Goal: Task Accomplishment & Management: Manage account settings

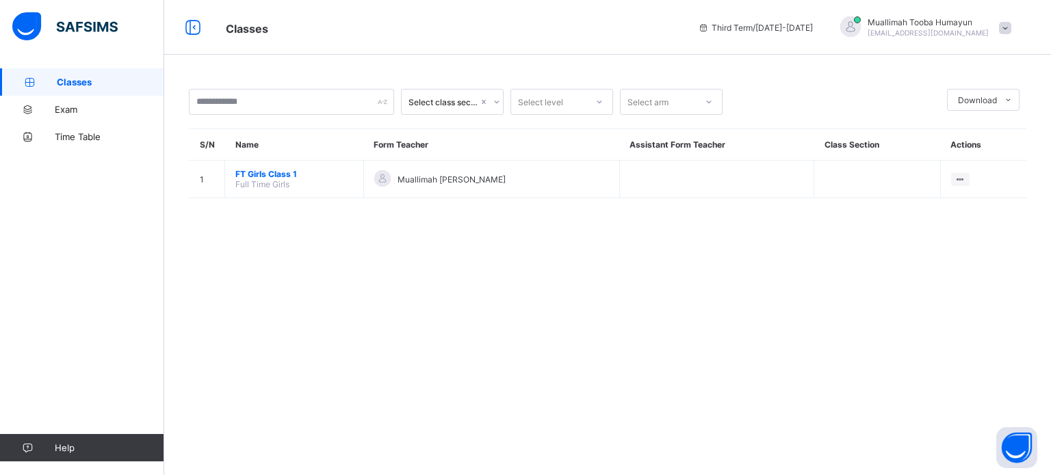
click at [919, 25] on span "Muallimah [PERSON_NAME]" at bounding box center [927, 22] width 121 height 10
click at [956, 151] on li "Logout" at bounding box center [966, 162] width 101 height 27
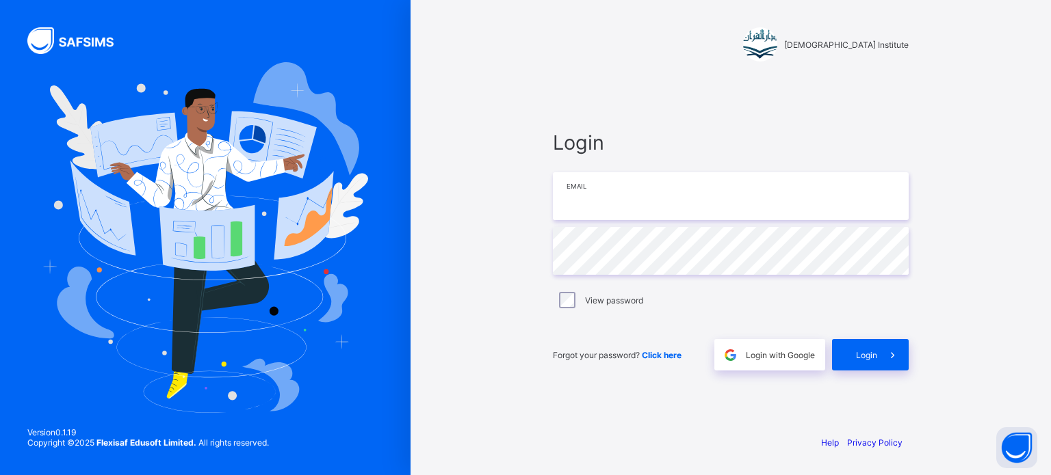
type input "**********"
click at [755, 185] on input "**********" at bounding box center [731, 196] width 356 height 48
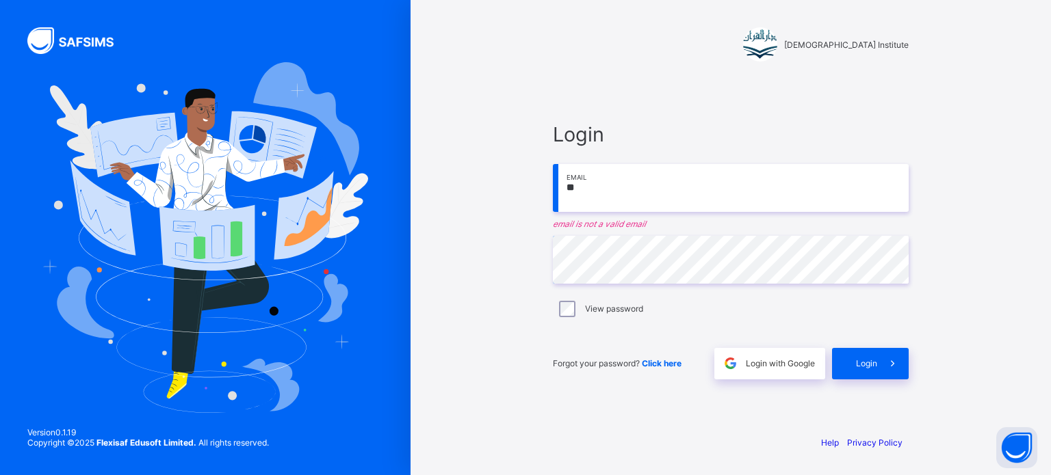
type input "**********"
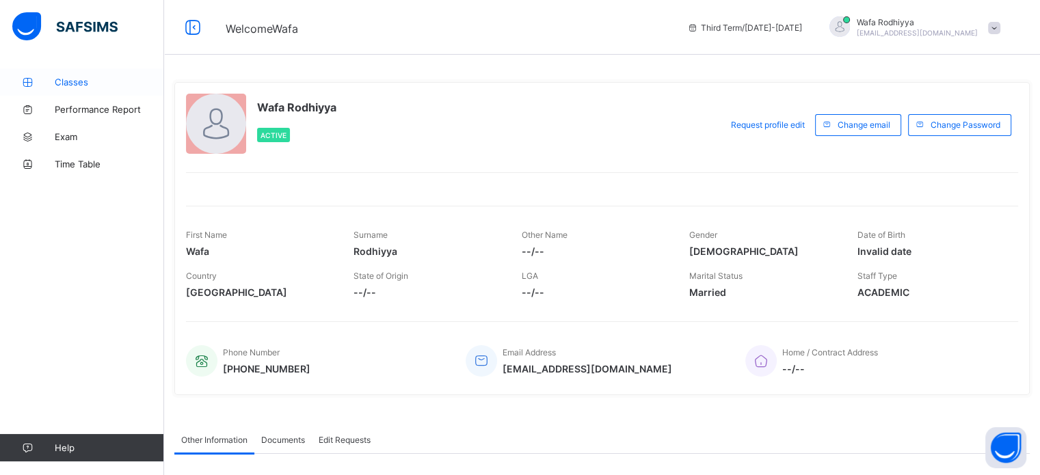
click at [68, 81] on span "Classes" at bounding box center [109, 82] width 109 height 11
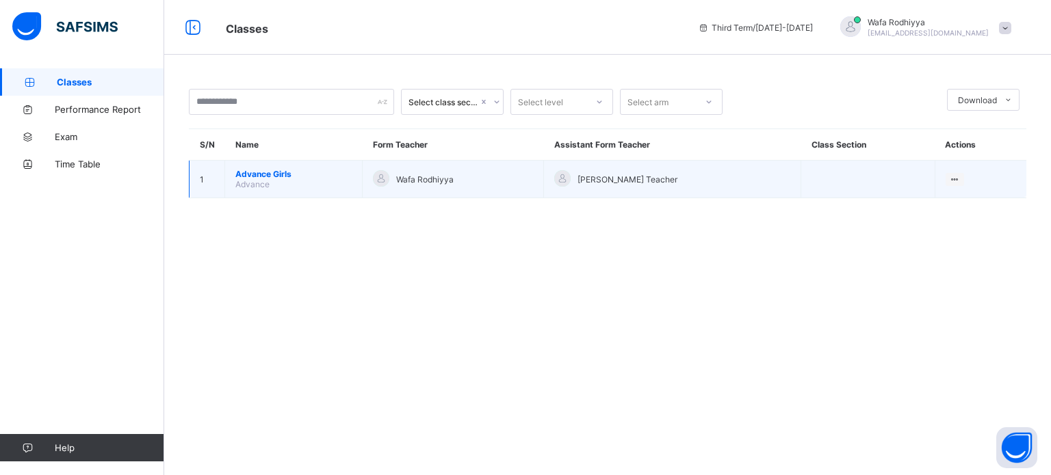
click at [261, 176] on span "Advance Girls" at bounding box center [293, 174] width 116 height 10
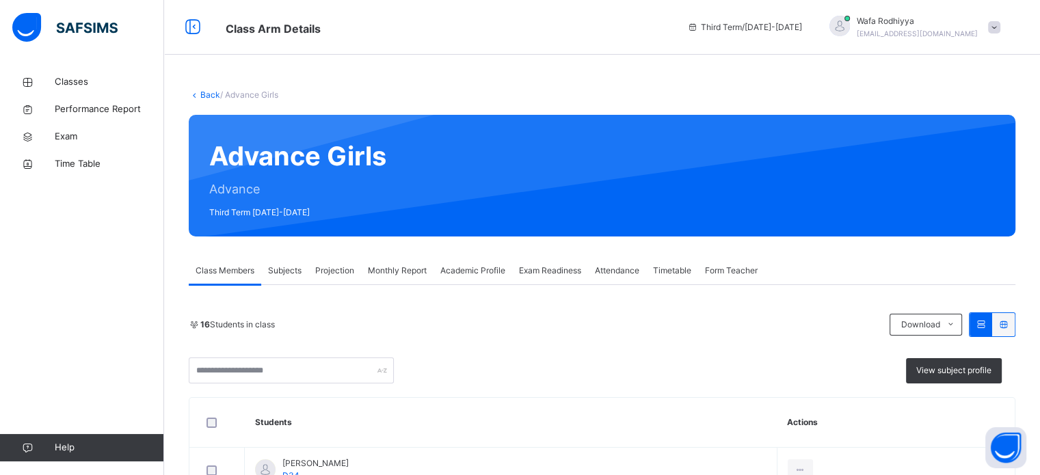
click at [350, 262] on div "Projection" at bounding box center [335, 270] width 53 height 27
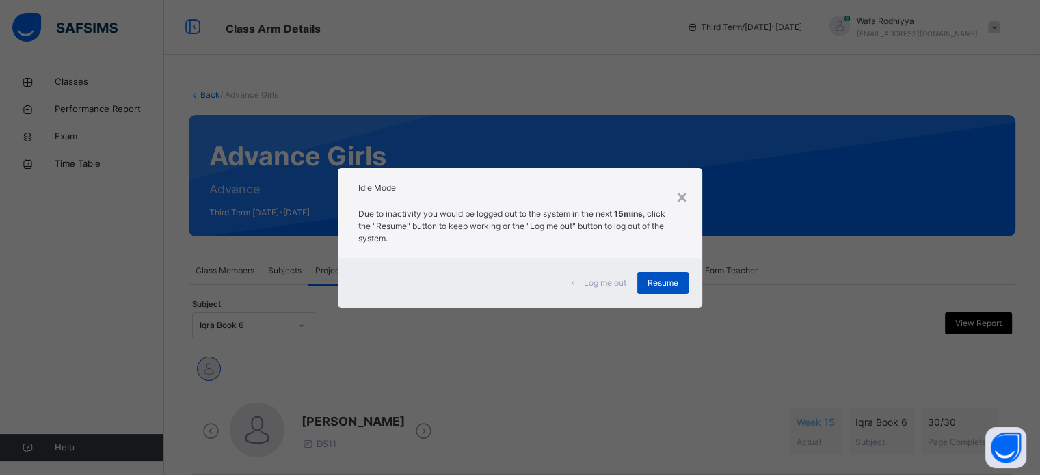
click at [666, 287] on span "Resume" at bounding box center [663, 283] width 31 height 12
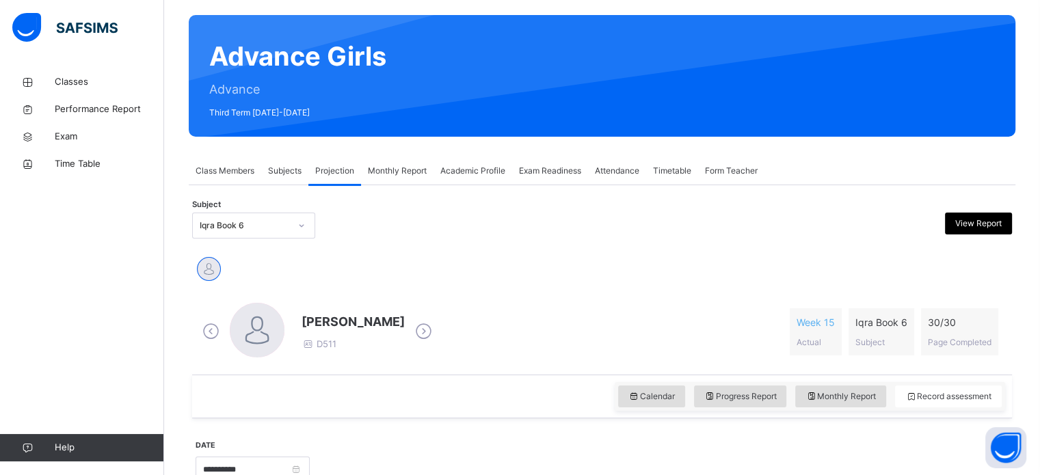
scroll to position [279, 0]
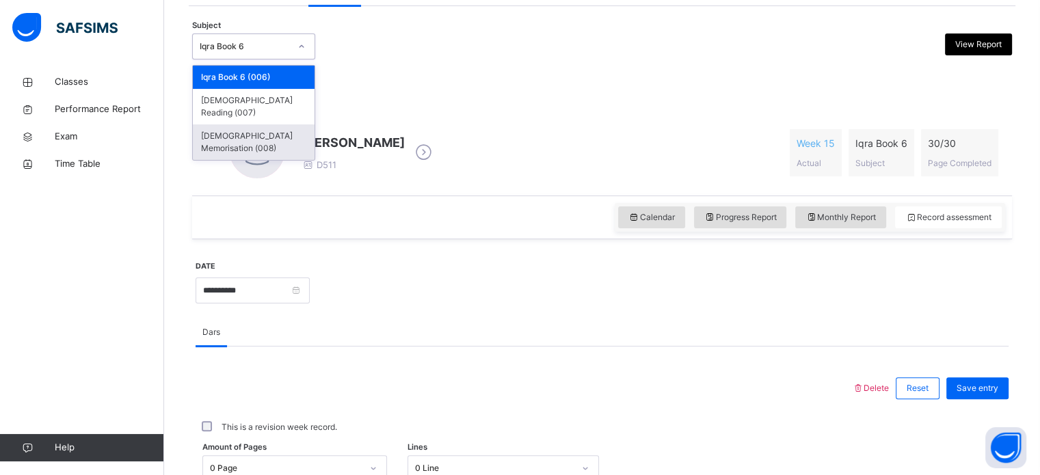
click at [275, 129] on div "[DEMOGRAPHIC_DATA] Memorisation (008)" at bounding box center [254, 143] width 122 height 36
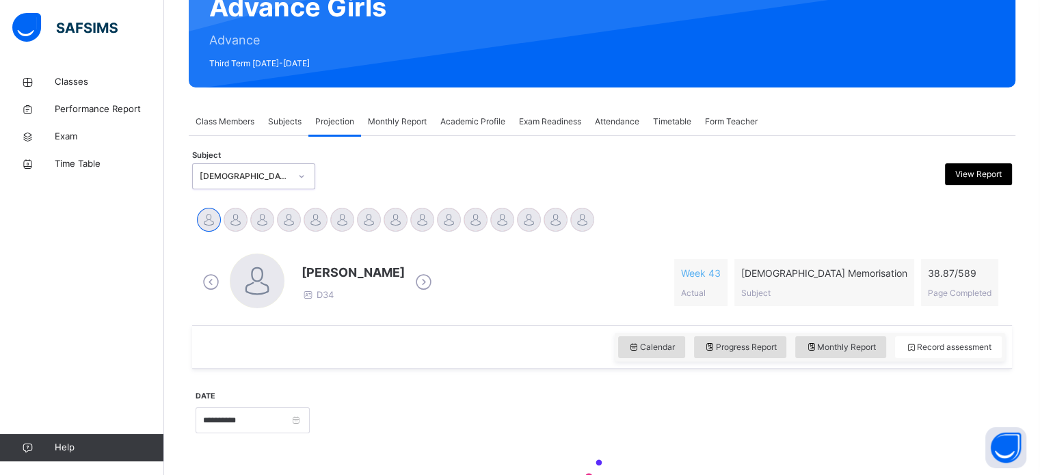
scroll to position [150, 0]
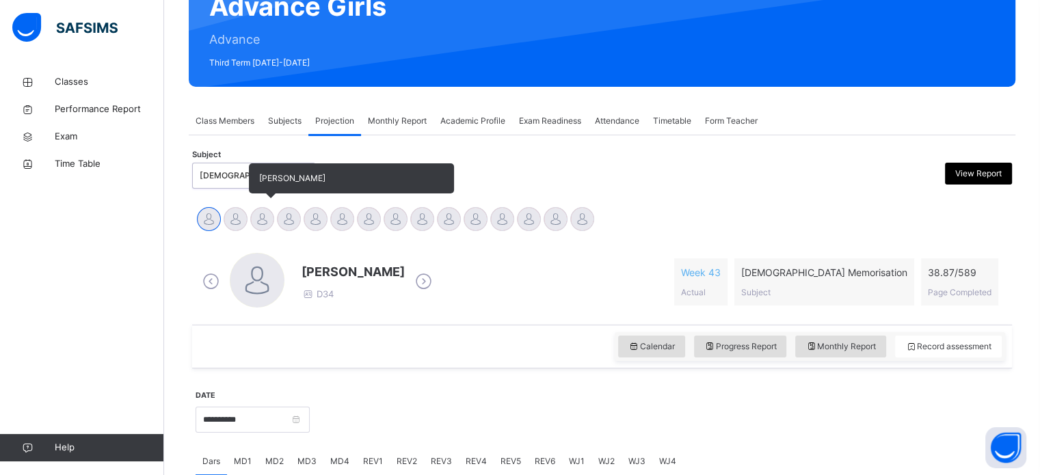
click at [259, 213] on div at bounding box center [262, 219] width 24 height 24
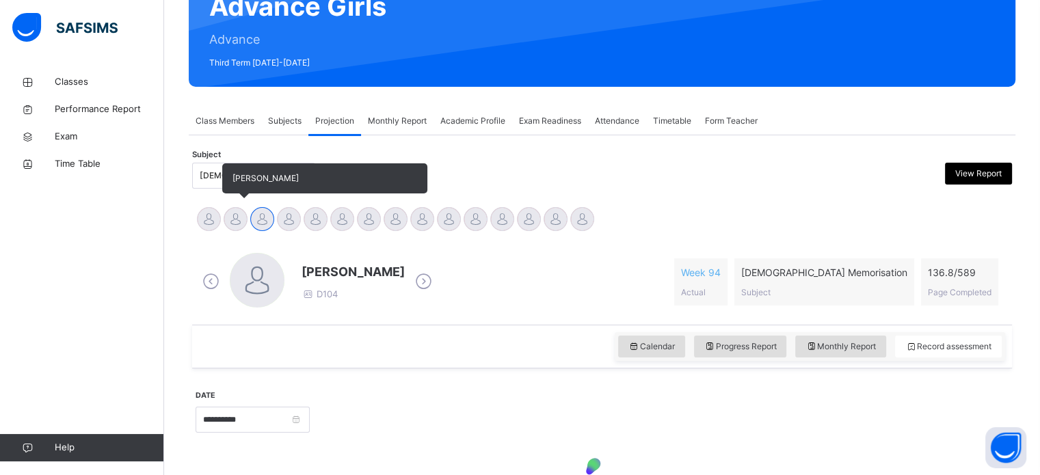
click at [237, 217] on div at bounding box center [236, 219] width 24 height 24
click at [258, 222] on div at bounding box center [262, 219] width 24 height 24
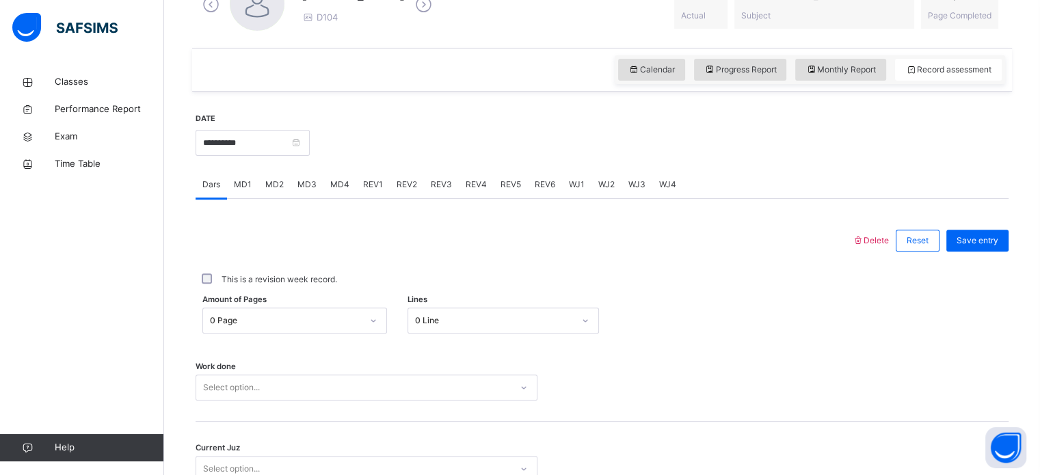
scroll to position [429, 0]
click at [369, 187] on span "REV1" at bounding box center [373, 182] width 20 height 12
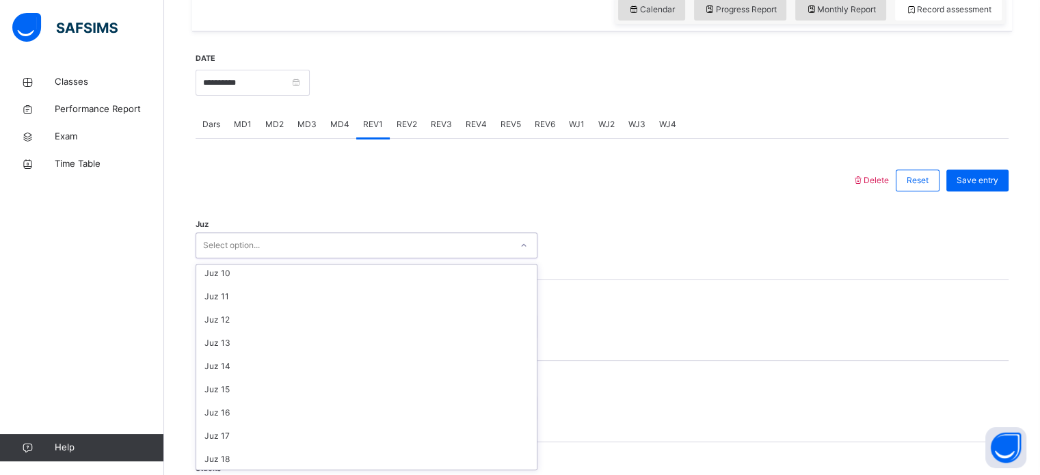
scroll to position [493, 0]
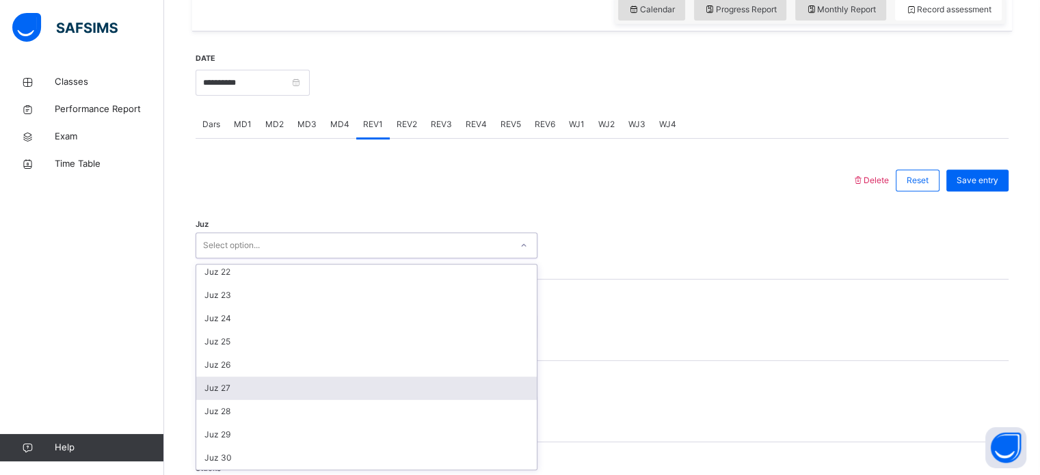
click at [240, 397] on div "Juz 27" at bounding box center [366, 388] width 341 height 23
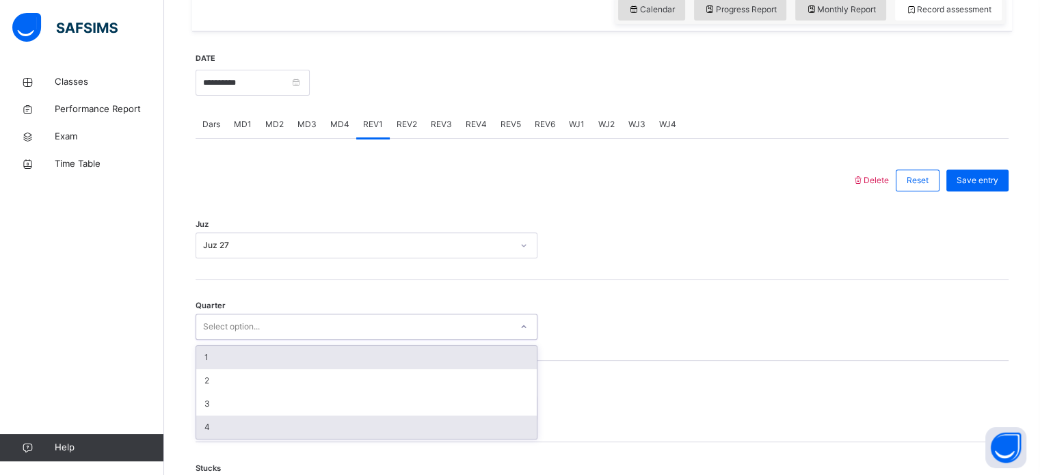
click at [235, 428] on div "4" at bounding box center [366, 427] width 341 height 23
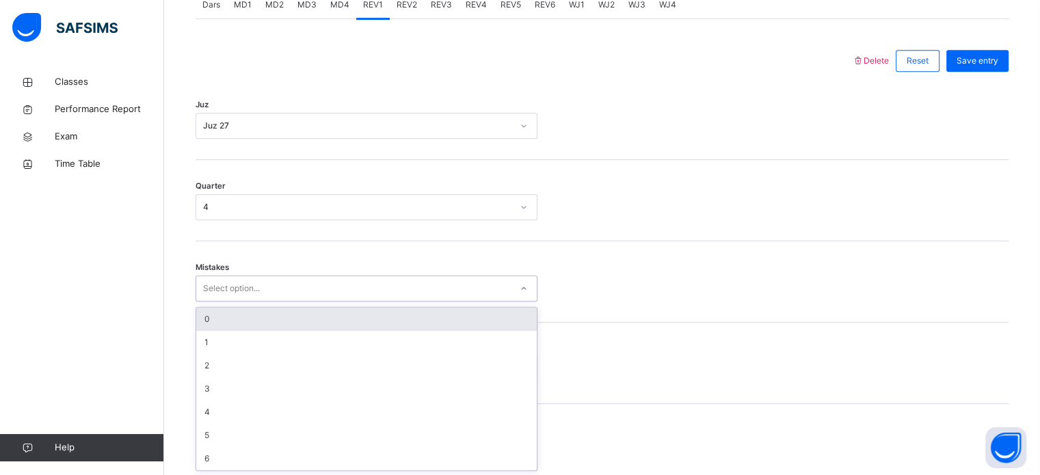
scroll to position [607, 0]
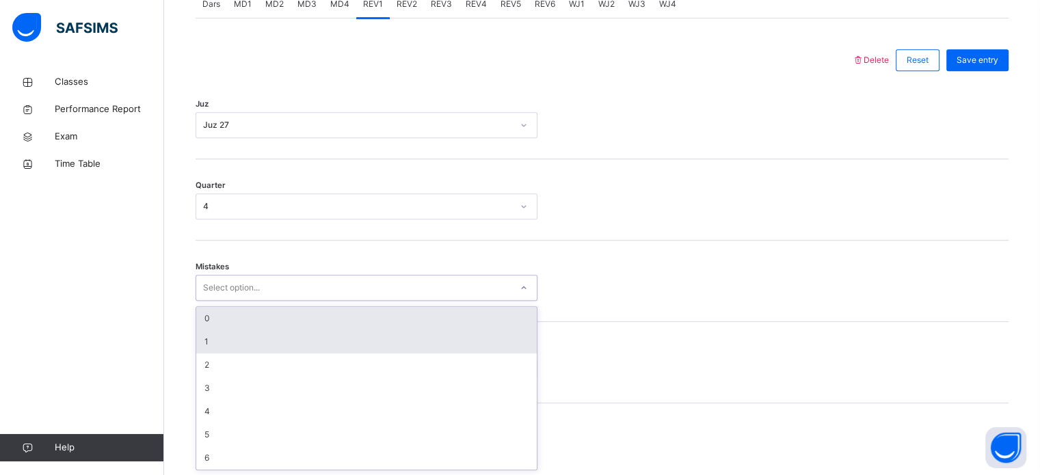
click at [247, 347] on div "1" at bounding box center [366, 341] width 341 height 23
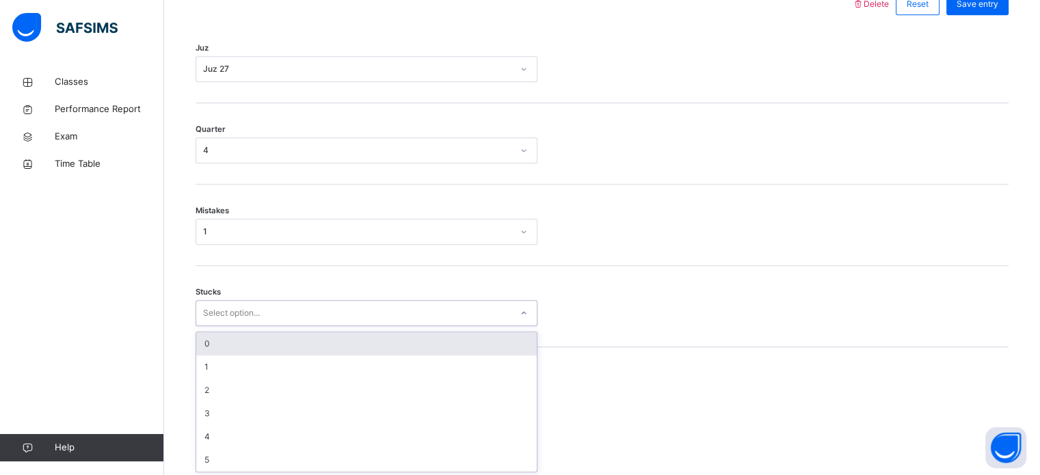
scroll to position [665, 0]
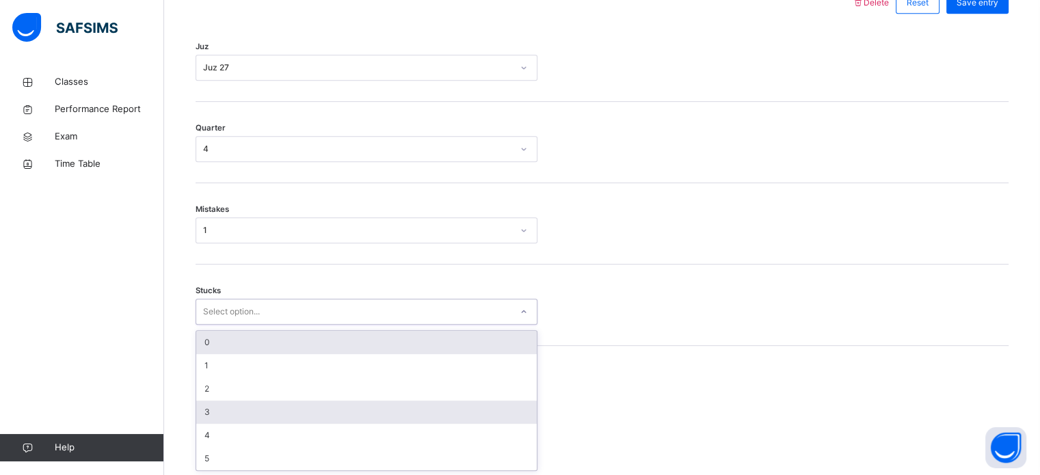
click at [222, 402] on div "3" at bounding box center [366, 412] width 341 height 23
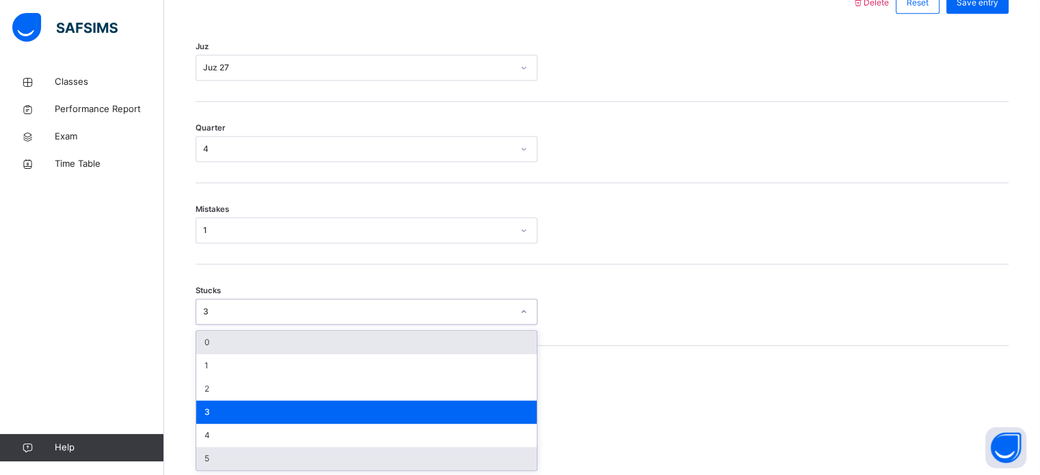
click at [220, 447] on div "5" at bounding box center [366, 458] width 341 height 23
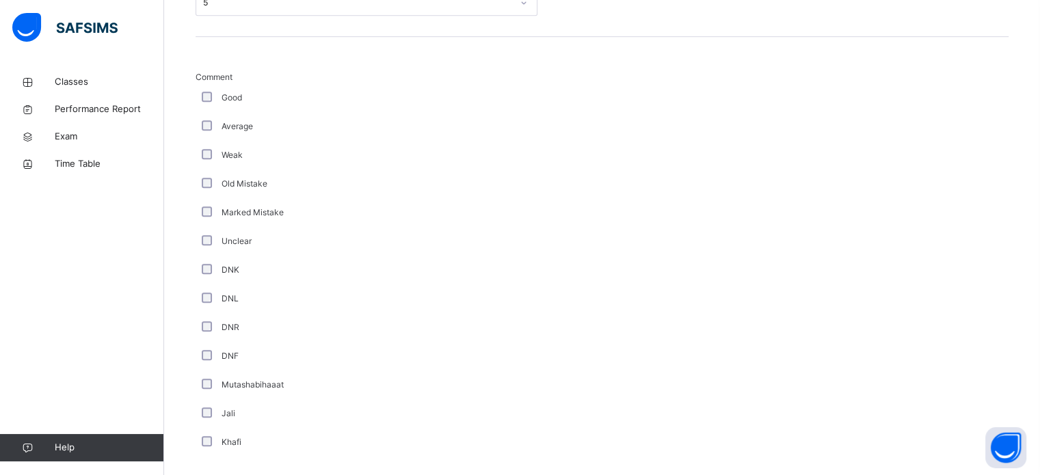
scroll to position [1154, 0]
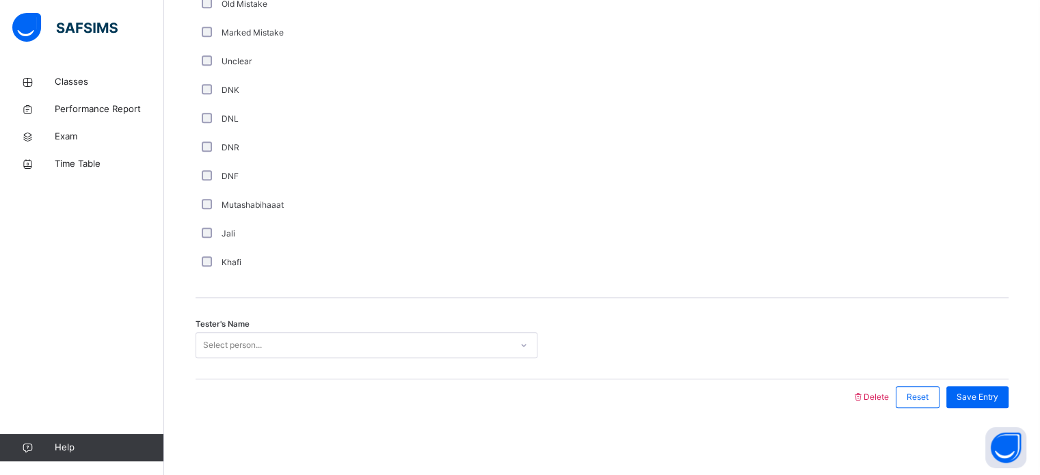
click at [222, 200] on label "Mutashabihaaat" at bounding box center [253, 205] width 62 height 12
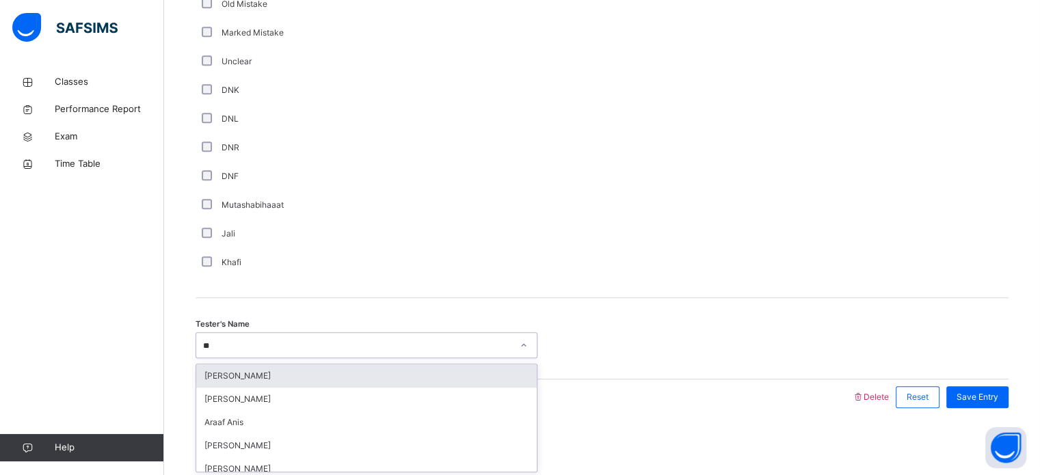
type input "*"
type input "**"
click at [435, 371] on div "[PERSON_NAME]" at bounding box center [366, 376] width 341 height 23
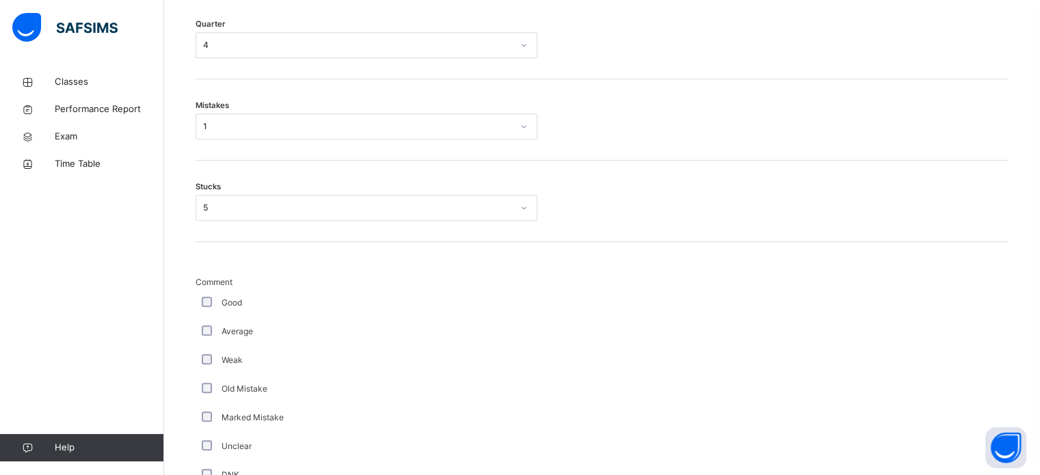
scroll to position [764, 0]
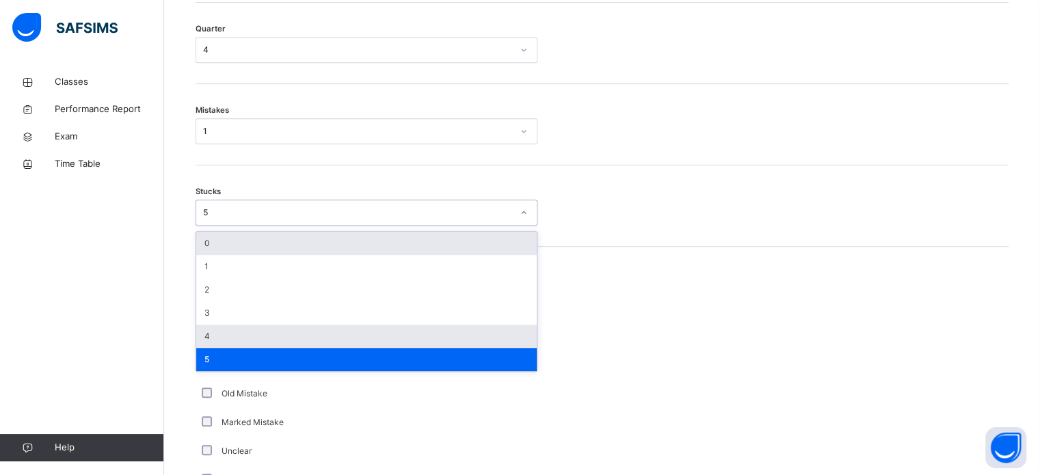
click at [202, 333] on div "4" at bounding box center [366, 336] width 341 height 23
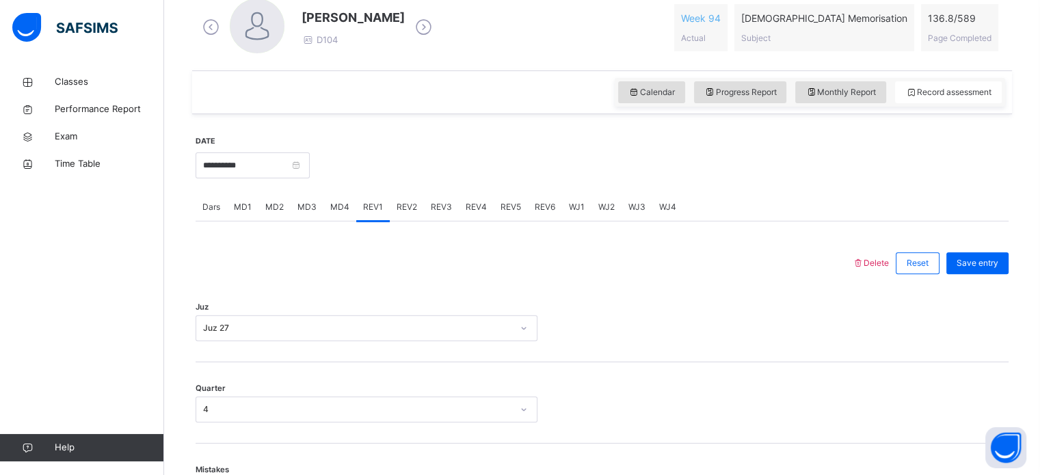
scroll to position [405, 0]
click at [991, 261] on span "Save entry" at bounding box center [978, 263] width 42 height 12
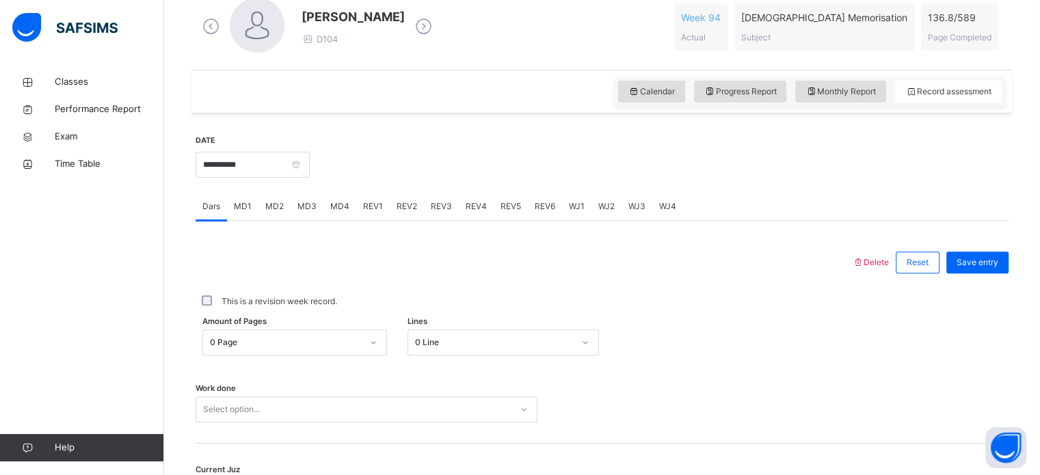
scroll to position [0, 0]
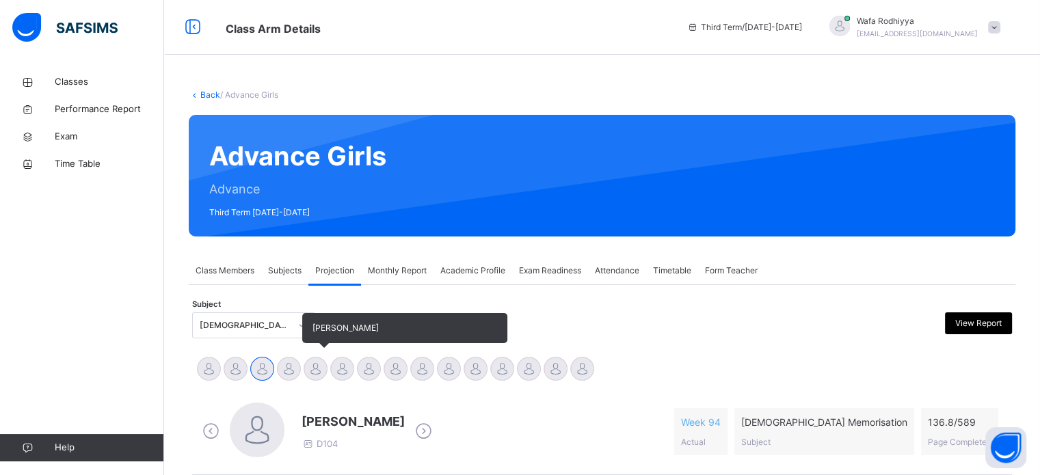
click at [319, 381] on div "[PERSON_NAME]" at bounding box center [315, 371] width 27 height 30
click at [319, 366] on div at bounding box center [316, 369] width 24 height 24
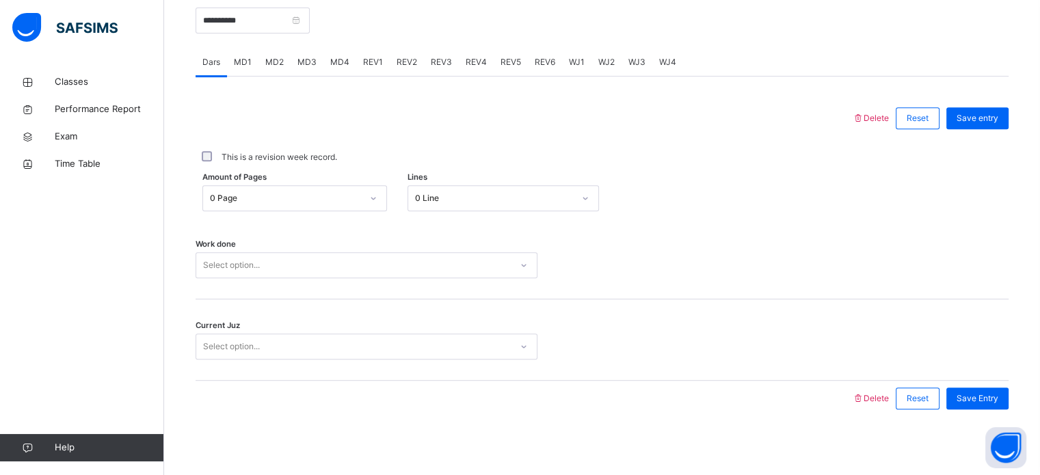
scroll to position [551, 0]
click at [475, 55] on span "REV4" at bounding box center [476, 60] width 21 height 12
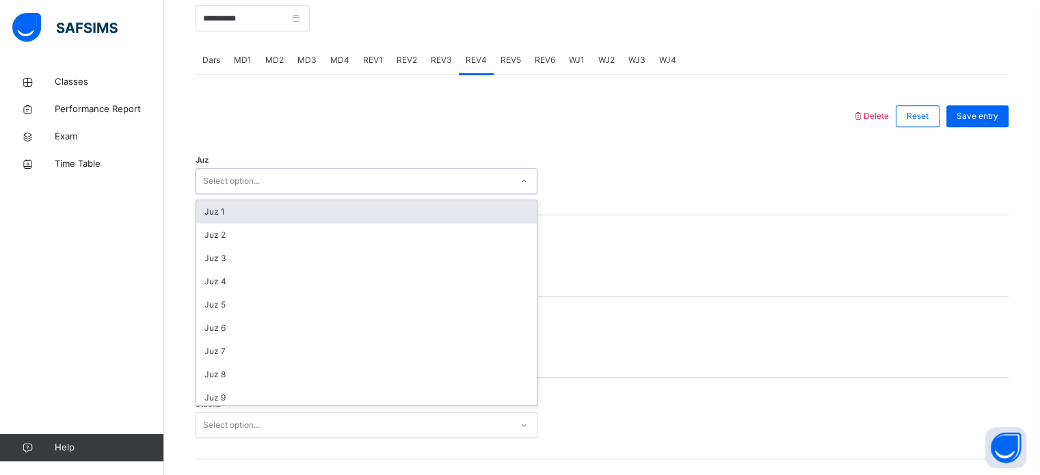
click at [446, 183] on div "Select option..." at bounding box center [353, 181] width 315 height 21
type input "**"
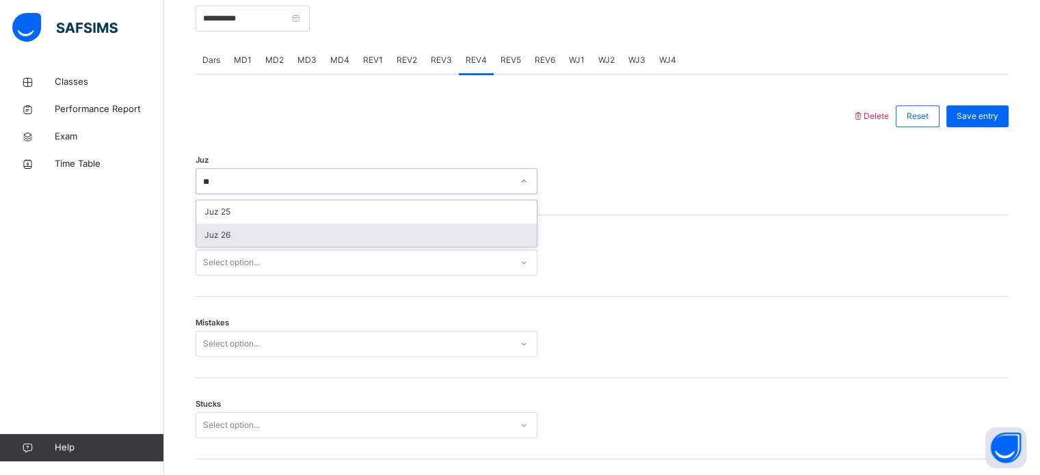
click at [468, 225] on div "Juz 26" at bounding box center [366, 235] width 341 height 23
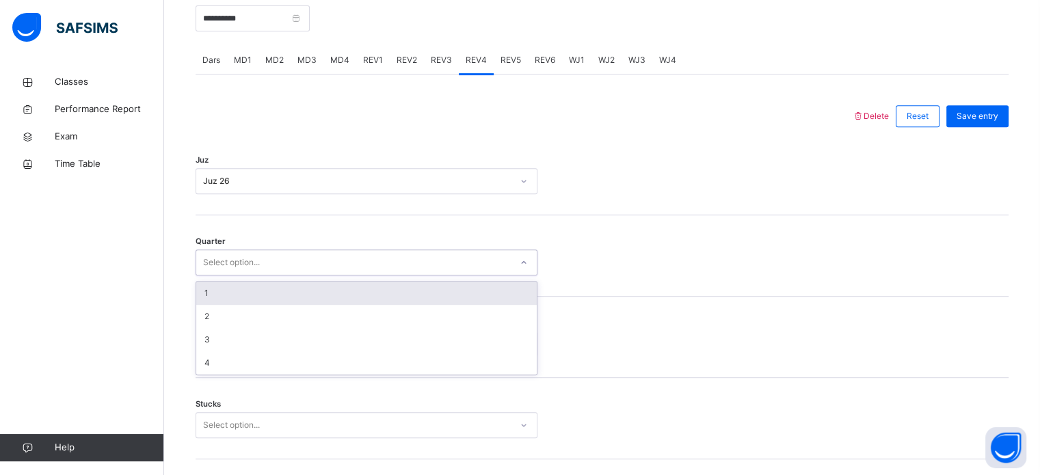
click at [464, 261] on div "Select option..." at bounding box center [353, 262] width 315 height 21
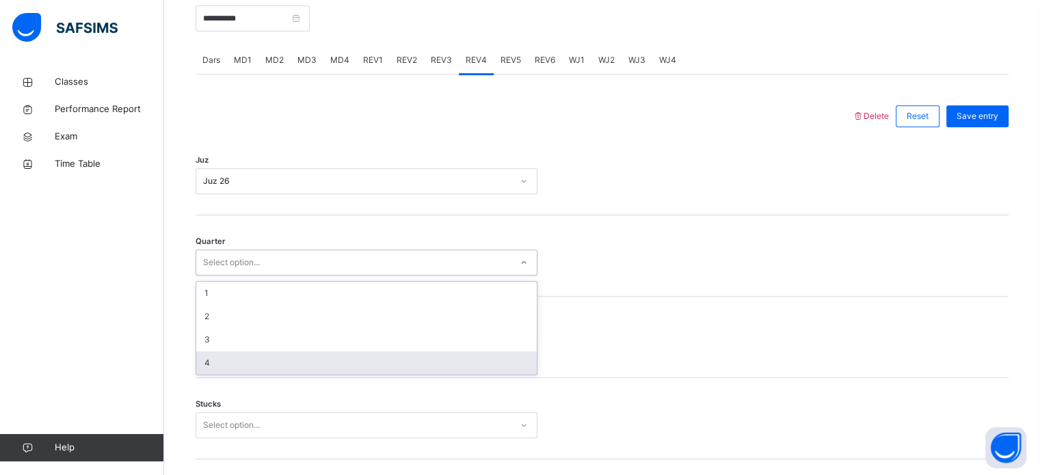
click at [448, 361] on div "4" at bounding box center [366, 363] width 341 height 23
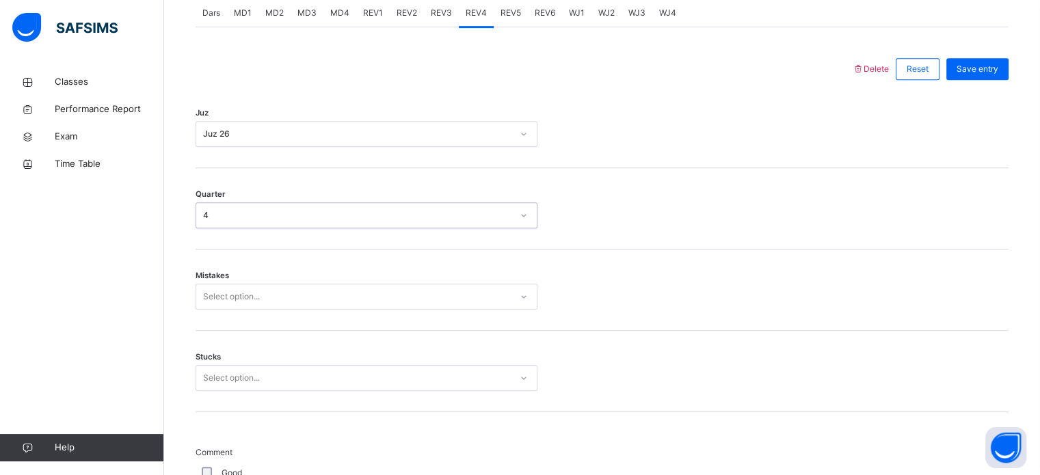
click at [442, 310] on div "Select option..." at bounding box center [367, 297] width 342 height 26
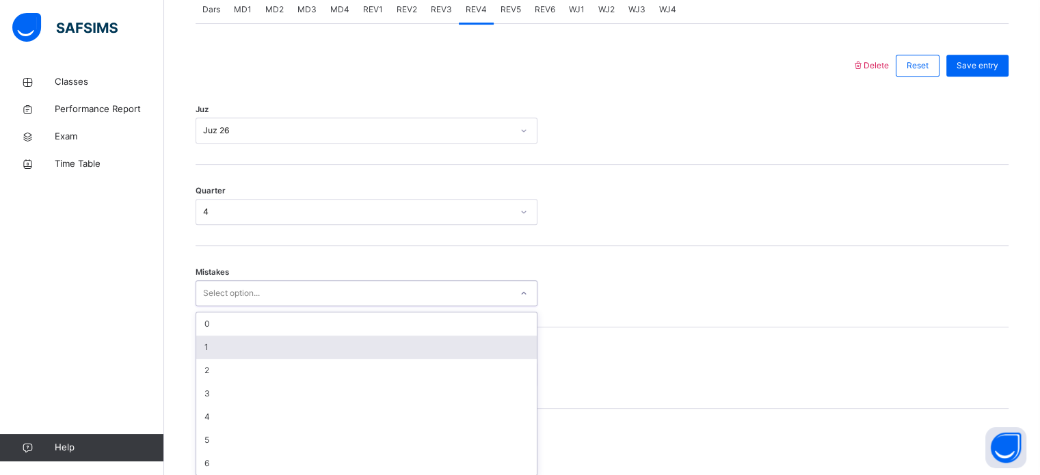
scroll to position [607, 0]
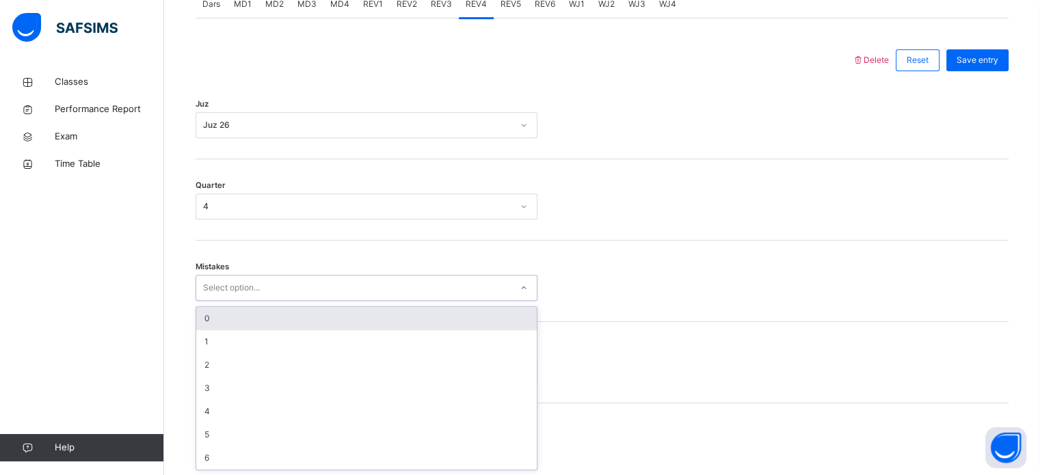
click at [442, 322] on div "0" at bounding box center [366, 318] width 341 height 23
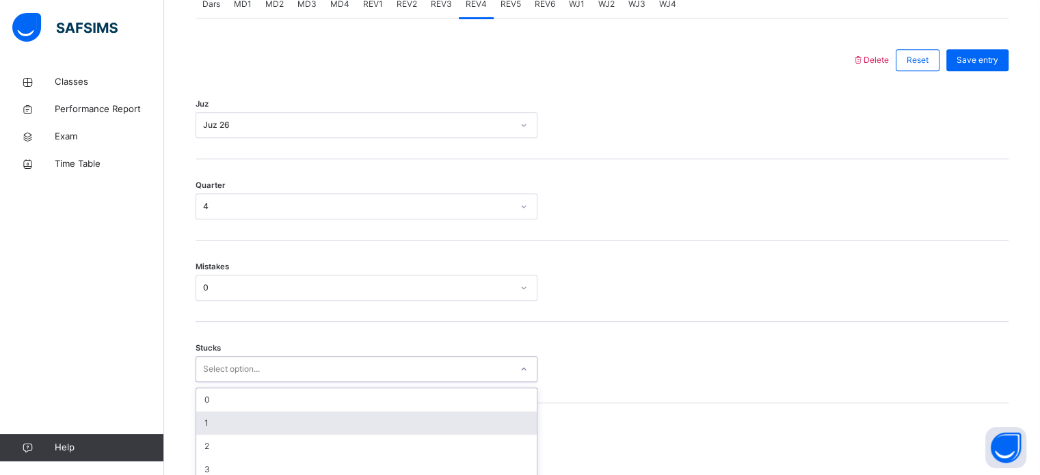
click at [442, 375] on div "option 1 focused, 2 of 6. 6 results available. Use Up and Down to choose option…" at bounding box center [367, 369] width 342 height 26
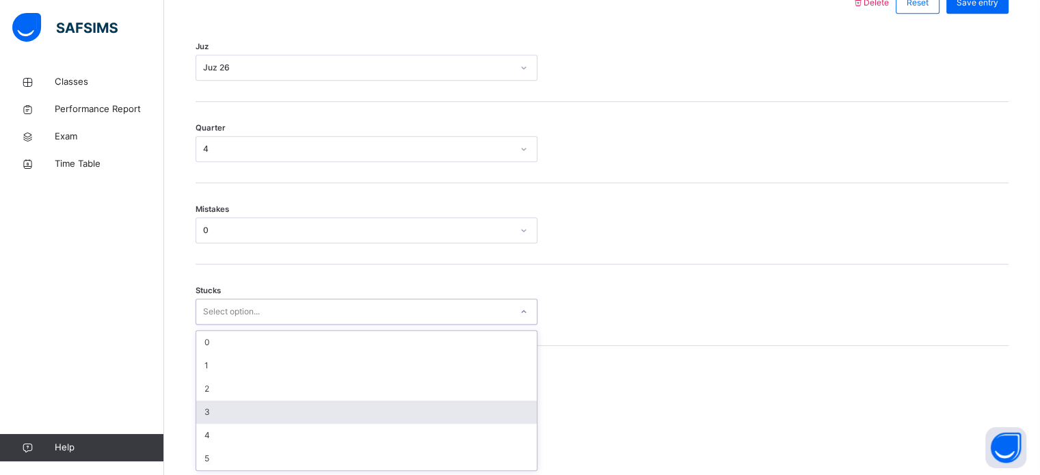
click at [441, 407] on div "3" at bounding box center [366, 412] width 341 height 23
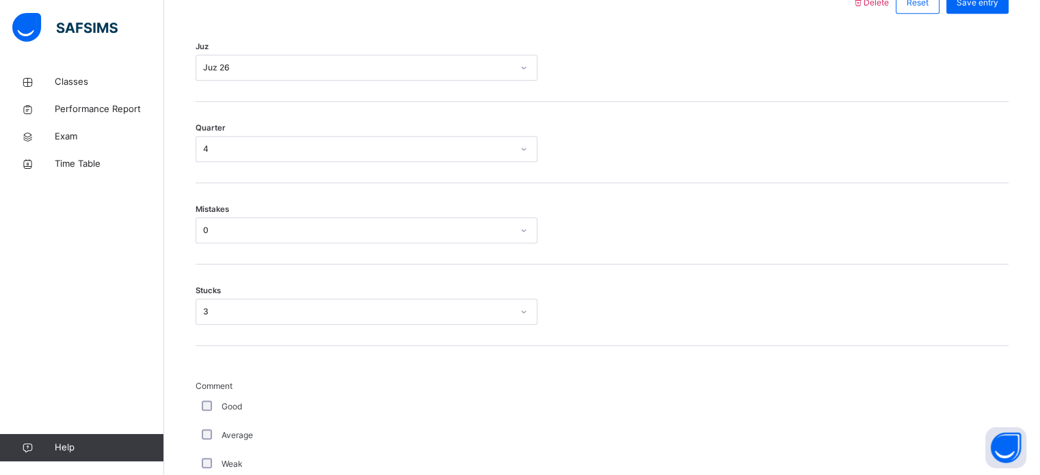
scroll to position [1081, 0]
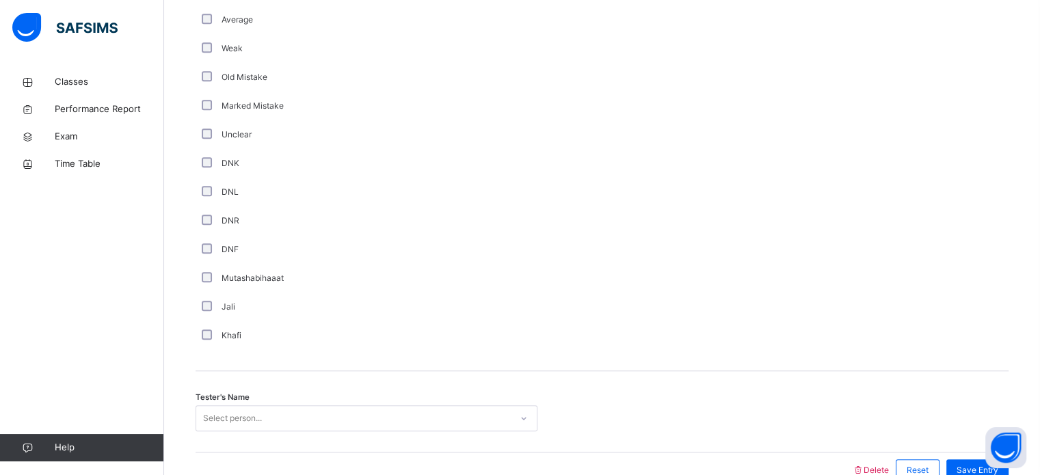
click at [202, 129] on div "Unclear" at bounding box center [366, 135] width 335 height 12
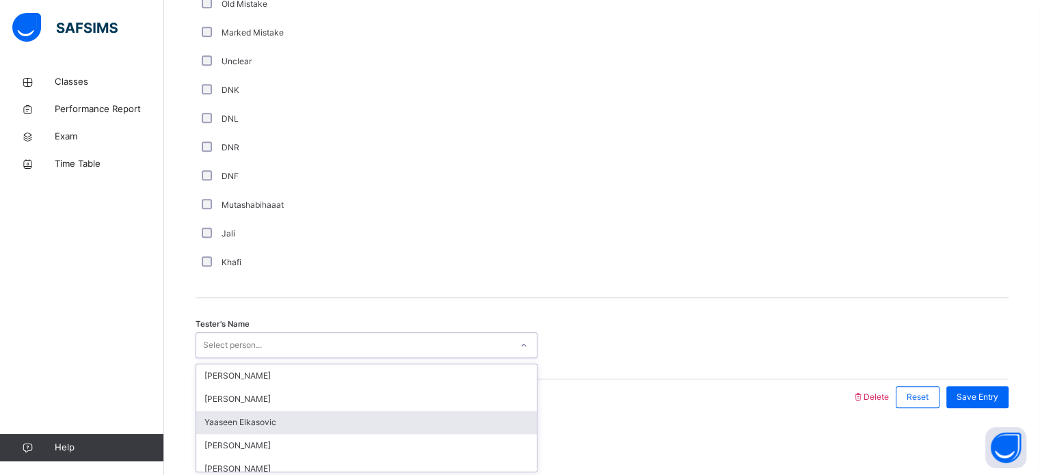
click at [478, 358] on div "option [PERSON_NAME] focused, 3 of 93. 93 results available. Use Up and Down to…" at bounding box center [367, 345] width 342 height 26
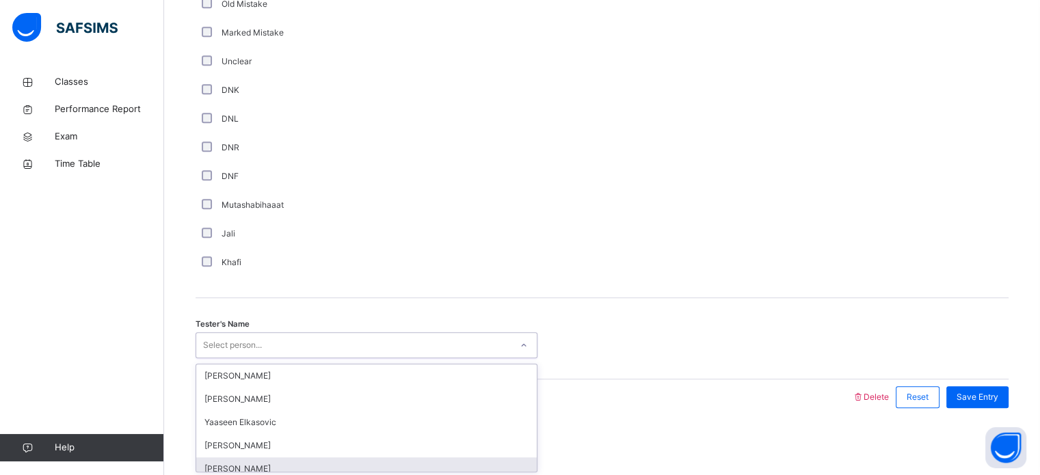
click at [367, 469] on div "[PERSON_NAME]" at bounding box center [366, 469] width 341 height 23
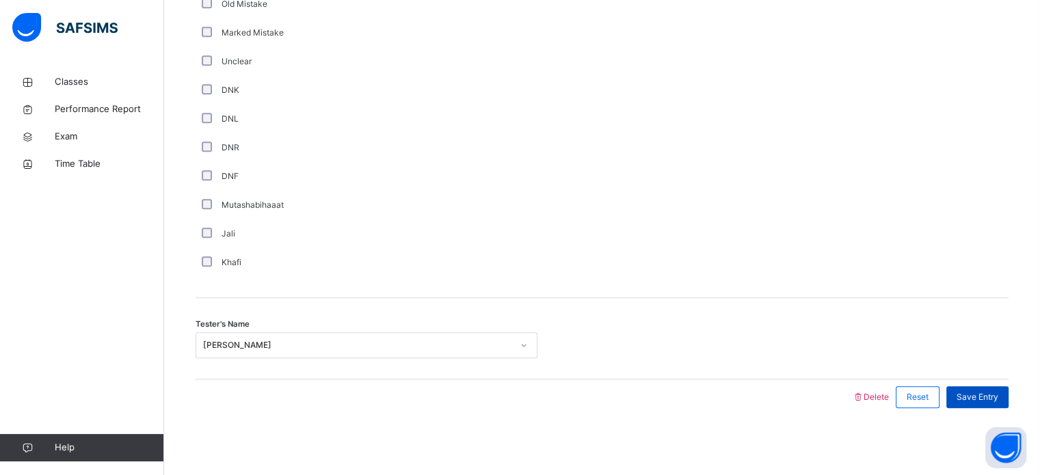
click at [985, 402] on span "Save Entry" at bounding box center [978, 397] width 42 height 12
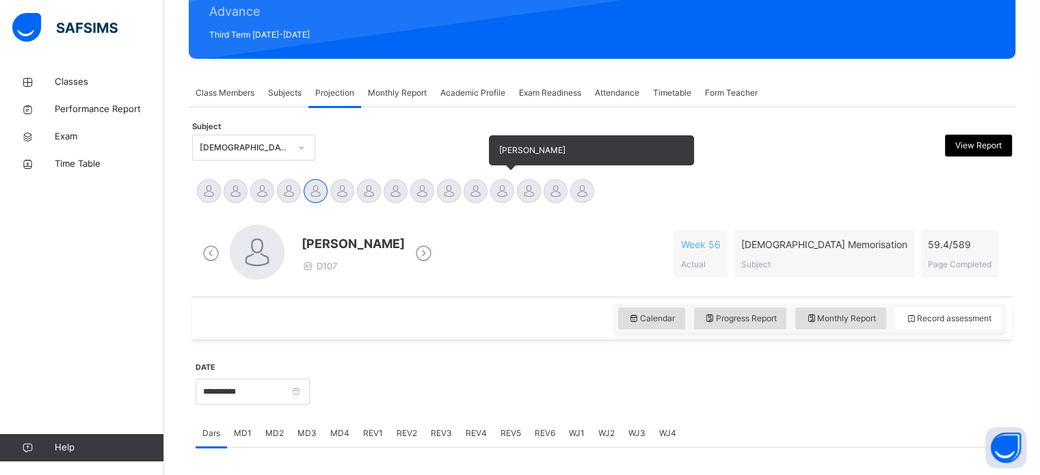
scroll to position [181, 0]
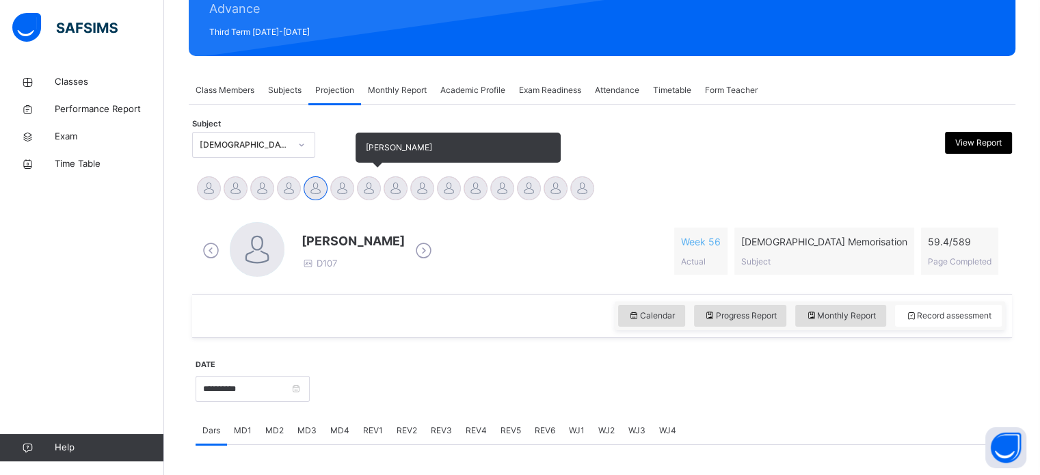
click at [367, 197] on div at bounding box center [369, 188] width 24 height 24
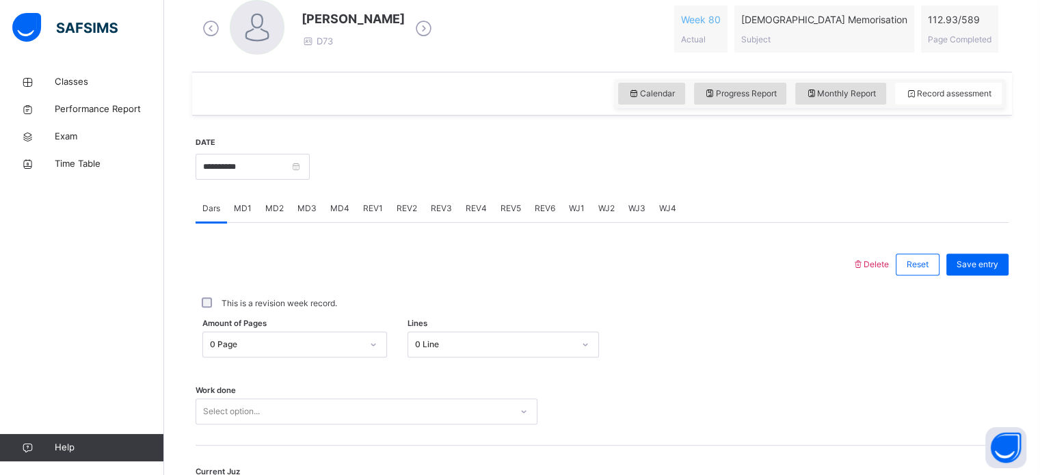
scroll to position [404, 0]
click at [375, 211] on span "REV1" at bounding box center [373, 207] width 20 height 12
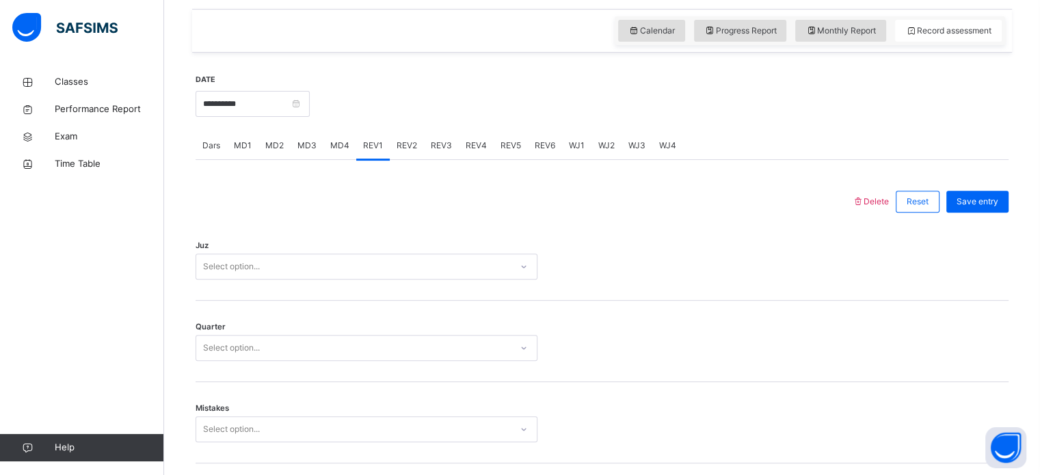
scroll to position [488, 0]
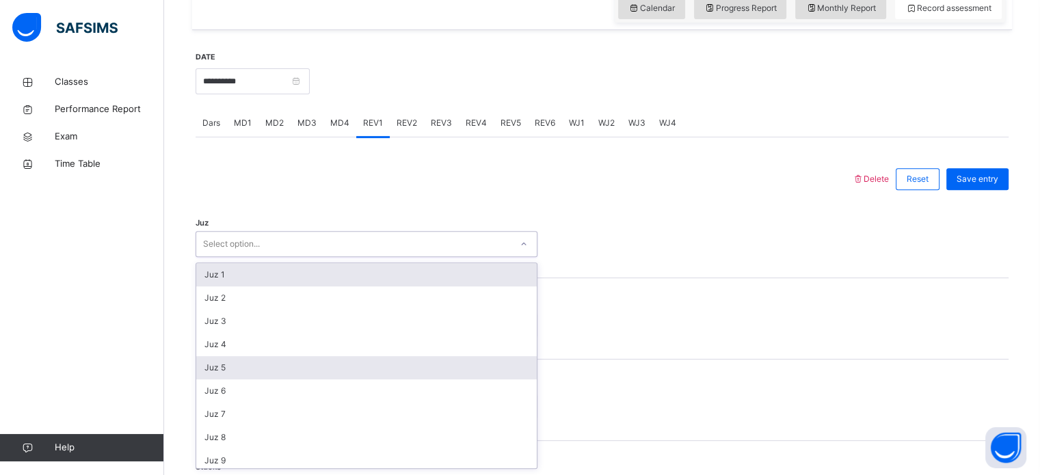
click at [388, 378] on div "Juz 5" at bounding box center [366, 367] width 341 height 23
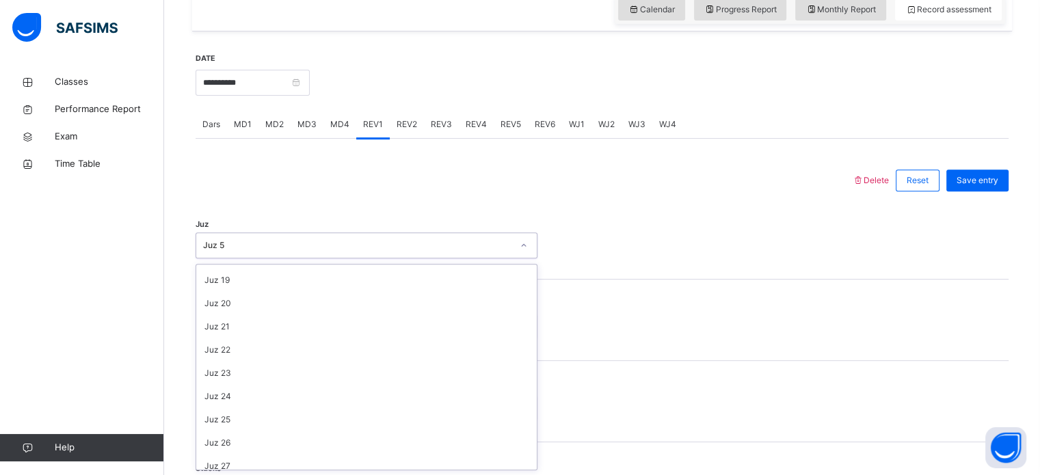
scroll to position [493, 0]
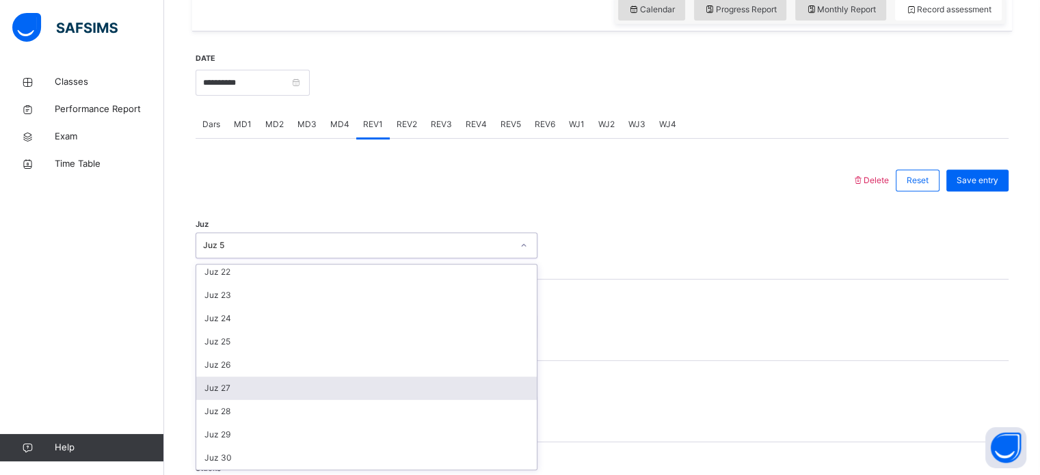
click at [250, 391] on div "Juz 27" at bounding box center [366, 388] width 341 height 23
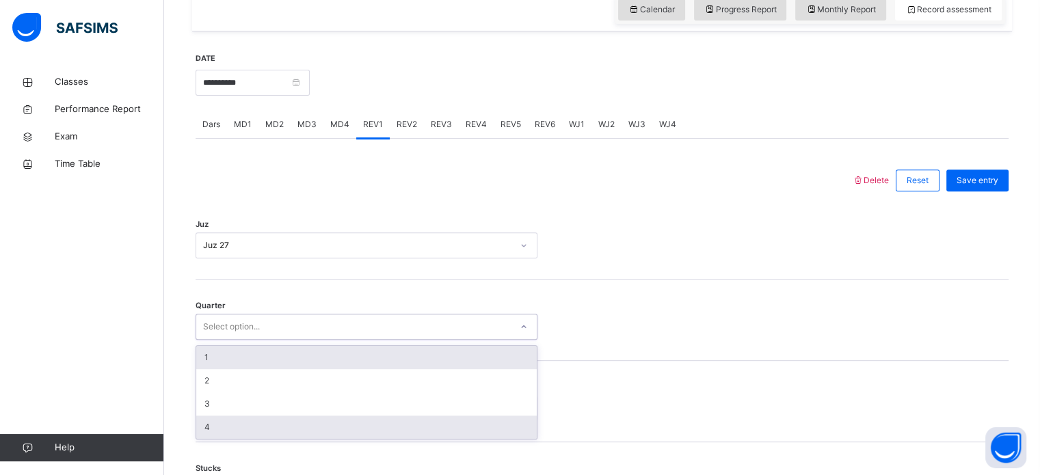
click at [301, 432] on div "4" at bounding box center [366, 427] width 341 height 23
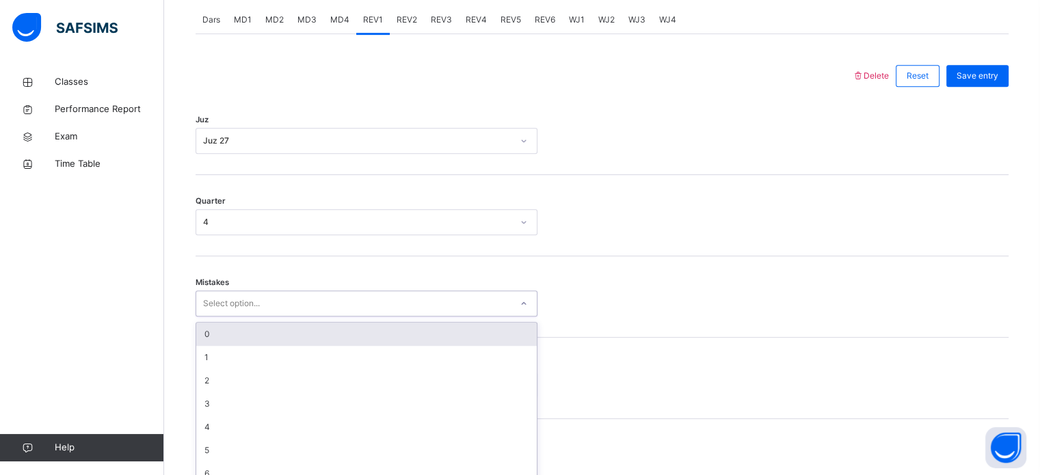
scroll to position [607, 0]
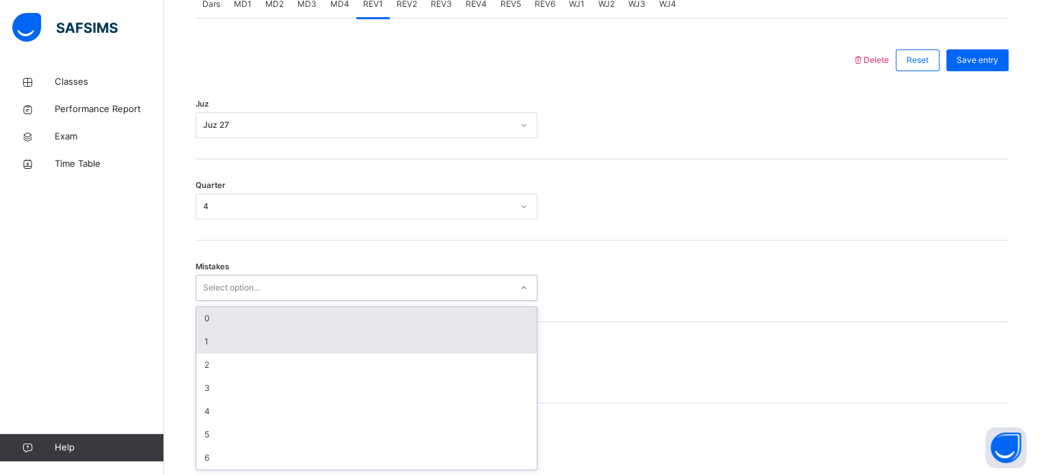
click at [339, 347] on div "1" at bounding box center [366, 341] width 341 height 23
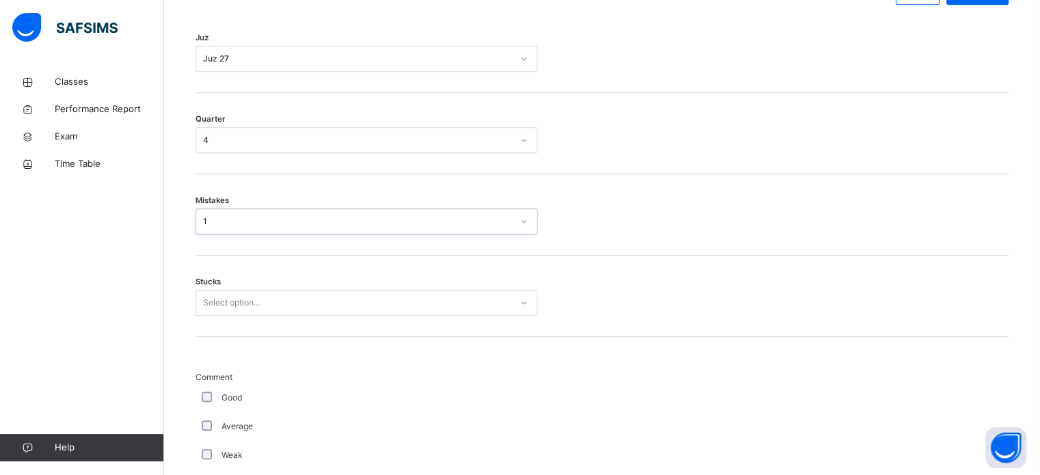
scroll to position [701, 0]
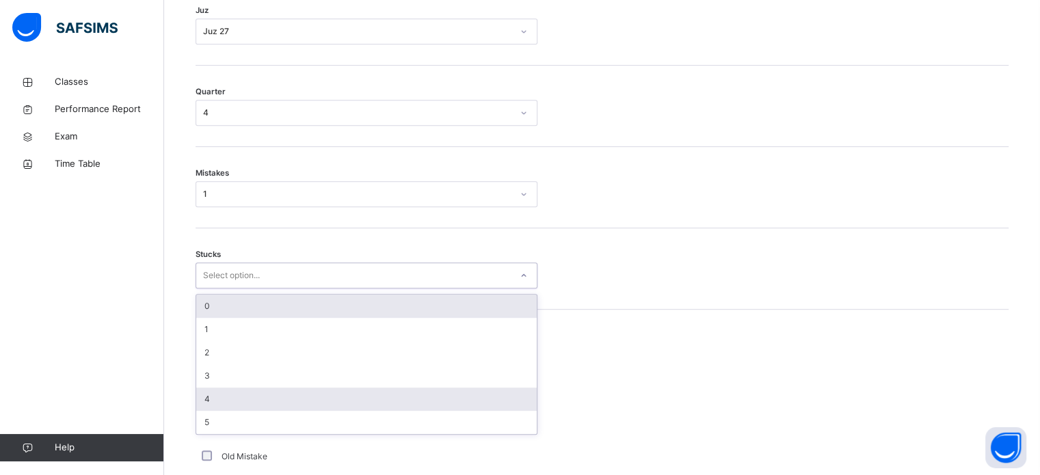
click at [296, 391] on div "4" at bounding box center [366, 399] width 341 height 23
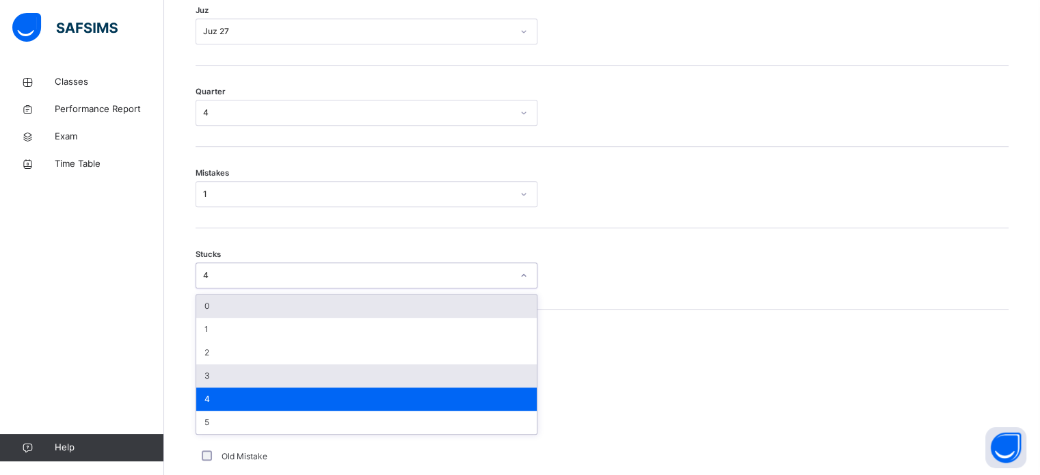
click at [278, 378] on div "3" at bounding box center [366, 376] width 341 height 23
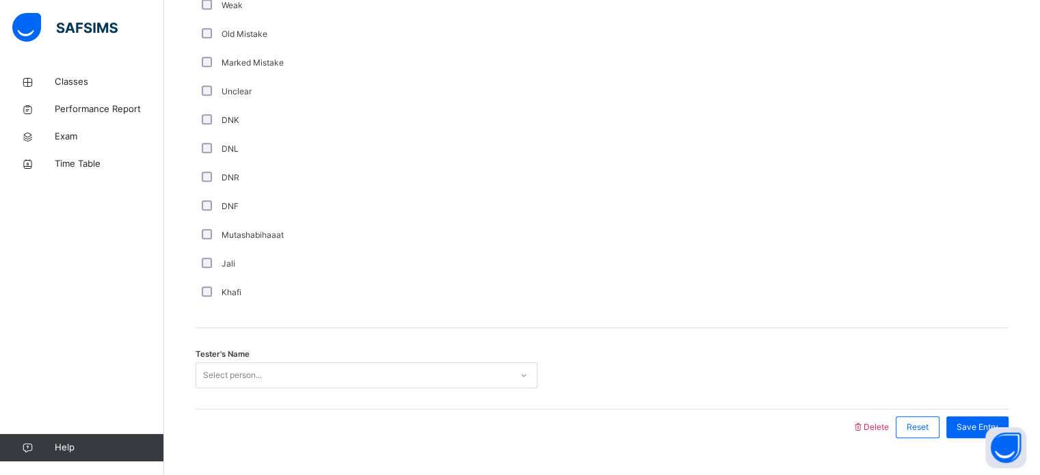
scroll to position [1154, 0]
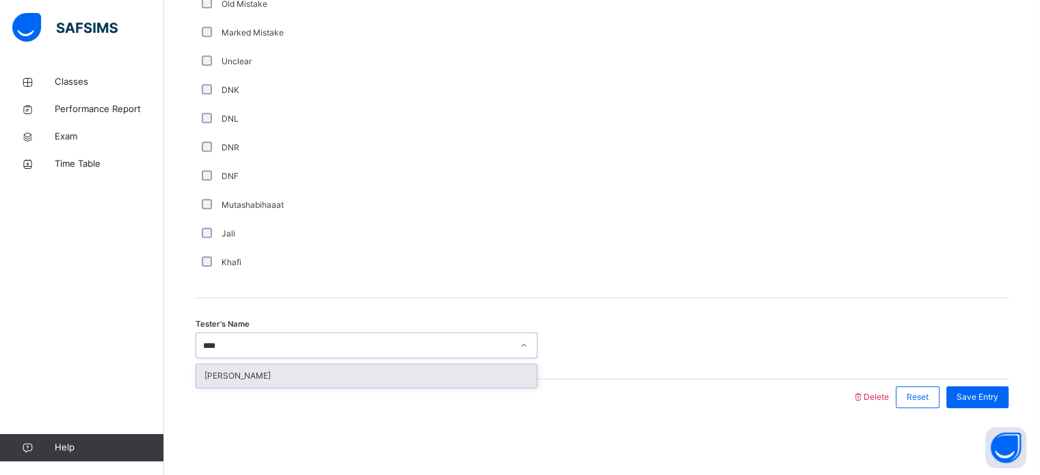
type input "*****"
click at [473, 365] on div "[PERSON_NAME]" at bounding box center [366, 376] width 341 height 23
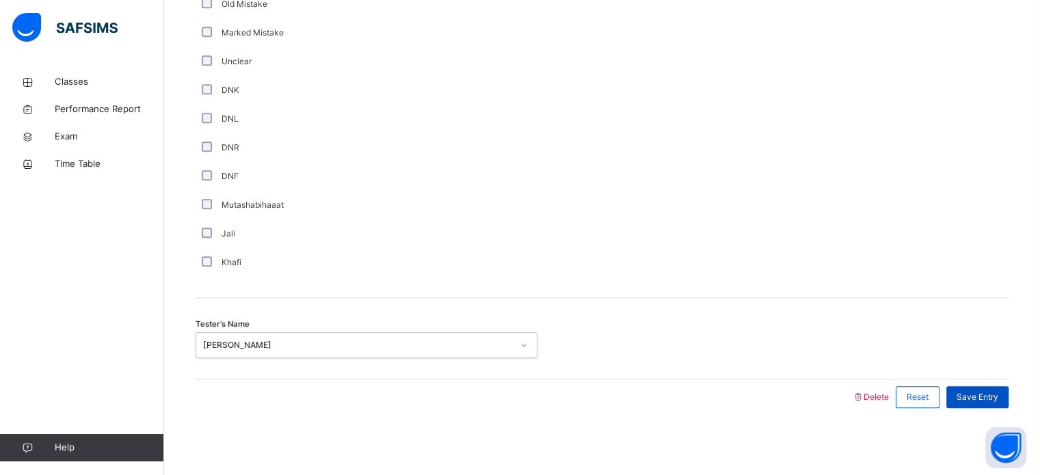
click at [997, 402] on div "Save Entry" at bounding box center [978, 398] width 62 height 22
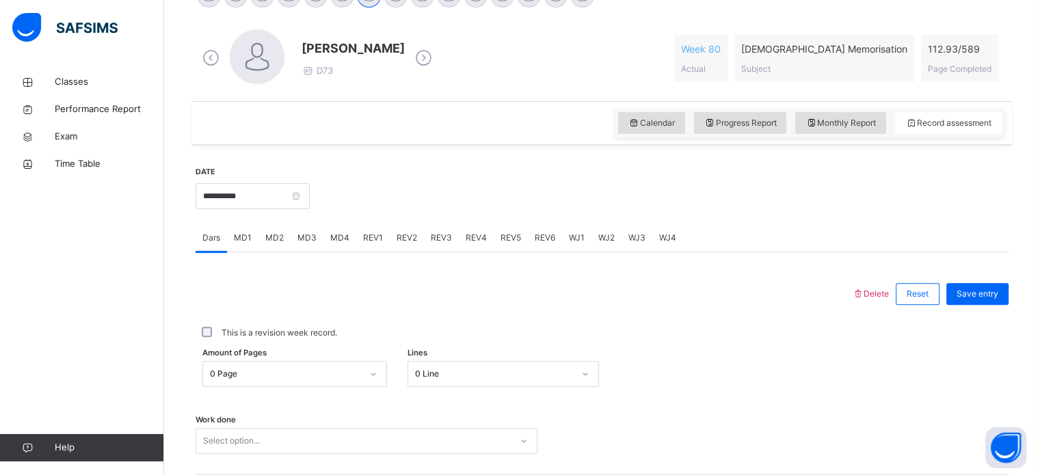
scroll to position [374, 0]
click at [281, 200] on input "**********" at bounding box center [253, 196] width 114 height 26
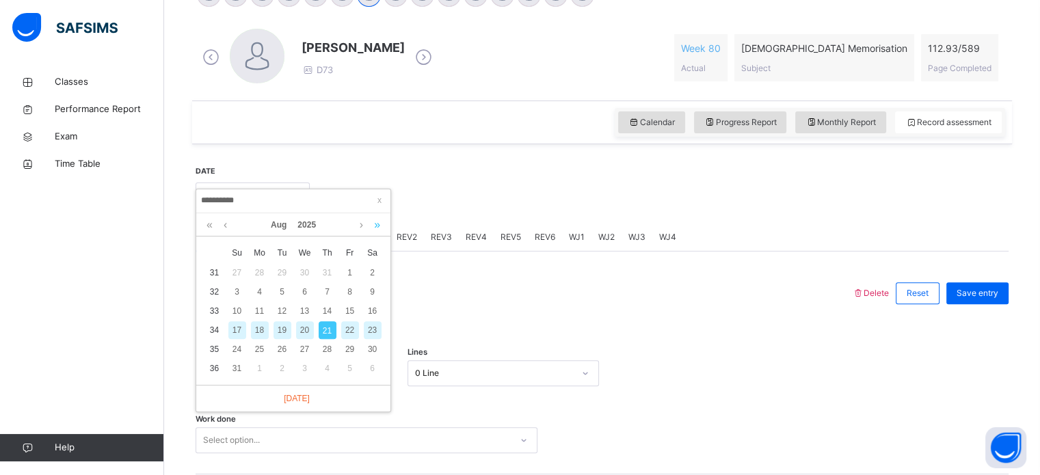
click at [371, 235] on link at bounding box center [377, 224] width 13 height 23
click at [383, 231] on link at bounding box center [377, 224] width 13 height 23
click at [357, 232] on link at bounding box center [361, 224] width 10 height 23
click at [206, 224] on link at bounding box center [209, 224] width 13 height 23
click at [213, 221] on link at bounding box center [209, 224] width 13 height 23
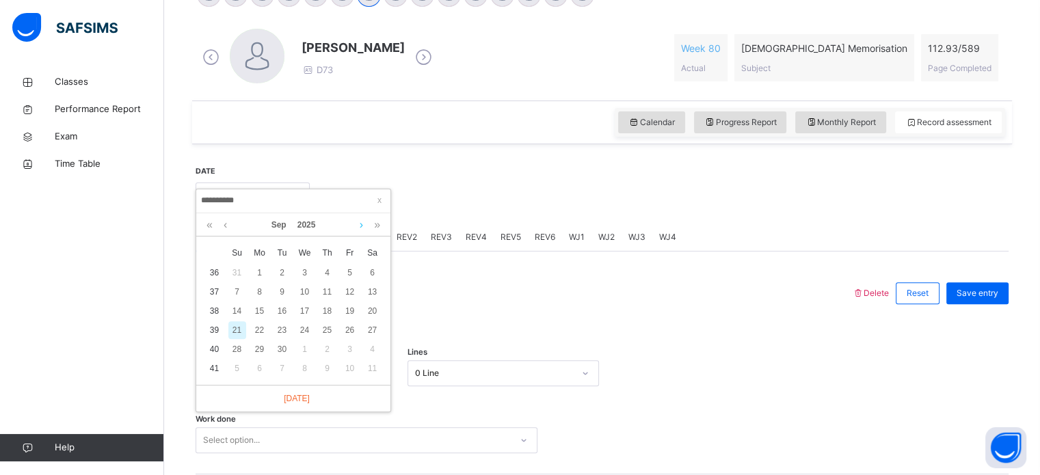
click at [358, 224] on link at bounding box center [361, 224] width 10 height 23
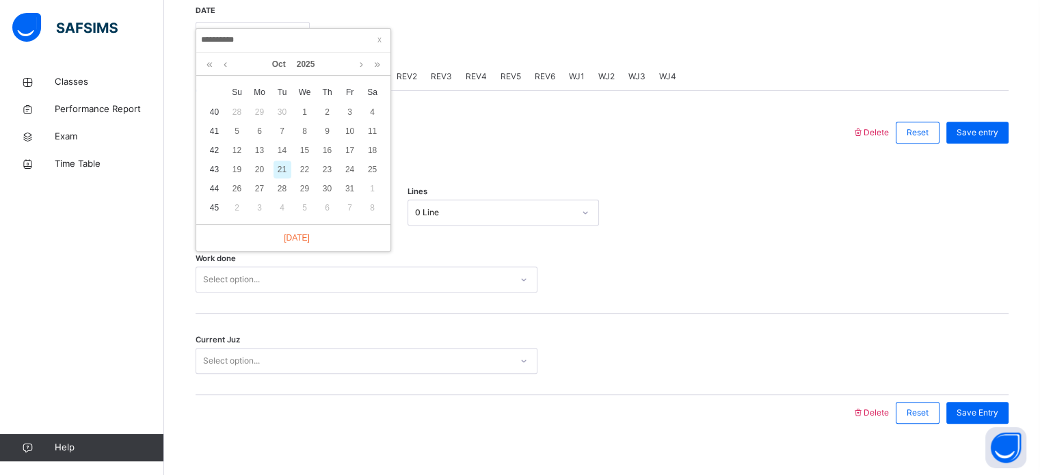
scroll to position [551, 0]
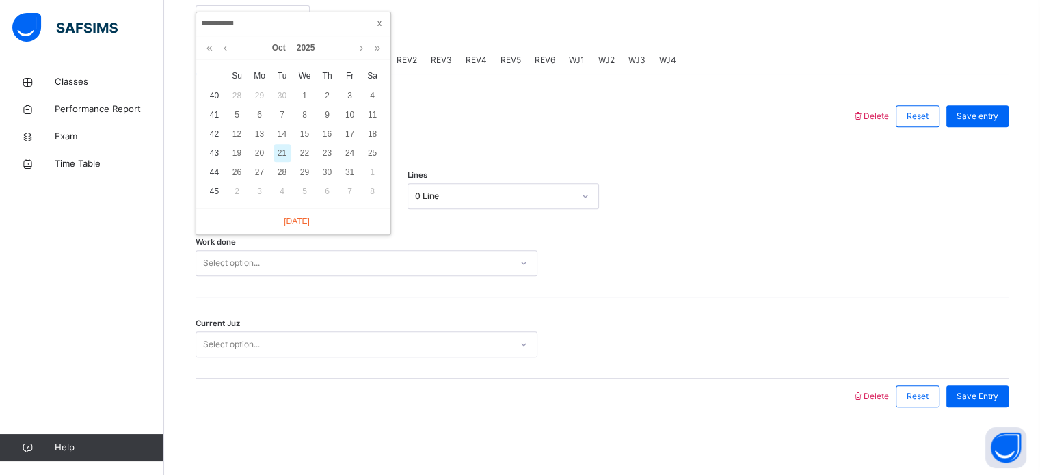
click at [384, 26] on span at bounding box center [380, 23] width 14 height 14
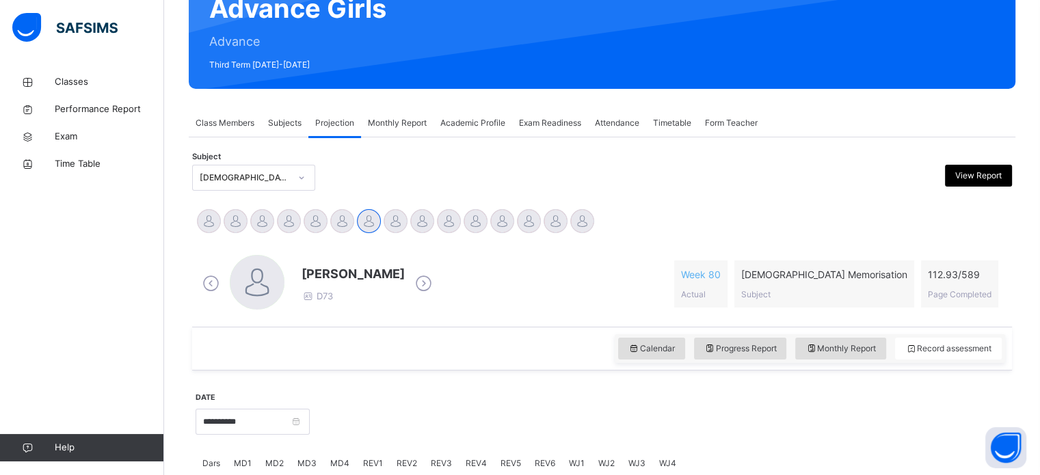
scroll to position [148, 0]
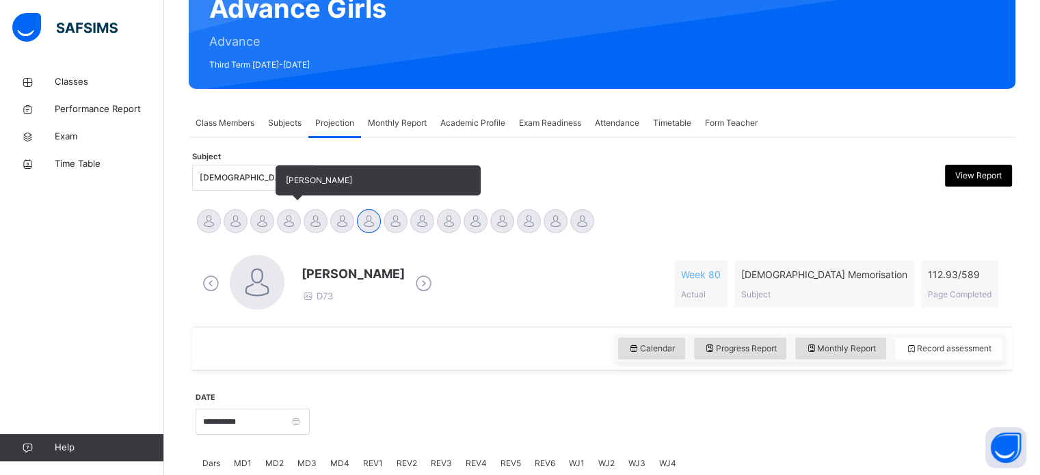
click at [285, 211] on div at bounding box center [289, 221] width 24 height 24
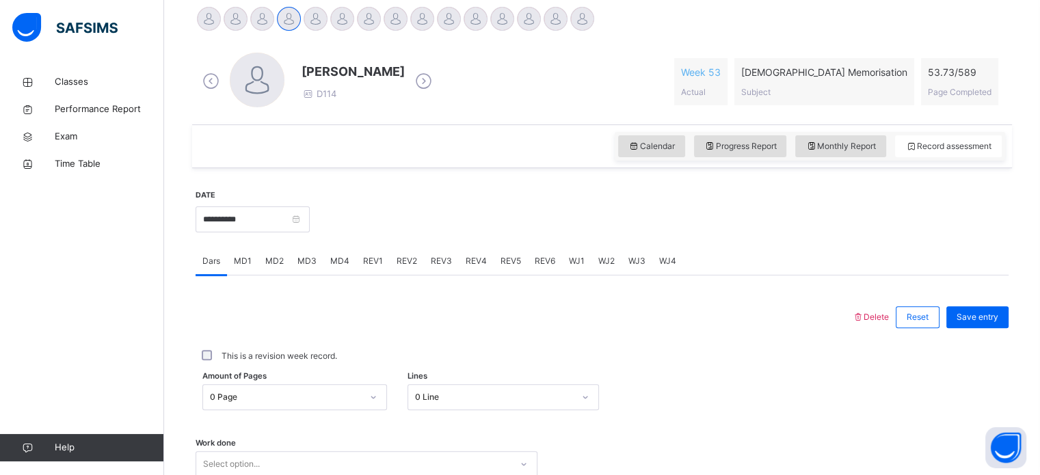
scroll to position [376, 0]
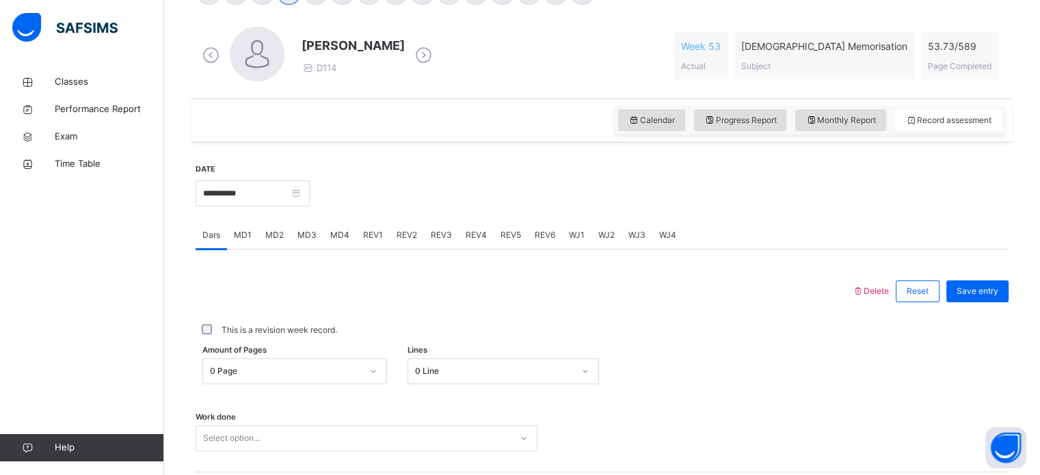
click at [265, 237] on span "MD2" at bounding box center [274, 235] width 18 height 12
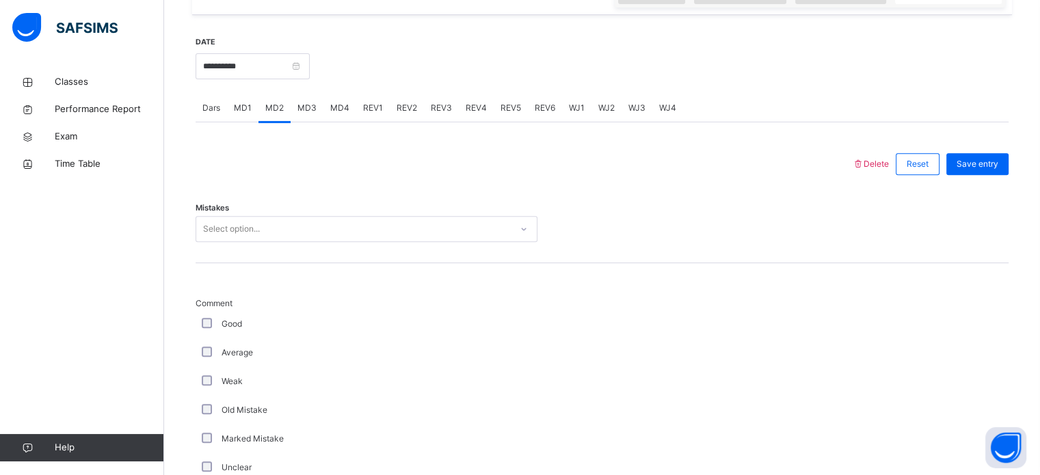
scroll to position [505, 0]
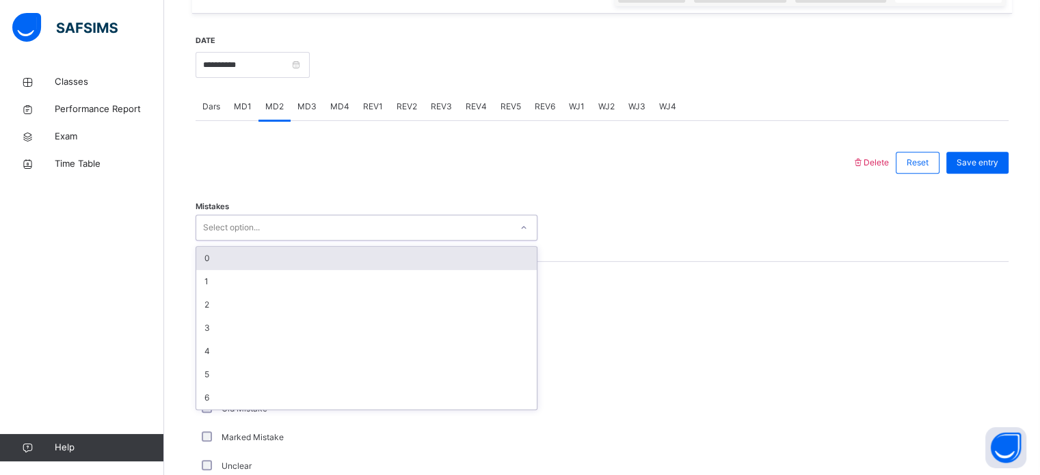
drag, startPoint x: 265, startPoint y: 237, endPoint x: 250, endPoint y: 248, distance: 18.1
click at [250, 241] on div "option 0 focused, 1 of 7. 7 results available. Use Up and Down to choose option…" at bounding box center [367, 228] width 342 height 26
click at [250, 248] on div "0" at bounding box center [366, 258] width 341 height 23
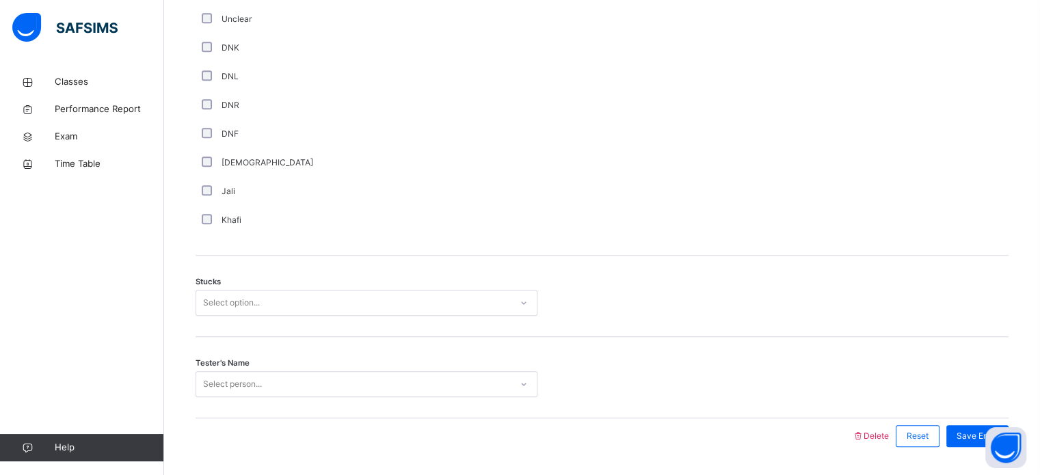
scroll to position [955, 0]
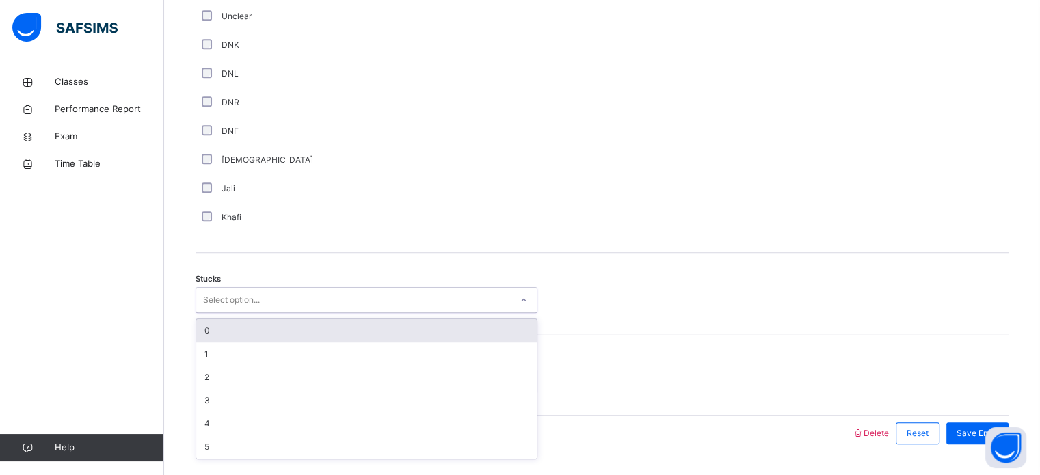
click at [205, 299] on div "Select option..." at bounding box center [231, 300] width 57 height 26
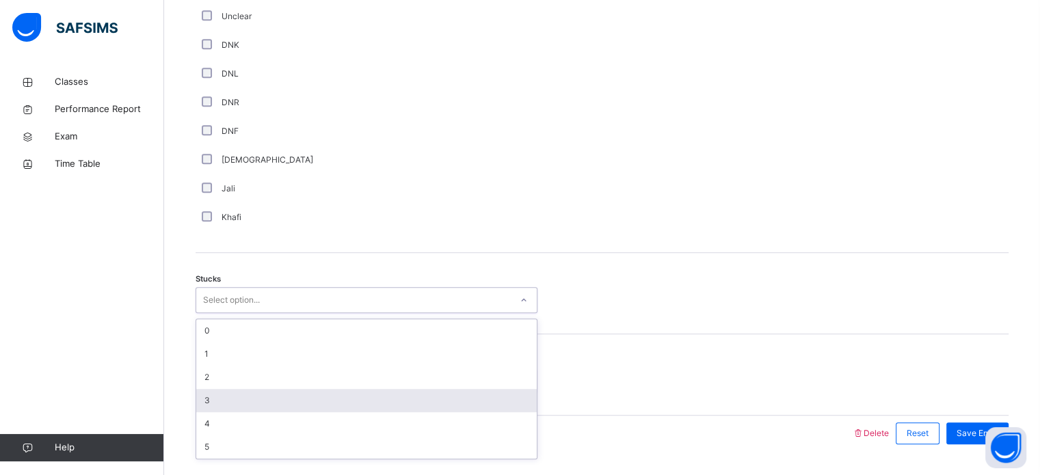
click at [231, 401] on div "3" at bounding box center [366, 400] width 341 height 23
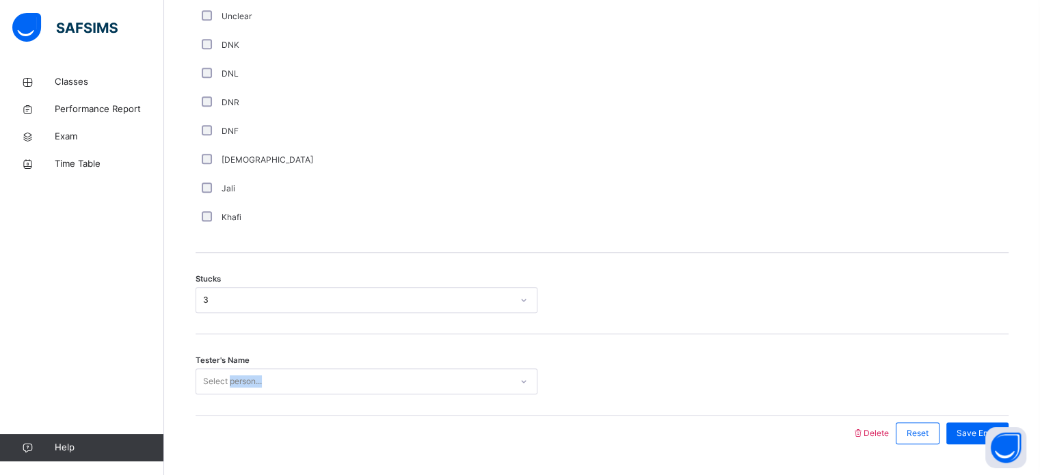
drag, startPoint x: 231, startPoint y: 401, endPoint x: 231, endPoint y: 385, distance: 15.7
click at [231, 385] on div "Tester's Name Select person..." at bounding box center [602, 375] width 813 height 81
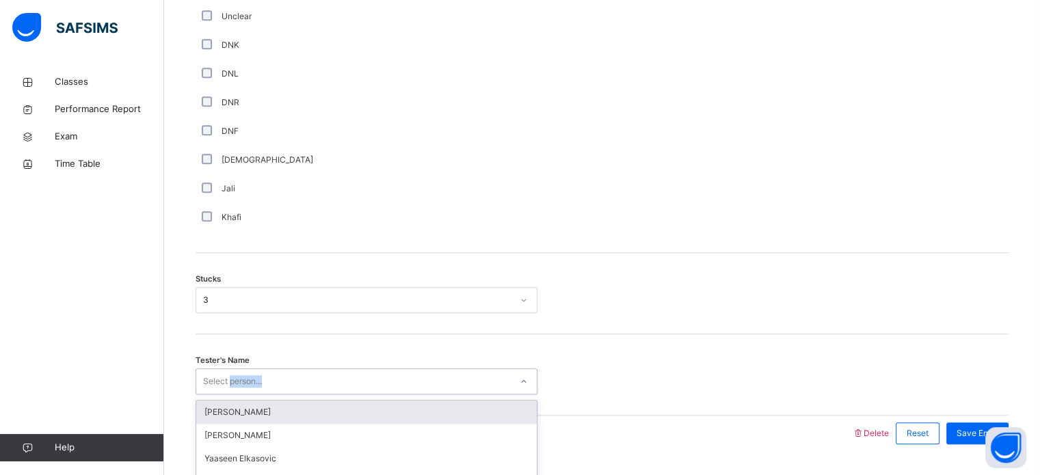
scroll to position [991, 0]
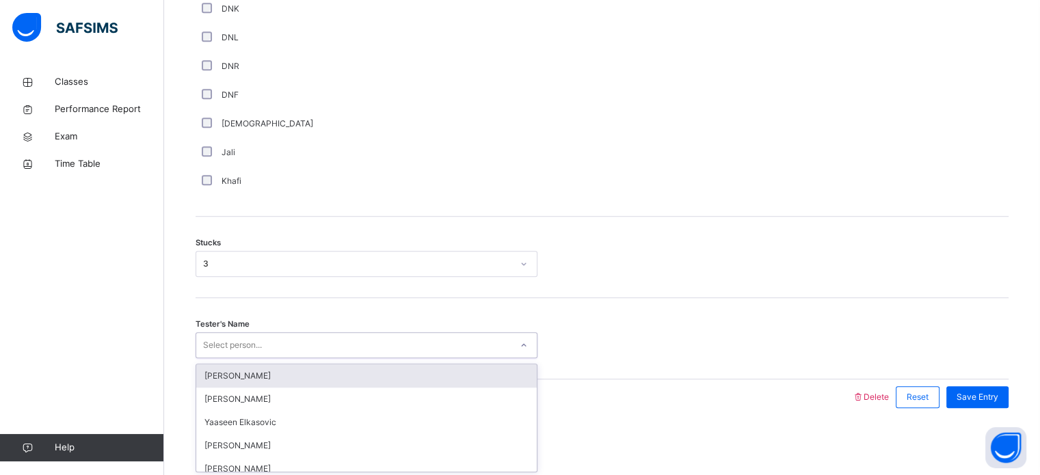
click at [231, 358] on div "option [PERSON_NAME] focused, 1 of 93. 93 results available. Use Up and Down to…" at bounding box center [367, 345] width 342 height 26
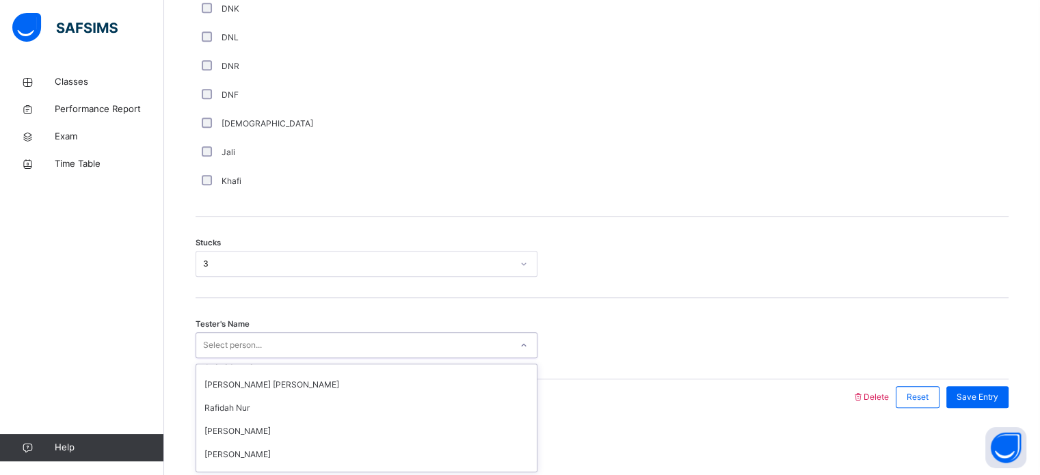
scroll to position [969, 0]
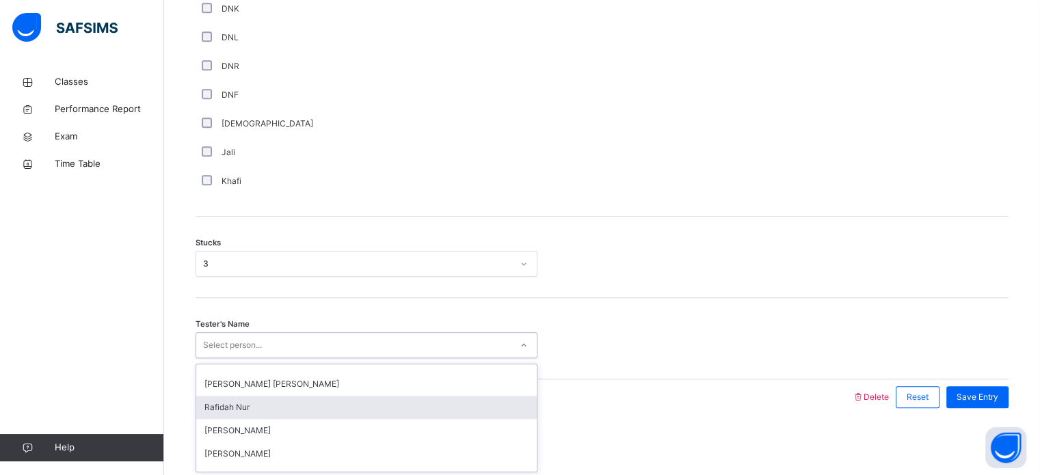
click at [304, 413] on div "Rafidah Nur" at bounding box center [366, 407] width 341 height 23
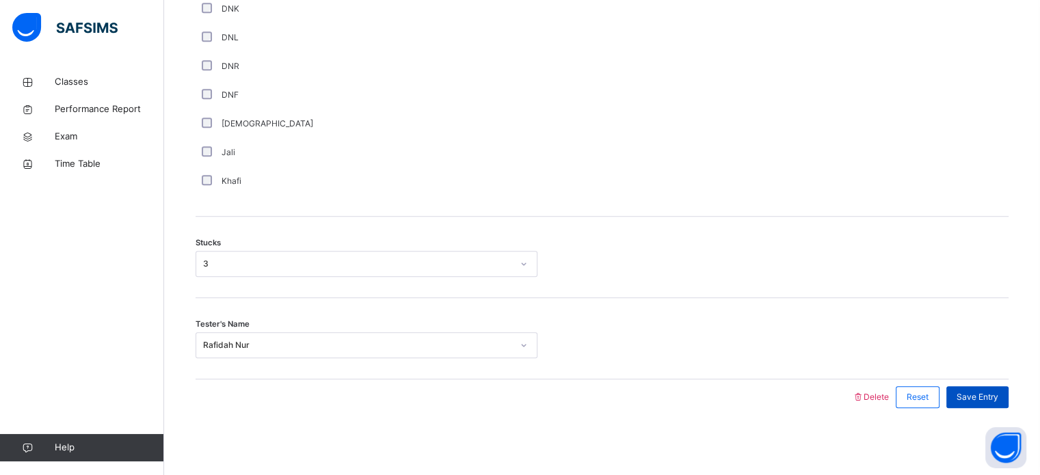
click at [976, 388] on div "Save Entry" at bounding box center [978, 398] width 62 height 22
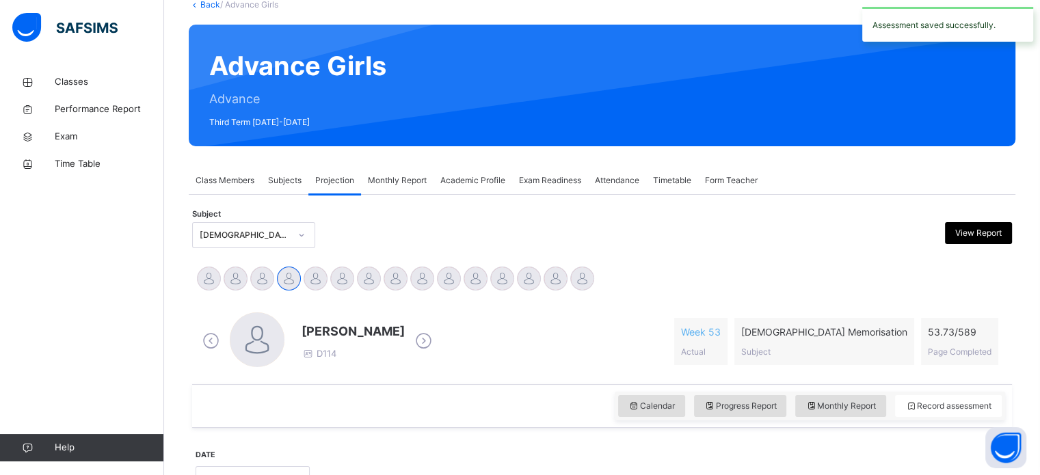
scroll to position [75, 0]
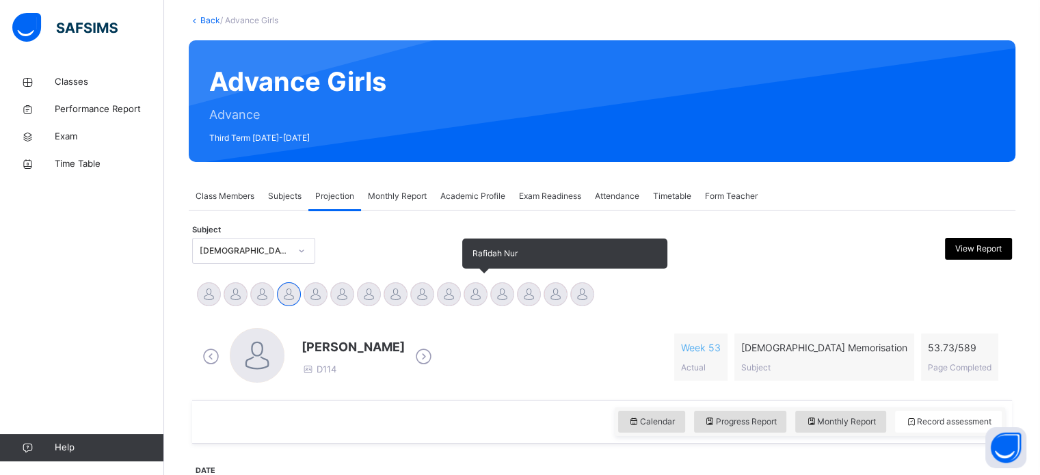
click at [467, 298] on div at bounding box center [476, 295] width 24 height 24
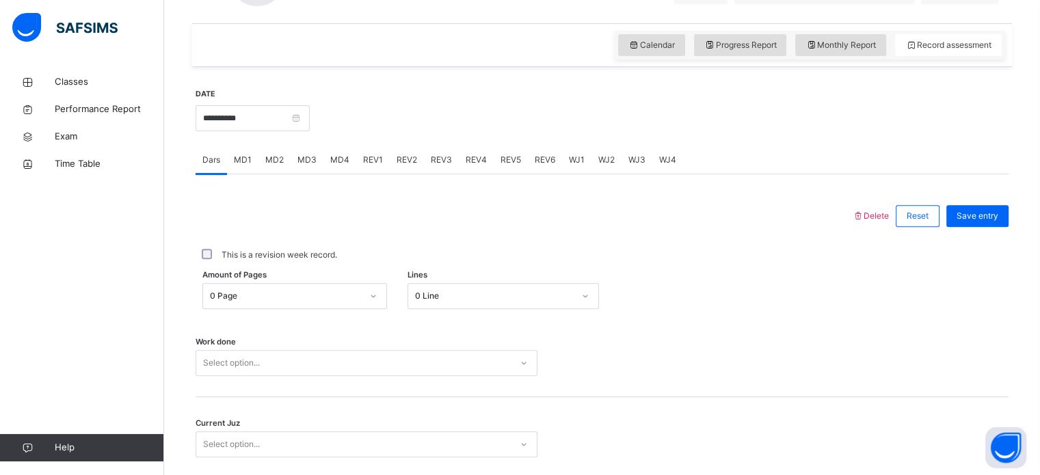
scroll to position [551, 0]
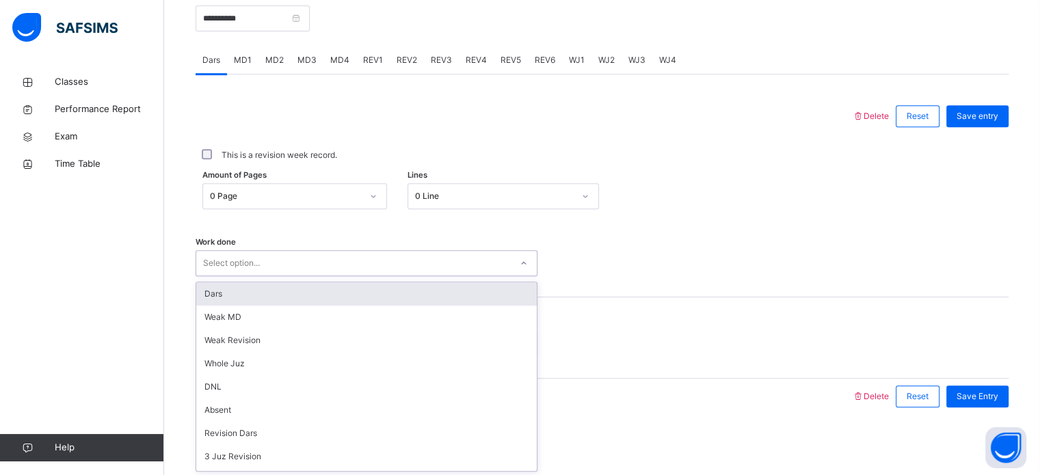
click at [408, 261] on div "Select option..." at bounding box center [353, 263] width 315 height 21
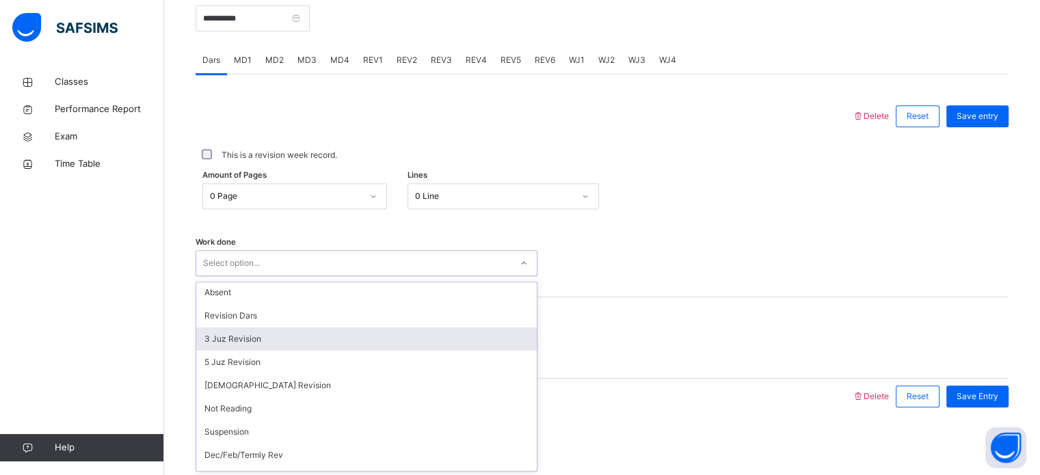
scroll to position [119, 0]
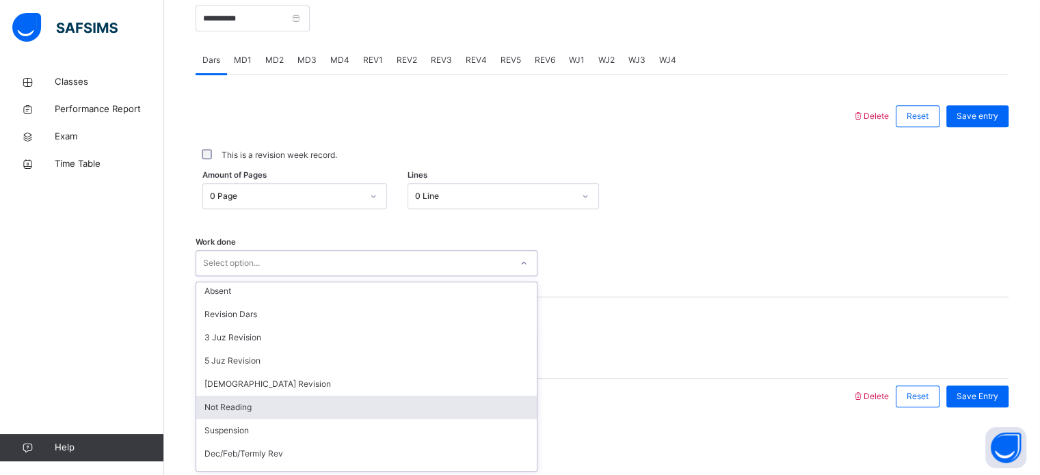
click at [267, 404] on div "Not Reading" at bounding box center [366, 407] width 341 height 23
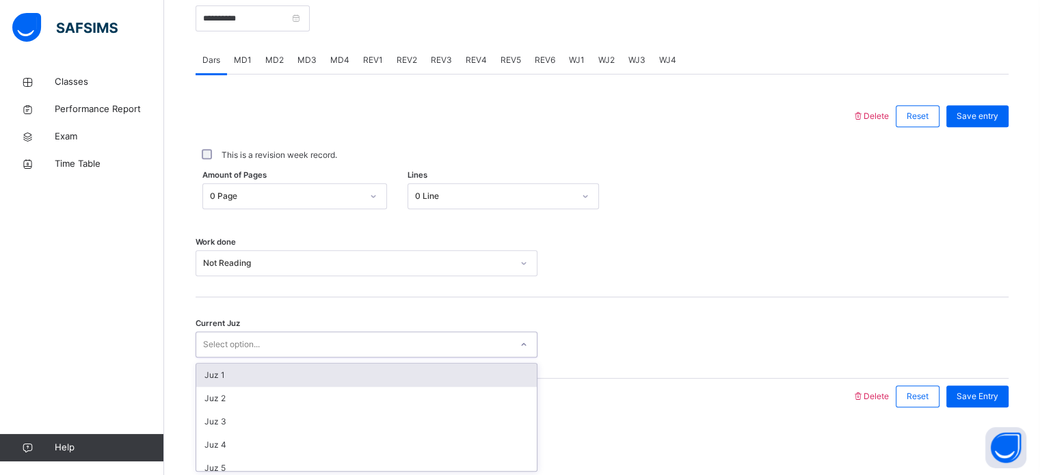
click at [257, 339] on div "Select option..." at bounding box center [231, 345] width 57 height 26
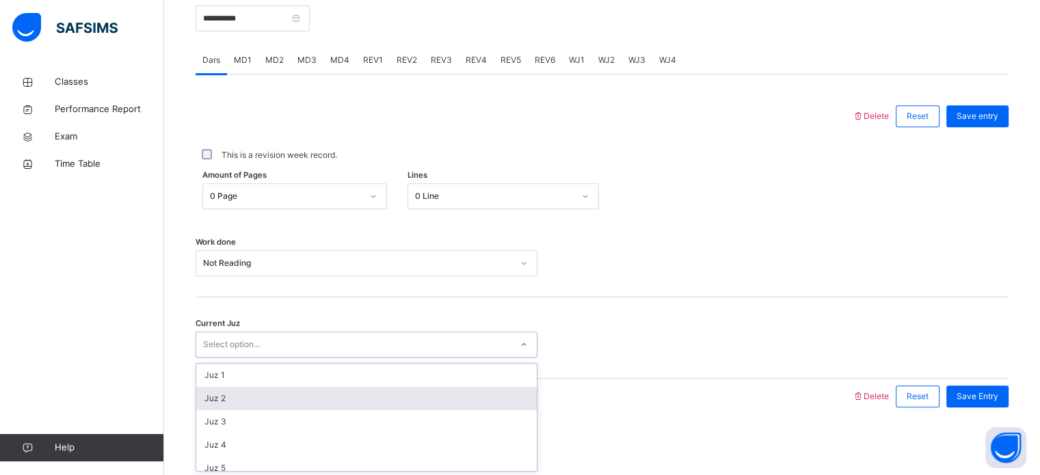
click at [235, 402] on div "Juz 2" at bounding box center [366, 398] width 341 height 23
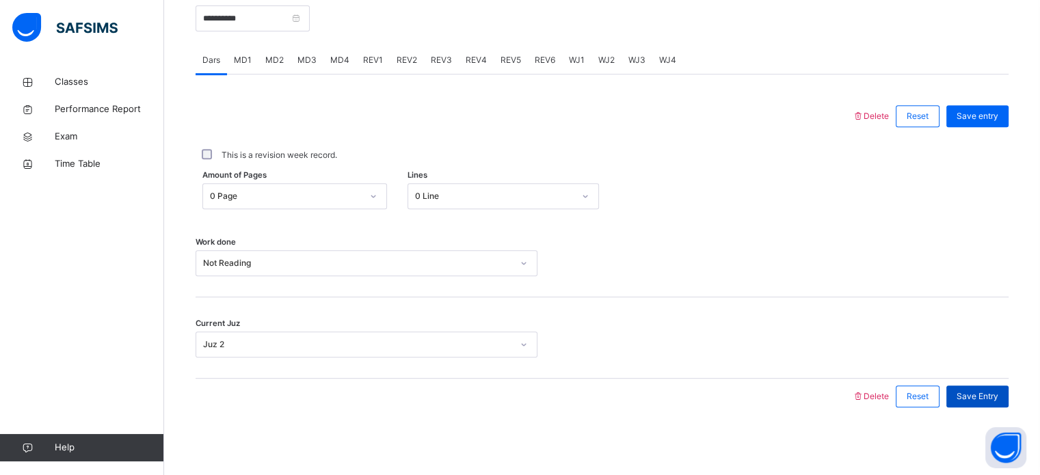
click at [996, 395] on span "Save Entry" at bounding box center [978, 397] width 42 height 12
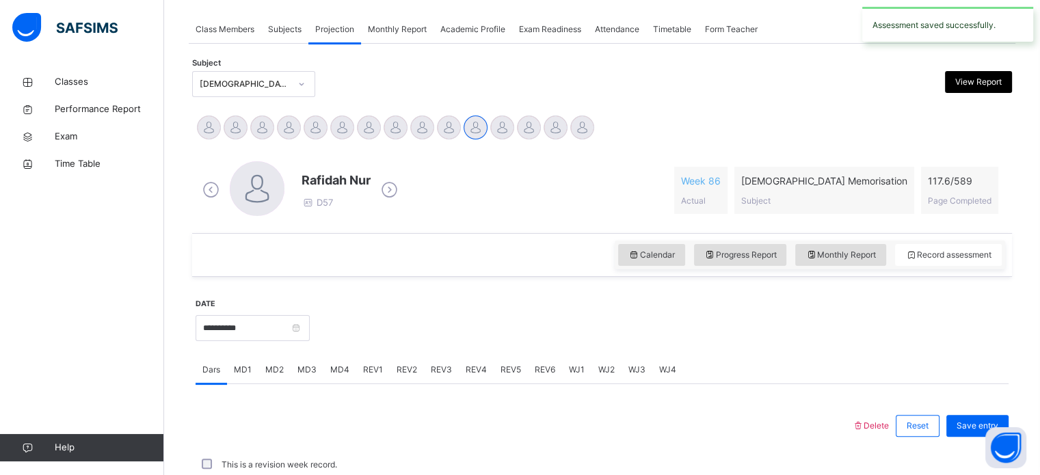
scroll to position [551, 0]
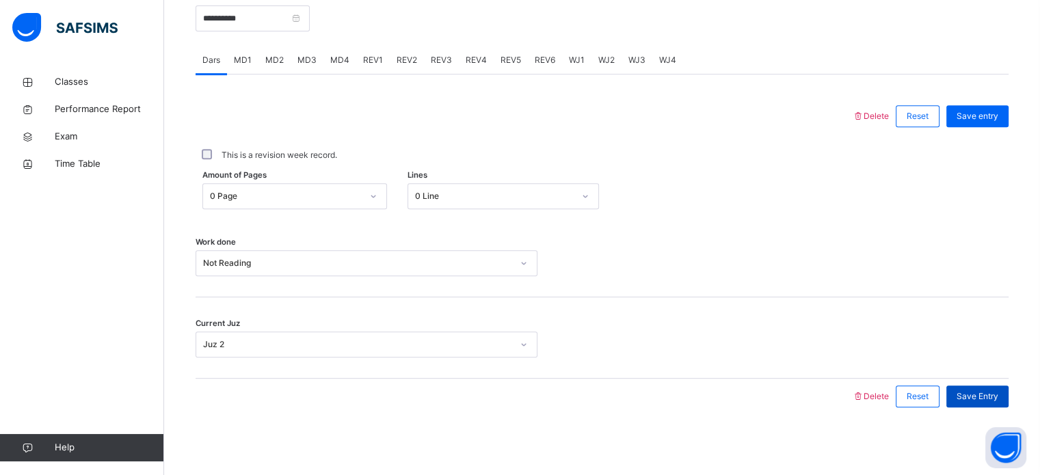
click at [966, 394] on div "Save Entry" at bounding box center [978, 397] width 62 height 22
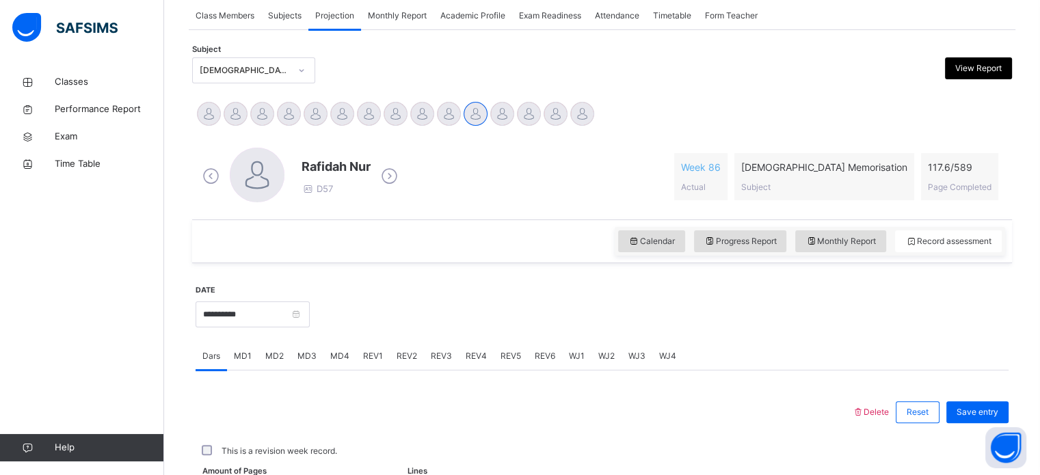
scroll to position [250, 0]
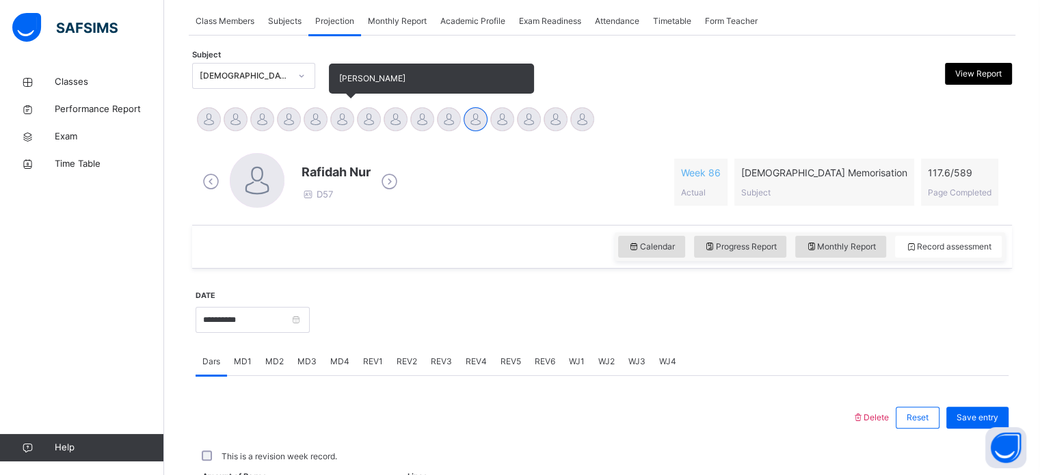
click at [339, 125] on div at bounding box center [342, 119] width 24 height 24
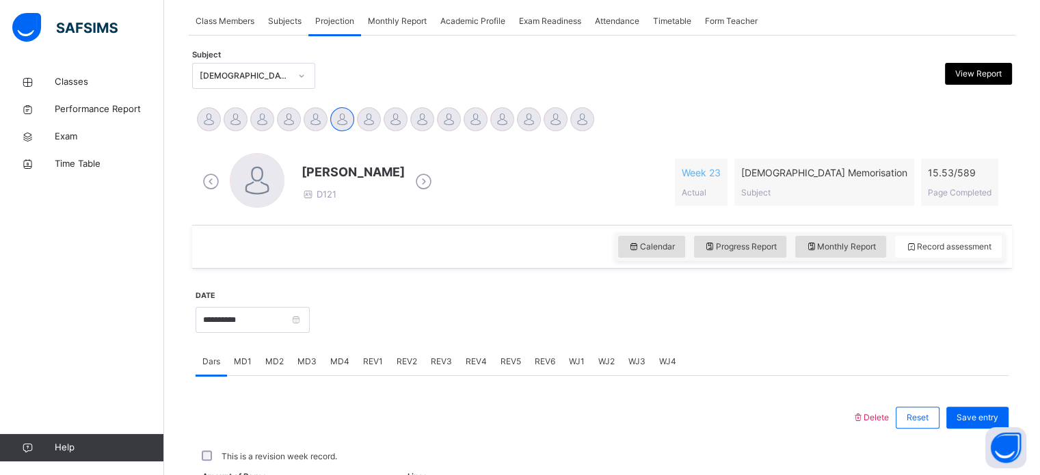
scroll to position [483, 0]
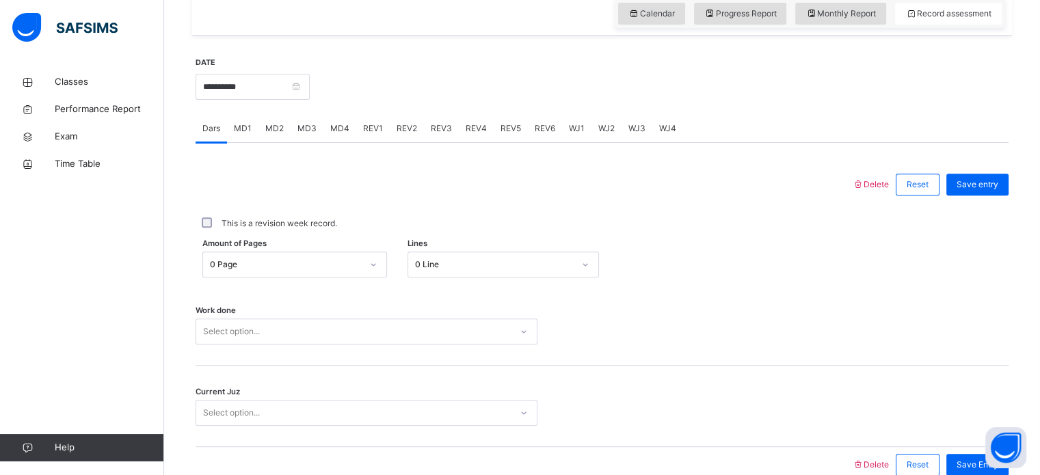
click at [315, 133] on span "MD3" at bounding box center [307, 128] width 19 height 12
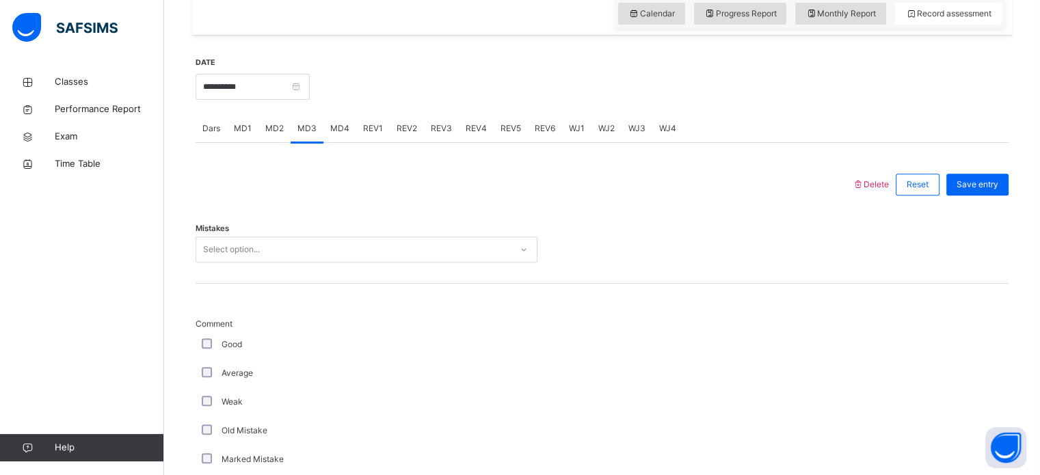
click at [270, 246] on div "Select option..." at bounding box center [353, 249] width 315 height 21
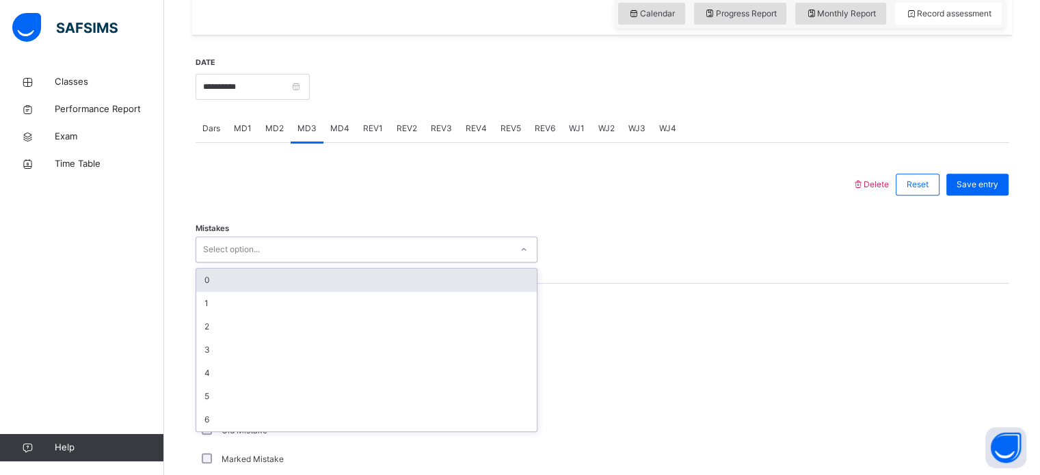
click at [264, 281] on div "0" at bounding box center [366, 280] width 341 height 23
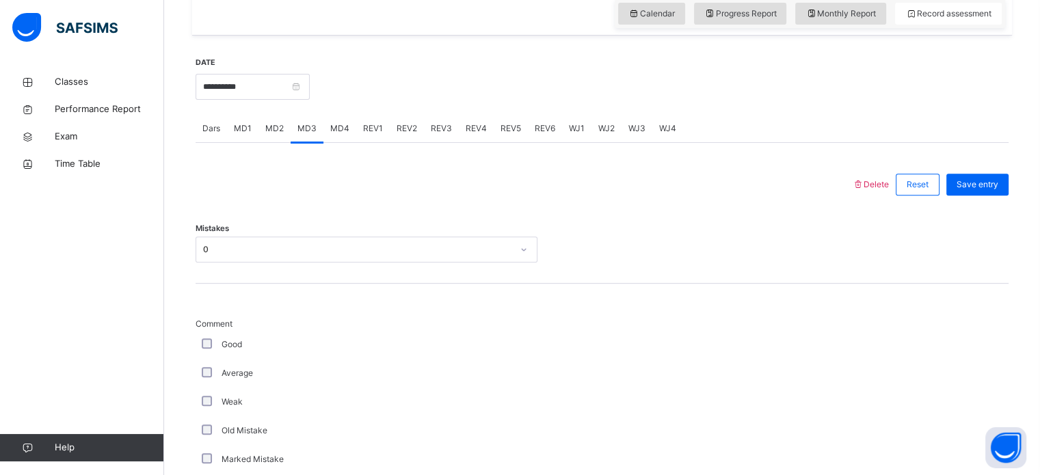
click at [200, 345] on div "Good" at bounding box center [366, 345] width 335 height 12
click at [213, 340] on div "Good" at bounding box center [366, 345] width 335 height 12
click at [205, 348] on div "Good" at bounding box center [366, 345] width 335 height 12
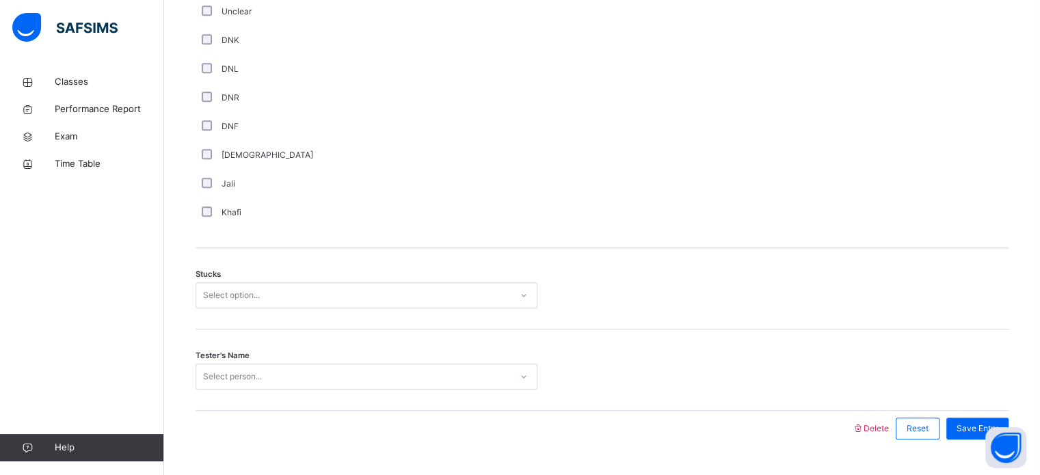
scroll to position [991, 0]
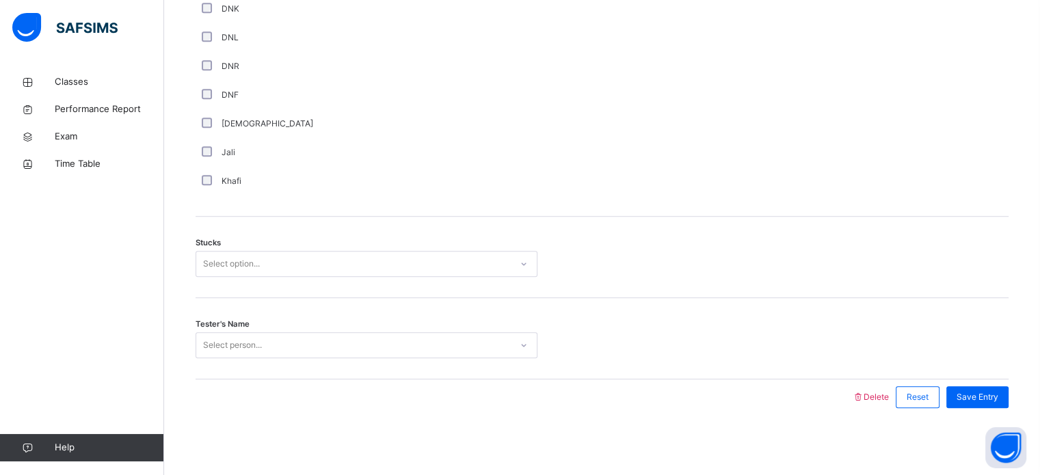
drag, startPoint x: 295, startPoint y: 246, endPoint x: 293, endPoint y: 261, distance: 14.5
click at [293, 260] on div "Stucks Select option..." at bounding box center [602, 257] width 813 height 81
click at [293, 270] on div "Select option..." at bounding box center [353, 264] width 315 height 21
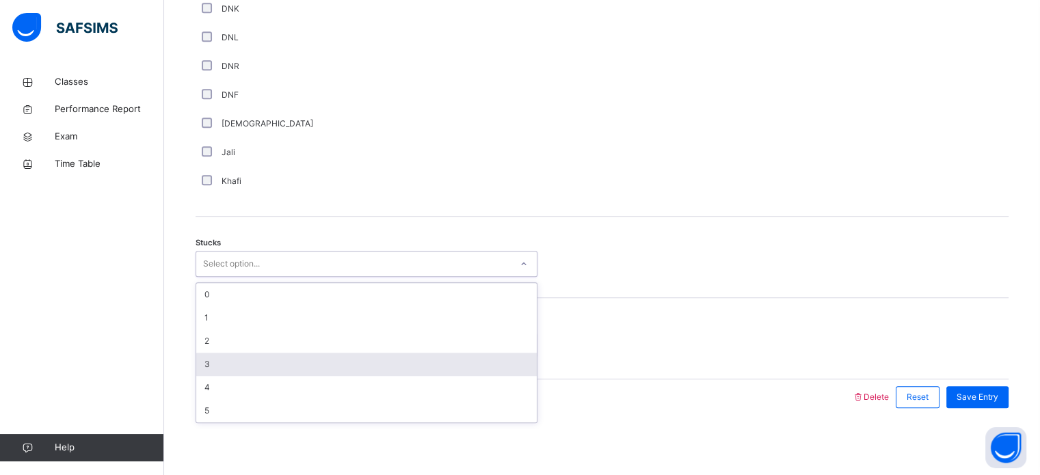
click at [254, 361] on div "3" at bounding box center [366, 364] width 341 height 23
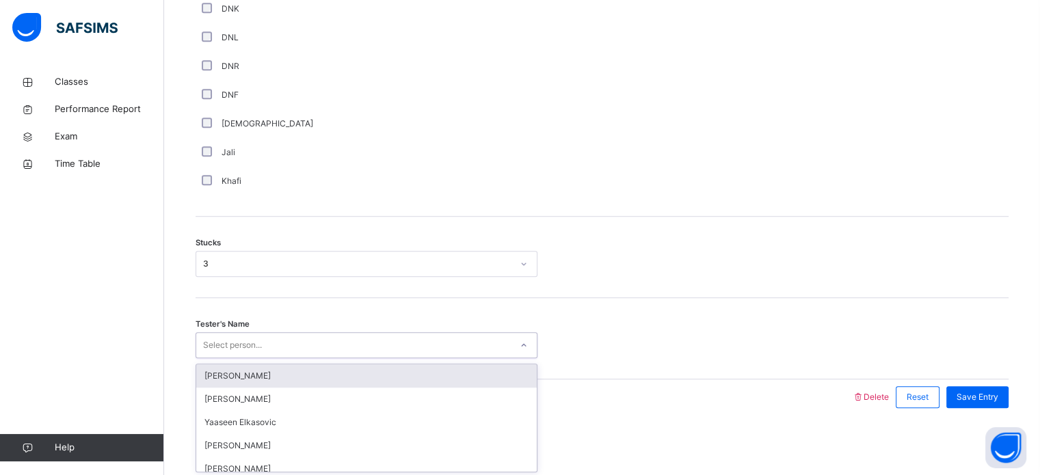
click at [249, 339] on div "Select person..." at bounding box center [232, 345] width 59 height 26
type input "****"
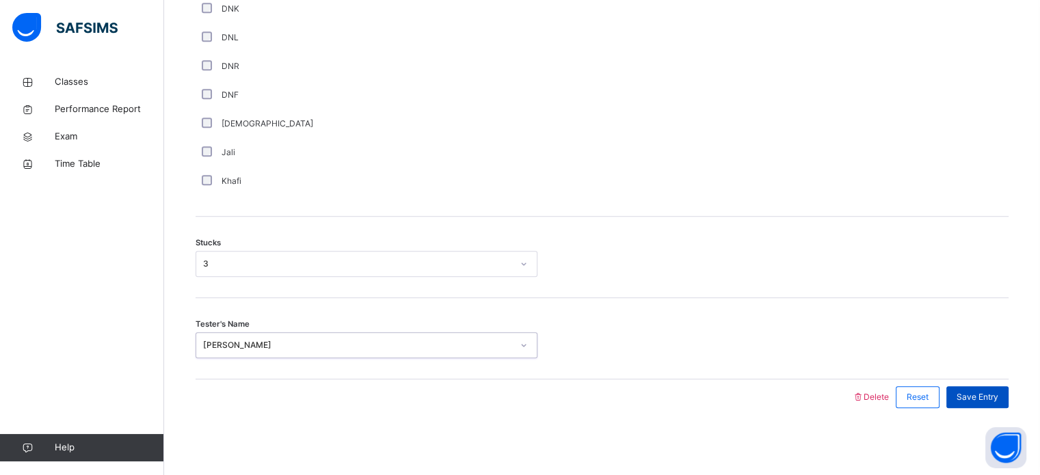
click at [993, 398] on span "Save Entry" at bounding box center [978, 397] width 42 height 12
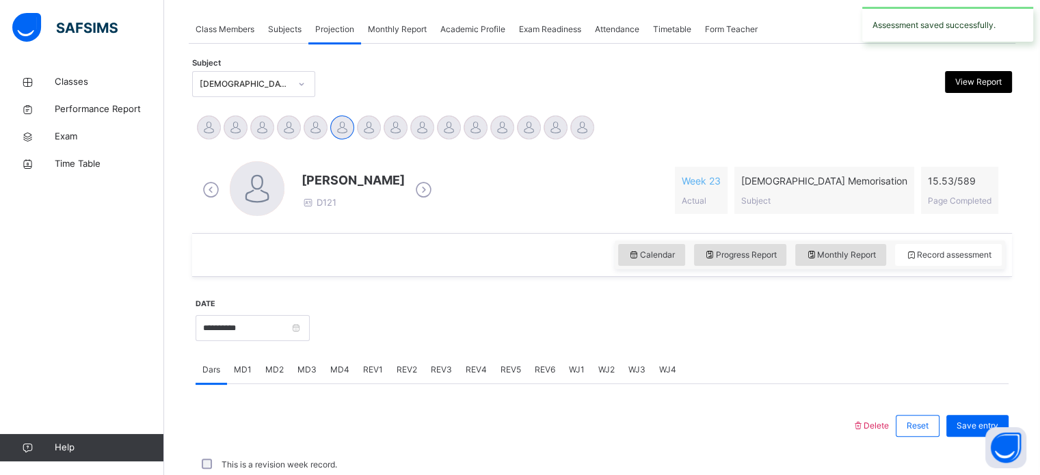
scroll to position [551, 0]
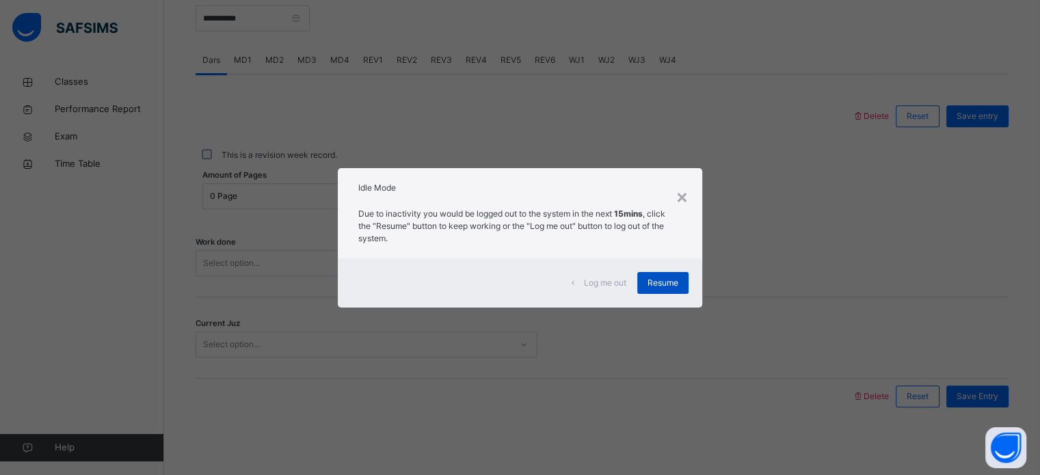
click at [668, 280] on span "Resume" at bounding box center [663, 283] width 31 height 12
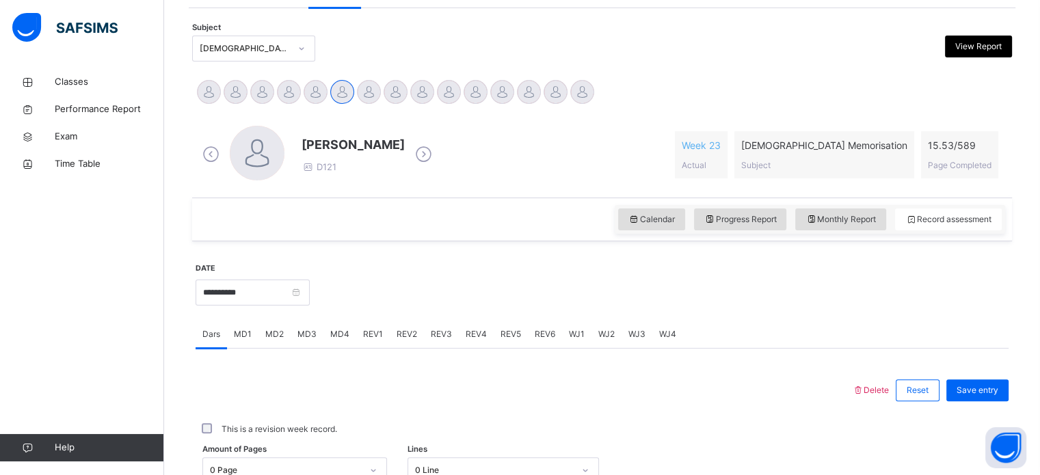
scroll to position [250, 0]
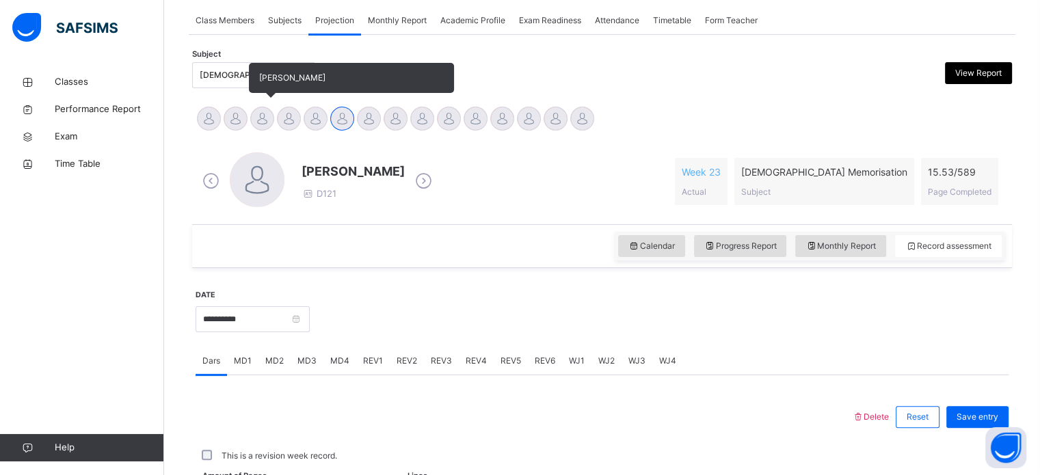
click at [259, 118] on div at bounding box center [262, 119] width 24 height 24
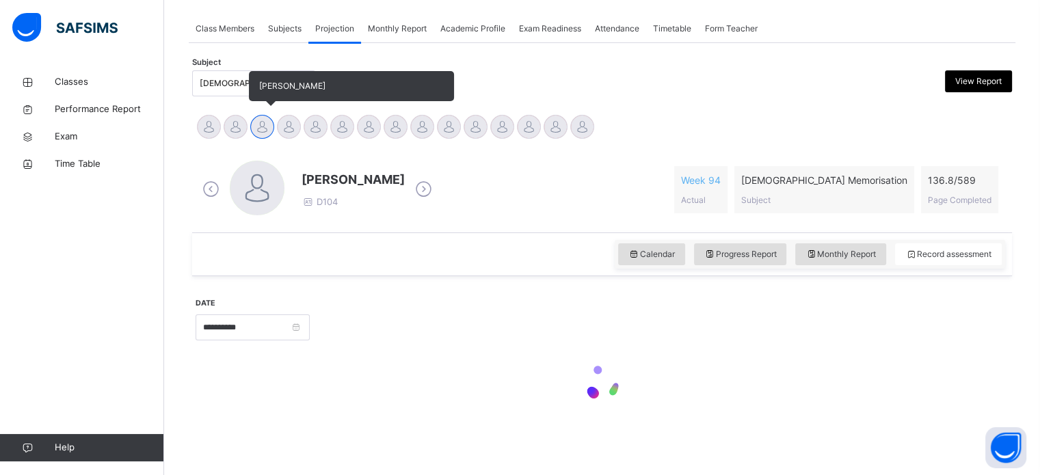
scroll to position [241, 0]
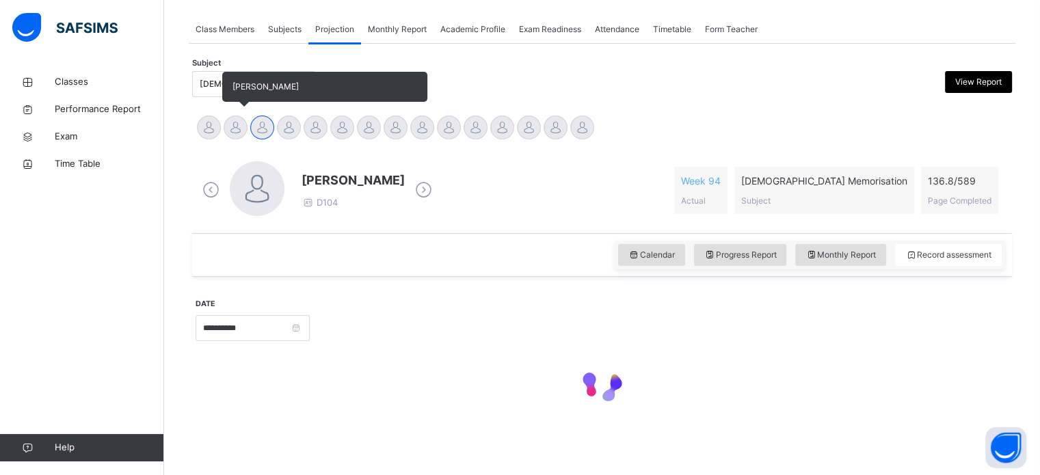
click at [245, 128] on div at bounding box center [236, 128] width 24 height 24
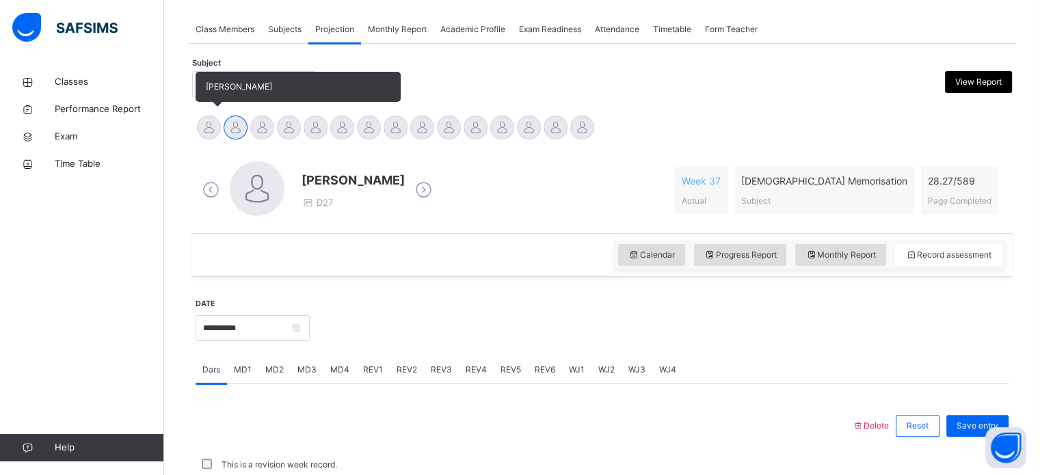
click at [213, 120] on div at bounding box center [209, 128] width 24 height 24
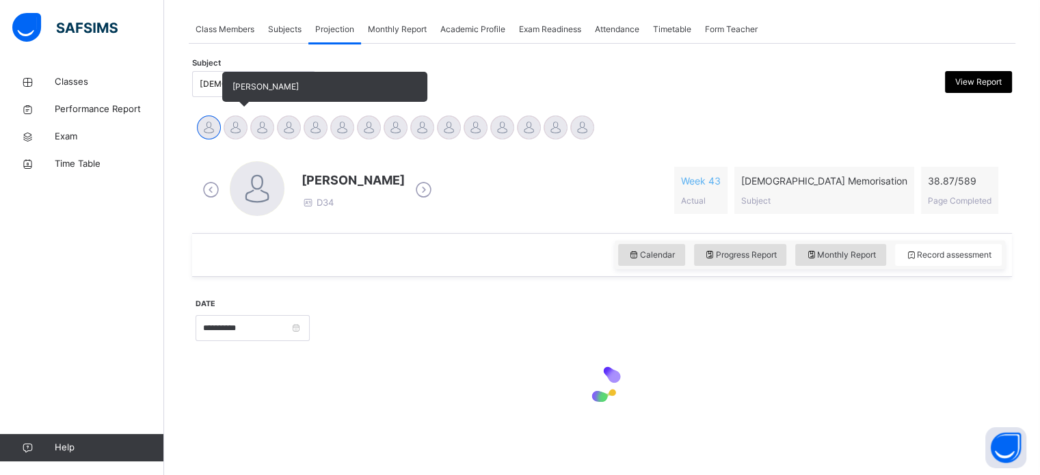
click at [232, 131] on div at bounding box center [236, 128] width 24 height 24
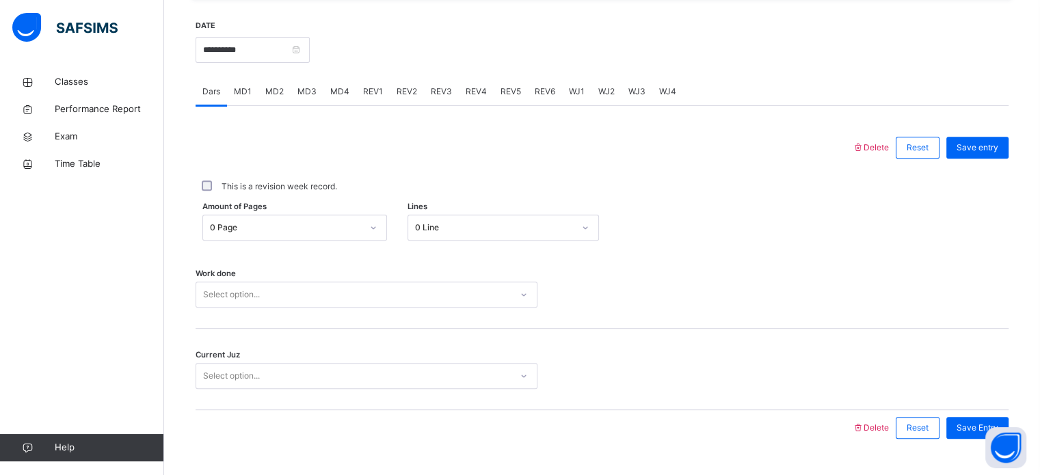
scroll to position [521, 0]
click at [274, 95] on span "MD2" at bounding box center [274, 91] width 18 height 12
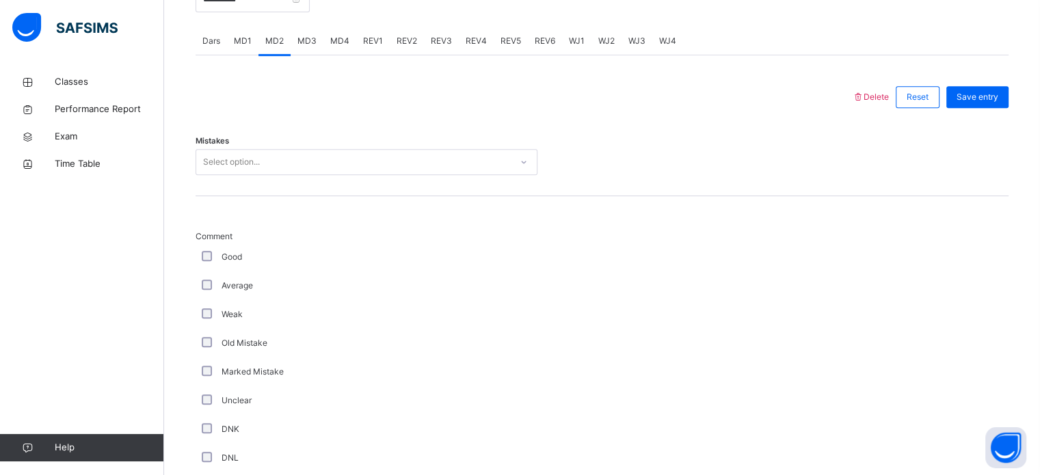
scroll to position [587, 0]
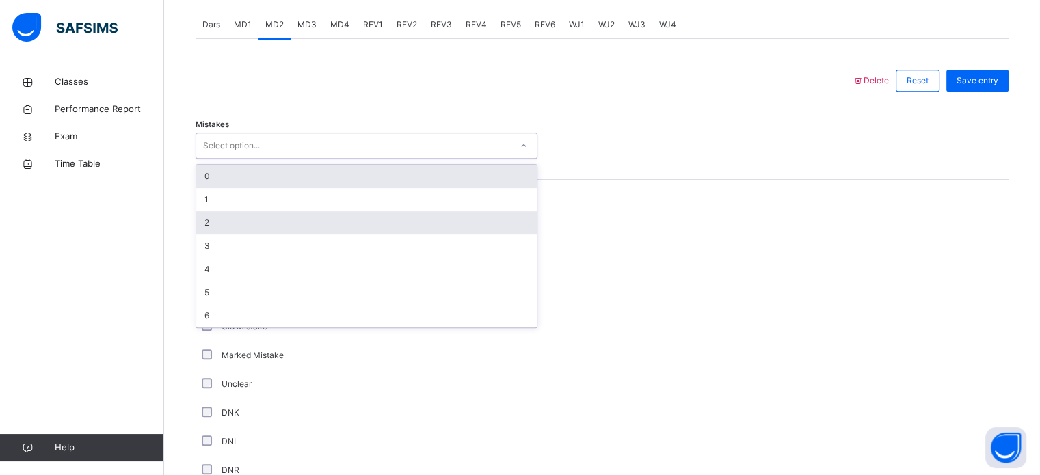
click at [248, 224] on div "2" at bounding box center [366, 222] width 341 height 23
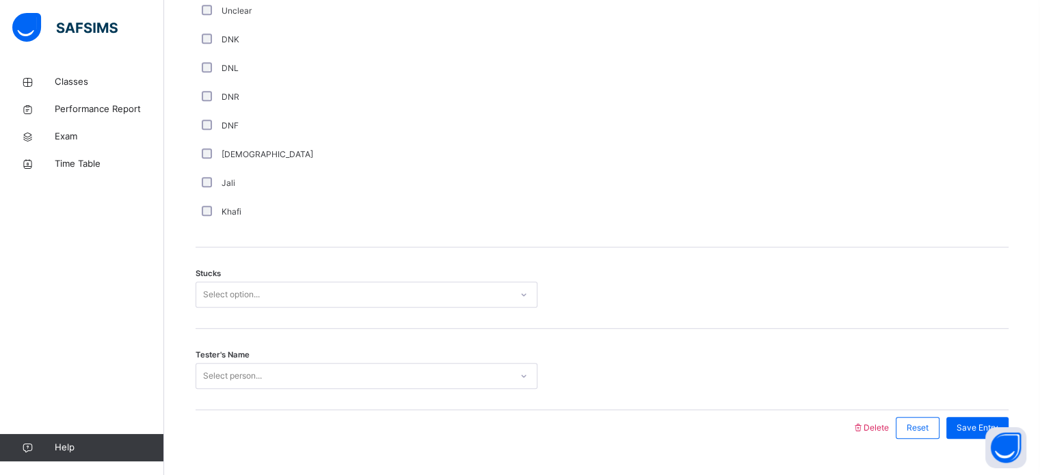
scroll to position [963, 0]
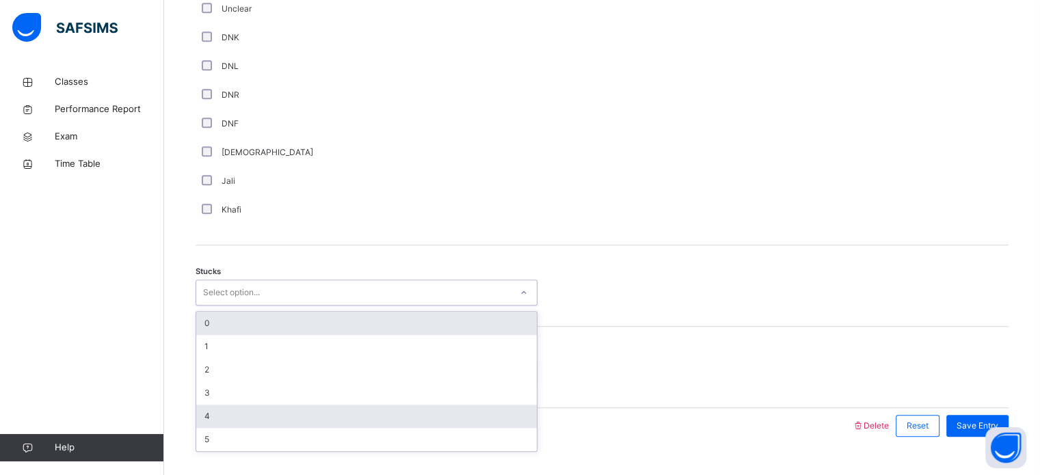
click at [228, 420] on div "4" at bounding box center [366, 416] width 341 height 23
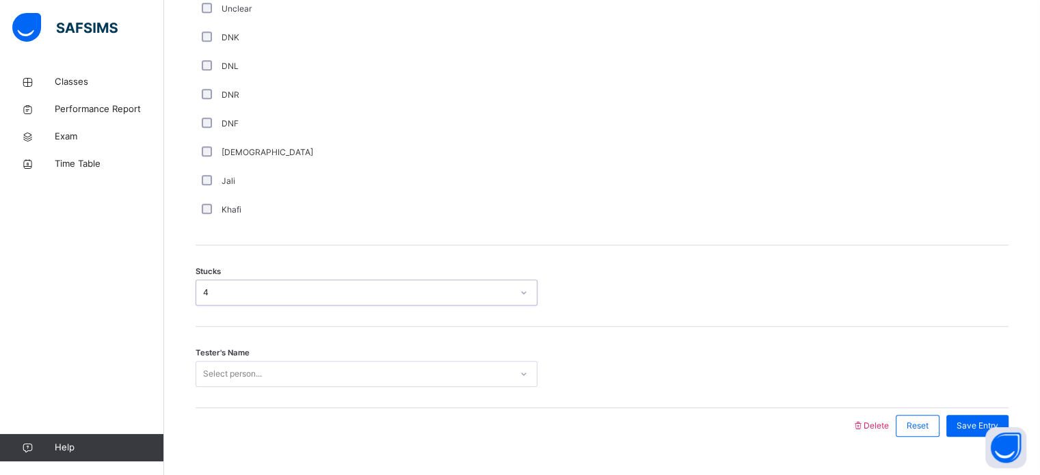
scroll to position [991, 0]
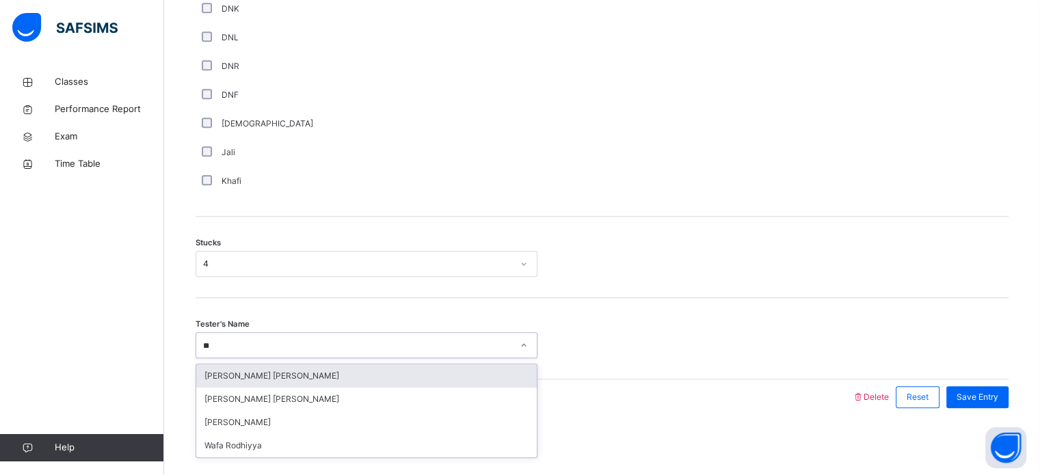
type input "***"
click at [259, 383] on div "[PERSON_NAME]" at bounding box center [366, 376] width 341 height 23
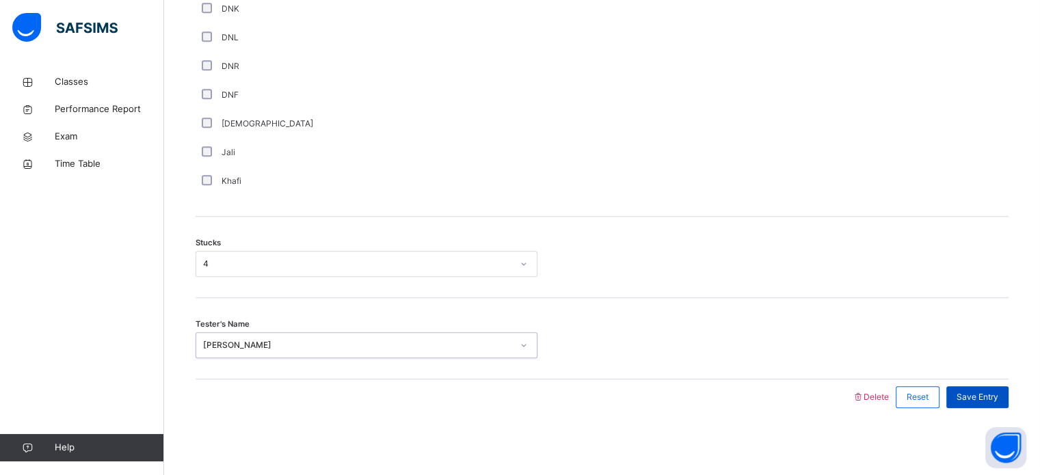
click at [989, 399] on span "Save Entry" at bounding box center [978, 397] width 42 height 12
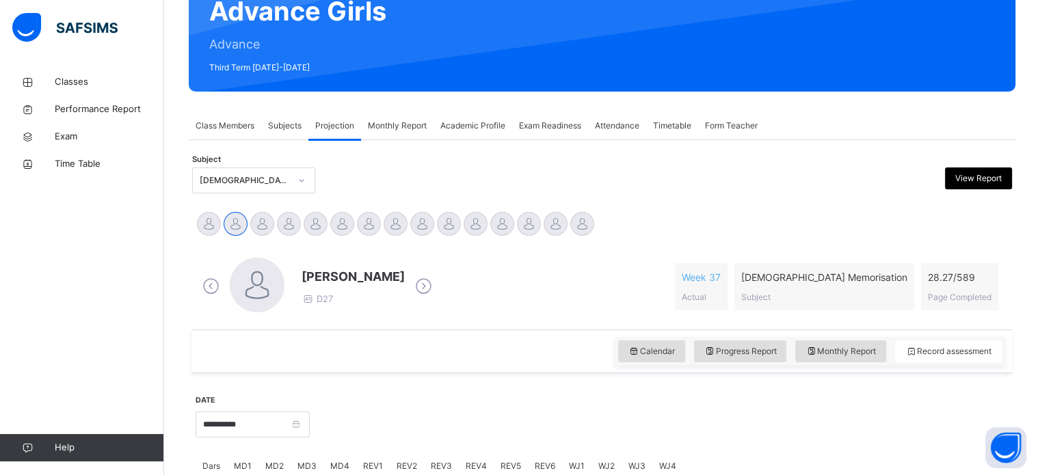
scroll to position [144, 0]
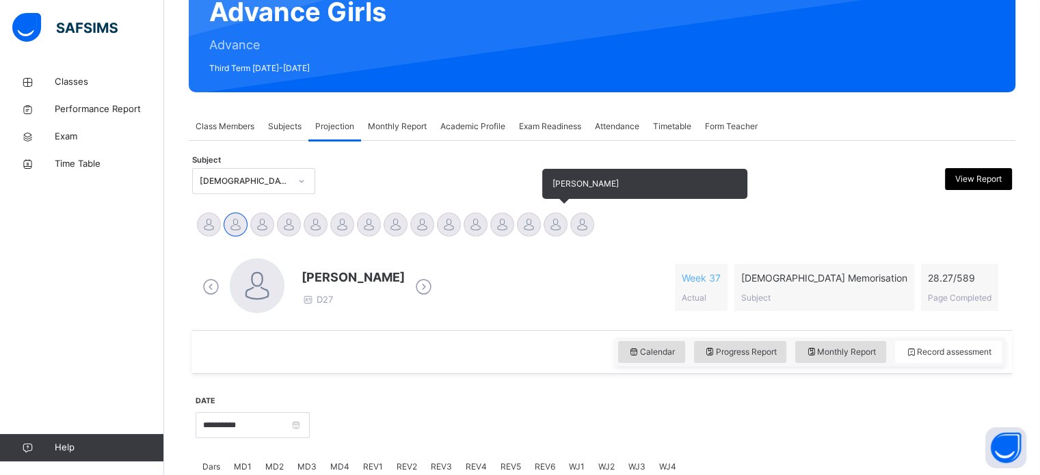
click at [558, 222] on div at bounding box center [556, 225] width 24 height 24
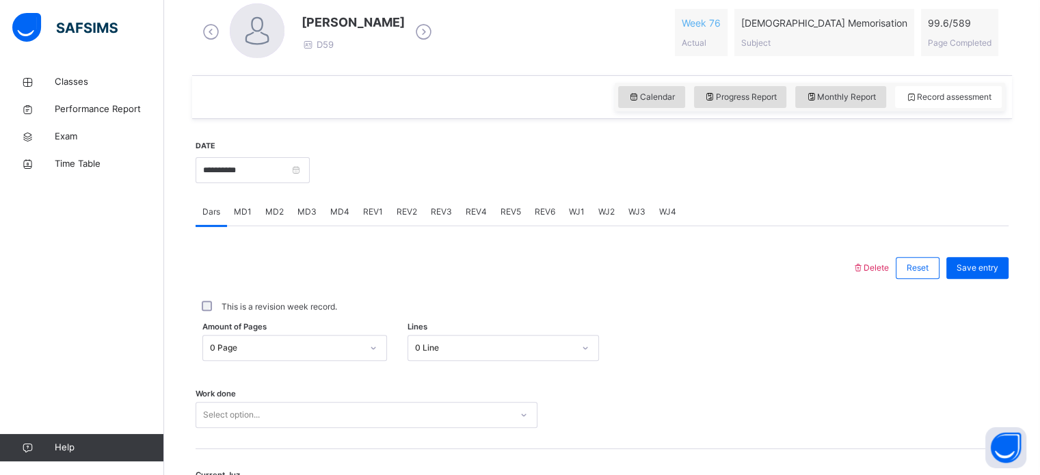
scroll to position [551, 0]
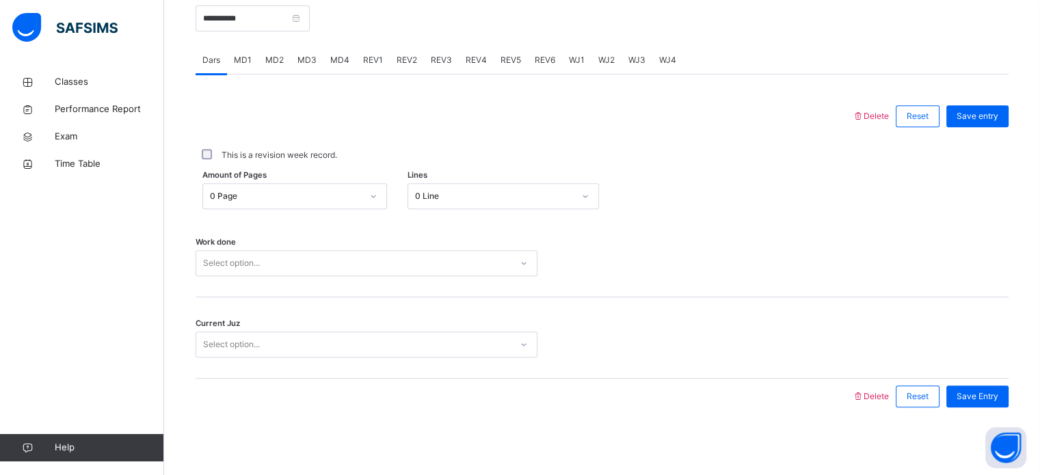
click at [671, 49] on div "WJ4" at bounding box center [668, 60] width 31 height 27
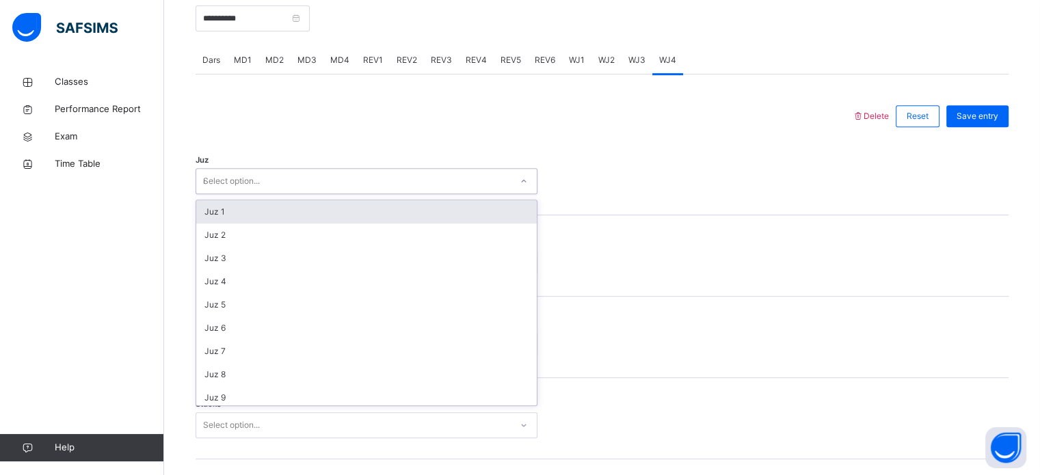
type input "**"
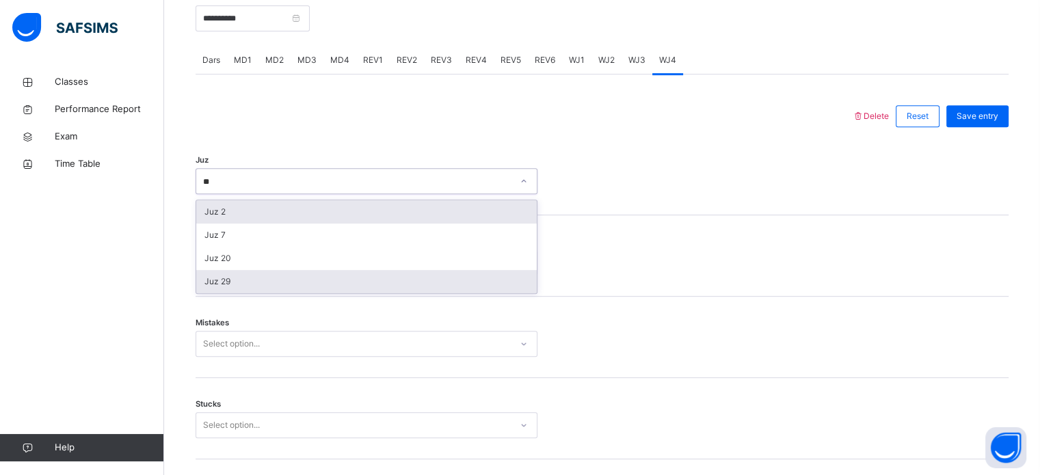
click at [237, 274] on div "Juz 29" at bounding box center [366, 281] width 341 height 23
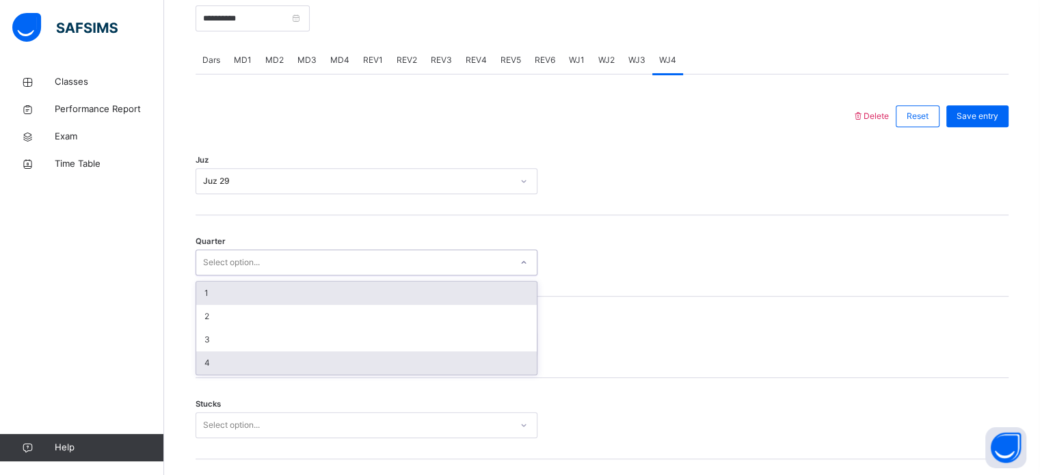
click at [224, 362] on div "4" at bounding box center [366, 363] width 341 height 23
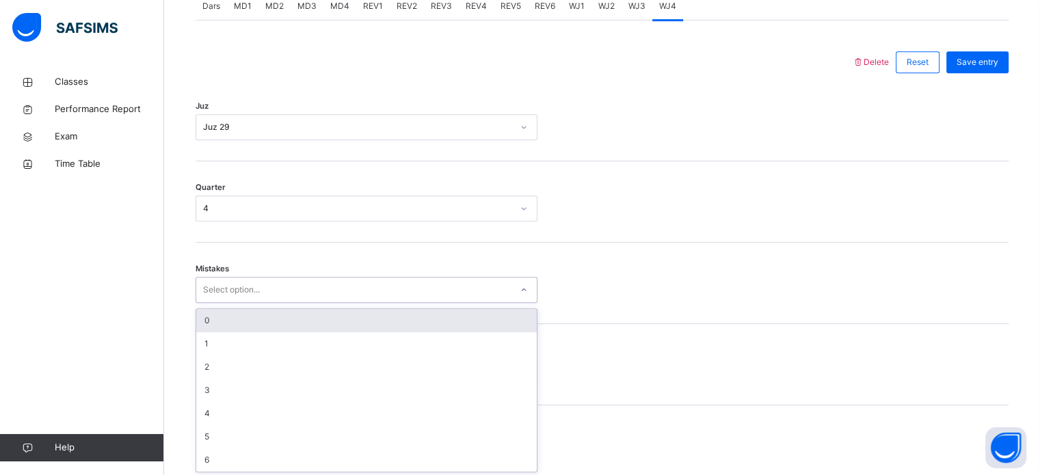
scroll to position [607, 0]
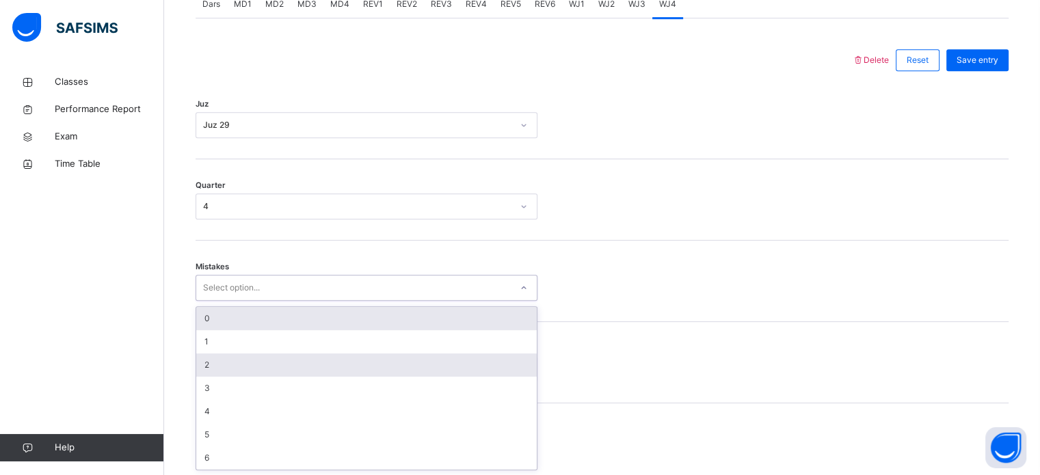
click at [205, 365] on div "2" at bounding box center [366, 365] width 341 height 23
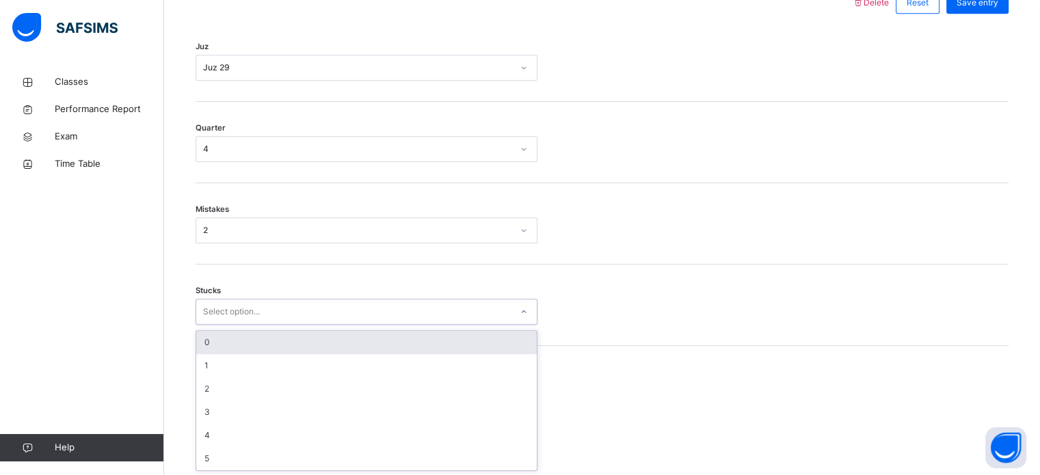
scroll to position [665, 0]
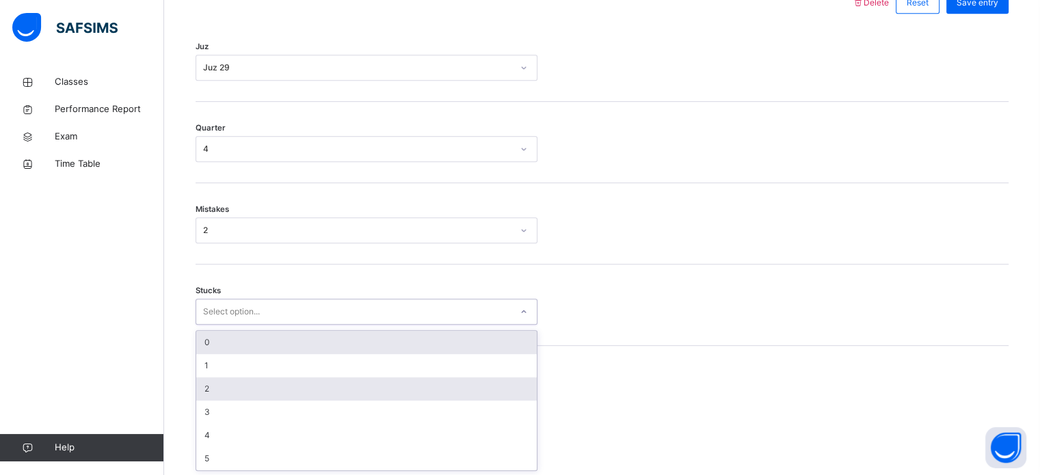
click at [207, 384] on div "2" at bounding box center [366, 389] width 341 height 23
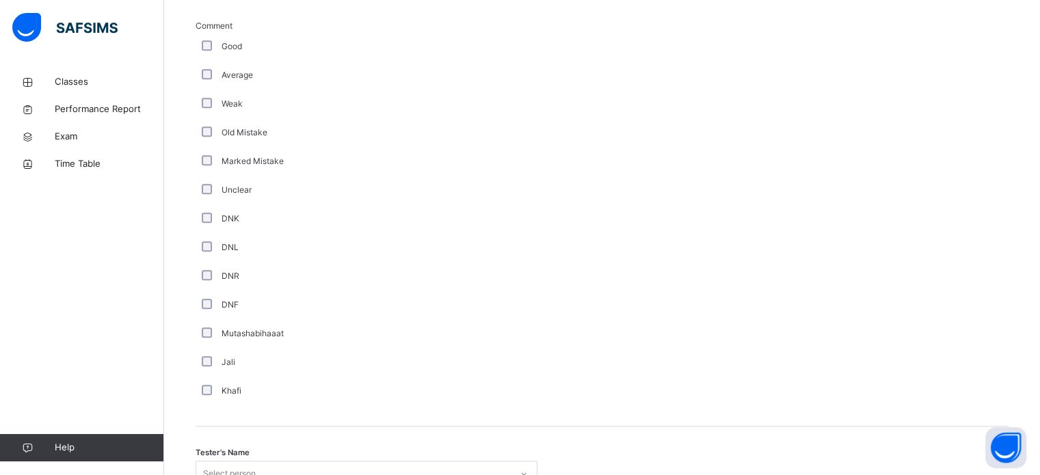
scroll to position [1154, 0]
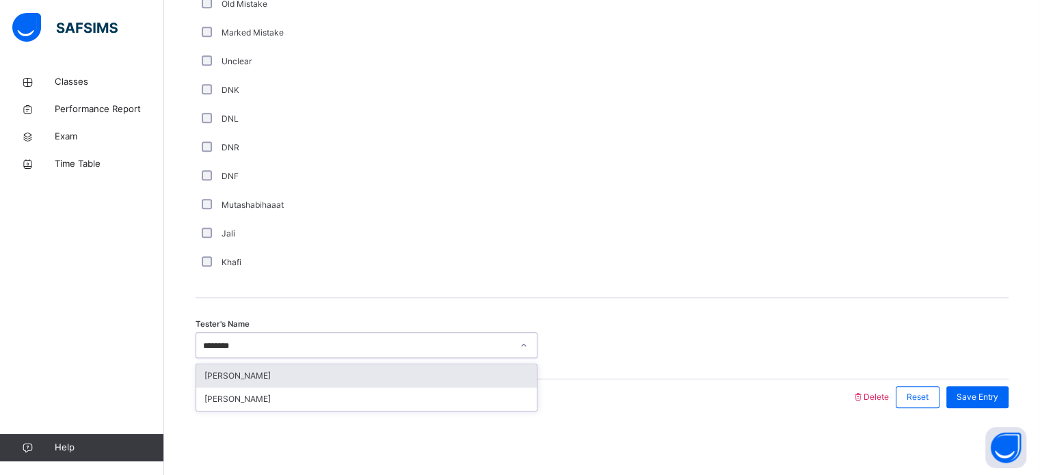
type input "********"
click at [988, 394] on span "Save Entry" at bounding box center [978, 397] width 42 height 12
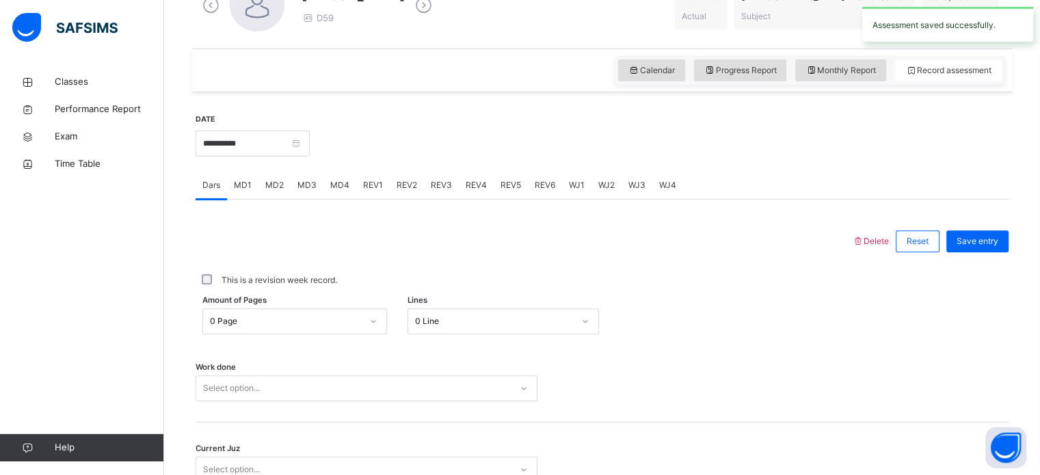
scroll to position [425, 0]
click at [679, 189] on div "WJ4" at bounding box center [668, 186] width 31 height 27
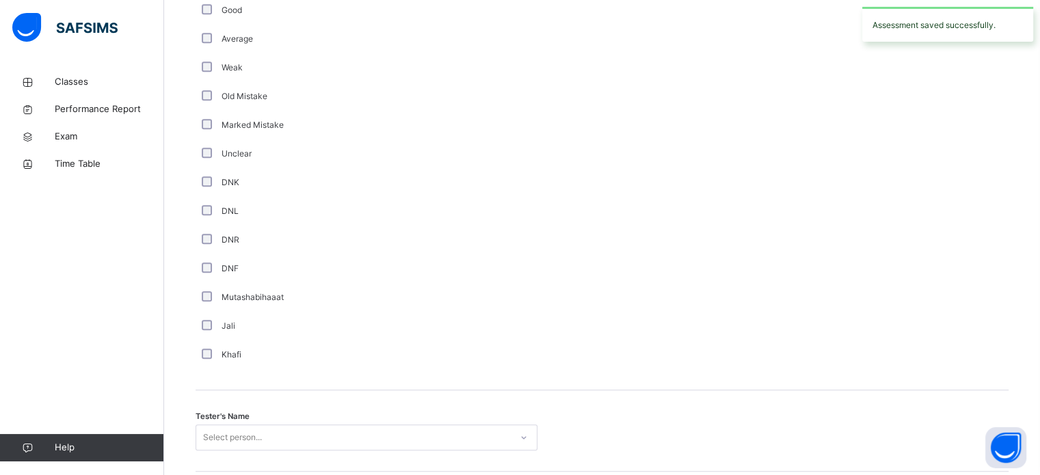
scroll to position [1154, 0]
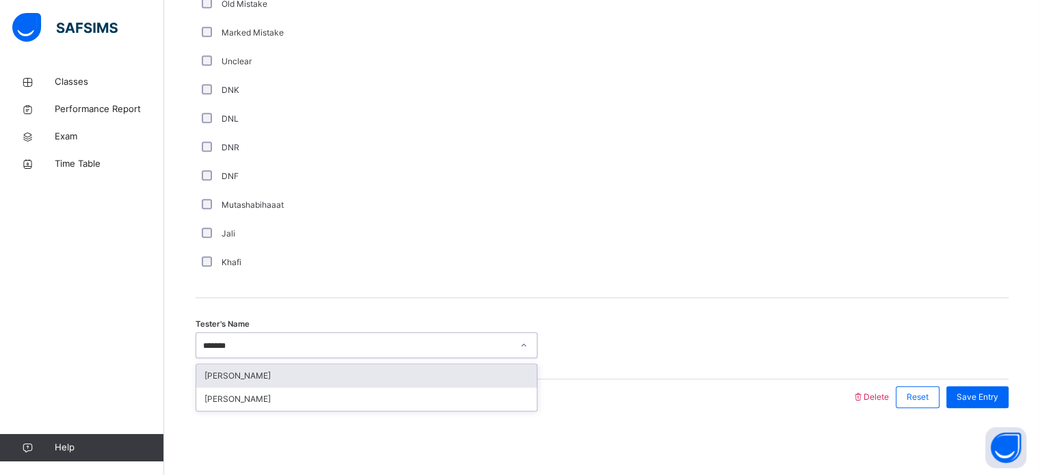
type input "********"
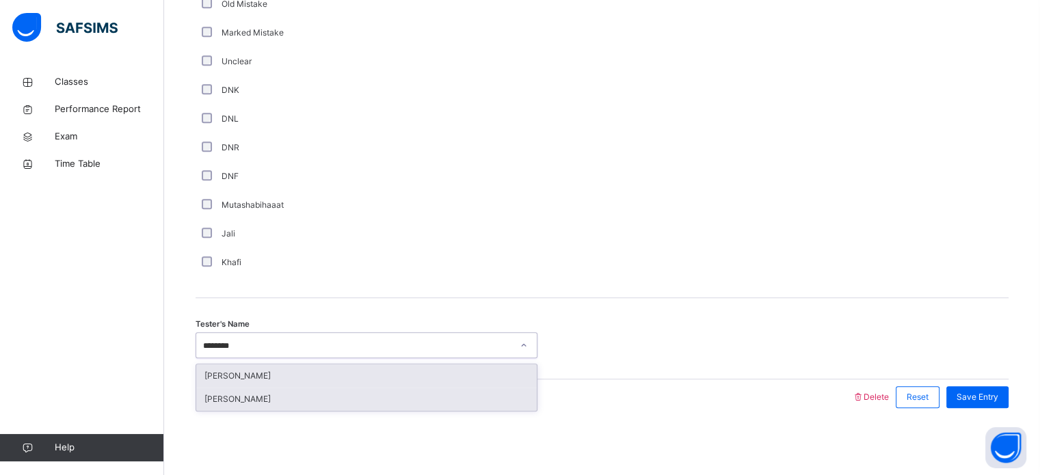
click at [227, 391] on div "[PERSON_NAME]" at bounding box center [366, 399] width 341 height 23
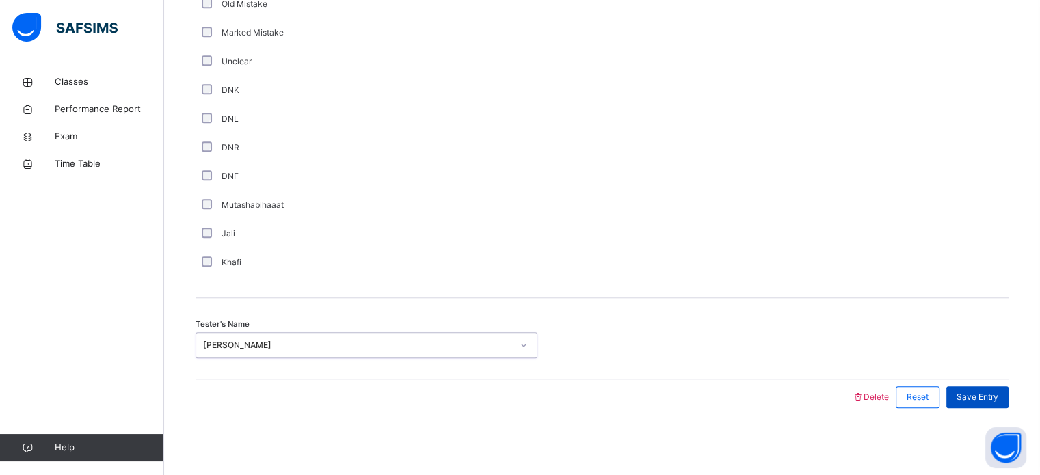
click at [994, 397] on span "Save Entry" at bounding box center [978, 397] width 42 height 12
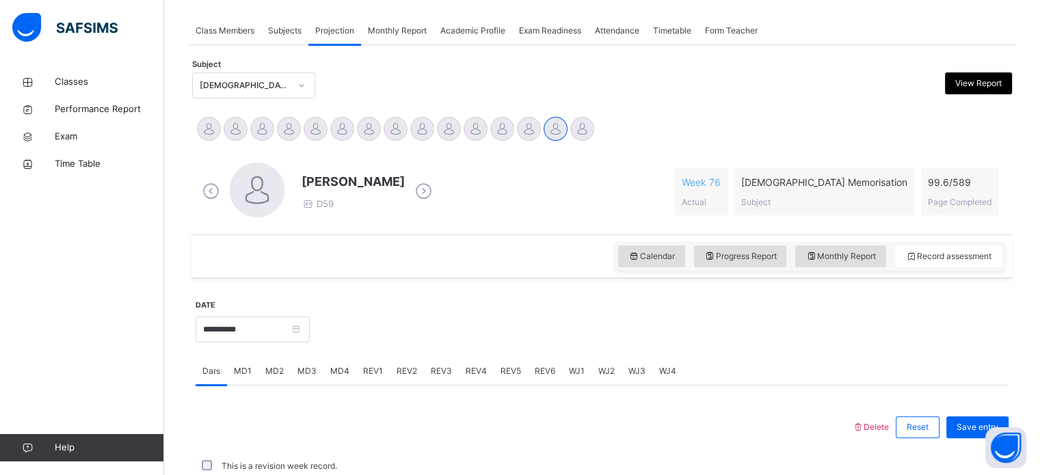
scroll to position [245, 0]
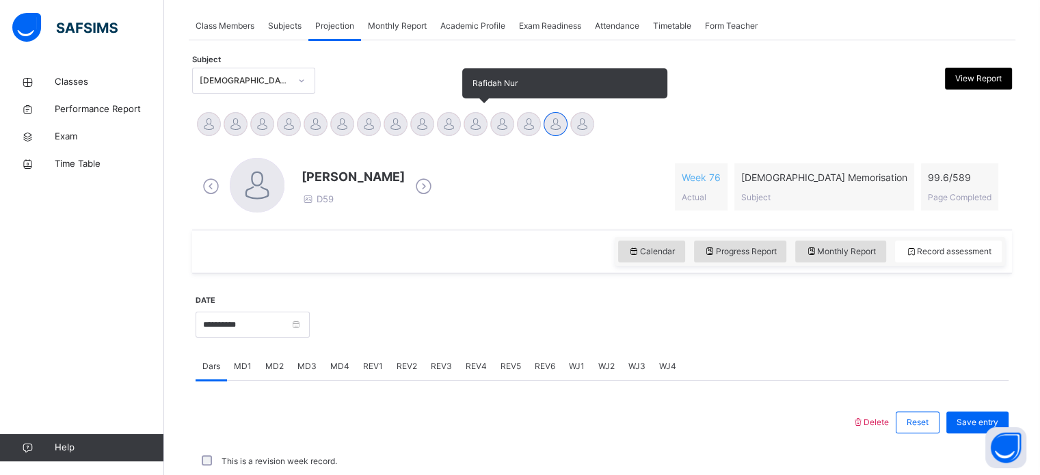
click at [485, 126] on div at bounding box center [476, 124] width 24 height 24
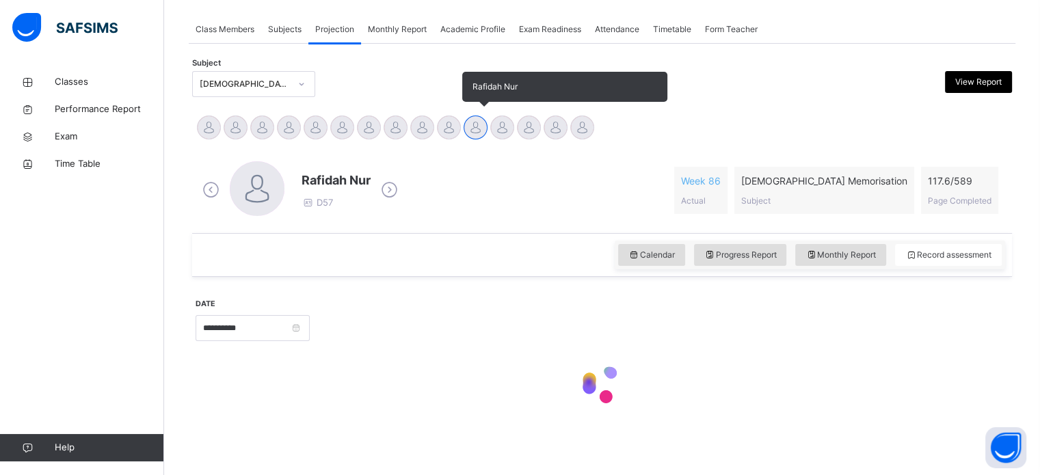
click at [468, 124] on div at bounding box center [476, 128] width 24 height 24
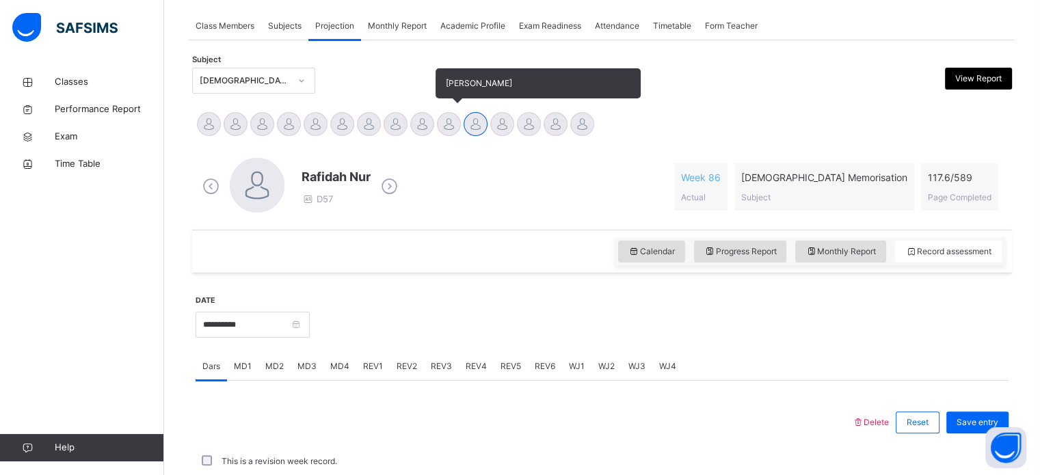
click at [441, 130] on div at bounding box center [449, 124] width 24 height 24
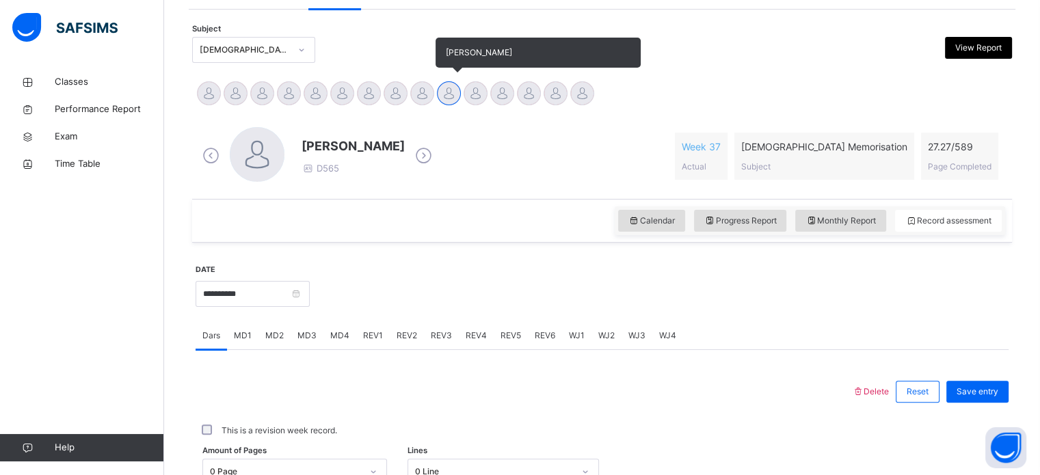
scroll to position [335, 0]
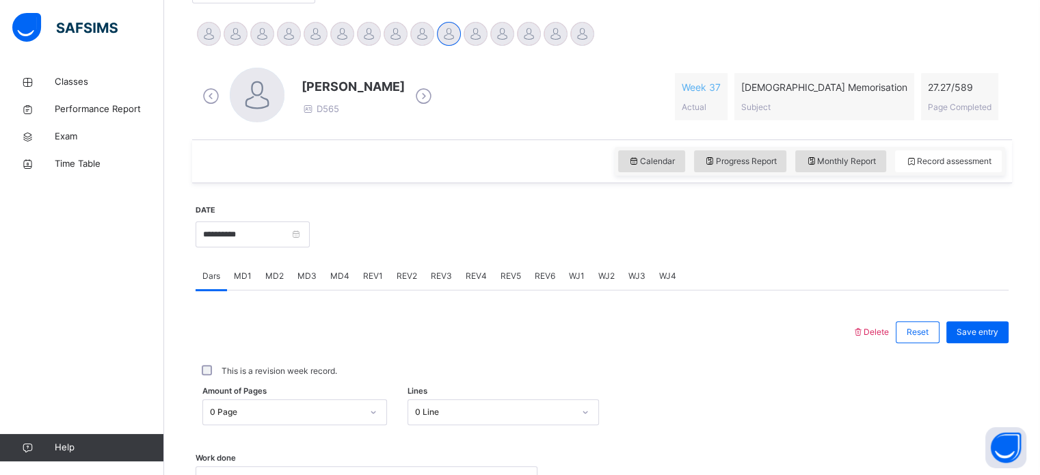
click at [587, 268] on div "WJ1" at bounding box center [576, 276] width 29 height 27
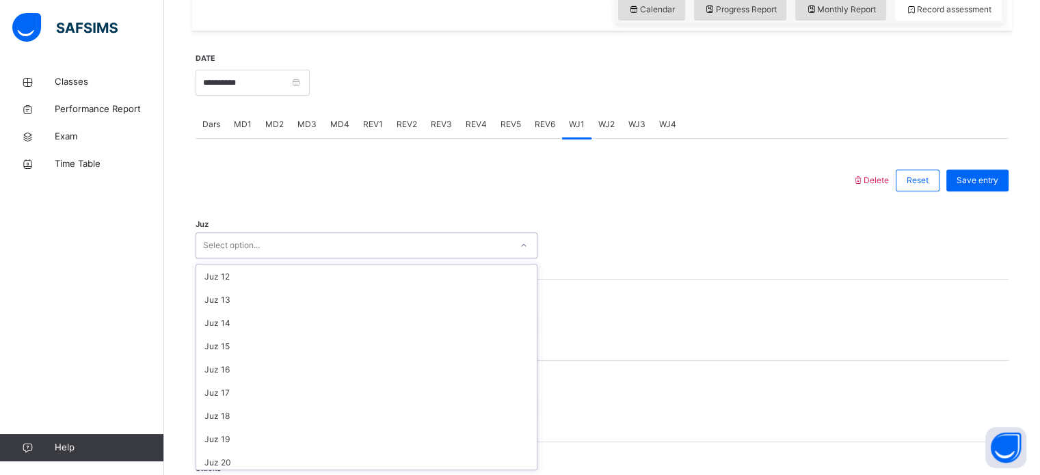
scroll to position [493, 0]
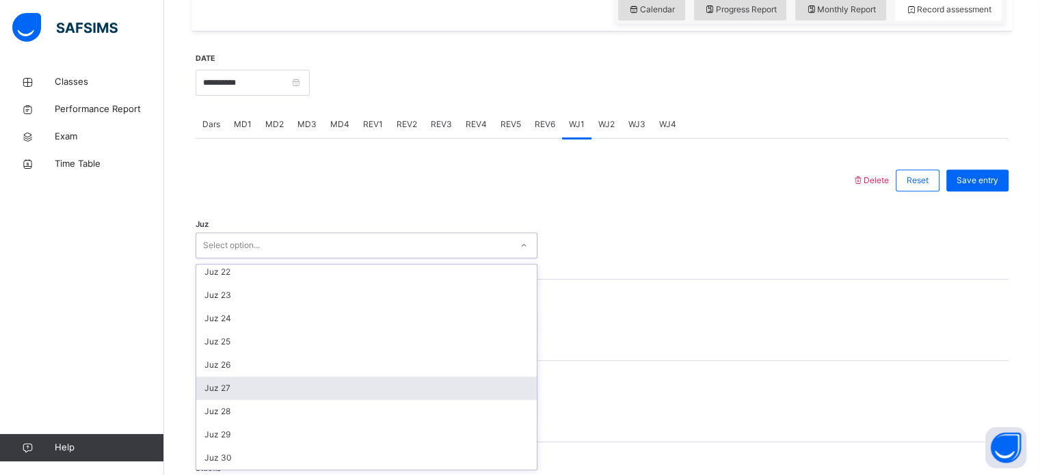
click at [250, 393] on div "Juz 27" at bounding box center [366, 388] width 341 height 23
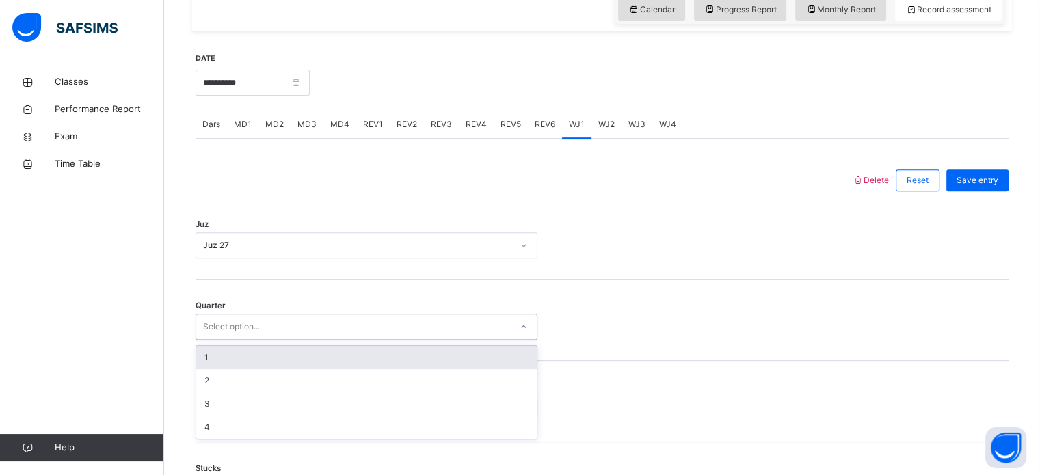
click at [265, 352] on div "1" at bounding box center [366, 357] width 341 height 23
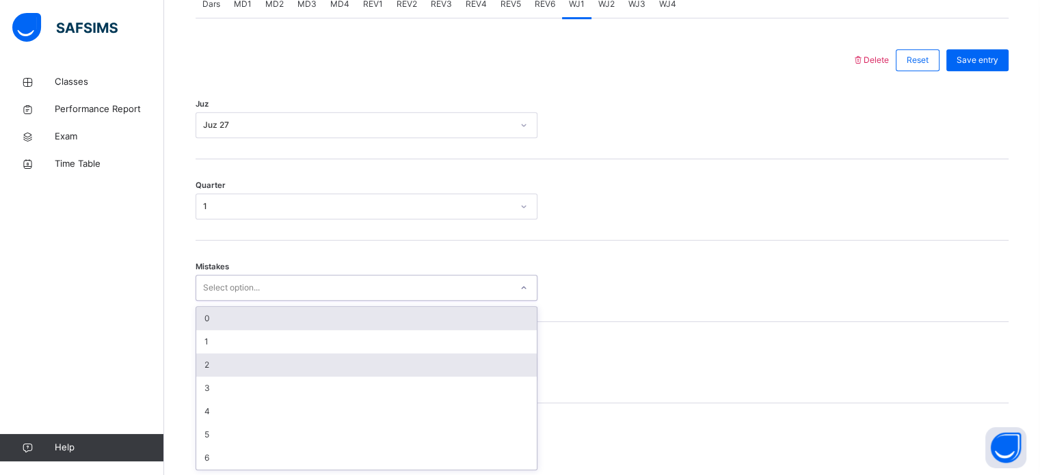
click at [250, 364] on div "2" at bounding box center [366, 365] width 341 height 23
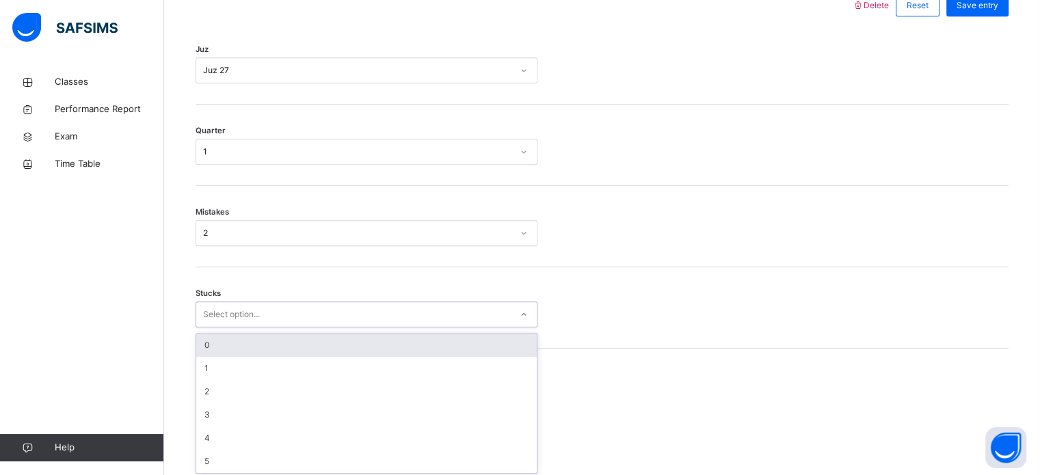
scroll to position [665, 0]
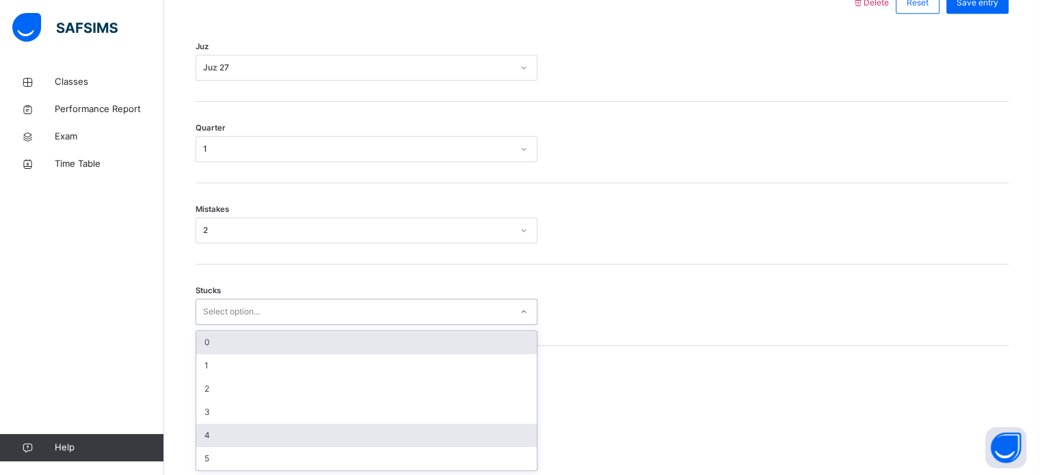
click at [235, 436] on div "4" at bounding box center [366, 435] width 341 height 23
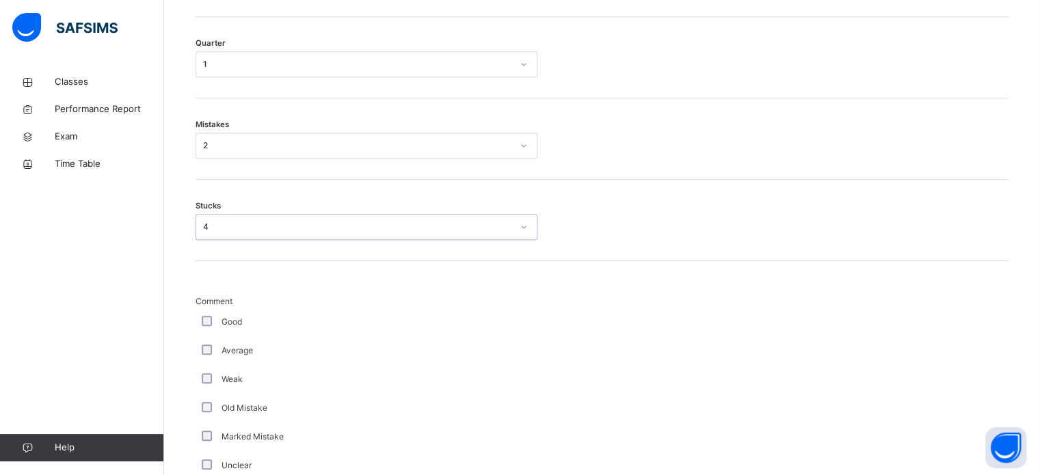
click at [204, 361] on div "Average" at bounding box center [367, 351] width 342 height 29
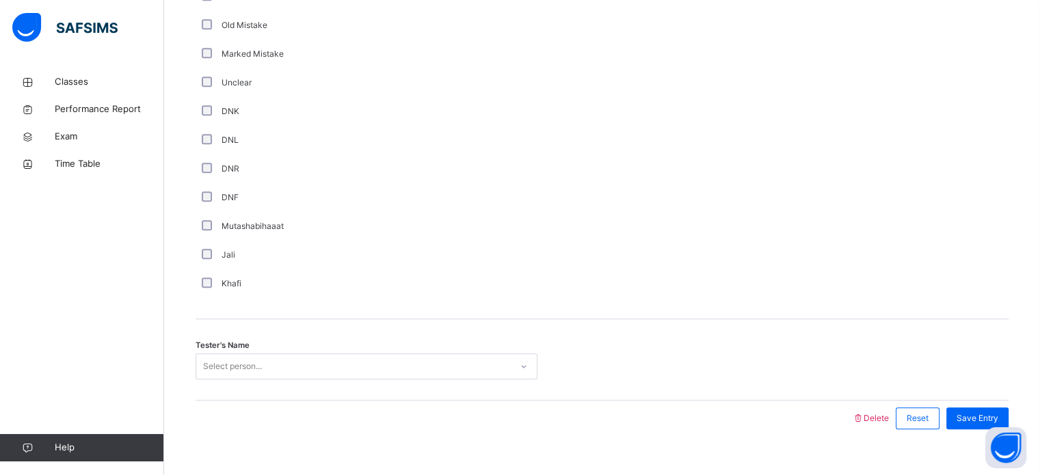
scroll to position [1154, 0]
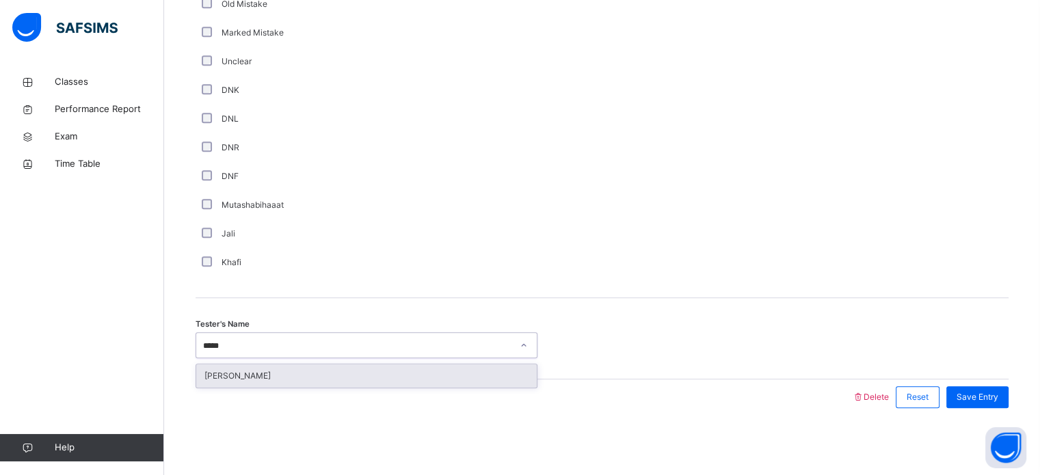
type input "******"
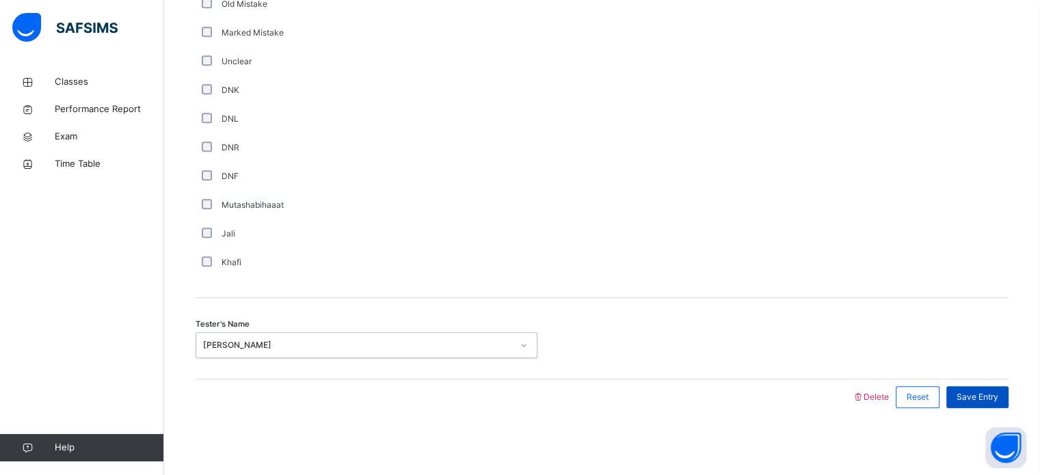
click at [976, 397] on span "Save Entry" at bounding box center [978, 397] width 42 height 12
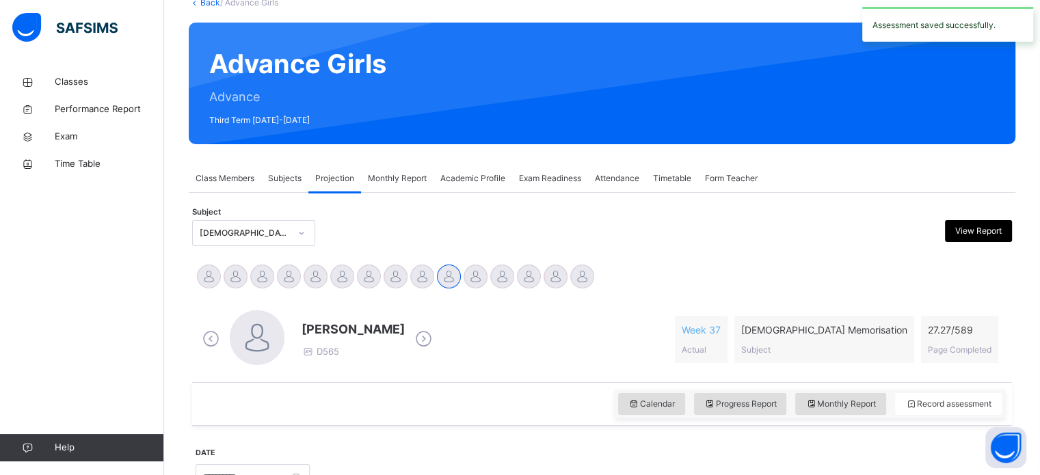
scroll to position [120, 0]
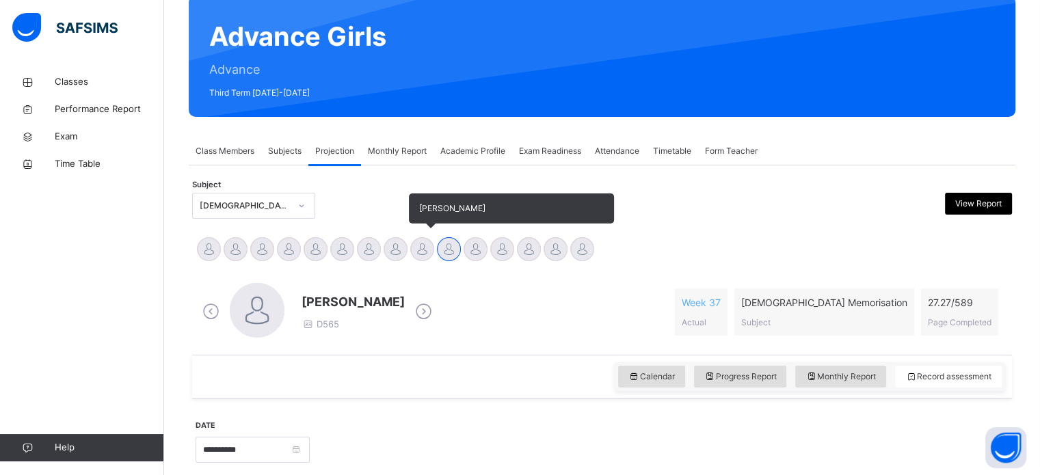
click at [425, 248] on div at bounding box center [422, 249] width 24 height 24
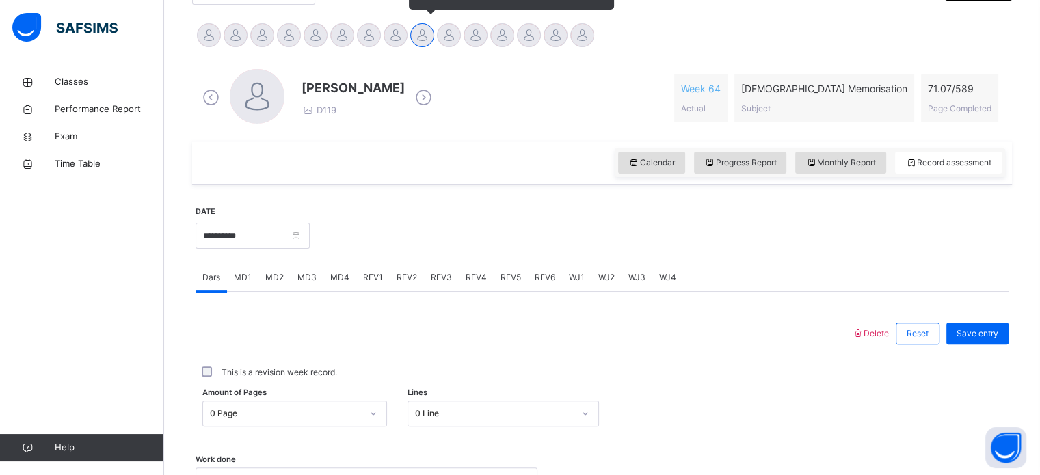
scroll to position [457, 0]
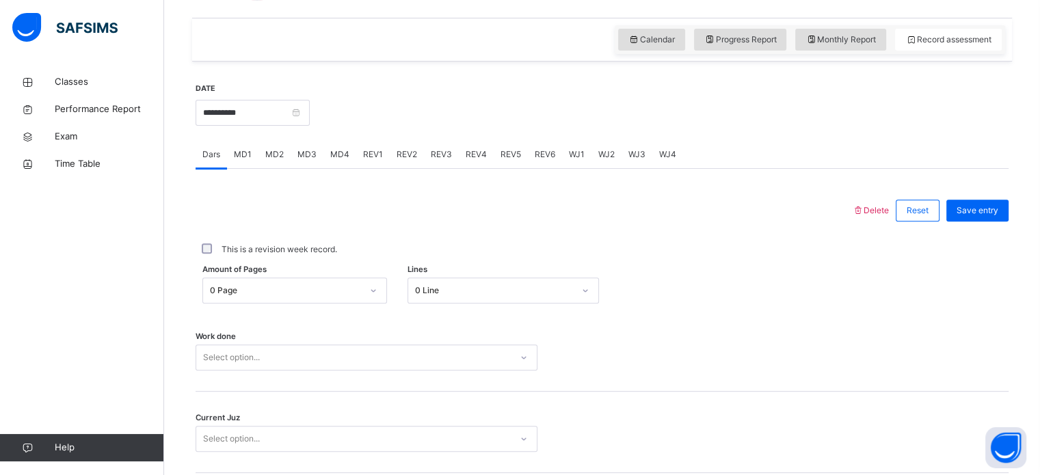
click at [360, 146] on div "REV1" at bounding box center [373, 154] width 34 height 27
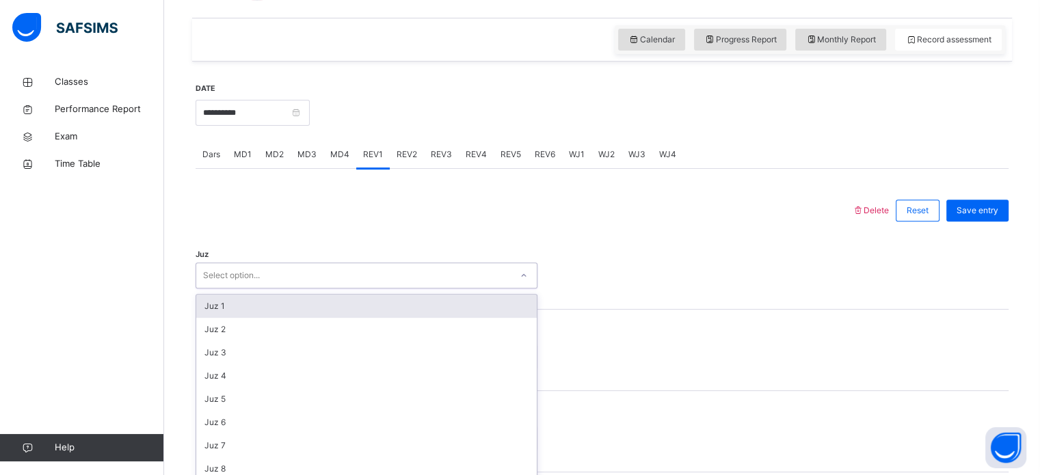
scroll to position [487, 0]
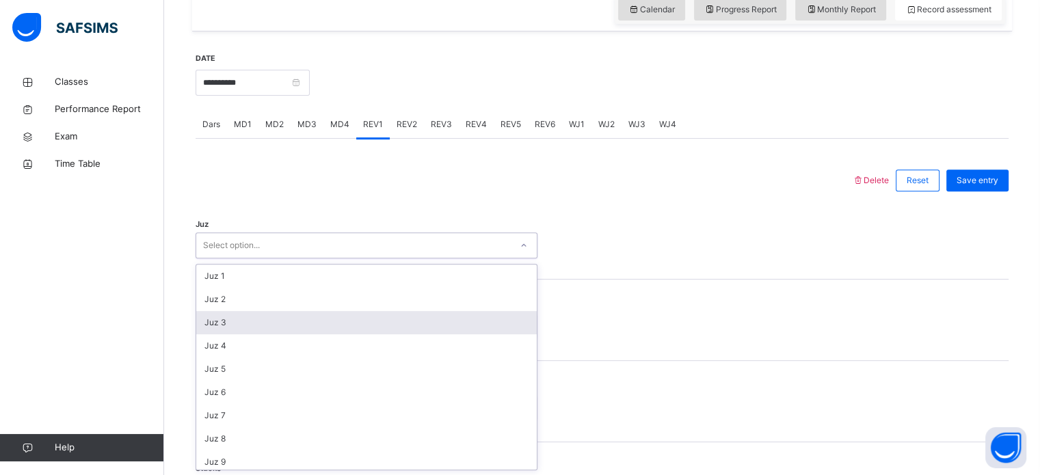
drag, startPoint x: 291, startPoint y: 284, endPoint x: 249, endPoint y: 329, distance: 61.9
click at [249, 259] on div "option Juz 3 focused, 3 of 30. 30 results available. Use Up and Down to choose …" at bounding box center [367, 246] width 342 height 26
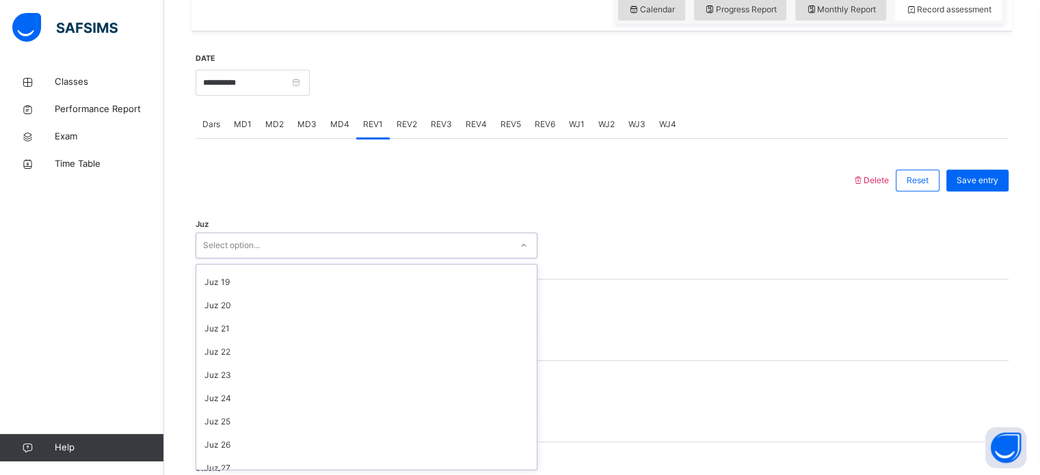
scroll to position [493, 0]
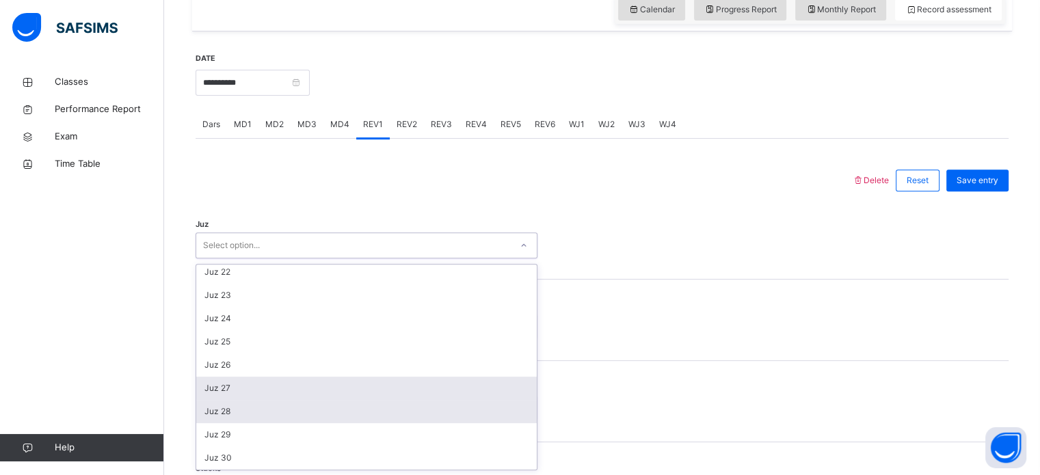
click at [237, 399] on div "Juz 1 Juz 2 Juz 3 Juz 4 Juz 5 Juz 6 Juz 7 Juz 8 Juz 9 Juz 10 Juz 11 Juz 12 Juz …" at bounding box center [366, 367] width 341 height 205
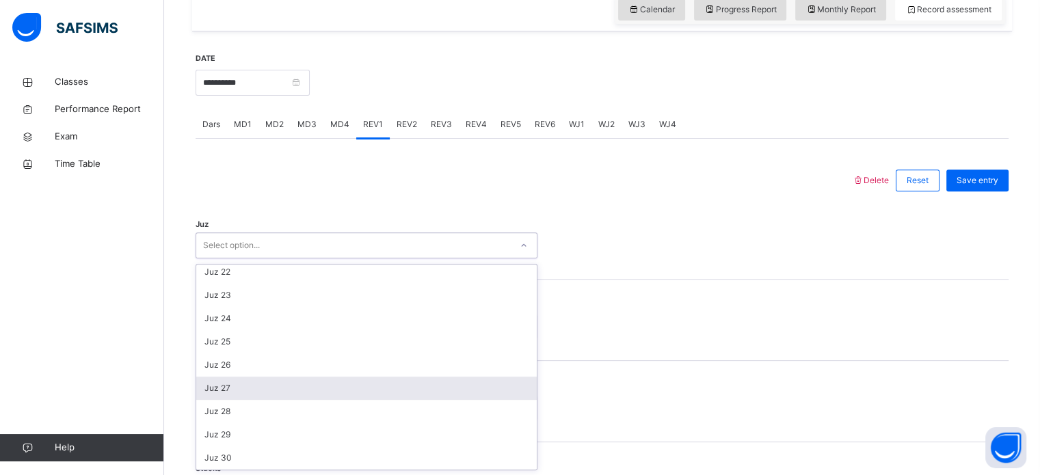
click at [233, 380] on div "Juz 27" at bounding box center [366, 388] width 341 height 23
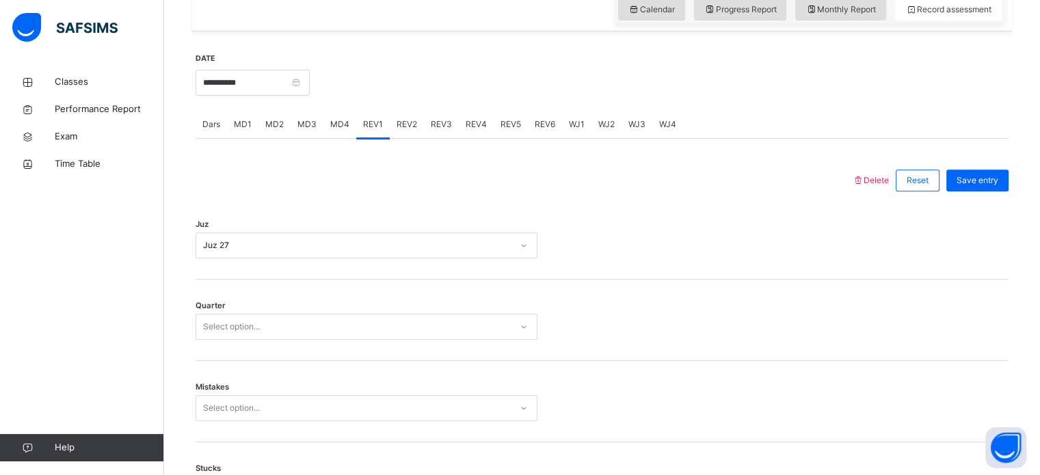
click at [233, 380] on div "Mistakes Select option..." at bounding box center [602, 401] width 813 height 81
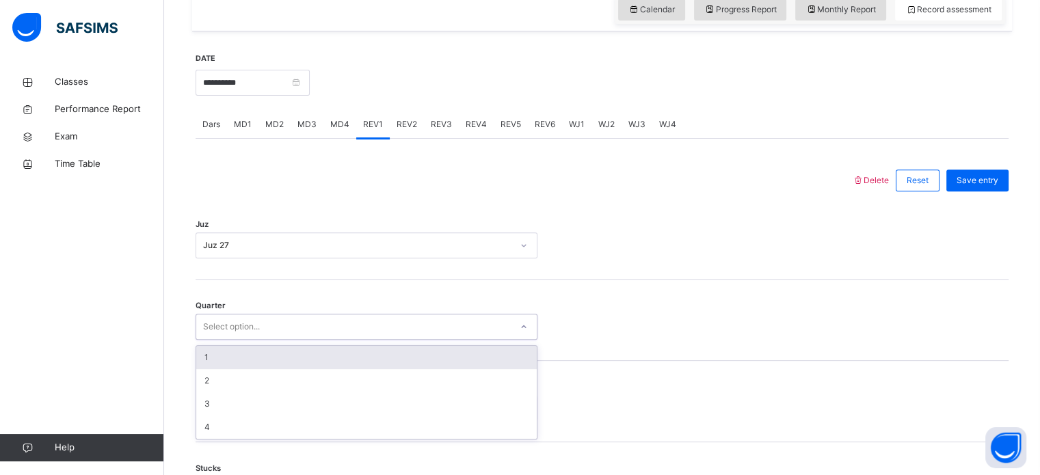
drag, startPoint x: 233, startPoint y: 332, endPoint x: 214, endPoint y: 357, distance: 31.3
click at [214, 340] on div "option 1 focused, 1 of 4. 4 results available. Use Up and Down to choose option…" at bounding box center [367, 327] width 342 height 26
click at [214, 357] on div "1" at bounding box center [366, 357] width 341 height 23
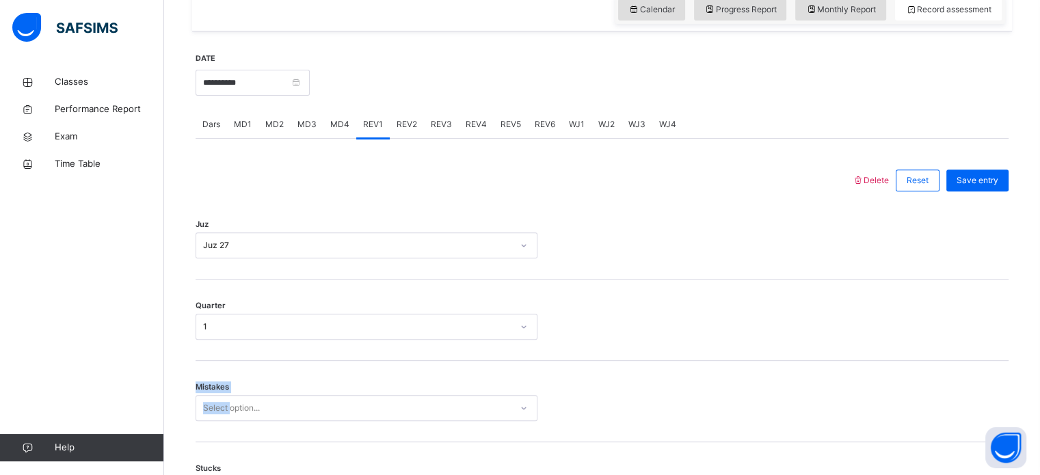
drag, startPoint x: 214, startPoint y: 357, endPoint x: 229, endPoint y: 404, distance: 49.5
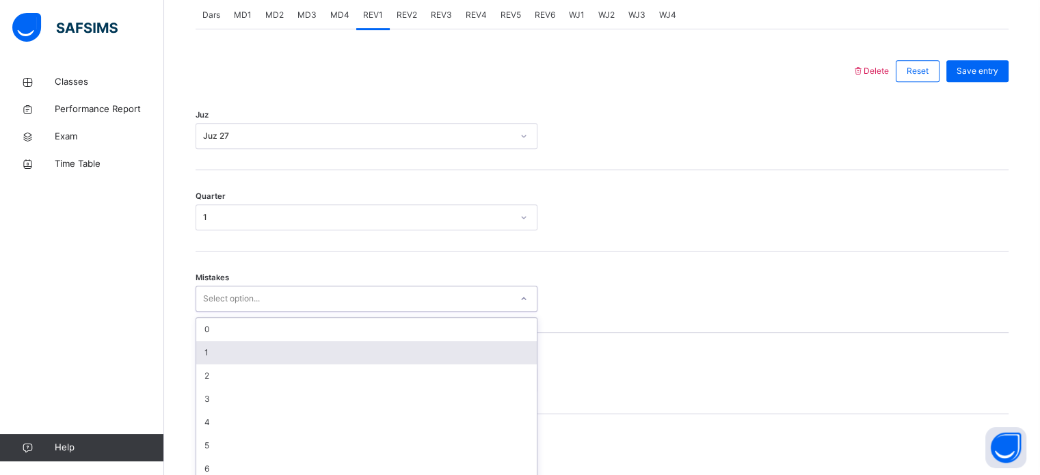
scroll to position [607, 0]
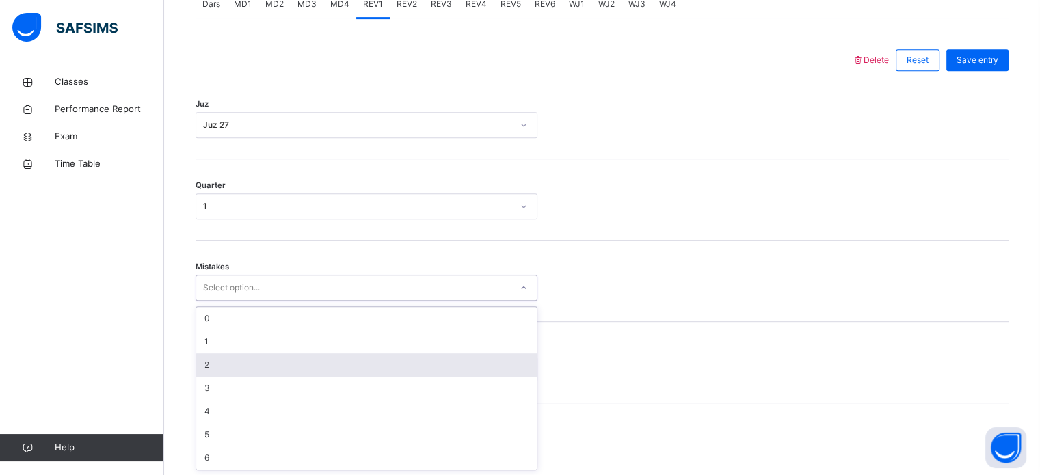
drag, startPoint x: 229, startPoint y: 404, endPoint x: 224, endPoint y: 358, distance: 46.2
click at [224, 301] on div "option 2 focused, 3 of 7. 7 results available. Use Up and Down to choose option…" at bounding box center [367, 288] width 342 height 26
click at [224, 358] on div "2" at bounding box center [366, 365] width 341 height 23
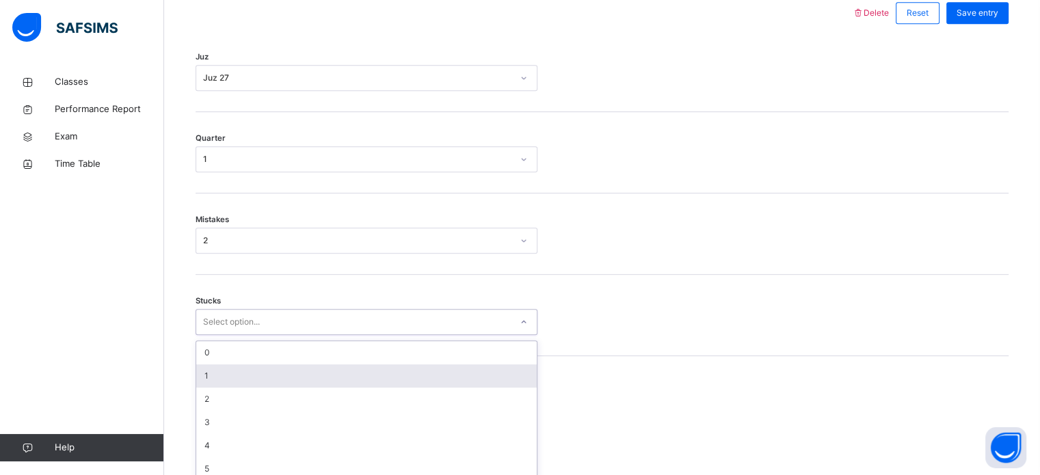
scroll to position [665, 0]
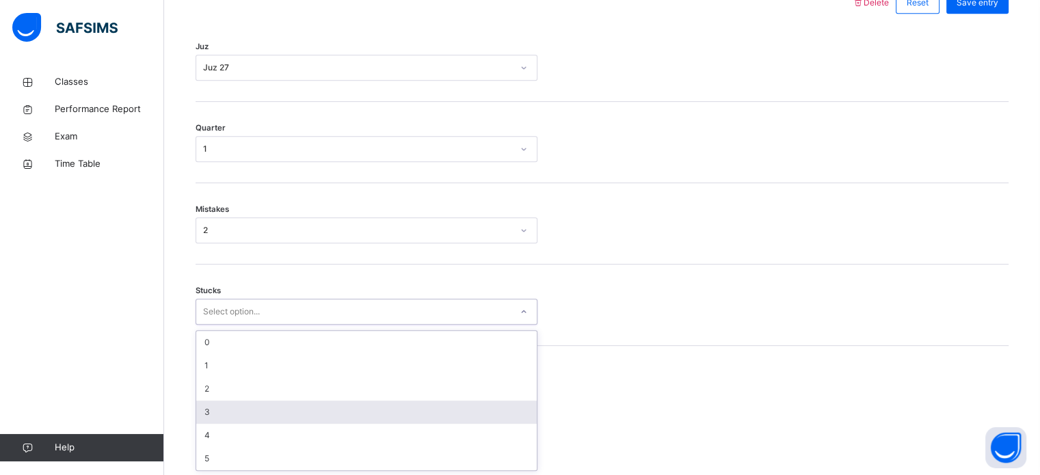
drag, startPoint x: 224, startPoint y: 374, endPoint x: 221, endPoint y: 407, distance: 32.9
click at [221, 325] on div "option 3 focused, 4 of 6. 6 results available. Use Up and Down to choose option…" at bounding box center [367, 312] width 342 height 26
click at [221, 407] on div "3" at bounding box center [366, 412] width 341 height 23
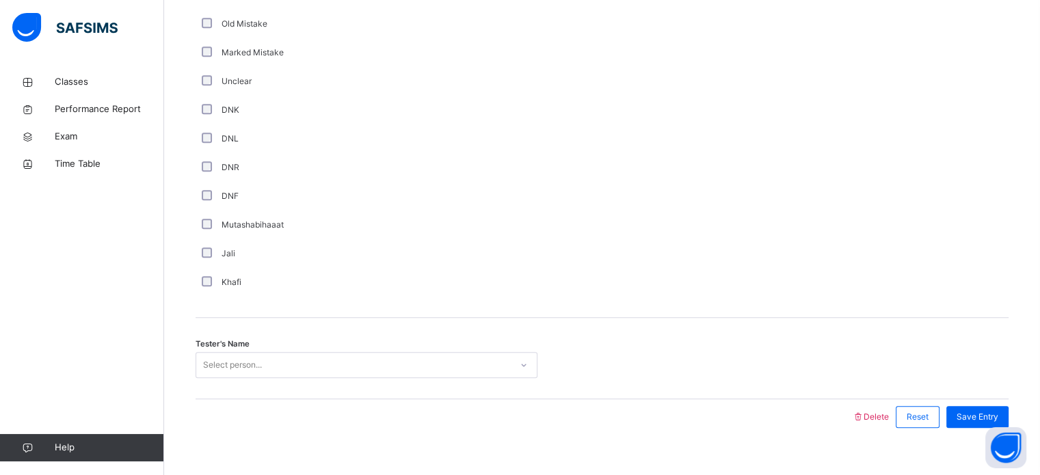
scroll to position [1154, 0]
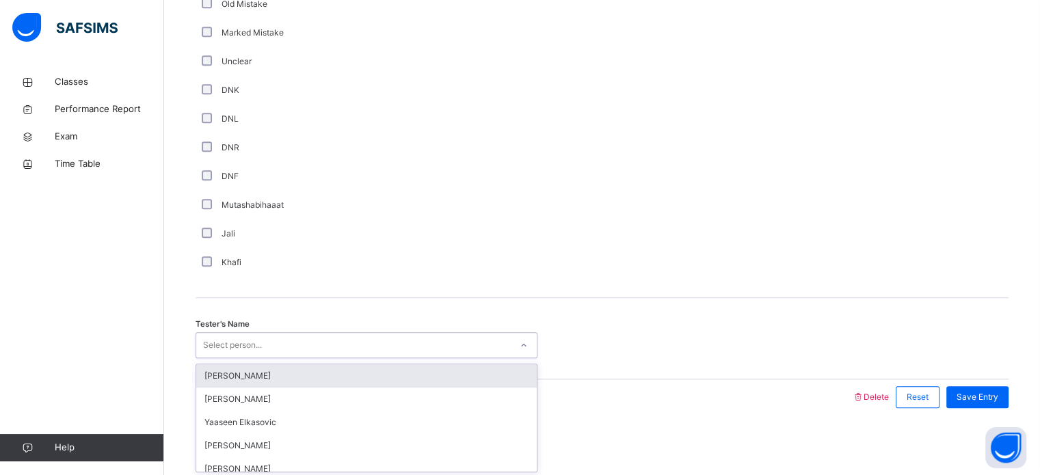
click at [240, 347] on div "Select person..." at bounding box center [232, 345] width 59 height 26
type input "****"
click at [257, 376] on div "[PERSON_NAME]" at bounding box center [366, 376] width 341 height 23
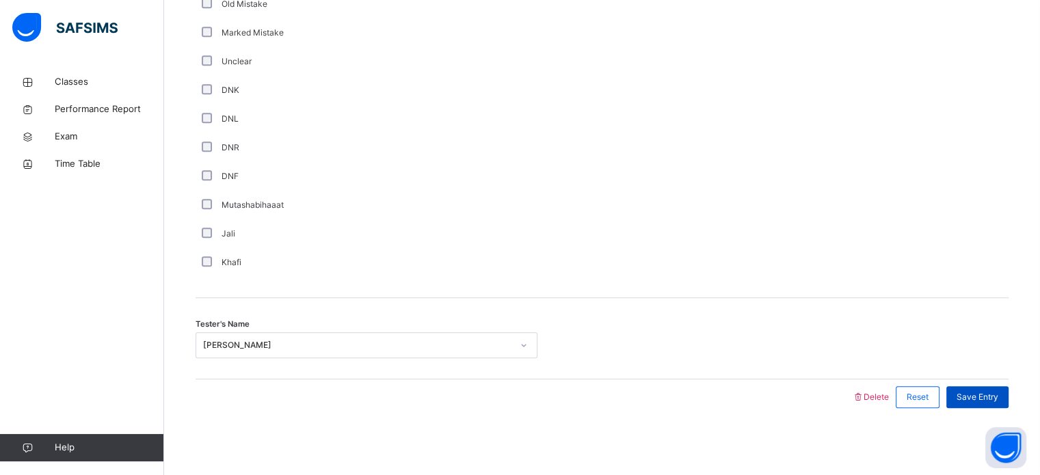
click at [995, 393] on span "Save Entry" at bounding box center [978, 397] width 42 height 12
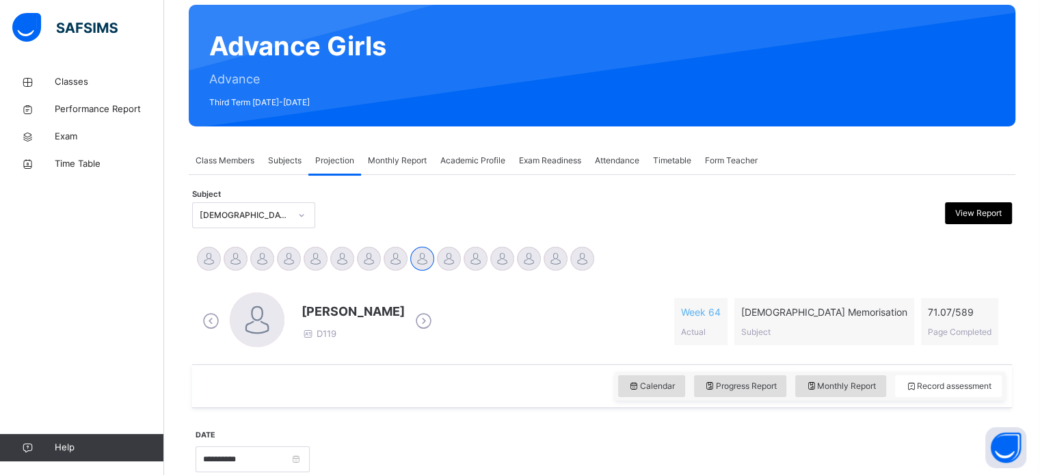
scroll to position [107, 0]
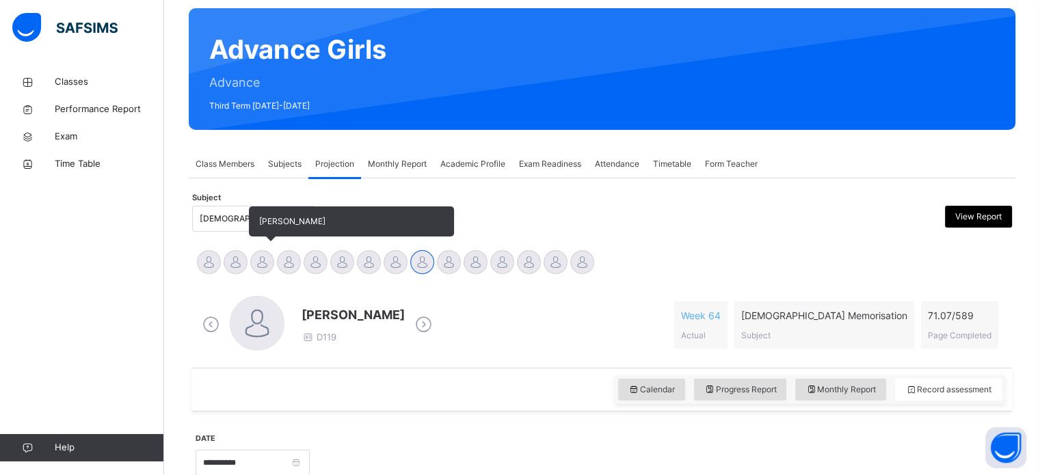
click at [259, 259] on div at bounding box center [262, 262] width 24 height 24
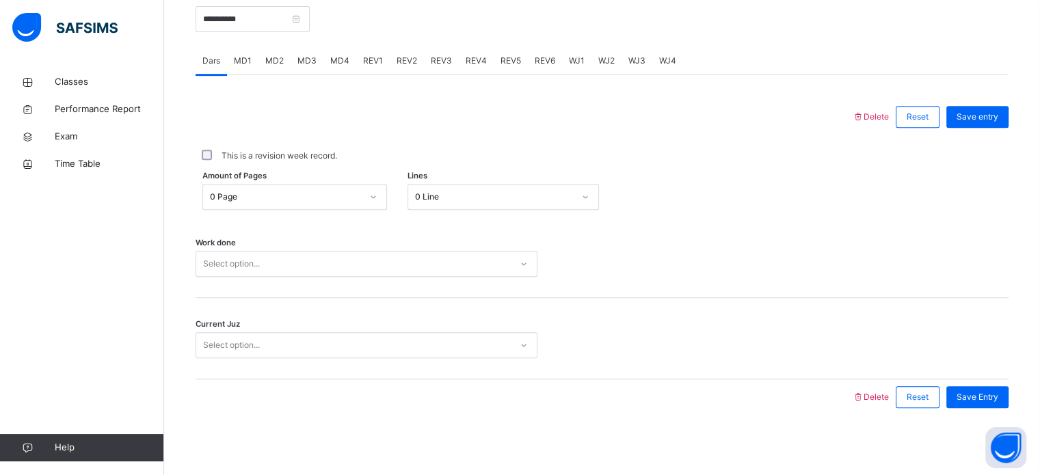
scroll to position [551, 0]
click at [333, 56] on span "MD4" at bounding box center [339, 60] width 19 height 12
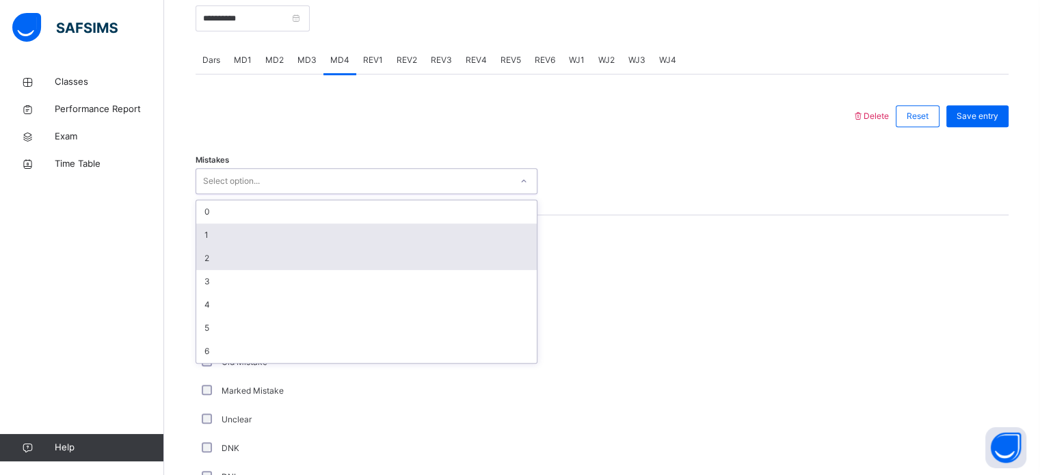
drag, startPoint x: 299, startPoint y: 177, endPoint x: 265, endPoint y: 255, distance: 85.2
click at [265, 194] on div "option 1 focused, 2 of 7. 7 results available. Use Up and Down to choose option…" at bounding box center [367, 181] width 342 height 26
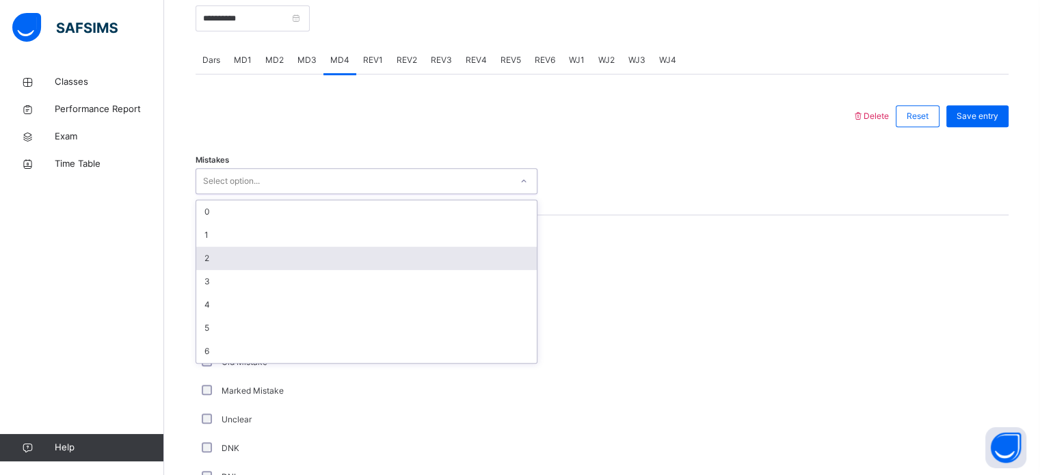
drag, startPoint x: 265, startPoint y: 255, endPoint x: 213, endPoint y: 251, distance: 51.5
click at [213, 251] on div "2" at bounding box center [366, 258] width 341 height 23
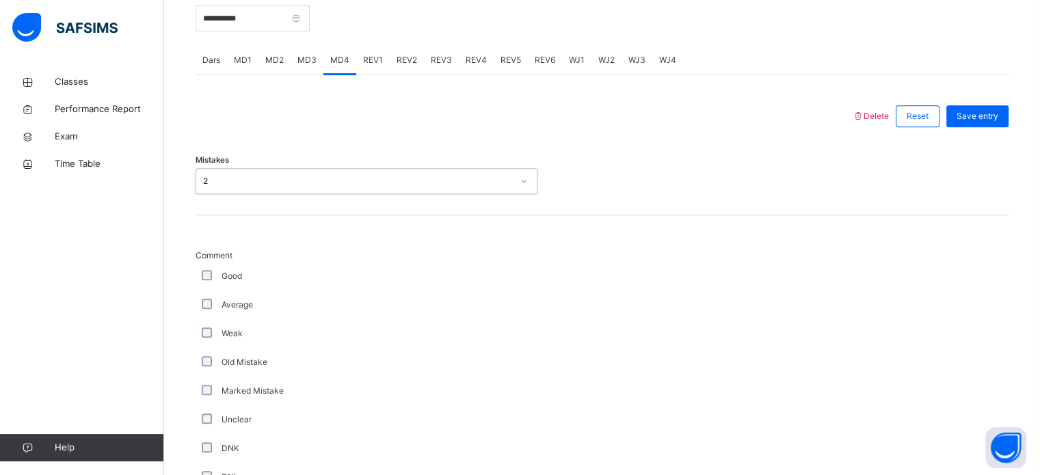
click at [213, 251] on span "Comment" at bounding box center [367, 256] width 342 height 12
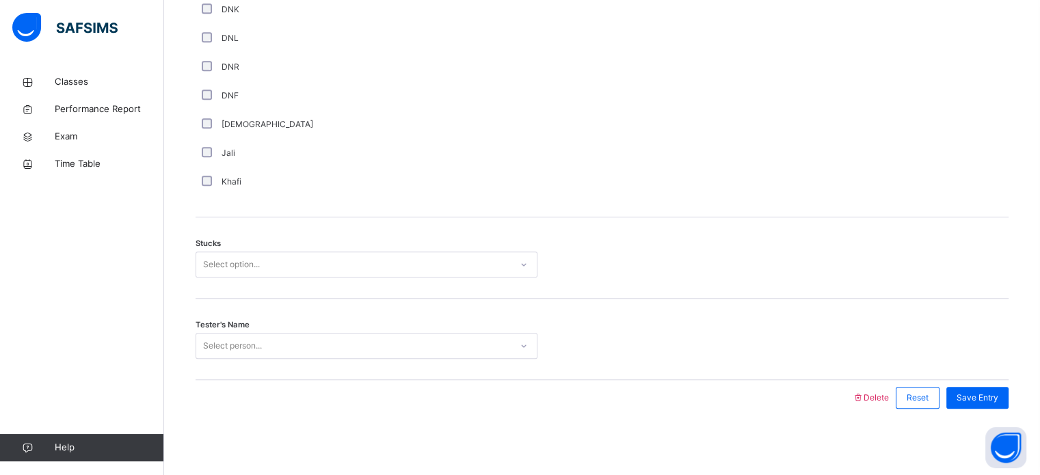
scroll to position [991, 0]
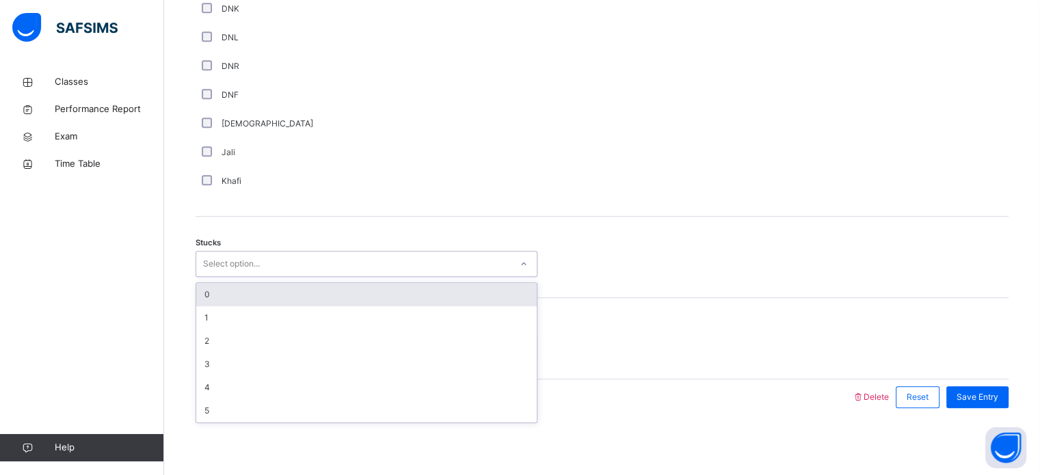
click at [227, 270] on div "Select option..." at bounding box center [231, 264] width 57 height 26
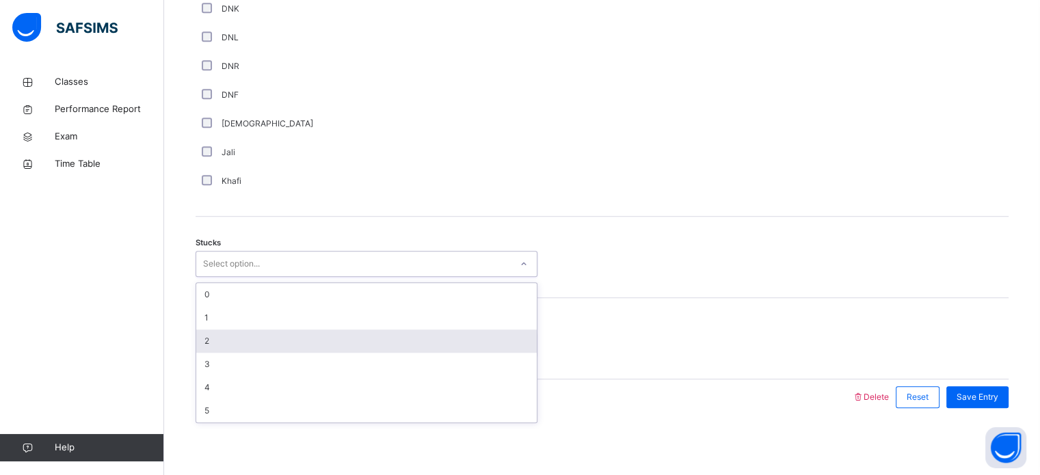
click at [221, 341] on div "2" at bounding box center [366, 341] width 341 height 23
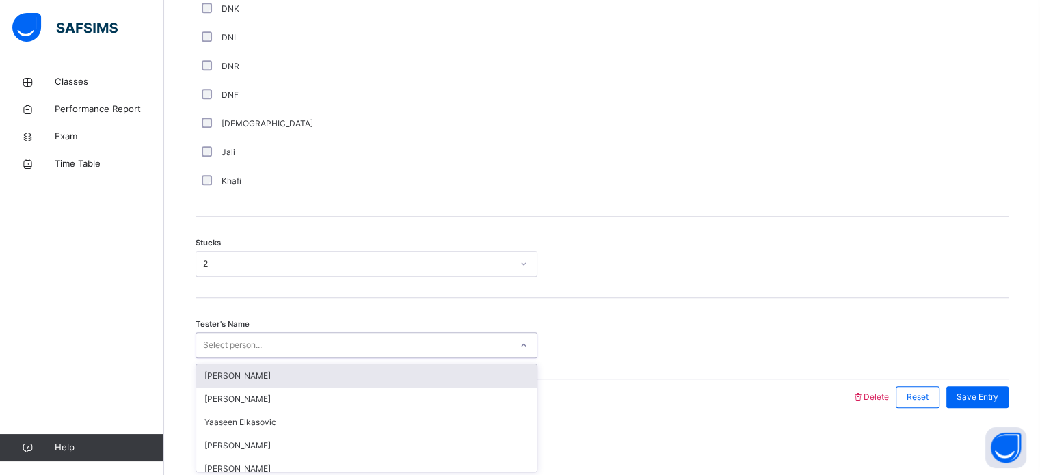
click at [221, 341] on div "Select person..." at bounding box center [232, 345] width 59 height 26
type input "***"
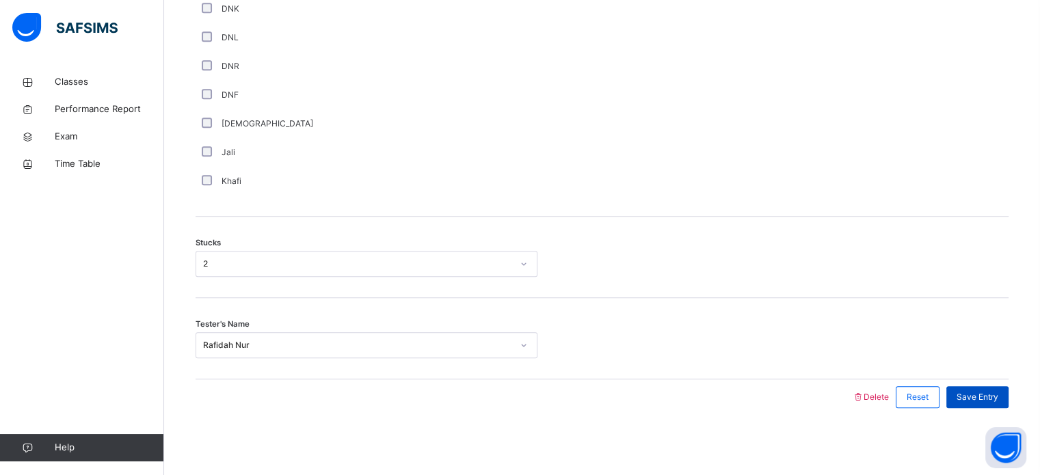
click at [960, 397] on div "Save Entry" at bounding box center [978, 398] width 62 height 22
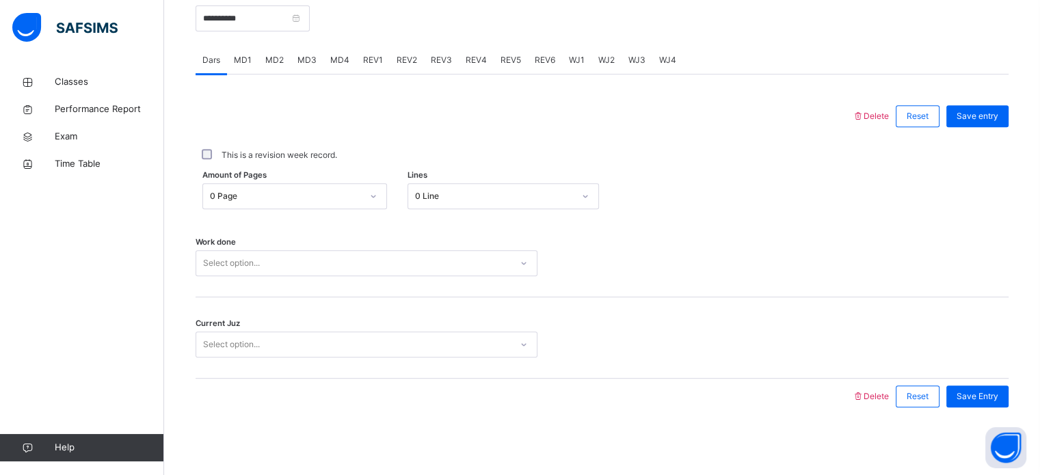
scroll to position [412, 0]
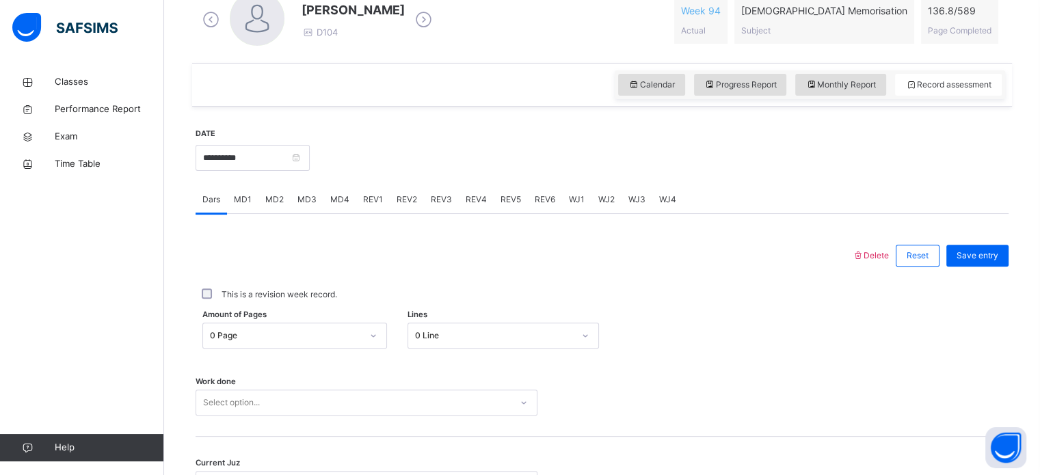
click at [257, 198] on div "MD1" at bounding box center [242, 199] width 31 height 27
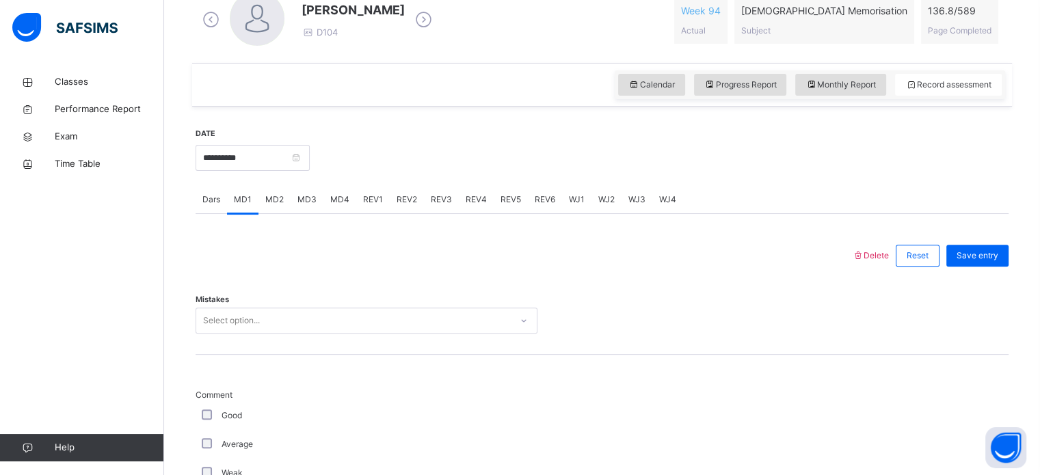
click at [569, 208] on div "WJ1" at bounding box center [576, 199] width 29 height 27
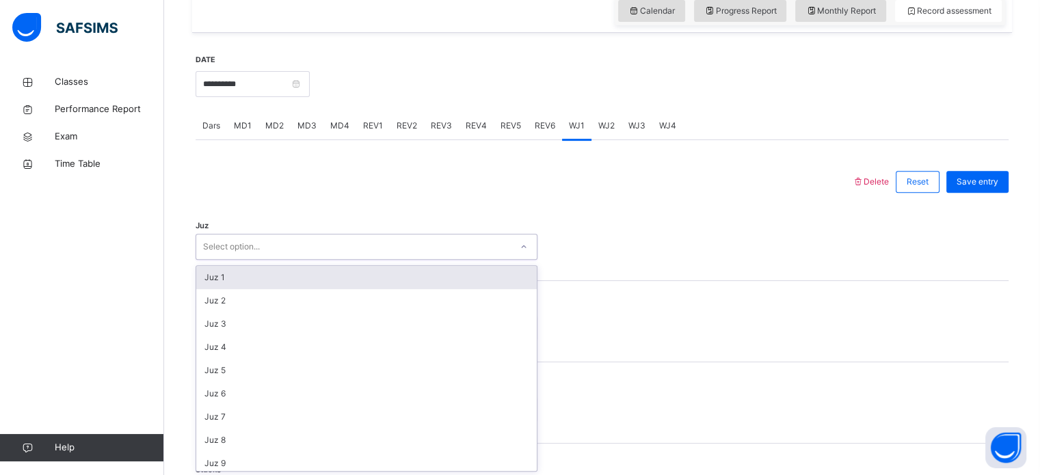
scroll to position [487, 0]
type input "**"
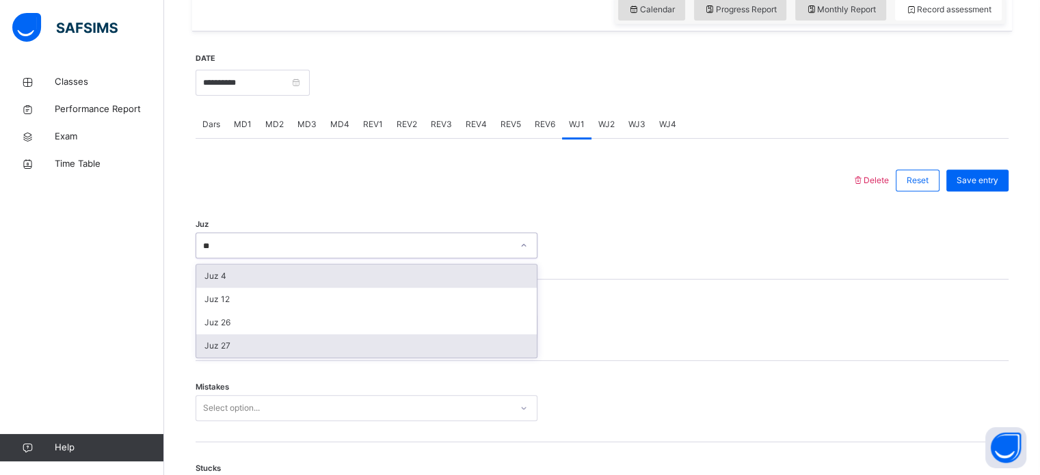
click at [213, 341] on div "Juz 27" at bounding box center [366, 346] width 341 height 23
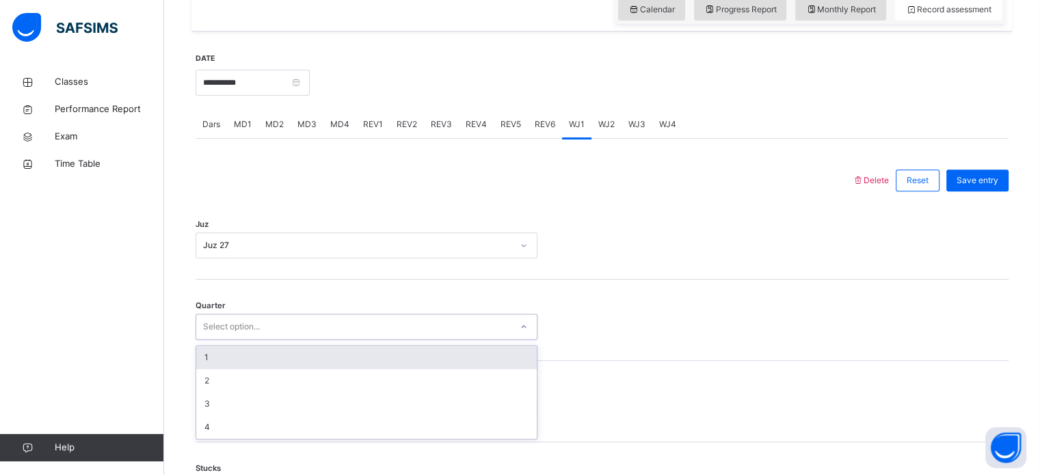
click at [205, 350] on div "1" at bounding box center [366, 357] width 341 height 23
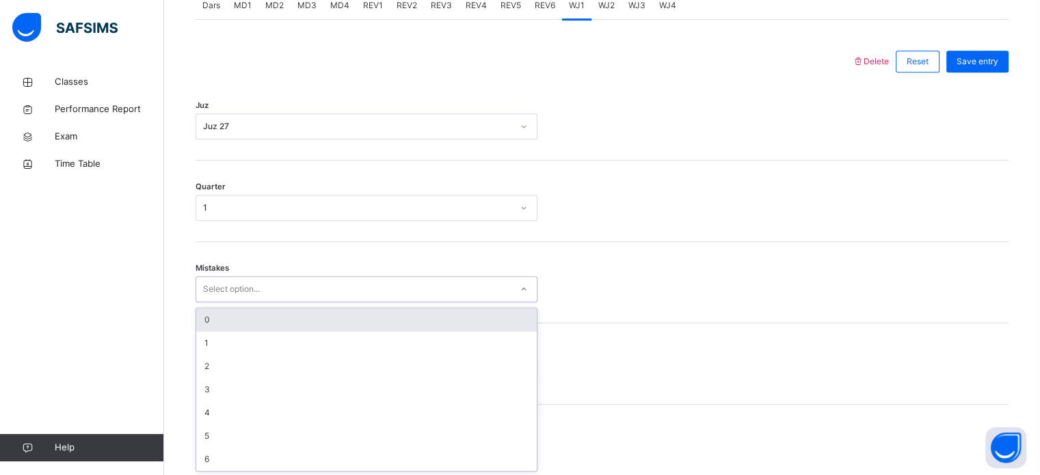
scroll to position [607, 0]
click at [202, 314] on div "0" at bounding box center [366, 318] width 341 height 23
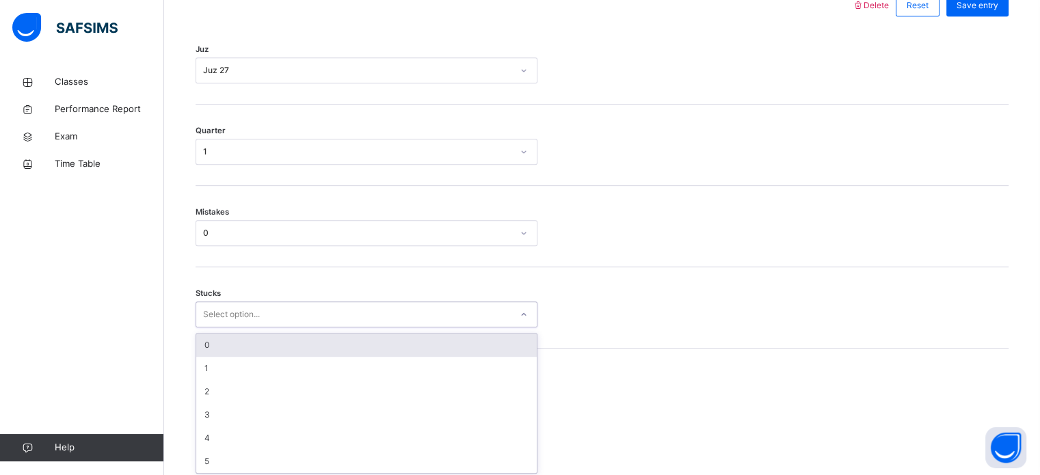
scroll to position [665, 0]
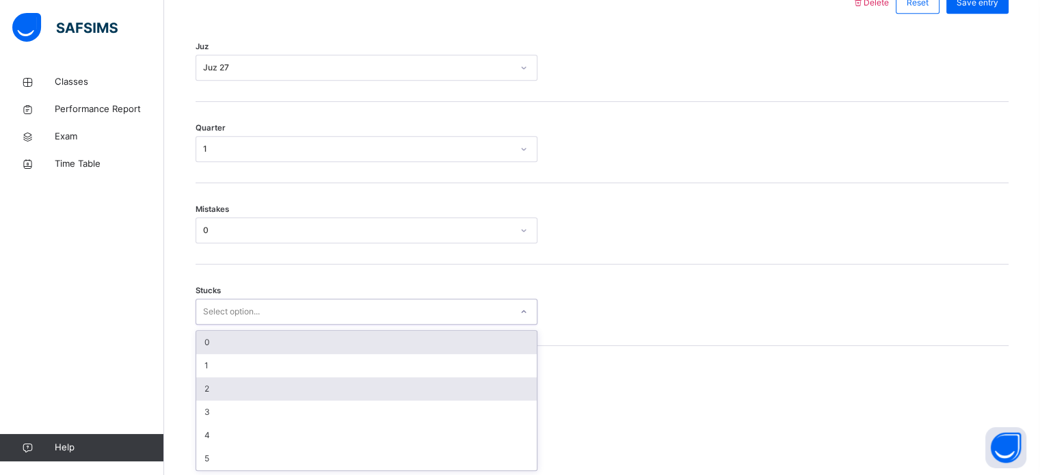
click at [203, 381] on div "2" at bounding box center [366, 389] width 341 height 23
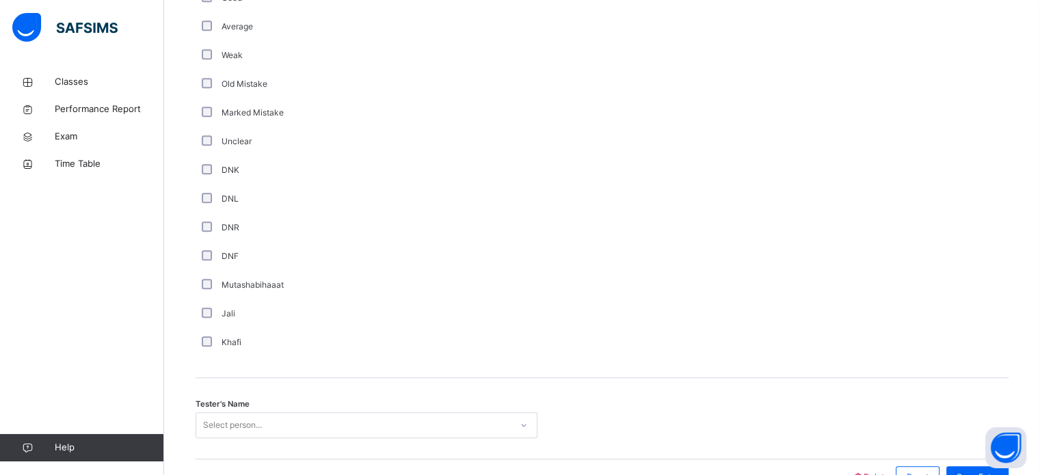
scroll to position [1154, 0]
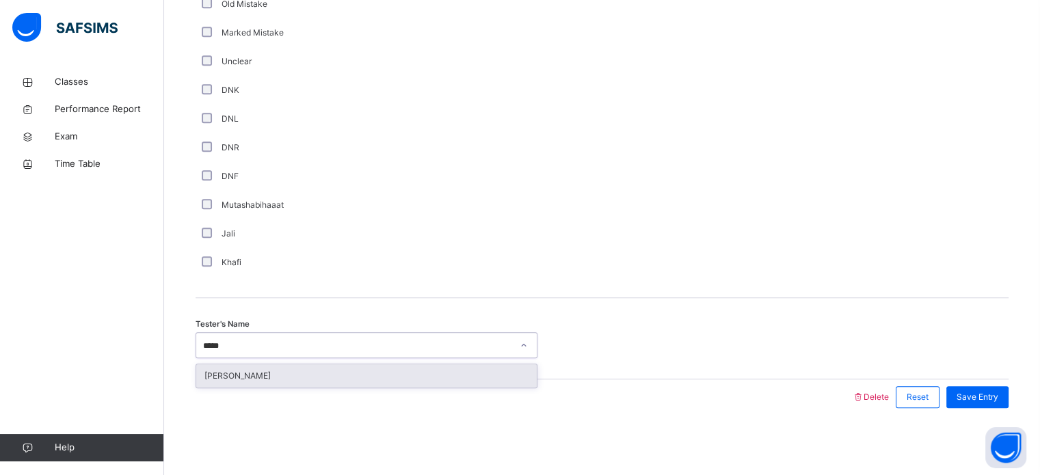
type input "*****"
click at [993, 391] on span "Save Entry" at bounding box center [978, 397] width 42 height 12
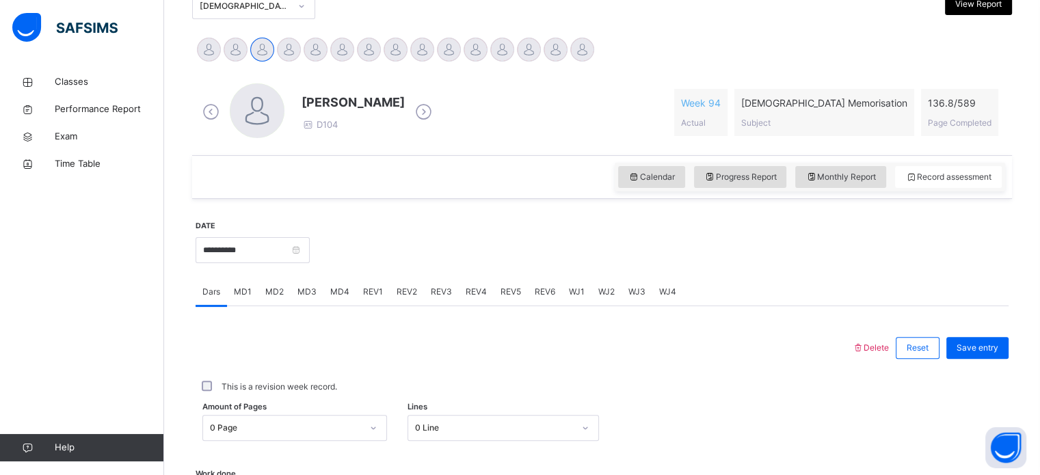
scroll to position [320, 0]
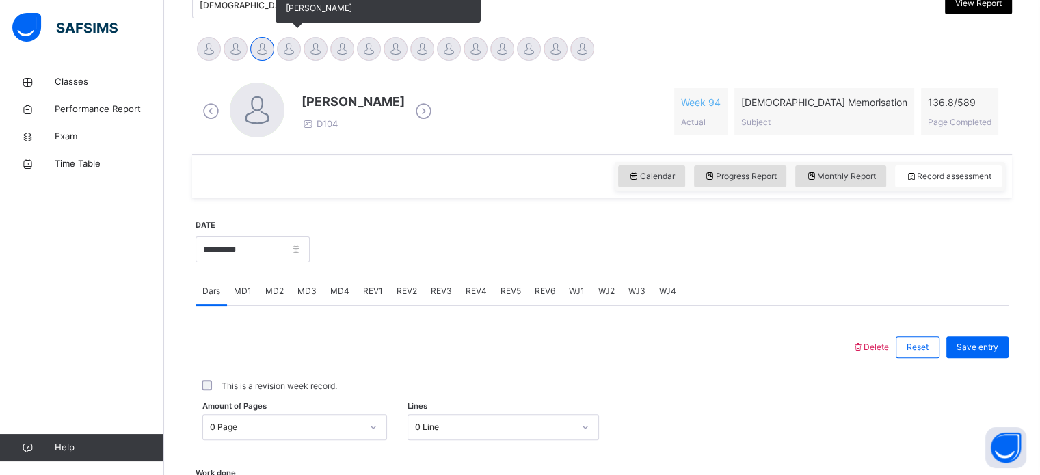
click at [293, 51] on div at bounding box center [289, 49] width 24 height 24
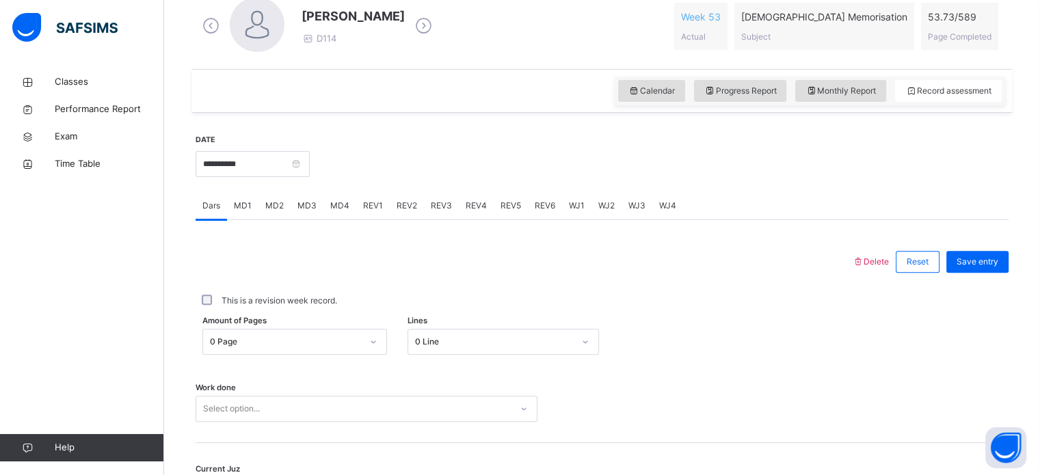
scroll to position [406, 0]
click at [308, 211] on div "MD3" at bounding box center [307, 205] width 33 height 27
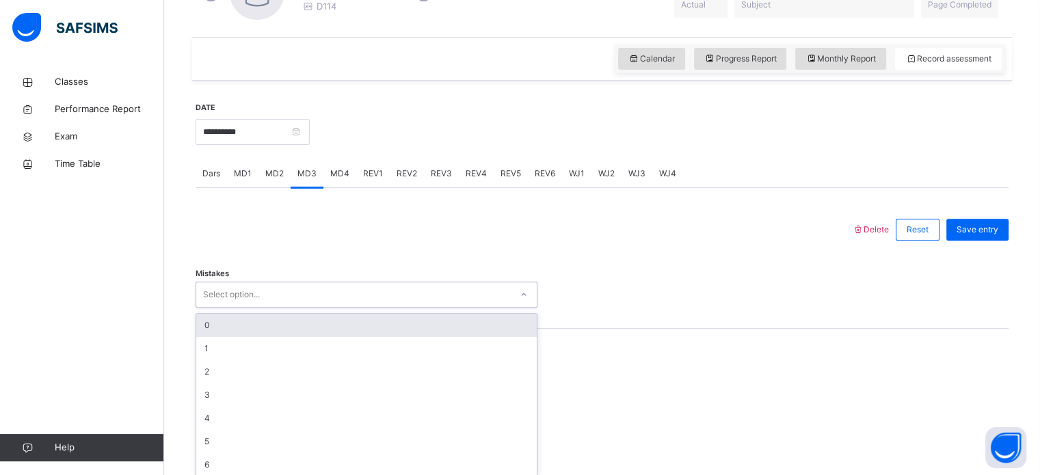
scroll to position [445, 0]
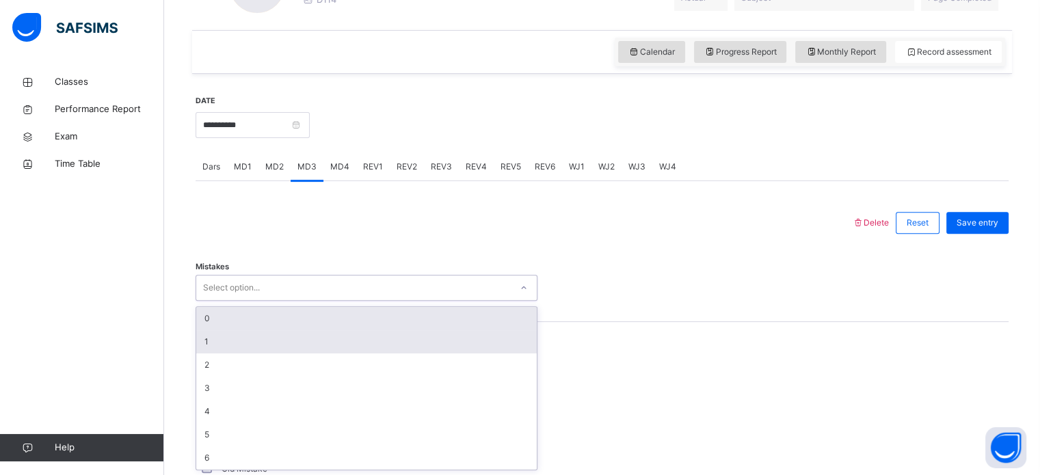
click at [233, 352] on div "1" at bounding box center [366, 341] width 341 height 23
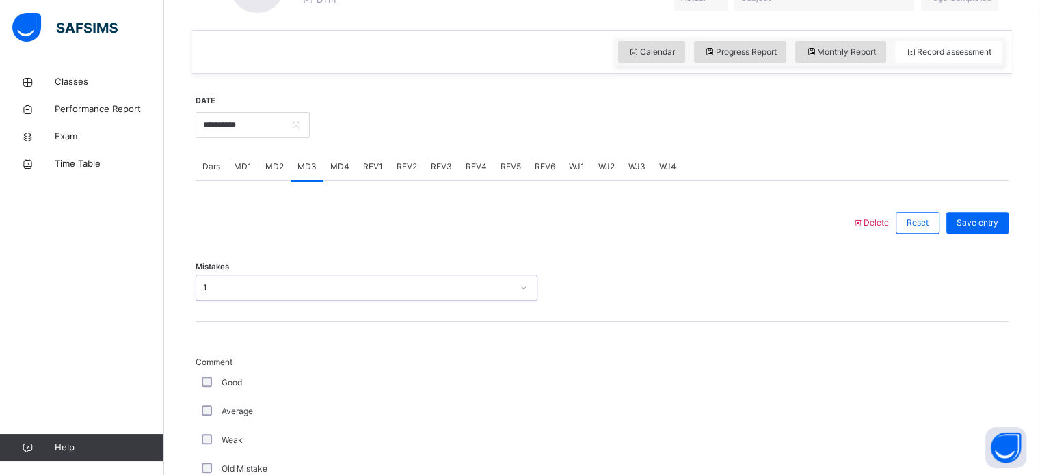
click at [220, 387] on div "Good" at bounding box center [366, 383] width 335 height 12
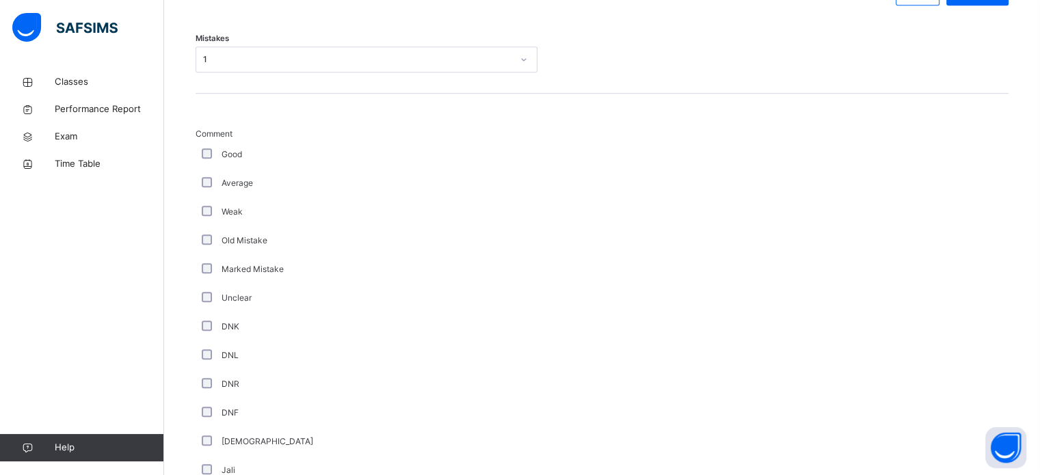
scroll to position [619, 0]
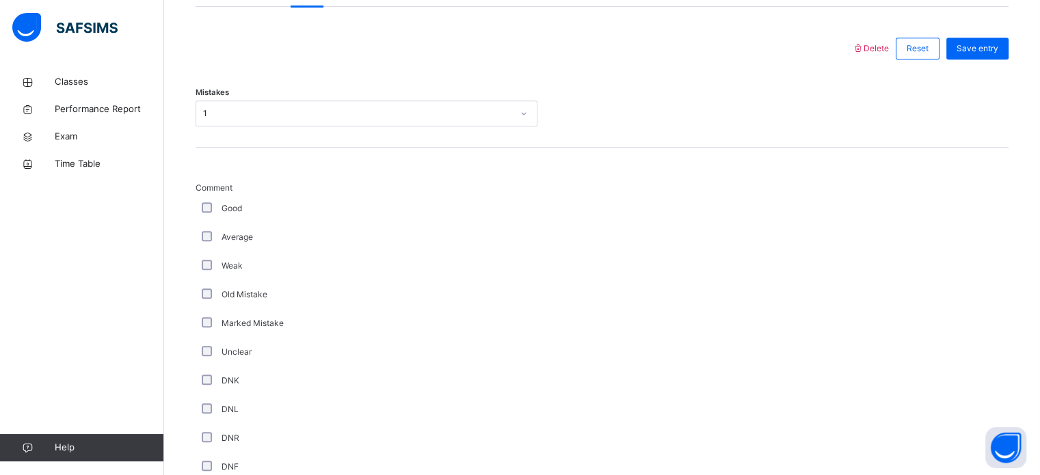
click at [292, 285] on div "Old Mistake" at bounding box center [367, 294] width 342 height 29
click at [201, 211] on div "Good" at bounding box center [366, 208] width 335 height 12
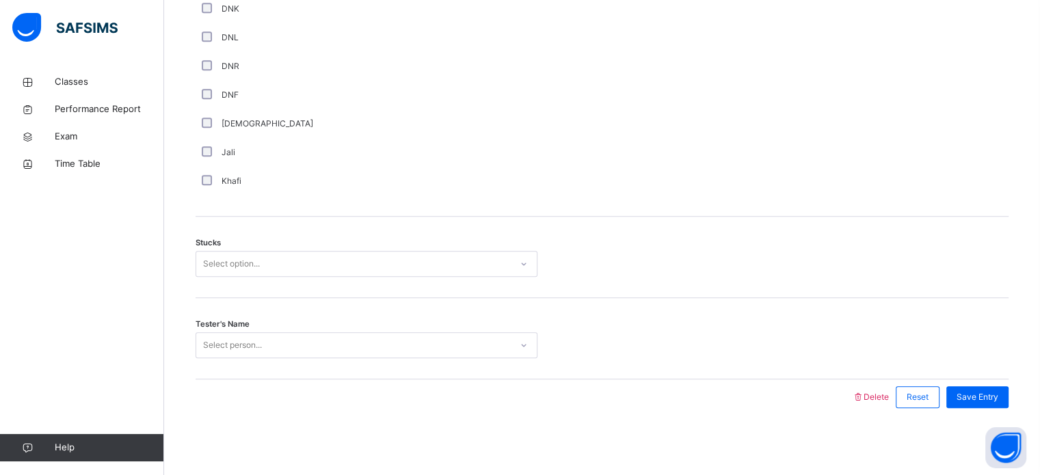
scroll to position [991, 0]
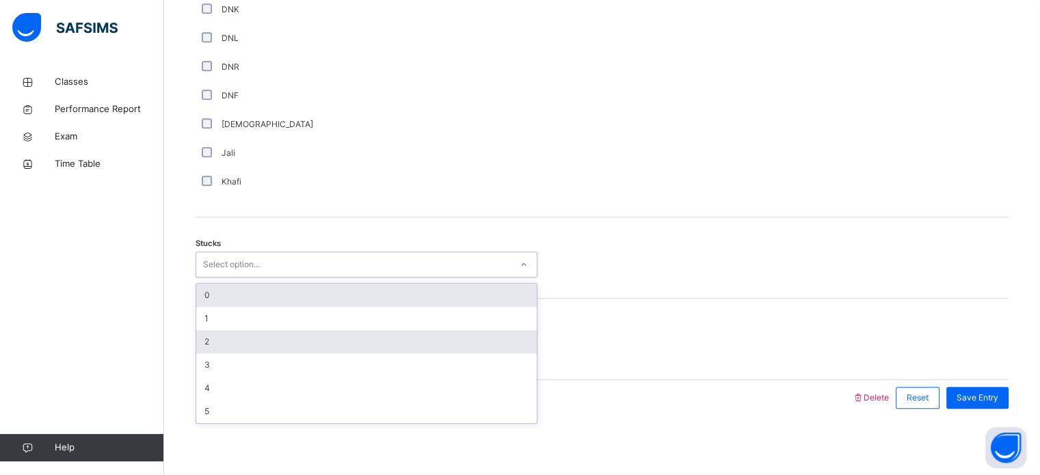
click at [220, 345] on div "2" at bounding box center [366, 341] width 341 height 23
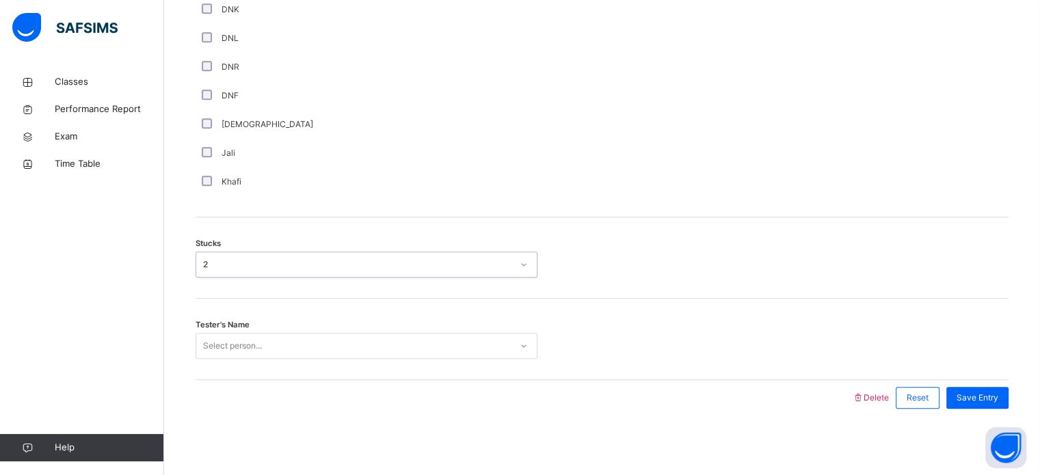
scroll to position [991, 0]
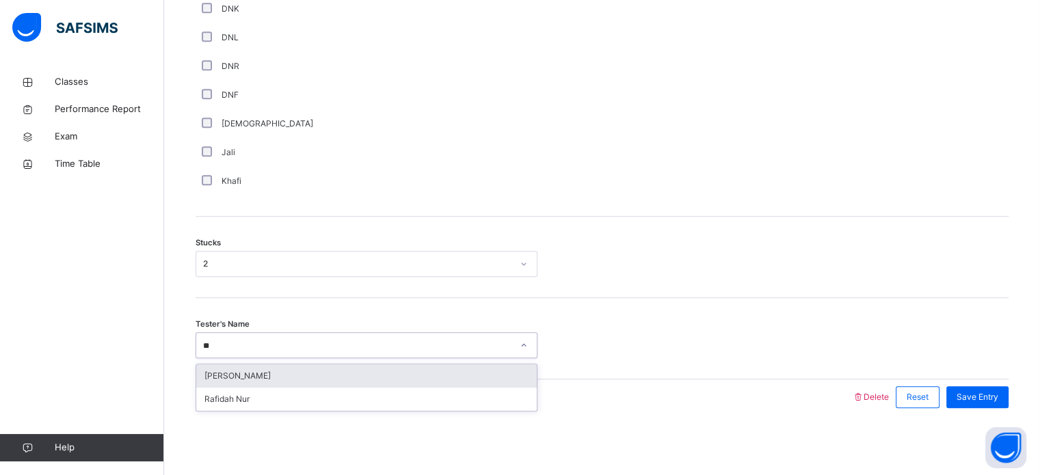
type input "***"
click at [493, 386] on div "[PERSON_NAME]" at bounding box center [366, 376] width 341 height 23
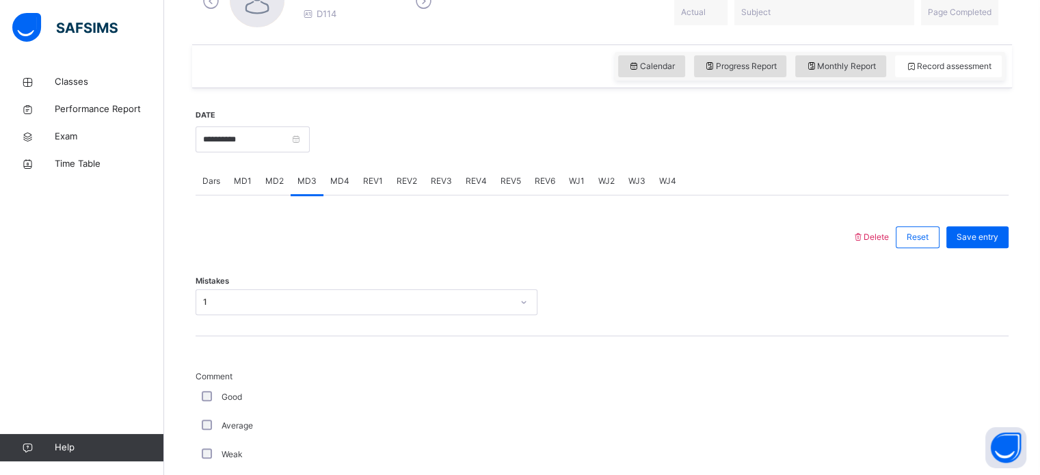
scroll to position [431, 0]
click at [988, 238] on span "Save entry" at bounding box center [978, 237] width 42 height 12
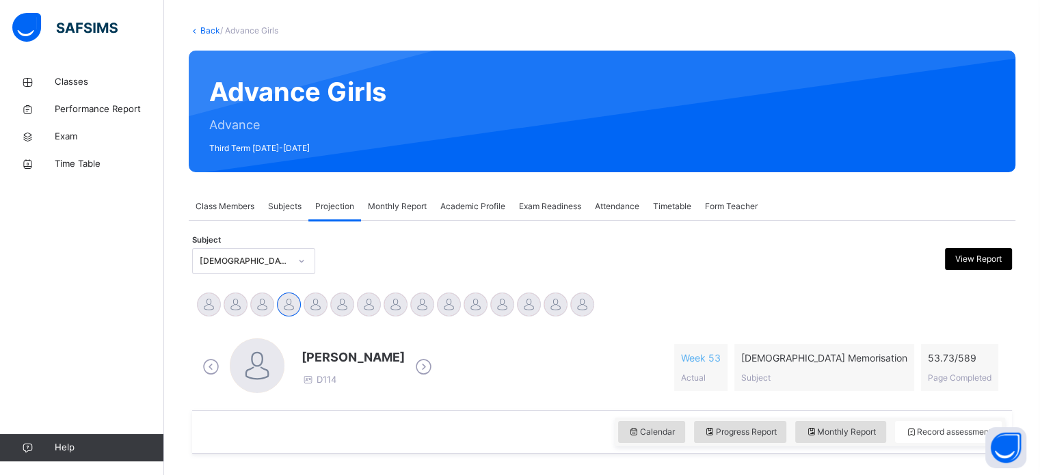
scroll to position [24, 0]
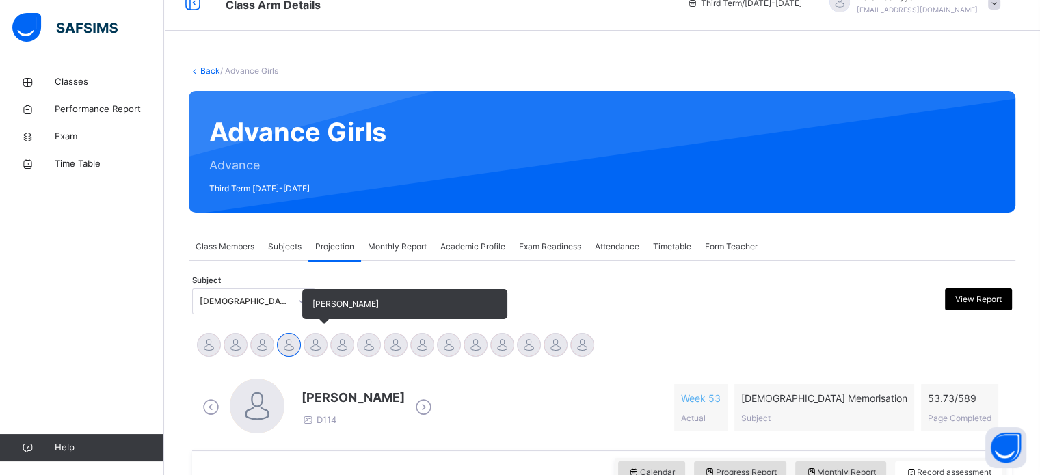
click at [317, 345] on div at bounding box center [316, 345] width 24 height 24
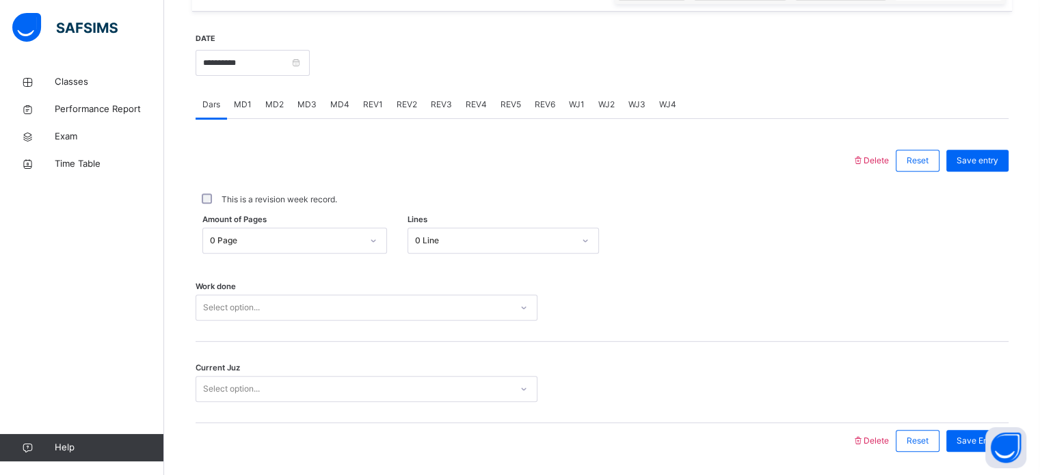
scroll to position [508, 0]
click at [298, 101] on span "MD3" at bounding box center [307, 104] width 19 height 12
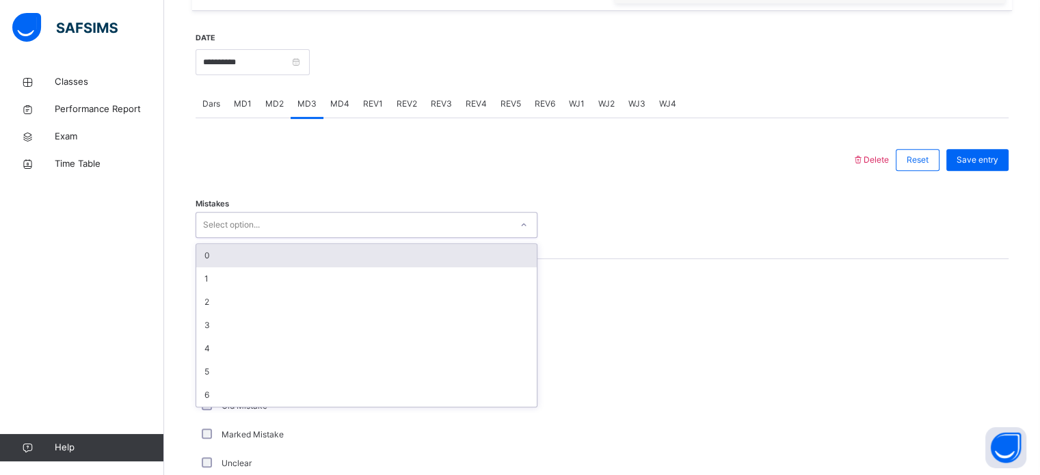
click at [289, 232] on div "Select option..." at bounding box center [353, 225] width 315 height 21
drag, startPoint x: 276, startPoint y: 258, endPoint x: 246, endPoint y: 262, distance: 30.4
click at [246, 262] on div "0" at bounding box center [366, 255] width 341 height 23
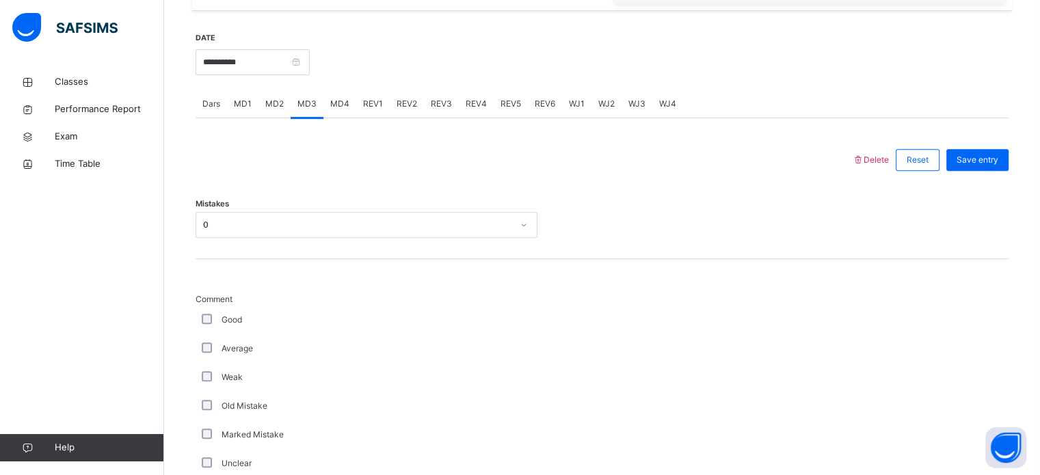
click at [246, 262] on div "Comment Good Average Weak Old Mistake Marked Mistake Unclear DNK DNL DNR DNF Mu…" at bounding box center [602, 479] width 813 height 441
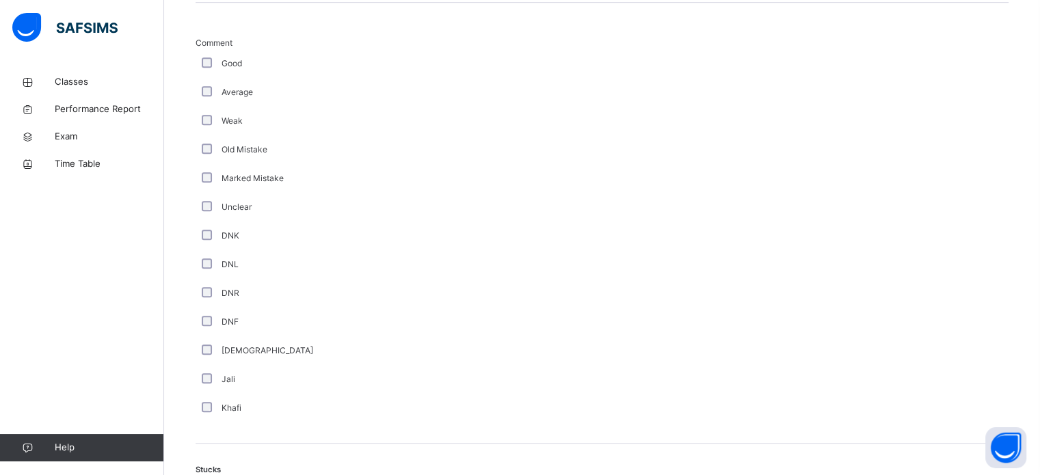
scroll to position [991, 0]
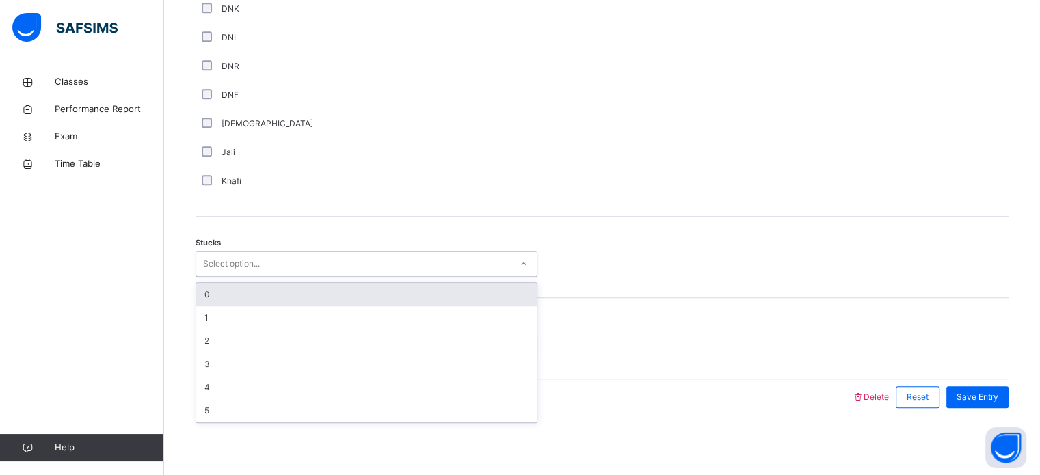
click at [234, 254] on div "Select option..." at bounding box center [231, 264] width 57 height 26
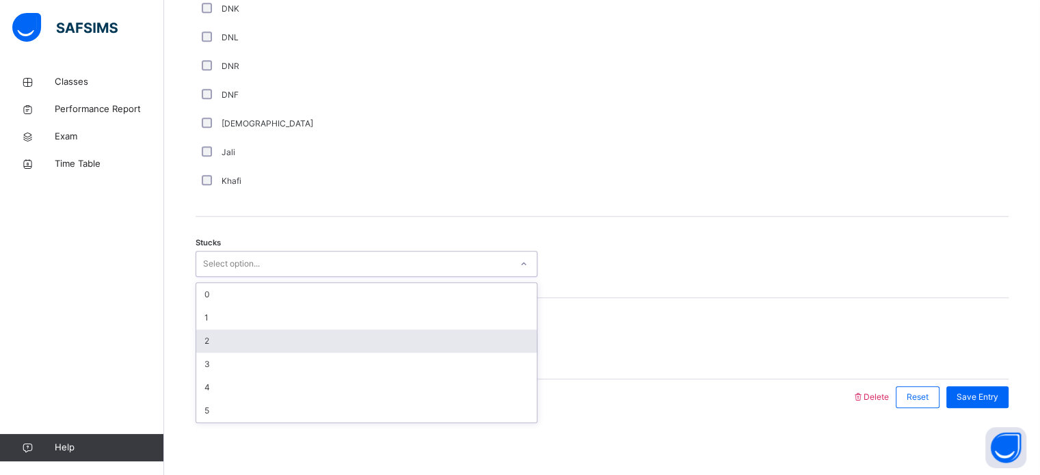
click at [220, 335] on div "2" at bounding box center [366, 341] width 341 height 23
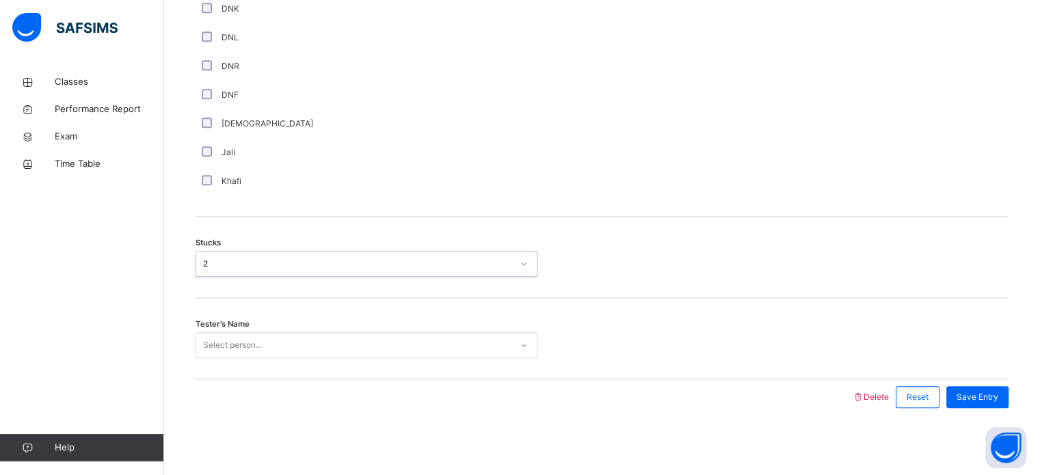
click at [220, 335] on div "Select person..." at bounding box center [232, 345] width 59 height 26
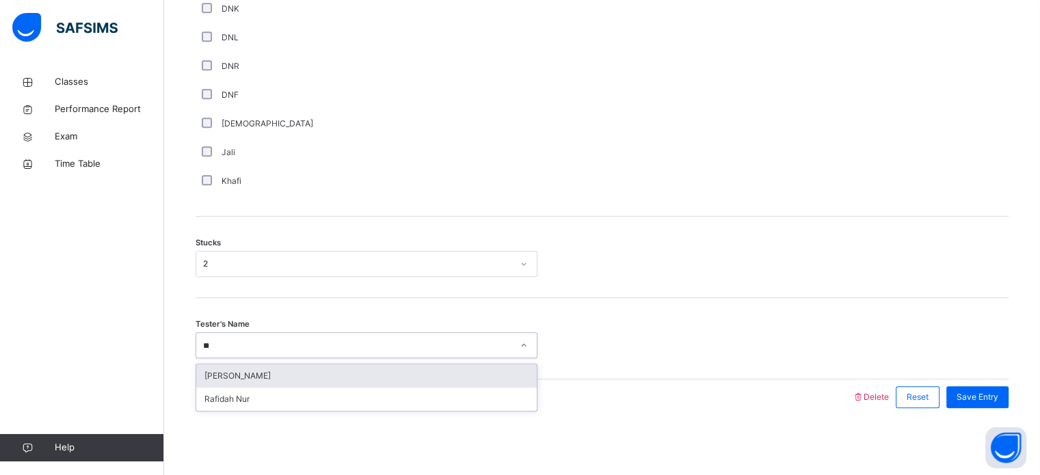
type input "***"
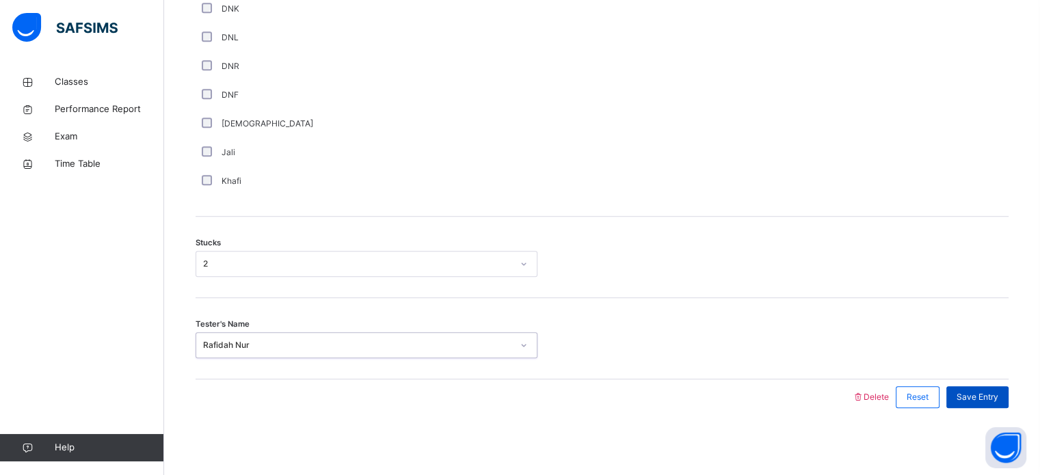
click at [980, 397] on span "Save Entry" at bounding box center [978, 397] width 42 height 12
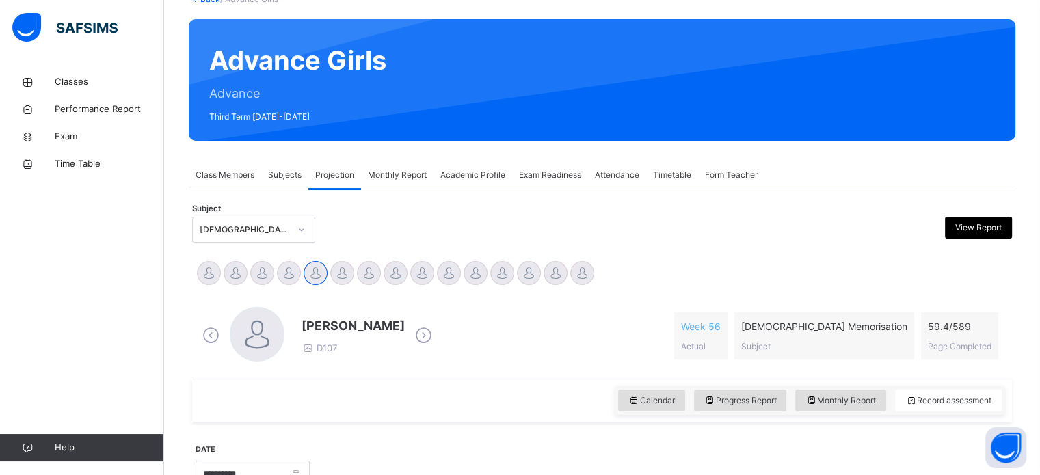
scroll to position [64, 0]
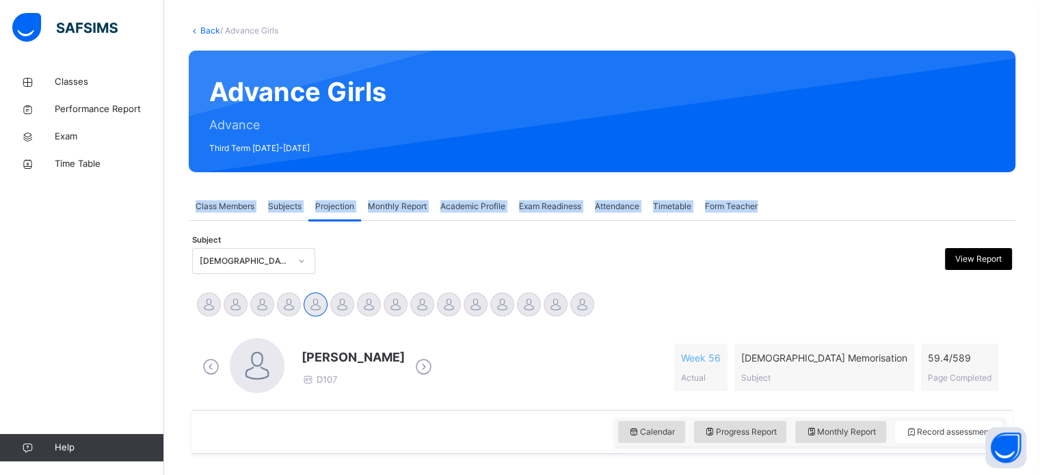
drag, startPoint x: 773, startPoint y: 198, endPoint x: 173, endPoint y: 207, distance: 600.0
click at [173, 207] on div "Back / Advance Girls Advance Girls Advance Third Term [DATE]-[DATE] Class Membe…" at bounding box center [602, 483] width 876 height 959
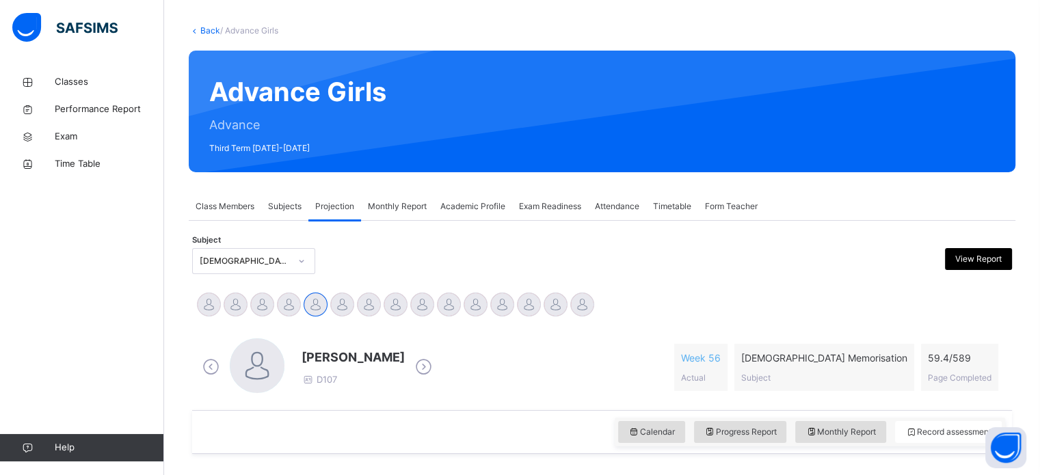
click at [182, 224] on div "Back / Advance Girls Advance Girls Advance Third Term [DATE]-[DATE] Class Membe…" at bounding box center [602, 483] width 876 height 959
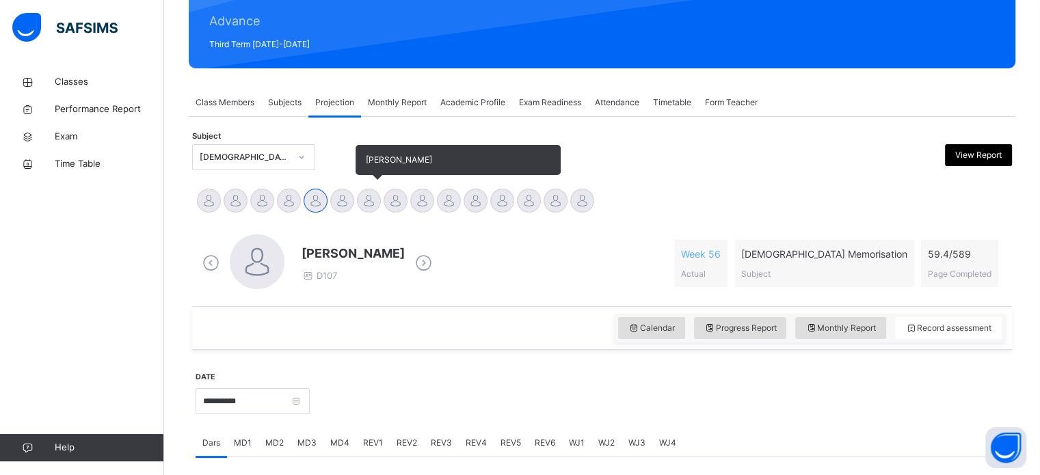
click at [373, 198] on div at bounding box center [369, 201] width 24 height 24
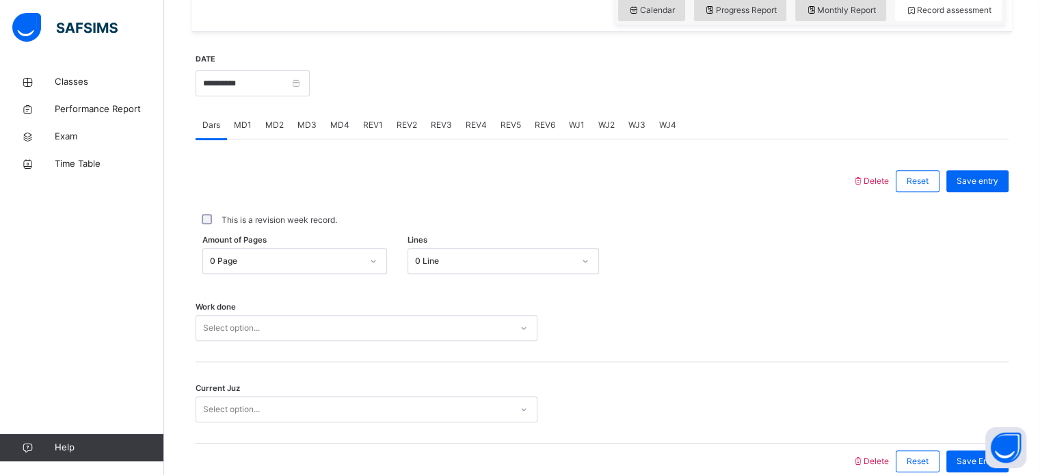
scroll to position [551, 0]
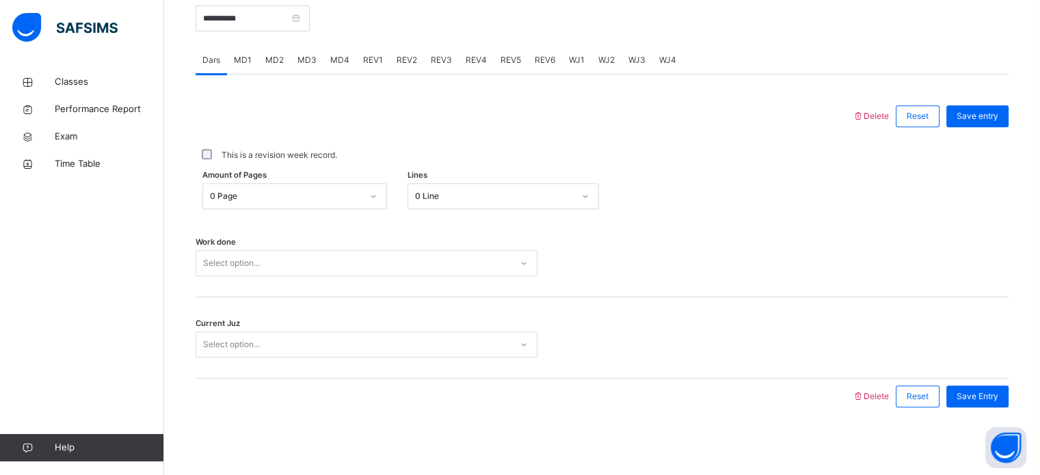
click at [334, 62] on span "MD4" at bounding box center [339, 60] width 19 height 12
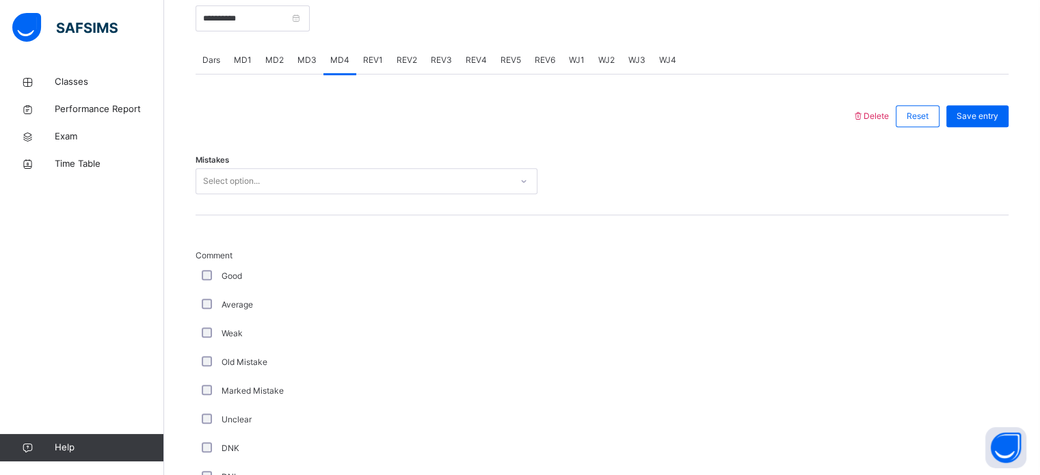
click at [271, 174] on div "Select option..." at bounding box center [353, 181] width 315 height 21
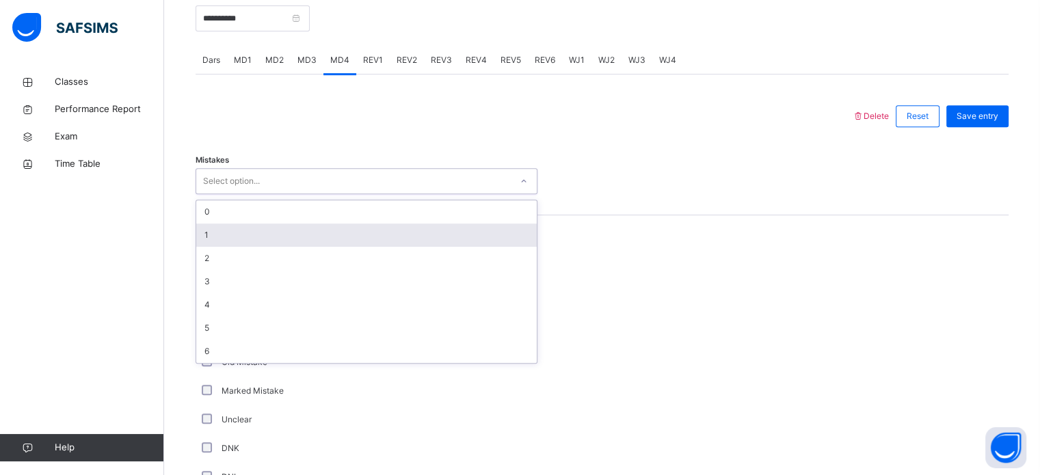
click at [219, 232] on div "1" at bounding box center [366, 235] width 341 height 23
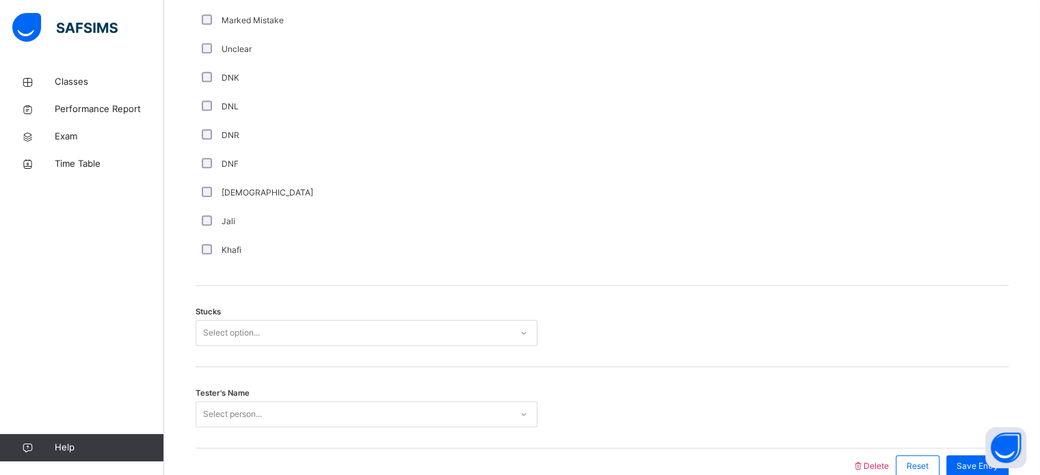
scroll to position [925, 0]
click at [333, 317] on div "Stucks Select option..." at bounding box center [602, 323] width 813 height 81
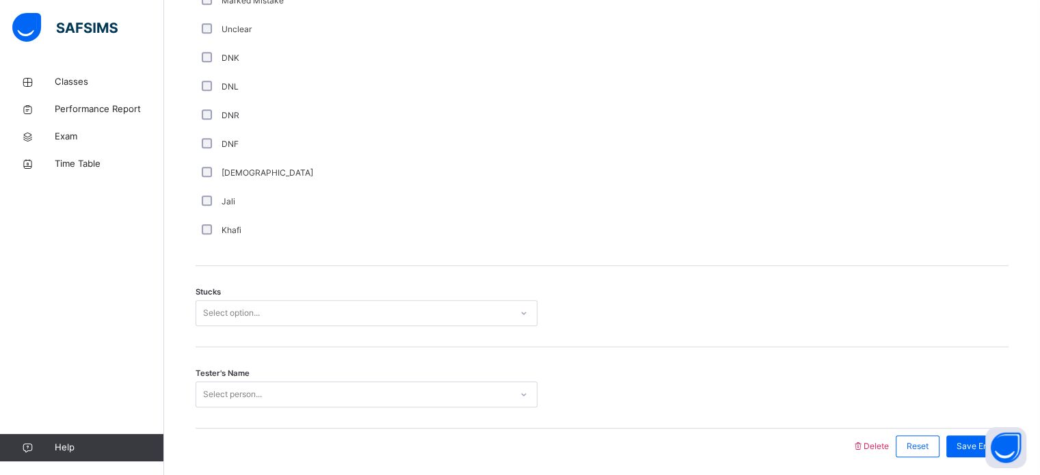
click at [328, 326] on div "Stucks Select option..." at bounding box center [602, 306] width 813 height 81
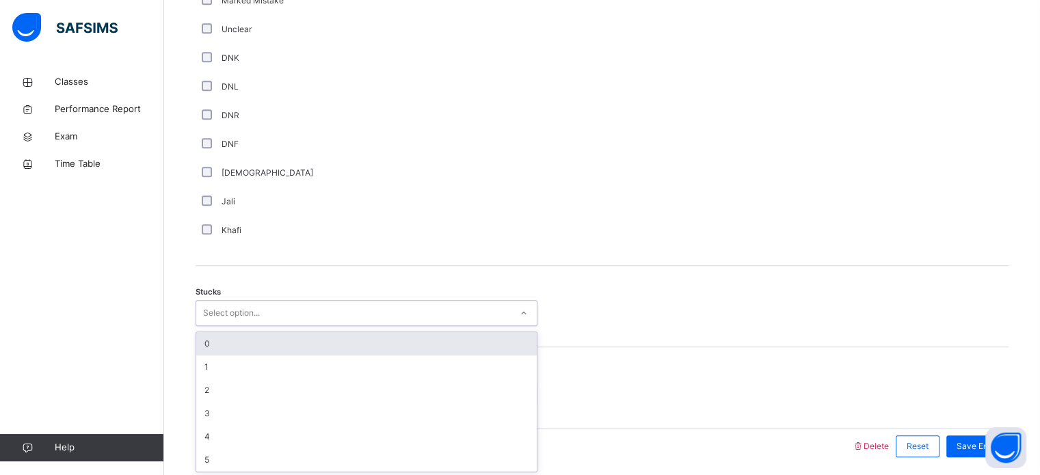
scroll to position [944, 0]
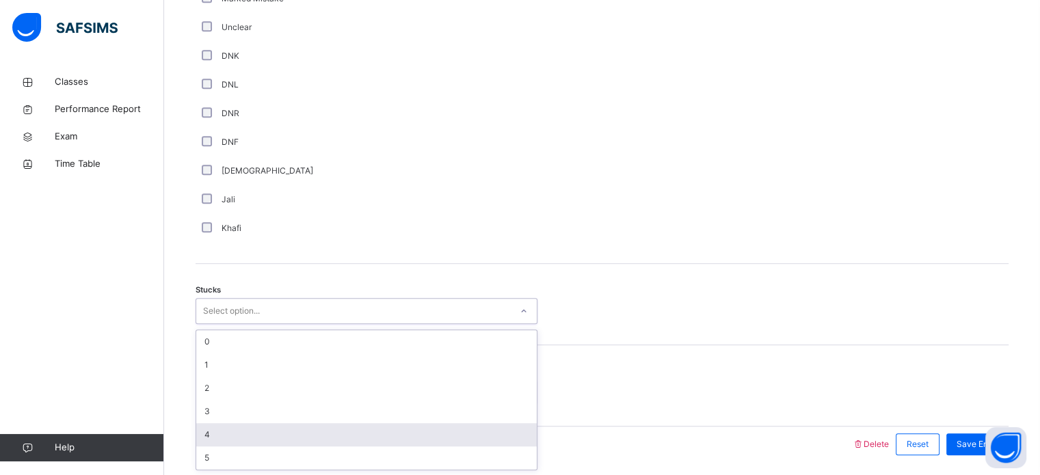
click at [291, 438] on div "4" at bounding box center [366, 434] width 341 height 23
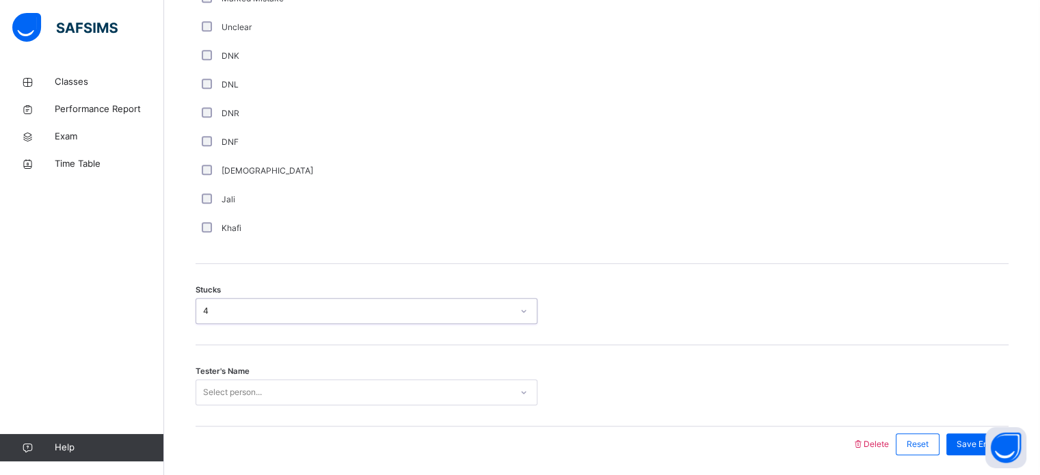
click at [336, 382] on div "Select person..." at bounding box center [367, 393] width 342 height 26
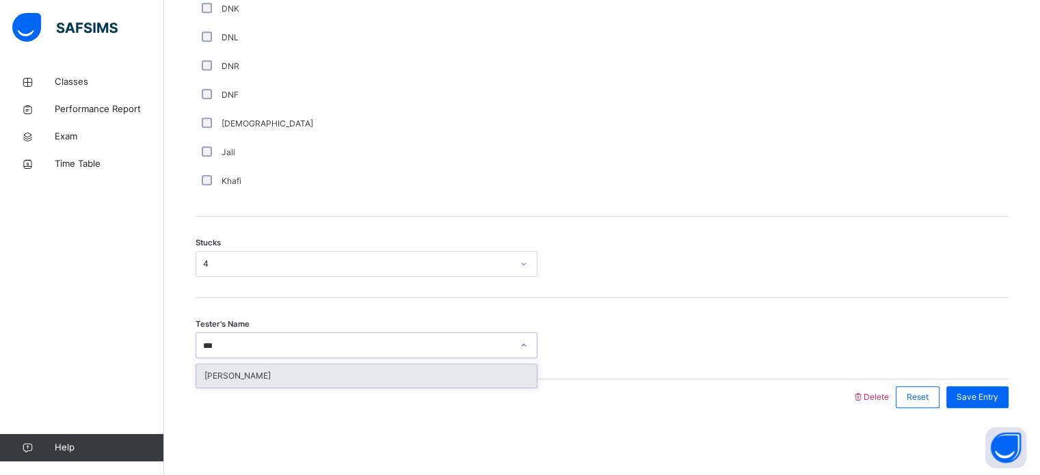
type input "****"
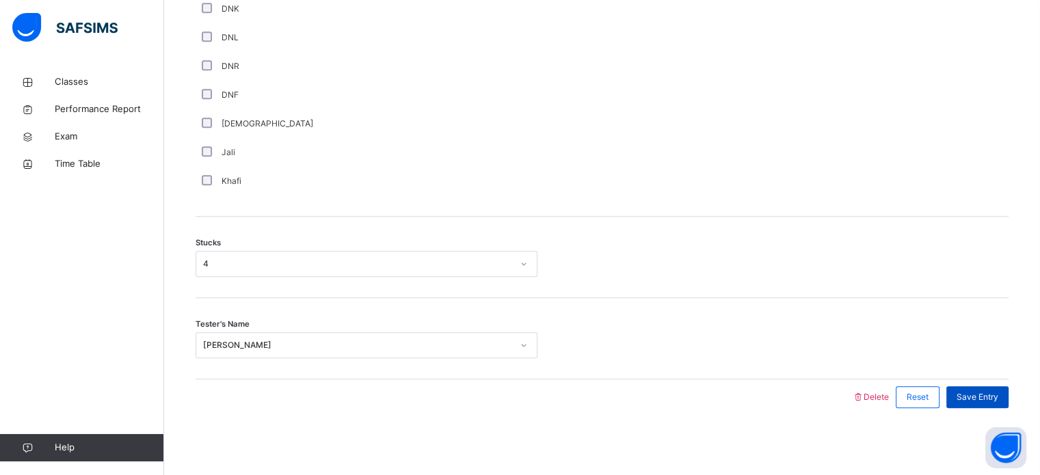
click at [988, 389] on div "Save Entry" at bounding box center [978, 398] width 62 height 22
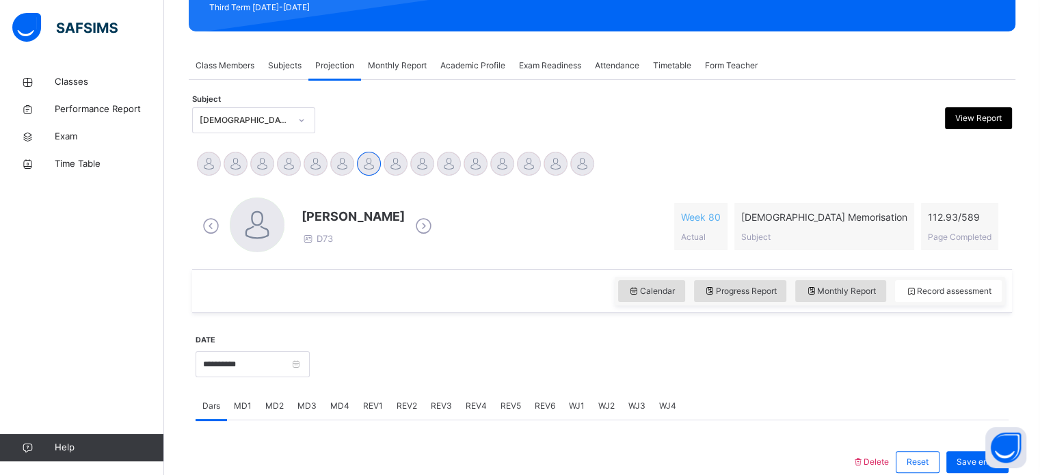
scroll to position [223, 0]
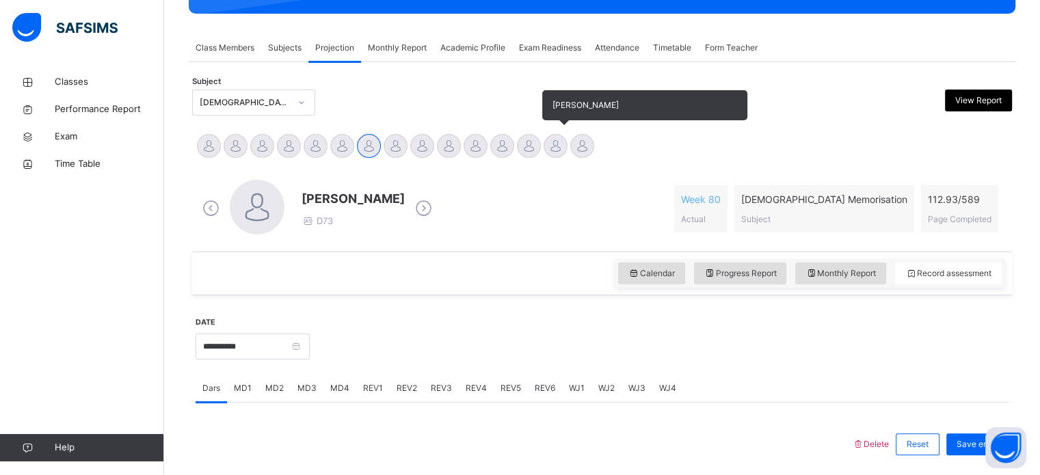
click at [553, 148] on div at bounding box center [556, 146] width 24 height 24
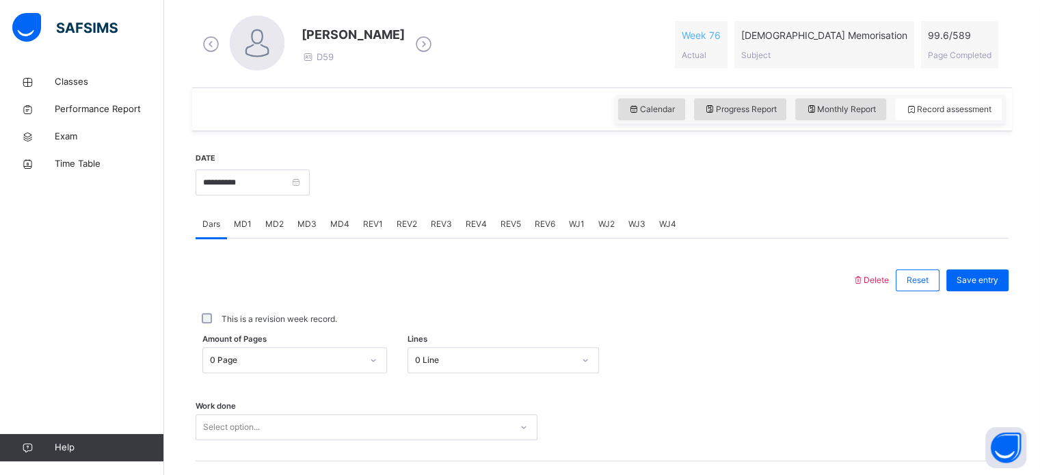
scroll to position [415, 0]
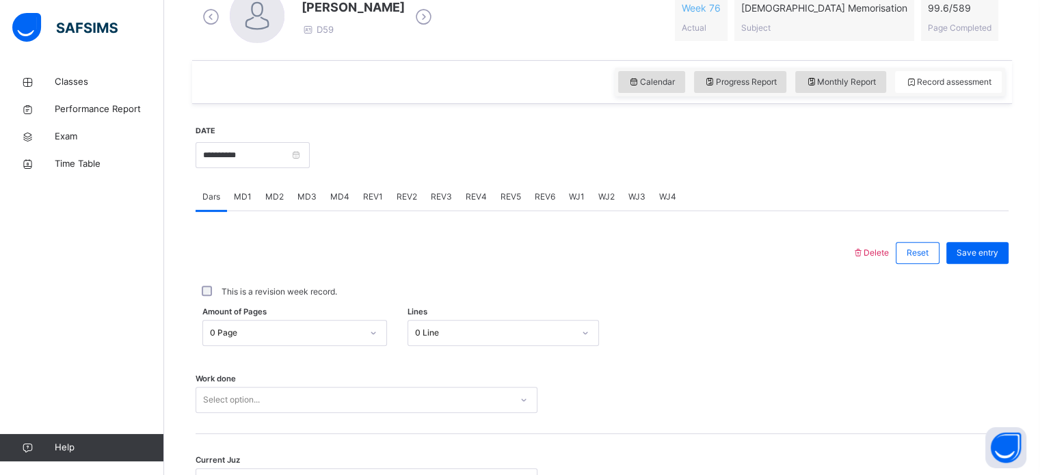
click at [601, 196] on span "WJ2" at bounding box center [607, 197] width 16 height 12
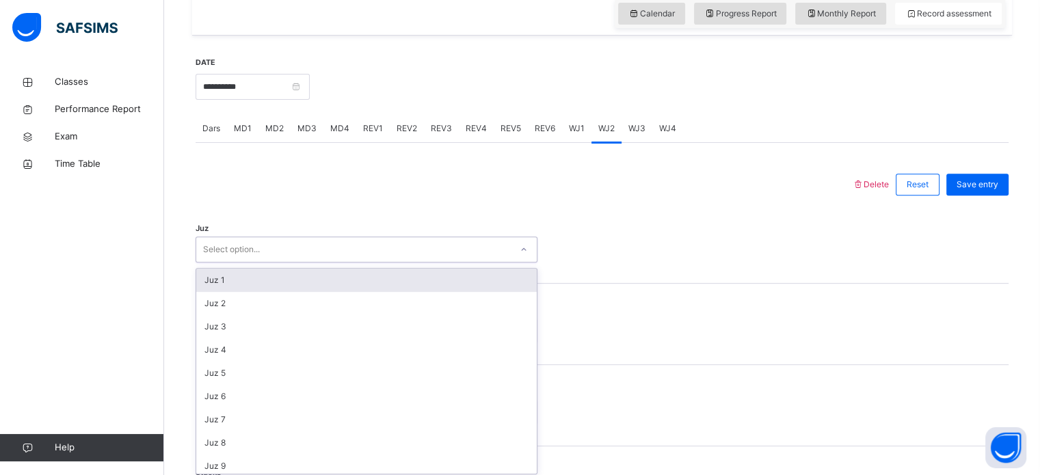
scroll to position [487, 0]
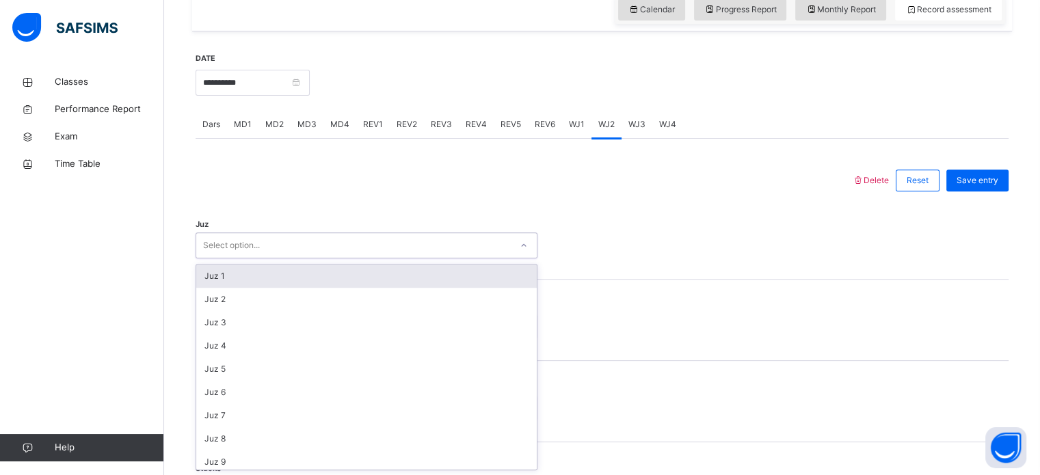
click at [410, 259] on div "option Juz 1 focused, 1 of 30. 30 results available. Use Up and Down to choose …" at bounding box center [367, 246] width 342 height 26
type input "**"
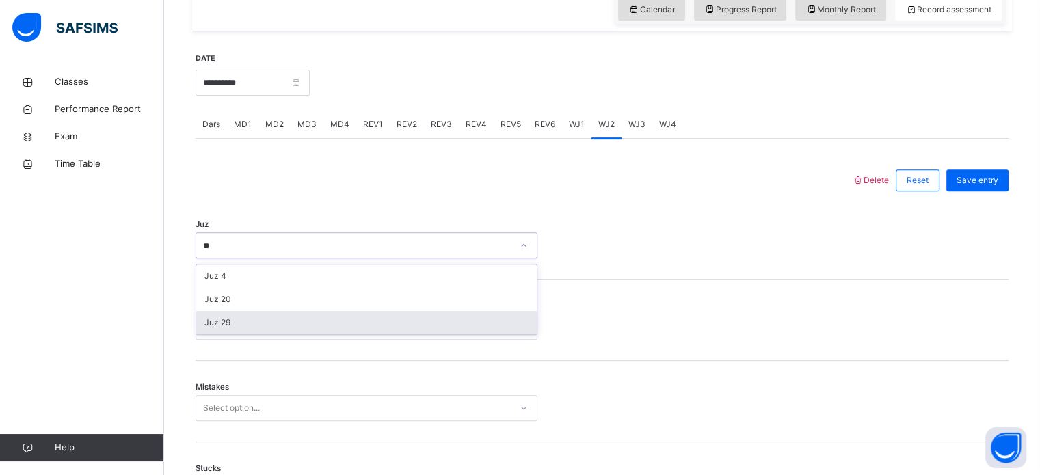
click at [287, 313] on div "Juz 29" at bounding box center [366, 322] width 341 height 23
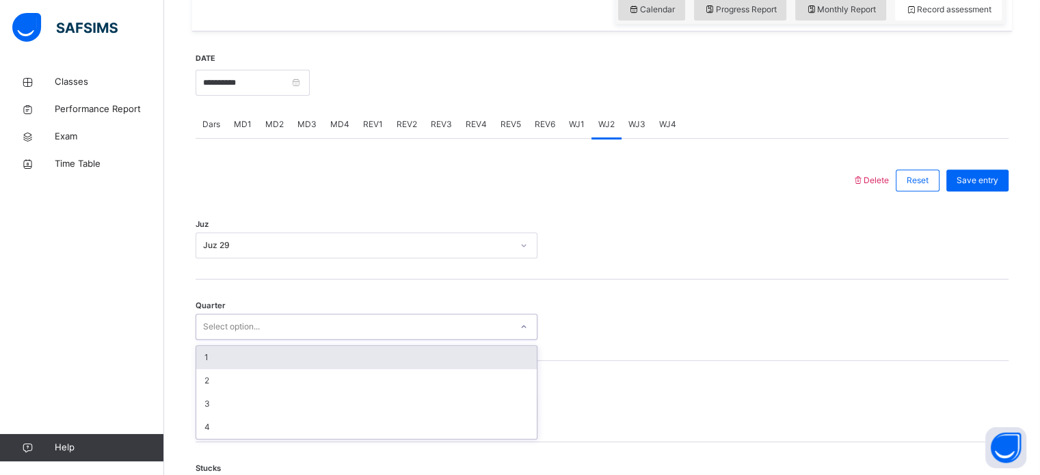
click at [278, 328] on div "Select option..." at bounding box center [353, 327] width 315 height 21
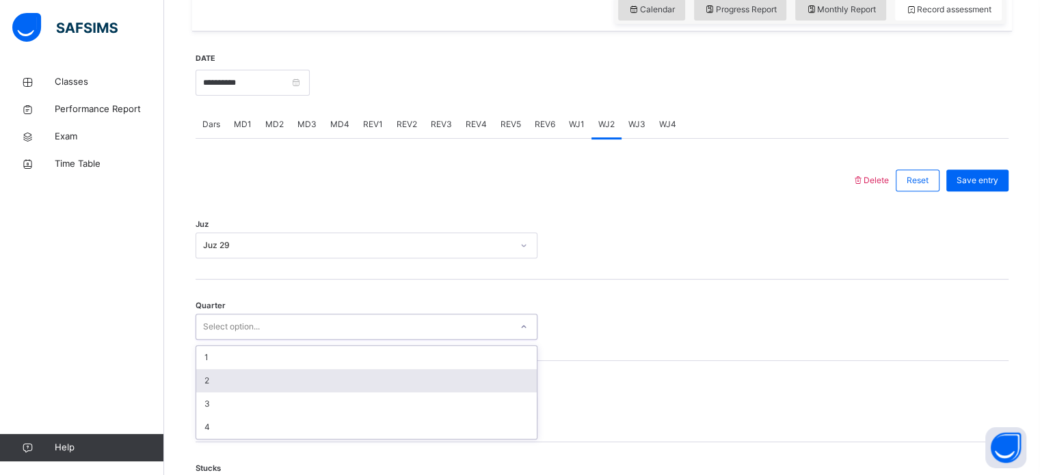
click at [288, 371] on div "2" at bounding box center [366, 380] width 341 height 23
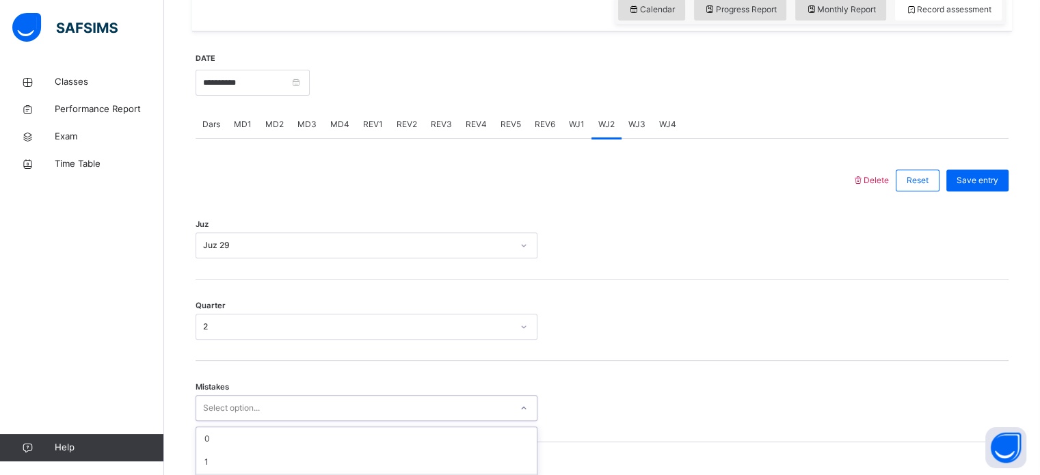
scroll to position [607, 0]
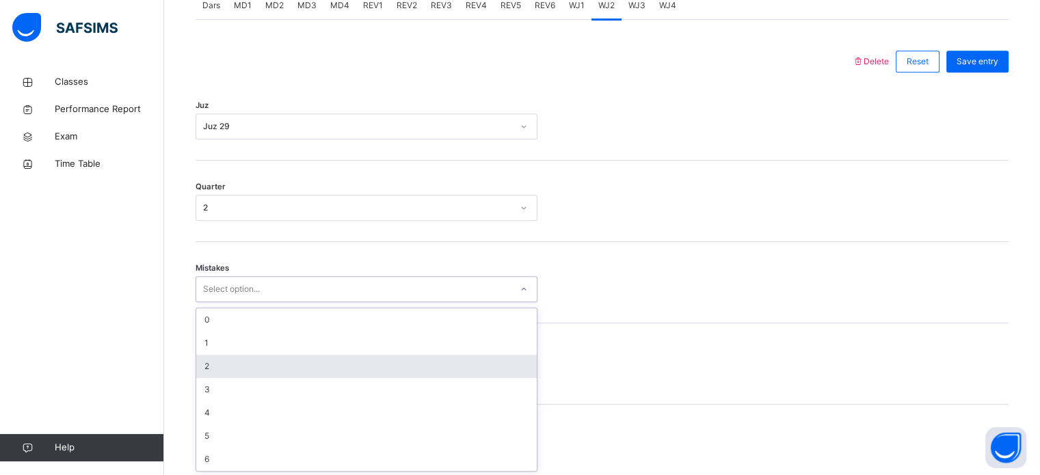
click at [276, 302] on div "option 2 focused, 3 of 7. 7 results available. Use Up and Down to choose option…" at bounding box center [367, 289] width 342 height 26
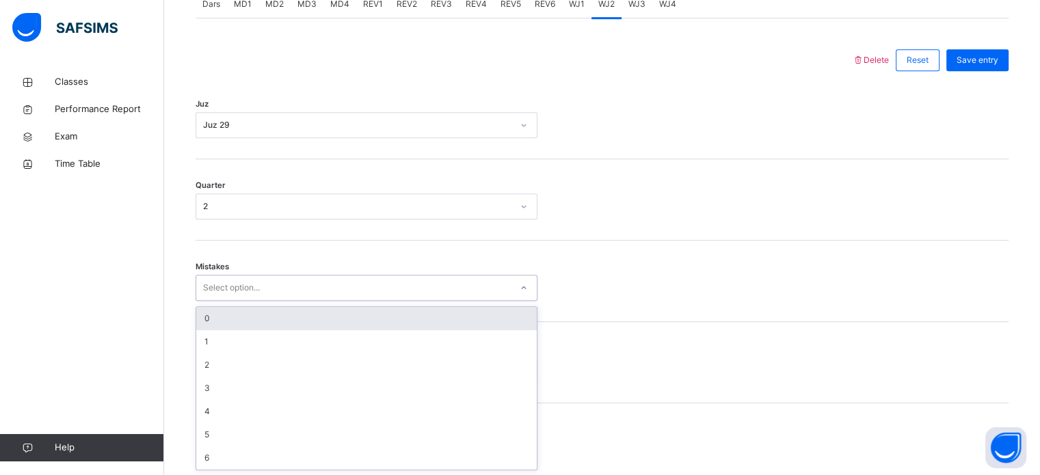
click at [306, 316] on div "0" at bounding box center [366, 318] width 341 height 23
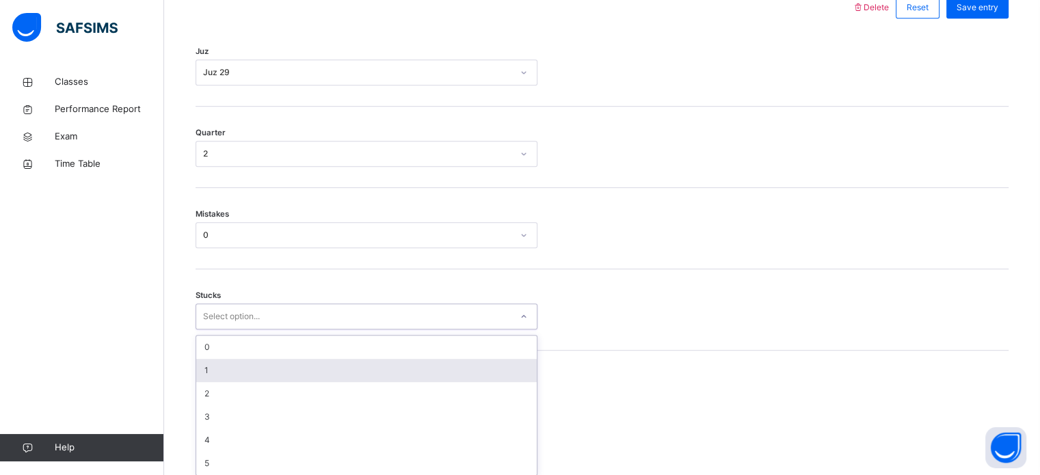
click at [306, 330] on div "option 1 focused, 2 of 6. 6 results available. Use Up and Down to choose option…" at bounding box center [367, 317] width 342 height 26
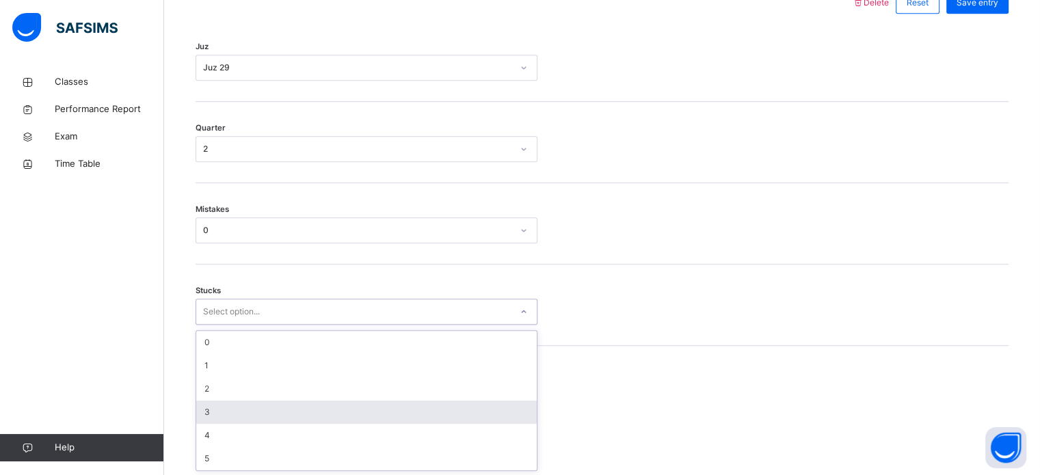
click at [300, 404] on div "3" at bounding box center [366, 412] width 341 height 23
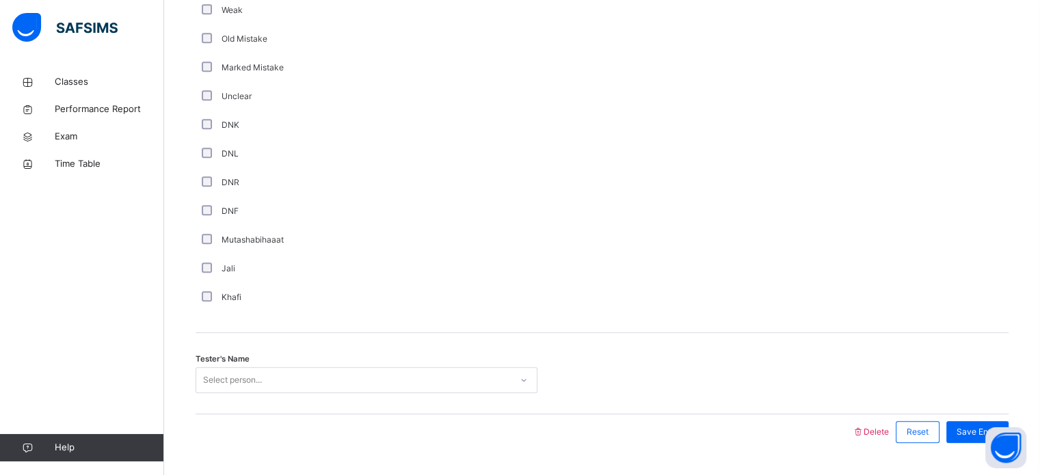
scroll to position [1154, 0]
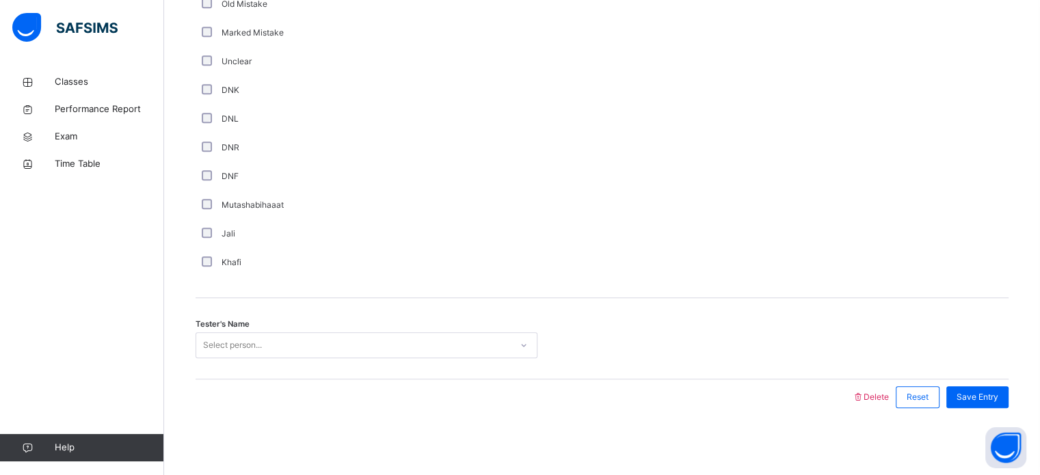
click at [356, 367] on div "Tester's Name Select person..." at bounding box center [602, 338] width 813 height 81
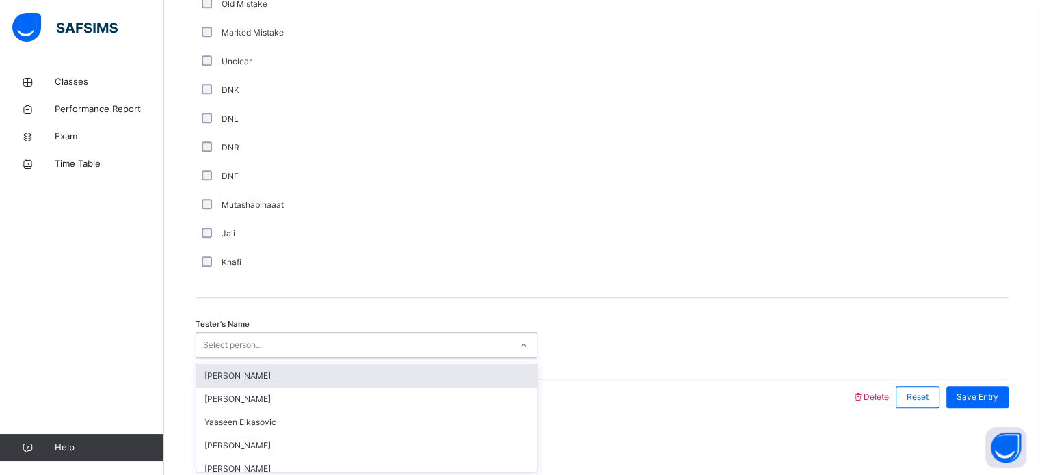
click at [358, 356] on div "Select person..." at bounding box center [367, 345] width 342 height 26
type input "******"
click at [376, 381] on div "[PERSON_NAME]" at bounding box center [366, 376] width 341 height 23
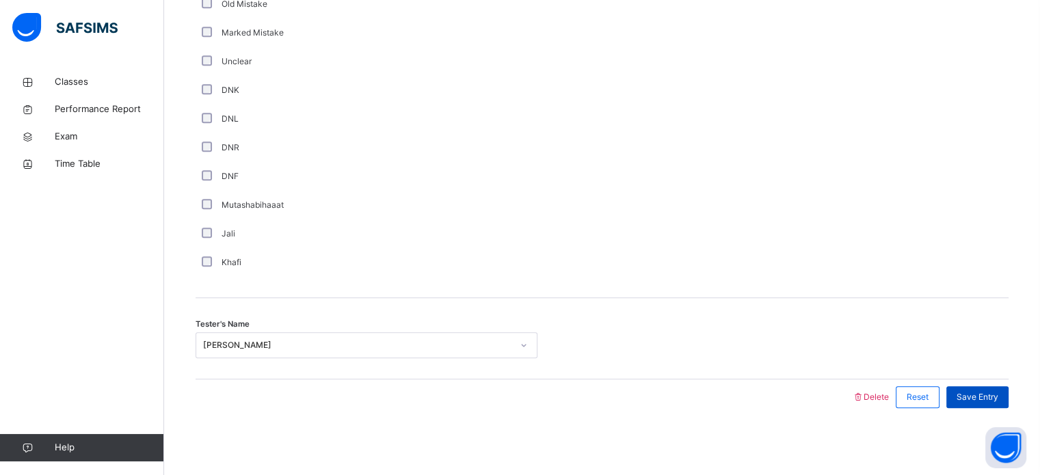
click at [985, 404] on div "Save Entry" at bounding box center [978, 398] width 62 height 22
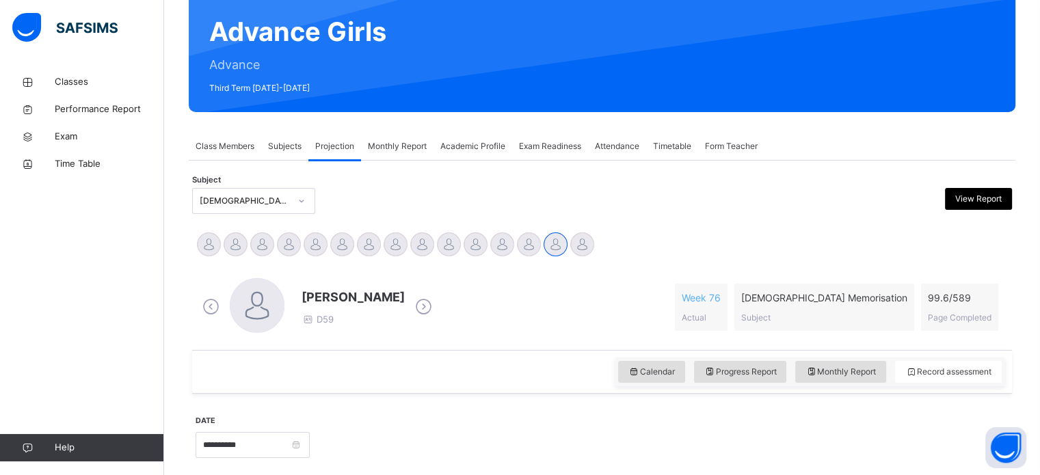
scroll to position [172, 0]
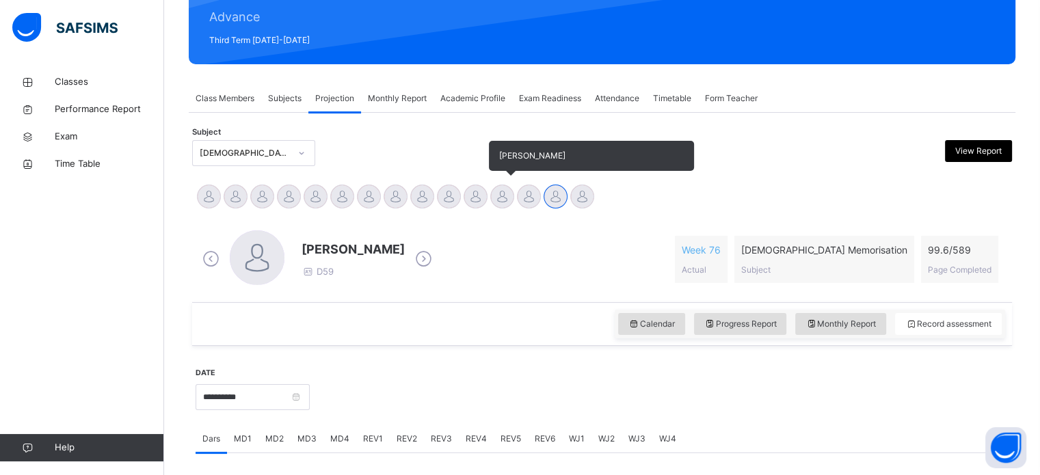
click at [503, 202] on div at bounding box center [502, 197] width 24 height 24
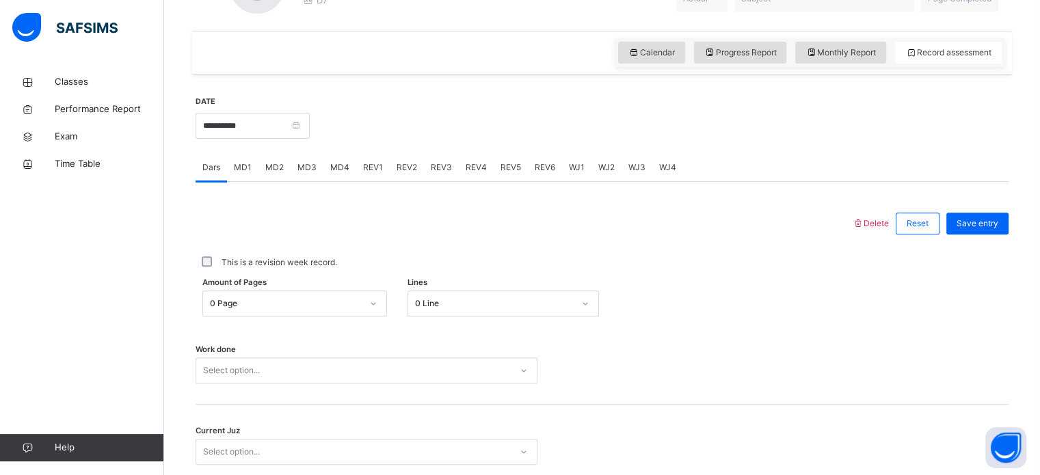
scroll to position [445, 0]
click at [242, 161] on span "MD1" at bounding box center [243, 167] width 18 height 12
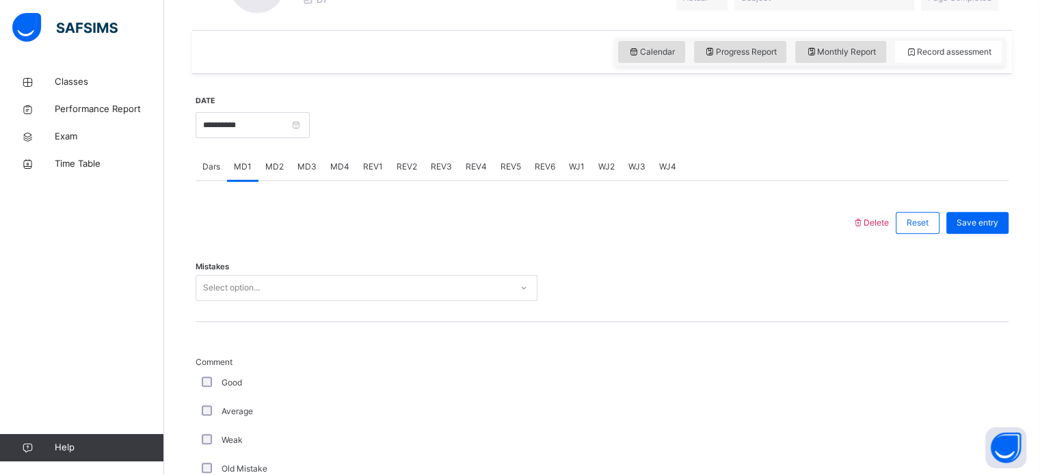
click at [235, 278] on div "Select option..." at bounding box center [231, 288] width 57 height 26
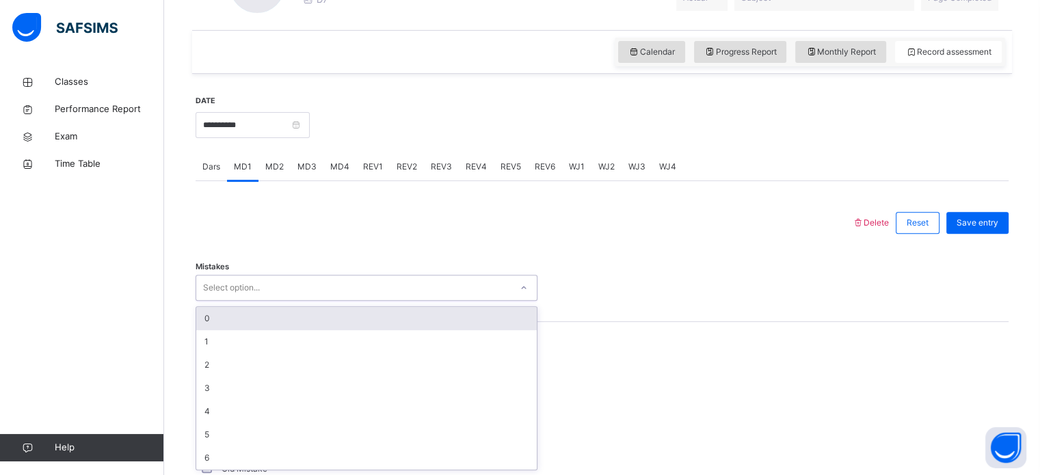
click at [211, 313] on div "0" at bounding box center [366, 318] width 341 height 23
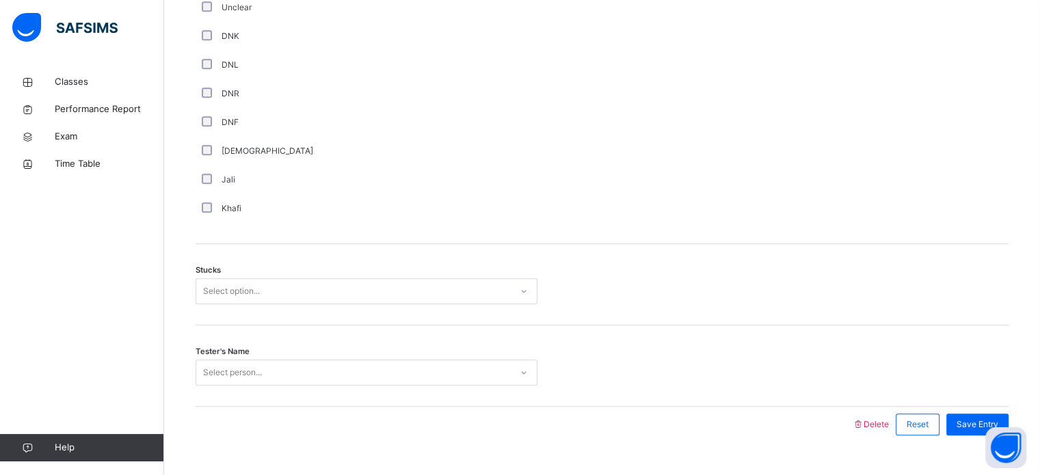
scroll to position [991, 0]
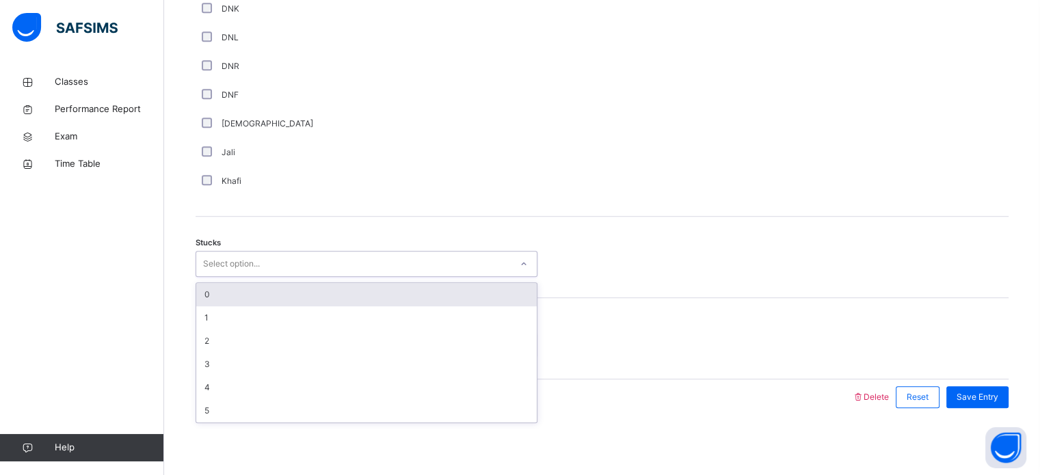
click at [237, 268] on div "Select option..." at bounding box center [231, 264] width 57 height 26
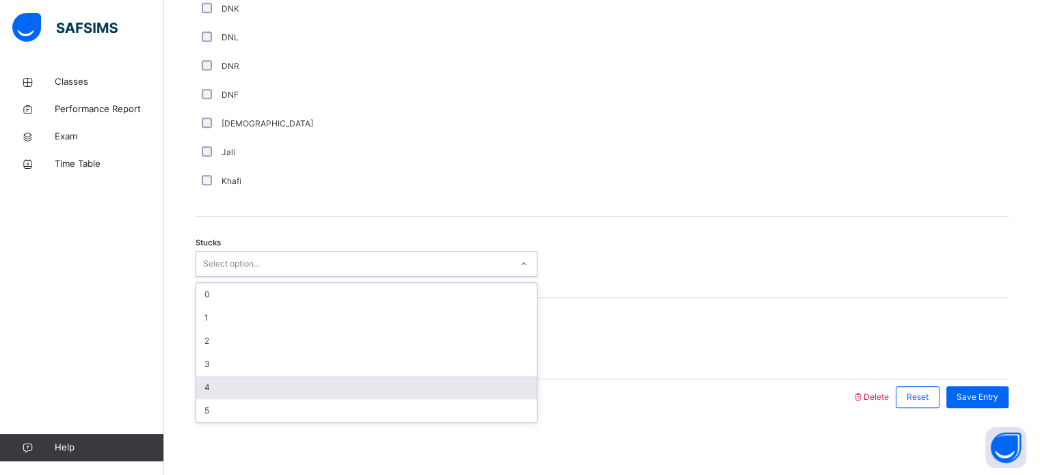
click at [219, 384] on div "4" at bounding box center [366, 387] width 341 height 23
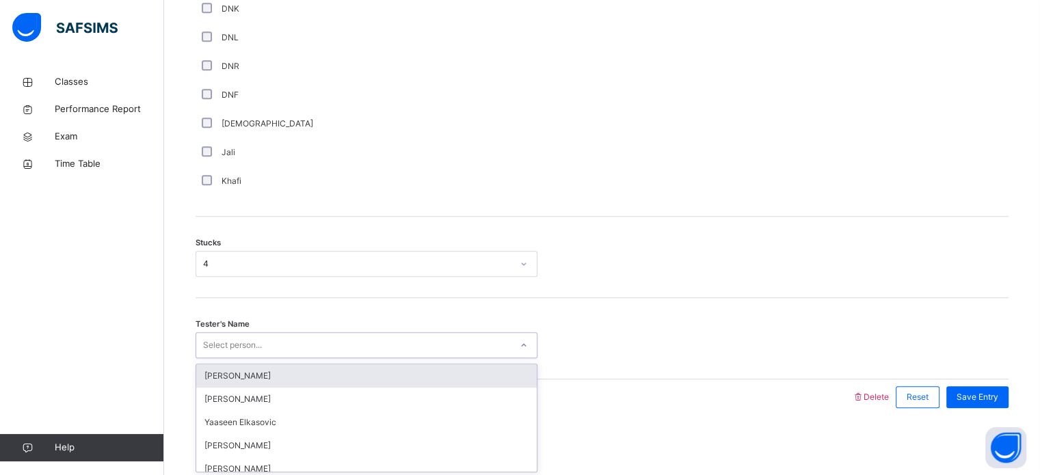
click at [240, 336] on div "Select person..." at bounding box center [232, 345] width 59 height 26
type input "****"
click at [276, 382] on div "Wafa Rodhiyya" at bounding box center [366, 376] width 341 height 23
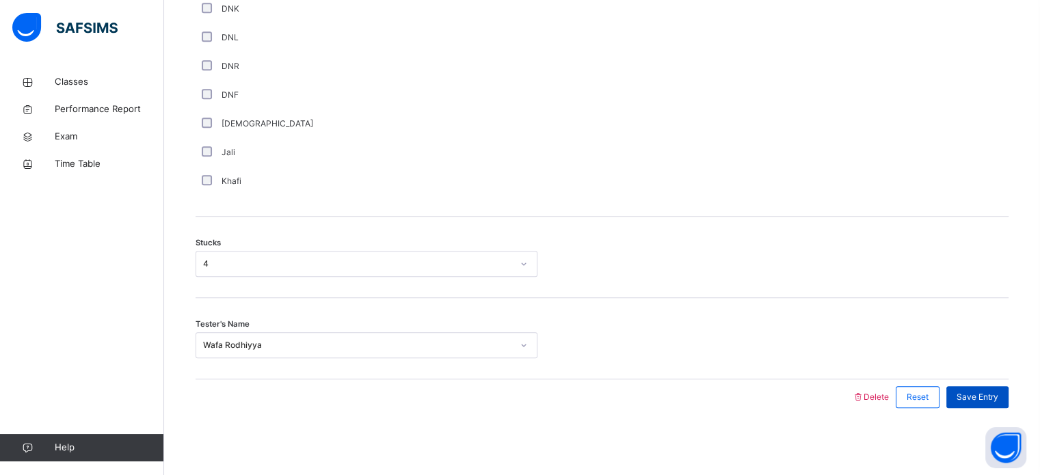
click at [982, 391] on span "Save Entry" at bounding box center [978, 397] width 42 height 12
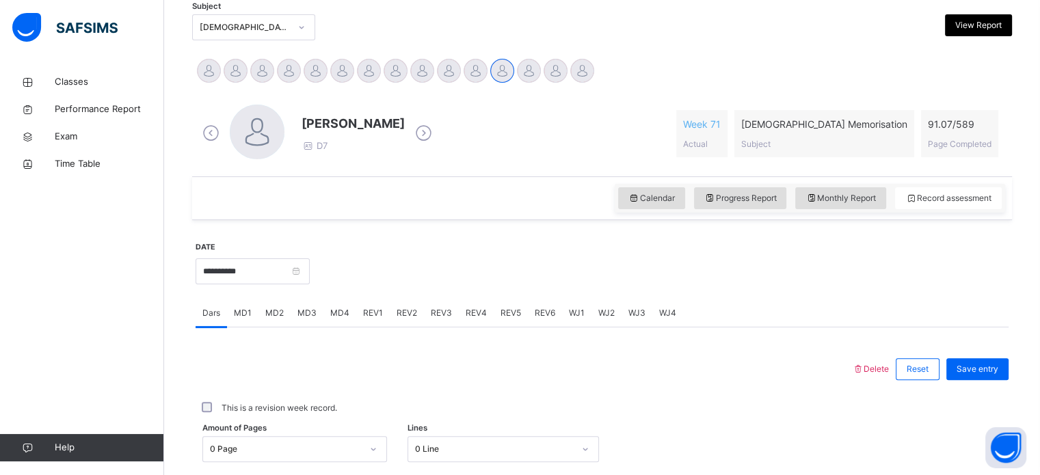
scroll to position [271, 0]
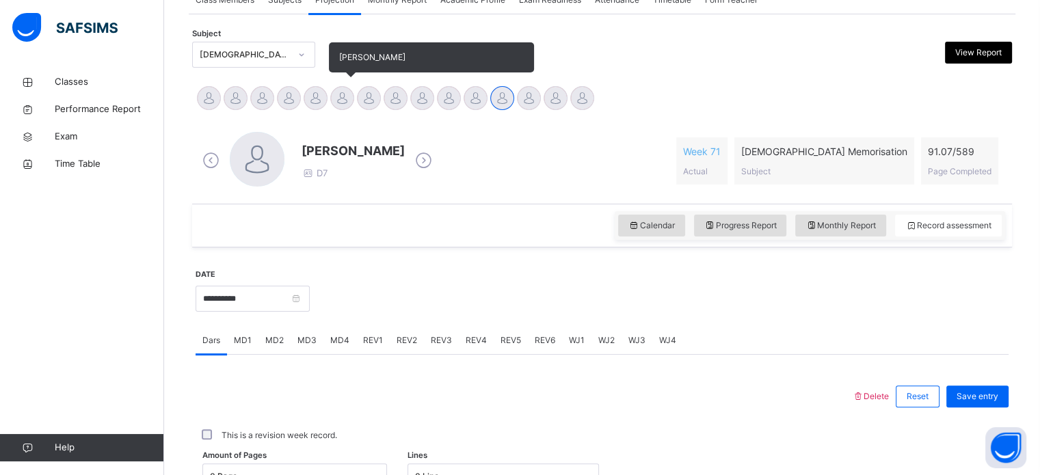
click at [343, 104] on div at bounding box center [342, 98] width 24 height 24
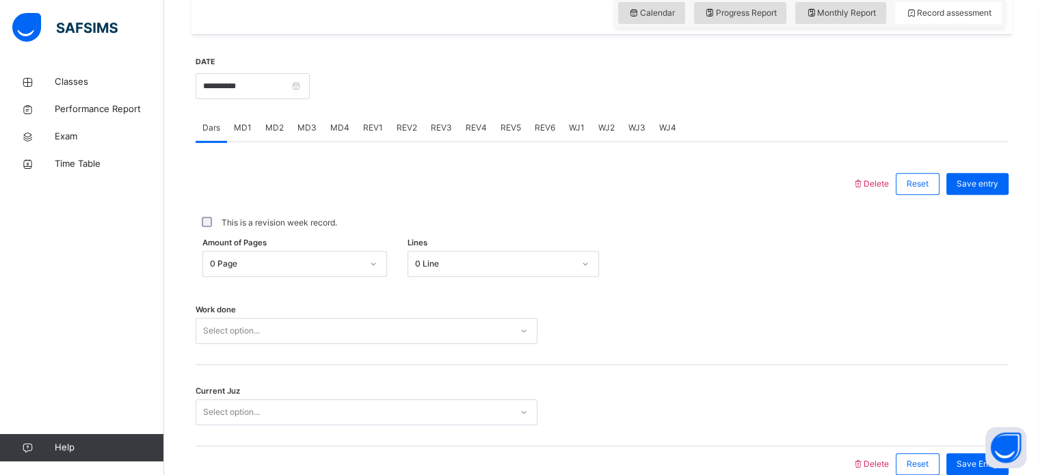
scroll to position [490, 0]
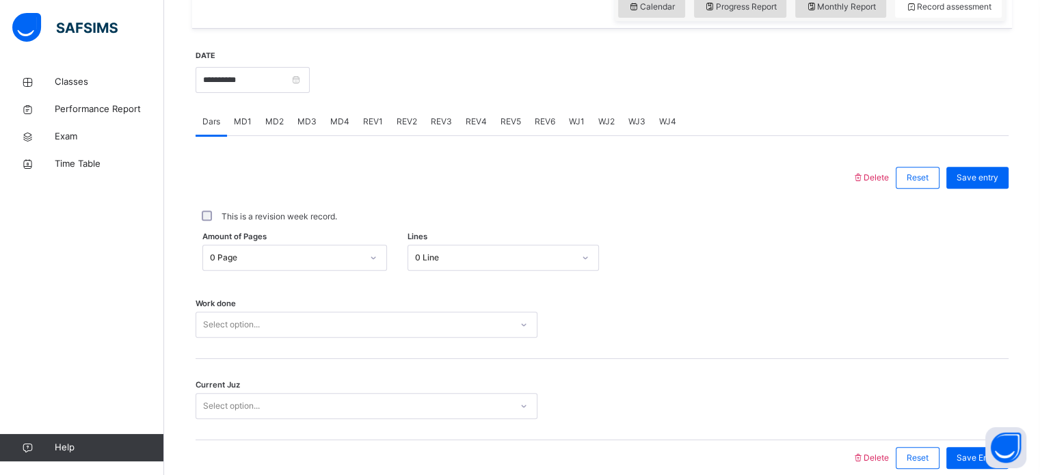
click at [342, 125] on span "MD4" at bounding box center [339, 122] width 19 height 12
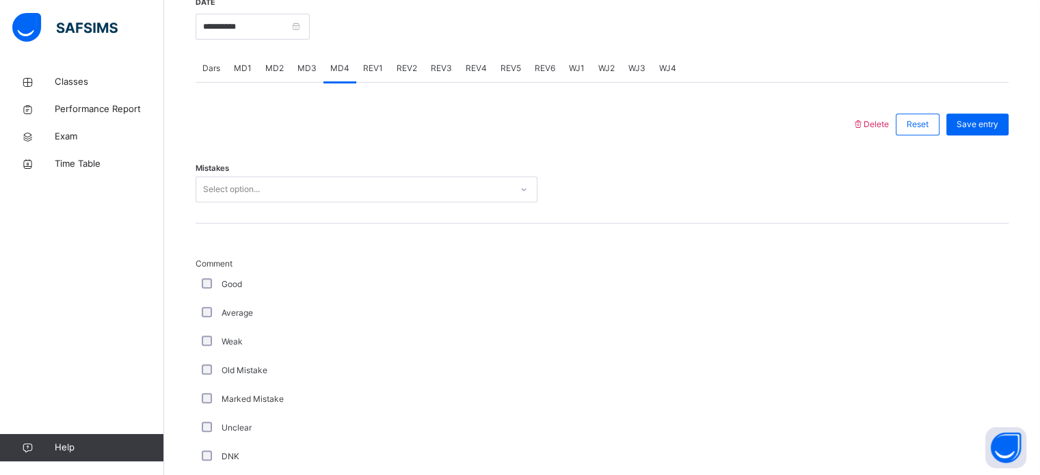
scroll to position [601, 0]
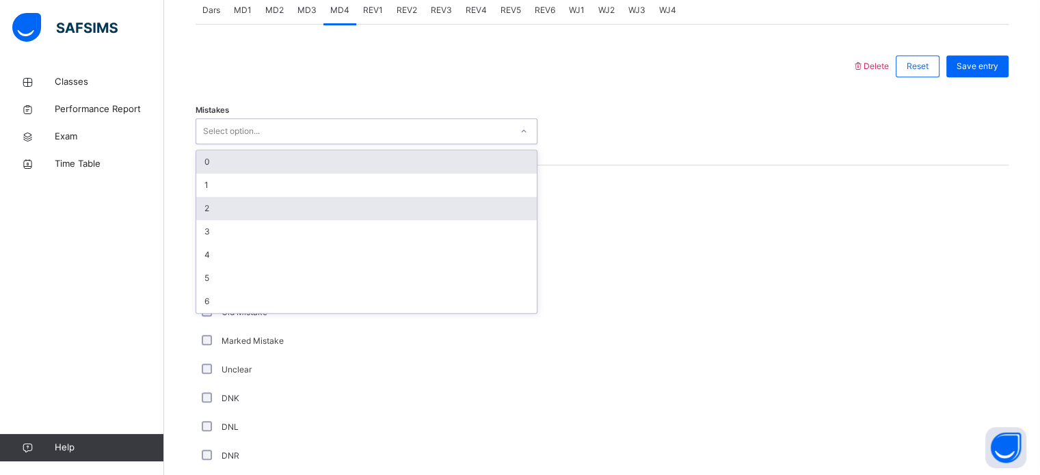
click at [455, 213] on div "2" at bounding box center [366, 208] width 341 height 23
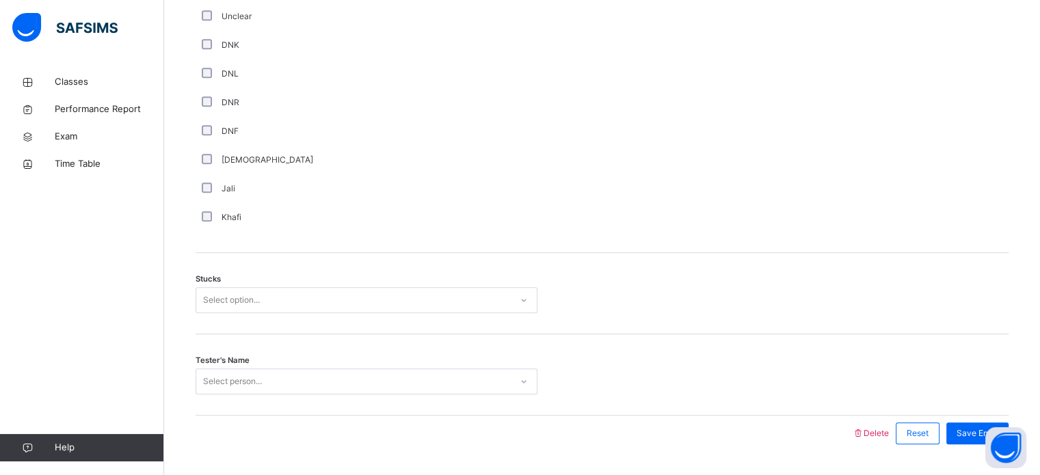
scroll to position [991, 0]
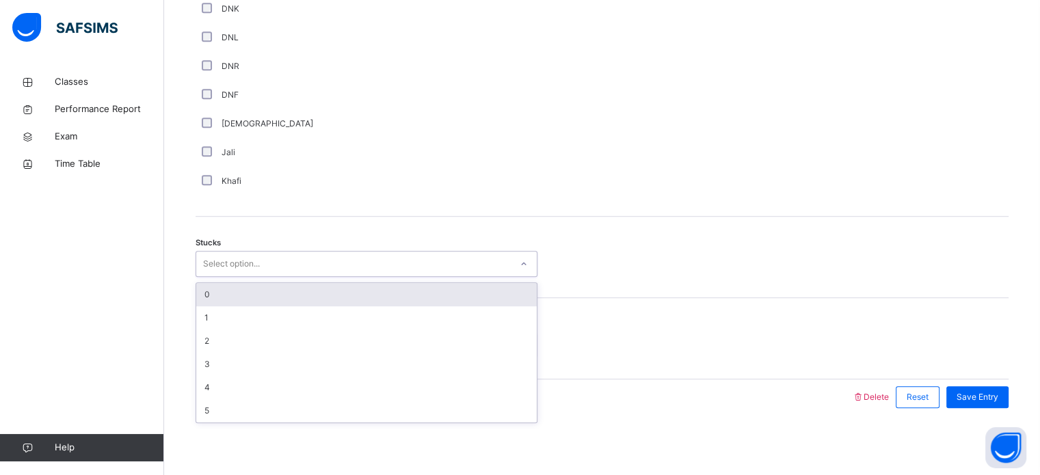
click at [299, 289] on div "0" at bounding box center [366, 294] width 341 height 23
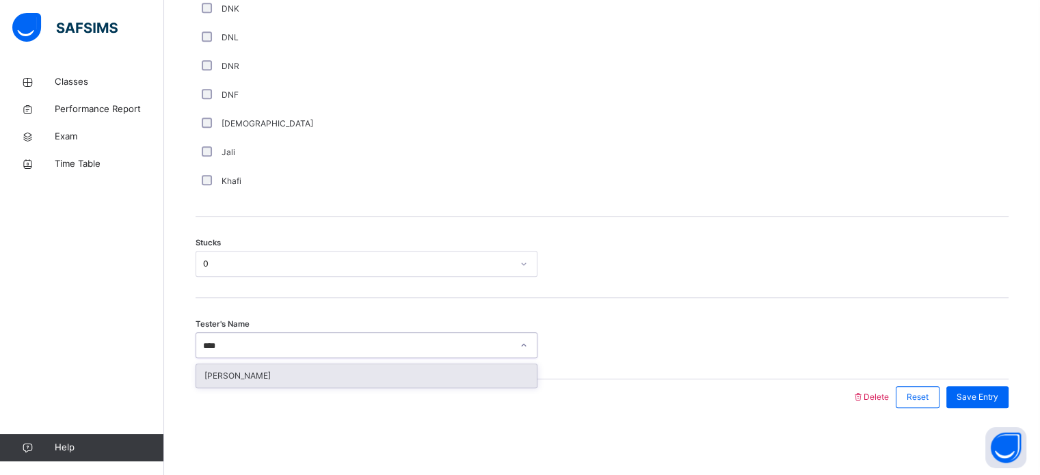
type input "*****"
click at [449, 377] on div "[PERSON_NAME]" at bounding box center [366, 376] width 341 height 23
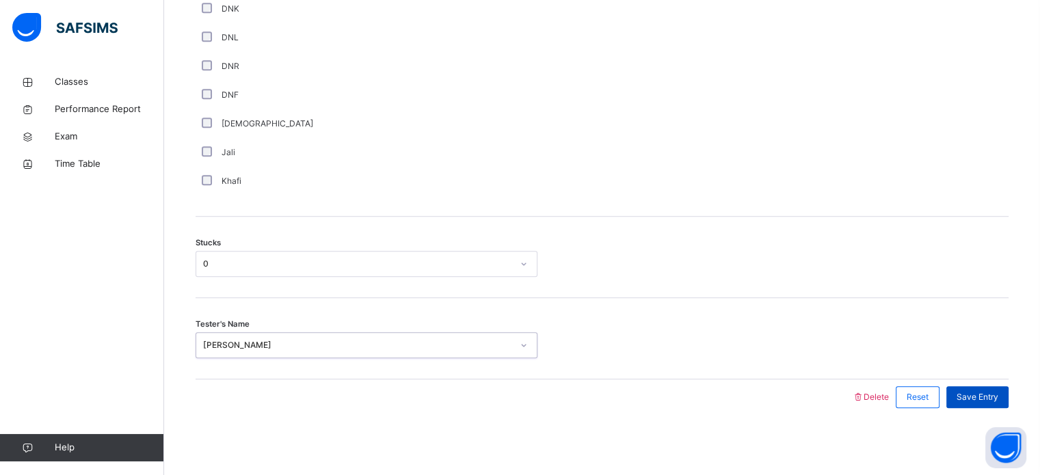
click at [992, 402] on div "Save Entry" at bounding box center [978, 398] width 62 height 22
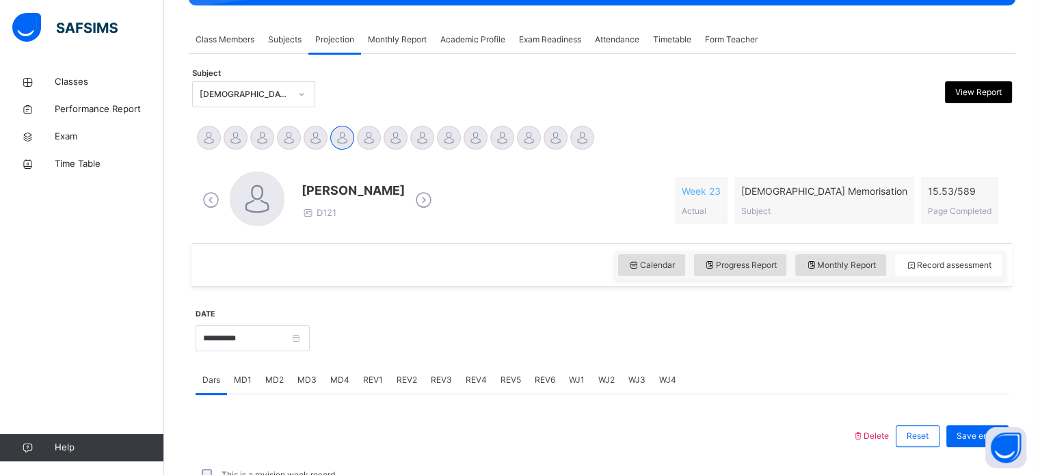
scroll to position [222, 0]
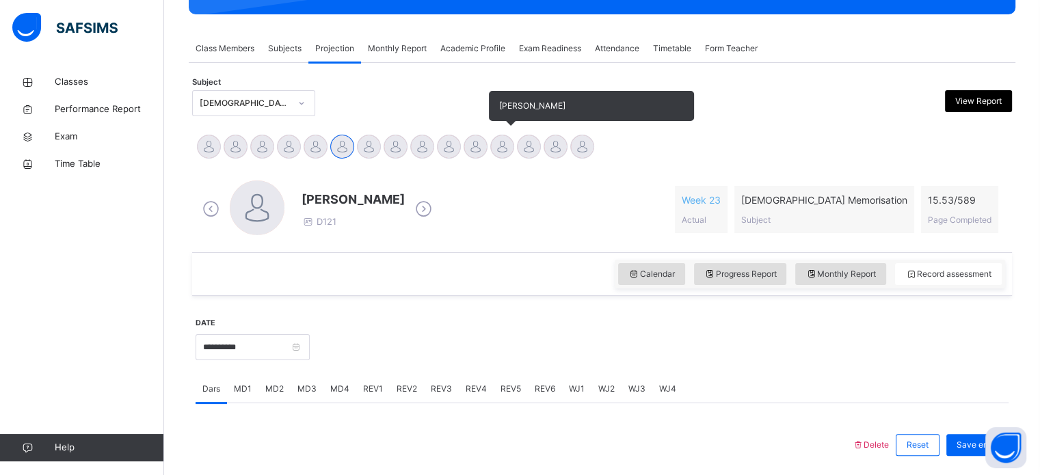
click at [497, 147] on div at bounding box center [502, 147] width 24 height 24
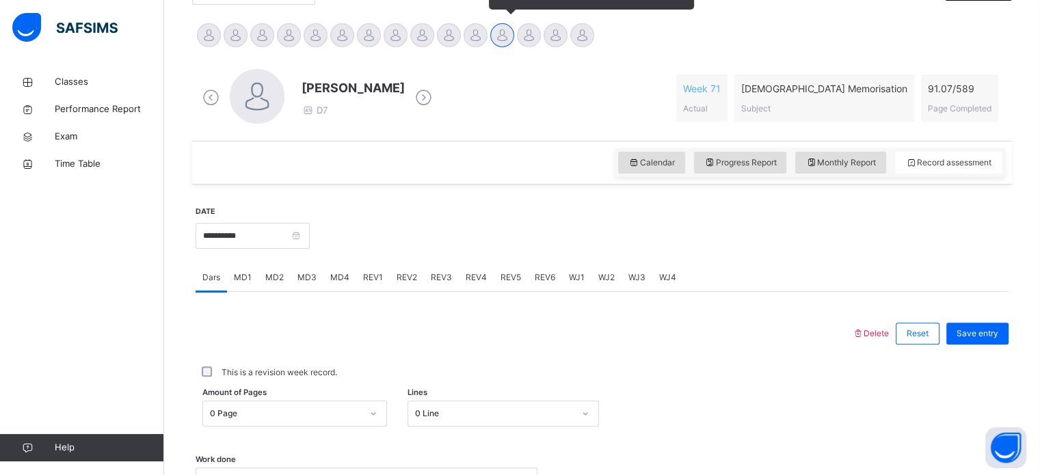
scroll to position [350, 0]
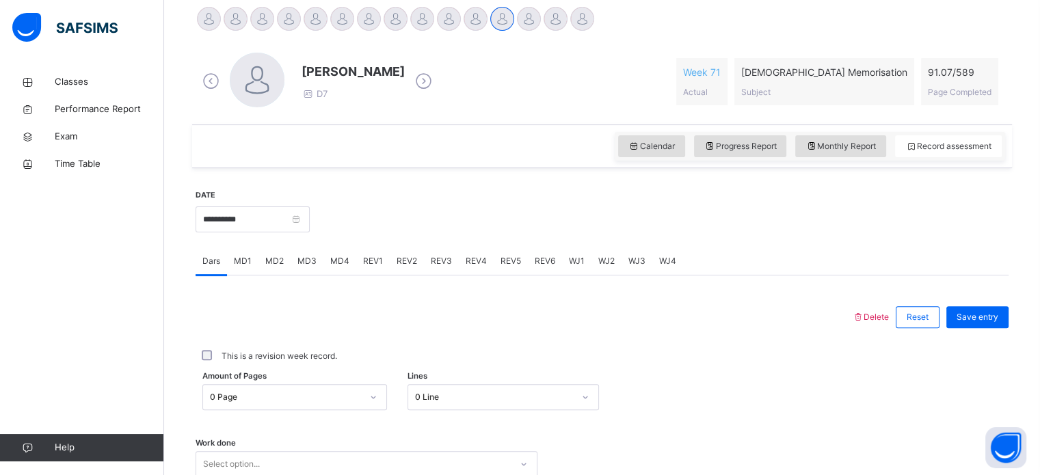
click at [247, 260] on span "MD1" at bounding box center [243, 261] width 18 height 12
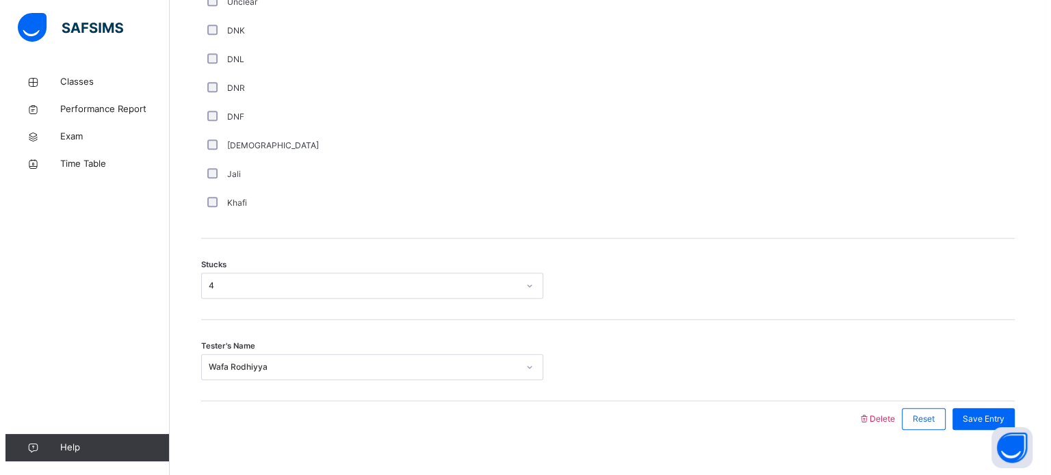
scroll to position [974, 0]
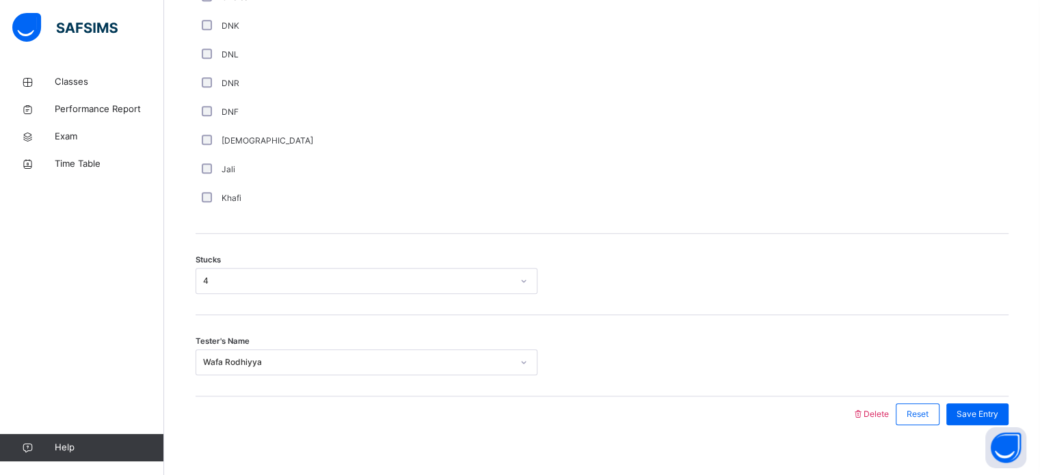
click at [886, 406] on div "Delete Reset Save Entry" at bounding box center [930, 415] width 157 height 36
drag, startPoint x: 886, startPoint y: 406, endPoint x: 885, endPoint y: 414, distance: 8.2
click at [885, 414] on div "Delete Reset Save Entry" at bounding box center [930, 415] width 157 height 36
click at [885, 414] on span "Delete" at bounding box center [870, 414] width 37 height 10
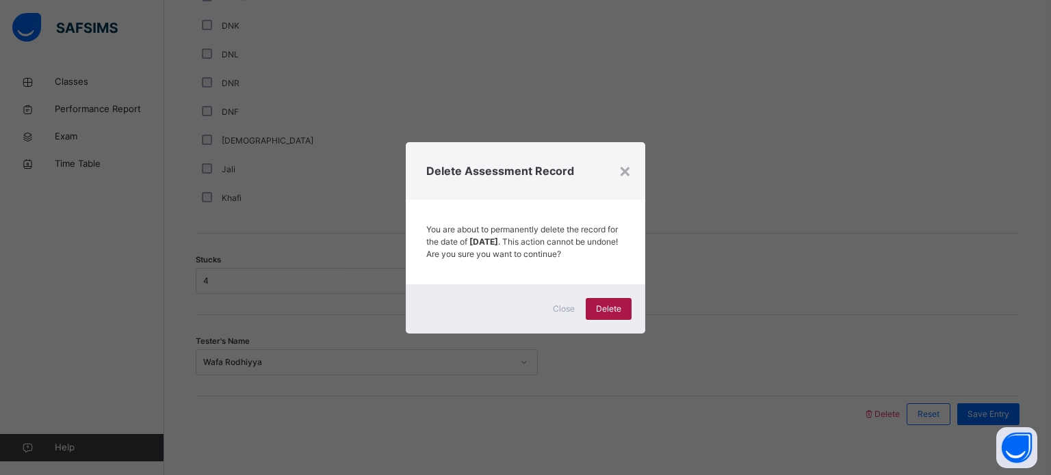
click at [606, 315] on span "Delete" at bounding box center [608, 309] width 25 height 12
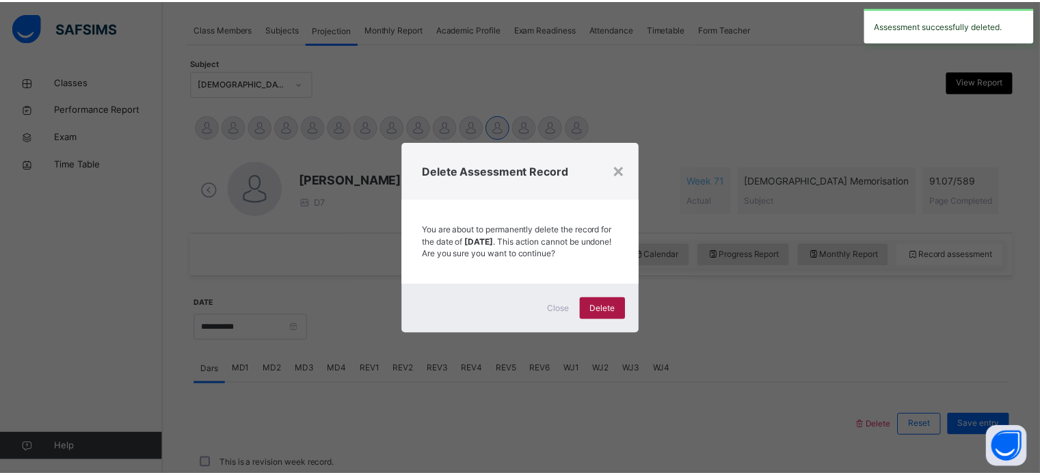
scroll to position [551, 0]
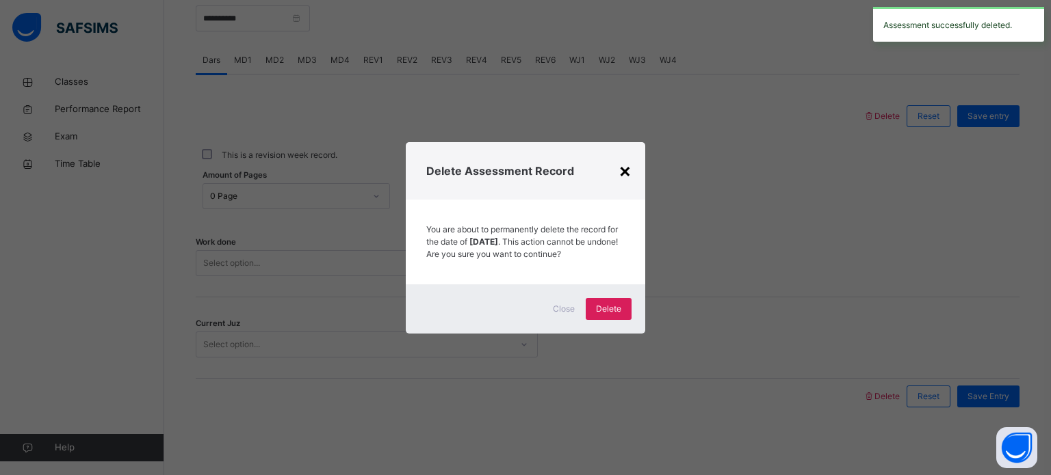
click at [628, 164] on div "×" at bounding box center [624, 170] width 13 height 29
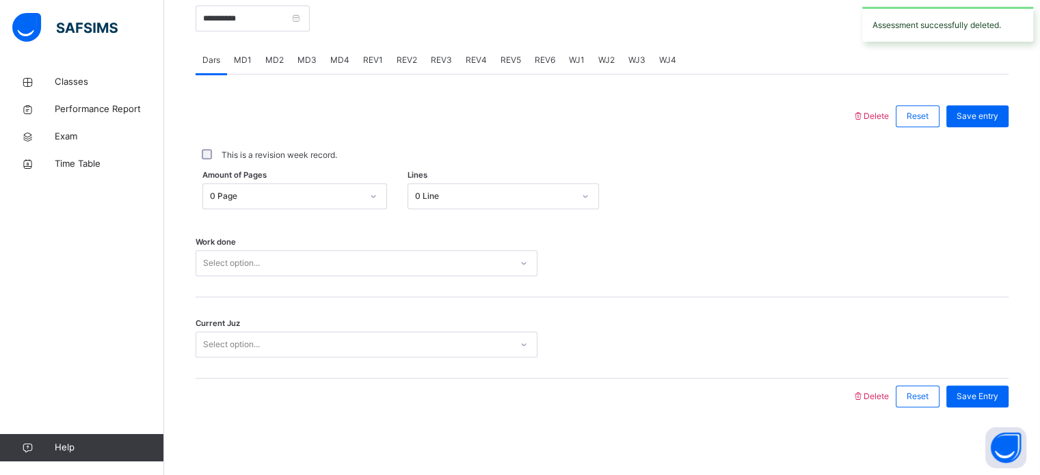
scroll to position [452, 0]
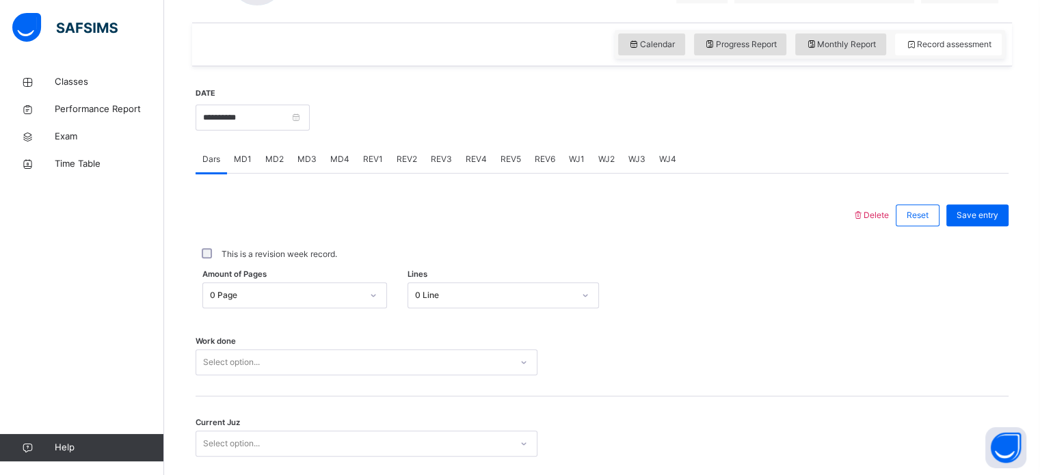
click at [571, 159] on span "WJ1" at bounding box center [577, 159] width 16 height 12
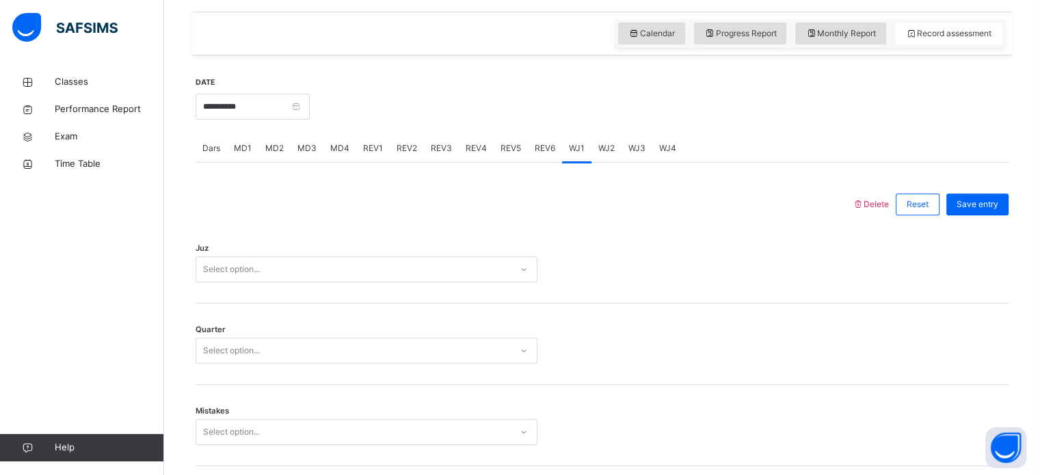
scroll to position [546, 0]
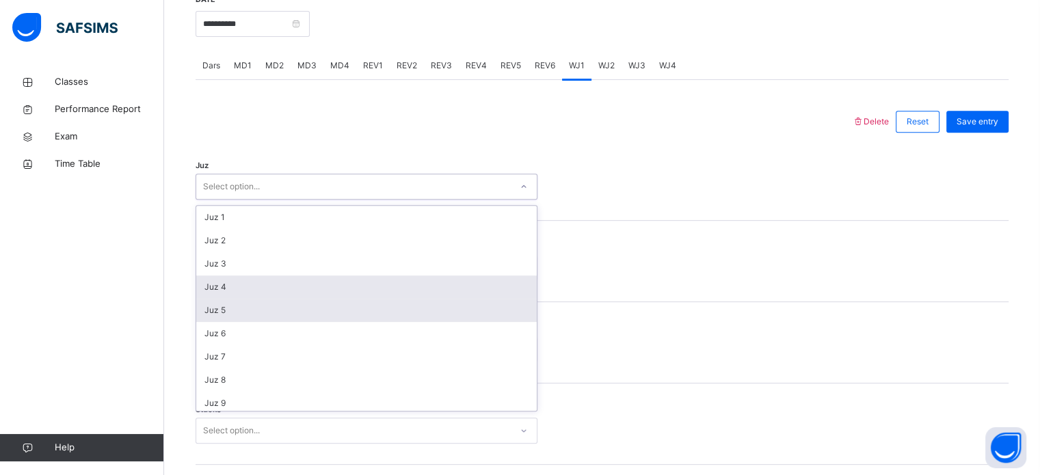
drag, startPoint x: 441, startPoint y: 182, endPoint x: 240, endPoint y: 317, distance: 241.5
click at [240, 200] on div "option Juz 4 focused, 4 of 30. 30 results available. Use Up and Down to choose …" at bounding box center [367, 187] width 342 height 26
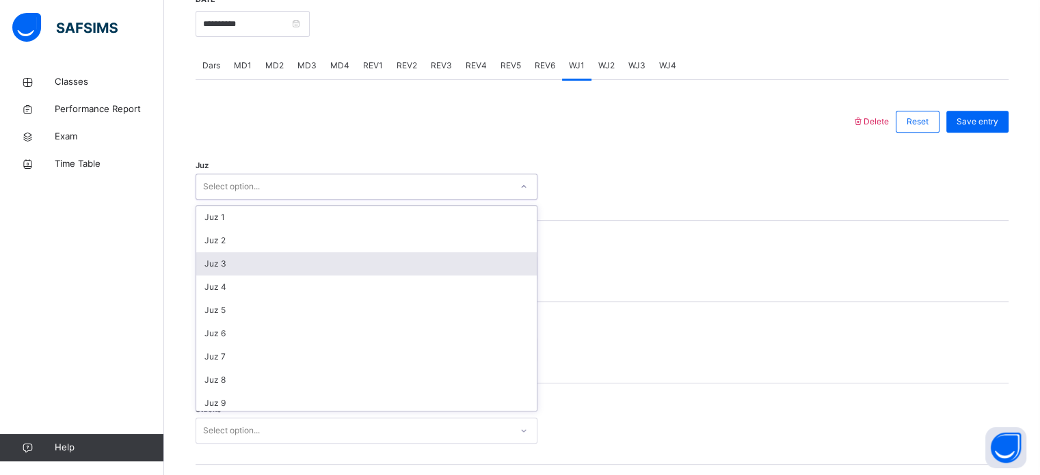
scroll to position [493, 0]
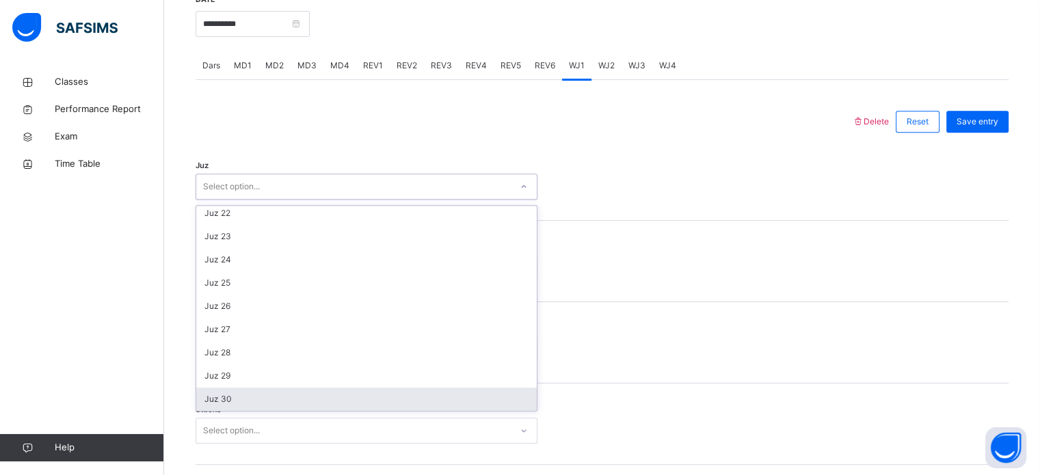
click at [246, 400] on div "Juz 30" at bounding box center [366, 399] width 341 height 23
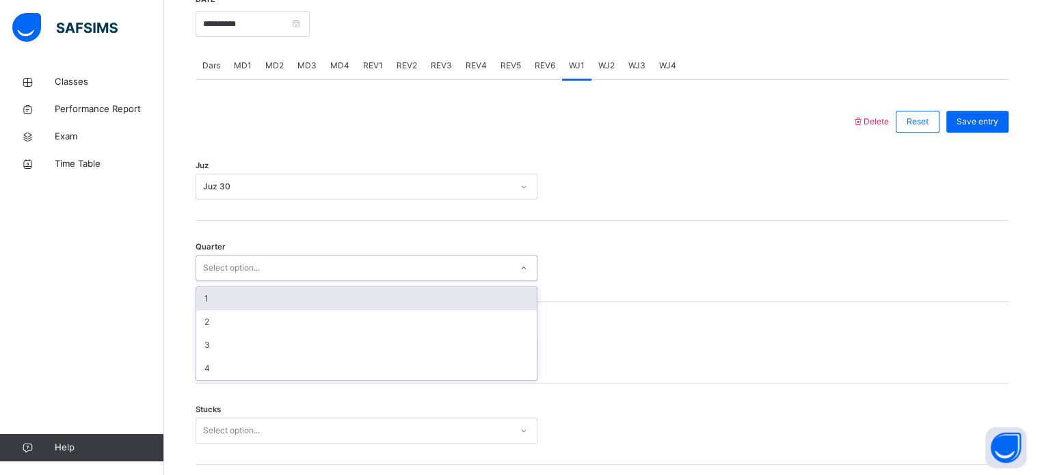
drag, startPoint x: 247, startPoint y: 259, endPoint x: 241, endPoint y: 303, distance: 44.9
click at [241, 281] on div "option 1 focused, 1 of 4. 4 results available. Use Up and Down to choose option…" at bounding box center [367, 268] width 342 height 26
click at [241, 303] on div "1" at bounding box center [366, 298] width 341 height 23
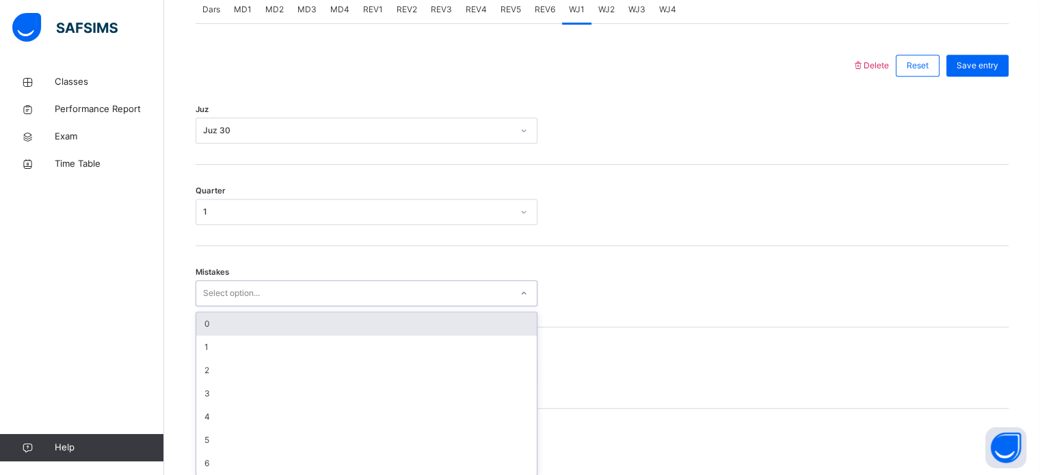
scroll to position [607, 0]
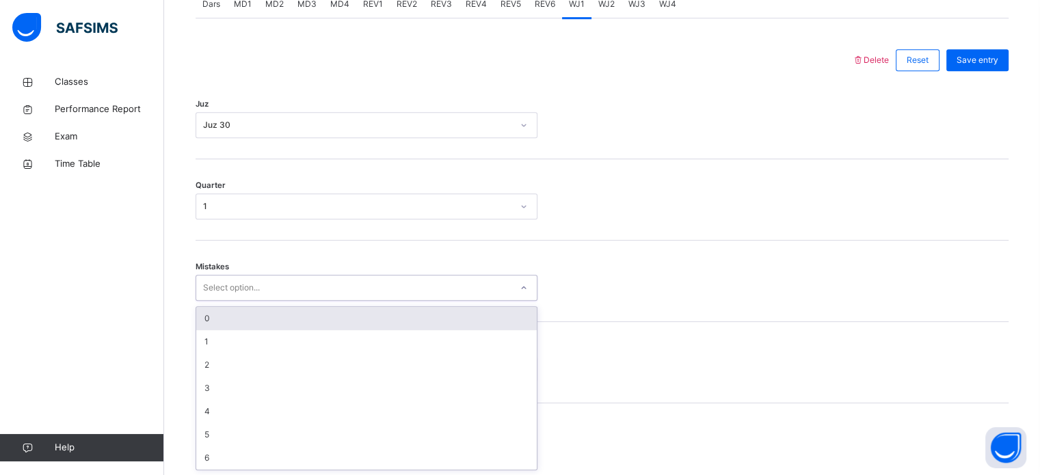
drag, startPoint x: 245, startPoint y: 350, endPoint x: 224, endPoint y: 322, distance: 34.2
click at [224, 301] on div "option 0 focused, 1 of 7. 7 results available. Use Up and Down to choose option…" at bounding box center [367, 288] width 342 height 26
click at [224, 322] on div "0" at bounding box center [366, 318] width 341 height 23
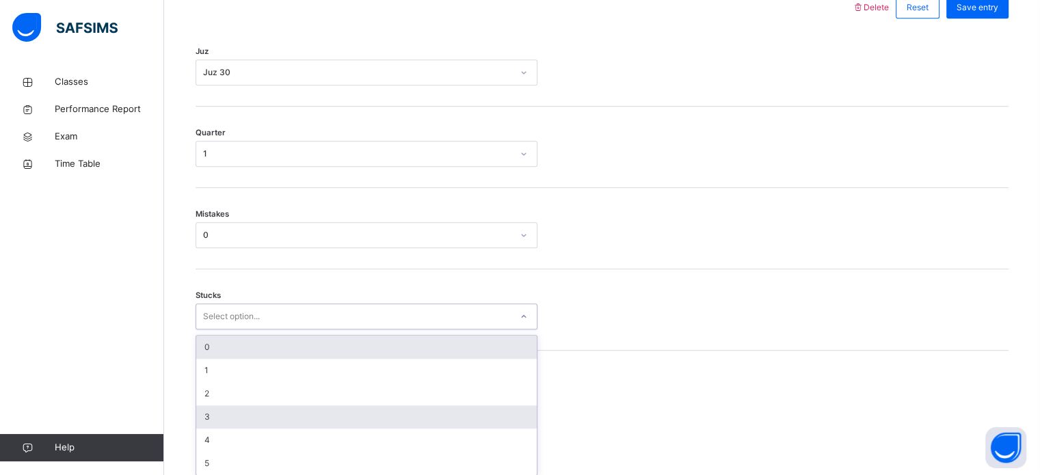
scroll to position [665, 0]
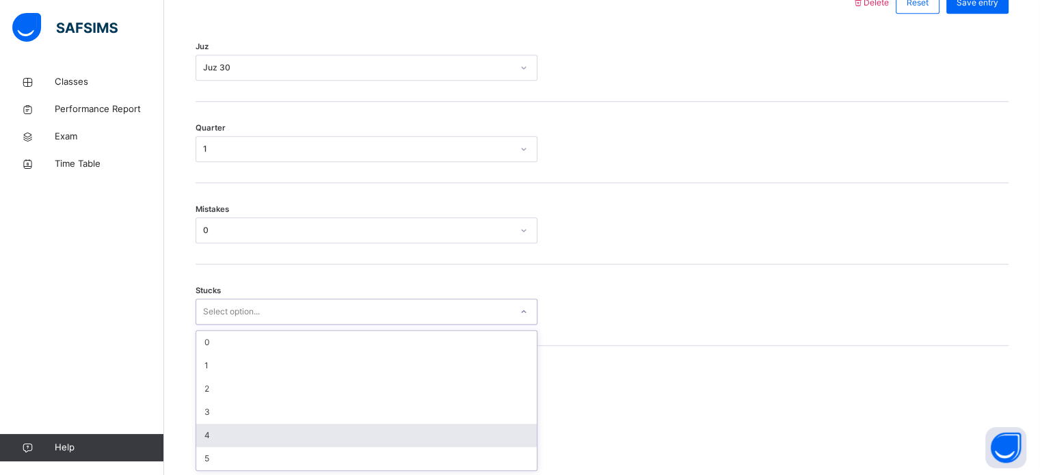
drag, startPoint x: 238, startPoint y: 369, endPoint x: 226, endPoint y: 437, distance: 69.5
click at [226, 325] on div "option 4 focused, 5 of 6. 6 results available. Use Up and Down to choose option…" at bounding box center [367, 312] width 342 height 26
click at [226, 437] on div "4" at bounding box center [366, 435] width 341 height 23
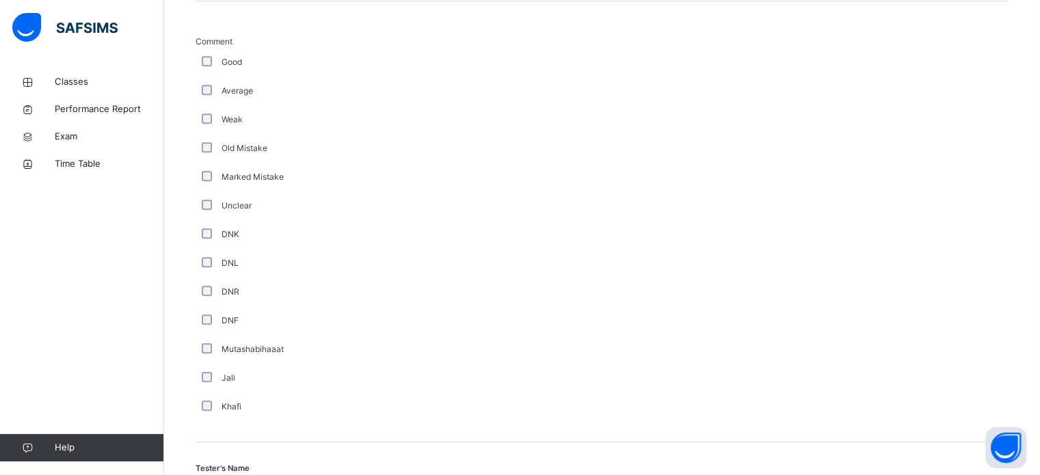
scroll to position [1154, 0]
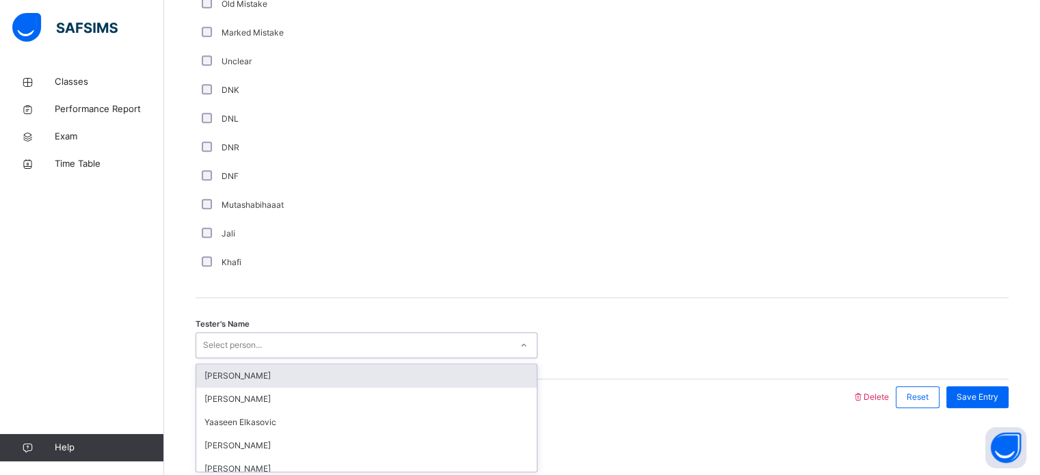
click at [218, 345] on div "Select person..." at bounding box center [232, 345] width 59 height 26
type input "****"
click at [279, 371] on div "Wafa Rodhiyya" at bounding box center [366, 376] width 341 height 23
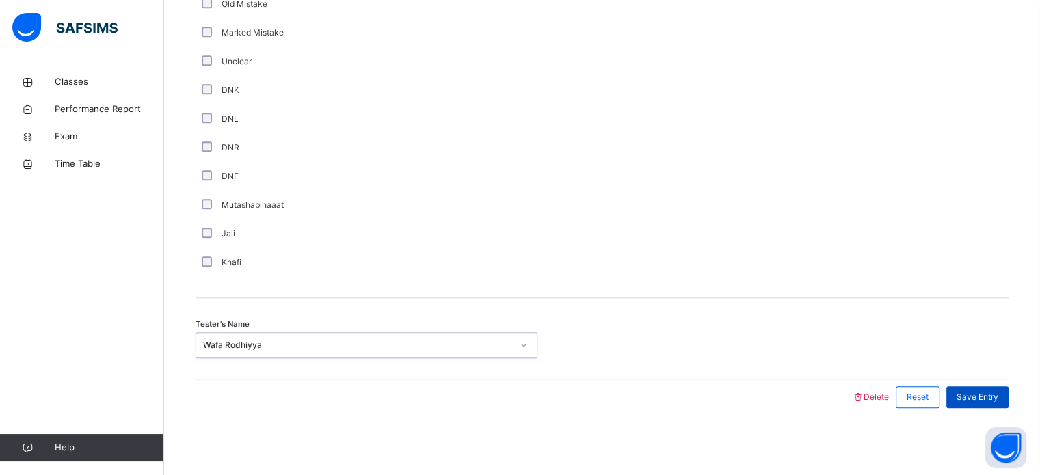
click at [999, 394] on span "Save Entry" at bounding box center [978, 397] width 42 height 12
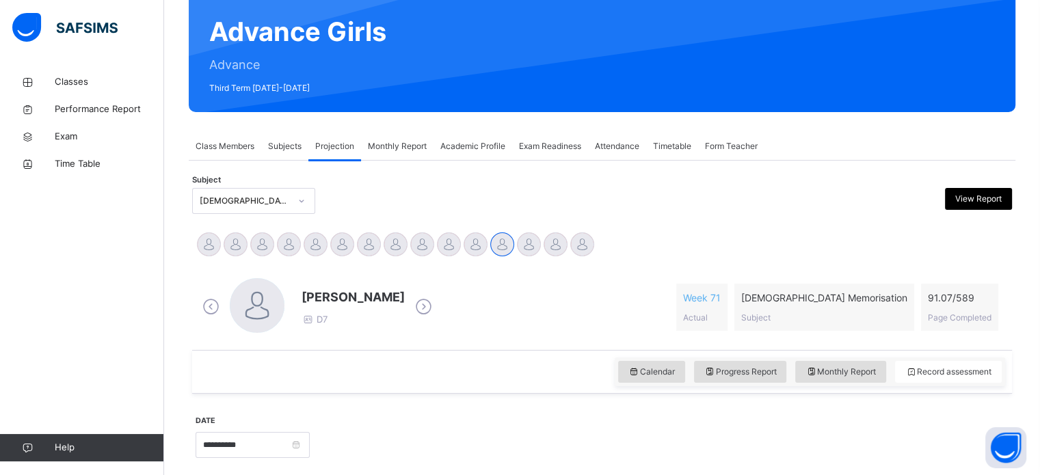
scroll to position [120, 0]
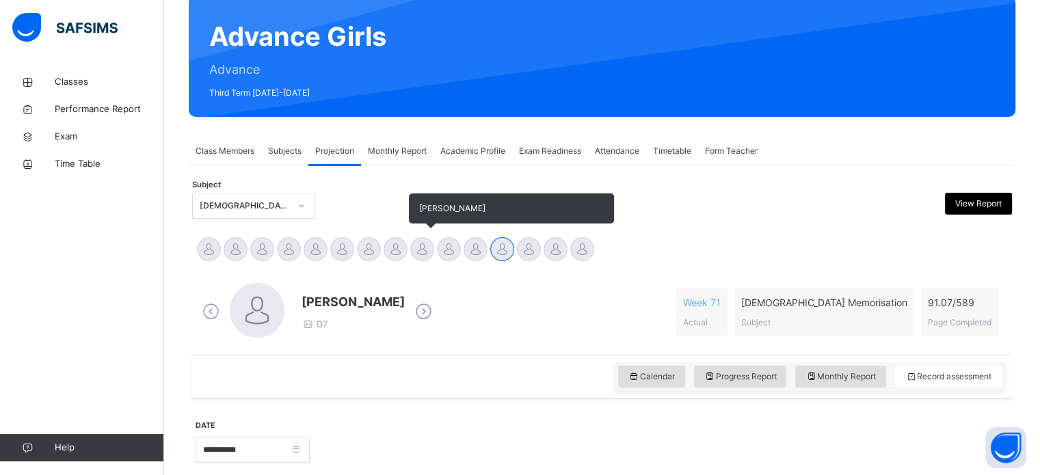
click at [431, 258] on div "[PERSON_NAME]" at bounding box center [422, 251] width 27 height 30
click at [419, 254] on div at bounding box center [422, 249] width 24 height 24
click at [449, 245] on div at bounding box center [449, 249] width 24 height 24
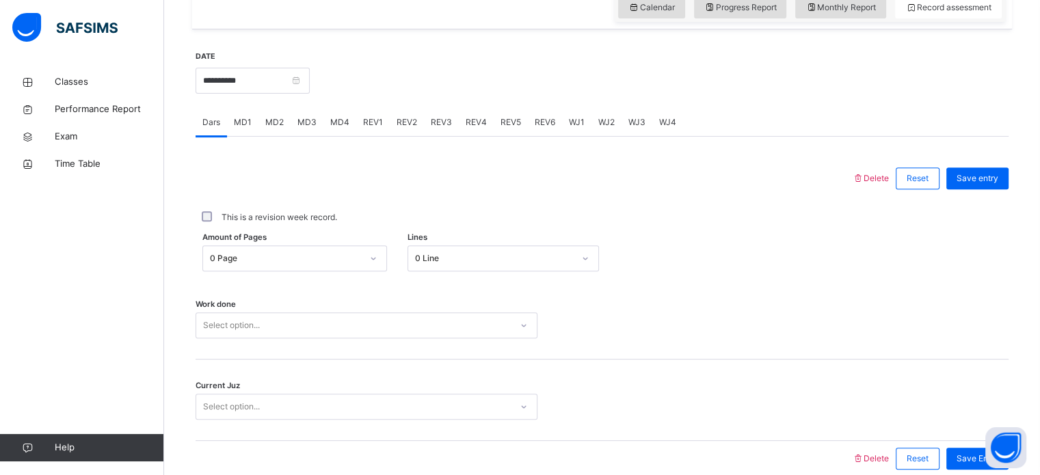
scroll to position [490, 0]
click at [591, 177] on div at bounding box center [523, 177] width 643 height 36
click at [594, 124] on div "WJ2" at bounding box center [607, 120] width 30 height 27
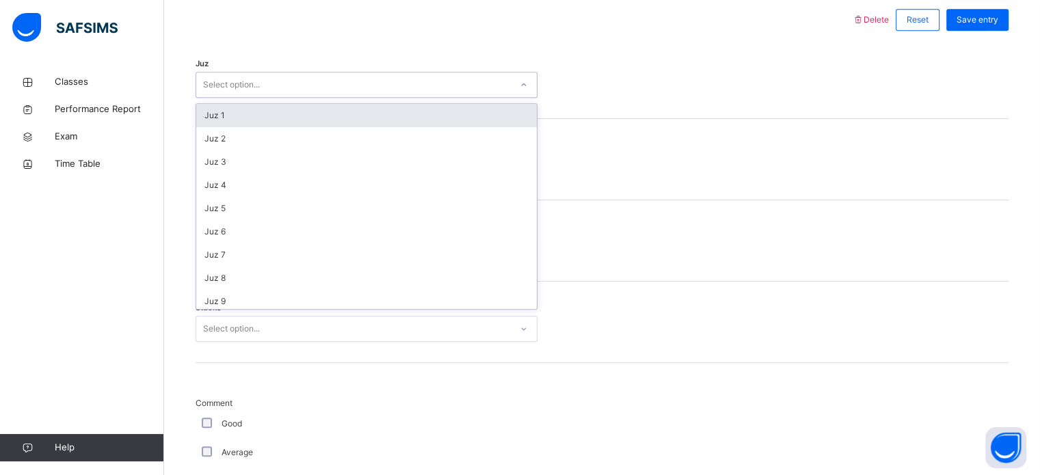
scroll to position [493, 0]
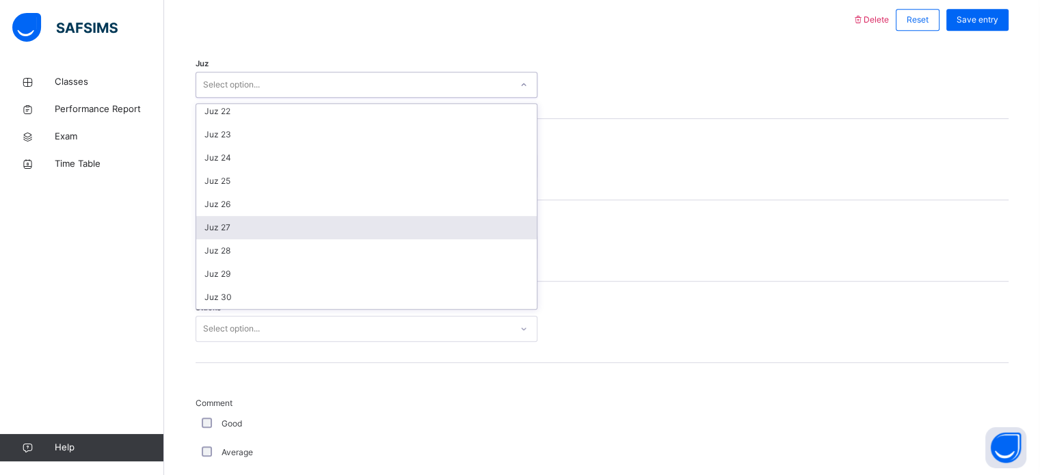
click at [223, 229] on div "Juz 27" at bounding box center [366, 227] width 341 height 23
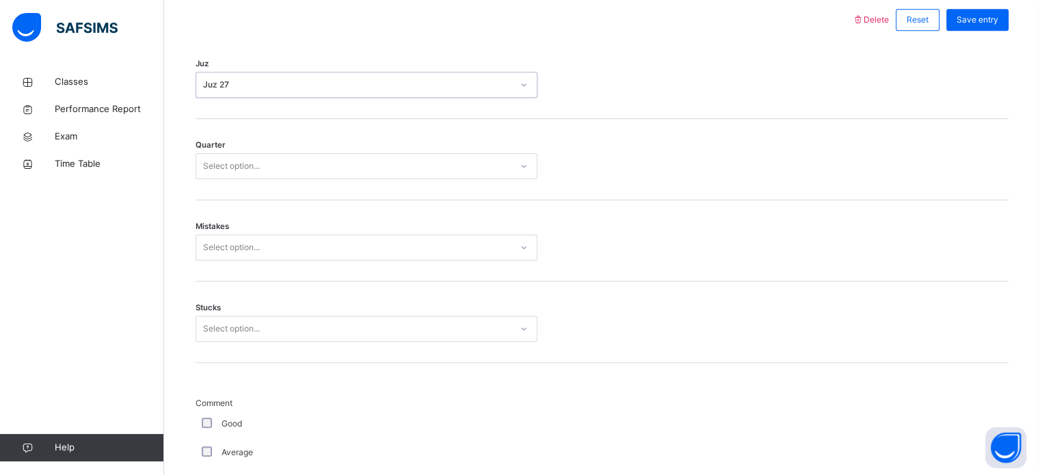
click at [380, 143] on div "Quarter Select option..." at bounding box center [602, 159] width 813 height 81
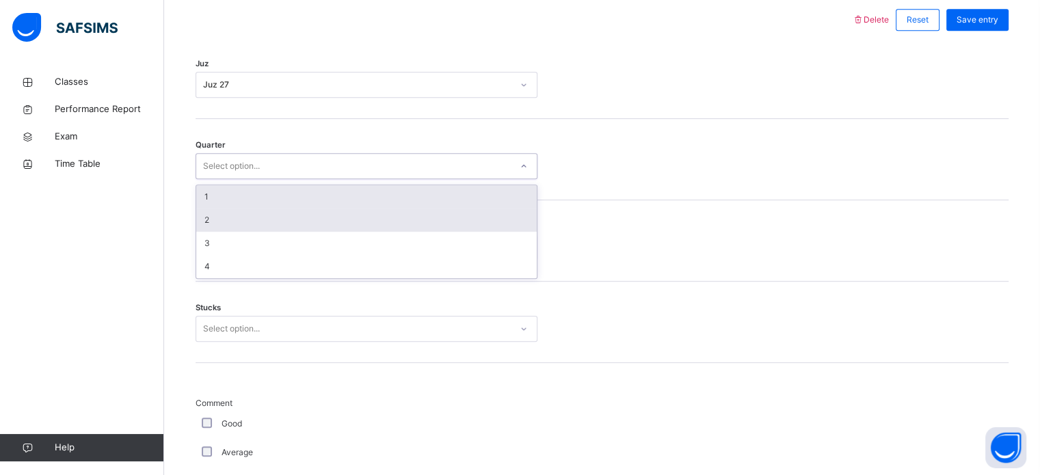
click at [220, 227] on div "2" at bounding box center [366, 220] width 341 height 23
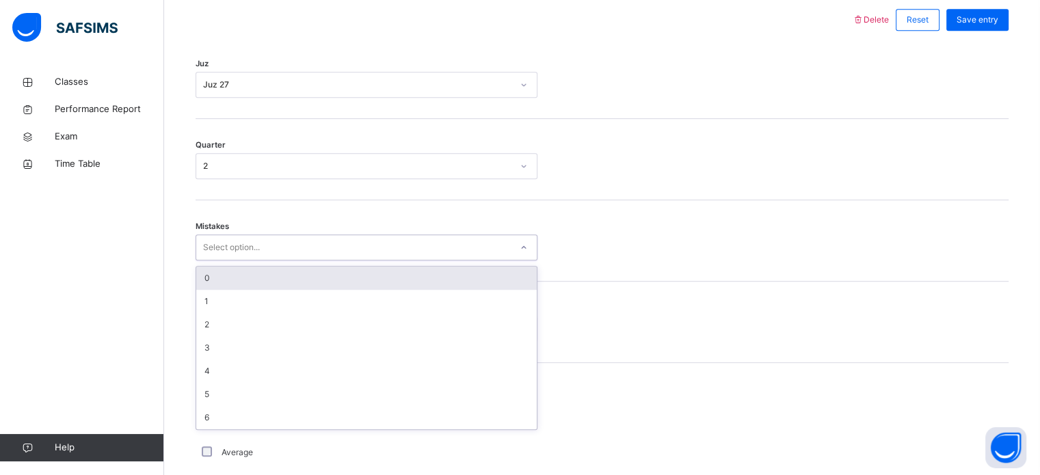
click at [265, 272] on div "0" at bounding box center [366, 278] width 341 height 23
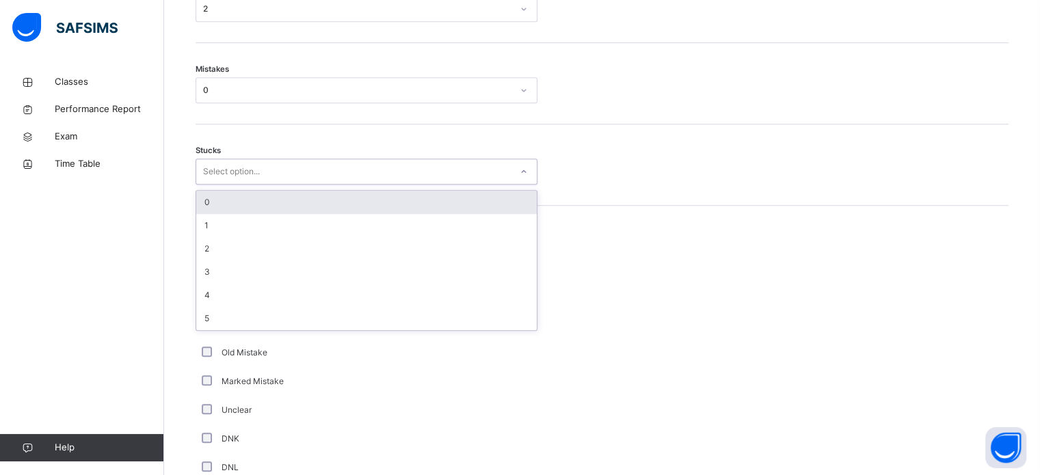
scroll to position [806, 0]
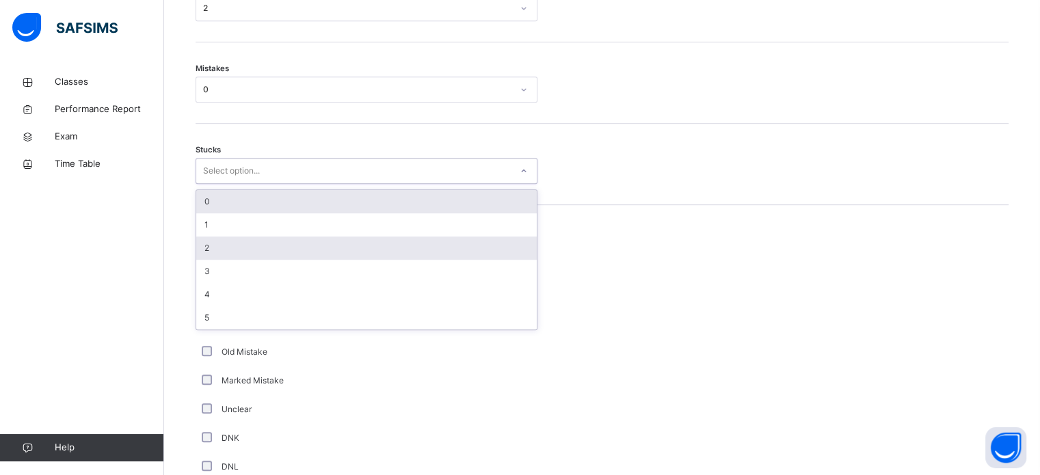
click at [215, 249] on div "2" at bounding box center [366, 248] width 341 height 23
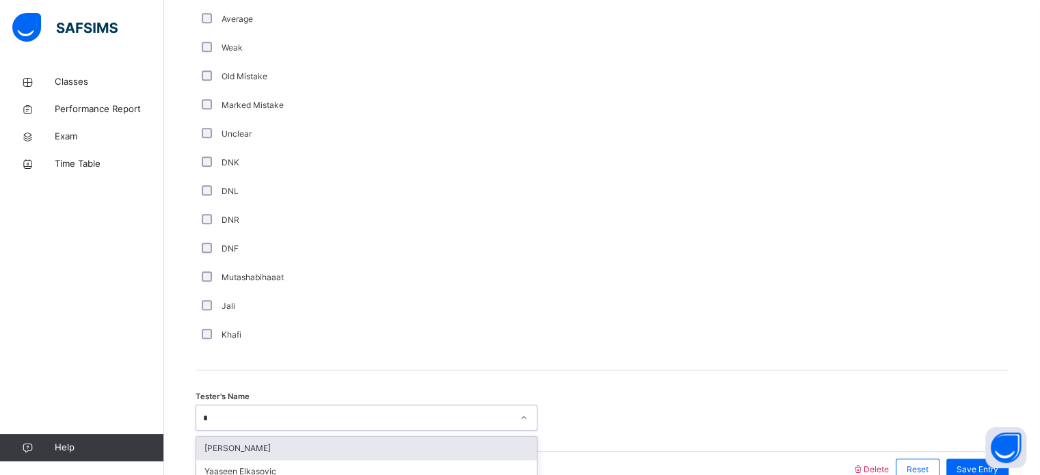
scroll to position [1154, 0]
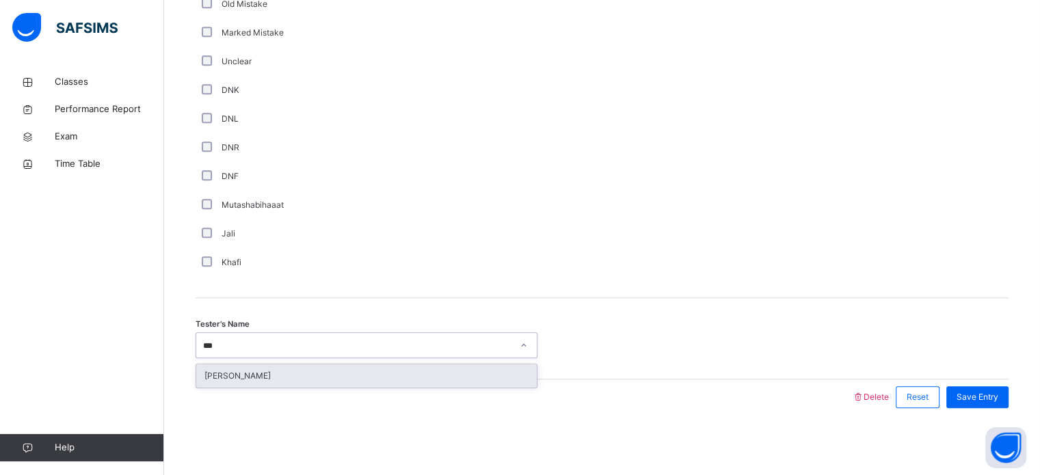
type input "****"
click at [445, 374] on div "[PERSON_NAME]" at bounding box center [366, 376] width 341 height 23
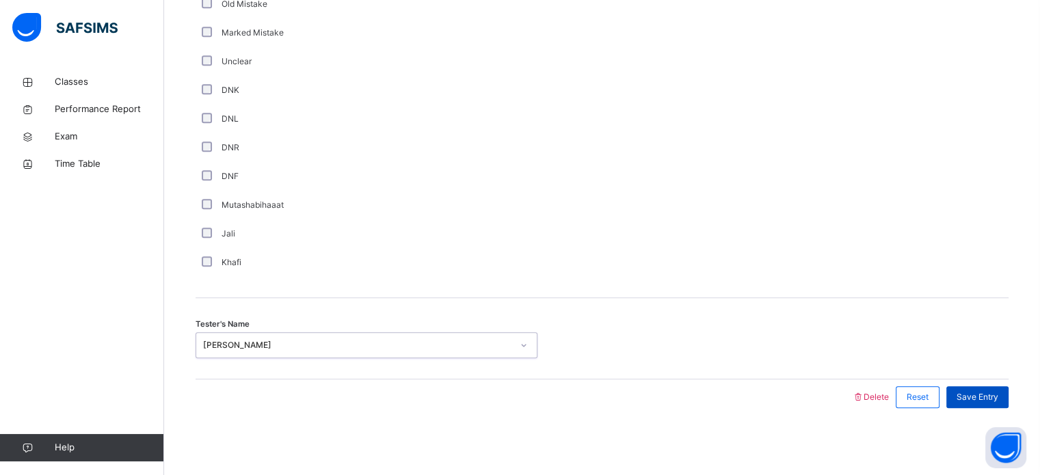
click at [993, 400] on span "Save Entry" at bounding box center [978, 397] width 42 height 12
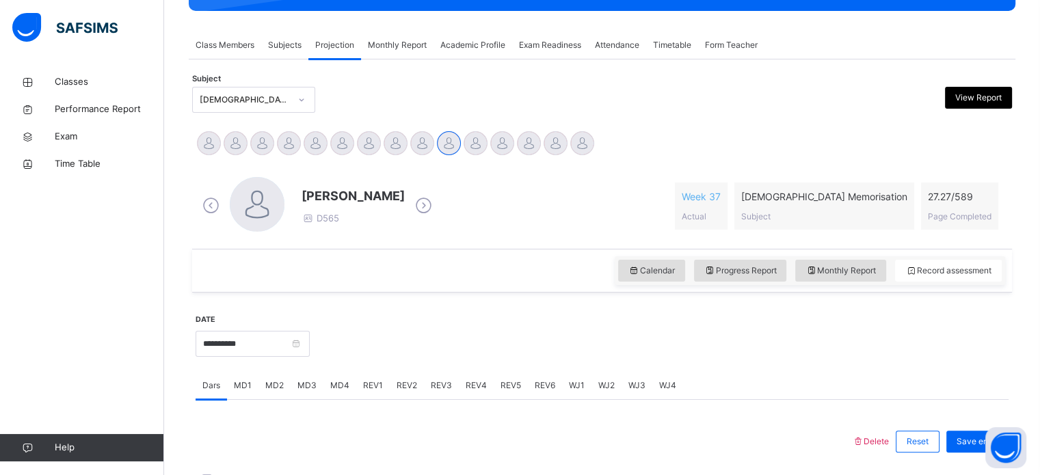
scroll to position [224, 0]
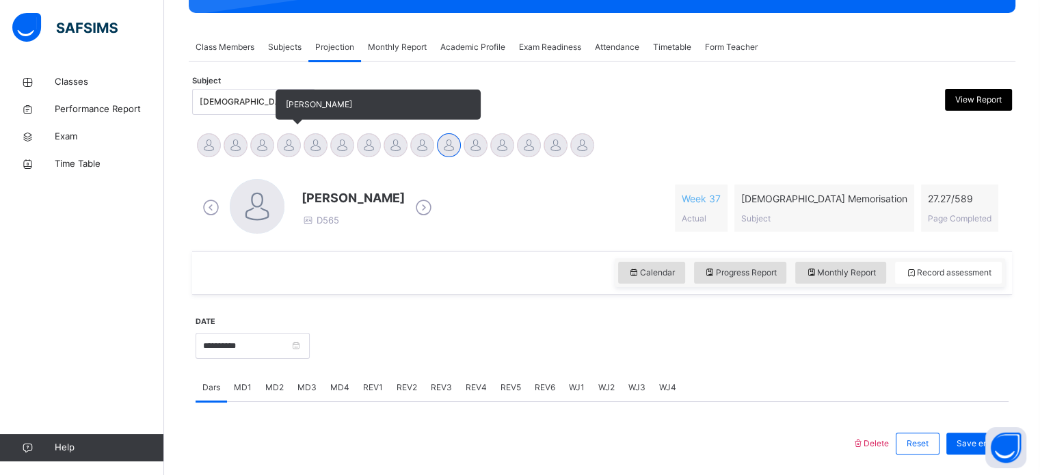
click at [279, 146] on div at bounding box center [289, 145] width 24 height 24
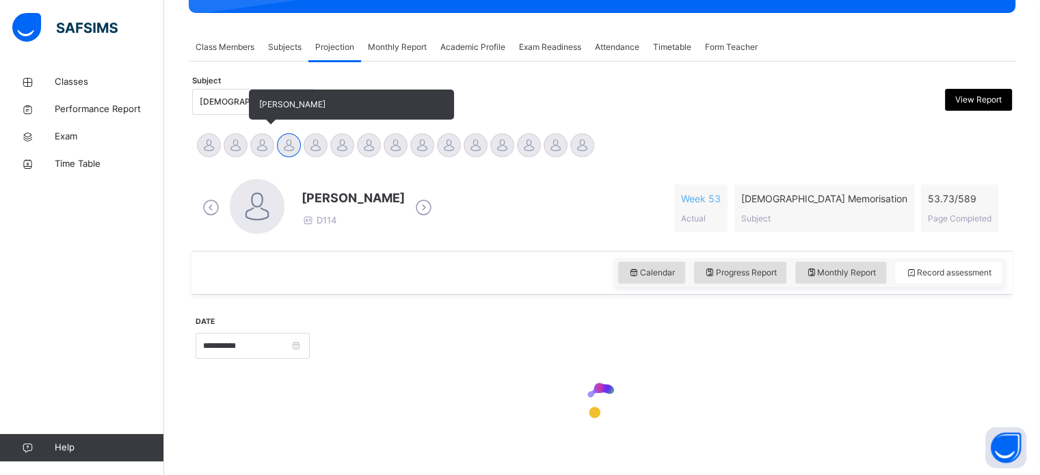
click at [271, 151] on div at bounding box center [262, 145] width 24 height 24
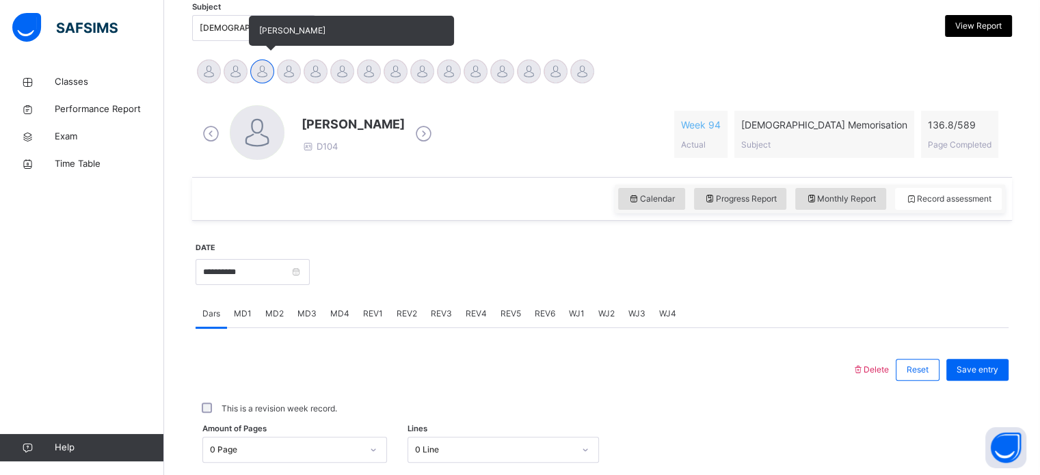
scroll to position [301, 0]
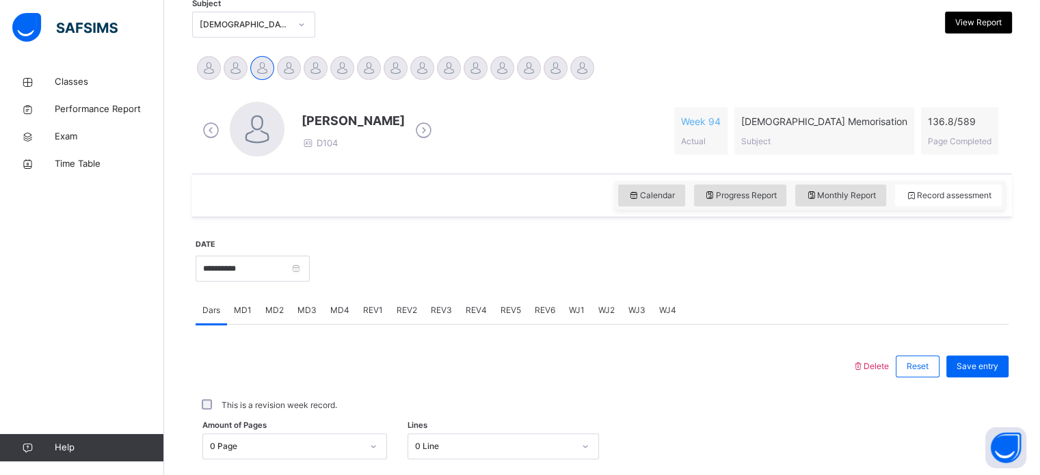
click at [308, 320] on div "MD3" at bounding box center [307, 310] width 33 height 27
click at [265, 320] on div "MD2" at bounding box center [275, 310] width 32 height 27
click at [309, 323] on div "MD3" at bounding box center [307, 310] width 33 height 27
click at [280, 320] on div "MD2" at bounding box center [275, 310] width 32 height 27
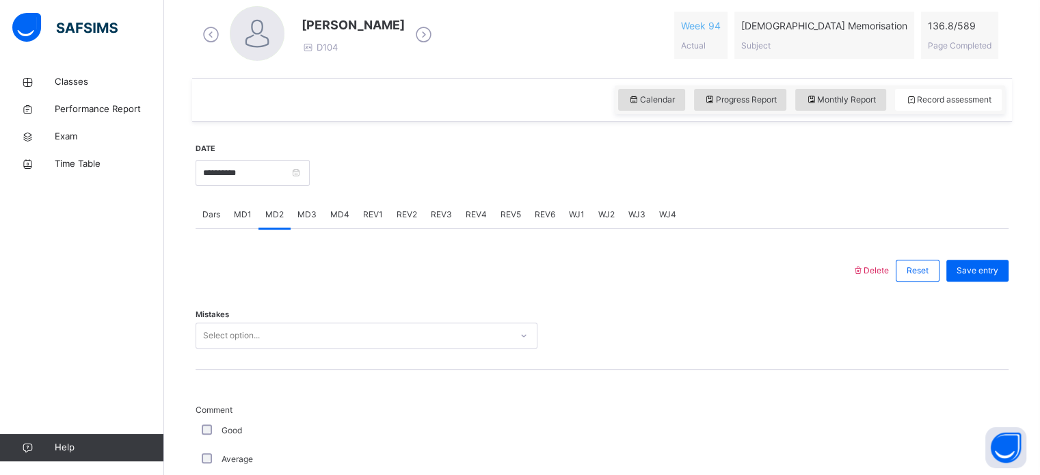
scroll to position [436, 0]
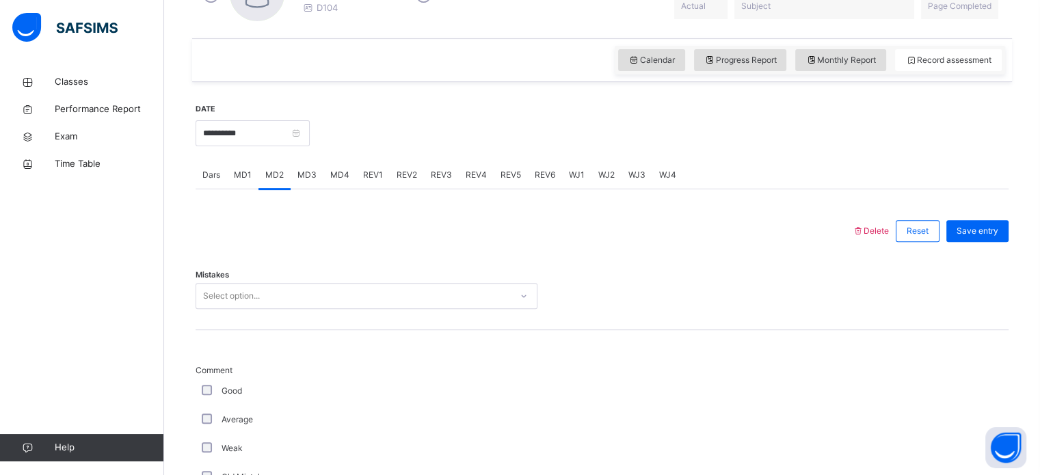
click at [369, 178] on span "REV1" at bounding box center [373, 175] width 20 height 12
click at [339, 176] on span "MD4" at bounding box center [339, 175] width 19 height 12
click at [280, 188] on div "MD2" at bounding box center [275, 174] width 32 height 27
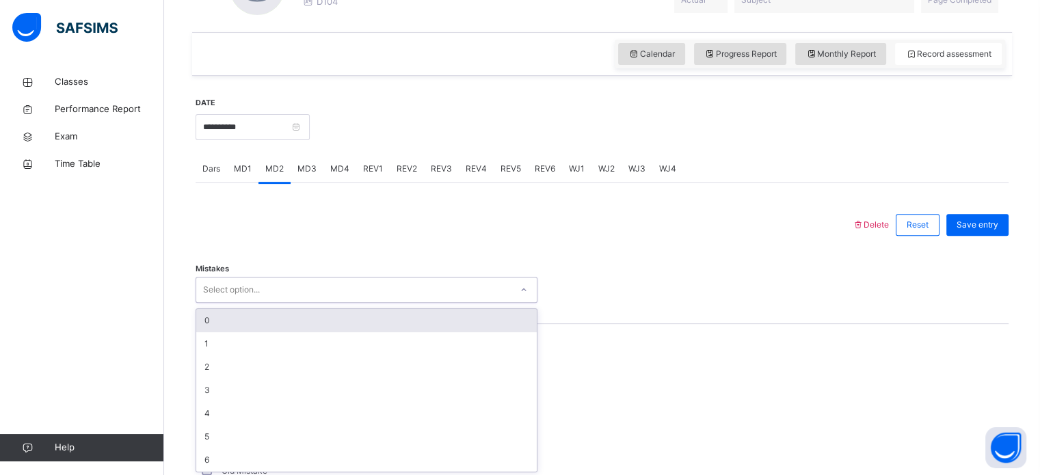
scroll to position [445, 0]
click at [209, 316] on div "0" at bounding box center [366, 318] width 341 height 23
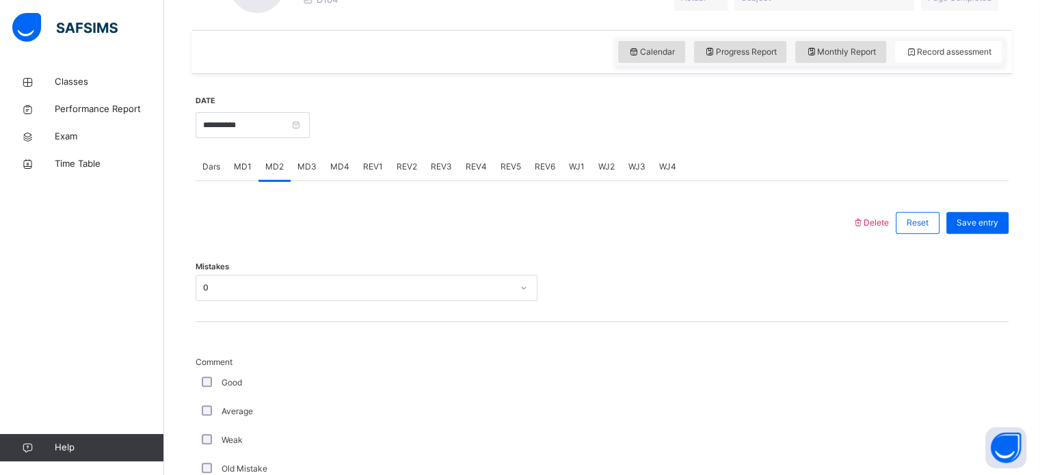
scroll to position [991, 0]
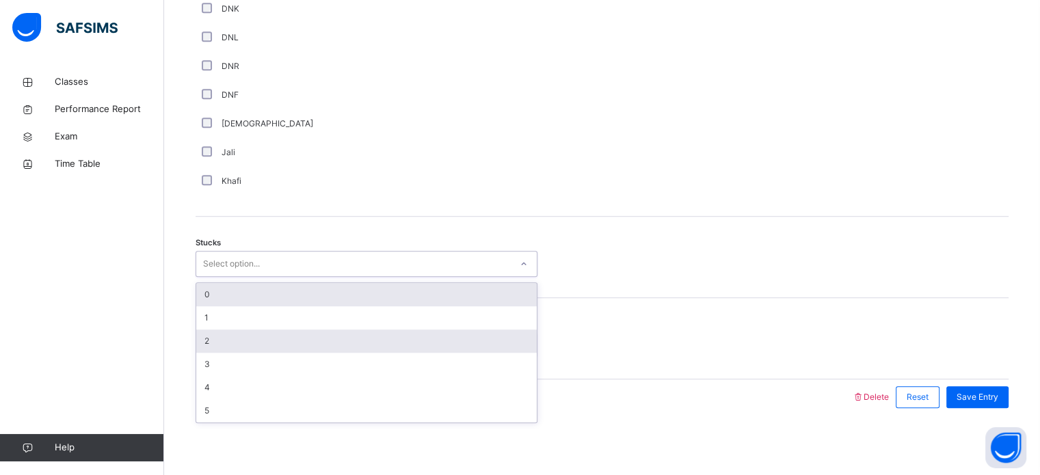
click at [213, 330] on div "2" at bounding box center [366, 341] width 341 height 23
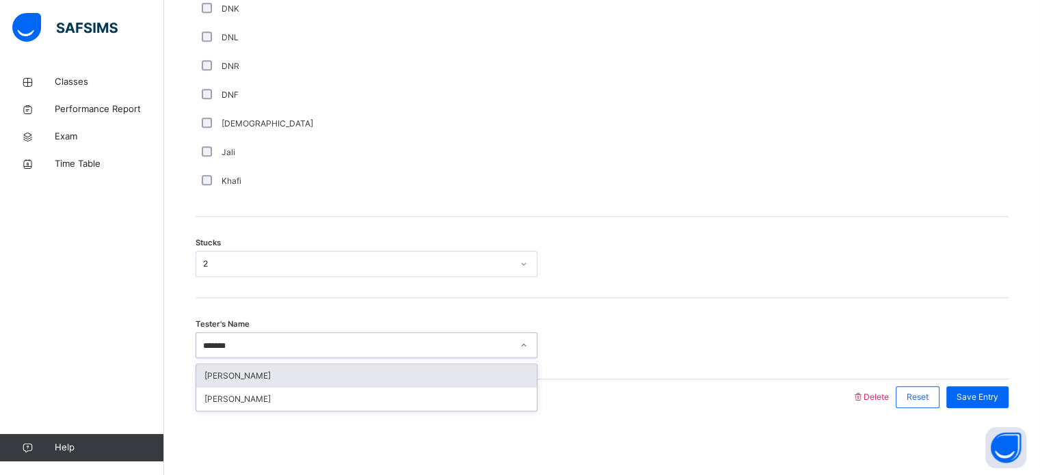
type input "********"
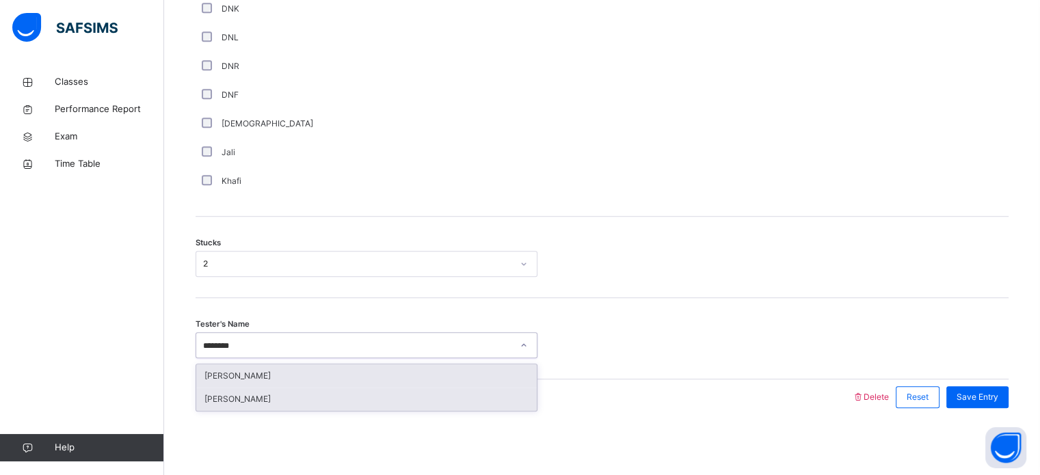
click at [241, 408] on div "[PERSON_NAME]" at bounding box center [366, 399] width 341 height 23
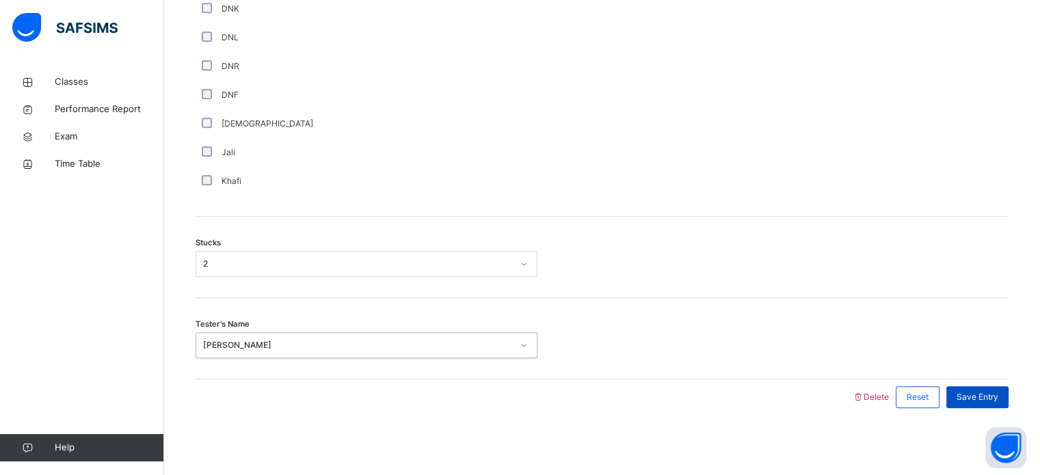
click at [984, 398] on span "Save Entry" at bounding box center [978, 397] width 42 height 12
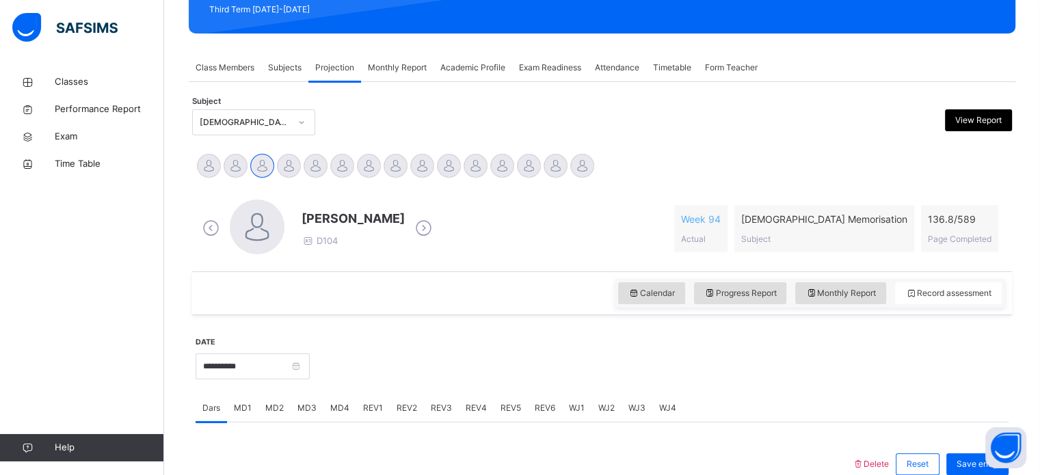
scroll to position [169, 0]
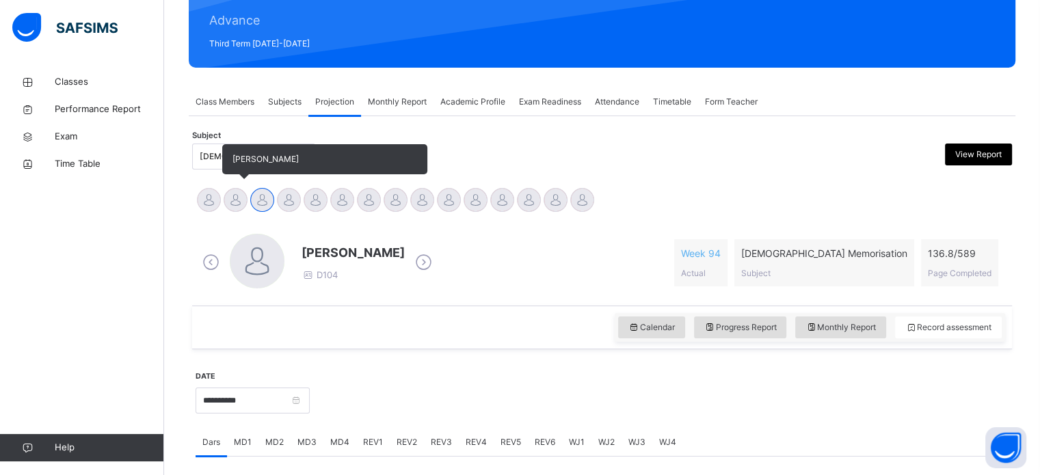
click at [241, 205] on div at bounding box center [236, 200] width 24 height 24
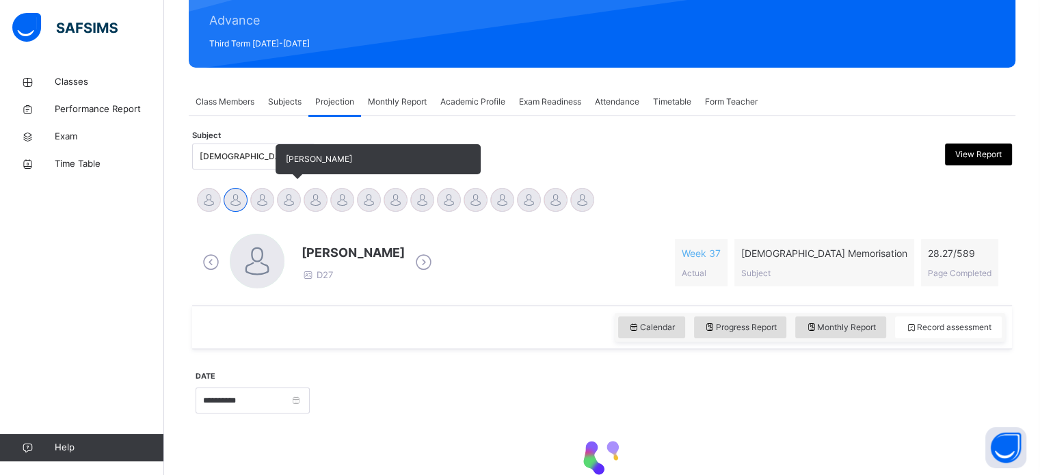
click at [291, 207] on div at bounding box center [289, 200] width 24 height 24
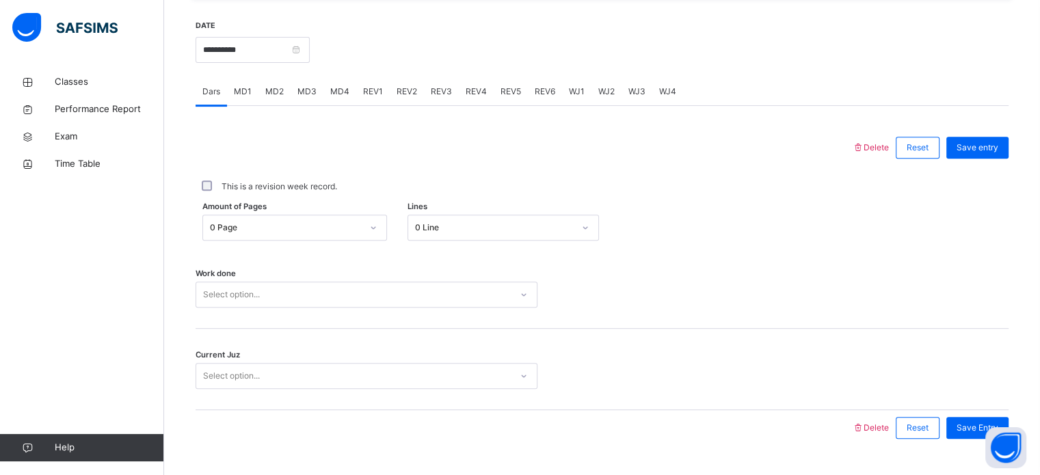
scroll to position [551, 0]
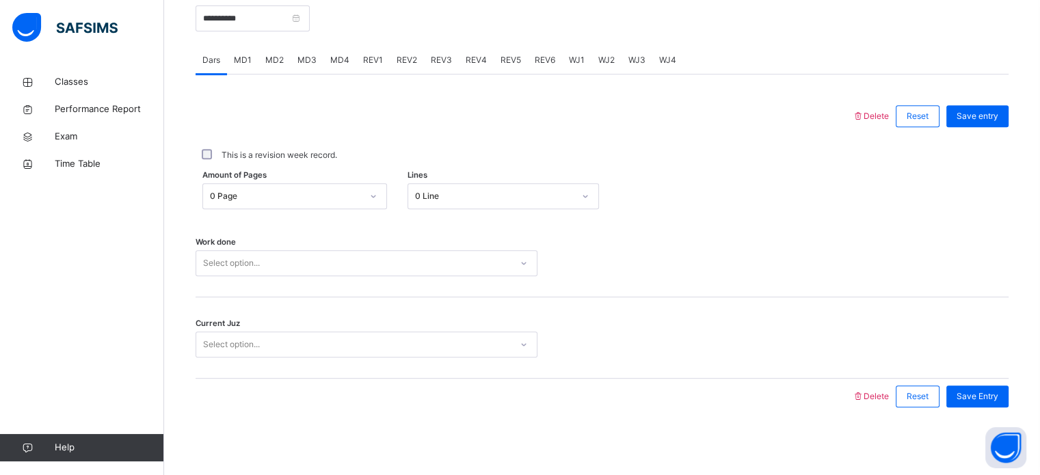
click at [345, 59] on span "MD4" at bounding box center [339, 60] width 19 height 12
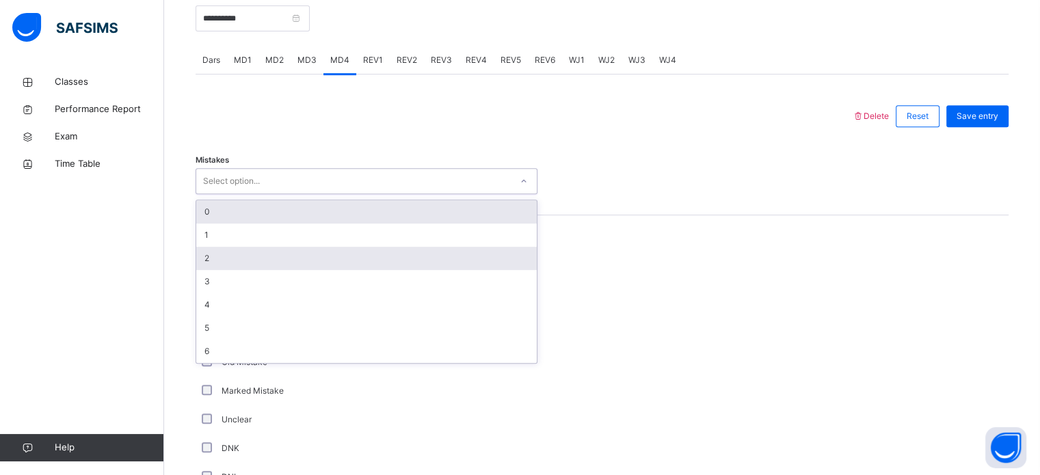
click at [276, 254] on div "2" at bounding box center [366, 258] width 341 height 23
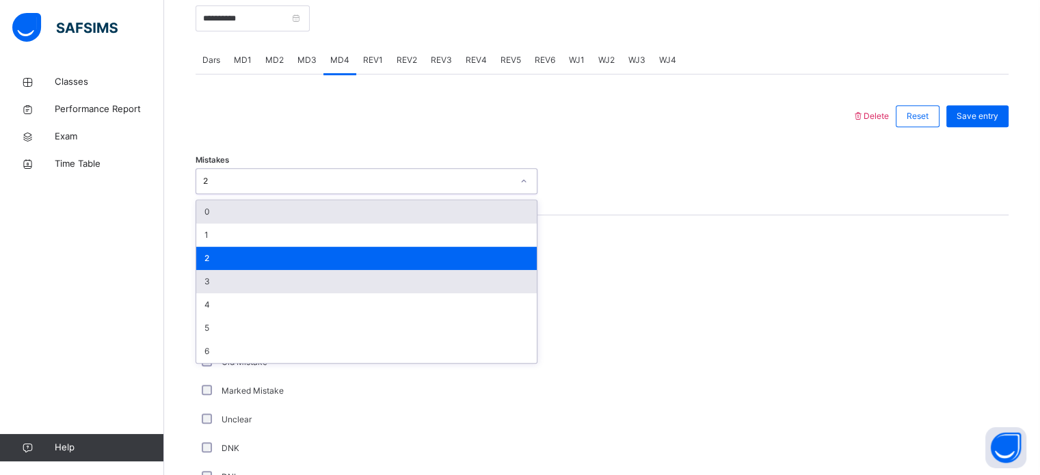
click at [248, 280] on div "3" at bounding box center [366, 281] width 341 height 23
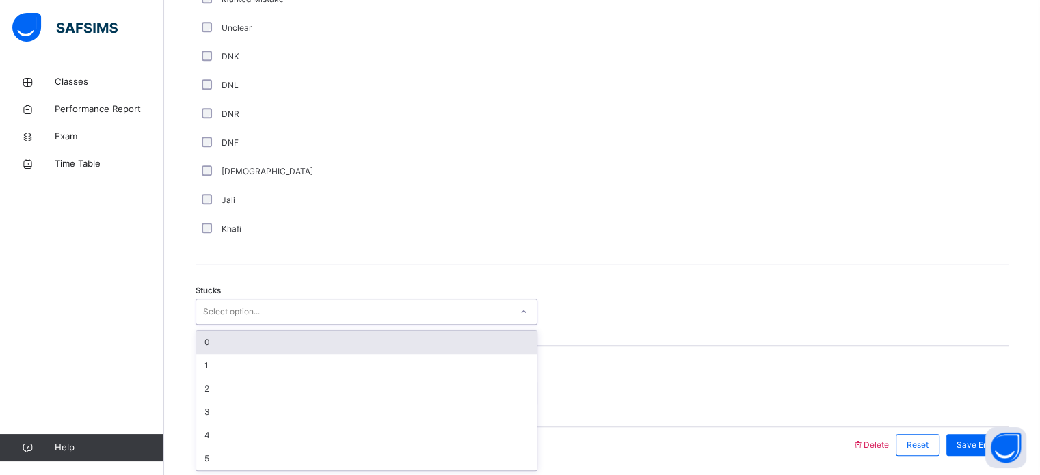
scroll to position [944, 0]
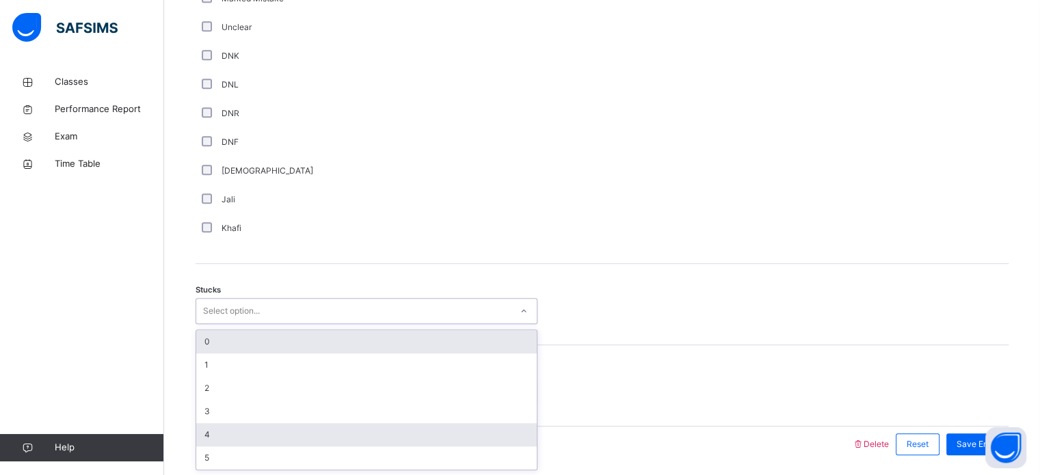
click at [230, 436] on div "4" at bounding box center [366, 434] width 341 height 23
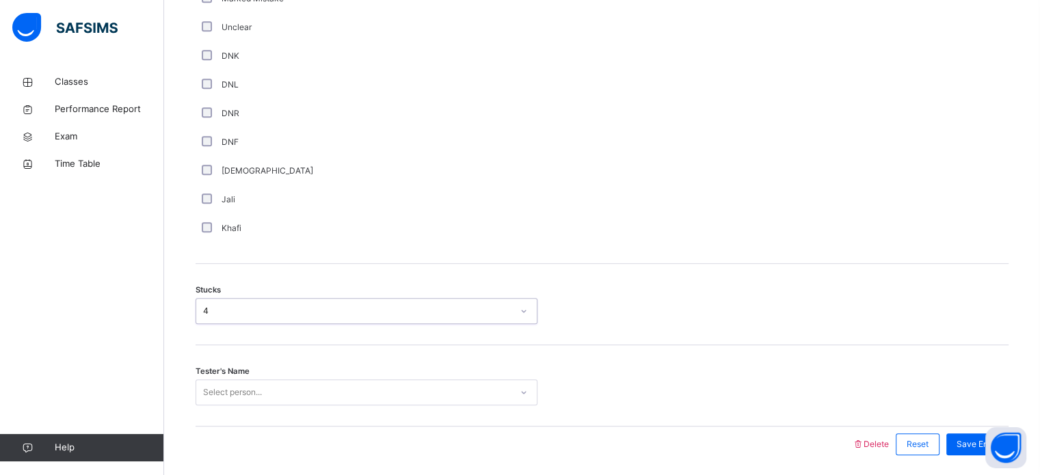
click at [298, 366] on div "Tester's Name Select person..." at bounding box center [602, 385] width 813 height 81
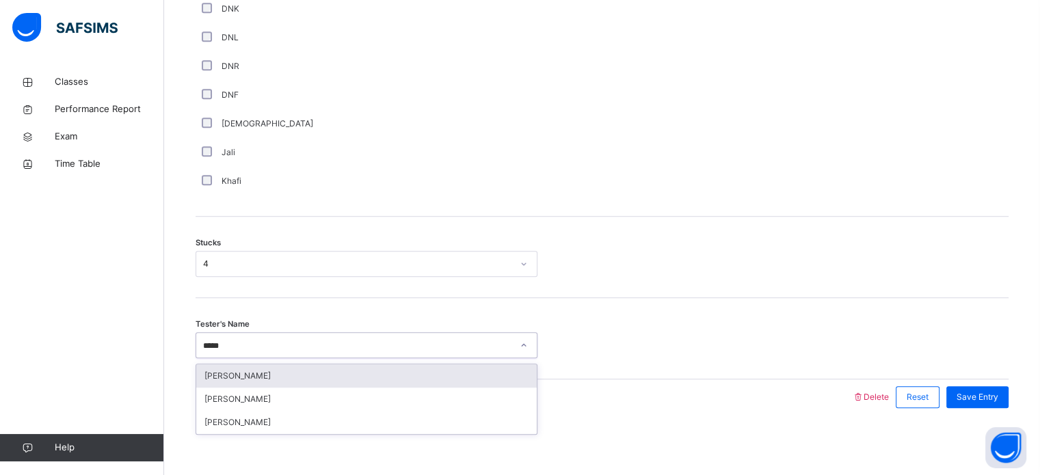
type input "******"
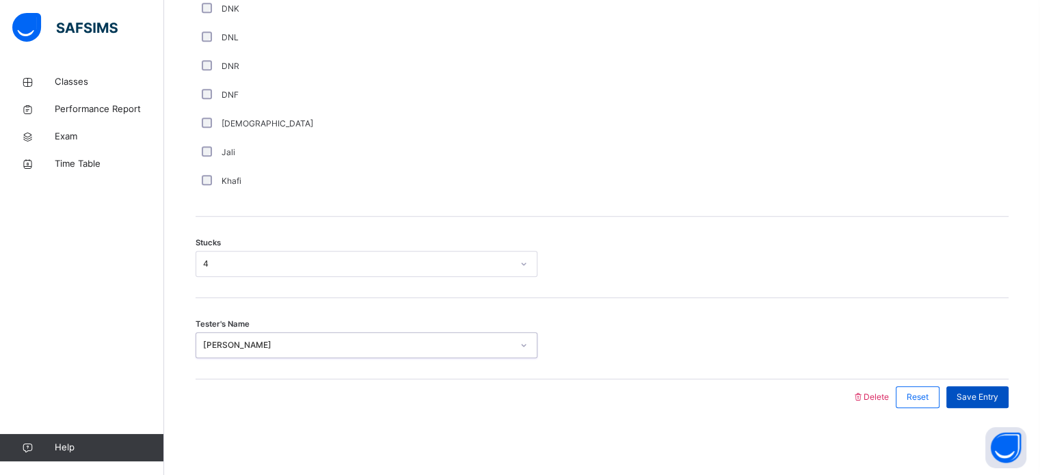
click at [998, 403] on div "Save Entry" at bounding box center [978, 398] width 62 height 22
click at [985, 398] on span "Save Entry" at bounding box center [978, 397] width 42 height 12
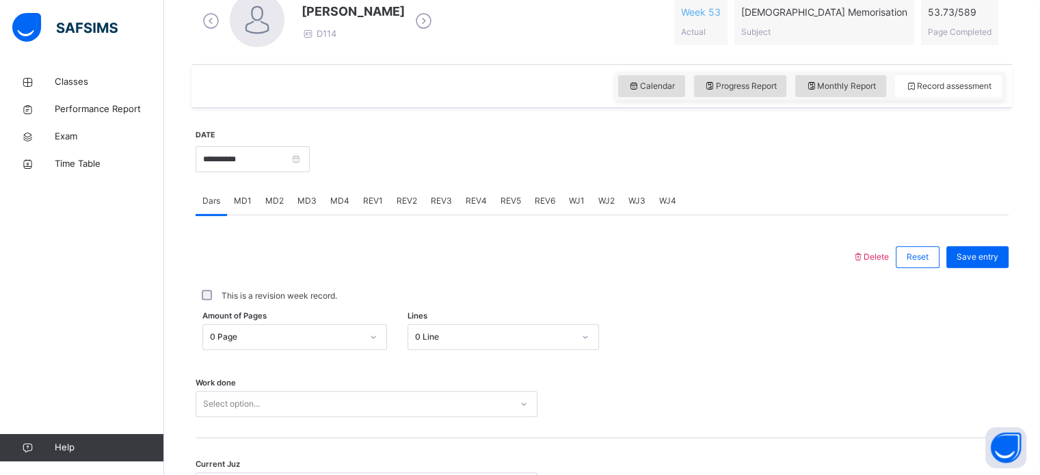
scroll to position [551, 0]
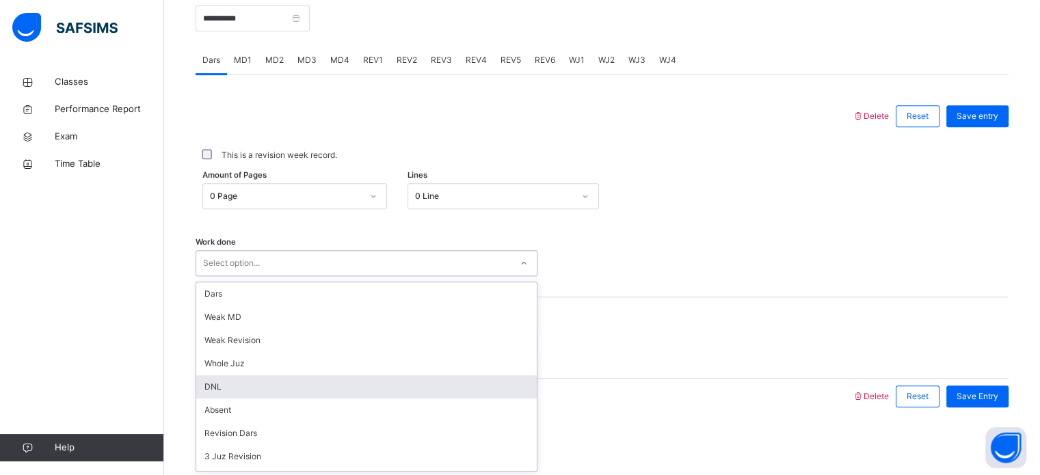
click at [248, 276] on div "option DNL focused, 5 of 14. 14 results available. Use Up and Down to choose op…" at bounding box center [367, 263] width 342 height 26
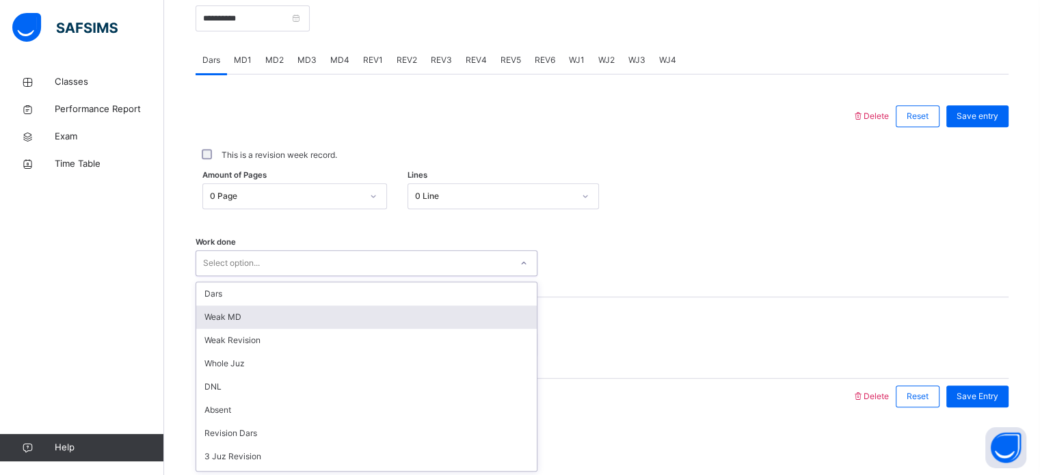
click at [244, 324] on div "Weak MD" at bounding box center [366, 317] width 341 height 23
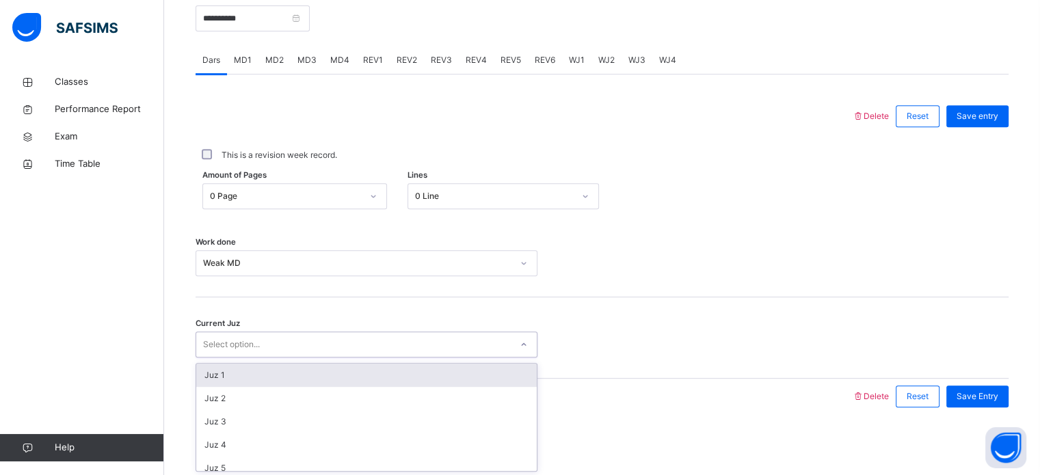
click at [254, 350] on div "Select option..." at bounding box center [231, 345] width 57 height 26
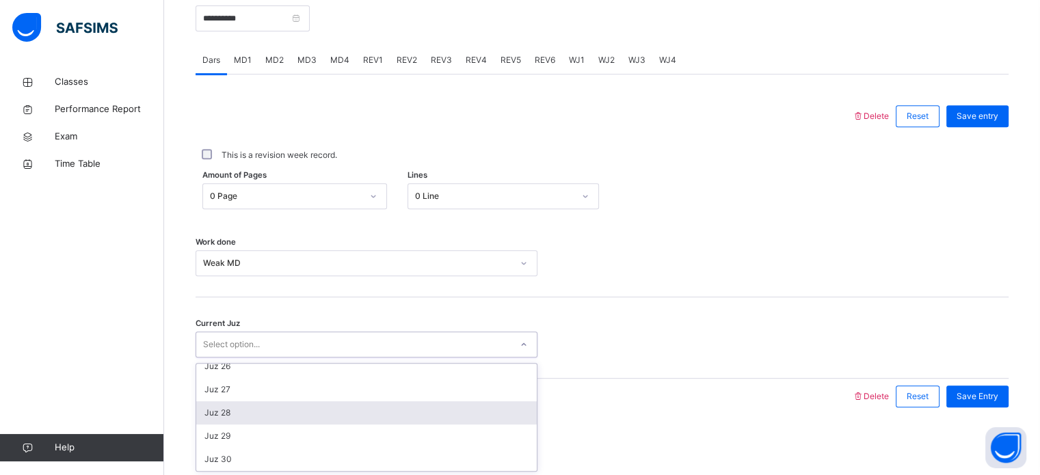
click at [244, 414] on div "Juz 28" at bounding box center [366, 413] width 341 height 23
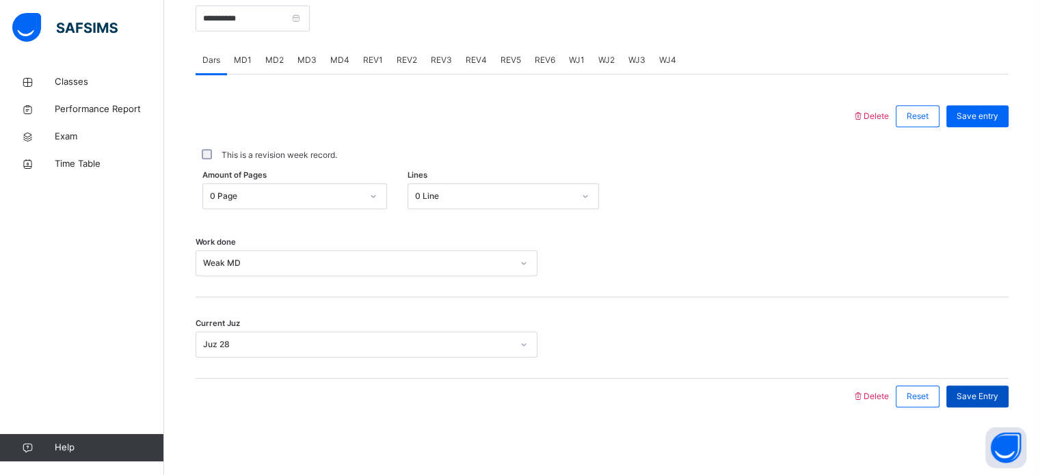
click at [995, 391] on span "Save Entry" at bounding box center [978, 397] width 42 height 12
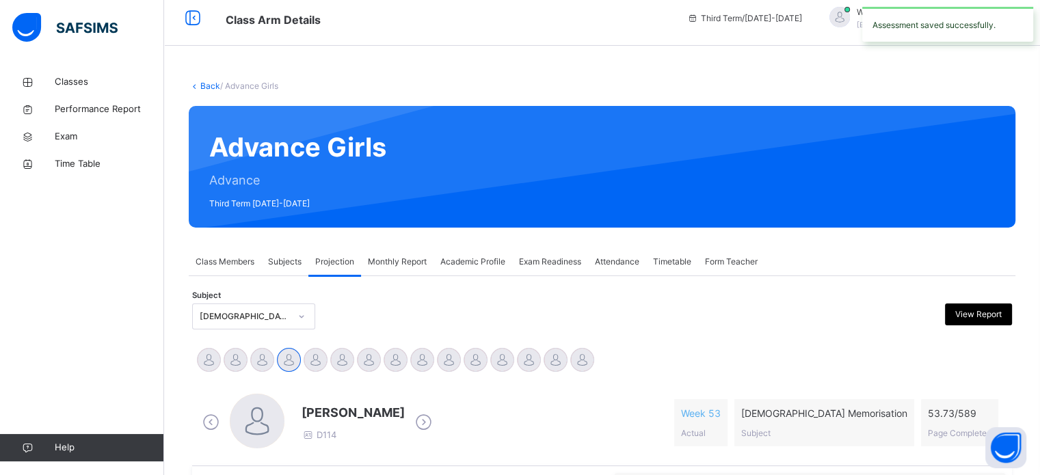
scroll to position [0, 0]
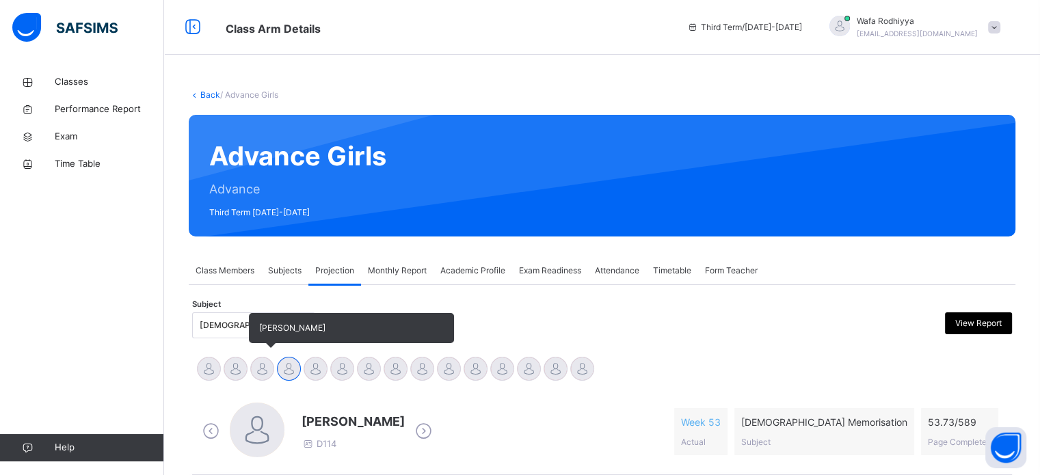
click at [263, 376] on div at bounding box center [262, 369] width 24 height 24
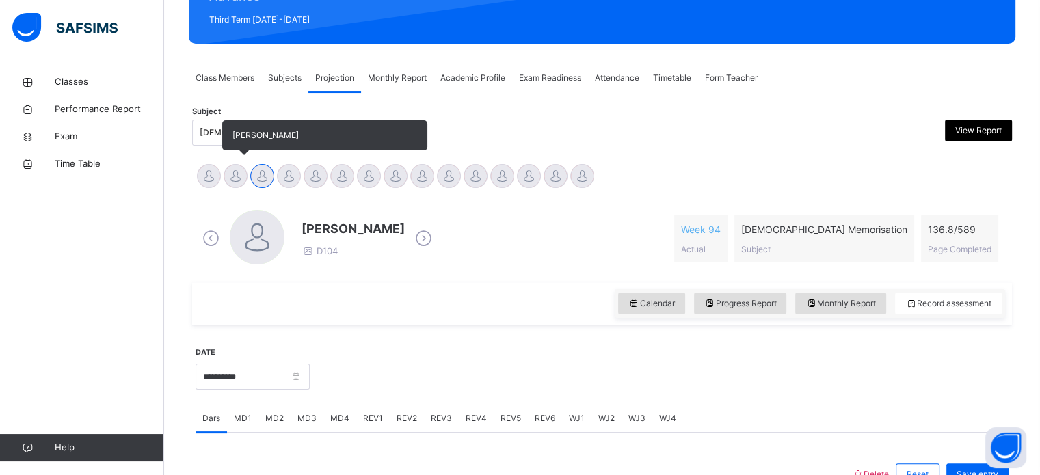
click at [235, 183] on div at bounding box center [236, 176] width 24 height 24
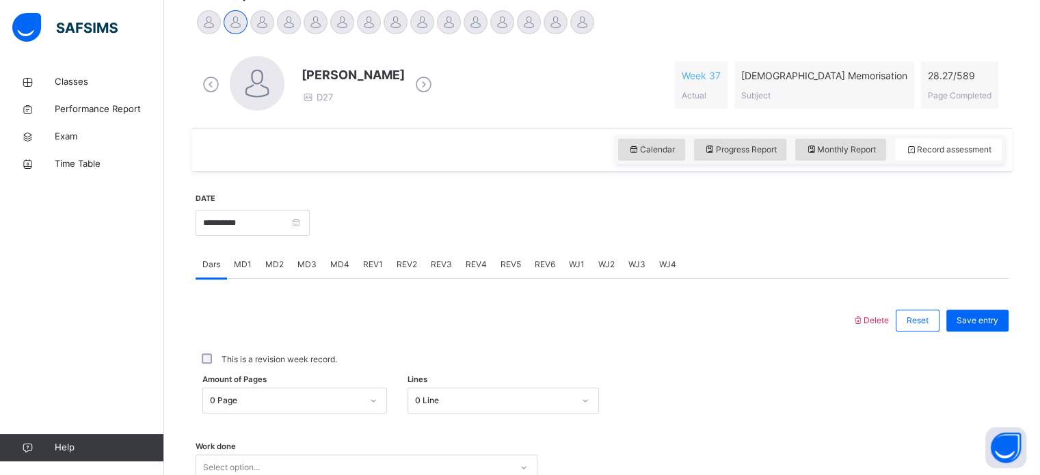
scroll to position [351, 0]
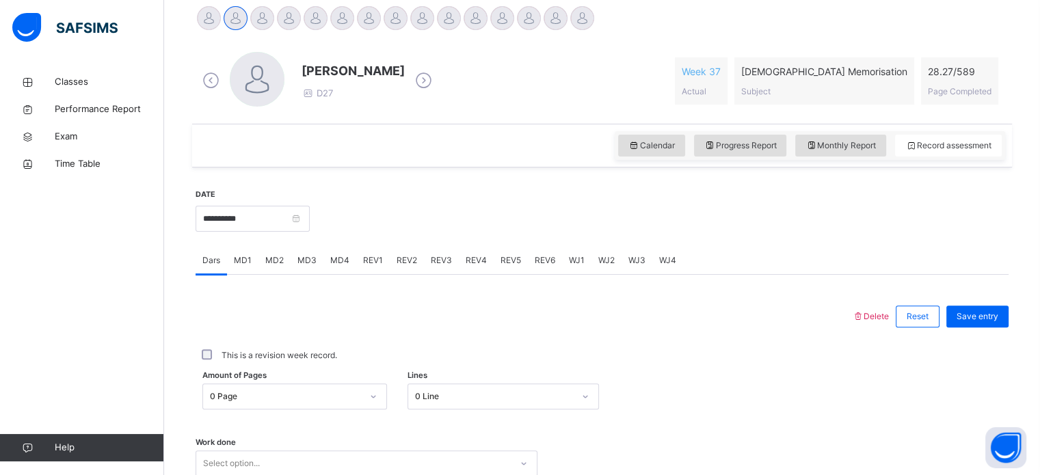
click at [335, 260] on span "MD4" at bounding box center [339, 260] width 19 height 12
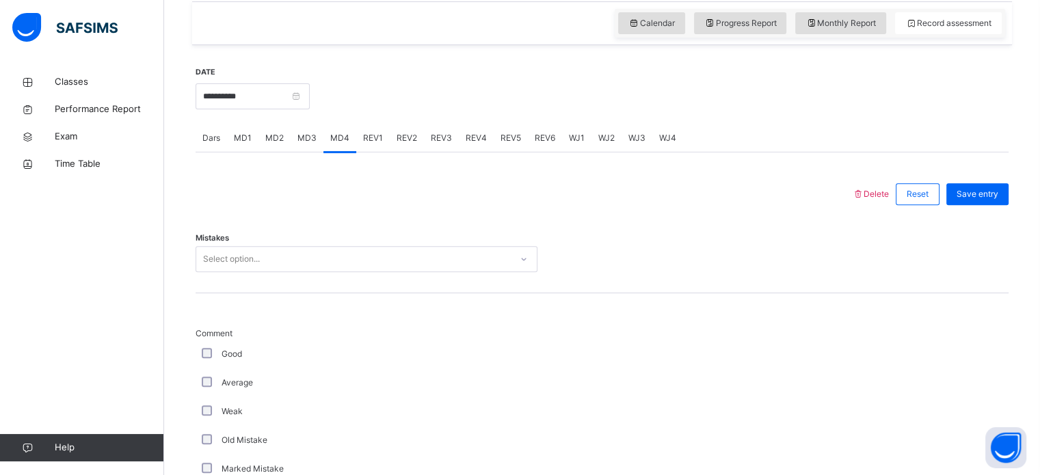
scroll to position [476, 0]
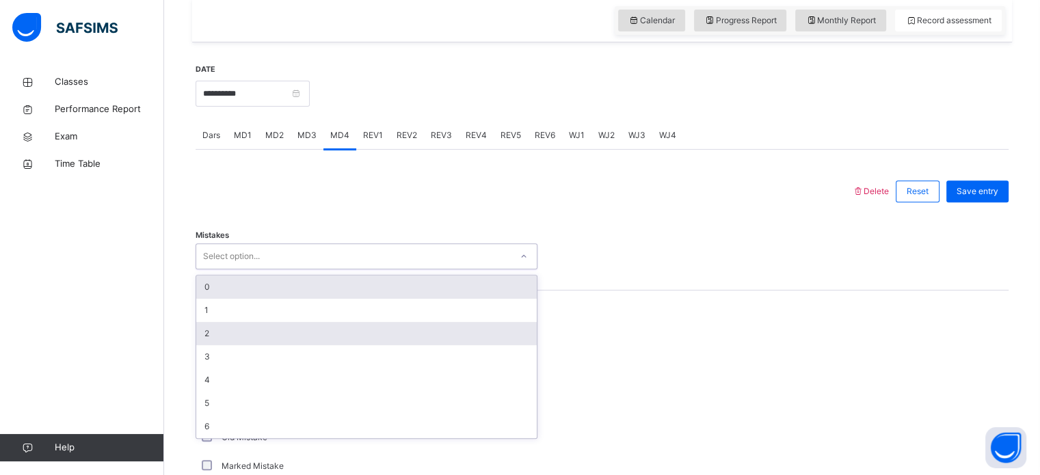
click at [238, 339] on div "2" at bounding box center [366, 333] width 341 height 23
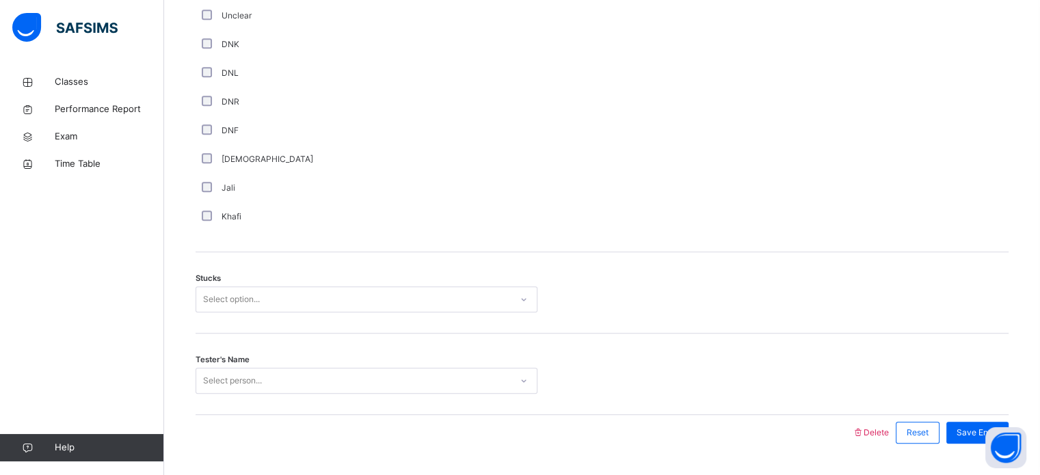
scroll to position [991, 0]
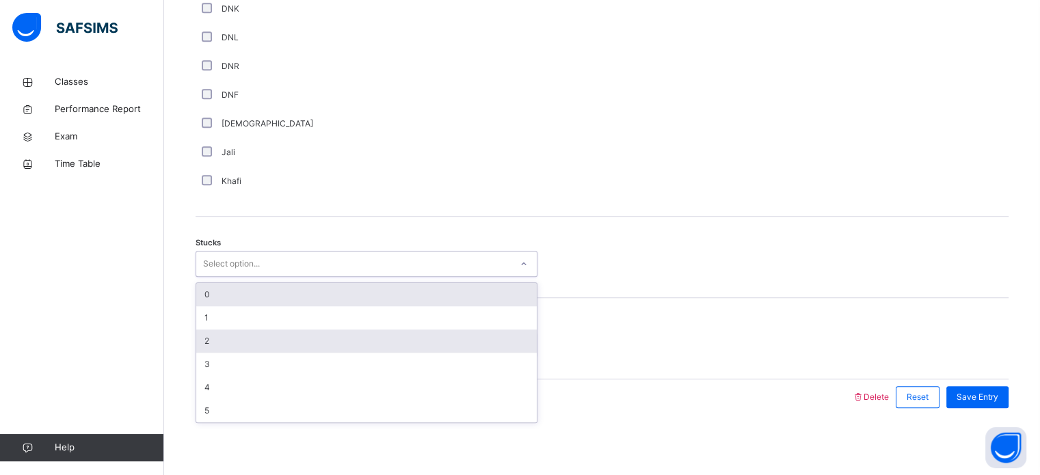
click at [235, 348] on div "2" at bounding box center [366, 341] width 341 height 23
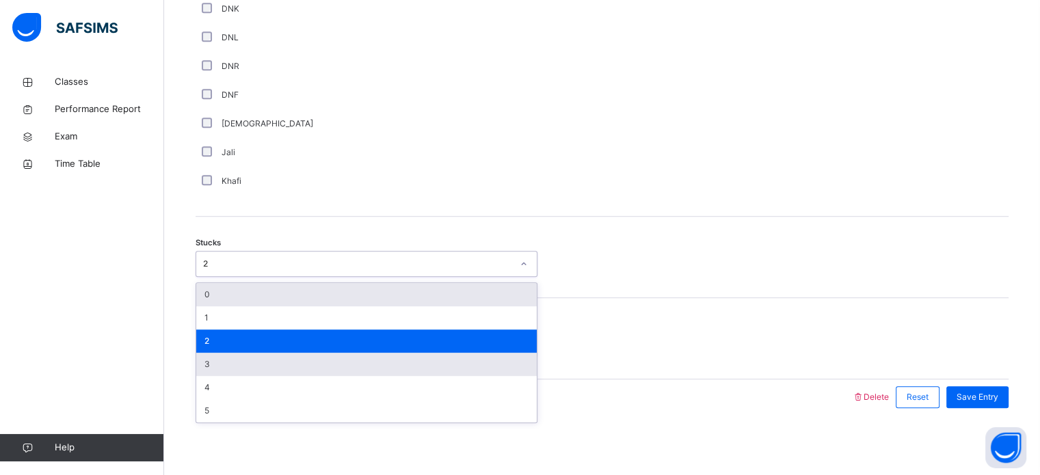
click at [235, 360] on div "3" at bounding box center [366, 364] width 341 height 23
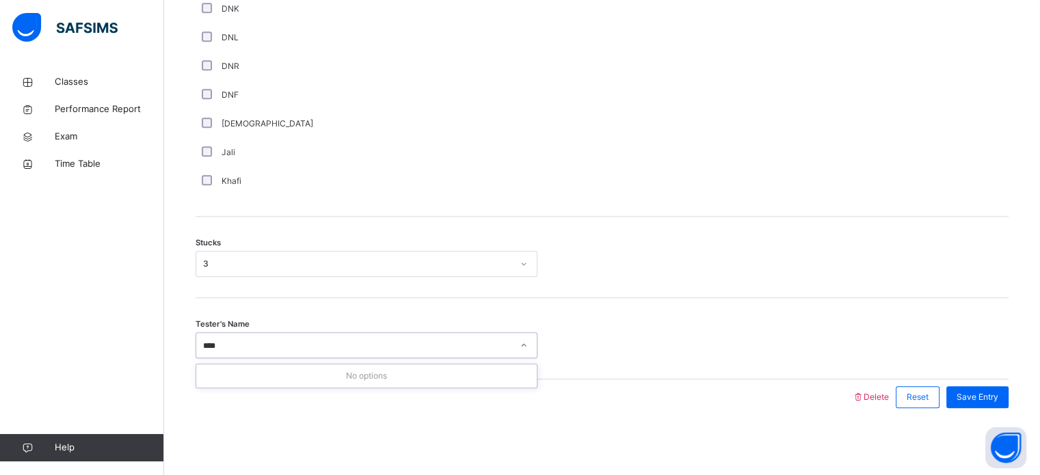
type input "***"
click at [999, 400] on span "Save Entry" at bounding box center [978, 397] width 42 height 12
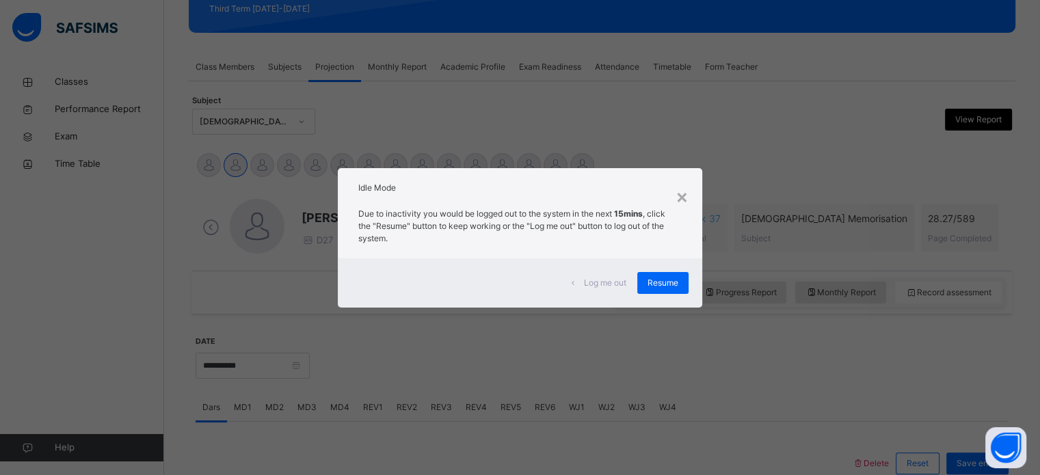
scroll to position [176, 0]
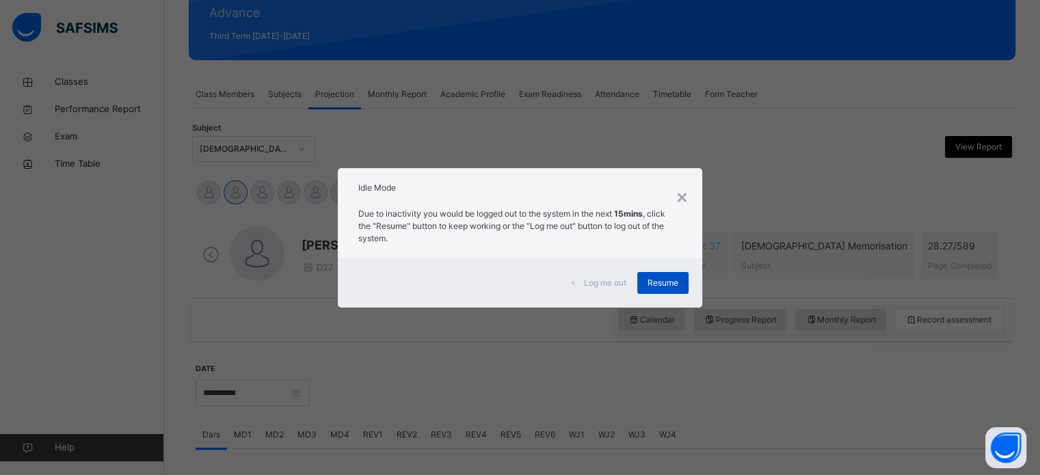
click at [672, 273] on div "Resume" at bounding box center [663, 283] width 51 height 22
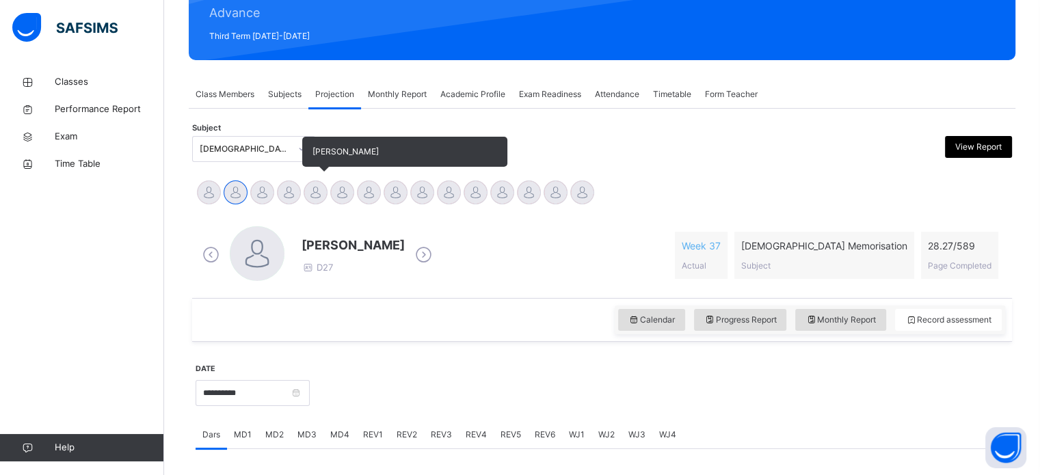
click at [320, 193] on div at bounding box center [316, 193] width 24 height 24
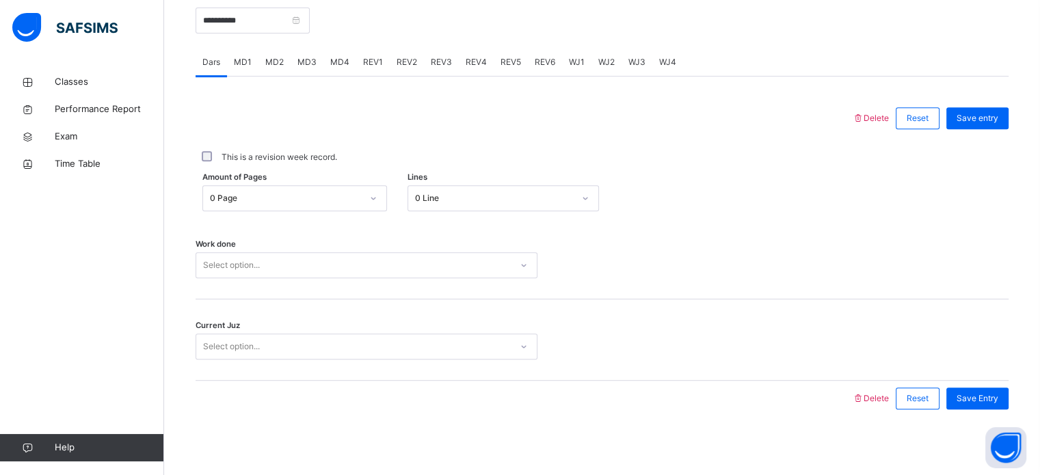
scroll to position [551, 0]
click at [334, 62] on span "MD4" at bounding box center [339, 60] width 19 height 12
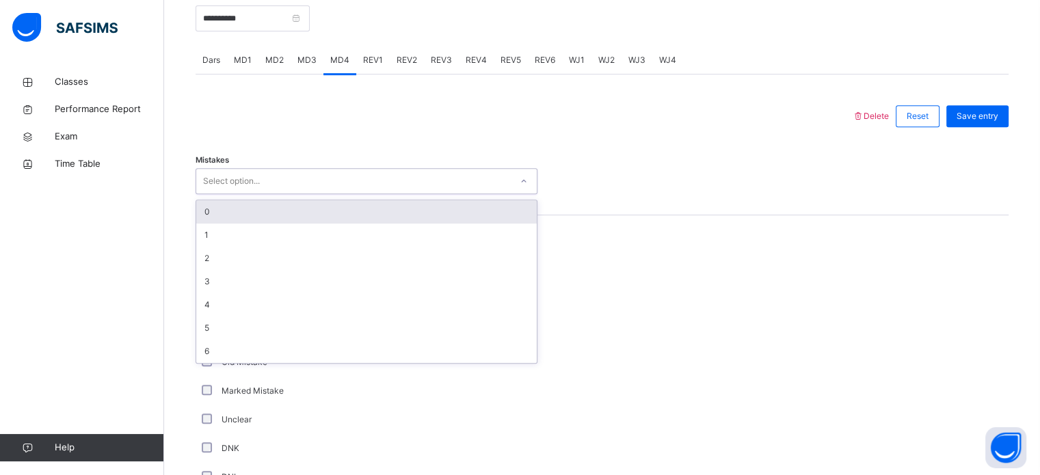
click at [279, 184] on div "Select option..." at bounding box center [353, 181] width 315 height 21
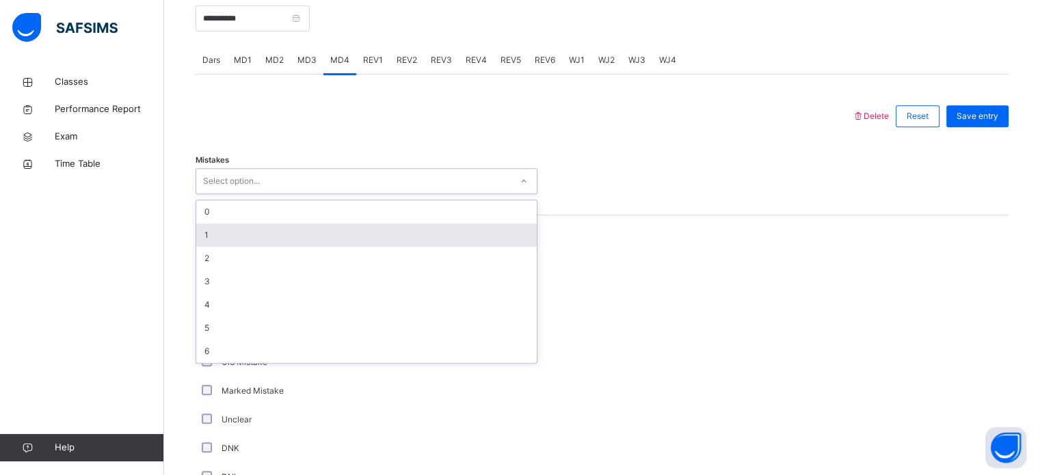
click at [278, 232] on div "1" at bounding box center [366, 235] width 341 height 23
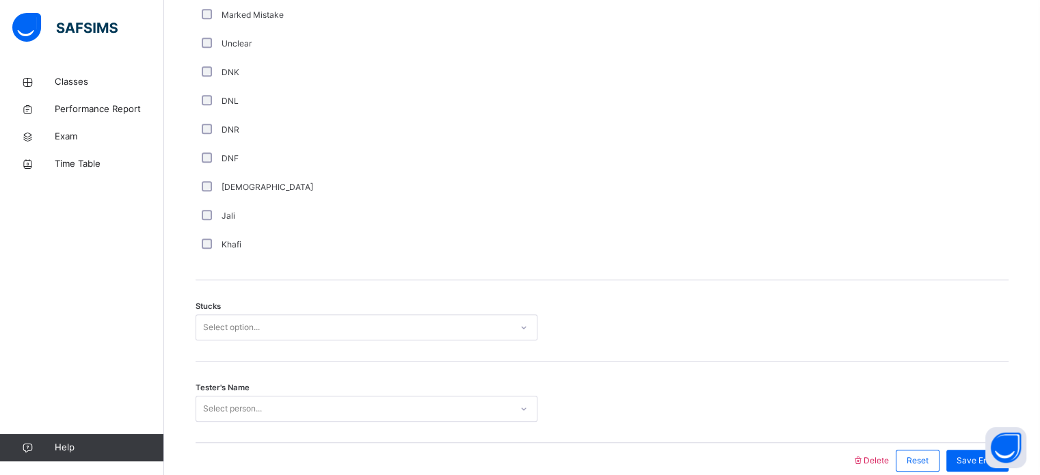
scroll to position [991, 0]
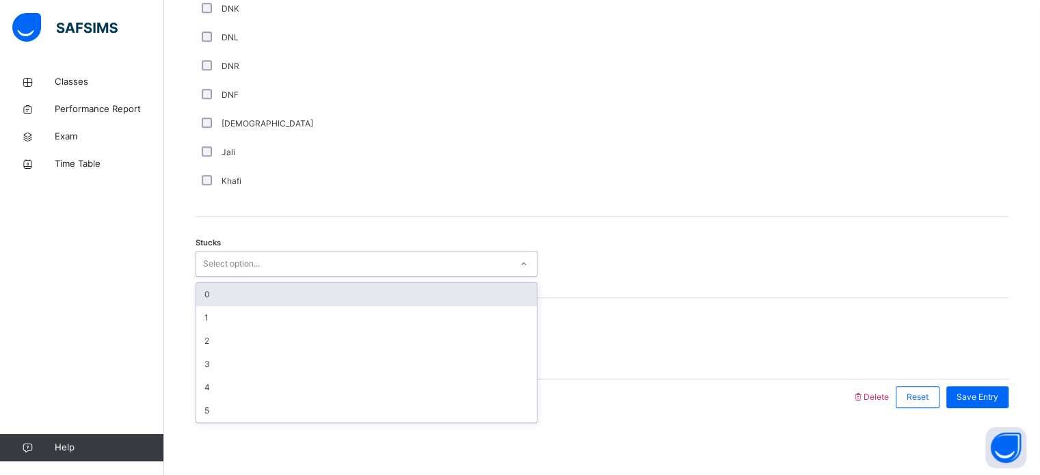
click at [222, 273] on div "Select option..." at bounding box center [231, 264] width 57 height 26
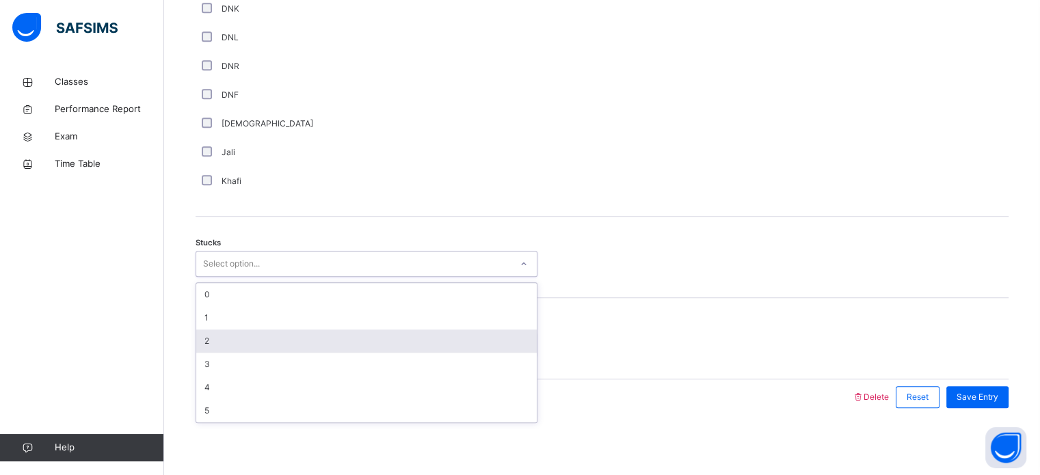
click at [215, 334] on div "2" at bounding box center [366, 341] width 341 height 23
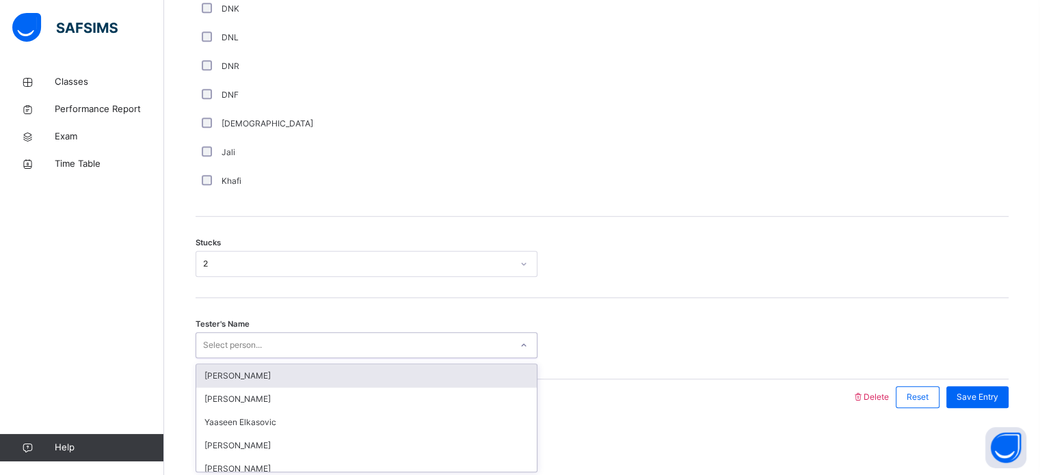
click at [215, 335] on div "Select person..." at bounding box center [232, 345] width 59 height 26
type input "******"
click at [244, 370] on div "[PERSON_NAME]" at bounding box center [366, 376] width 341 height 23
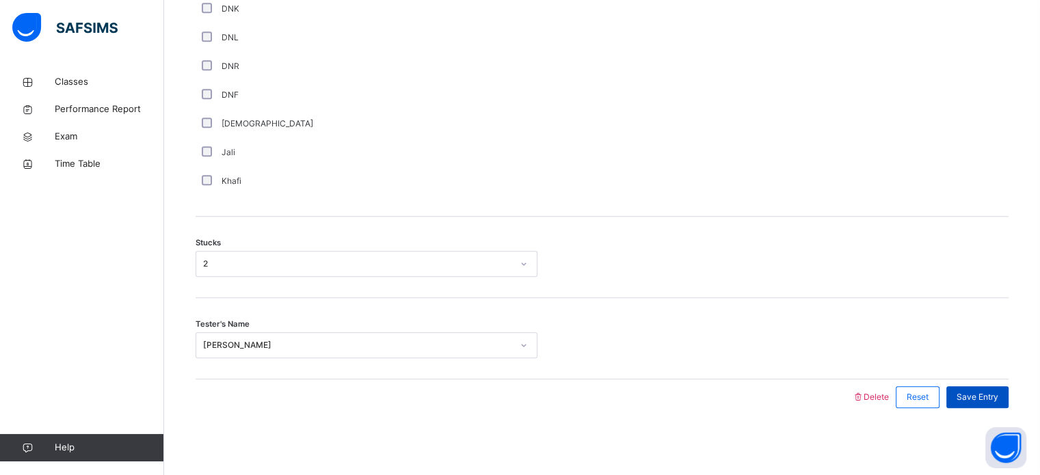
click at [962, 395] on div "Save Entry" at bounding box center [978, 398] width 62 height 22
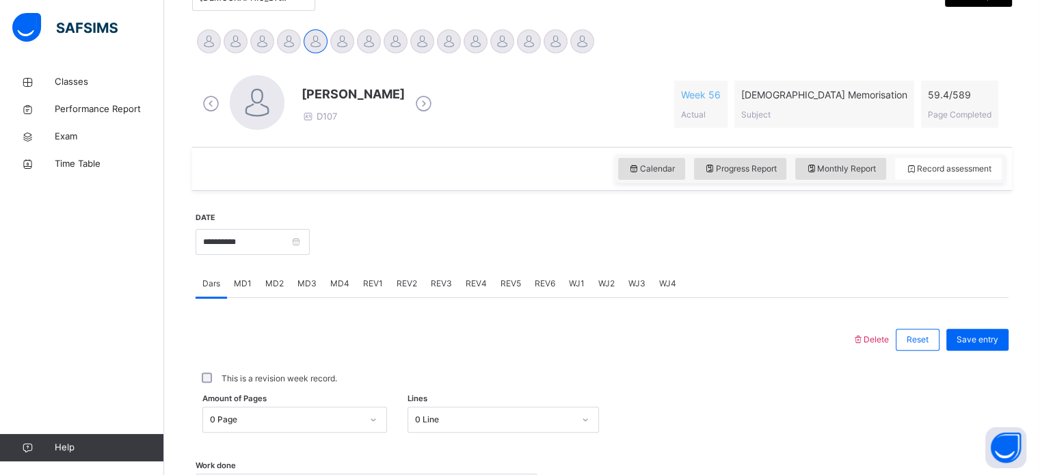
scroll to position [305, 0]
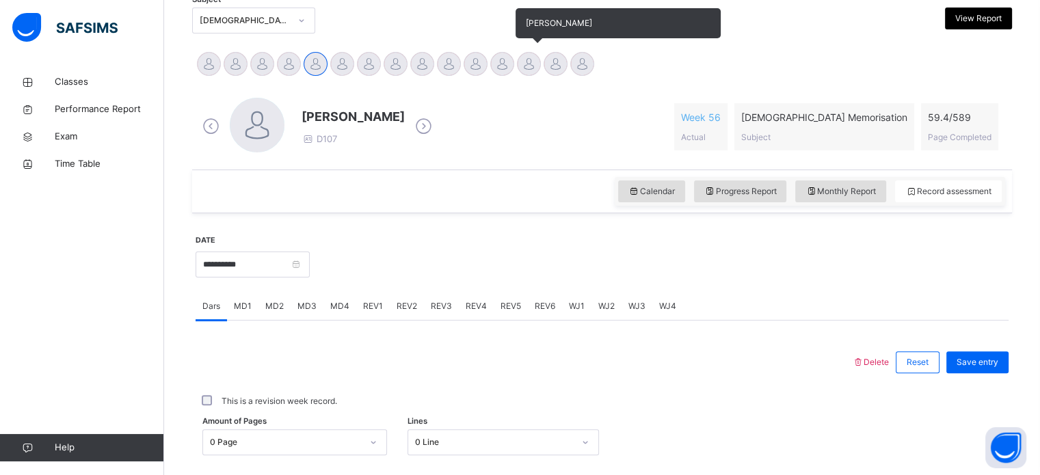
click at [530, 55] on div at bounding box center [529, 64] width 24 height 24
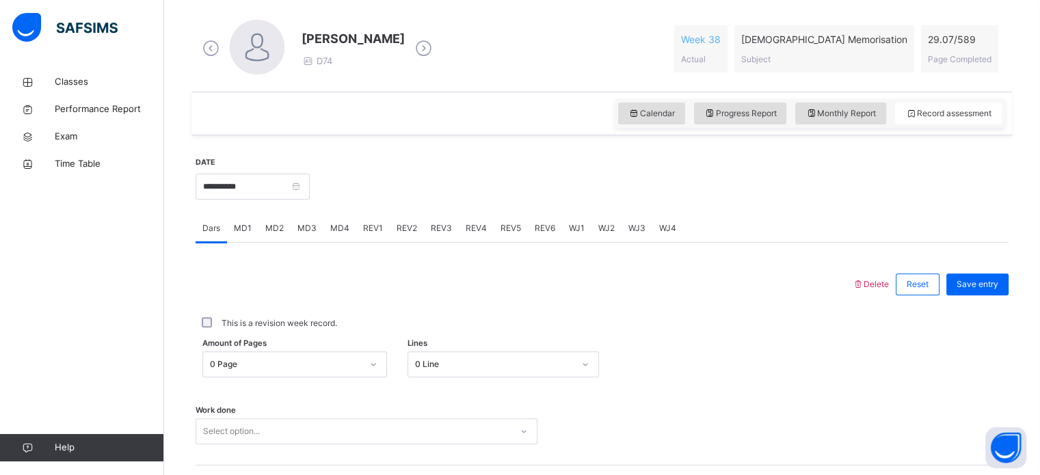
scroll to position [381, 0]
click at [602, 237] on div "WJ2" at bounding box center [607, 230] width 30 height 27
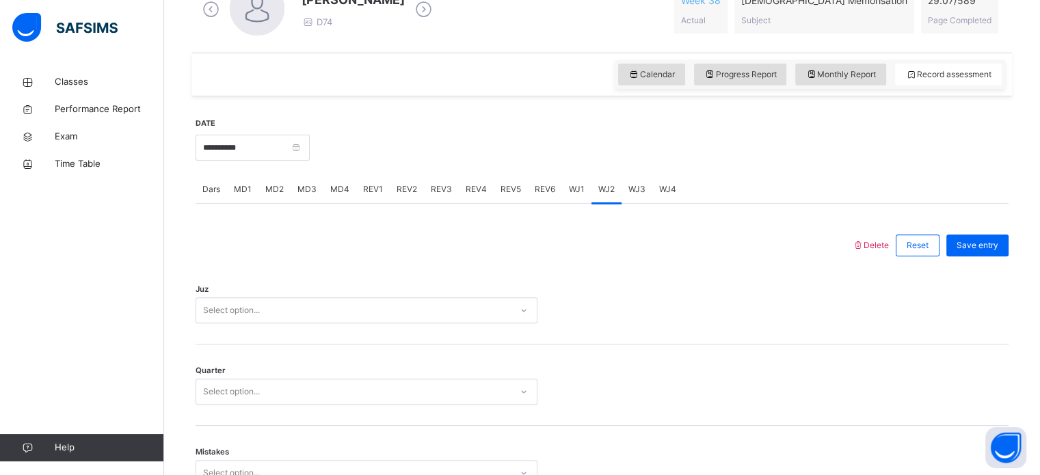
scroll to position [440, 0]
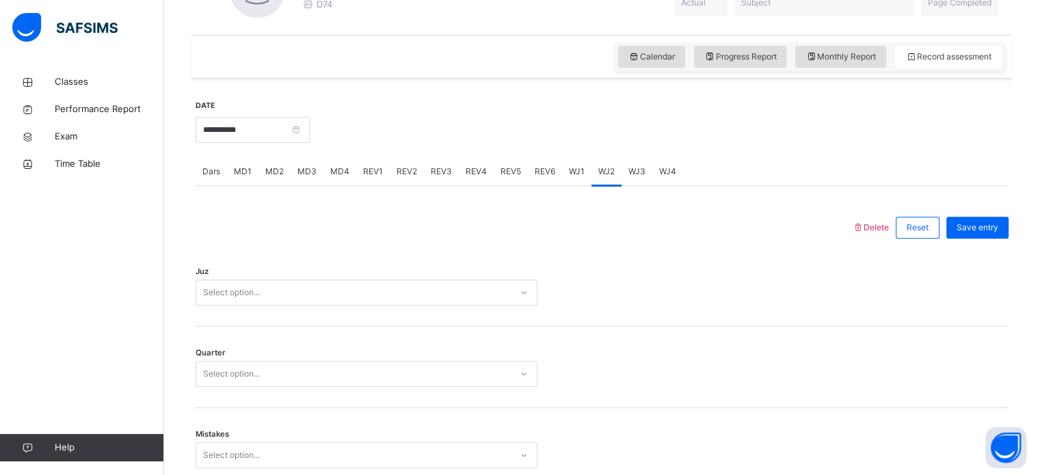
click at [569, 170] on span "WJ1" at bounding box center [577, 172] width 16 height 12
click at [248, 167] on span "MD1" at bounding box center [243, 172] width 18 height 12
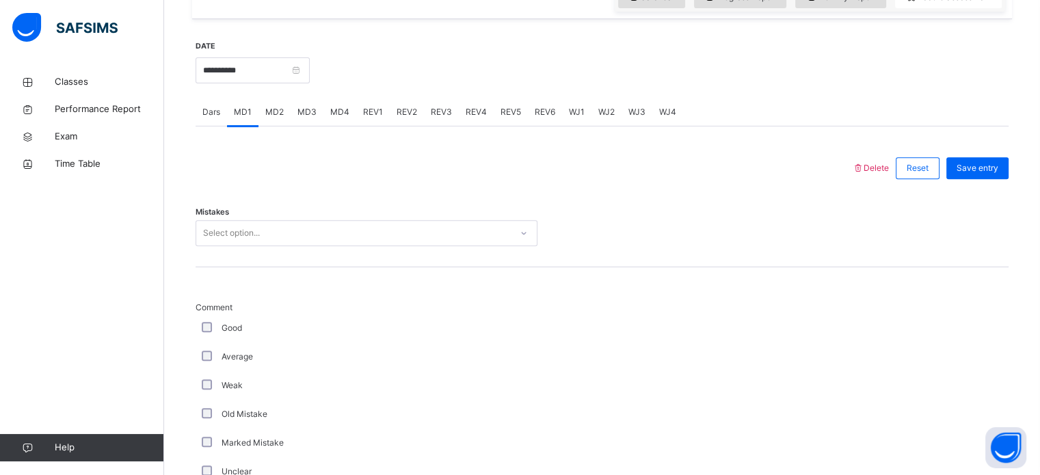
scroll to position [493, 0]
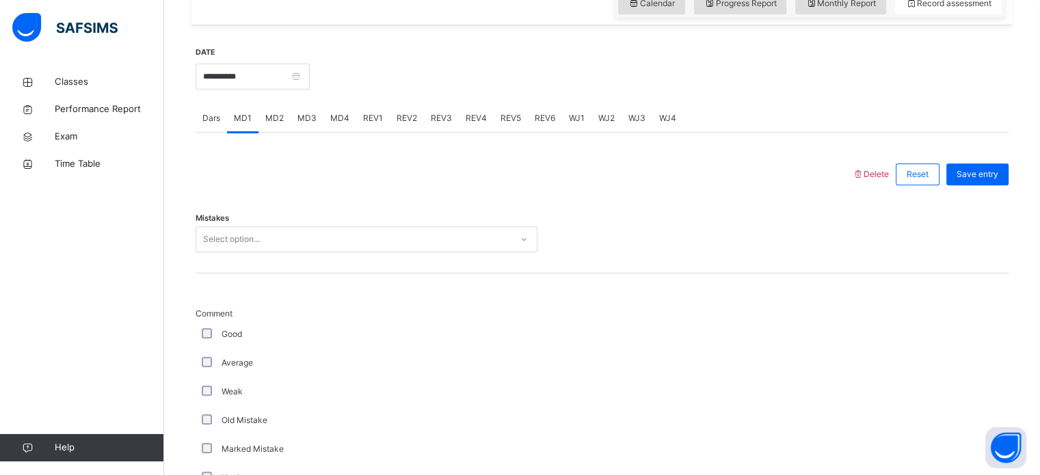
click at [571, 118] on span "WJ1" at bounding box center [577, 118] width 16 height 12
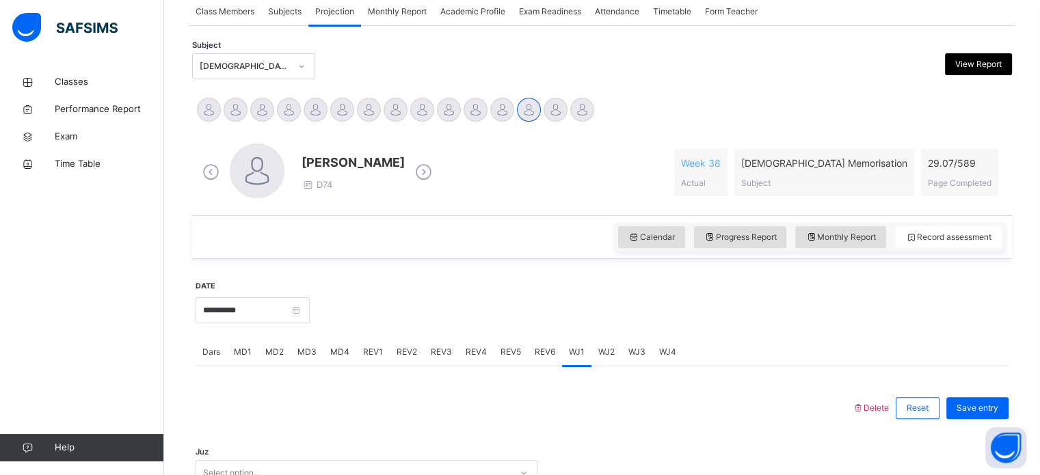
click at [594, 356] on div "WJ2" at bounding box center [607, 352] width 30 height 27
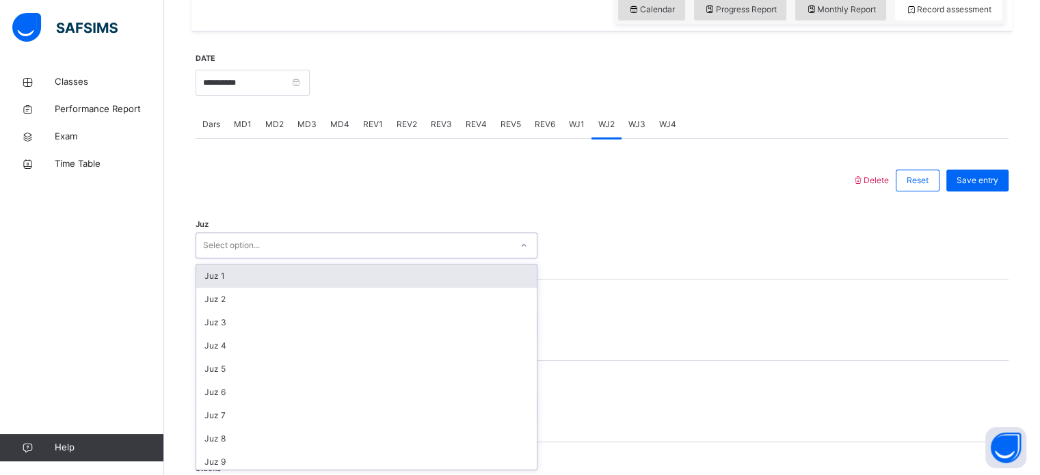
scroll to position [493, 0]
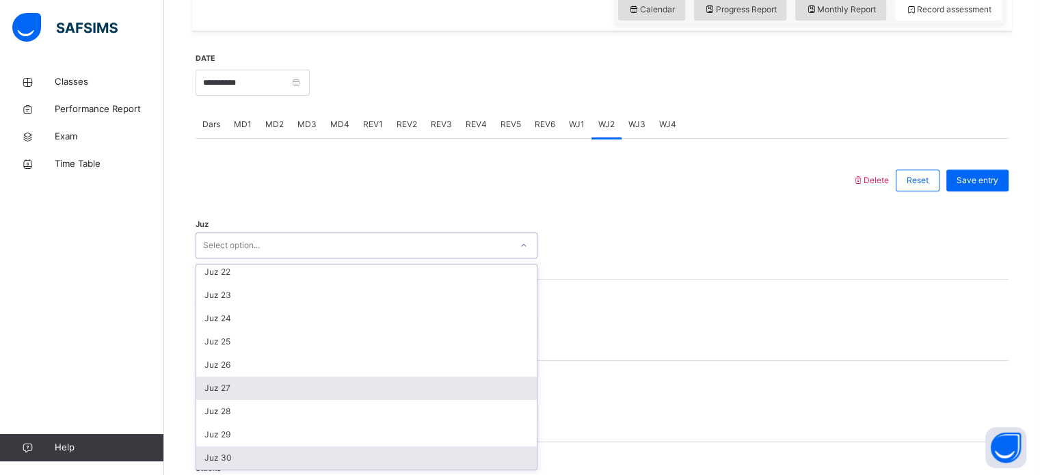
click at [237, 395] on div "Juz 27" at bounding box center [366, 388] width 341 height 23
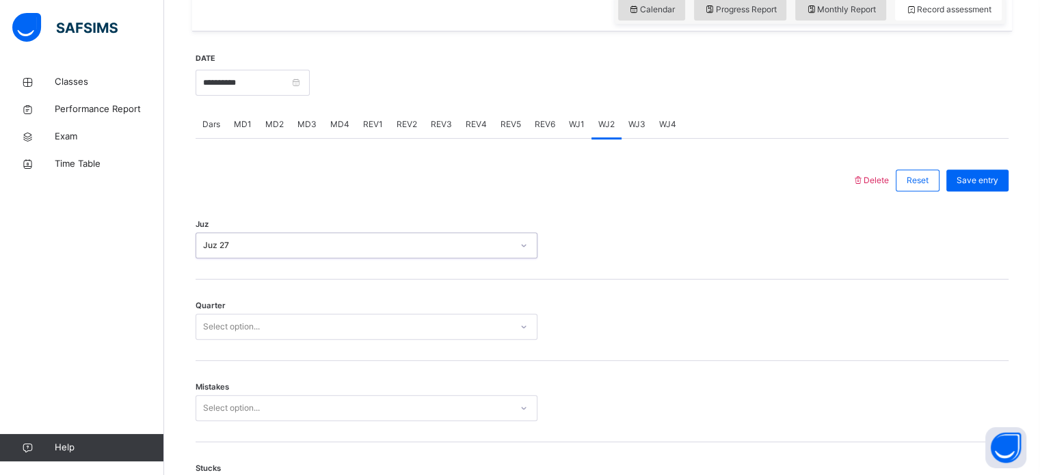
click at [298, 298] on div "Quarter Select option..." at bounding box center [602, 320] width 813 height 81
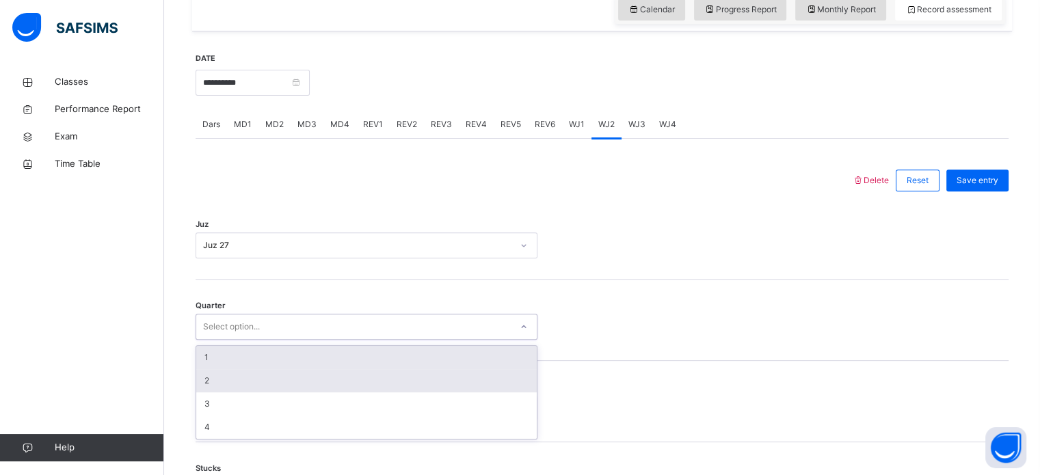
click at [233, 380] on div "2" at bounding box center [366, 380] width 341 height 23
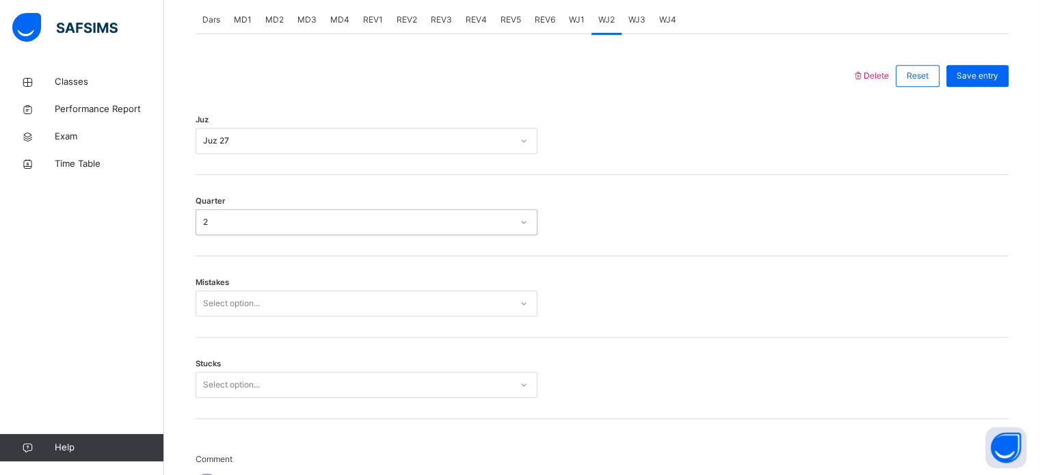
scroll to position [607, 0]
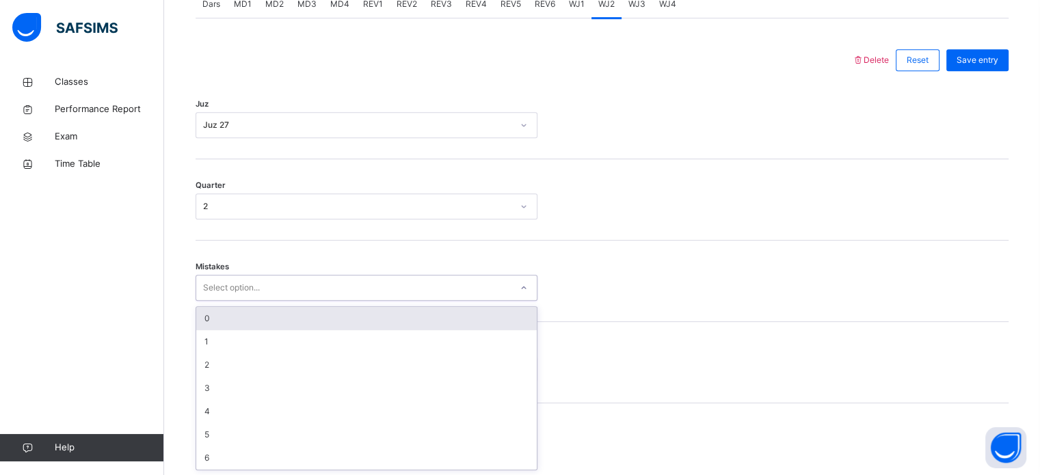
click at [247, 326] on div "0" at bounding box center [366, 318] width 341 height 23
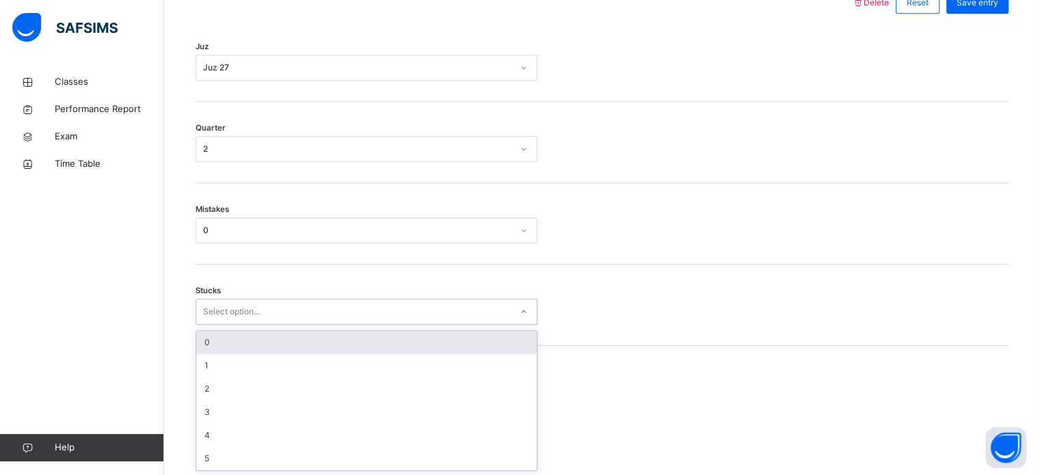
scroll to position [665, 0]
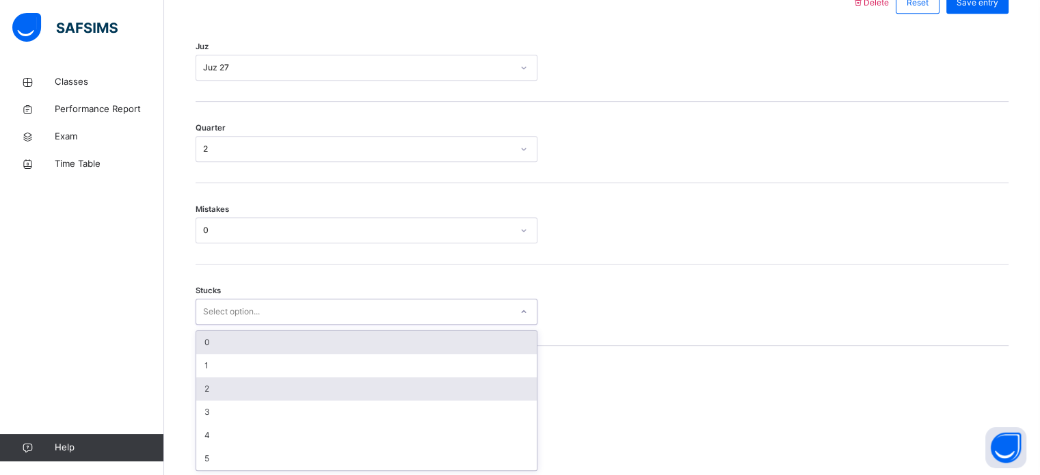
click at [235, 386] on div "2" at bounding box center [366, 389] width 341 height 23
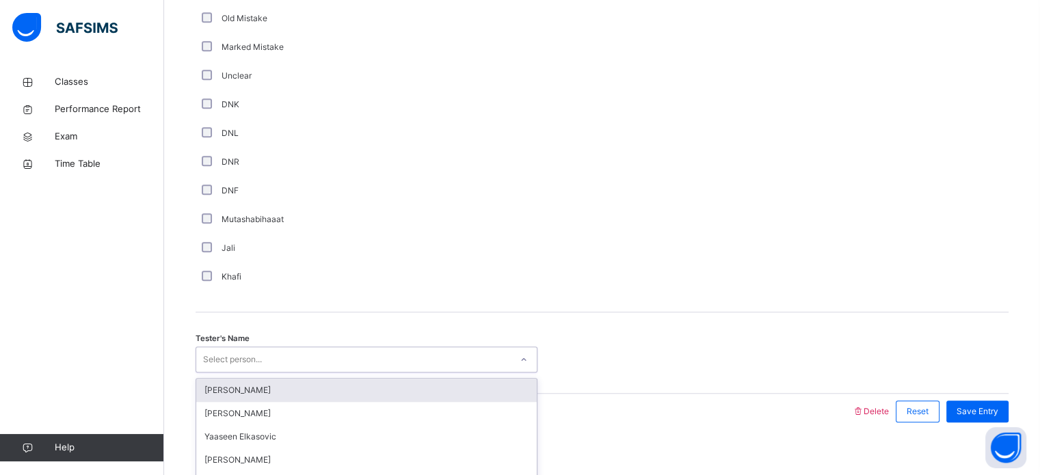
scroll to position [1154, 0]
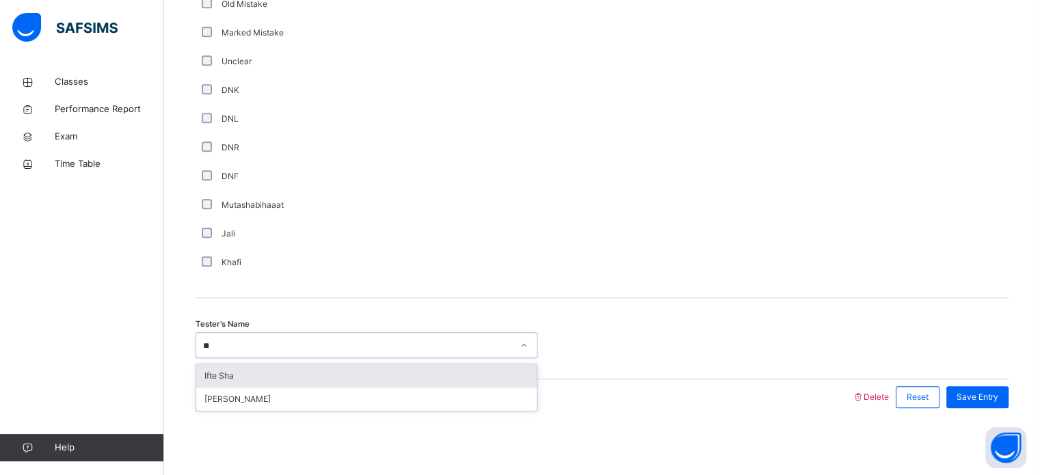
type input "*"
type input "***"
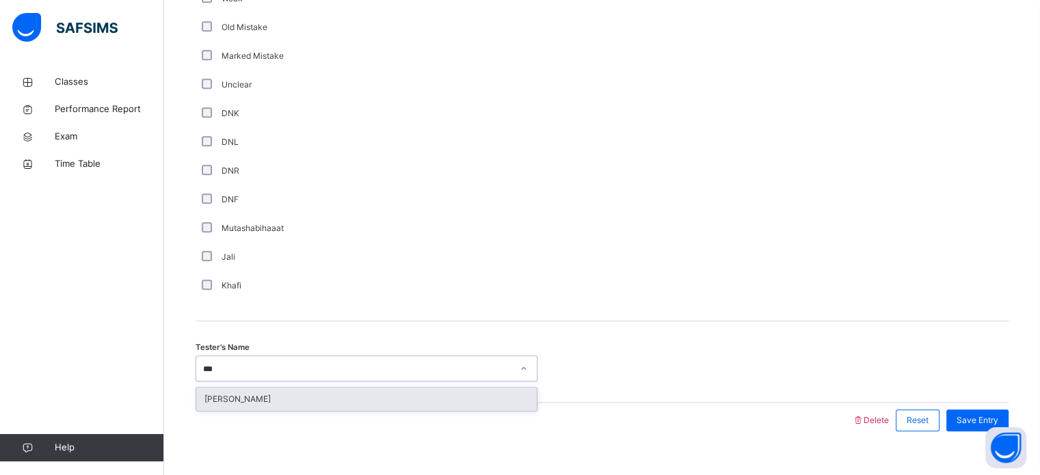
click at [229, 397] on div "[PERSON_NAME]" at bounding box center [366, 399] width 341 height 23
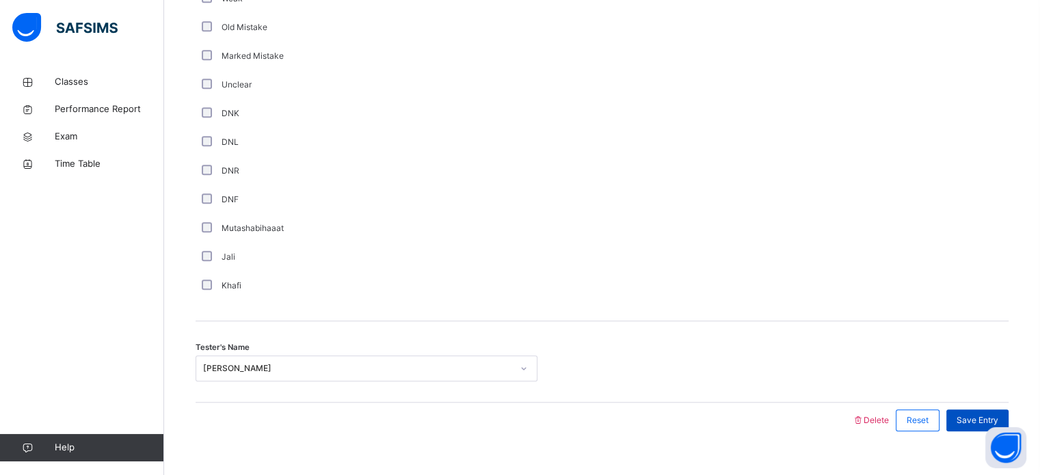
click at [967, 424] on span "Save Entry" at bounding box center [978, 421] width 42 height 12
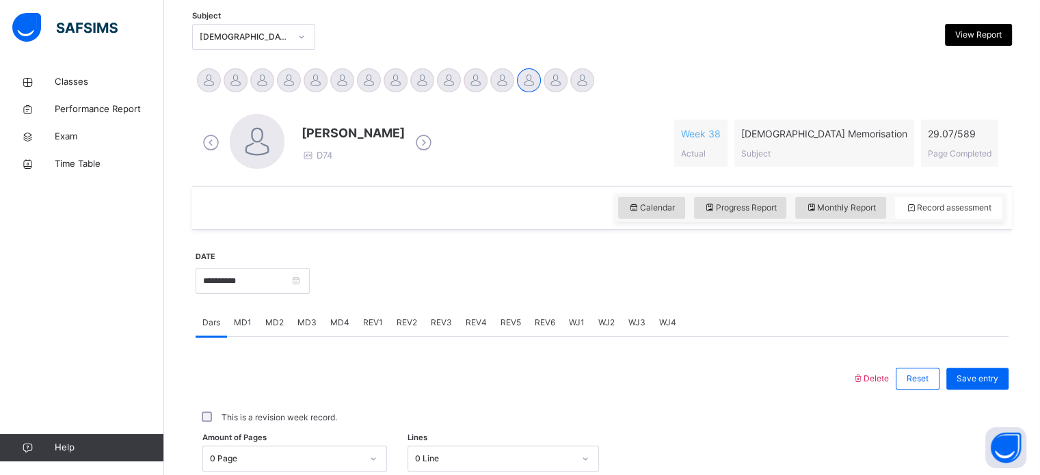
scroll to position [288, 0]
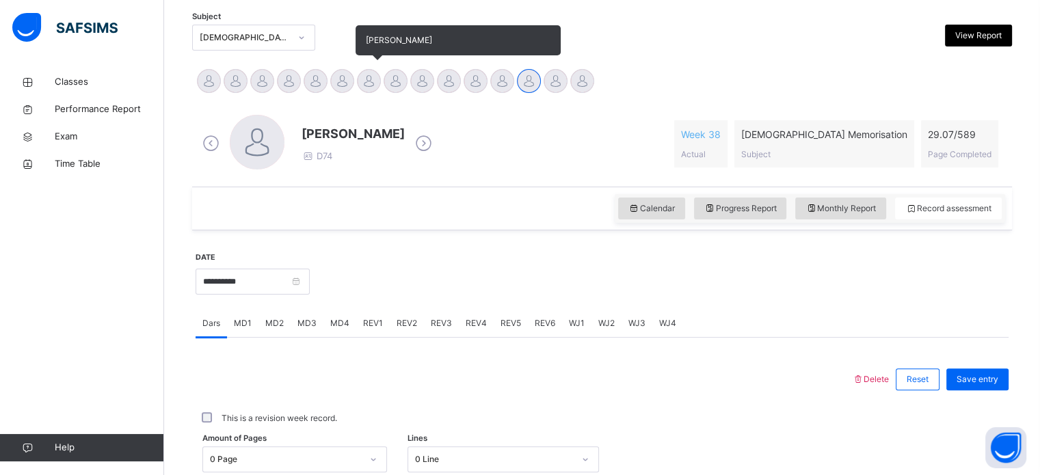
click at [372, 73] on div at bounding box center [369, 81] width 24 height 24
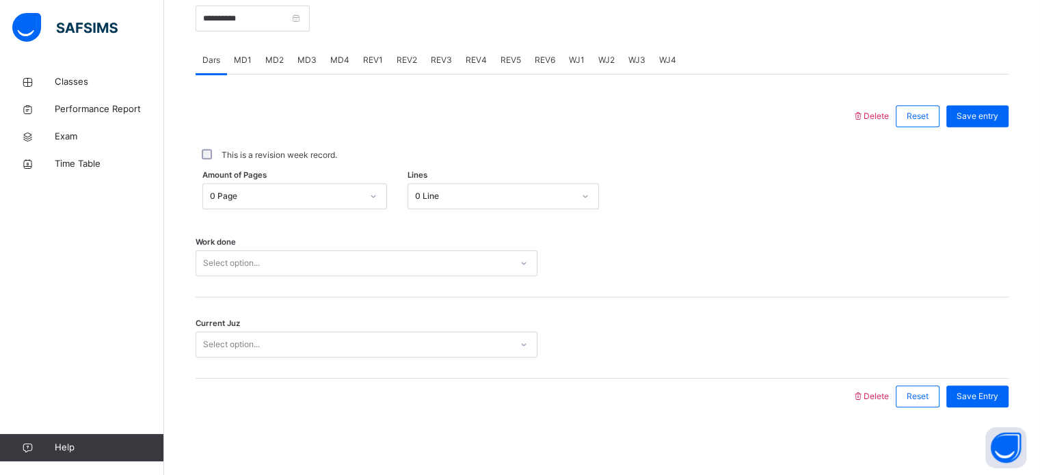
click at [311, 49] on div "MD3" at bounding box center [307, 60] width 33 height 27
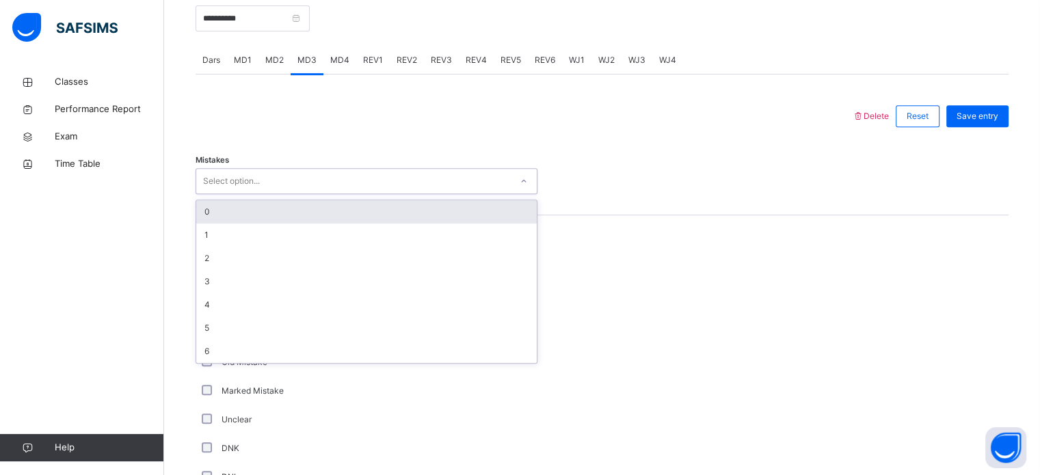
drag, startPoint x: 291, startPoint y: 176, endPoint x: 267, endPoint y: 213, distance: 43.4
click at [267, 194] on div "option 0 focused, 1 of 7. 7 results available. Use Up and Down to choose option…" at bounding box center [367, 181] width 342 height 26
click at [267, 213] on div "0" at bounding box center [366, 211] width 341 height 23
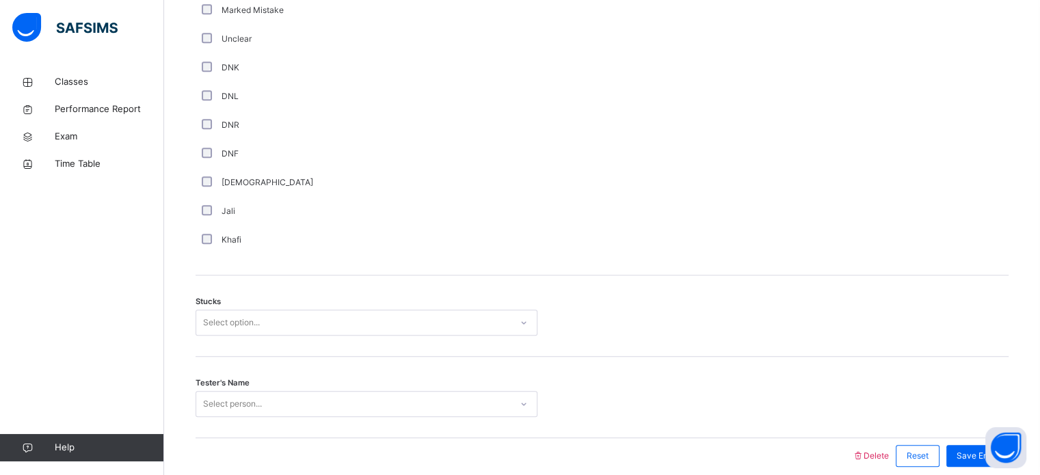
scroll to position [991, 0]
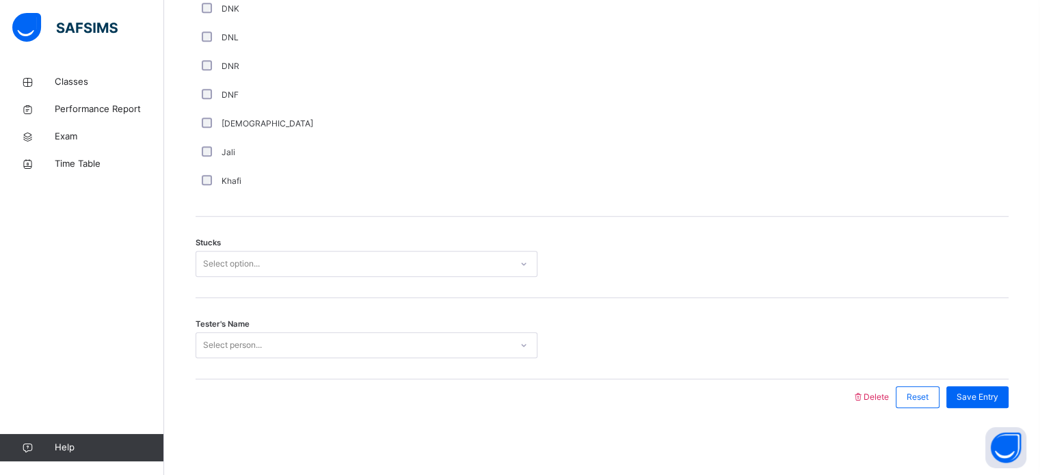
click at [218, 267] on div "Select option..." at bounding box center [231, 264] width 57 height 26
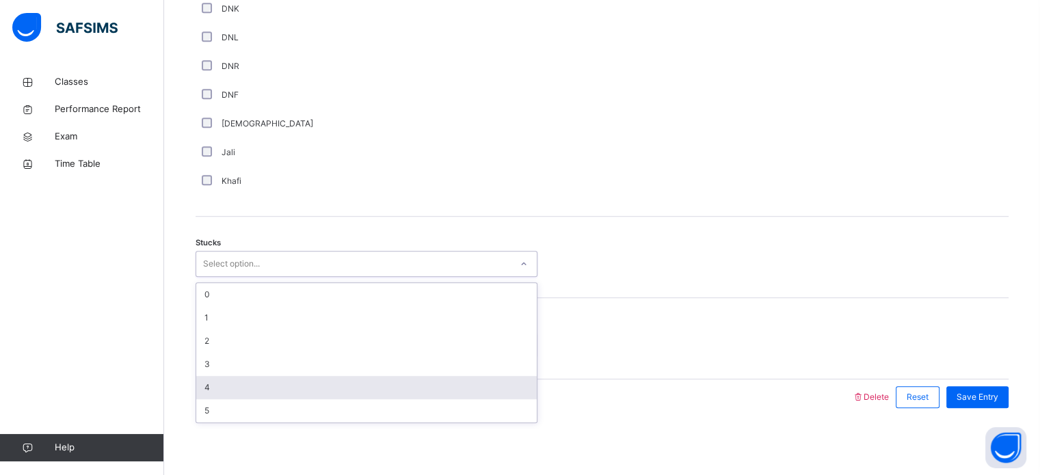
drag, startPoint x: 212, startPoint y: 380, endPoint x: 219, endPoint y: 384, distance: 8.0
click at [219, 384] on div "4" at bounding box center [366, 387] width 341 height 23
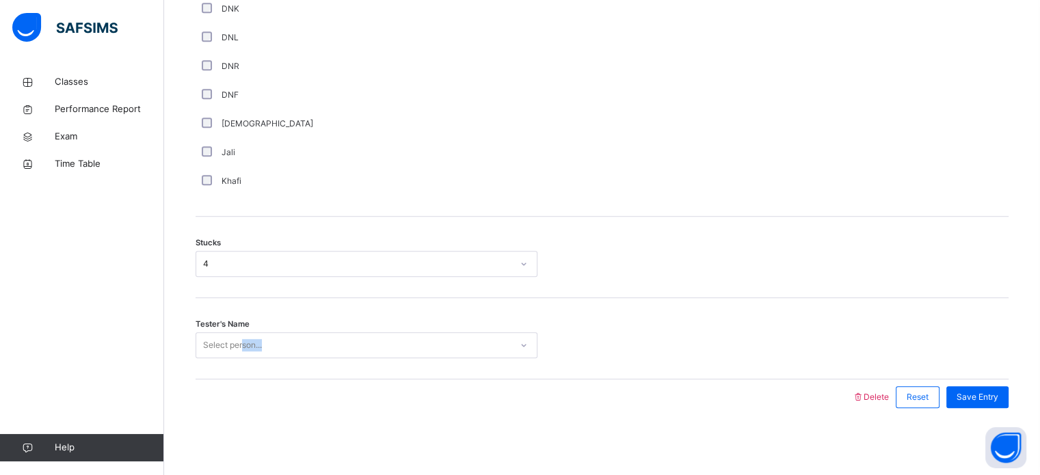
drag, startPoint x: 219, startPoint y: 384, endPoint x: 244, endPoint y: 339, distance: 52.4
click at [244, 339] on div "Delete Reset Save entry Mistakes 0 Comment Good Average Weak Old Mistake Marked…" at bounding box center [602, 37] width 813 height 757
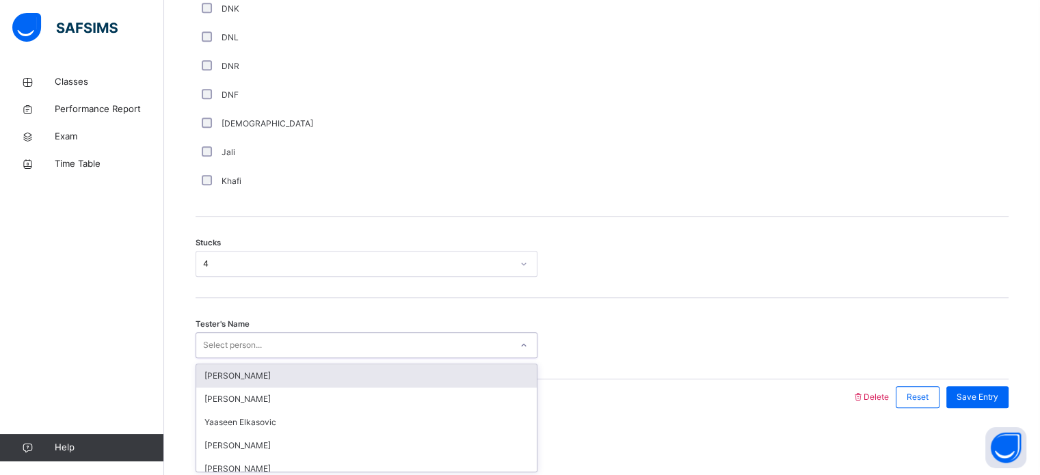
click at [244, 339] on div "Select person..." at bounding box center [232, 345] width 59 height 26
type input "***"
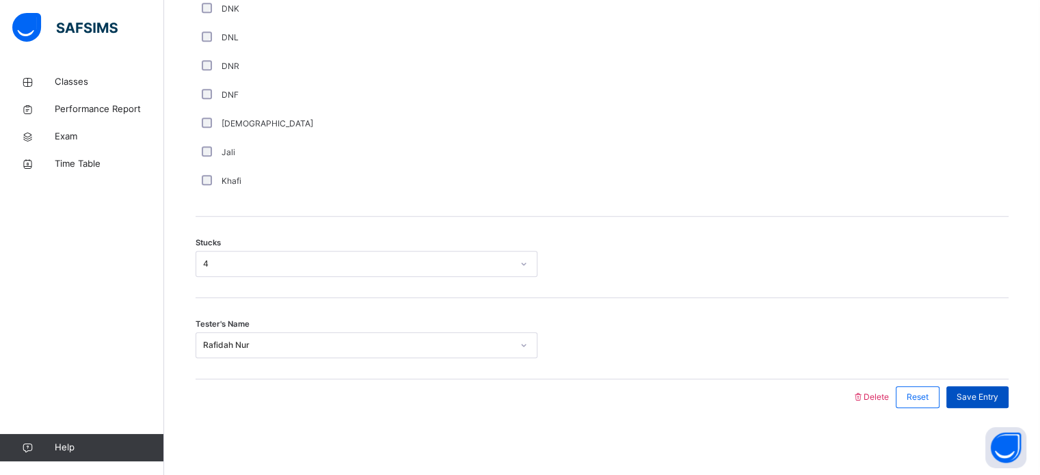
click at [980, 402] on span "Save Entry" at bounding box center [978, 397] width 42 height 12
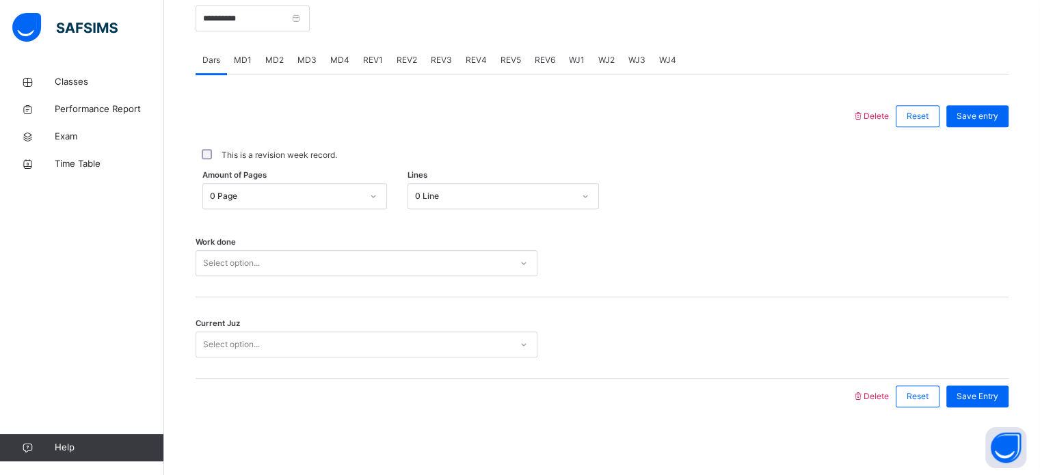
scroll to position [135, 0]
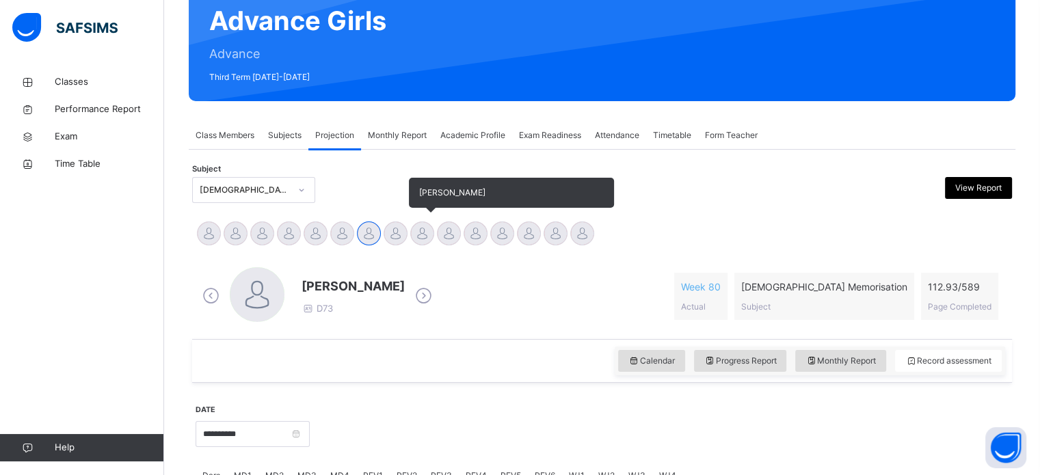
click at [423, 222] on div at bounding box center [422, 234] width 24 height 24
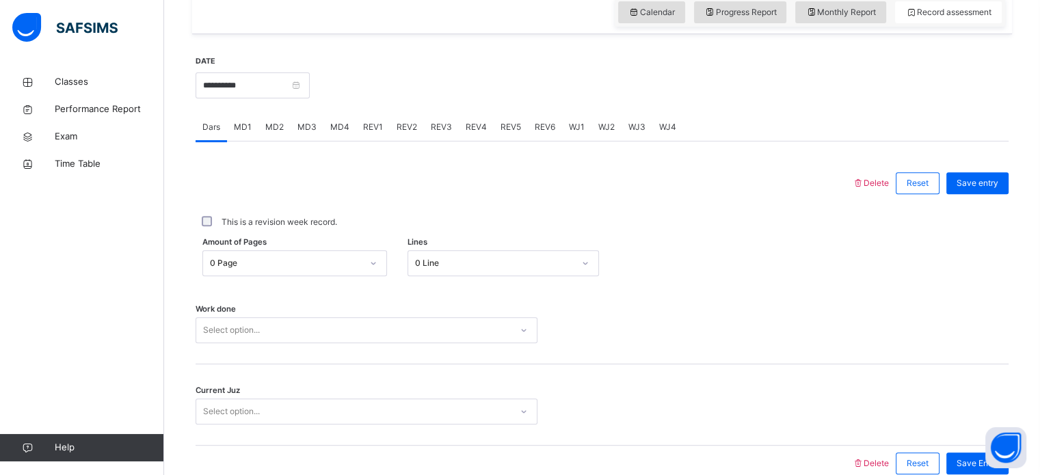
scroll to position [551, 0]
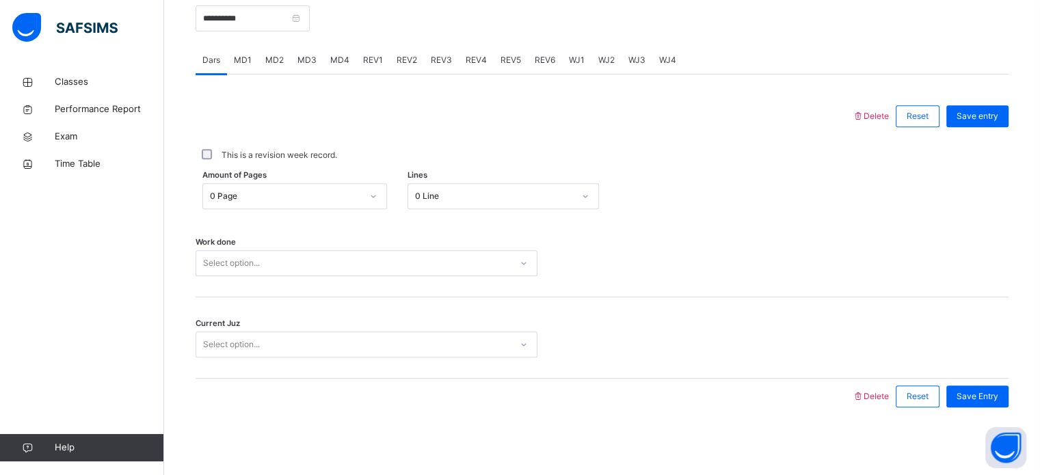
click at [306, 70] on div "MD3" at bounding box center [307, 60] width 33 height 27
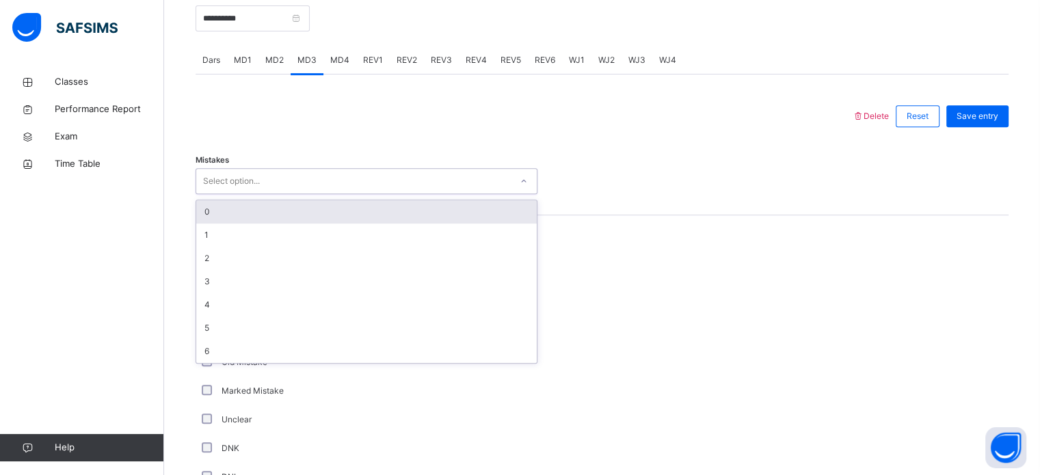
click at [323, 179] on div "Select option..." at bounding box center [353, 181] width 315 height 21
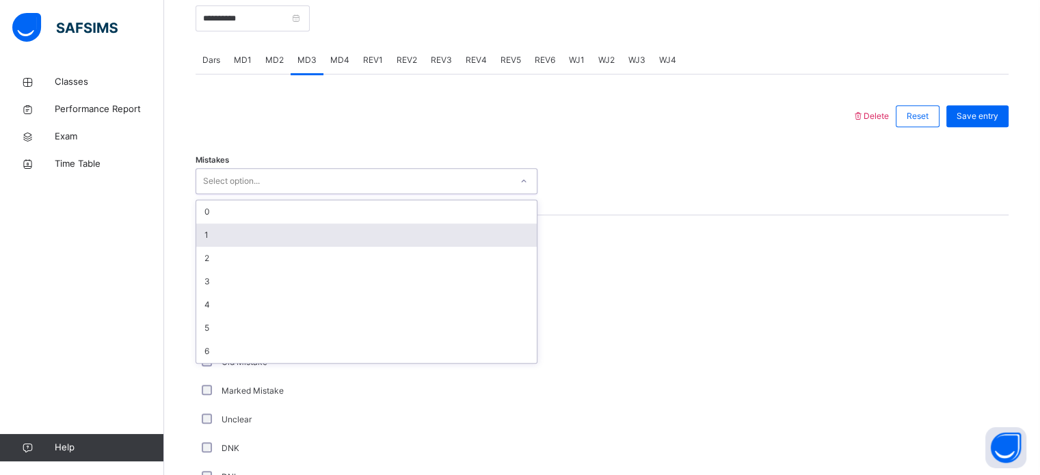
click at [301, 232] on div "1" at bounding box center [366, 235] width 341 height 23
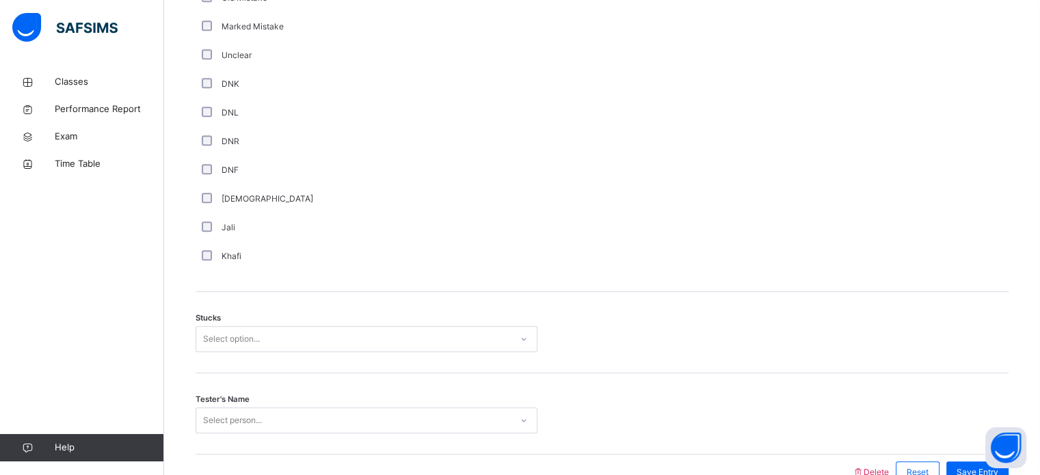
scroll to position [967, 0]
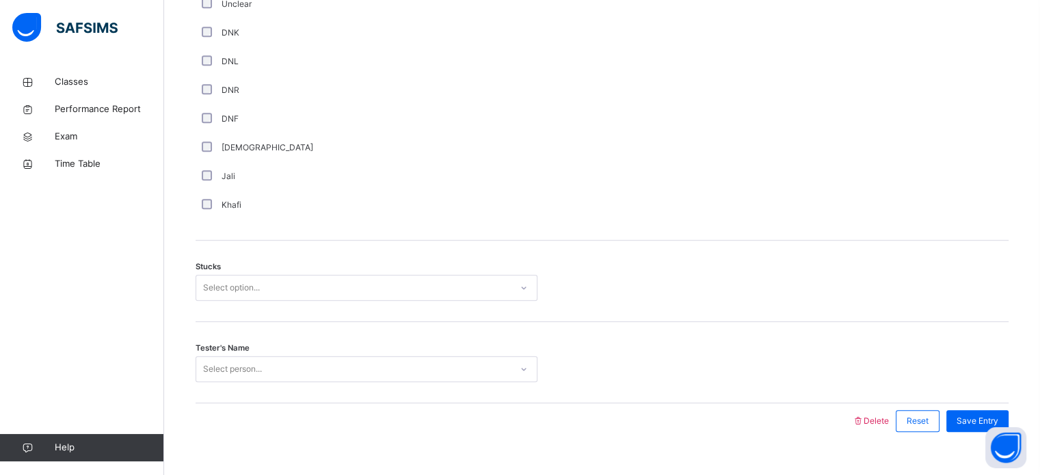
click at [383, 291] on div "Select option..." at bounding box center [353, 288] width 315 height 21
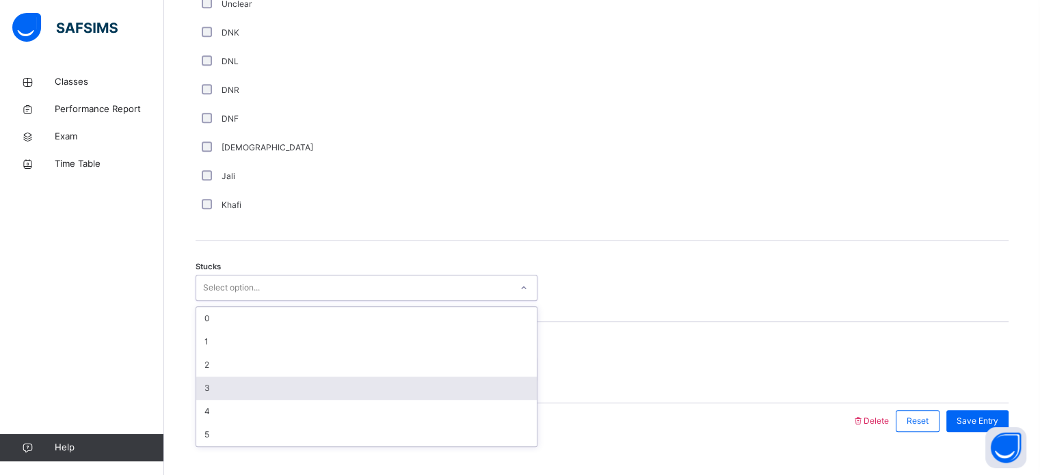
click at [402, 391] on div "3" at bounding box center [366, 388] width 341 height 23
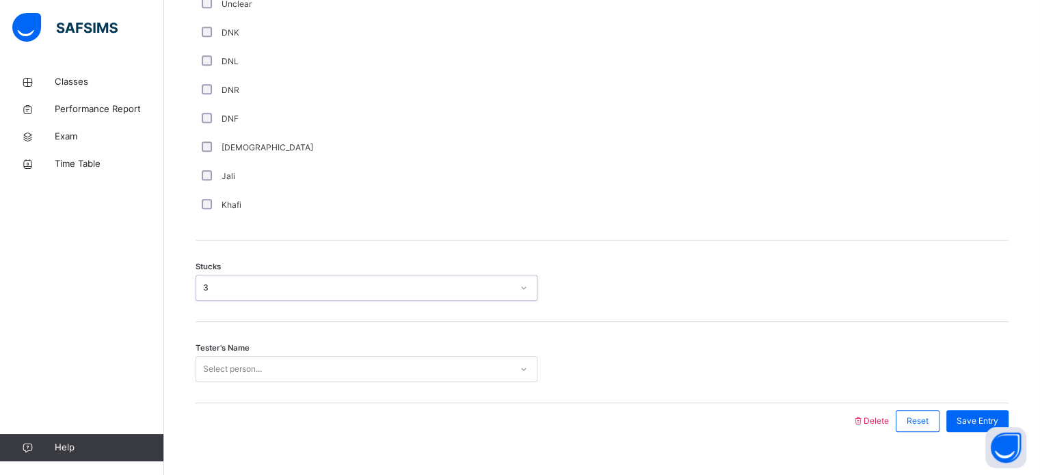
scroll to position [991, 0]
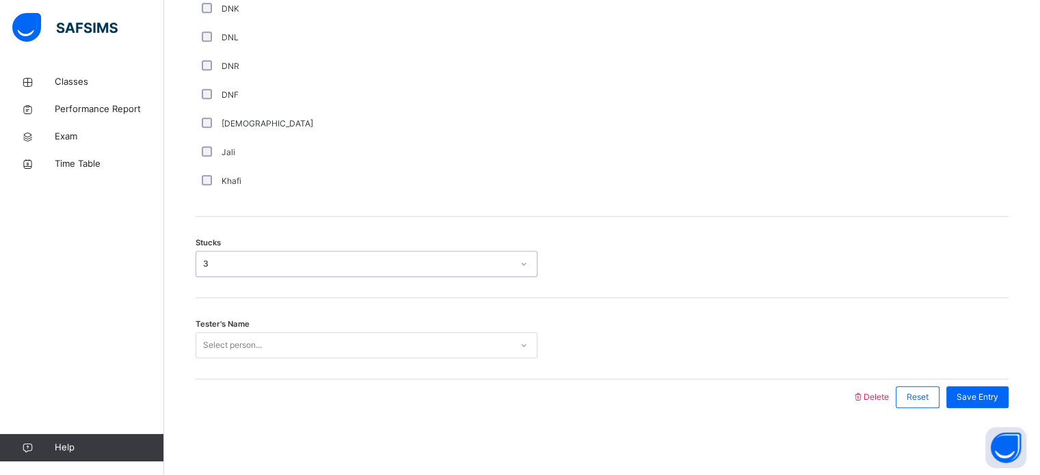
click at [408, 358] on div "Select person..." at bounding box center [367, 345] width 342 height 26
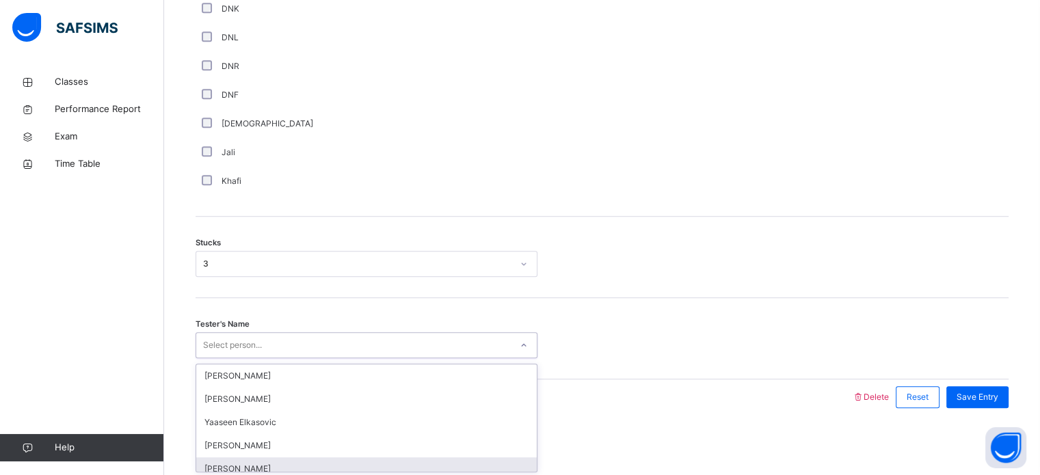
click at [348, 460] on div "[PERSON_NAME]" at bounding box center [366, 469] width 341 height 23
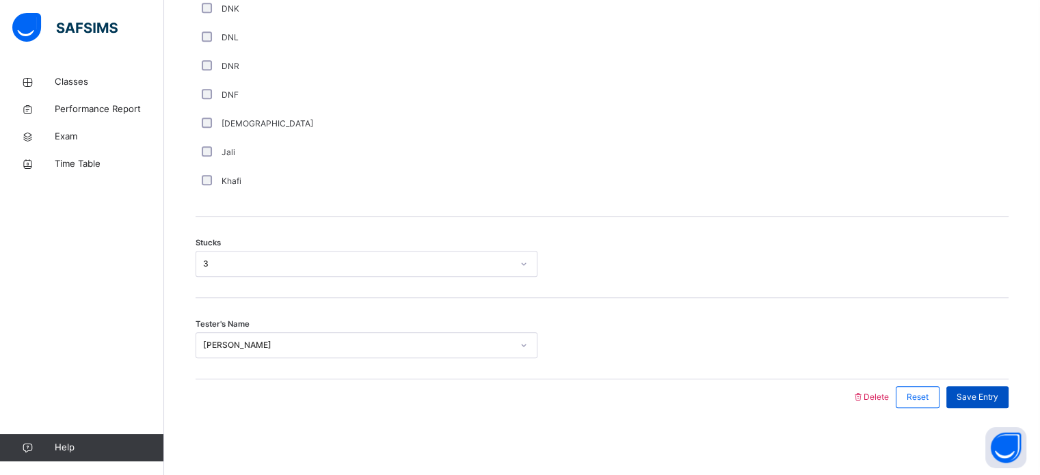
click at [983, 396] on span "Save Entry" at bounding box center [978, 397] width 42 height 12
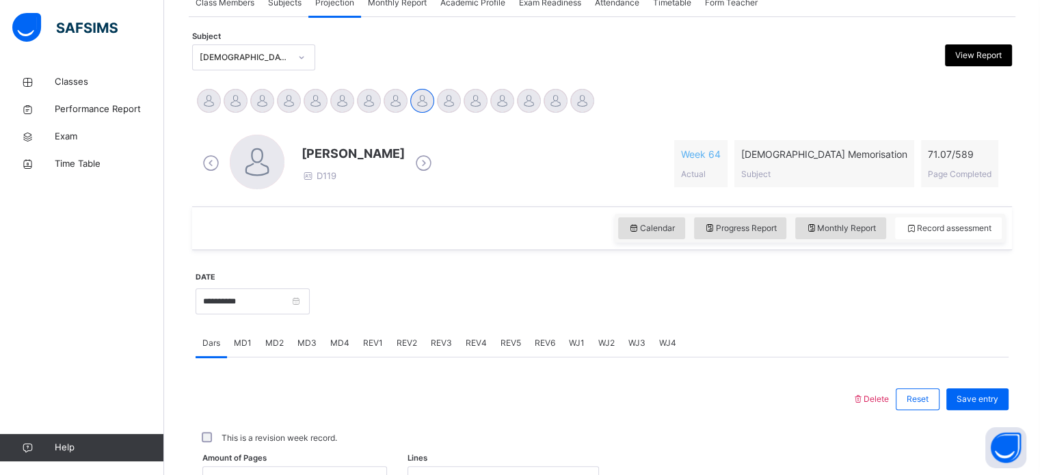
scroll to position [269, 0]
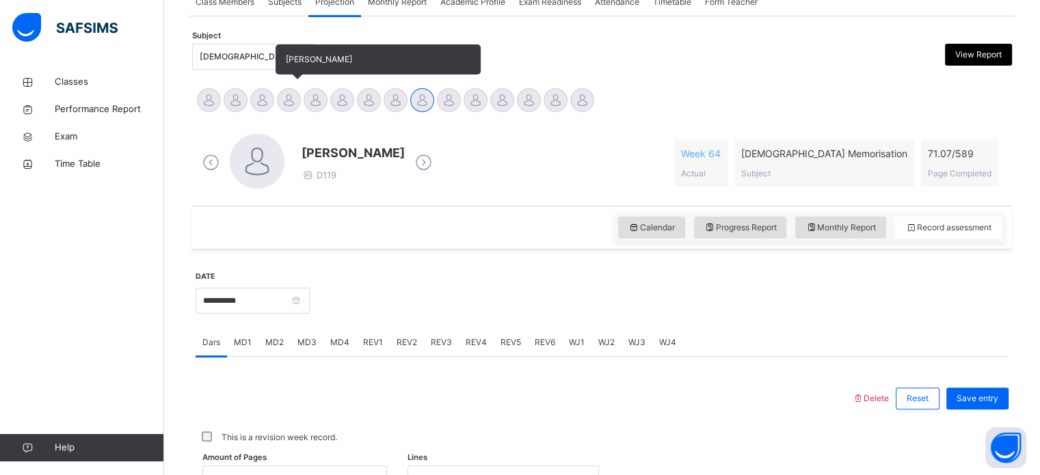
click at [278, 112] on div "[PERSON_NAME]" at bounding box center [289, 102] width 27 height 30
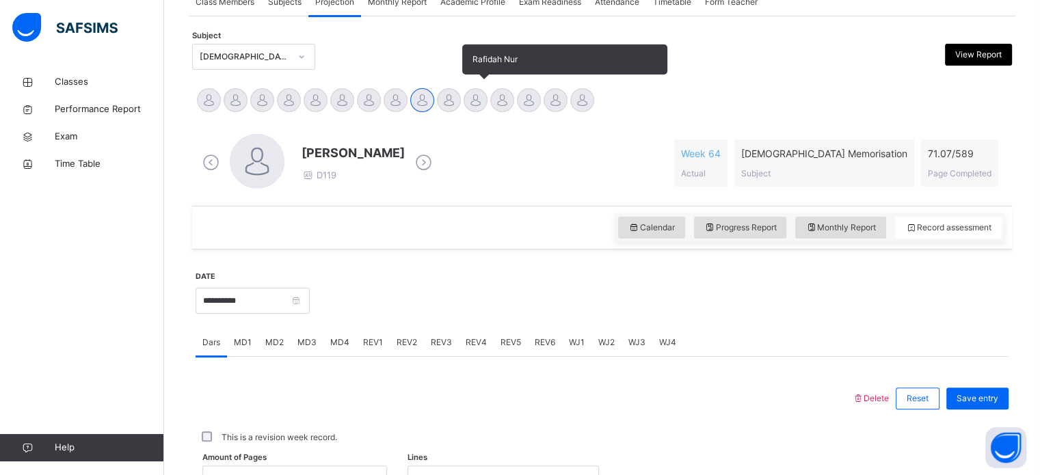
click at [466, 109] on div "Rafidah Nur" at bounding box center [475, 102] width 27 height 30
click at [458, 108] on div "[PERSON_NAME]" at bounding box center [449, 102] width 27 height 30
click at [446, 106] on div at bounding box center [449, 100] width 24 height 24
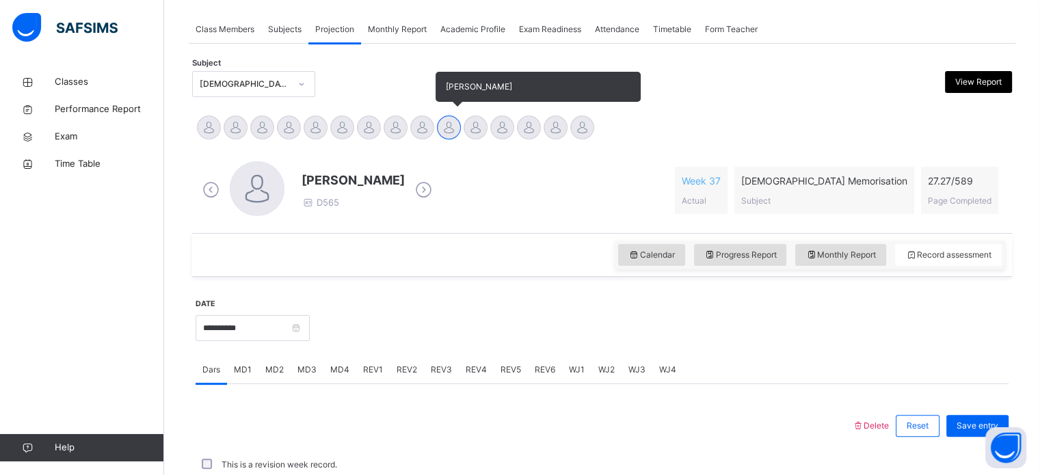
scroll to position [274, 0]
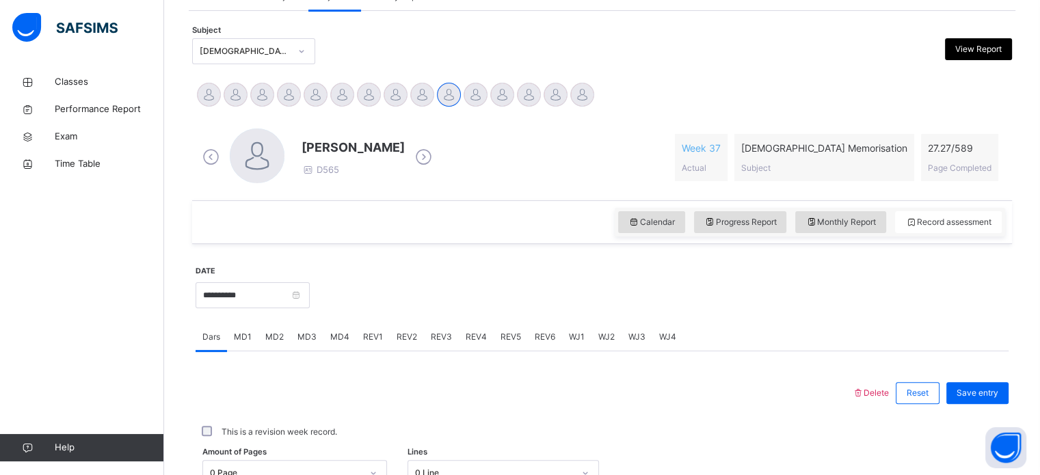
click at [624, 337] on div "WJ3" at bounding box center [637, 337] width 31 height 27
click at [611, 341] on span "WJ2" at bounding box center [607, 337] width 16 height 12
click at [572, 341] on span "WJ1" at bounding box center [577, 337] width 16 height 12
click at [629, 337] on span "WJ3" at bounding box center [637, 337] width 17 height 12
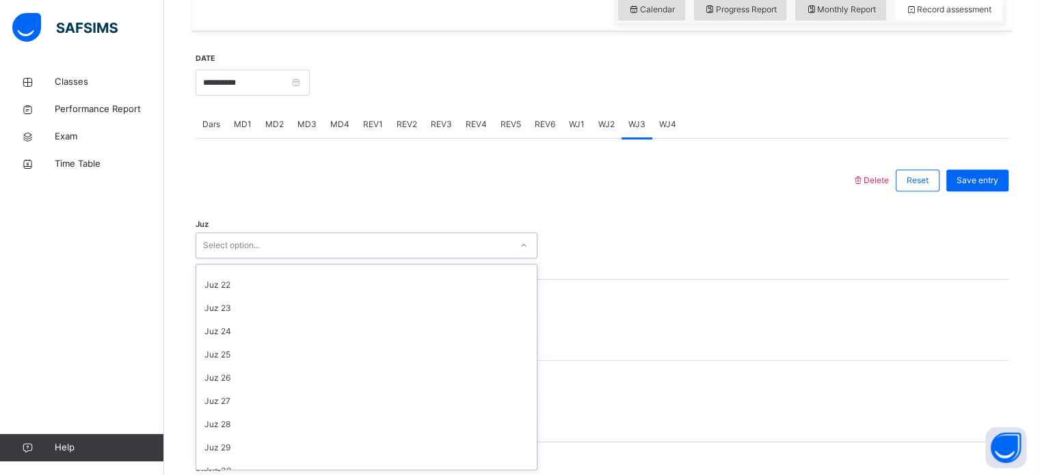
scroll to position [493, 0]
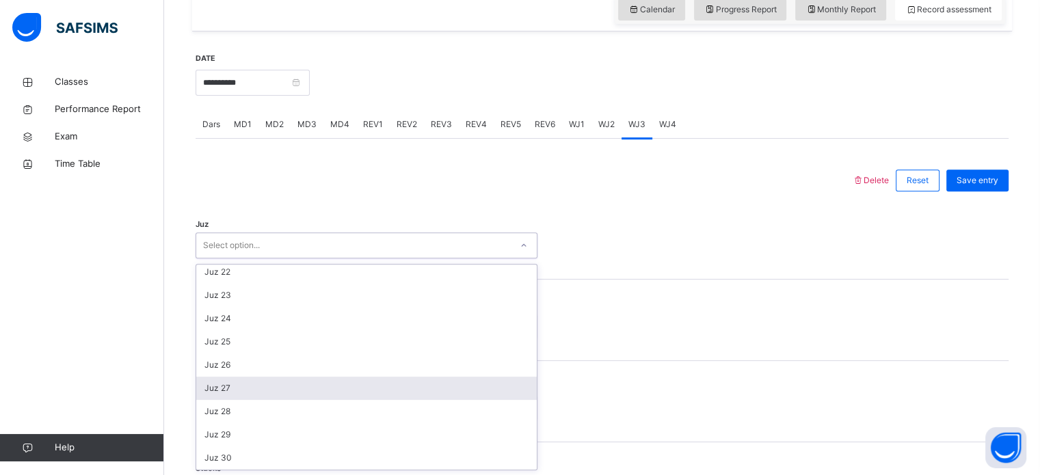
click at [267, 391] on div "Juz 27" at bounding box center [366, 388] width 341 height 23
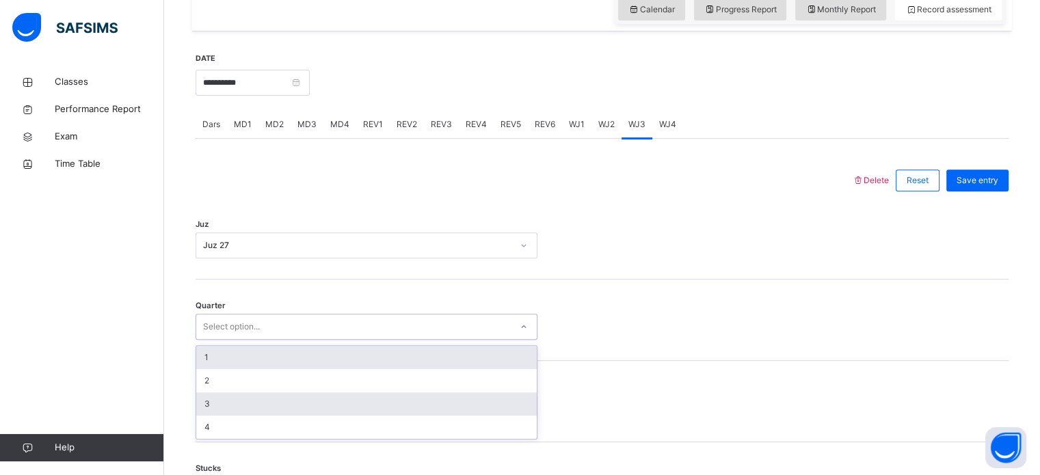
click at [279, 408] on div "3" at bounding box center [366, 404] width 341 height 23
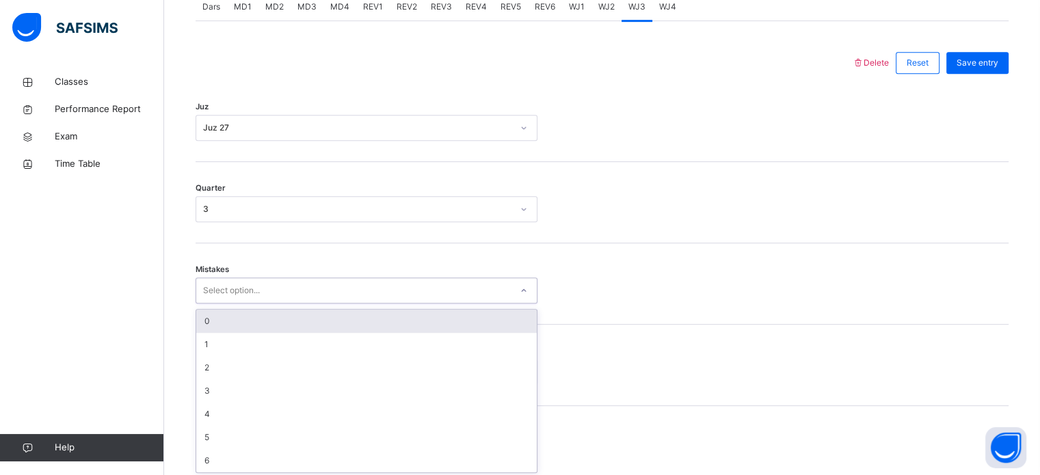
scroll to position [607, 0]
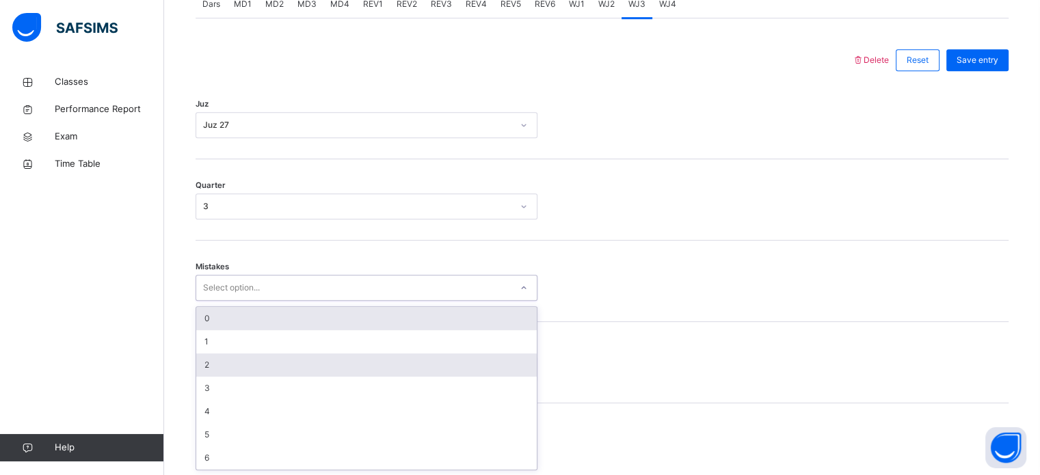
click at [245, 363] on div "2" at bounding box center [366, 365] width 341 height 23
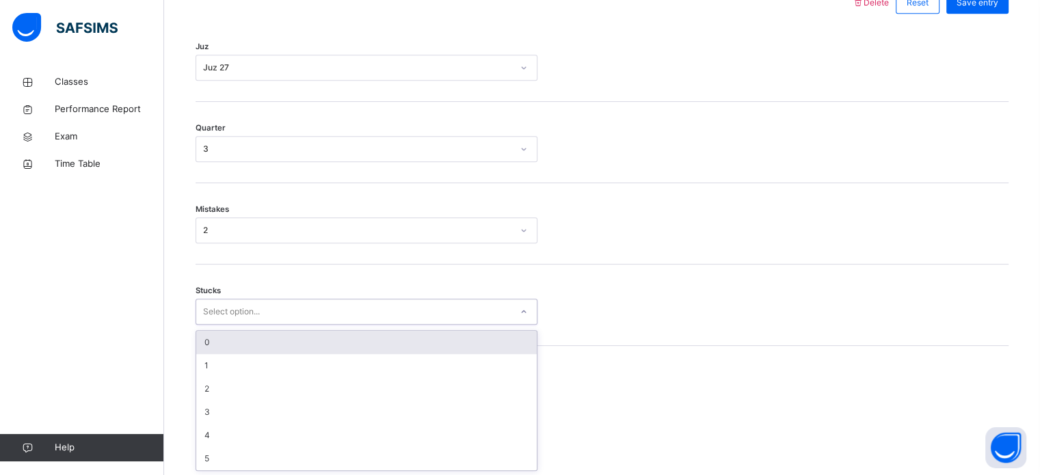
scroll to position [665, 0]
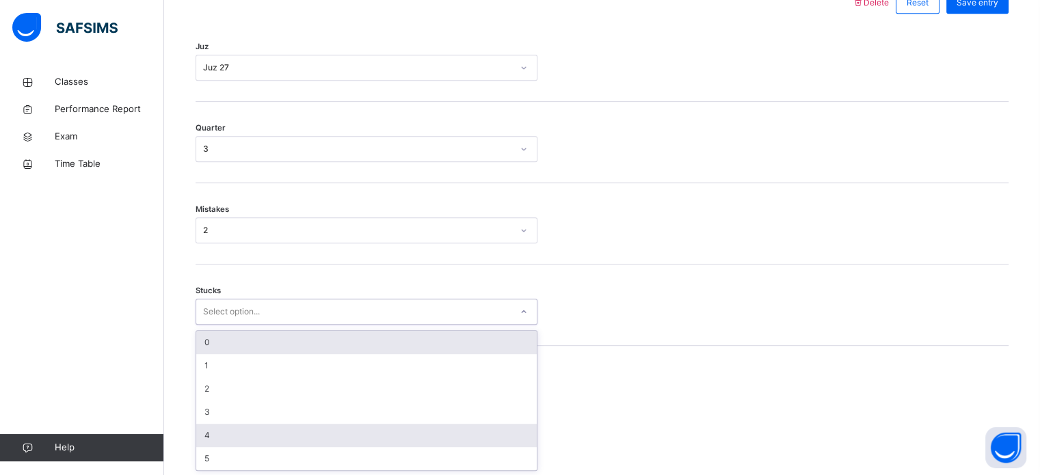
click at [220, 436] on div "4" at bounding box center [366, 435] width 341 height 23
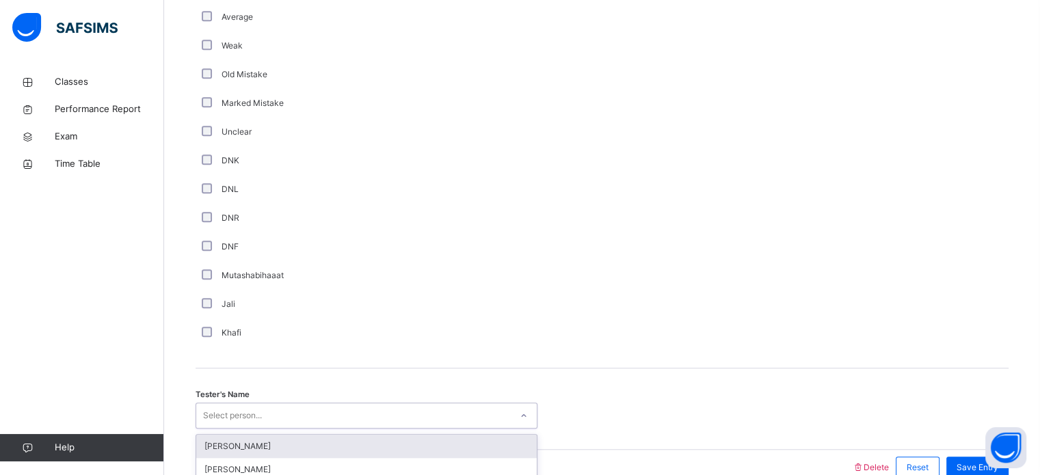
scroll to position [1154, 0]
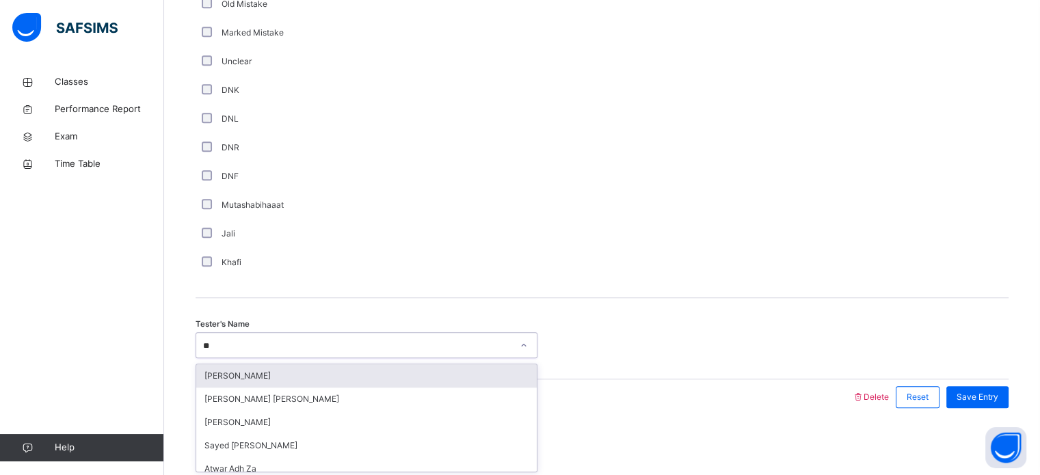
type input "***"
click at [503, 384] on div "Wafa Rodhiyya" at bounding box center [366, 376] width 341 height 23
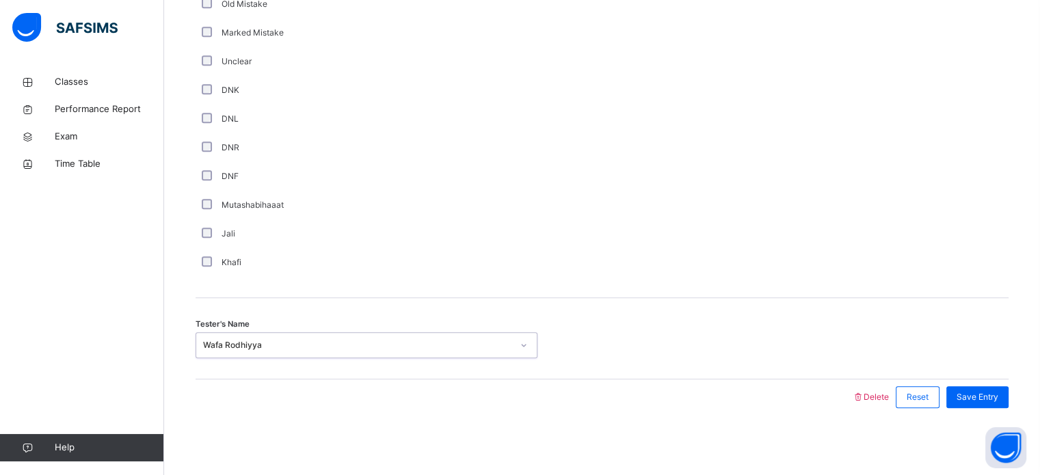
click at [874, 253] on div "Comment Good Average Weak Old Mistake Marked Mistake Unclear DNK DNL DNR DNF Mu…" at bounding box center [602, 84] width 813 height 386
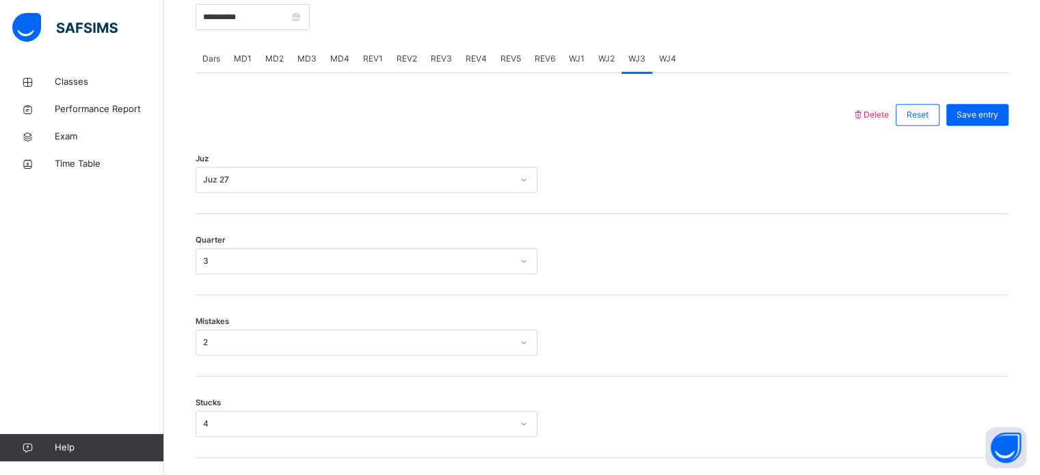
scroll to position [558, 0]
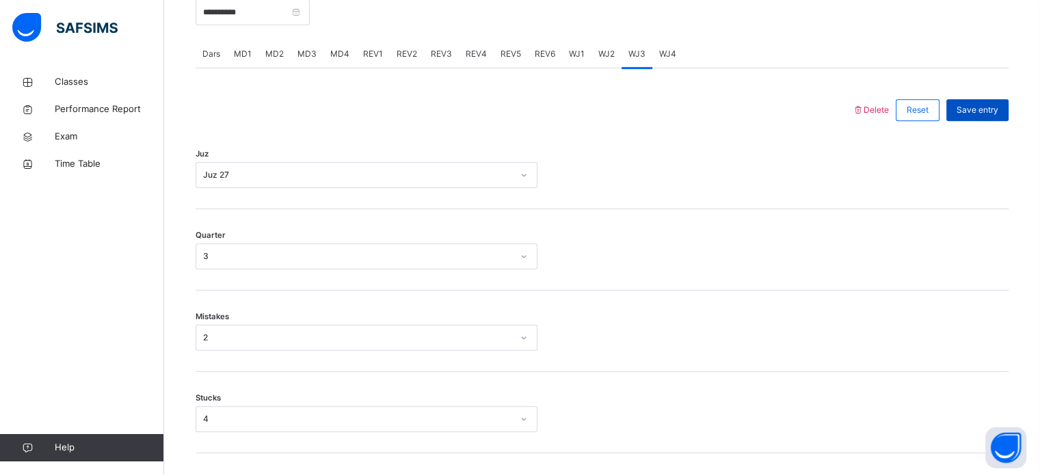
click at [990, 105] on span "Save entry" at bounding box center [978, 110] width 42 height 12
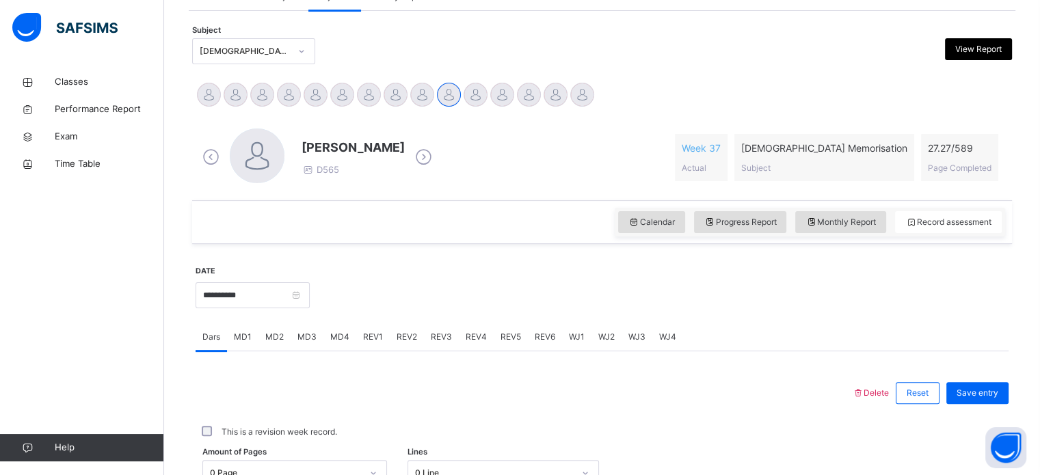
scroll to position [274, 0]
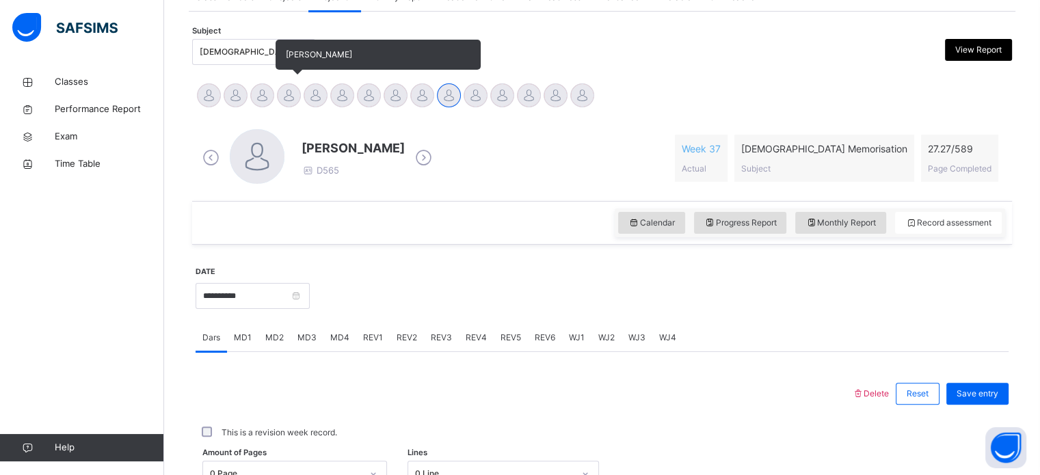
click at [294, 104] on div at bounding box center [289, 95] width 24 height 24
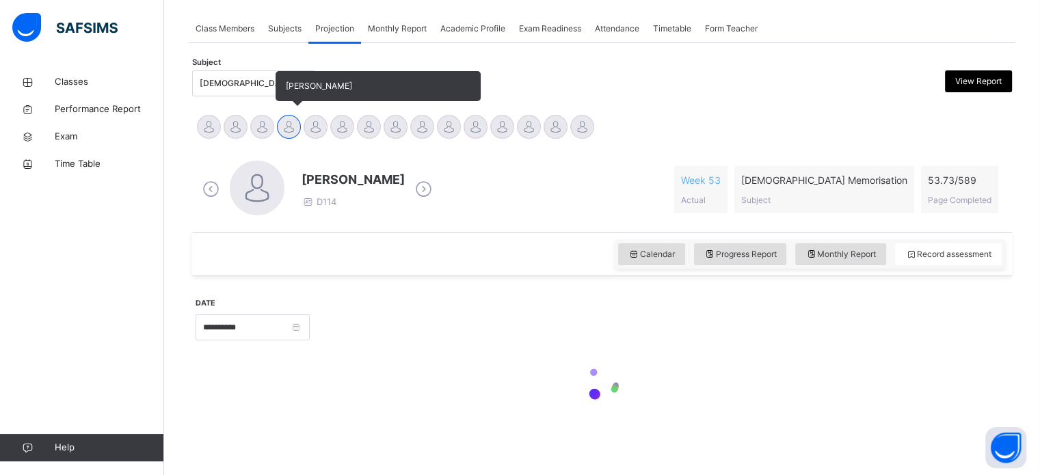
scroll to position [241, 0]
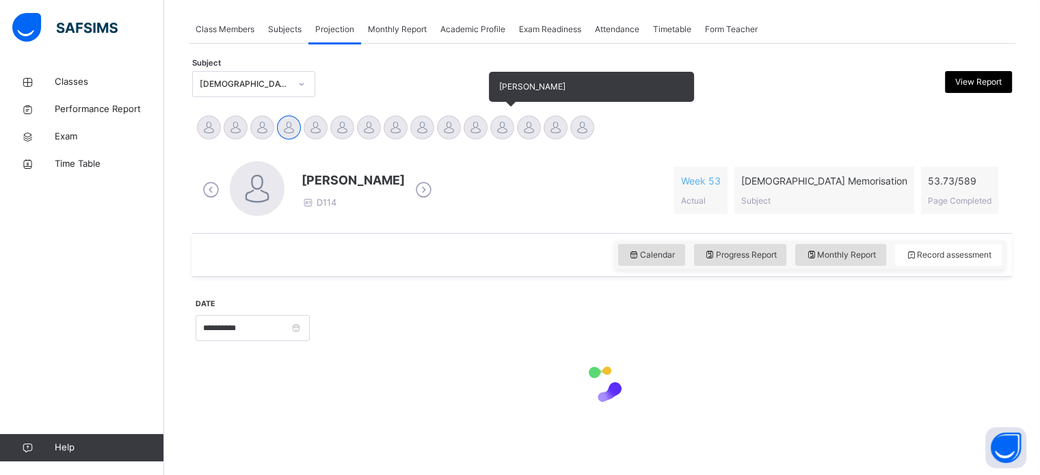
click at [509, 133] on div at bounding box center [502, 128] width 24 height 24
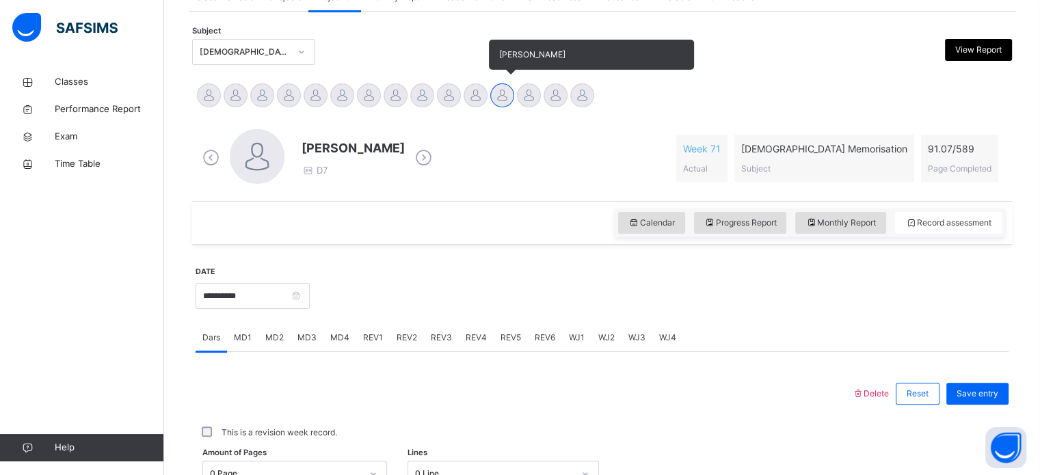
scroll to position [551, 0]
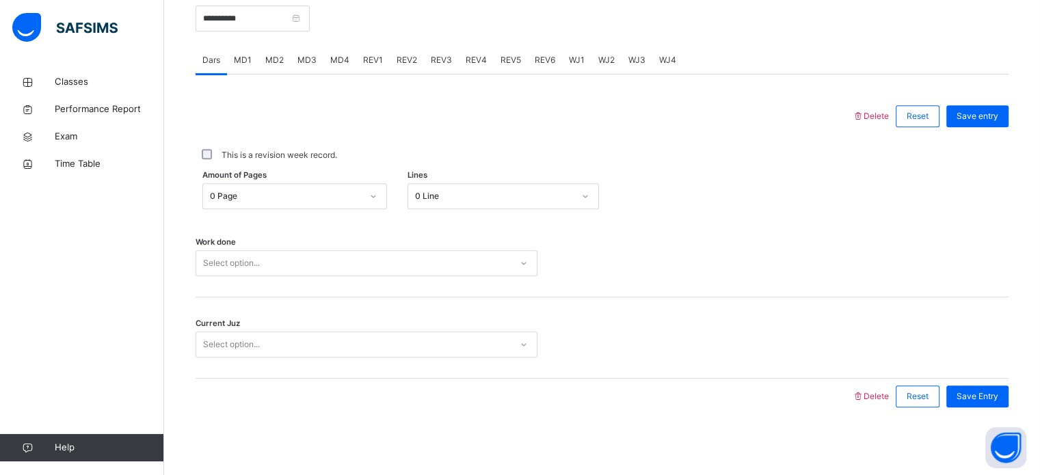
click at [608, 64] on span "WJ2" at bounding box center [607, 60] width 16 height 12
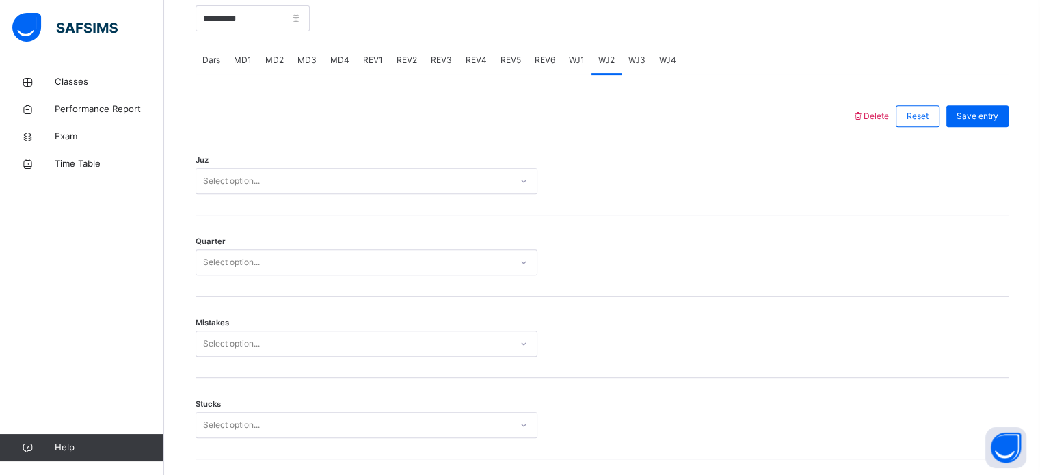
click at [372, 181] on div "Select option..." at bounding box center [353, 181] width 315 height 21
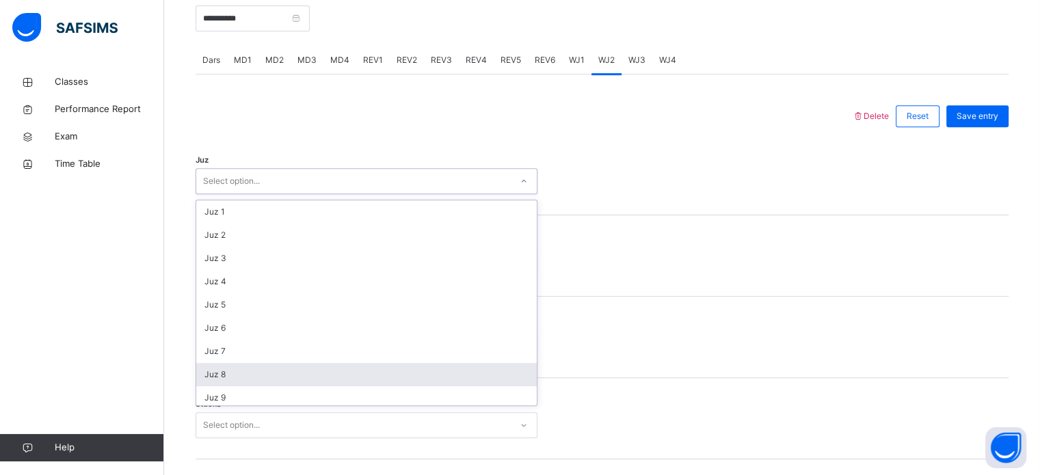
scroll to position [493, 0]
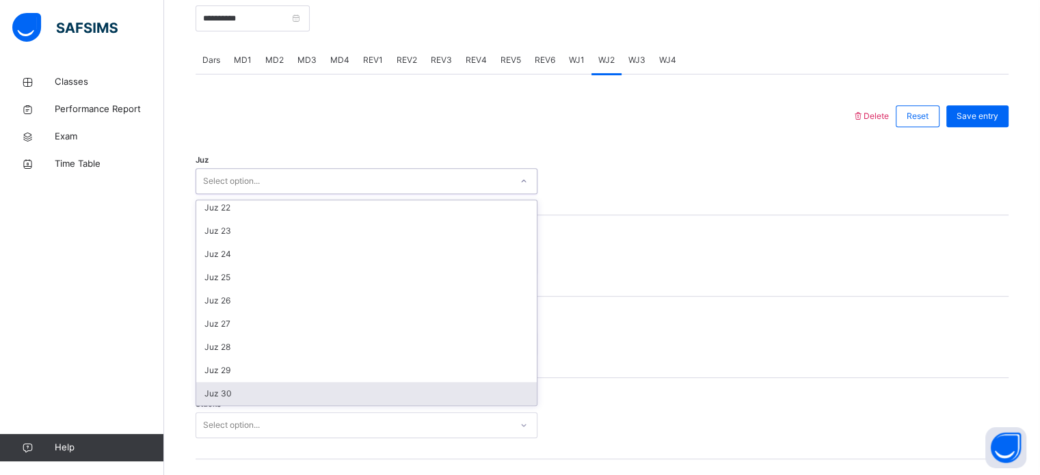
click at [335, 386] on div "Juz 30" at bounding box center [366, 393] width 341 height 23
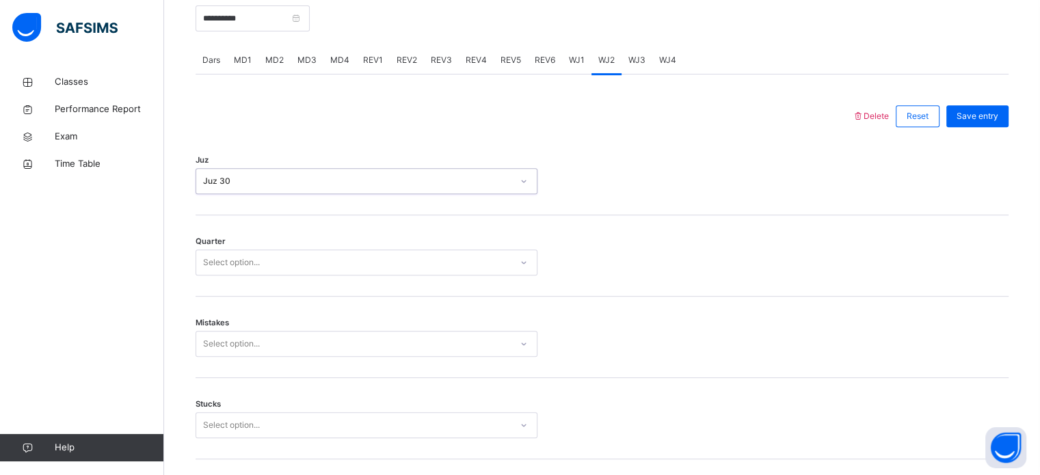
click at [397, 265] on div "Select option..." at bounding box center [353, 262] width 315 height 21
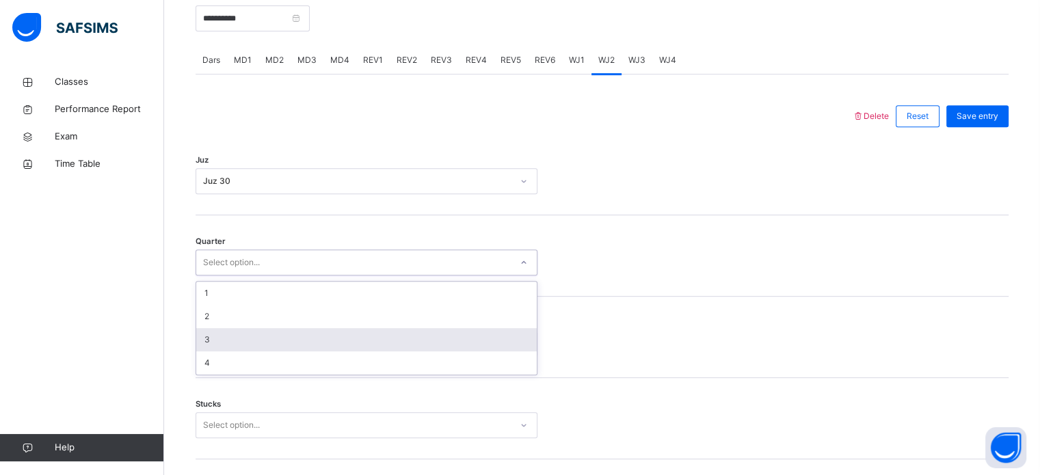
click at [387, 330] on div "3" at bounding box center [366, 339] width 341 height 23
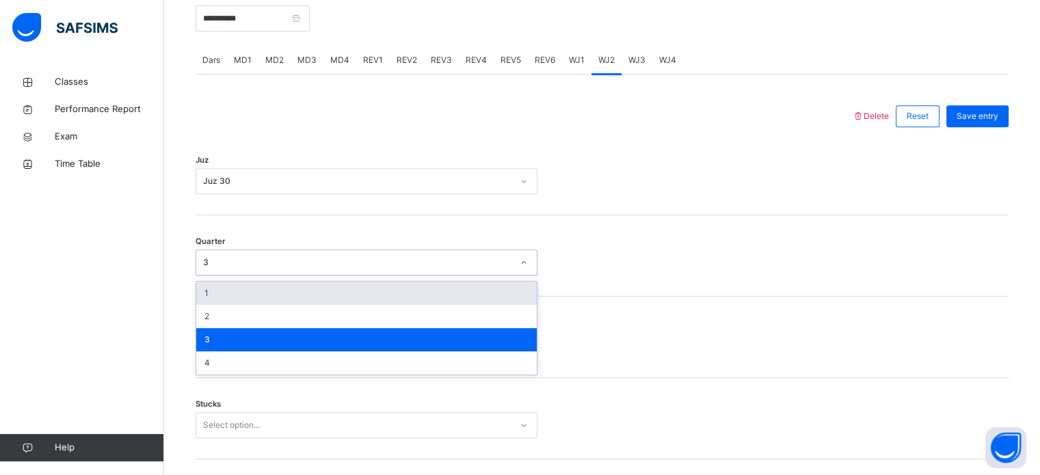
click at [401, 265] on div "3" at bounding box center [357, 263] width 309 height 12
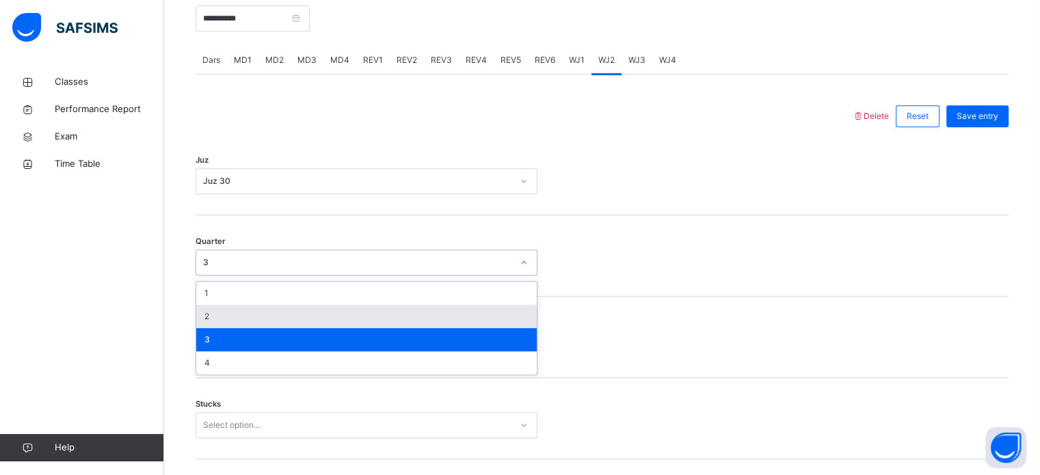
click at [372, 319] on div "2" at bounding box center [366, 316] width 341 height 23
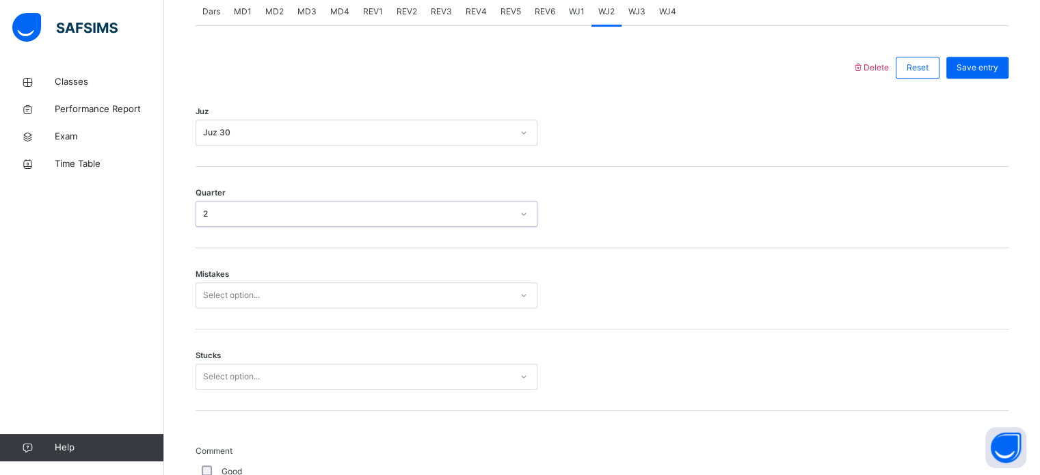
click at [346, 309] on div "Select option..." at bounding box center [367, 296] width 342 height 26
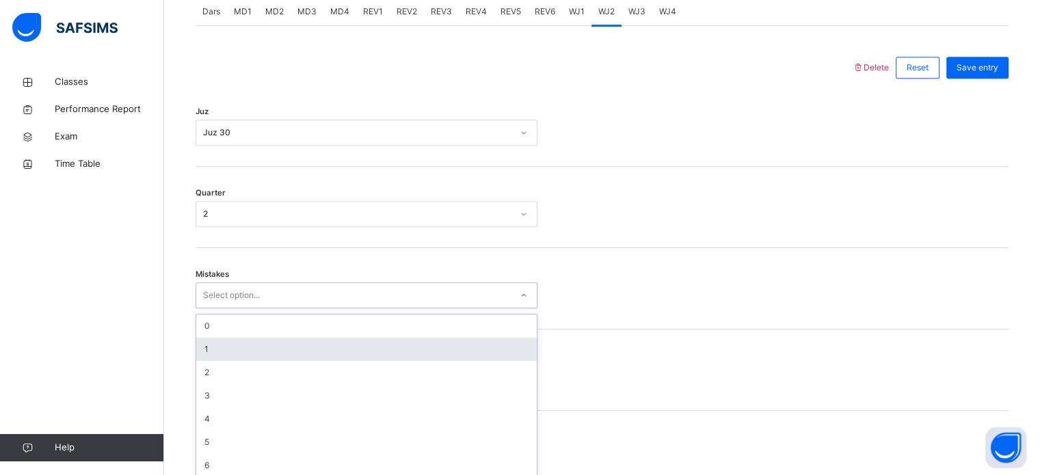
scroll to position [607, 0]
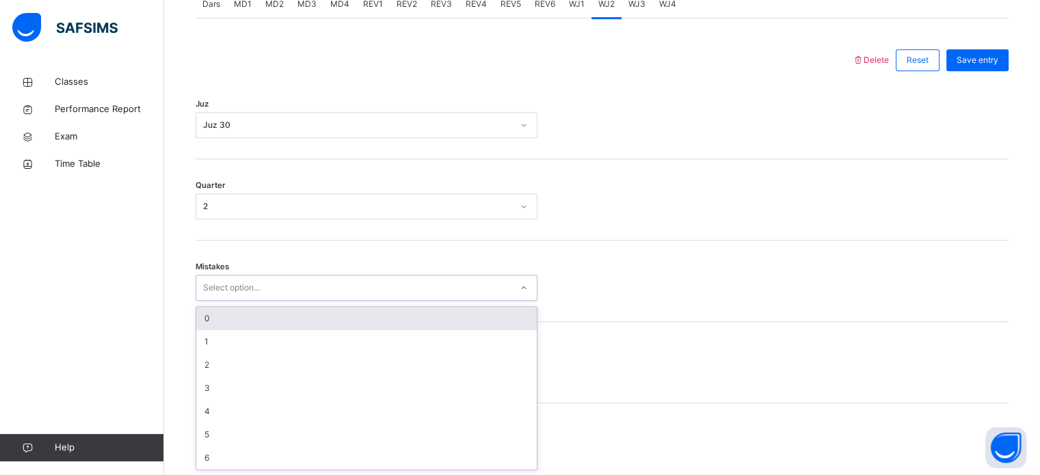
click at [346, 315] on div "0" at bounding box center [366, 318] width 341 height 23
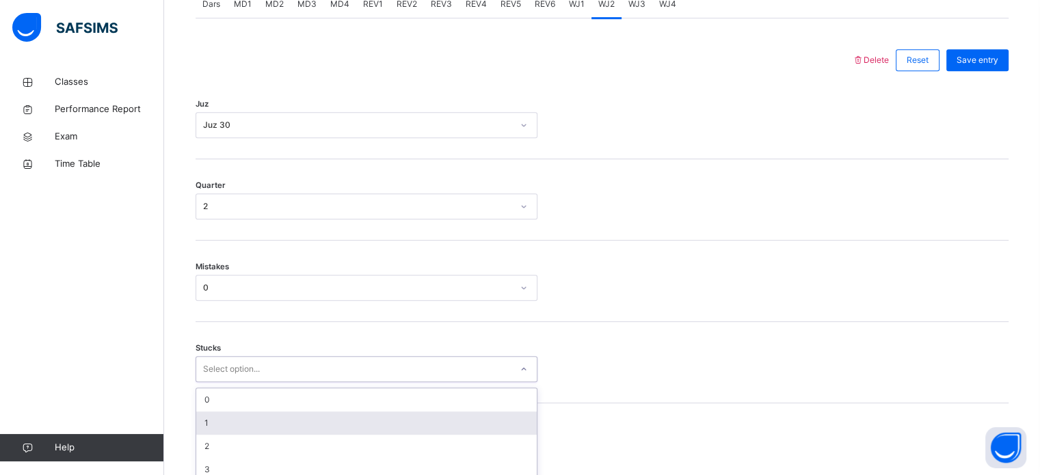
click at [239, 372] on div "option 1 focused, 2 of 6. 6 results available. Use Up and Down to choose option…" at bounding box center [367, 369] width 342 height 26
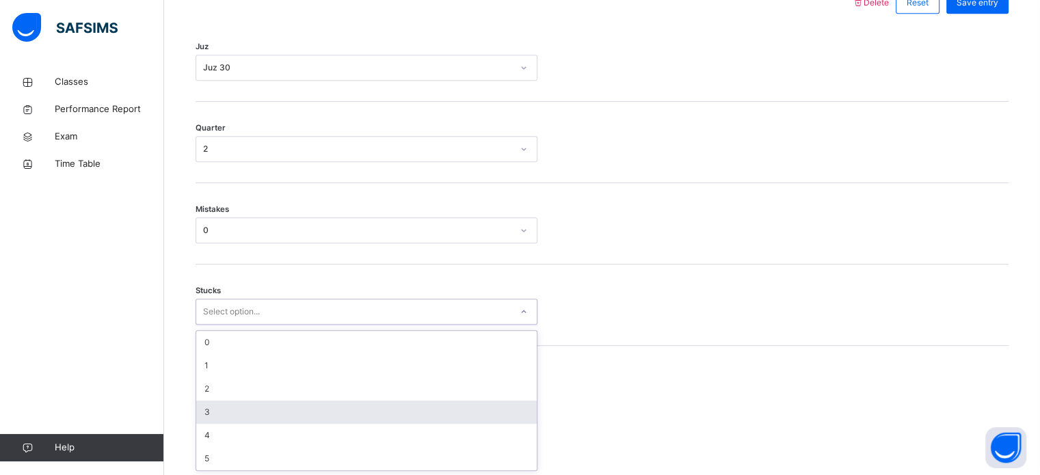
click at [208, 413] on div "3" at bounding box center [366, 412] width 341 height 23
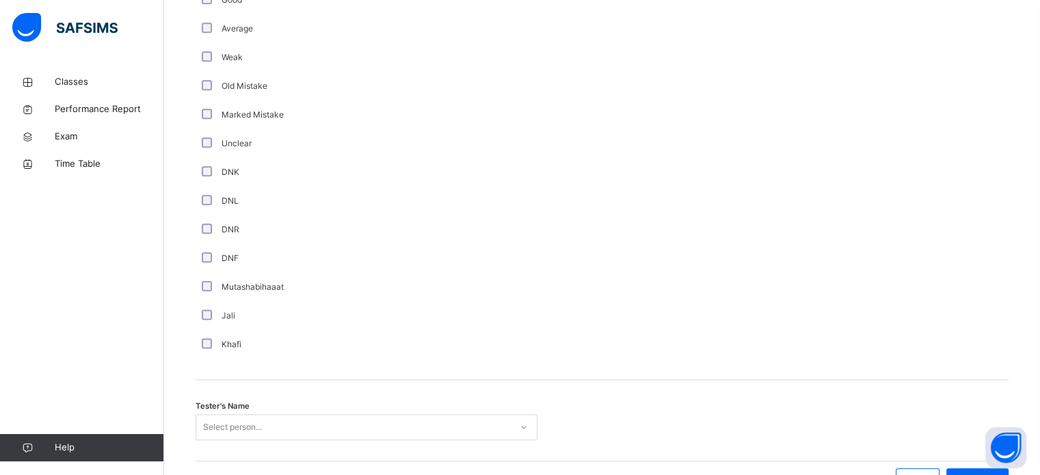
scroll to position [1154, 0]
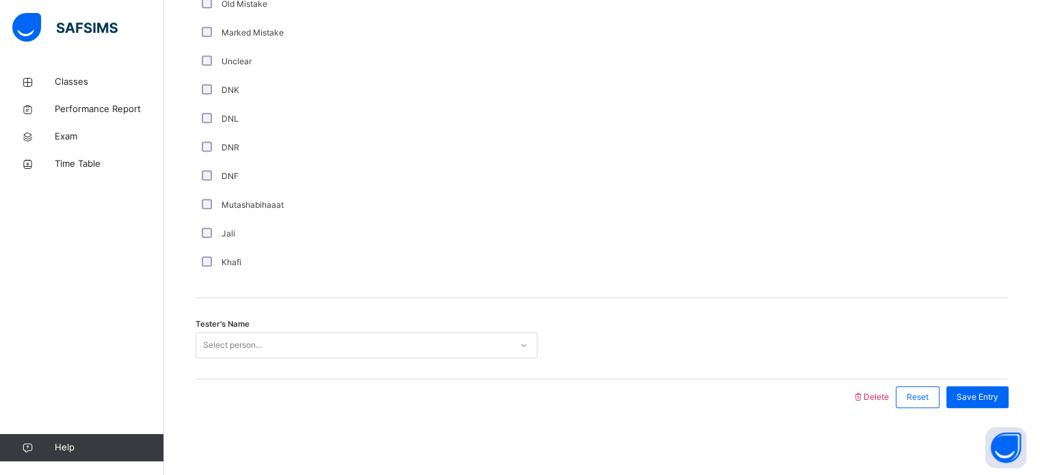
click at [315, 346] on div "Select person..." at bounding box center [353, 345] width 315 height 21
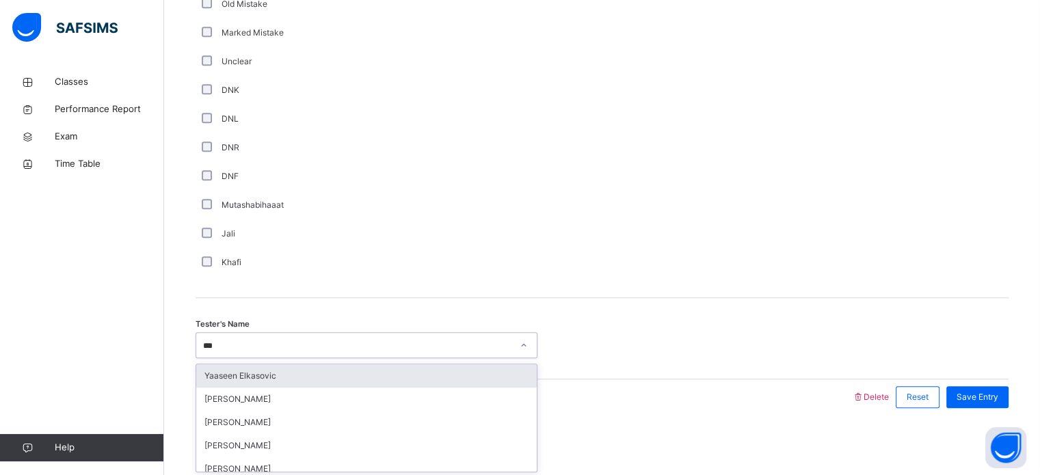
type input "****"
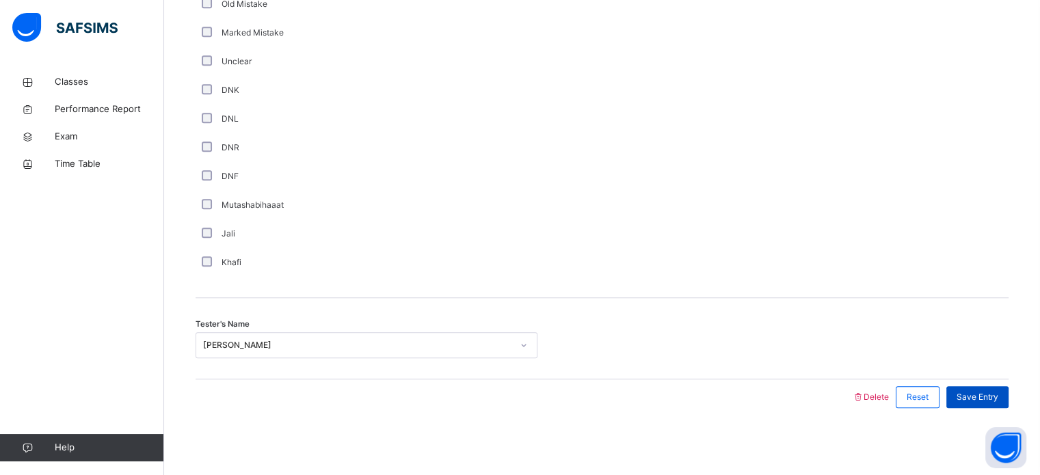
click at [988, 396] on span "Save Entry" at bounding box center [978, 397] width 42 height 12
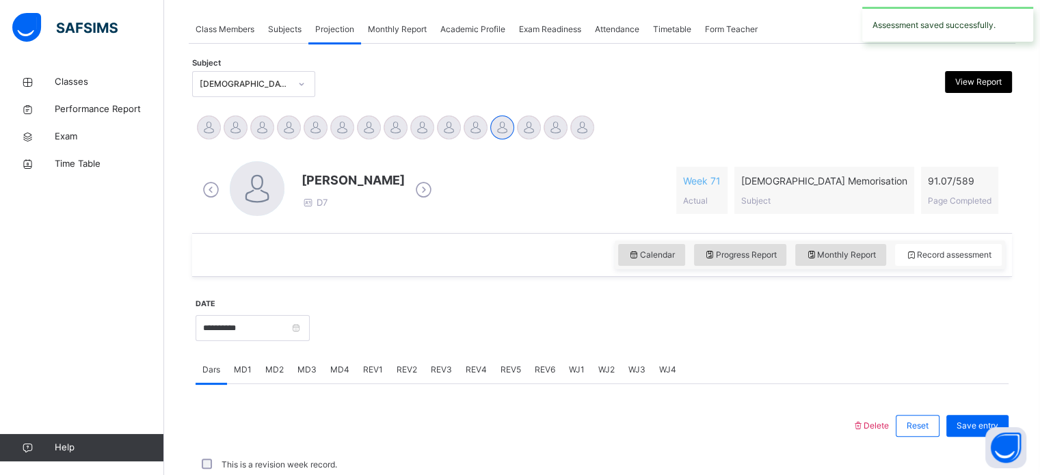
scroll to position [551, 0]
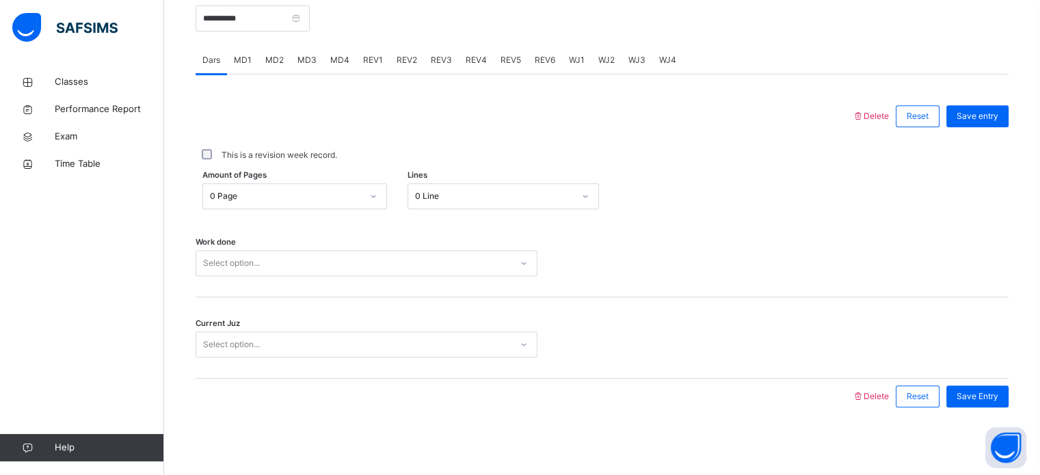
click at [320, 209] on div "Amount of Pages 0 Page Lines 0 Line" at bounding box center [602, 196] width 813 height 40
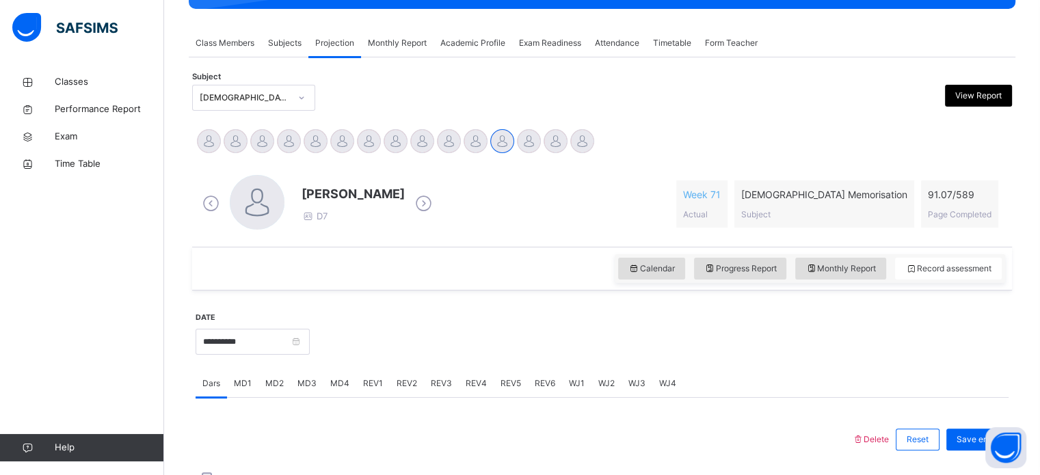
scroll to position [216, 0]
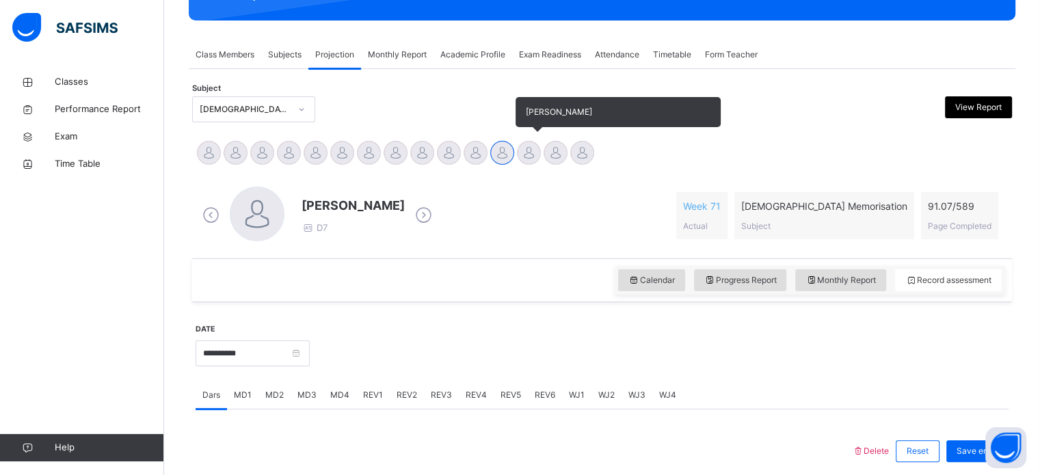
click at [516, 140] on div "[PERSON_NAME]" at bounding box center [529, 155] width 27 height 30
click at [538, 158] on div at bounding box center [529, 153] width 24 height 24
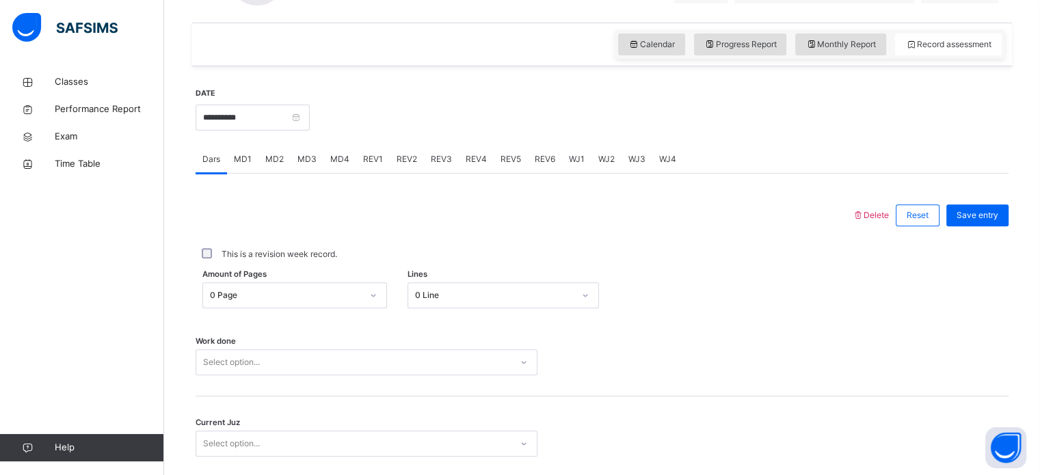
scroll to position [462, 0]
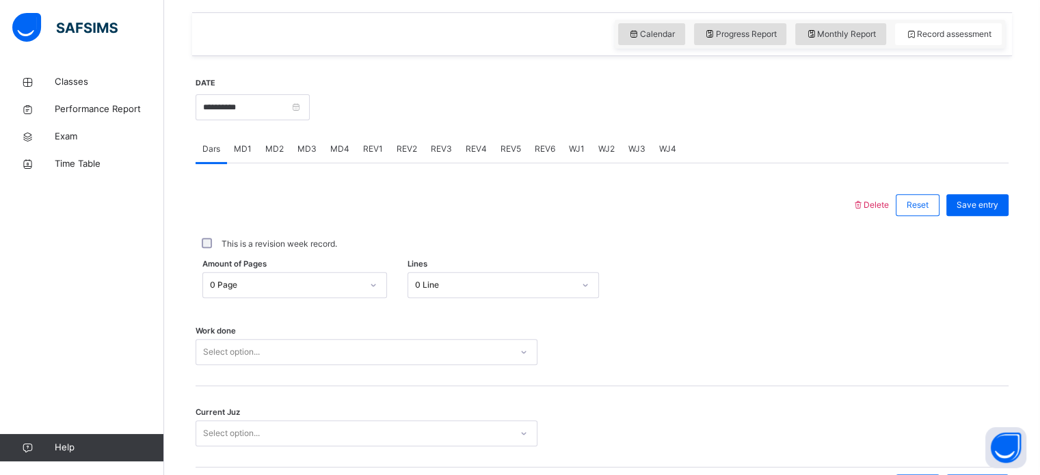
click at [659, 146] on span "WJ4" at bounding box center [667, 149] width 17 height 12
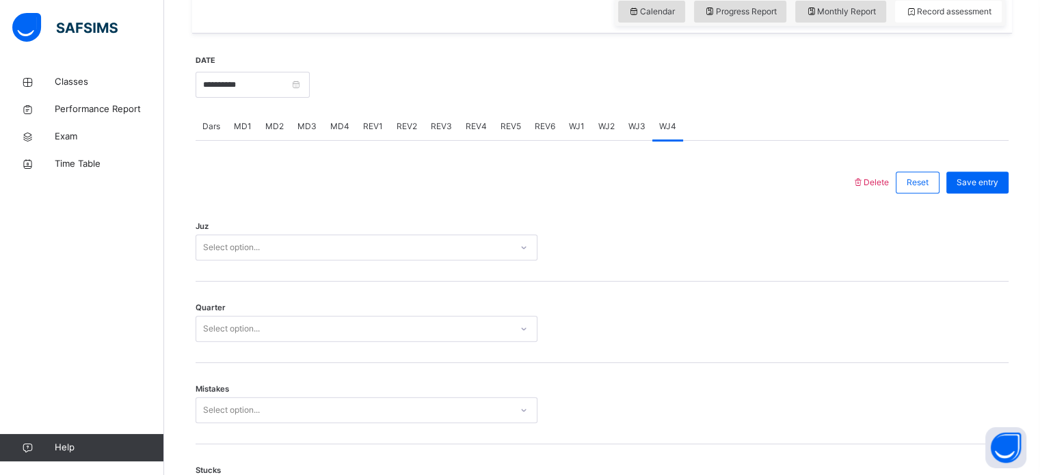
click at [481, 261] on div "Select option..." at bounding box center [367, 248] width 342 height 26
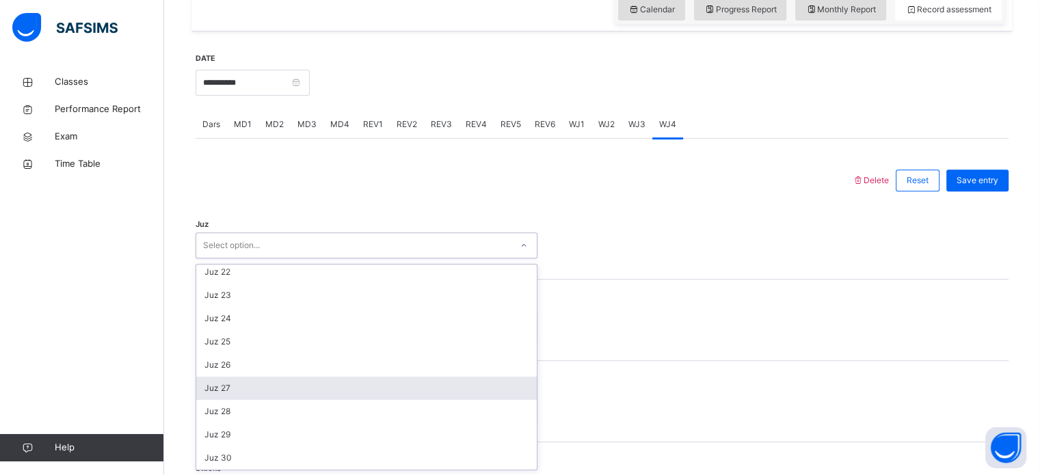
click at [252, 389] on div "Juz 27" at bounding box center [366, 388] width 341 height 23
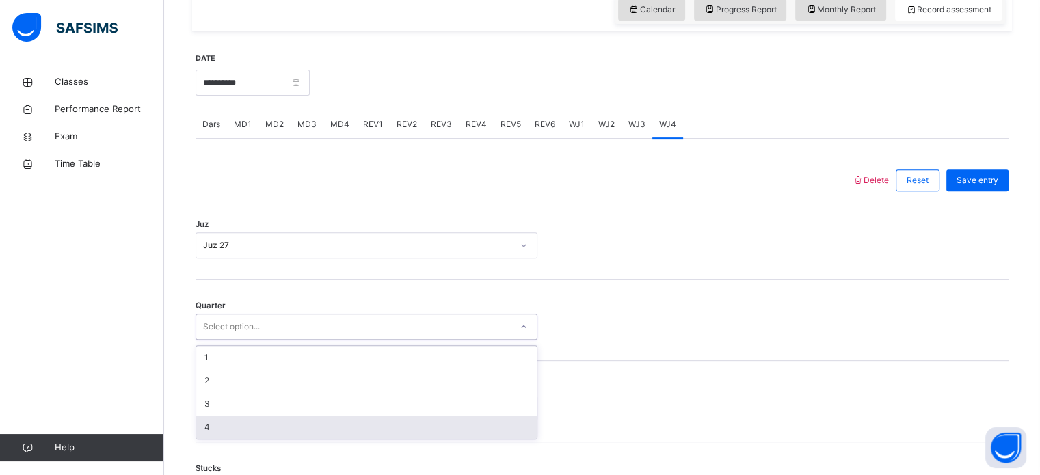
drag, startPoint x: 277, startPoint y: 326, endPoint x: 257, endPoint y: 493, distance: 167.4
click at [257, 475] on html "Class Arm Details Third Term / [DATE]-[DATE] Wafa Rodhiyya [EMAIL_ADDRESS][DOMA…" at bounding box center [520, 328] width 1040 height 1631
click at [393, 432] on div "4" at bounding box center [366, 427] width 341 height 23
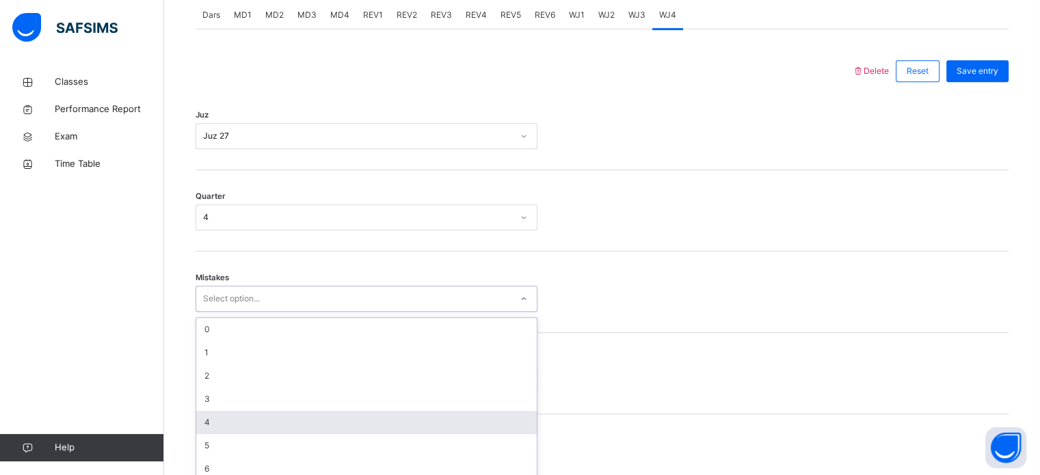
click at [367, 312] on div "option 4 focused, 5 of 7. 7 results available. Use Up and Down to choose option…" at bounding box center [367, 299] width 342 height 26
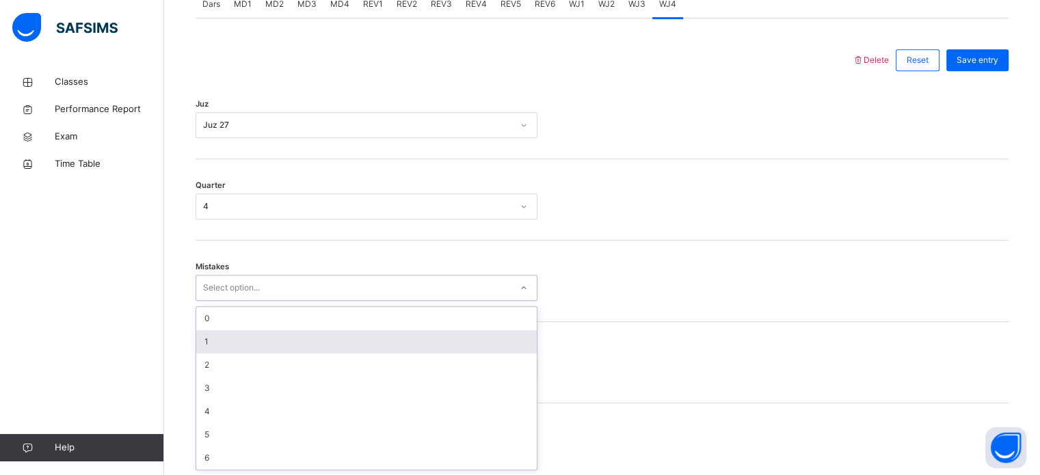
click at [294, 332] on div "1" at bounding box center [366, 341] width 341 height 23
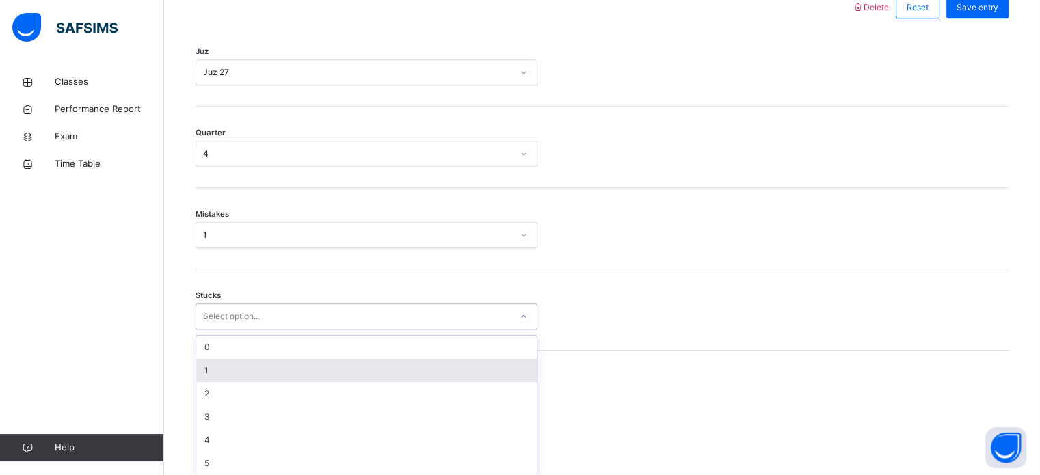
click at [278, 330] on div "option 1 focused, 2 of 6. 6 results available. Use Up and Down to choose option…" at bounding box center [367, 317] width 342 height 26
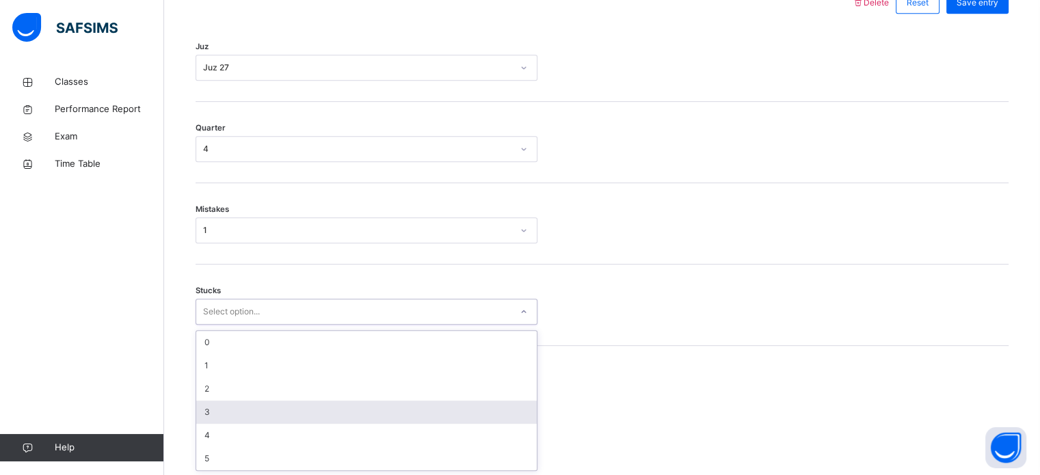
click at [265, 406] on div "3" at bounding box center [366, 412] width 341 height 23
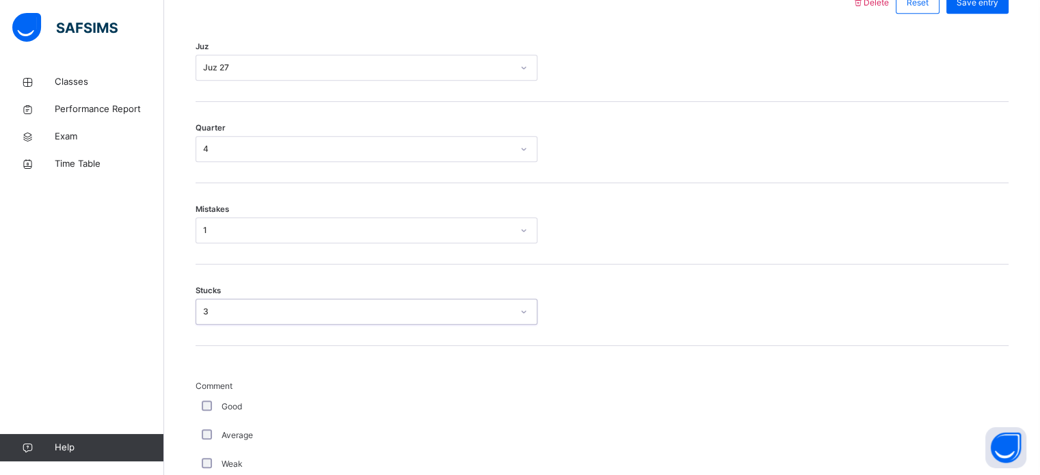
click at [213, 444] on div "Average" at bounding box center [367, 435] width 342 height 29
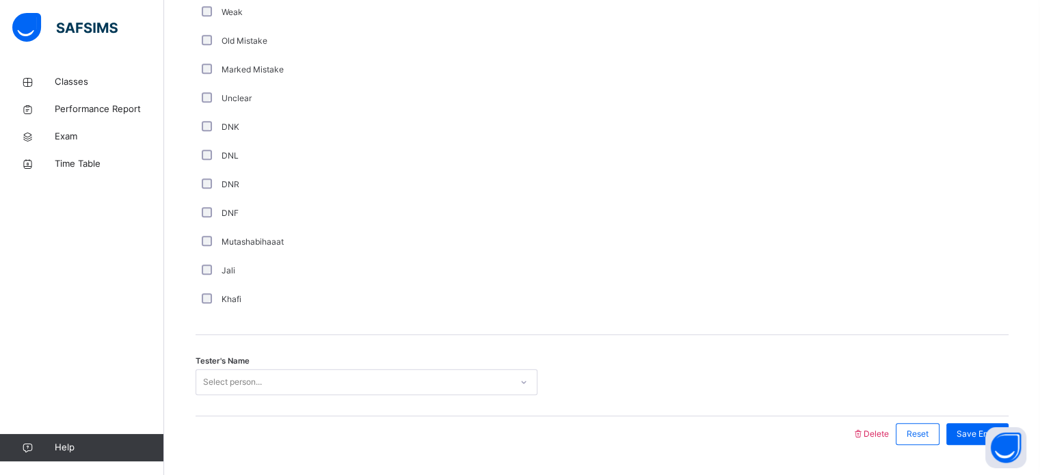
scroll to position [1154, 0]
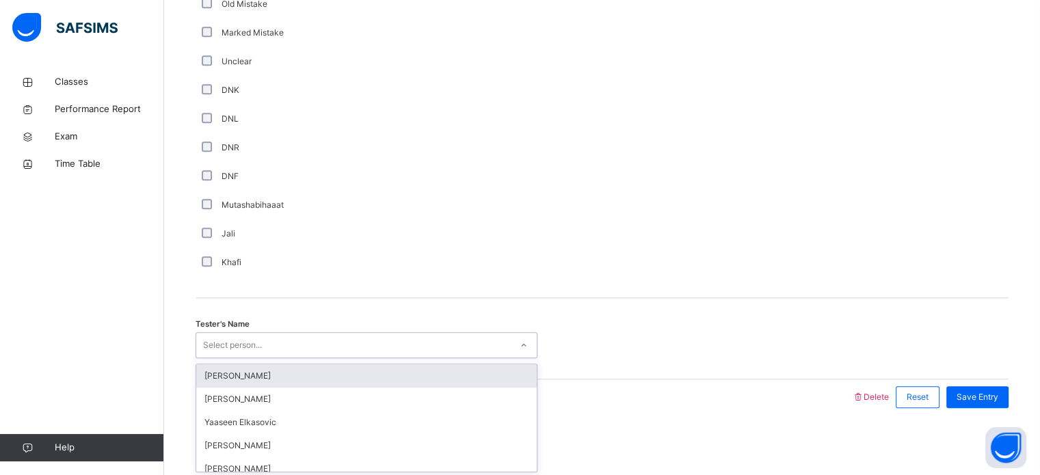
click at [240, 332] on div "Select person..." at bounding box center [367, 345] width 342 height 26
type input "***"
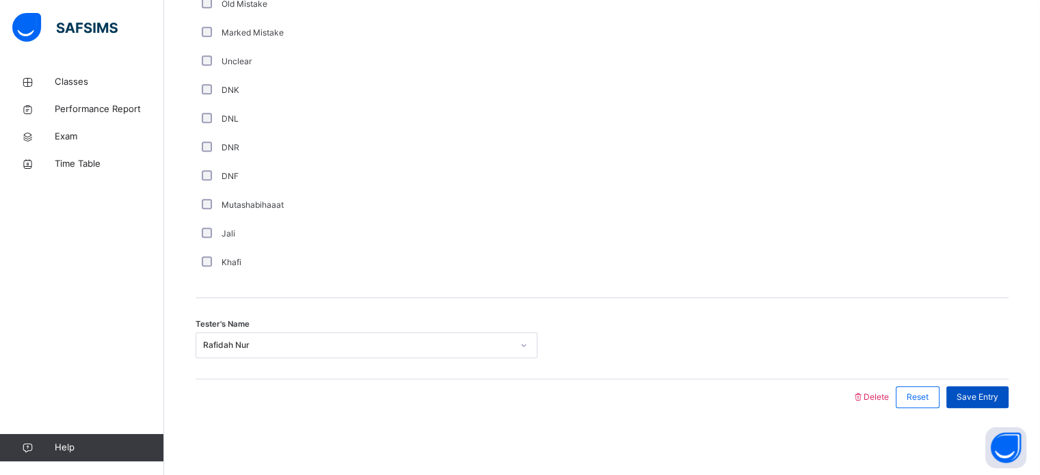
click at [991, 391] on span "Save Entry" at bounding box center [978, 397] width 42 height 12
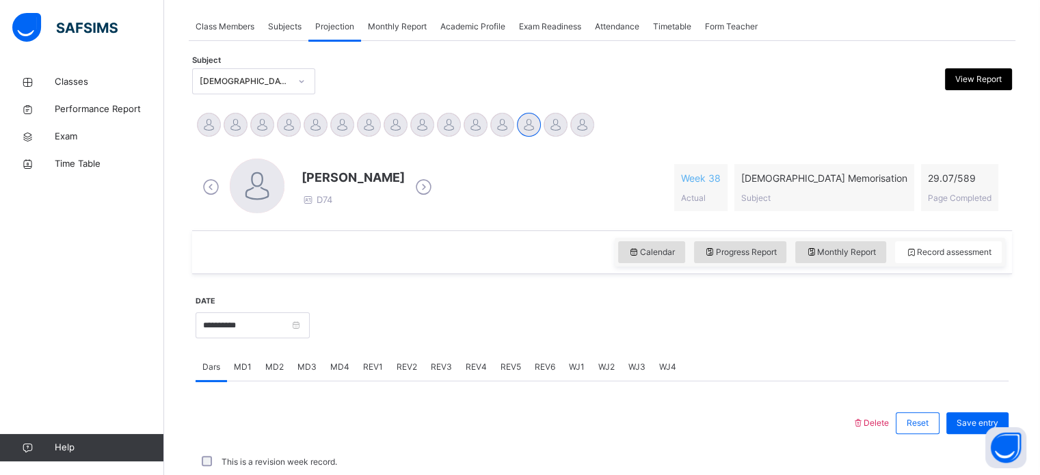
scroll to position [224, 0]
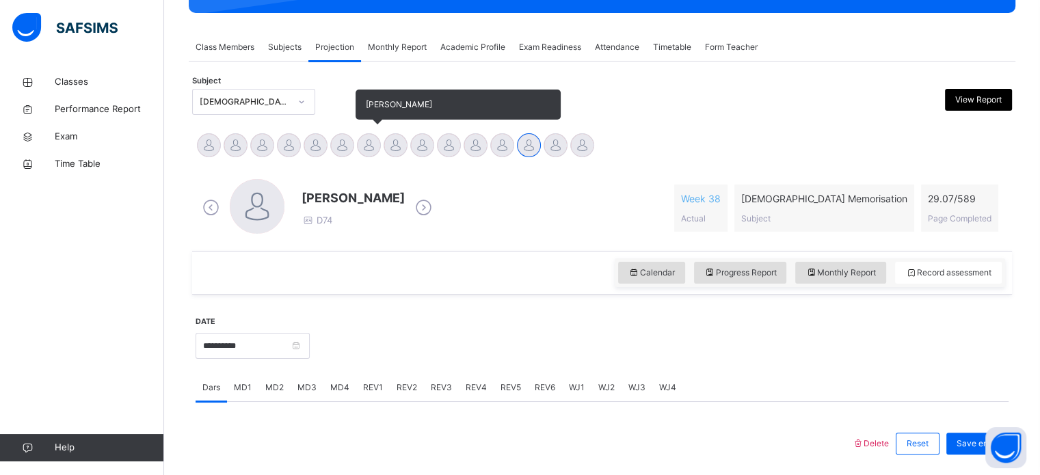
click at [367, 142] on div at bounding box center [369, 145] width 24 height 24
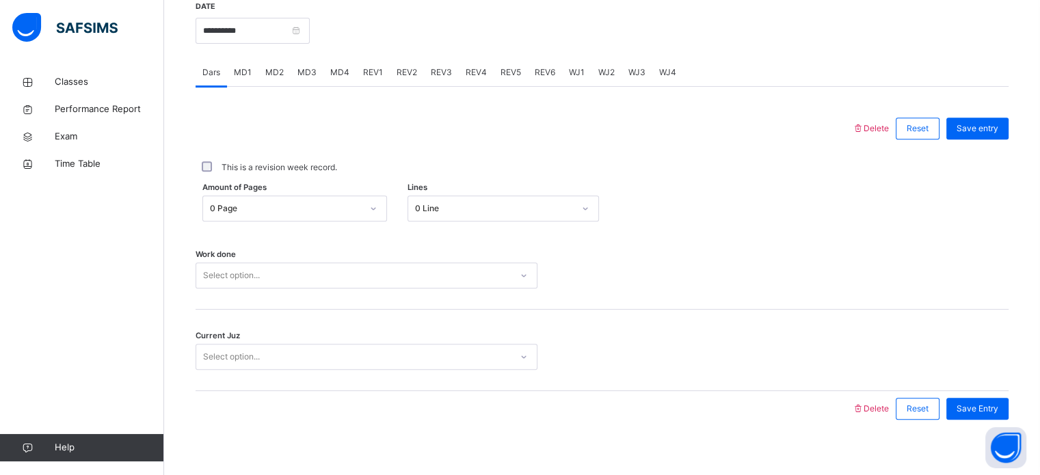
scroll to position [538, 0]
click at [295, 79] on div "MD3" at bounding box center [307, 73] width 33 height 27
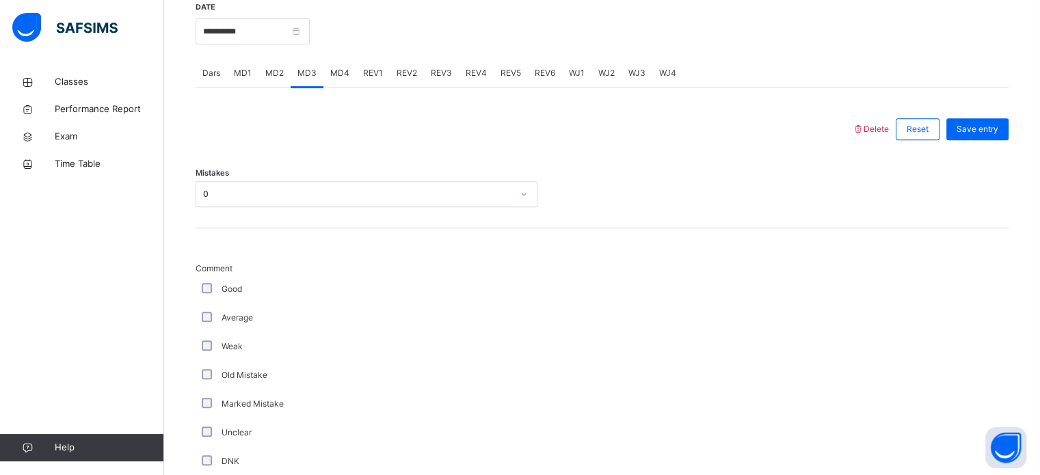
click at [271, 74] on span "MD2" at bounding box center [274, 73] width 18 height 12
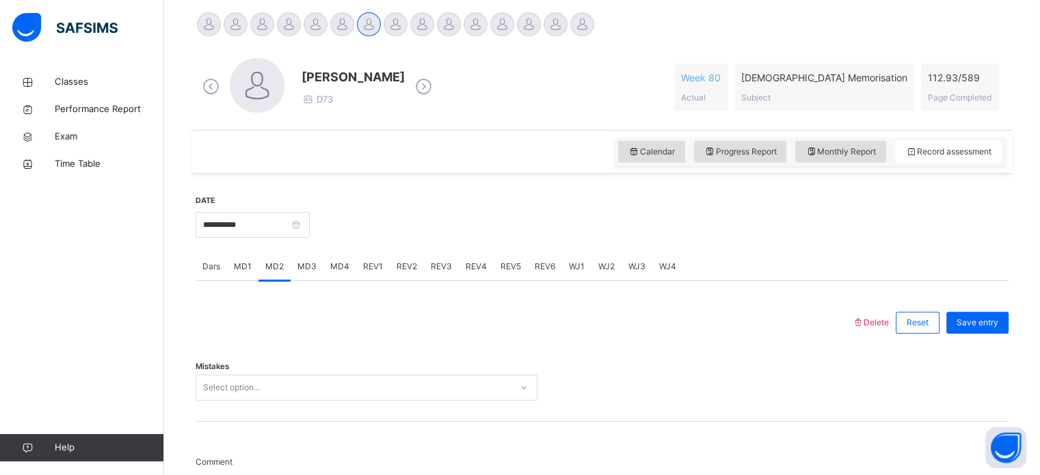
scroll to position [338, 0]
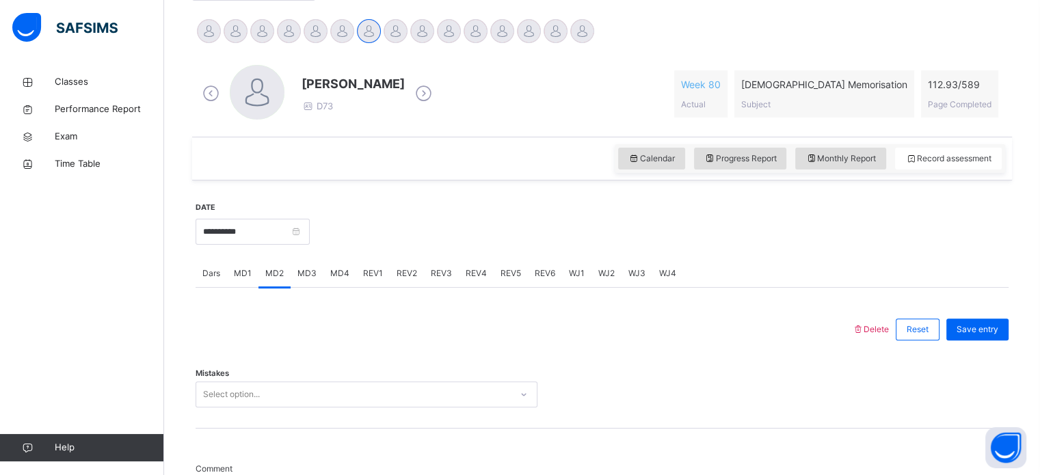
click at [203, 269] on span "Dars" at bounding box center [211, 273] width 18 height 12
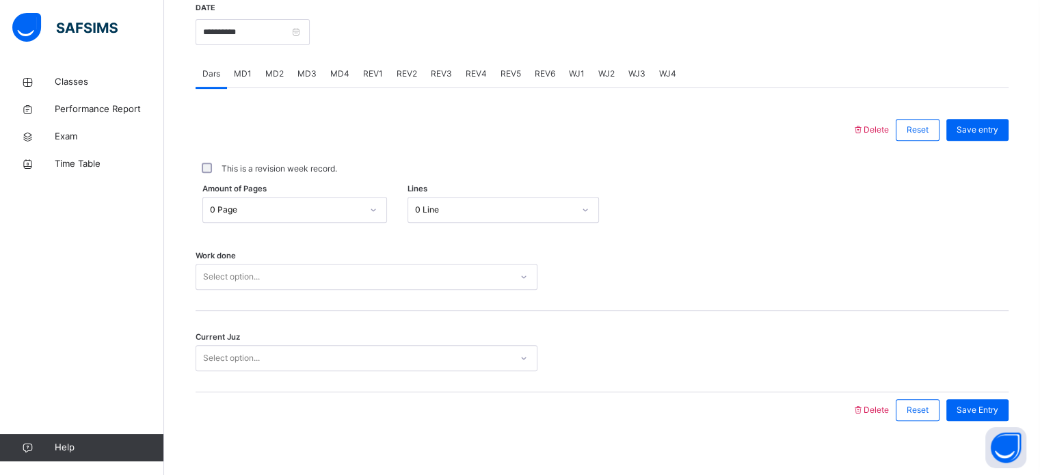
scroll to position [551, 0]
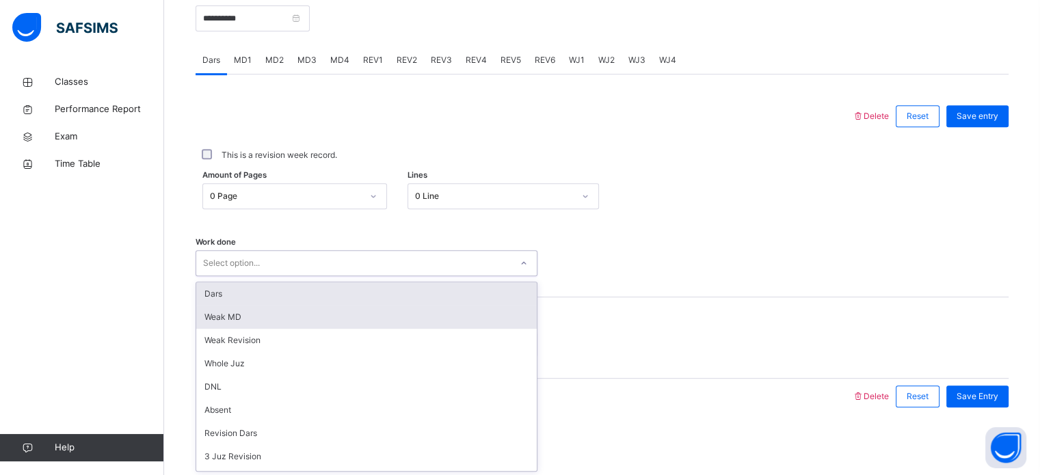
click at [281, 315] on div "Weak MD" at bounding box center [366, 317] width 341 height 23
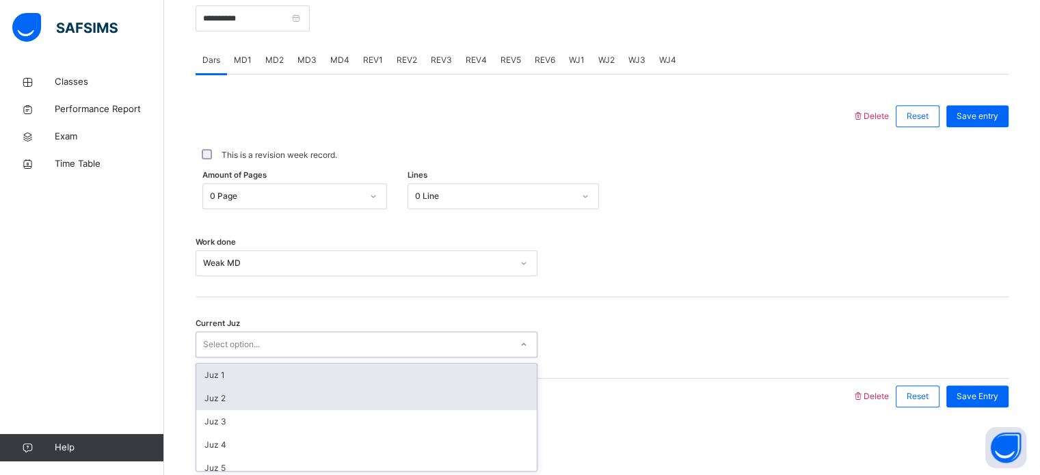
click at [226, 393] on div "Juz 2" at bounding box center [366, 398] width 341 height 23
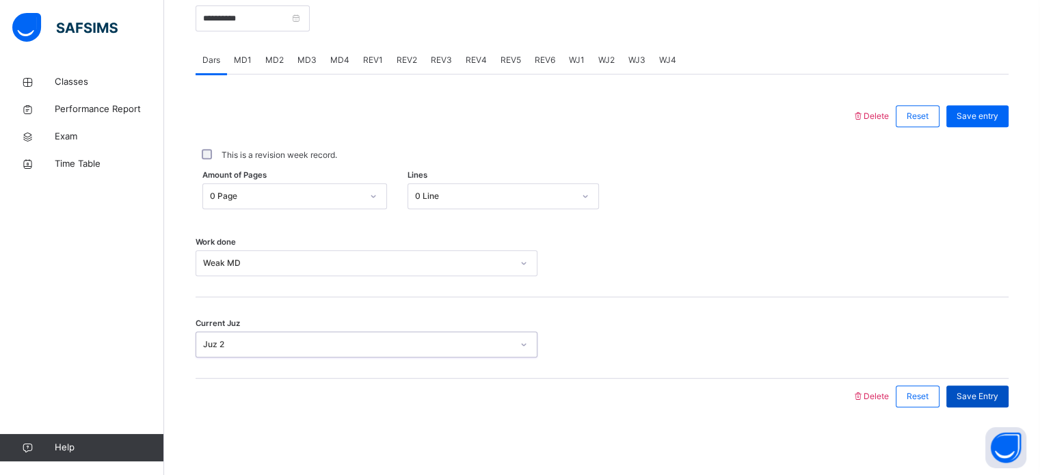
click at [992, 393] on span "Save Entry" at bounding box center [978, 397] width 42 height 12
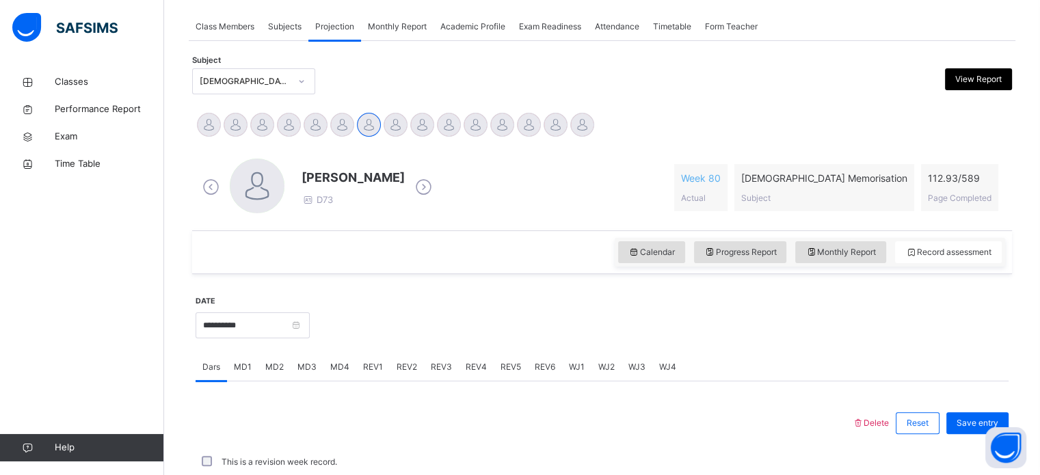
scroll to position [240, 0]
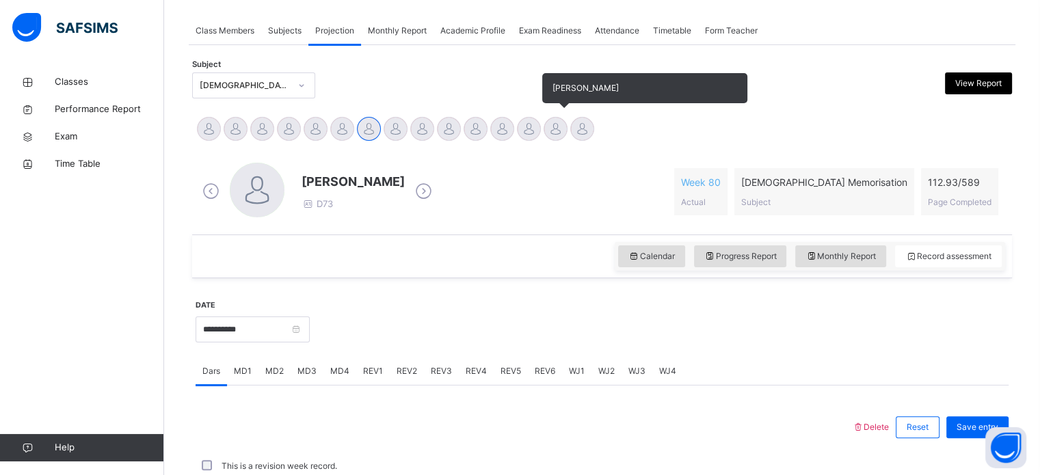
click at [555, 136] on div at bounding box center [556, 129] width 24 height 24
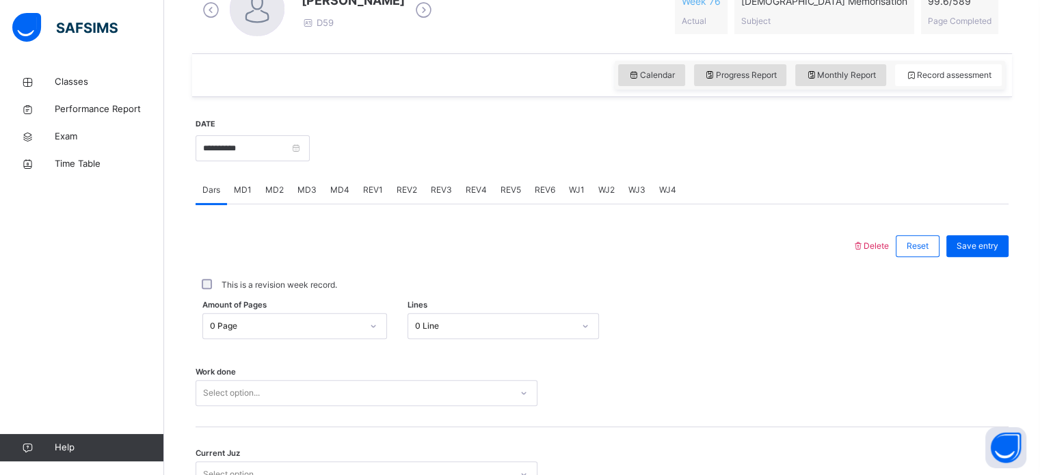
scroll to position [427, 0]
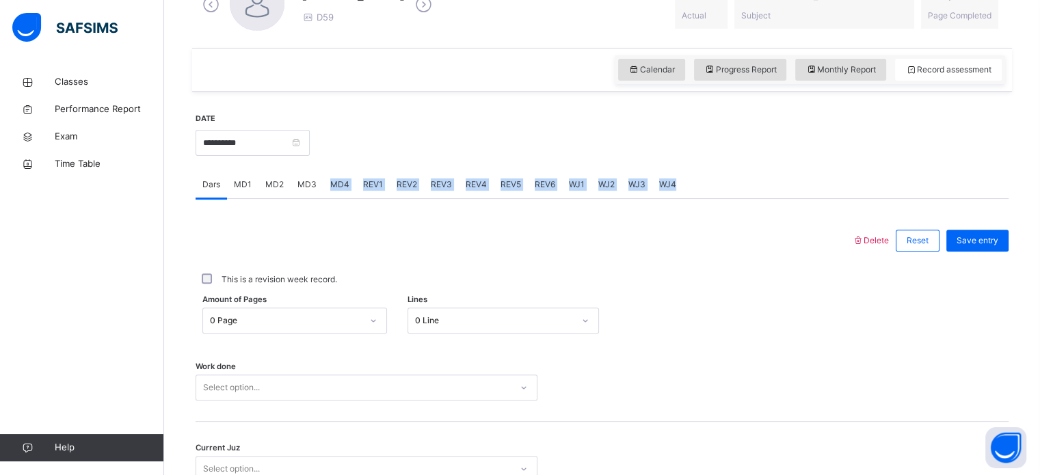
drag, startPoint x: 326, startPoint y: 191, endPoint x: 311, endPoint y: 193, distance: 14.5
click at [311, 193] on div "Dars MD1 MD2 MD3 MD4 REV1 REV2 REV3 REV4 REV5 REV6 WJ1 WJ2 WJ3 WJ4" at bounding box center [602, 185] width 813 height 28
click at [311, 193] on div "MD3" at bounding box center [307, 184] width 33 height 27
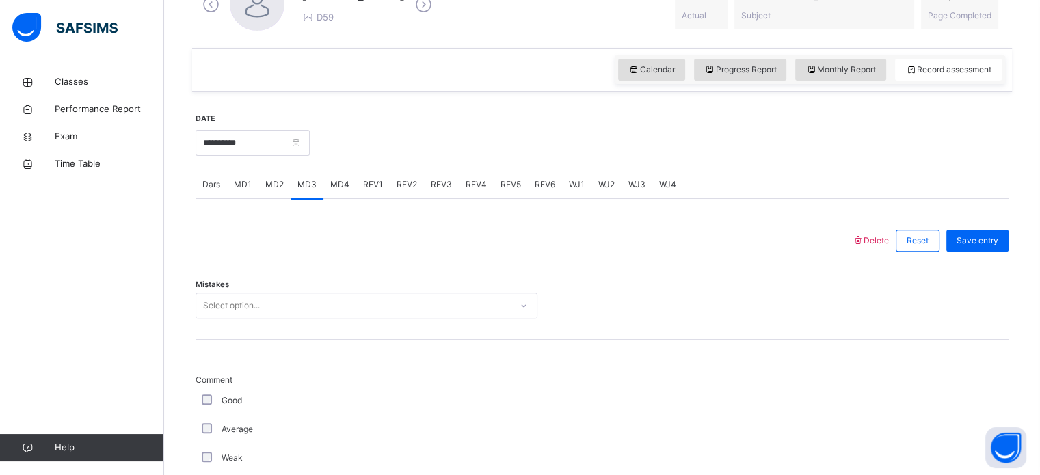
click at [342, 188] on span "MD4" at bounding box center [339, 185] width 19 height 12
click at [382, 194] on div "REV1" at bounding box center [373, 184] width 34 height 27
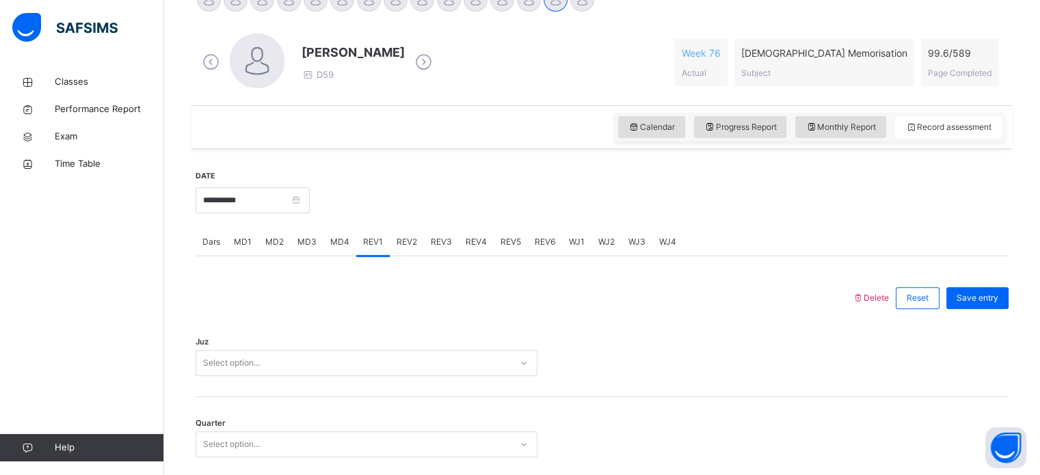
scroll to position [373, 0]
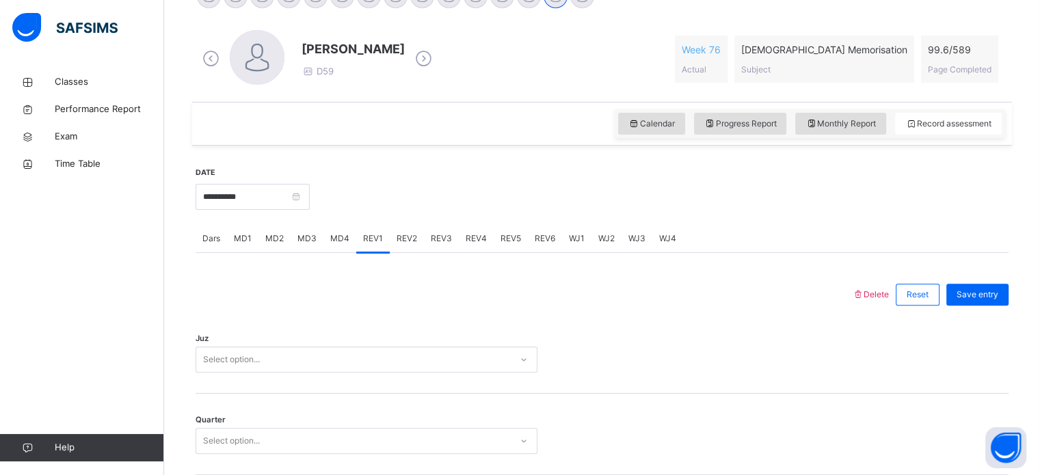
click at [618, 240] on div "WJ2" at bounding box center [607, 238] width 30 height 27
click at [631, 237] on span "WJ3" at bounding box center [637, 239] width 17 height 12
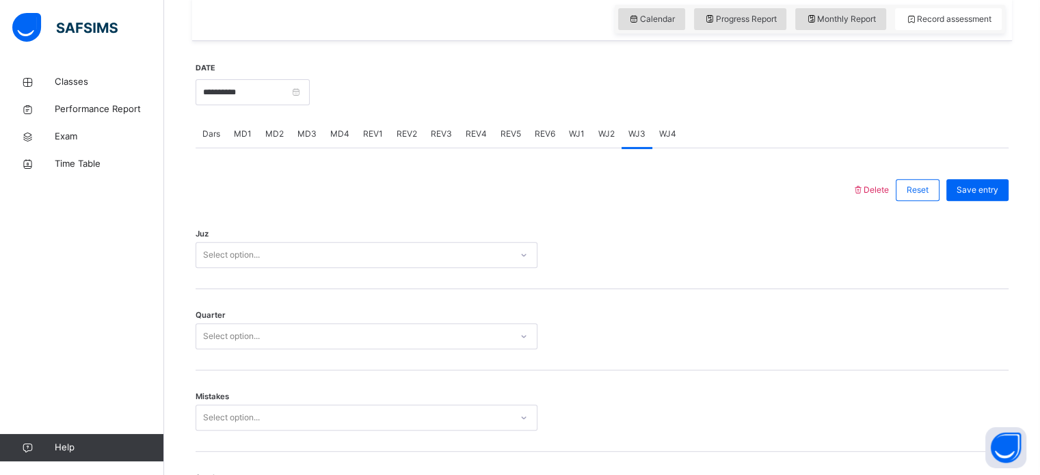
click at [252, 268] on div "Select option..." at bounding box center [367, 255] width 342 height 26
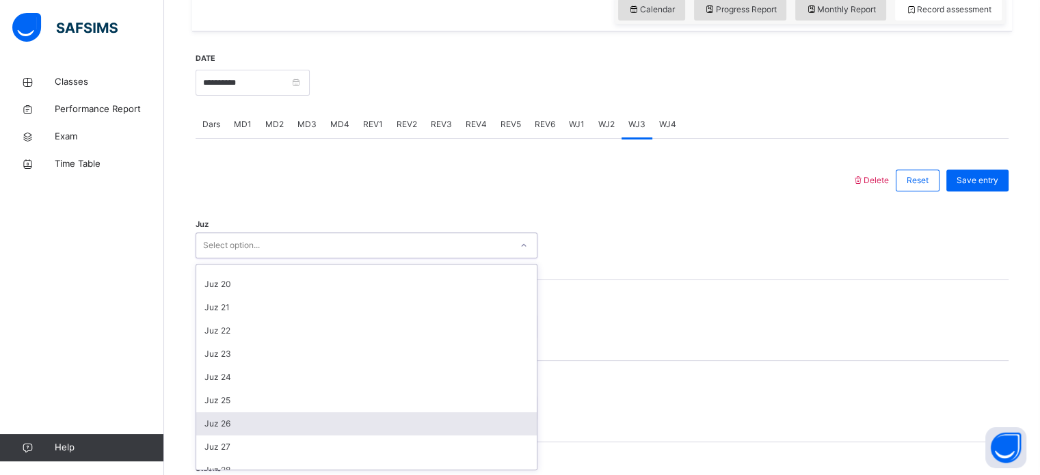
scroll to position [493, 0]
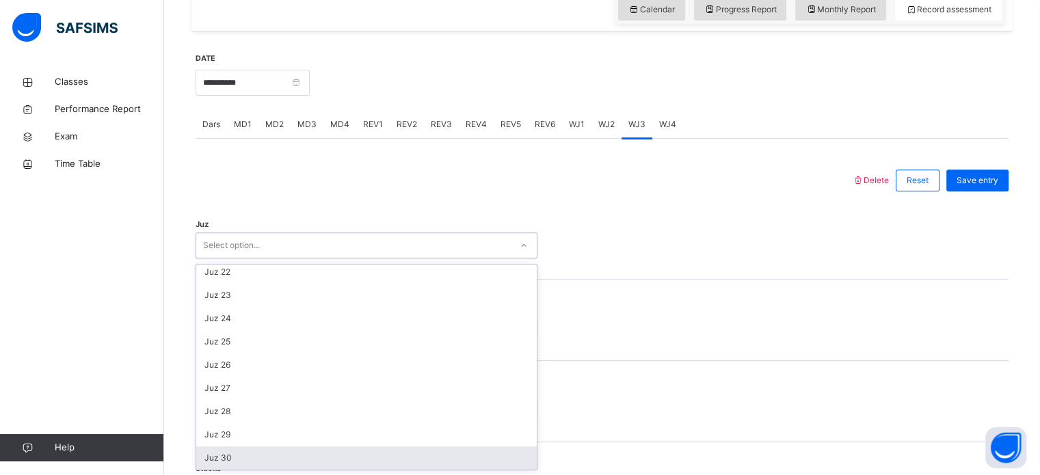
click at [270, 456] on div "Juz 30" at bounding box center [366, 458] width 341 height 23
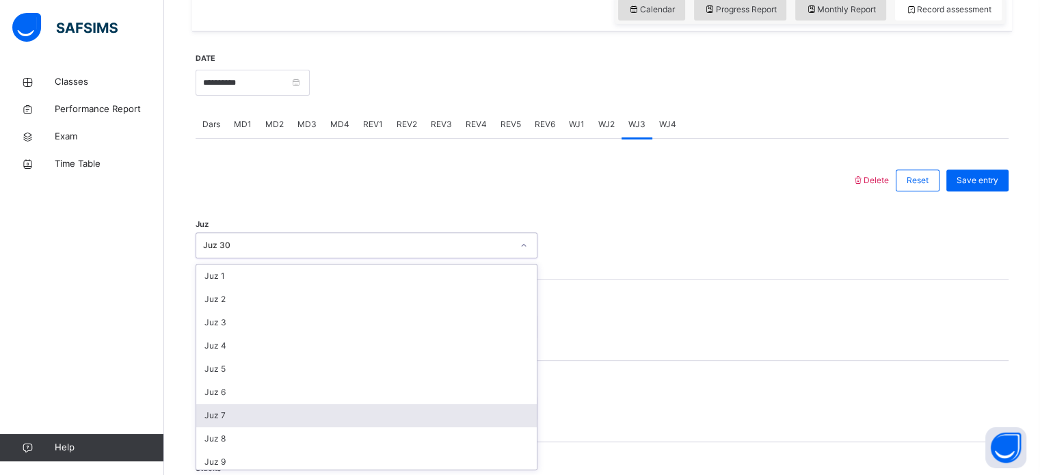
drag, startPoint x: 239, startPoint y: 233, endPoint x: 228, endPoint y: 423, distance: 190.5
click at [228, 259] on div "option Juz 30, selected. option Juz 7 focused, 7 of 30. 30 results available. U…" at bounding box center [367, 246] width 342 height 26
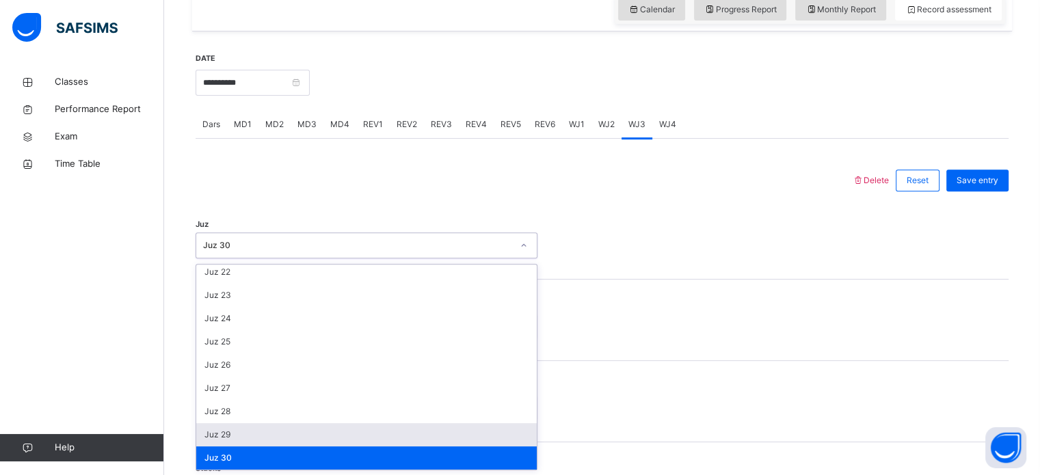
click at [228, 432] on div "Juz 29" at bounding box center [366, 434] width 341 height 23
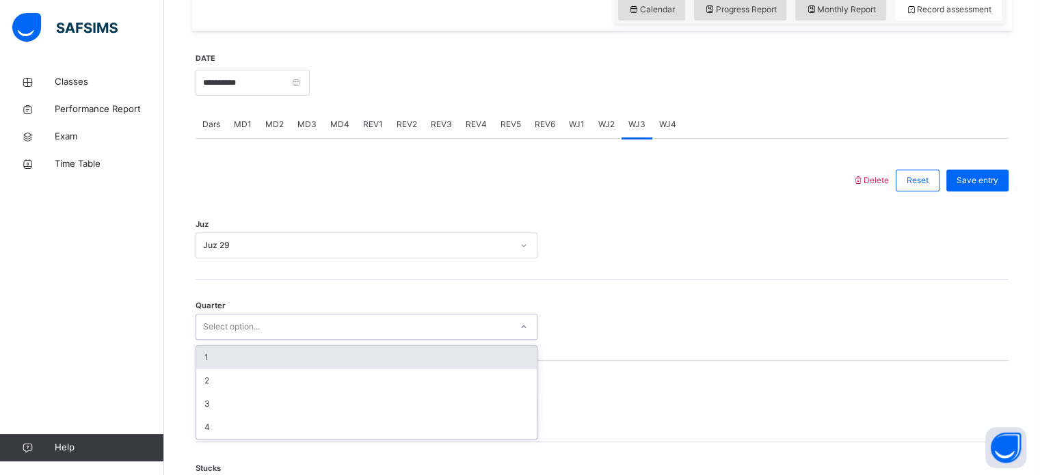
drag, startPoint x: 246, startPoint y: 321, endPoint x: 237, endPoint y: 361, distance: 40.8
click at [237, 340] on div "option 1 focused, 1 of 4. 4 results available. Use Up and Down to choose option…" at bounding box center [367, 327] width 342 height 26
click at [231, 355] on div "1" at bounding box center [366, 357] width 341 height 23
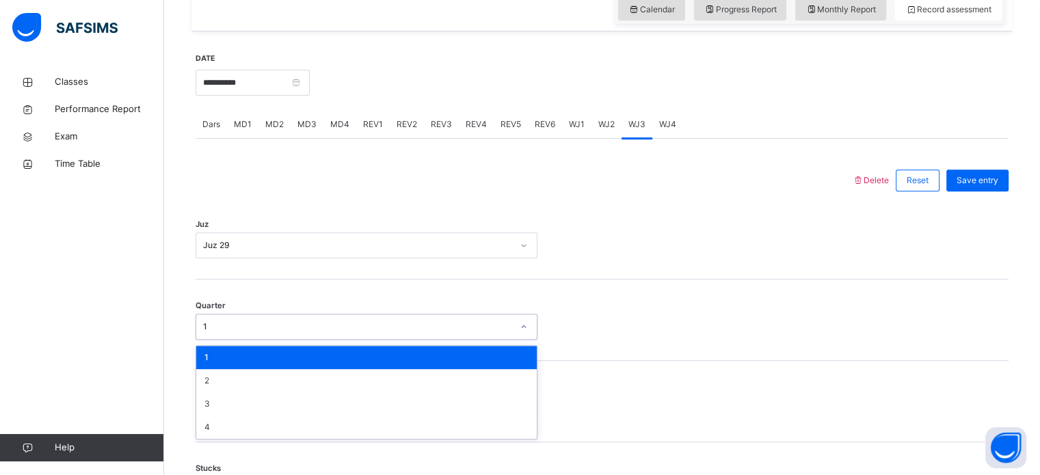
click at [247, 319] on div "1" at bounding box center [353, 327] width 315 height 21
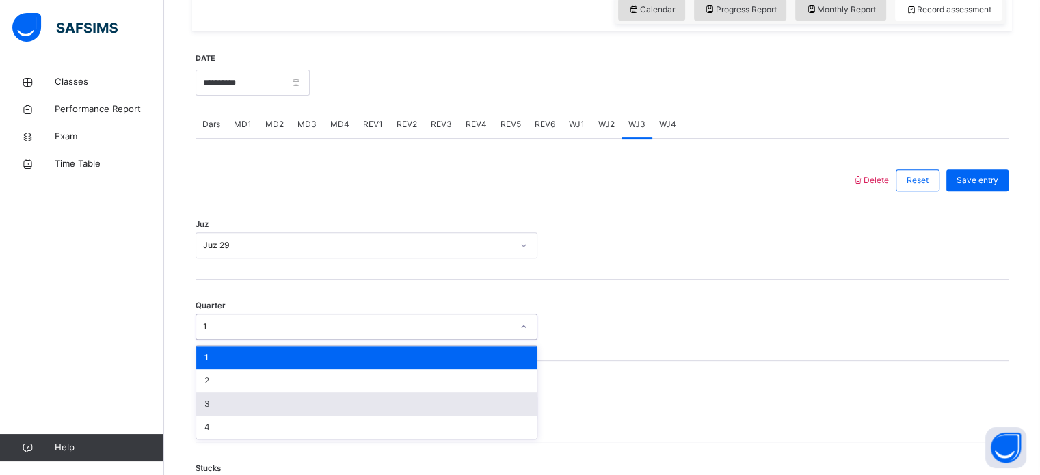
click at [235, 397] on div "3" at bounding box center [366, 404] width 341 height 23
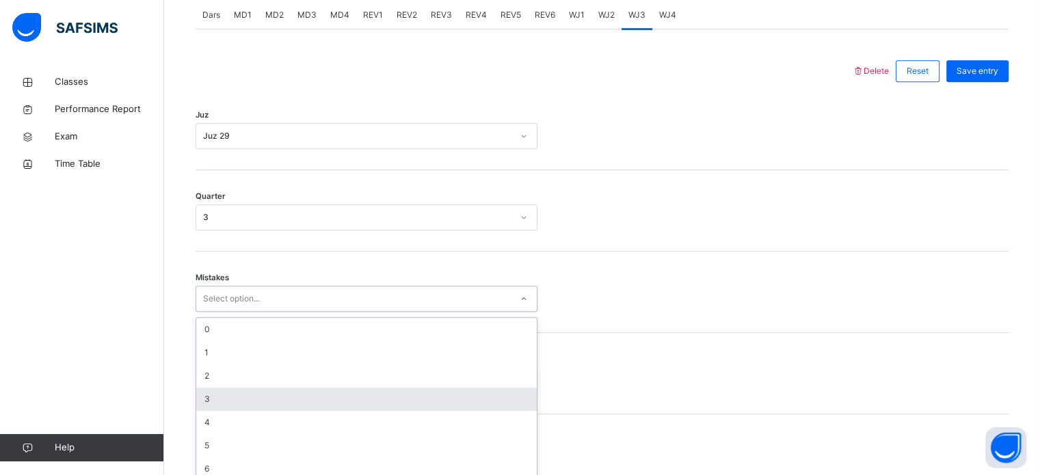
scroll to position [607, 0]
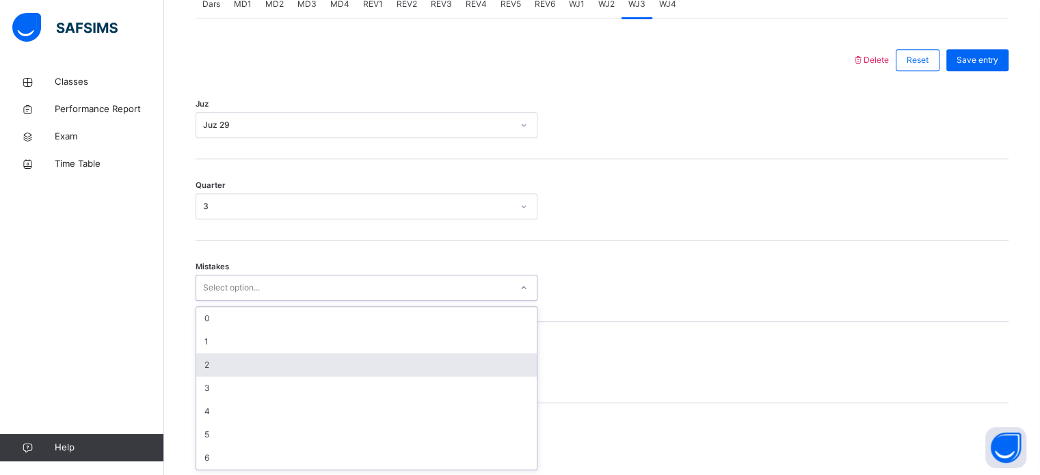
drag, startPoint x: 230, startPoint y: 402, endPoint x: 209, endPoint y: 365, distance: 42.0
click at [209, 301] on div "option 2 focused, 3 of 7. 7 results available. Use Up and Down to choose option…" at bounding box center [367, 288] width 342 height 26
click at [209, 365] on div "2" at bounding box center [366, 365] width 341 height 23
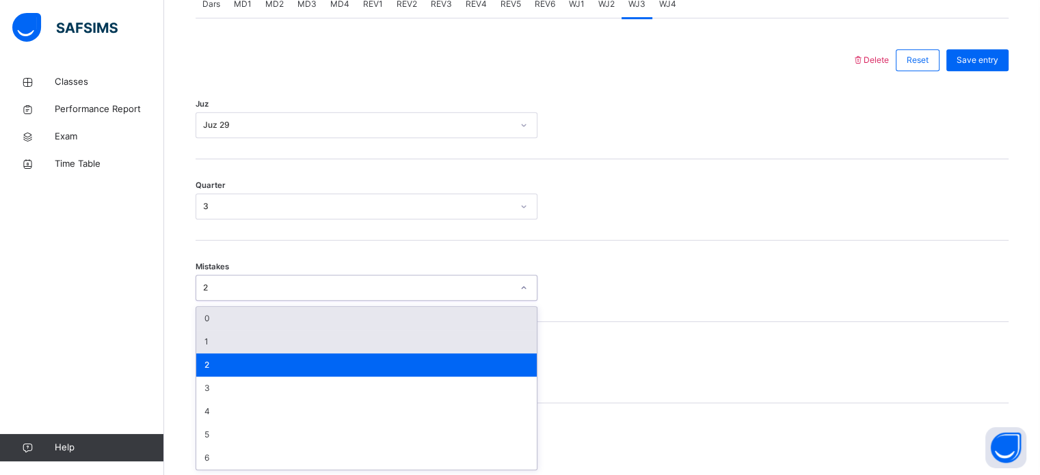
drag, startPoint x: 233, startPoint y: 289, endPoint x: 211, endPoint y: 347, distance: 62.1
click at [211, 301] on div "option 2, selected. option 0 focused, 1 of 7. 7 results available. Use Up and D…" at bounding box center [367, 288] width 342 height 26
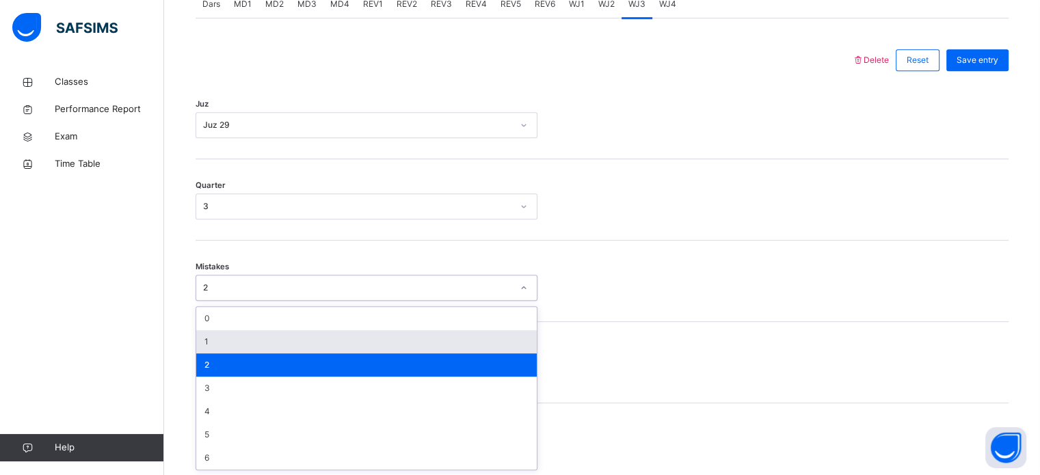
click at [211, 347] on div "1" at bounding box center [366, 341] width 341 height 23
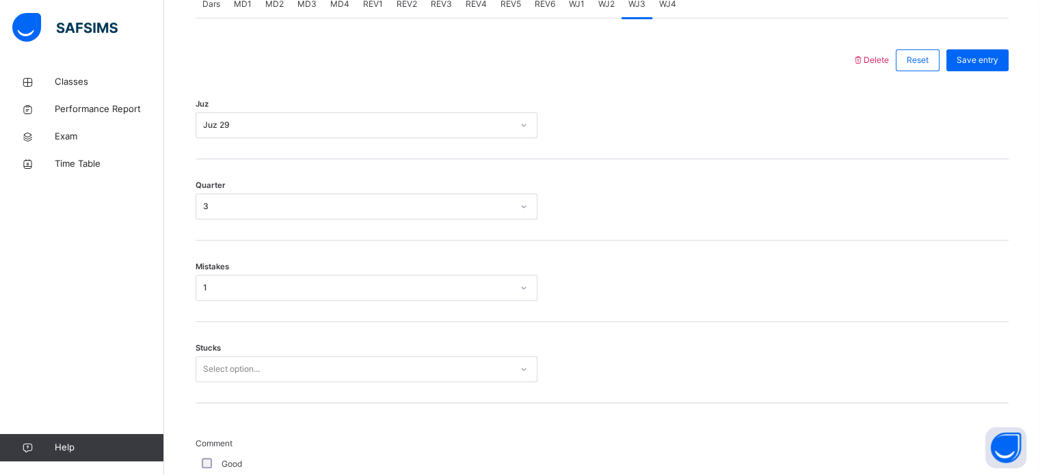
click at [215, 352] on span "Stucks" at bounding box center [208, 349] width 25 height 12
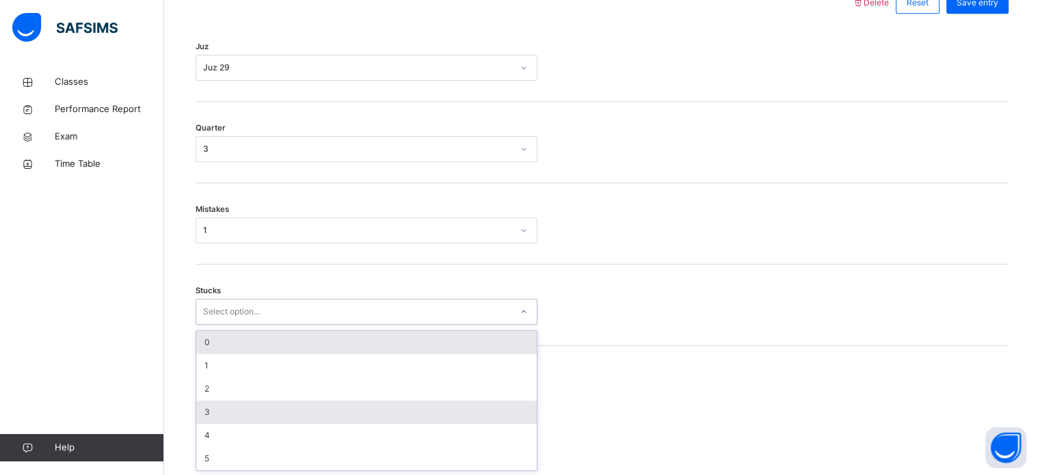
scroll to position [665, 0]
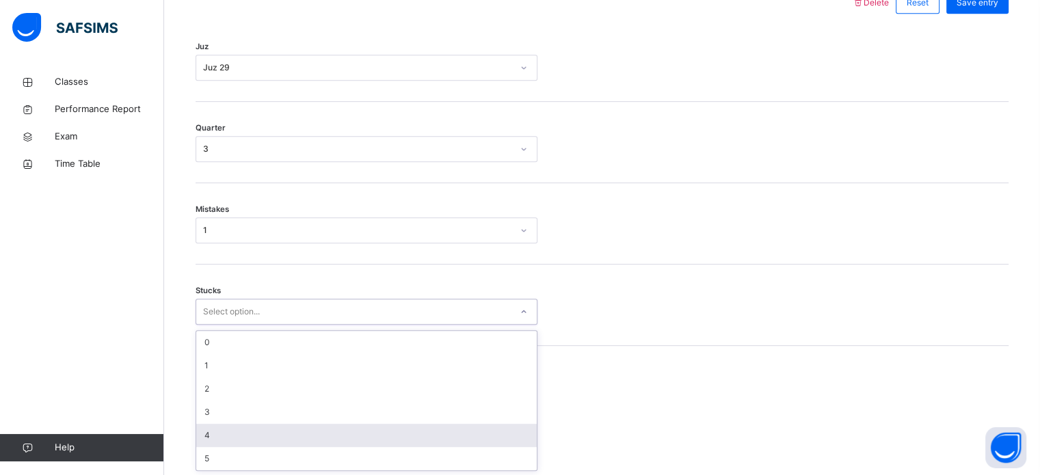
drag, startPoint x: 220, startPoint y: 358, endPoint x: 209, endPoint y: 426, distance: 69.3
click at [209, 325] on div "option 4 focused, 5 of 6. 6 results available. Use Up and Down to choose option…" at bounding box center [367, 312] width 342 height 26
click at [209, 426] on div "4" at bounding box center [366, 435] width 341 height 23
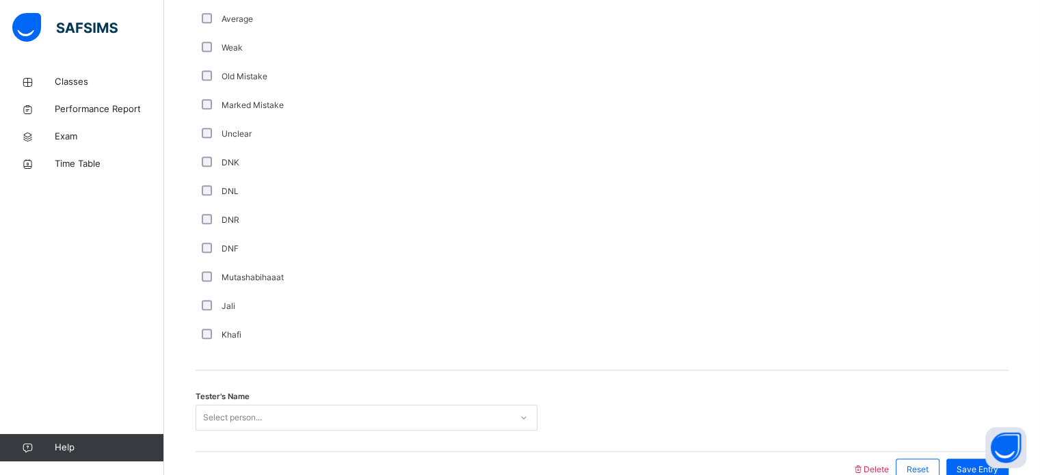
scroll to position [1154, 0]
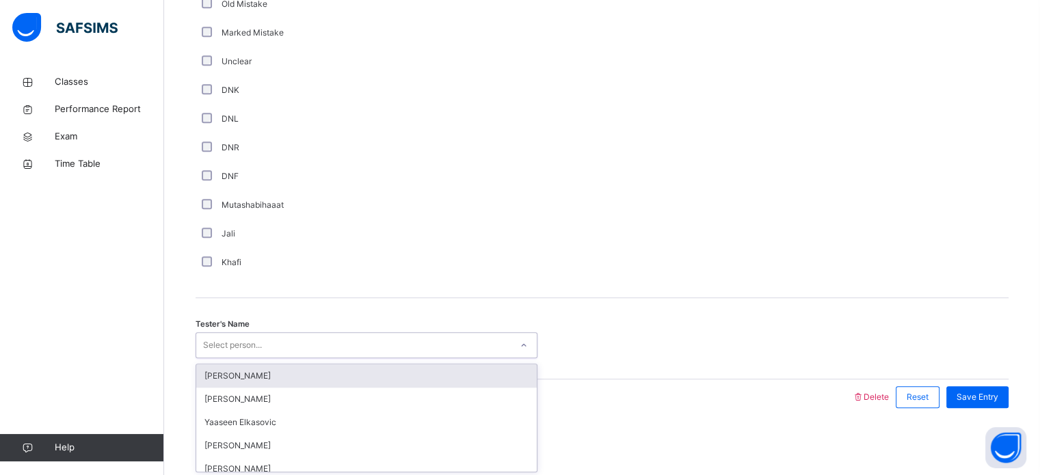
click at [257, 336] on div "Select person..." at bounding box center [232, 345] width 59 height 26
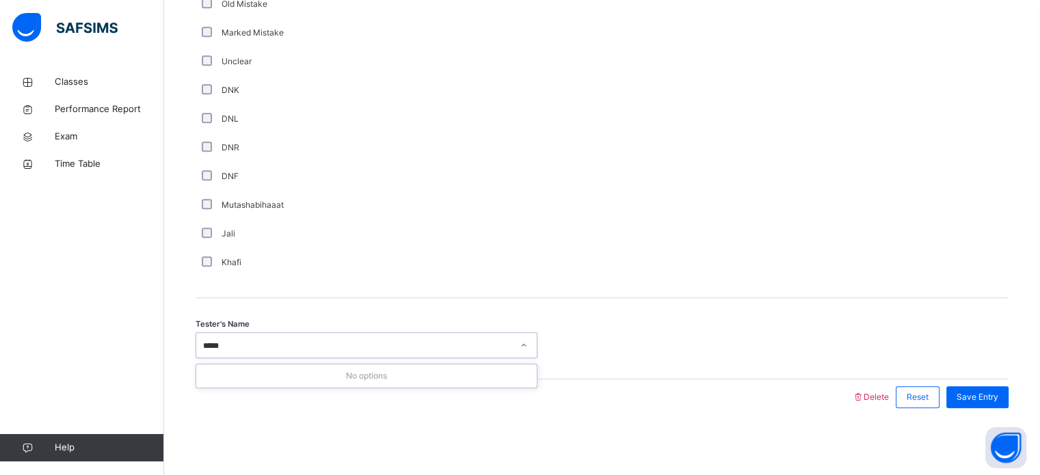
type input "****"
click at [996, 402] on span "Save Entry" at bounding box center [978, 397] width 42 height 12
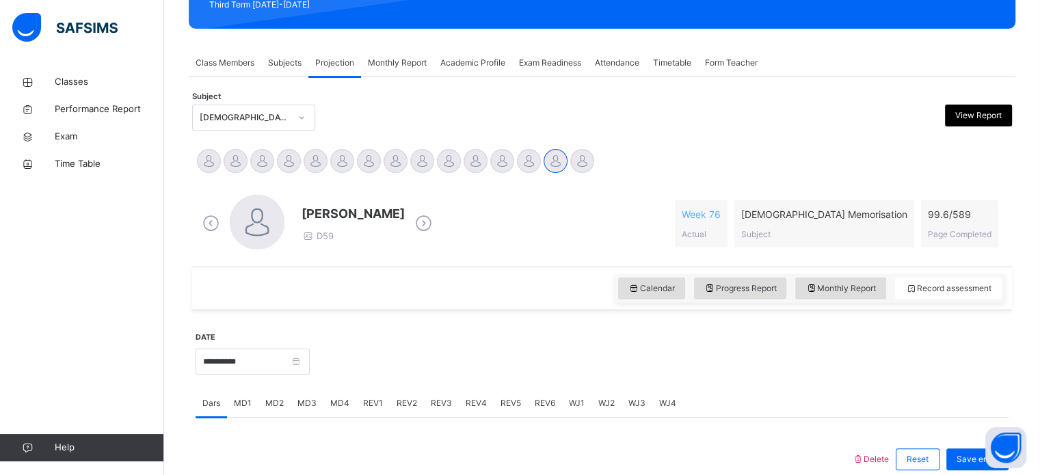
scroll to position [208, 0]
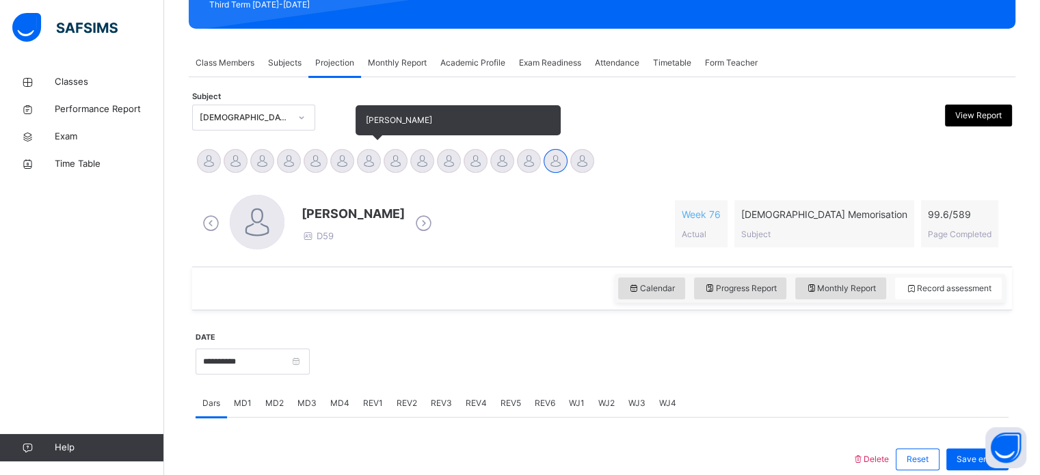
click at [362, 172] on div "[PERSON_NAME]" at bounding box center [369, 163] width 27 height 30
click at [330, 167] on div "[PERSON_NAME]" at bounding box center [342, 163] width 27 height 30
click at [317, 156] on div at bounding box center [316, 161] width 24 height 24
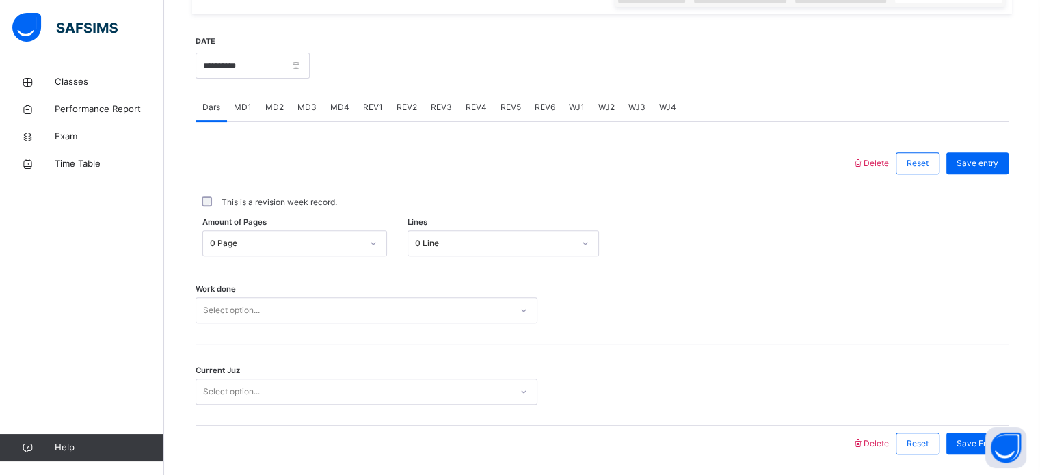
scroll to position [547, 0]
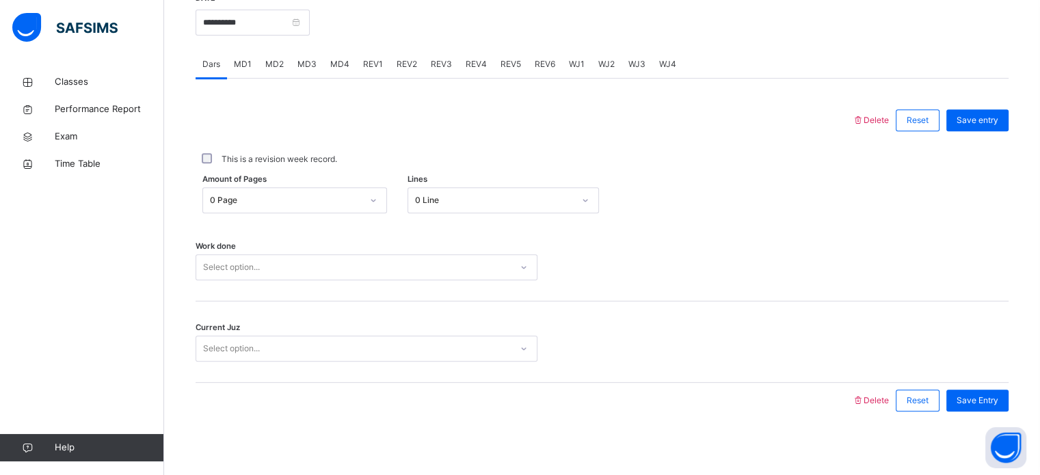
click at [444, 220] on div "Work done Select option..." at bounding box center [602, 260] width 813 height 81
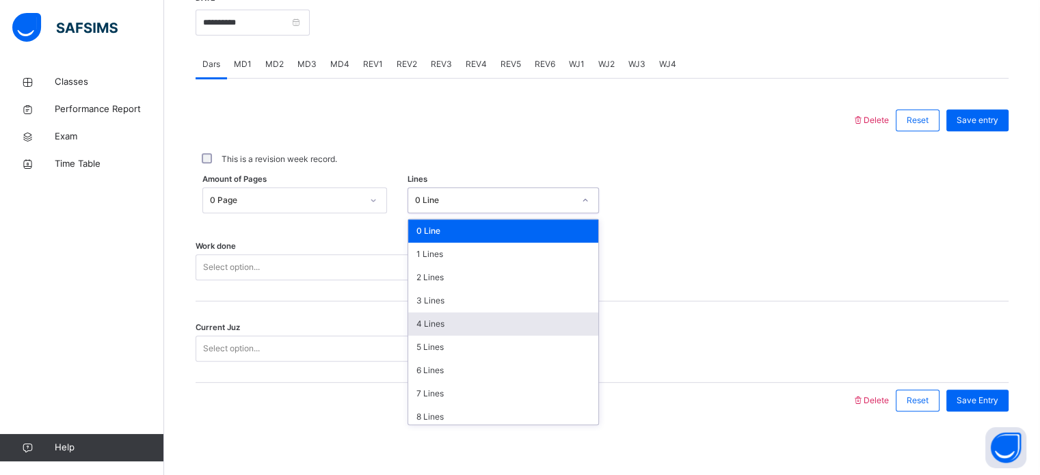
click at [458, 326] on div "4 Lines" at bounding box center [503, 324] width 190 height 23
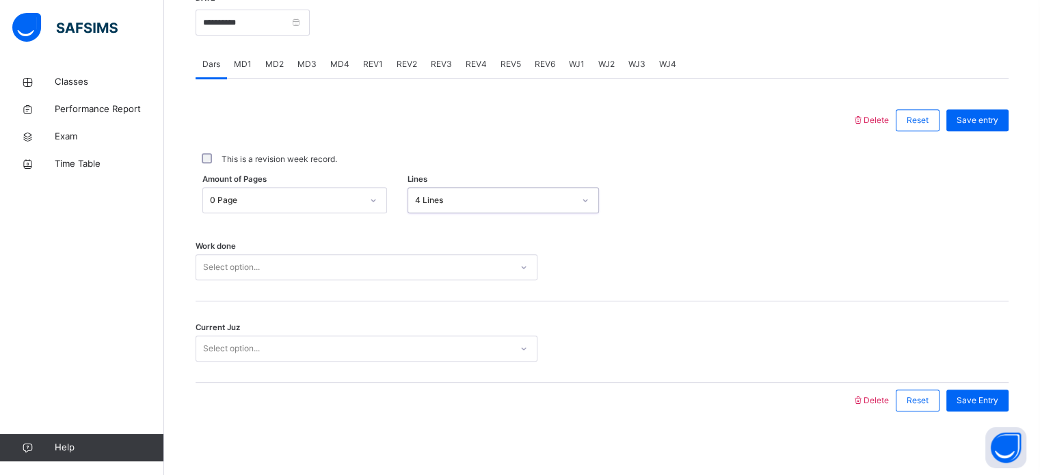
scroll to position [551, 0]
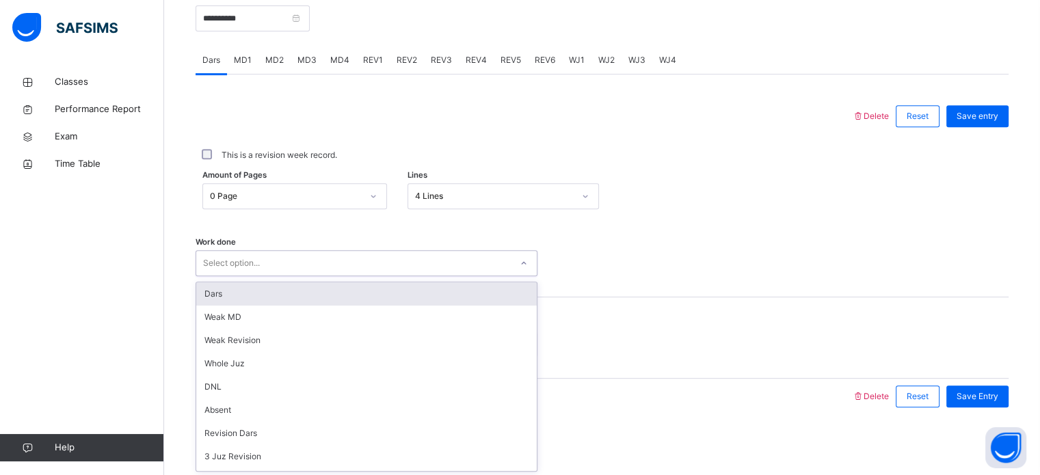
click at [318, 301] on div "Dars" at bounding box center [366, 294] width 341 height 23
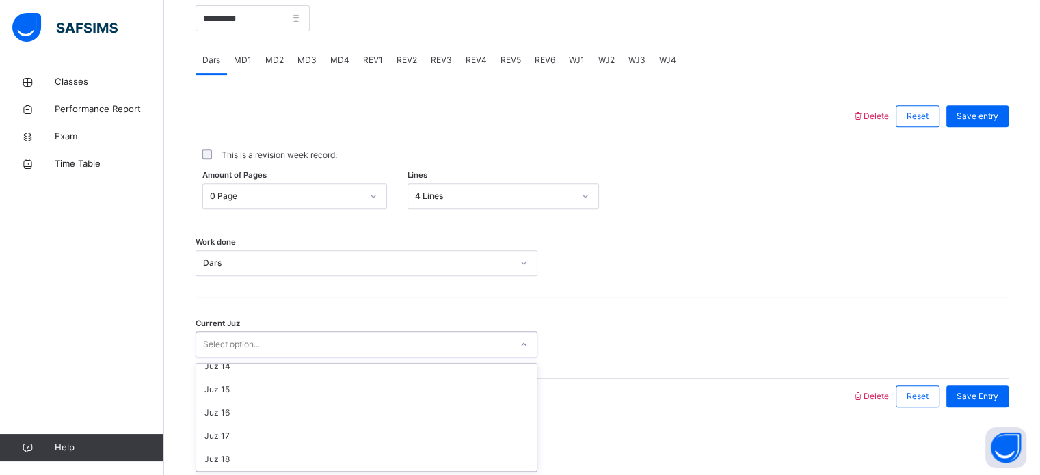
scroll to position [590, 0]
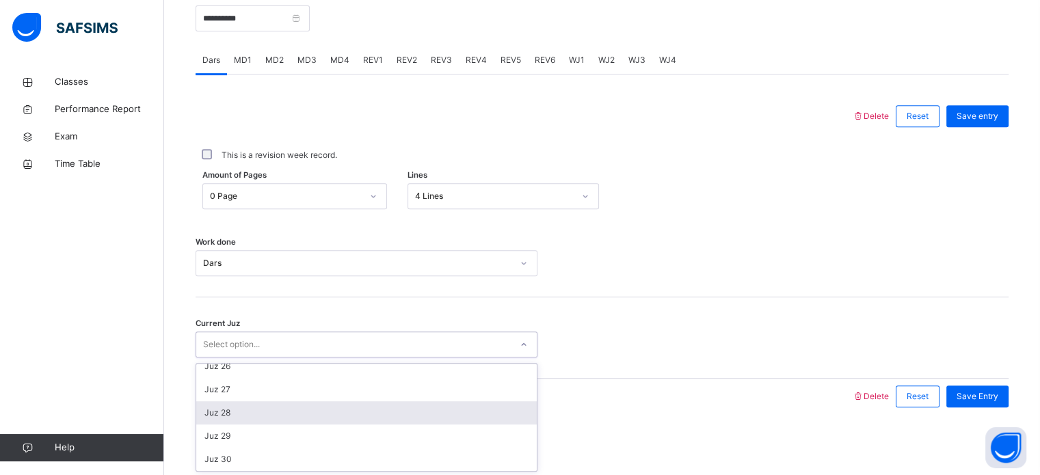
click at [250, 414] on div "Juz 28" at bounding box center [366, 413] width 341 height 23
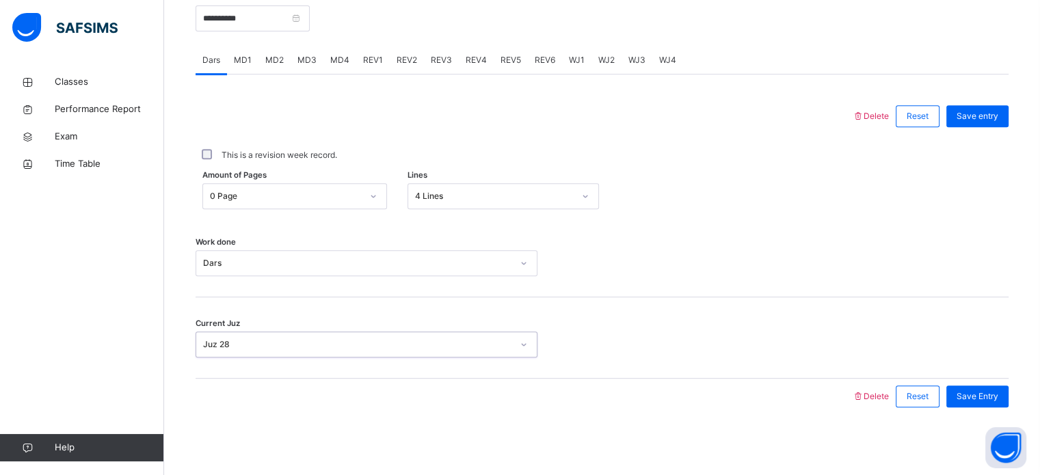
click at [983, 375] on div "Current Juz option Juz 28, selected. 0 results available. Select is focused ,ty…" at bounding box center [602, 338] width 813 height 81
click at [991, 398] on span "Save Entry" at bounding box center [978, 397] width 42 height 12
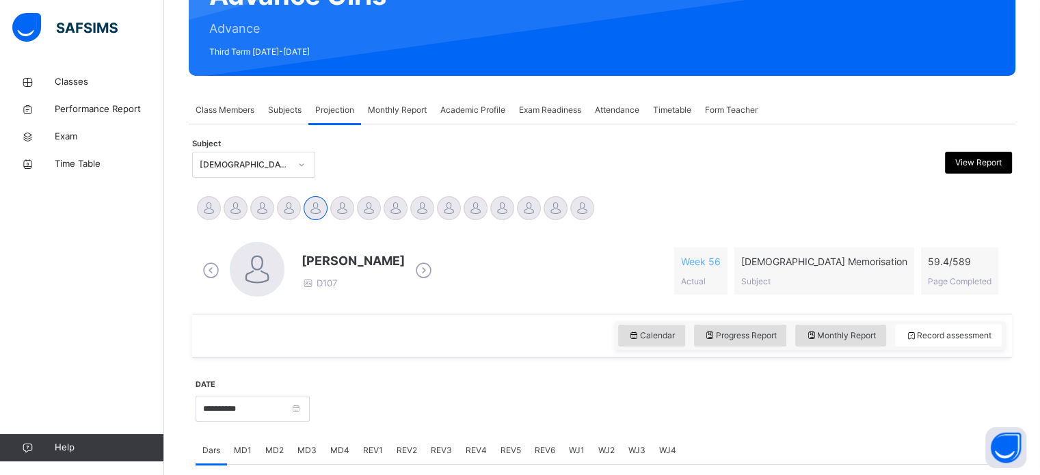
scroll to position [160, 0]
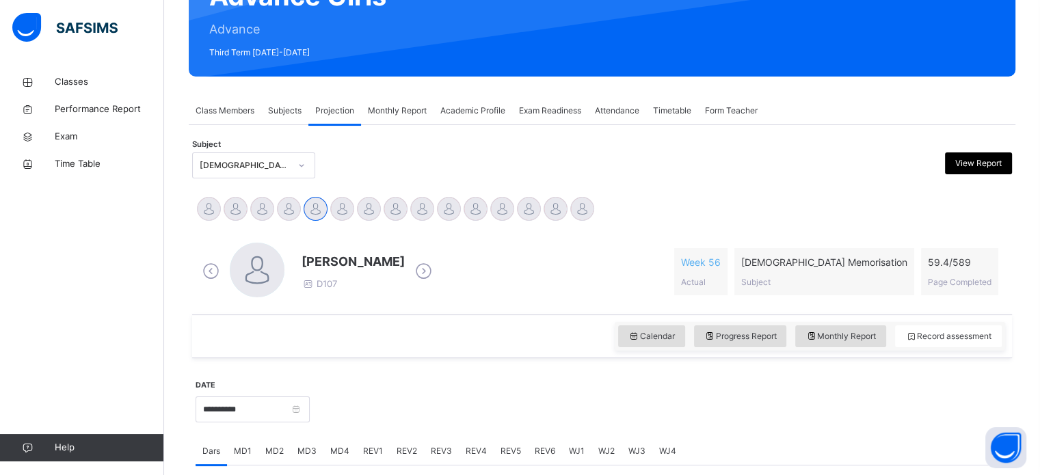
click at [607, 116] on span "Attendance" at bounding box center [617, 111] width 44 height 12
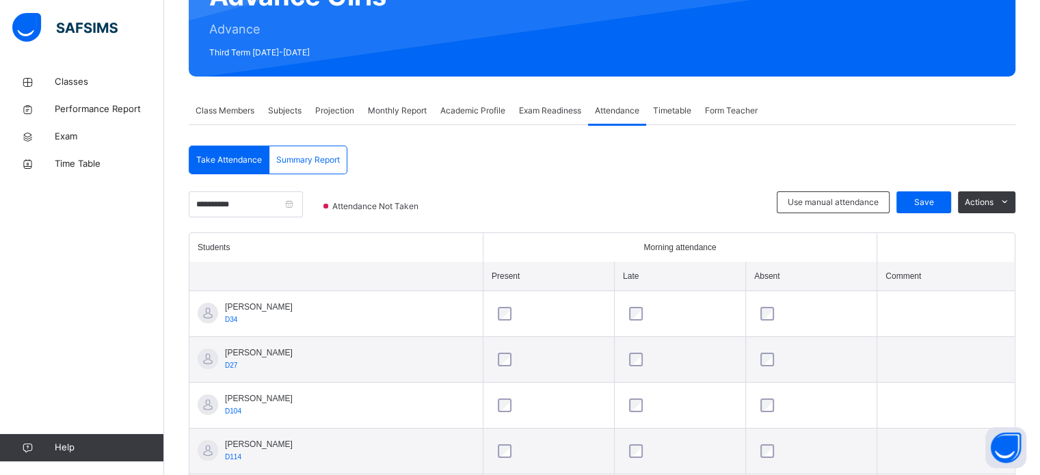
click at [651, 246] on div "Morning attendance" at bounding box center [680, 247] width 377 height 12
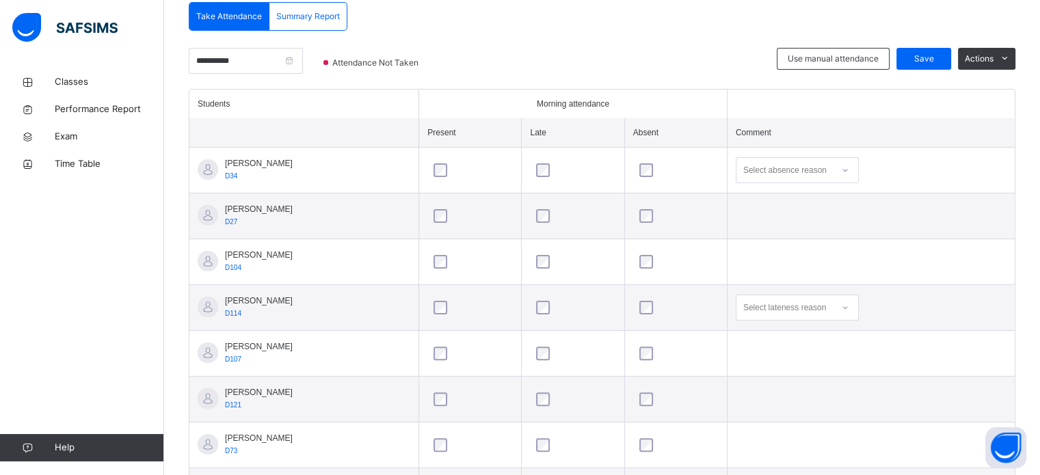
scroll to position [315, 0]
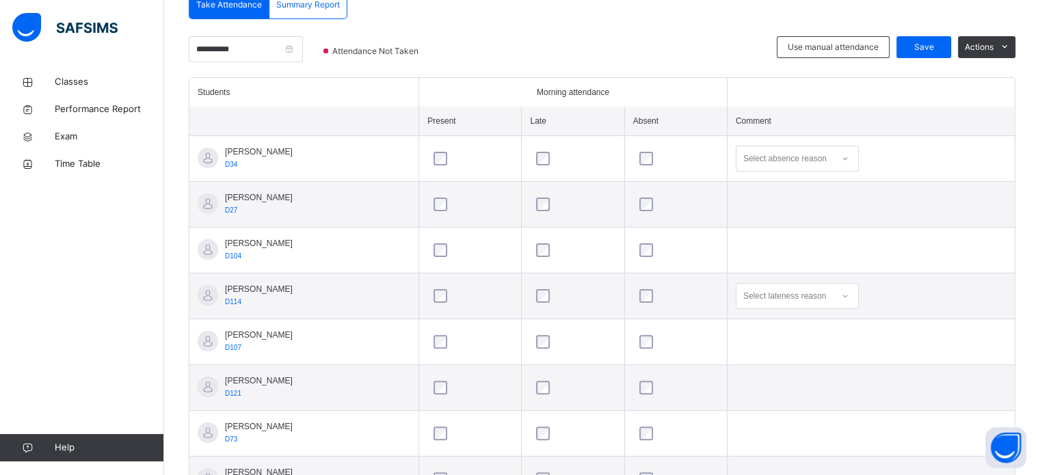
click at [678, 293] on div at bounding box center [676, 296] width 79 height 14
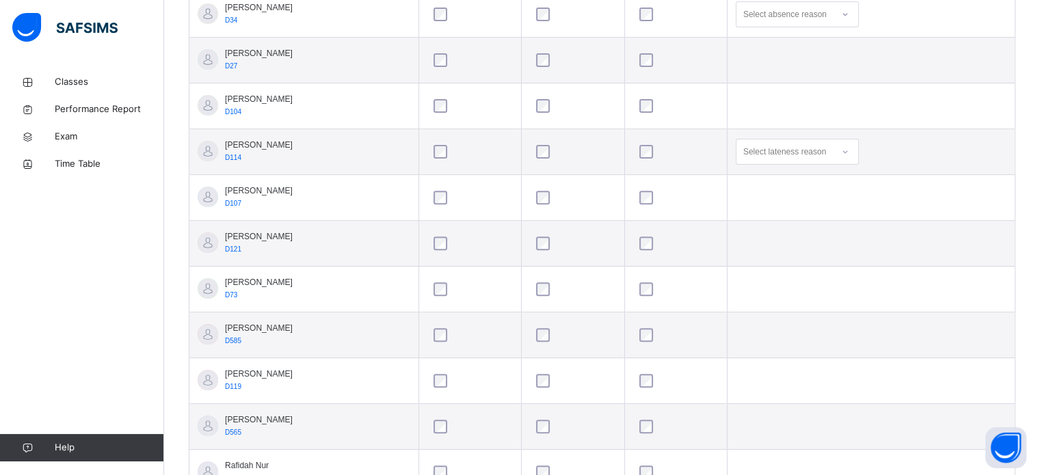
scroll to position [465, 0]
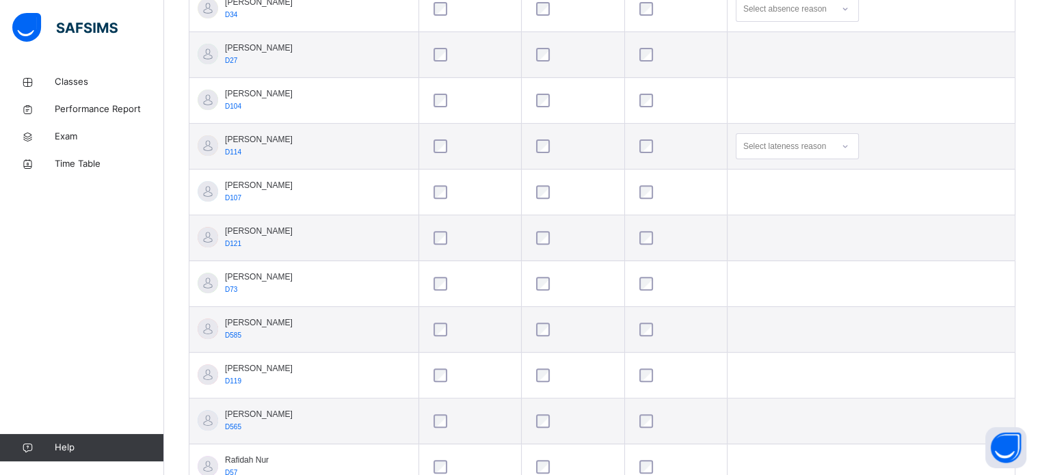
click at [552, 209] on td at bounding box center [573, 193] width 103 height 46
click at [467, 205] on td at bounding box center [470, 193] width 103 height 46
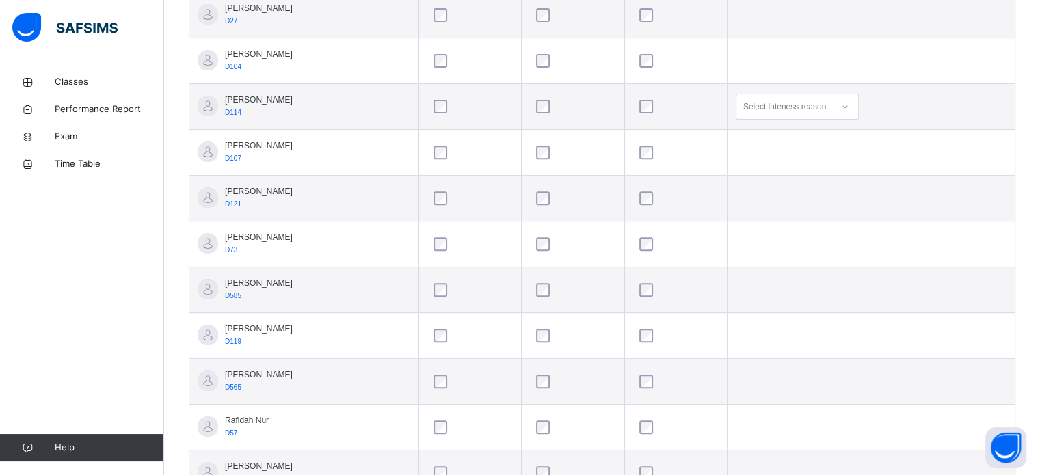
scroll to position [391, 0]
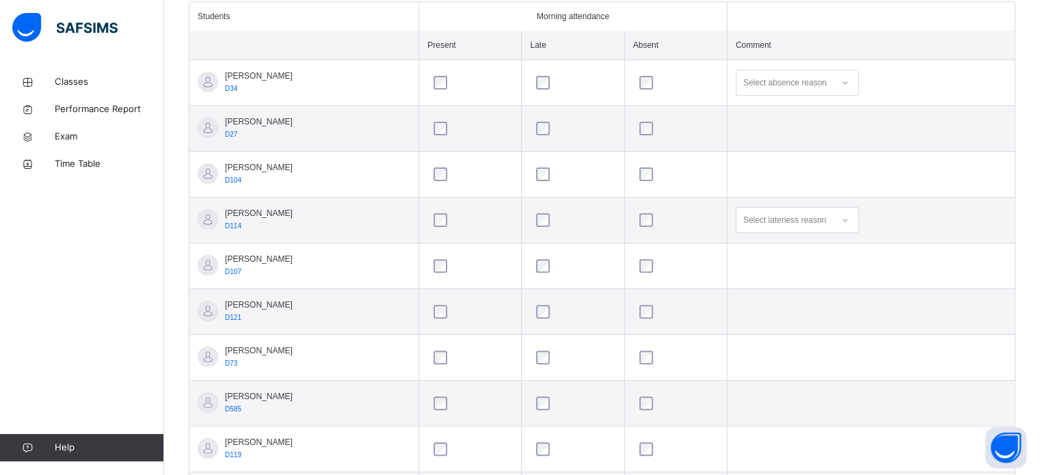
click at [482, 219] on div at bounding box center [470, 220] width 79 height 14
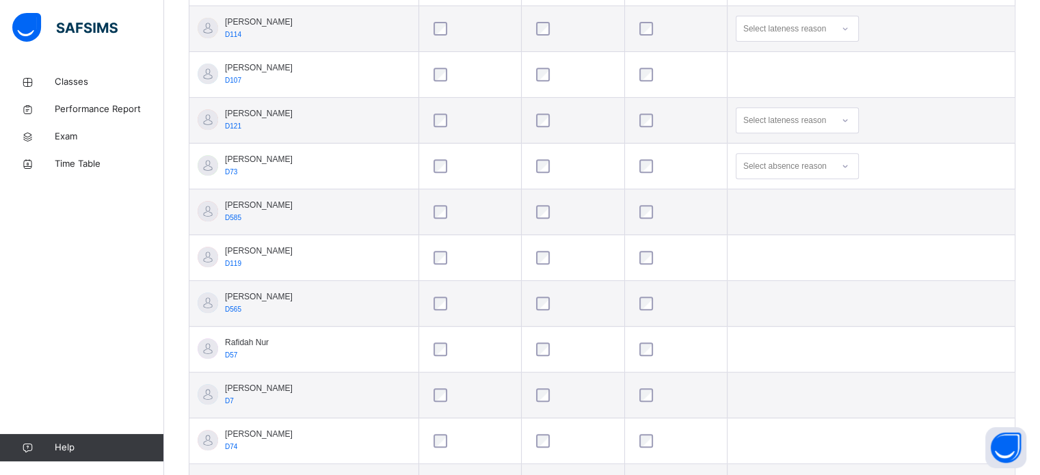
scroll to position [584, 0]
click at [676, 263] on div at bounding box center [676, 257] width 86 height 29
click at [719, 217] on div at bounding box center [676, 211] width 86 height 29
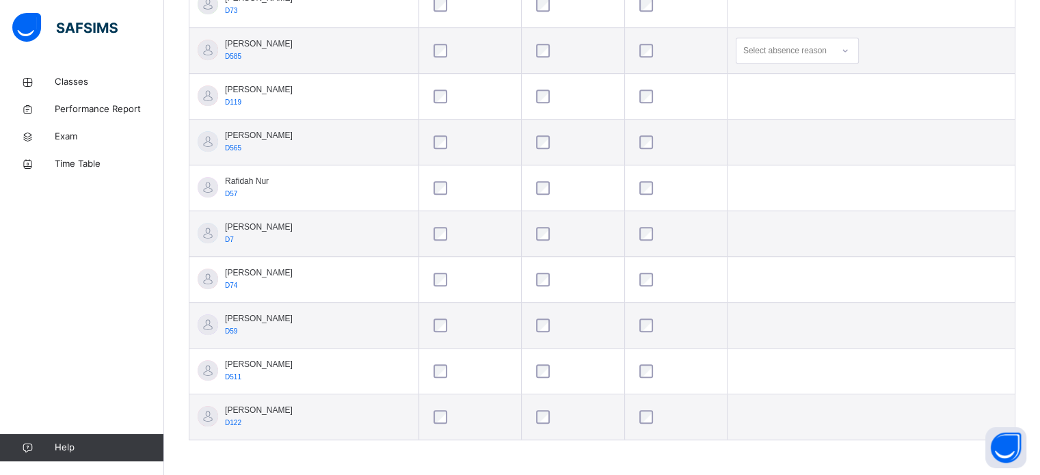
click at [646, 412] on td at bounding box center [676, 418] width 103 height 46
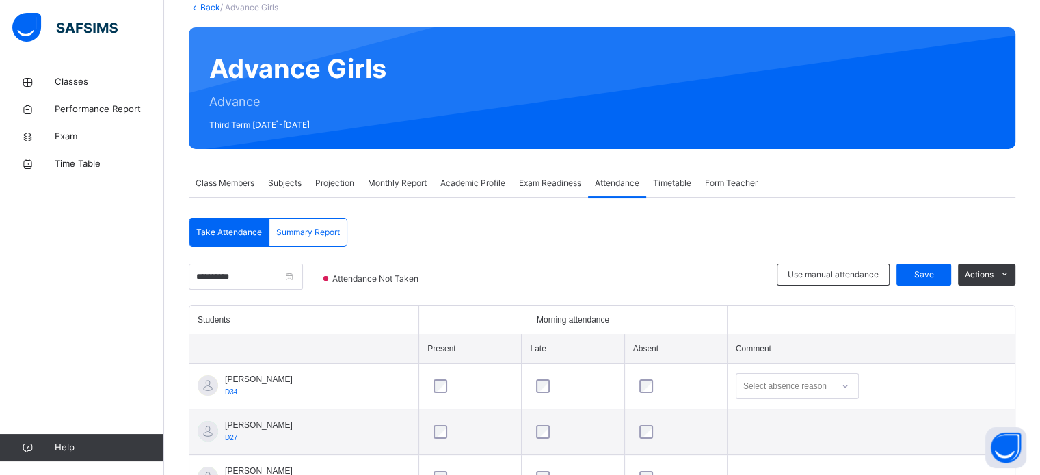
scroll to position [0, 0]
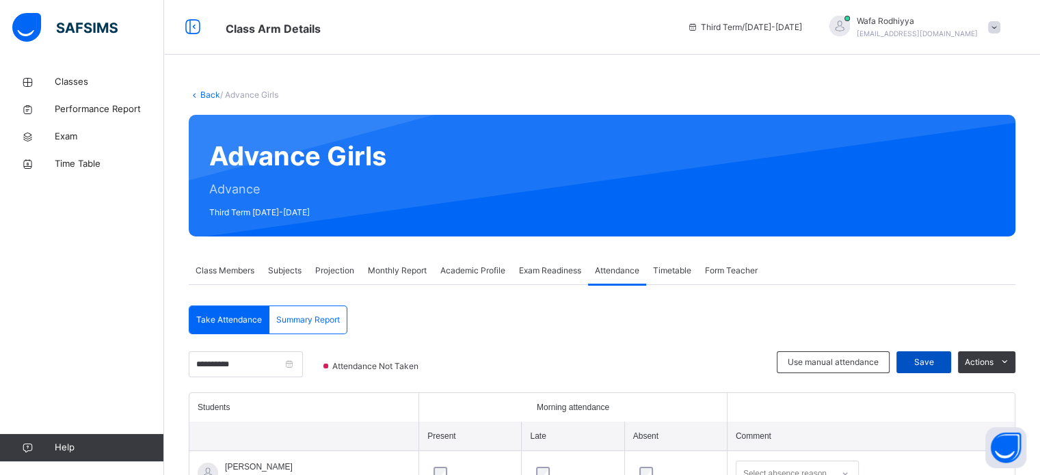
click at [952, 369] on div "Save" at bounding box center [924, 363] width 55 height 22
click at [921, 364] on div "Save" at bounding box center [924, 363] width 55 height 22
click at [919, 364] on div "Save" at bounding box center [924, 363] width 55 height 22
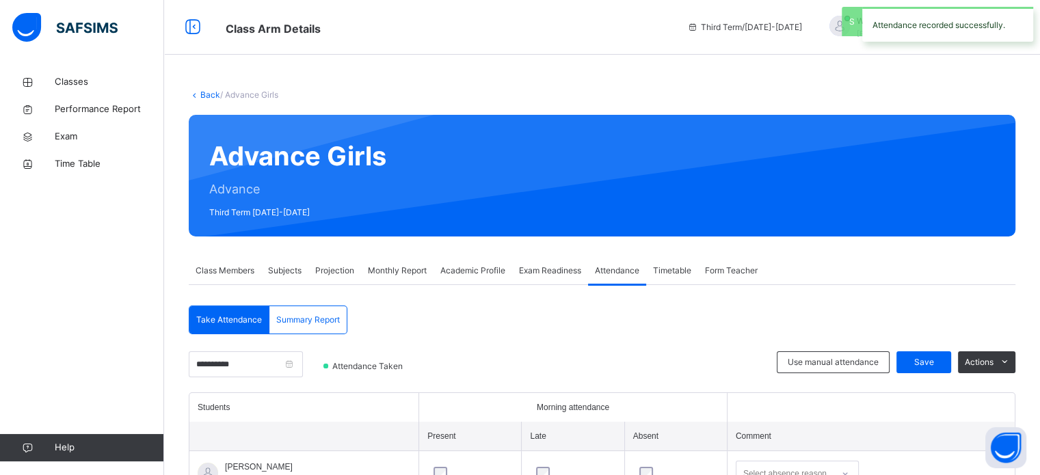
click at [288, 274] on span "Subjects" at bounding box center [285, 271] width 34 height 12
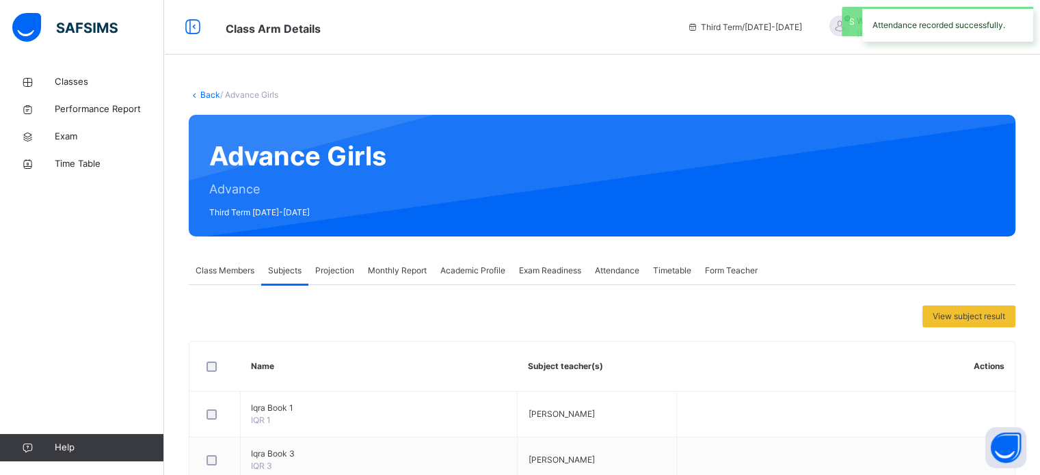
click at [344, 280] on div "Projection" at bounding box center [335, 270] width 53 height 27
click at [350, 265] on span "Projection" at bounding box center [334, 271] width 39 height 12
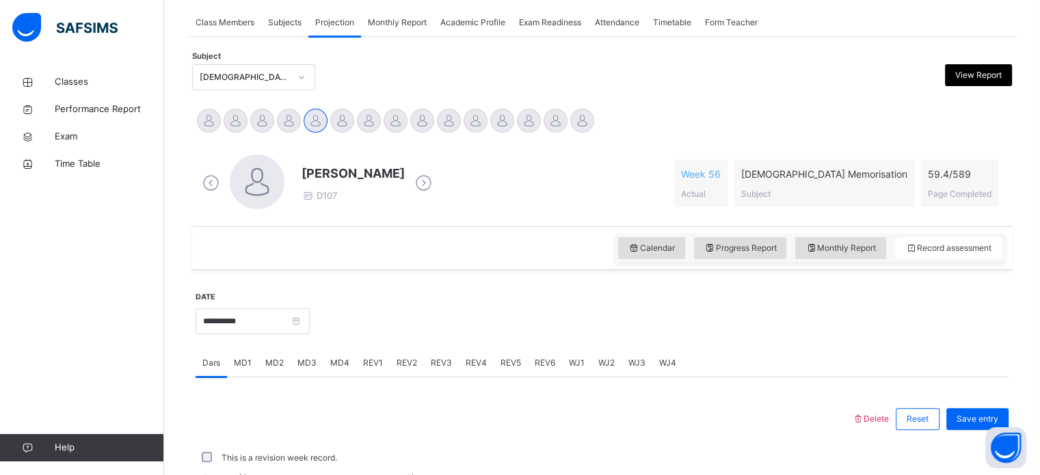
scroll to position [230, 0]
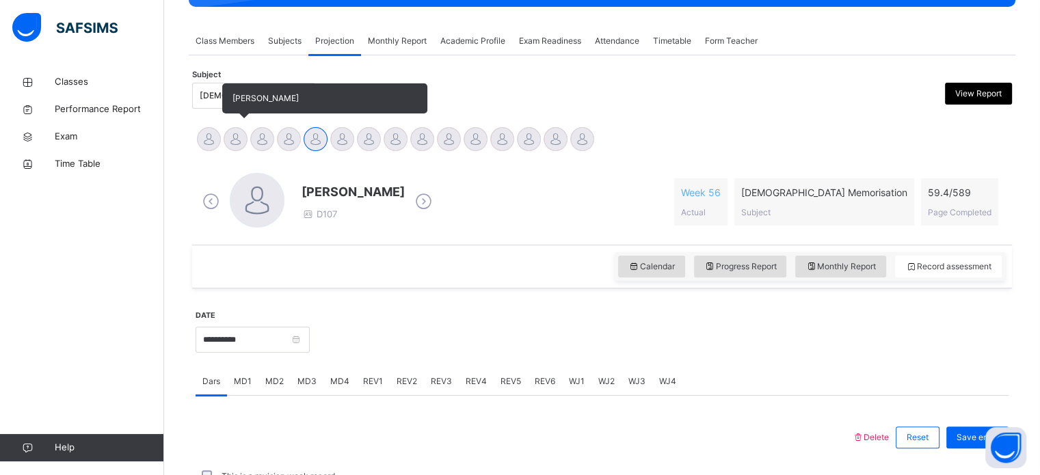
click at [236, 138] on div at bounding box center [236, 139] width 24 height 24
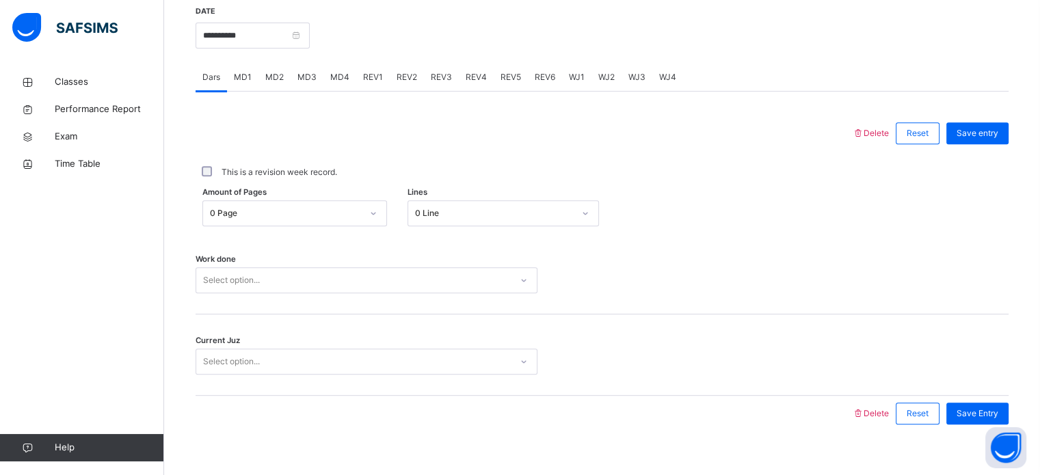
scroll to position [551, 0]
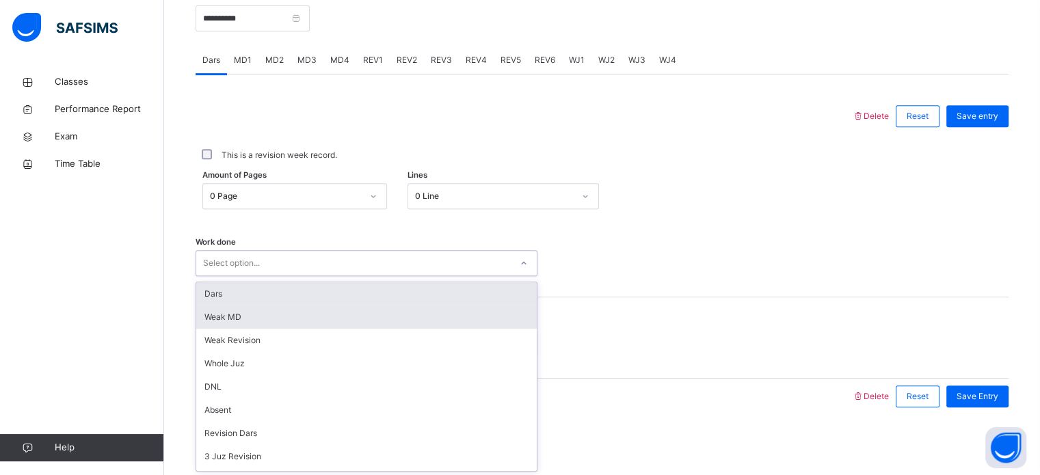
click at [391, 312] on div "Weak MD" at bounding box center [366, 317] width 341 height 23
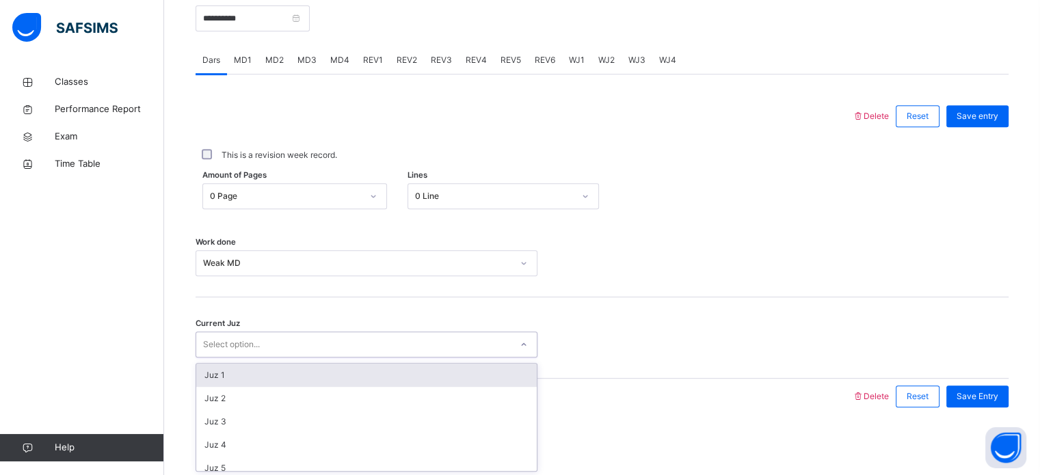
type input "*"
type input "**"
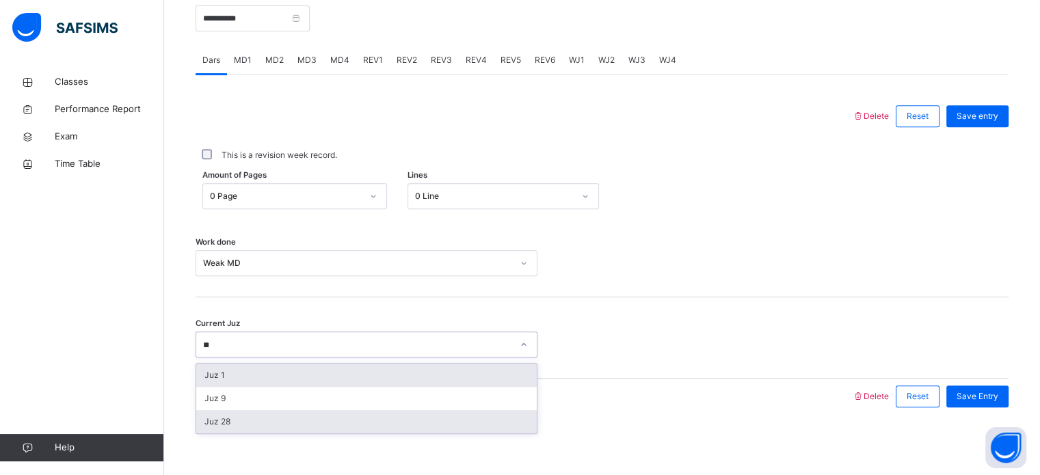
click at [449, 418] on div "Juz 28" at bounding box center [366, 421] width 341 height 23
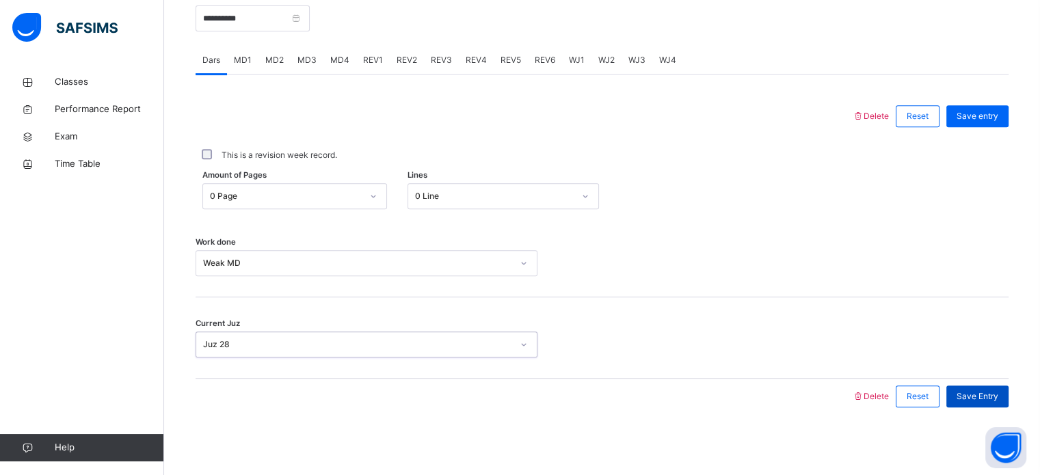
click at [999, 399] on span "Save Entry" at bounding box center [978, 397] width 42 height 12
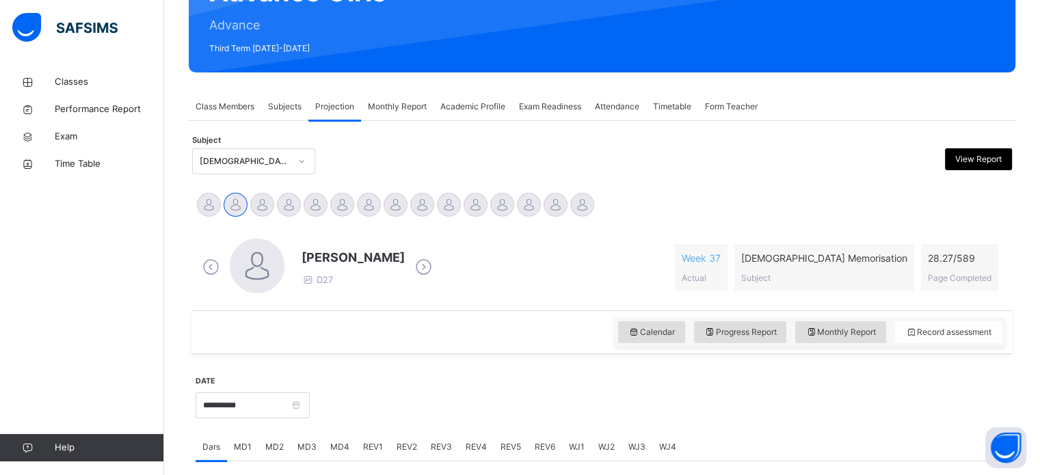
scroll to position [138, 0]
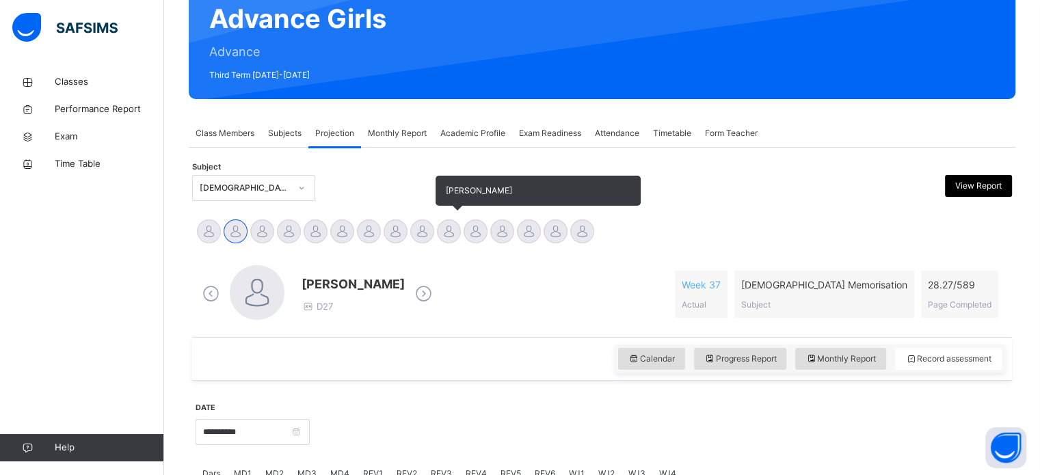
click at [448, 231] on div at bounding box center [449, 232] width 24 height 24
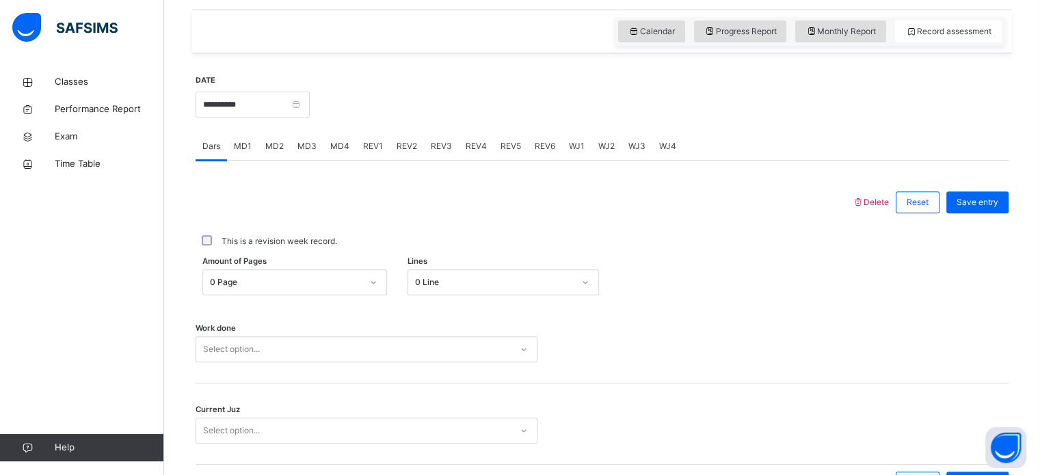
scroll to position [493, 0]
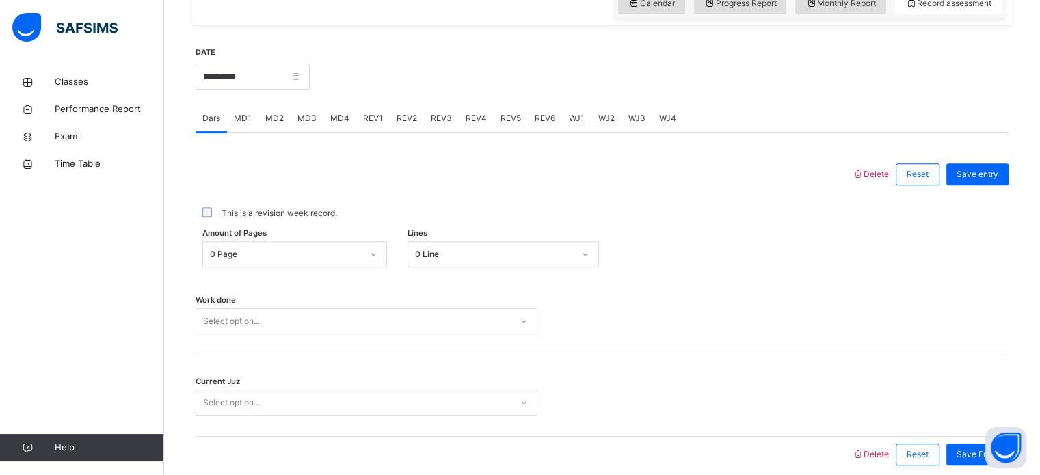
click at [662, 114] on span "WJ4" at bounding box center [667, 118] width 17 height 12
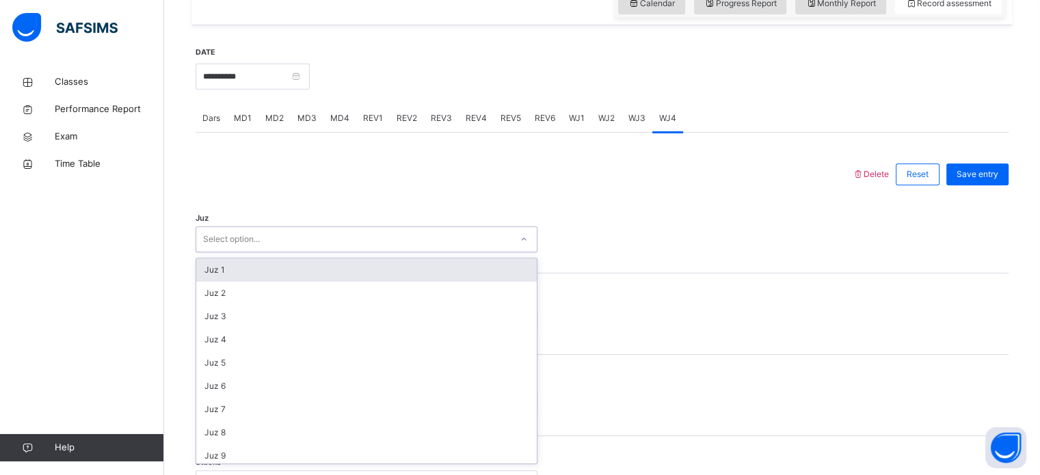
click at [334, 233] on div "Select option..." at bounding box center [353, 239] width 315 height 21
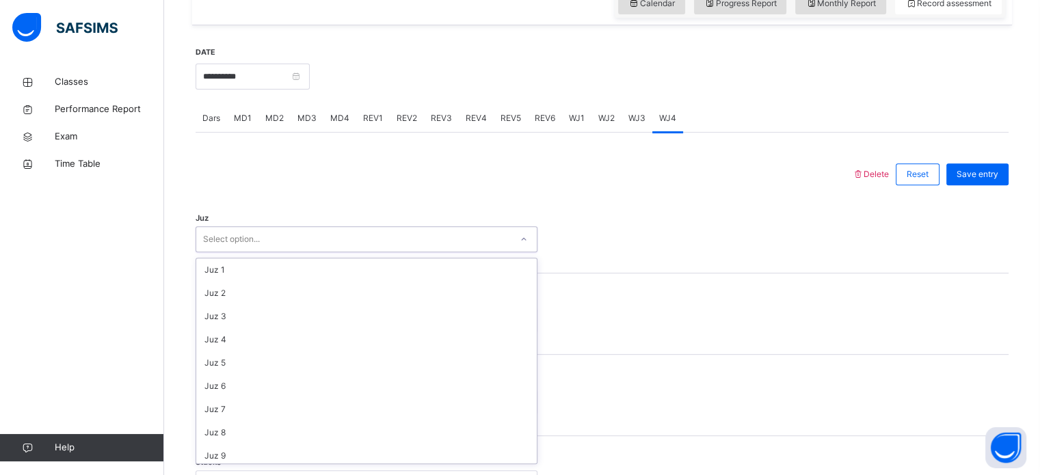
scroll to position [493, 0]
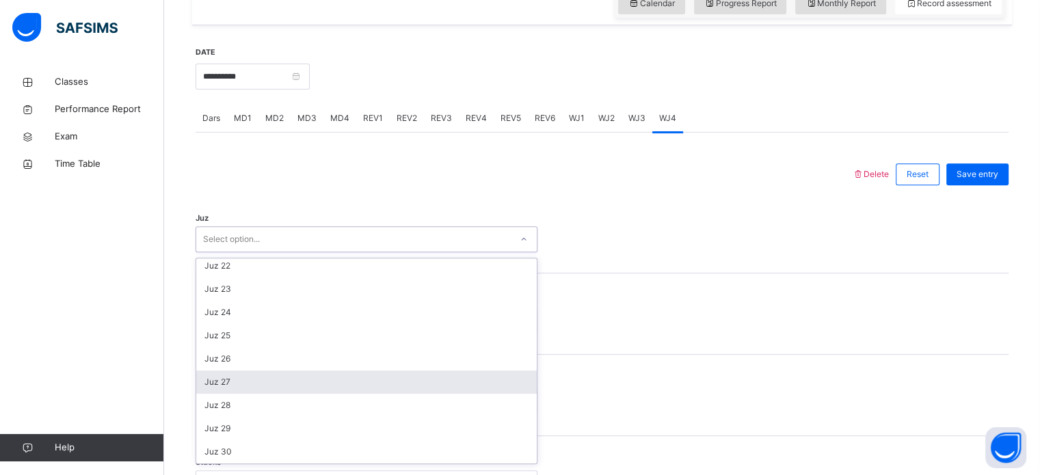
click at [265, 374] on div "Juz 27" at bounding box center [366, 382] width 341 height 23
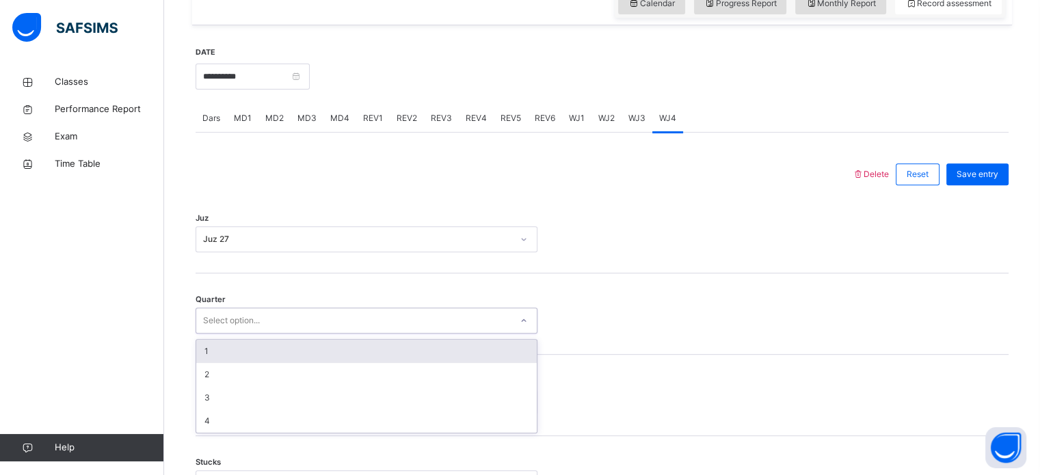
click at [302, 315] on div "Select option..." at bounding box center [353, 321] width 315 height 21
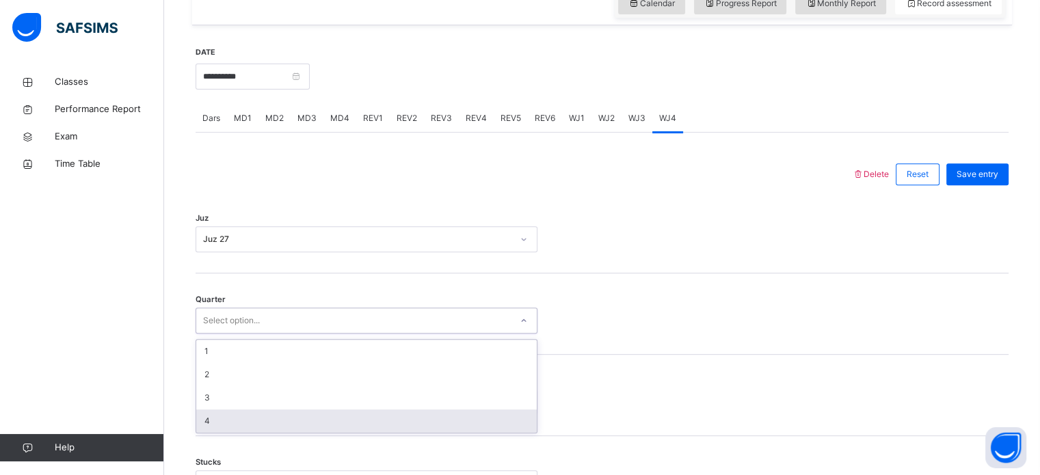
click at [260, 431] on div "4" at bounding box center [366, 421] width 341 height 23
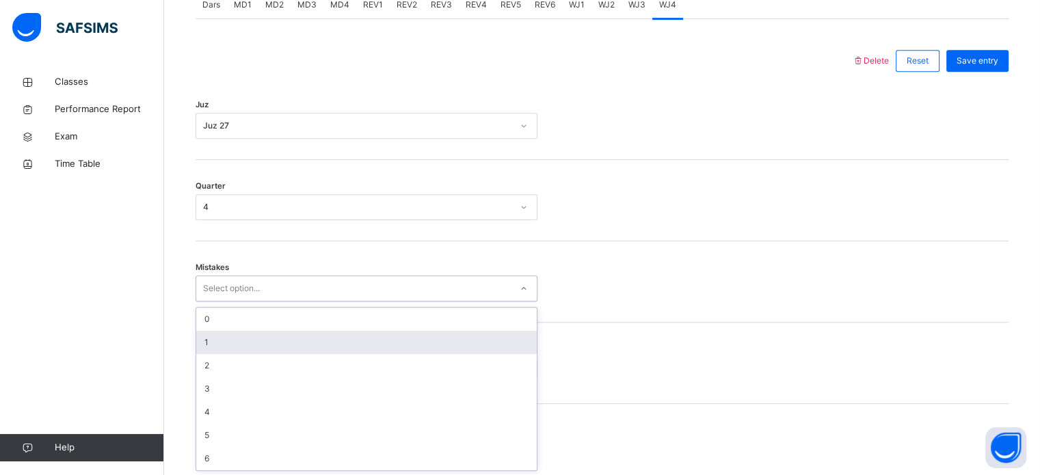
click at [289, 302] on div "option 1 focused, 2 of 7. 7 results available. Use Up and Down to choose option…" at bounding box center [367, 289] width 342 height 26
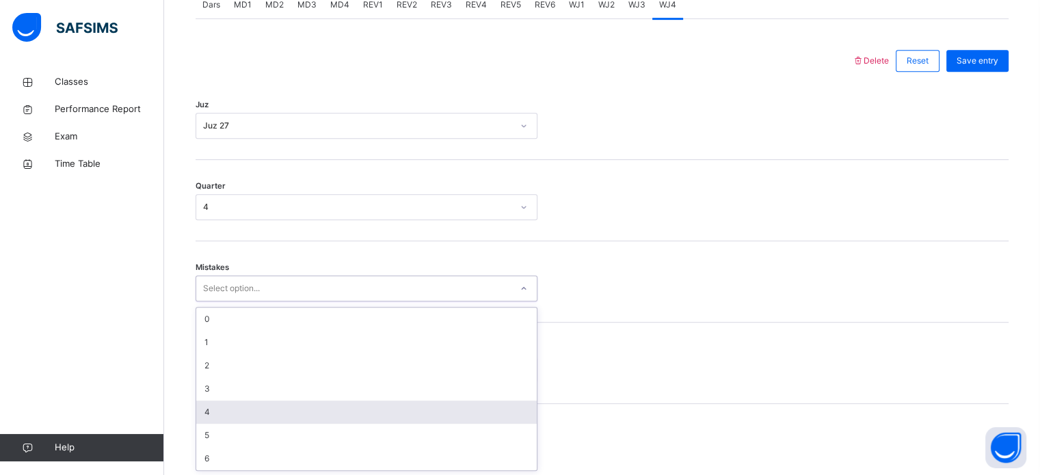
scroll to position [607, 0]
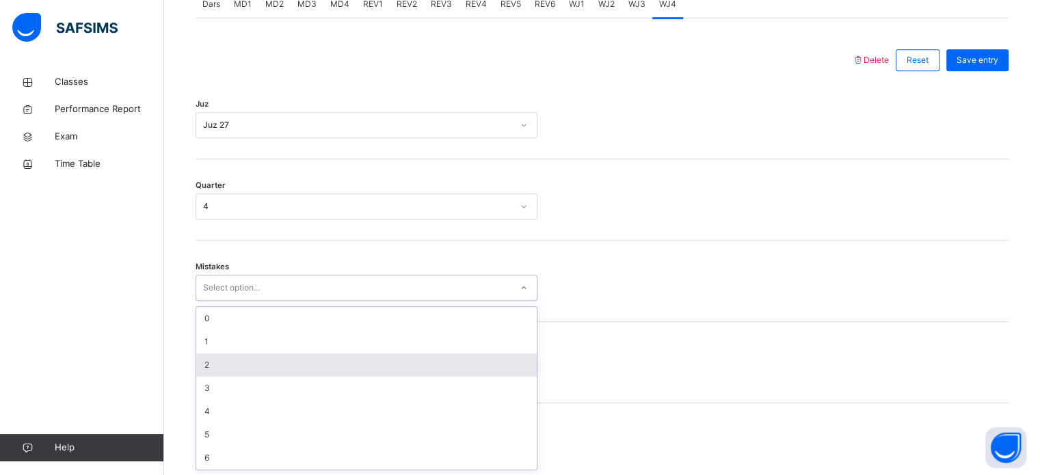
click at [210, 360] on div "2" at bounding box center [366, 365] width 341 height 23
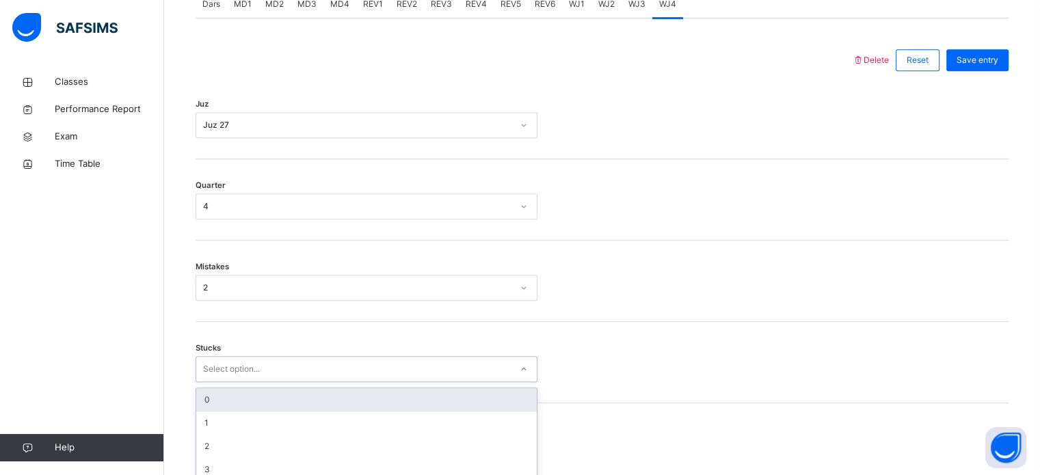
scroll to position [665, 0]
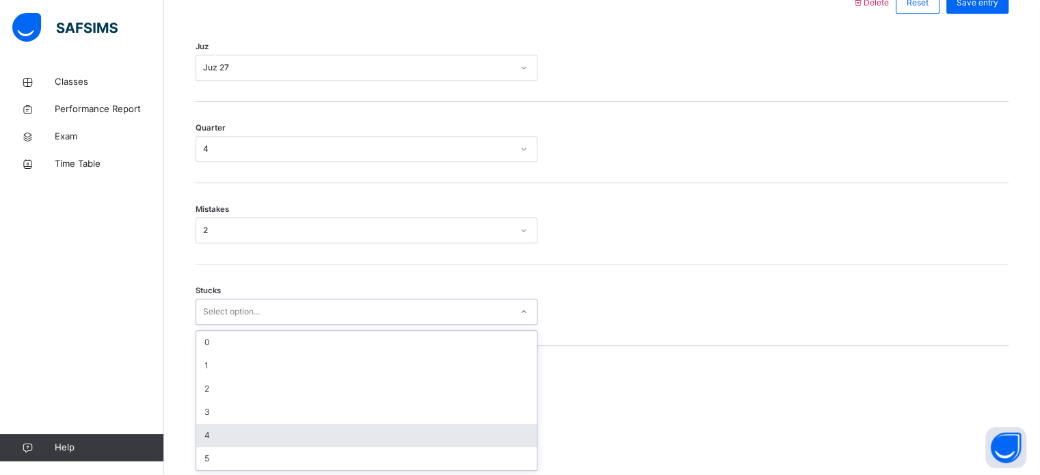
drag, startPoint x: 229, startPoint y: 367, endPoint x: 217, endPoint y: 432, distance: 65.5
click at [217, 325] on div "option 4 focused, 5 of 6. 6 results available. Use Up and Down to choose option…" at bounding box center [367, 312] width 342 height 26
click at [217, 432] on div "4" at bounding box center [366, 435] width 341 height 23
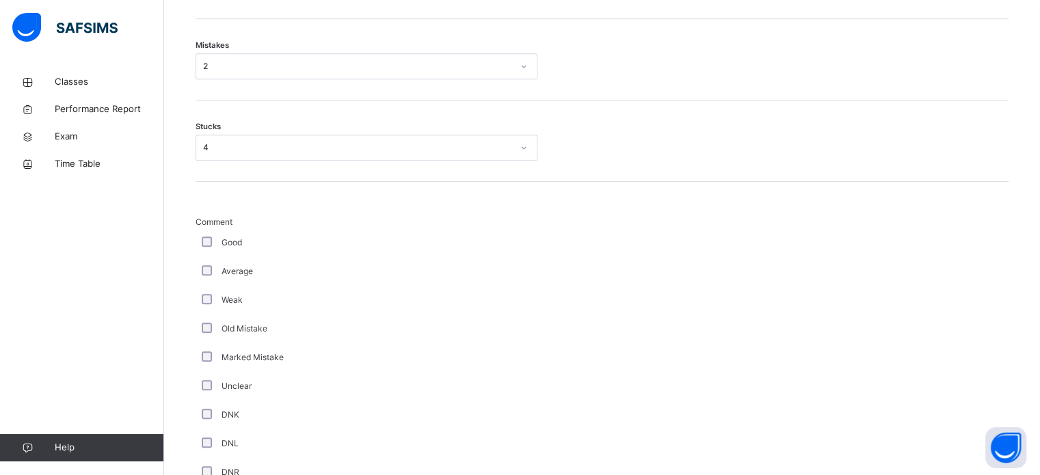
scroll to position [830, 0]
click at [198, 280] on div "Average" at bounding box center [367, 271] width 342 height 29
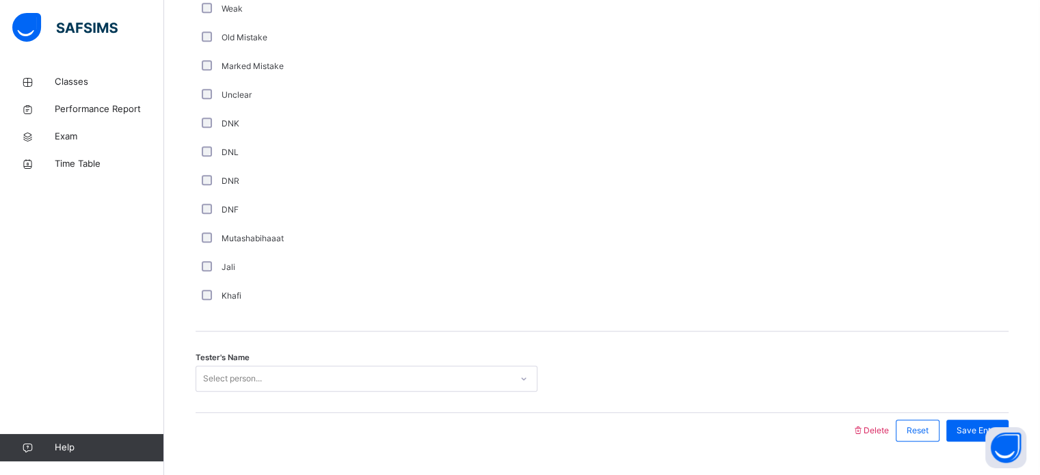
scroll to position [1154, 0]
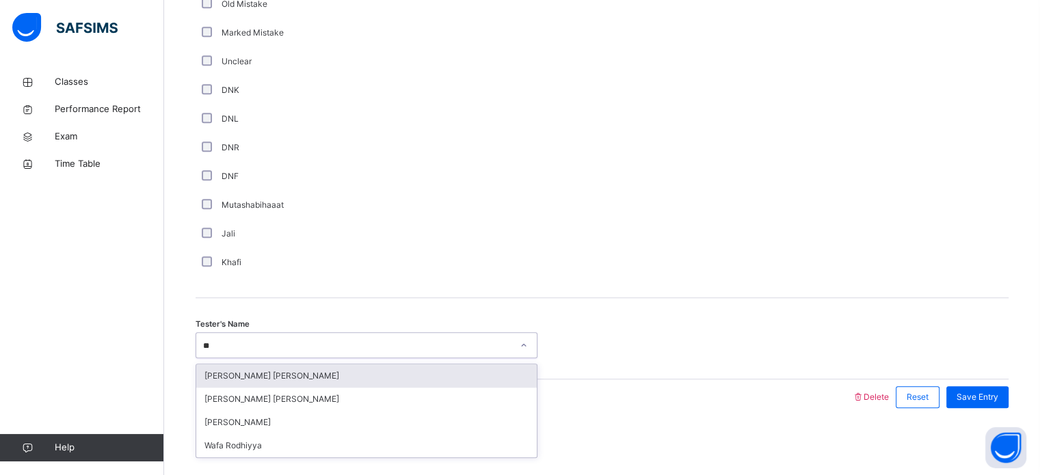
type input "***"
click at [249, 383] on div "[PERSON_NAME]" at bounding box center [366, 376] width 341 height 23
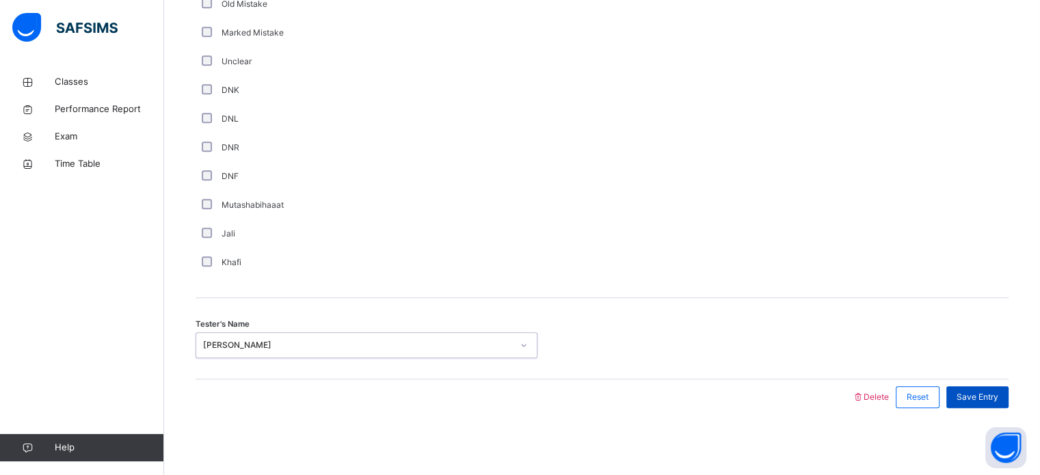
click at [988, 395] on span "Save Entry" at bounding box center [978, 397] width 42 height 12
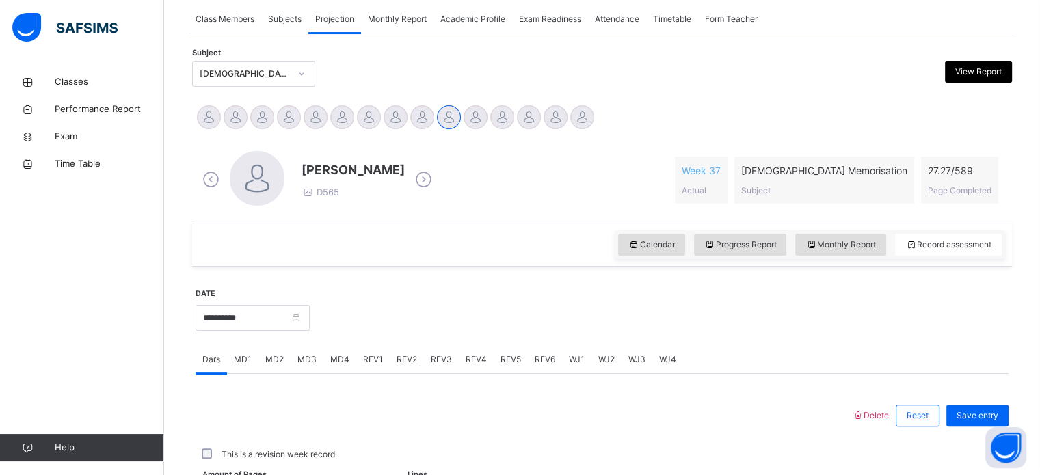
scroll to position [265, 0]
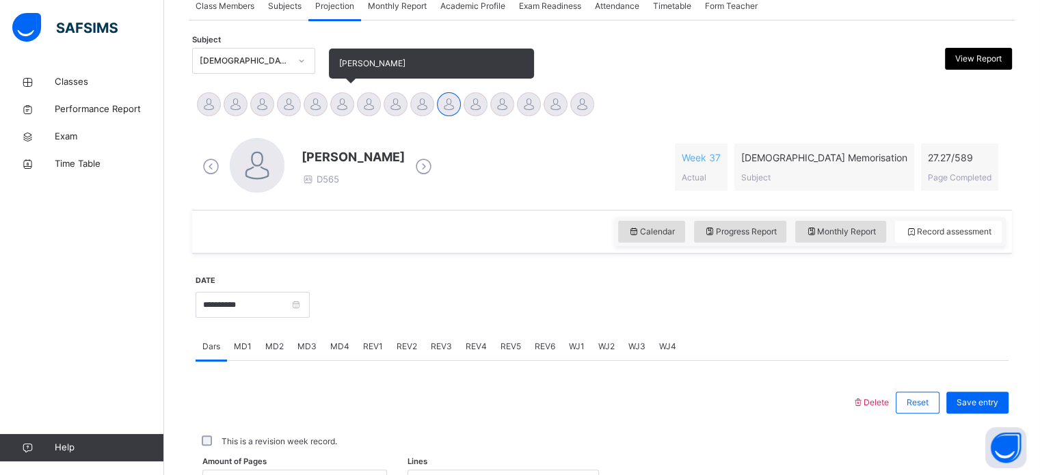
click at [339, 101] on div at bounding box center [342, 104] width 24 height 24
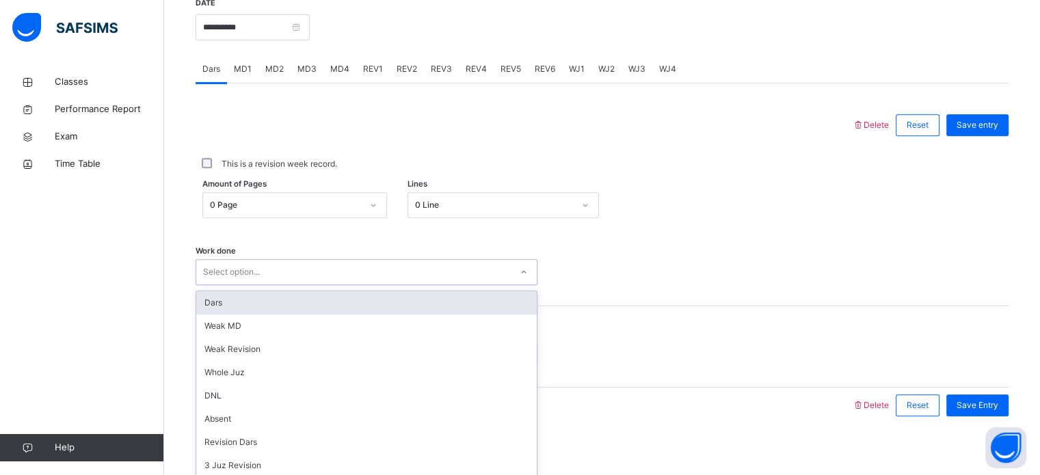
scroll to position [551, 0]
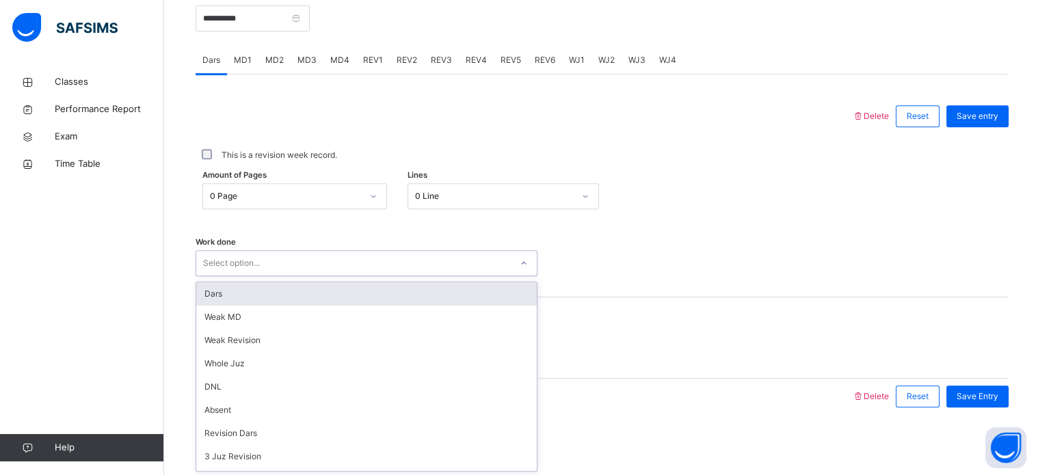
click at [269, 285] on div "Dars" at bounding box center [366, 294] width 341 height 23
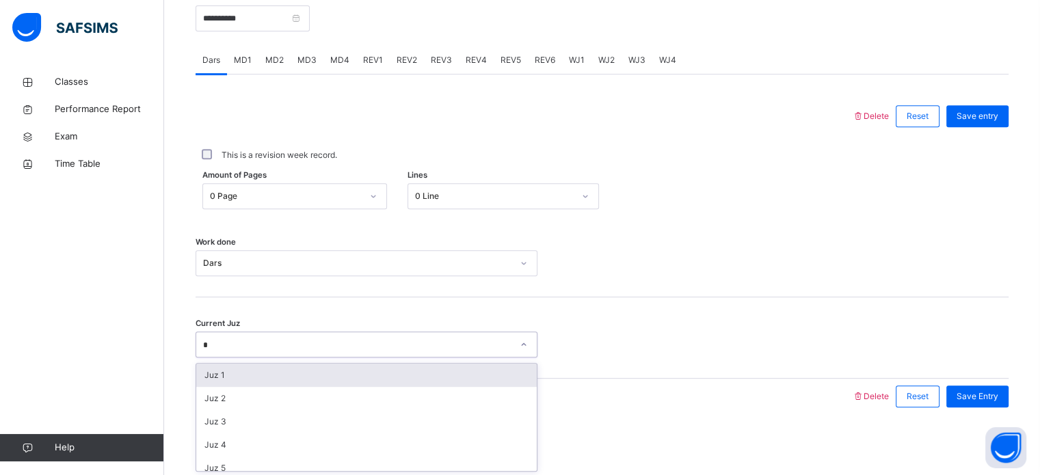
type input "**"
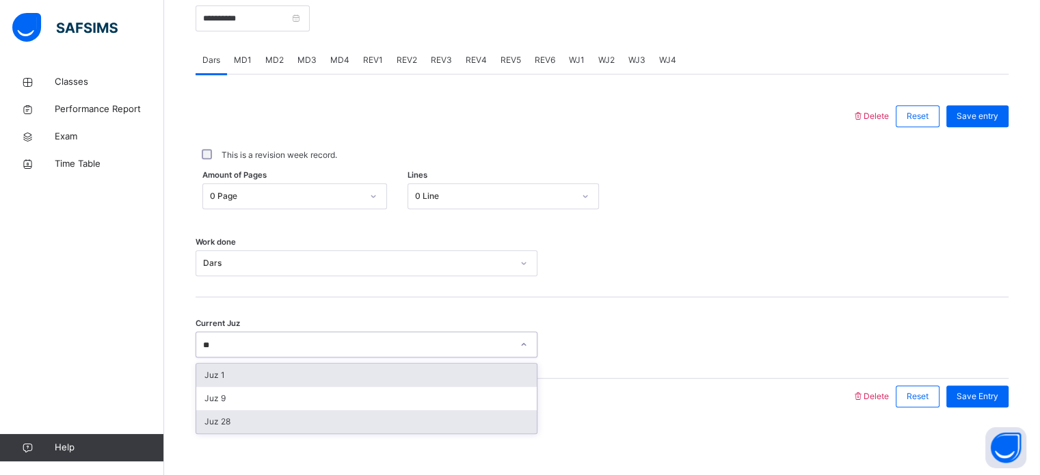
click at [213, 427] on div "Juz 28" at bounding box center [366, 421] width 341 height 23
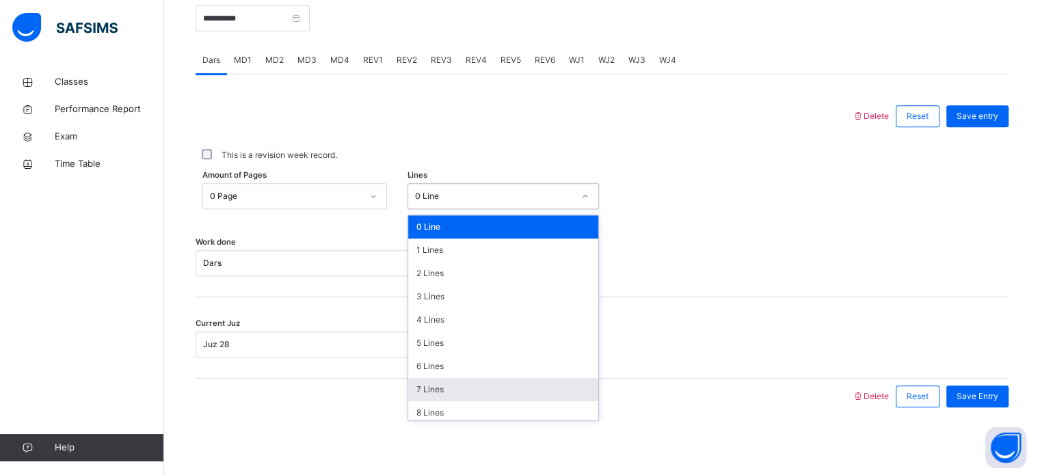
click at [446, 391] on div "7 Lines" at bounding box center [503, 389] width 190 height 23
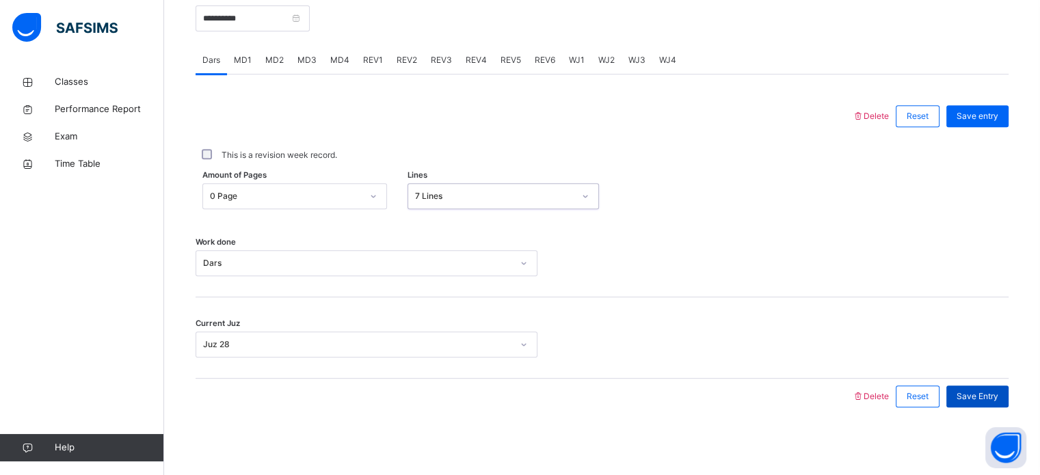
click at [988, 398] on span "Save Entry" at bounding box center [978, 397] width 42 height 12
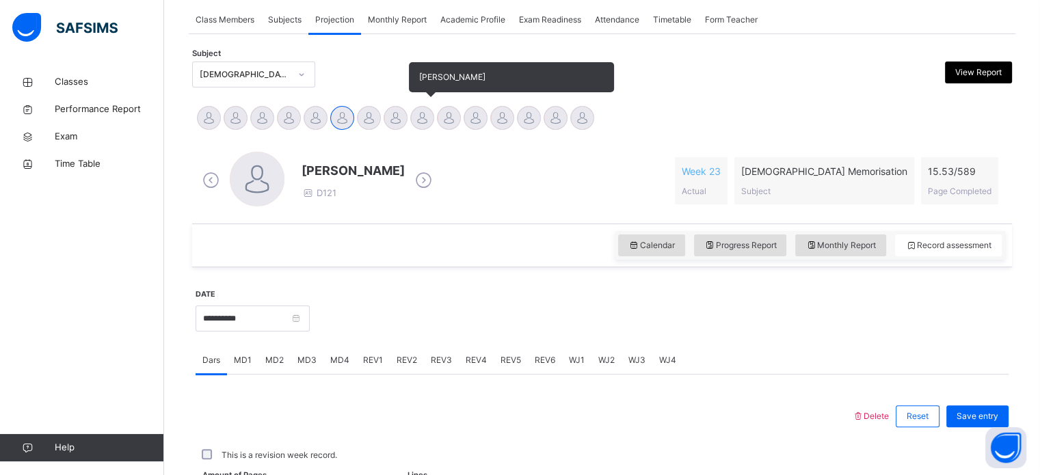
click at [416, 115] on div at bounding box center [422, 118] width 24 height 24
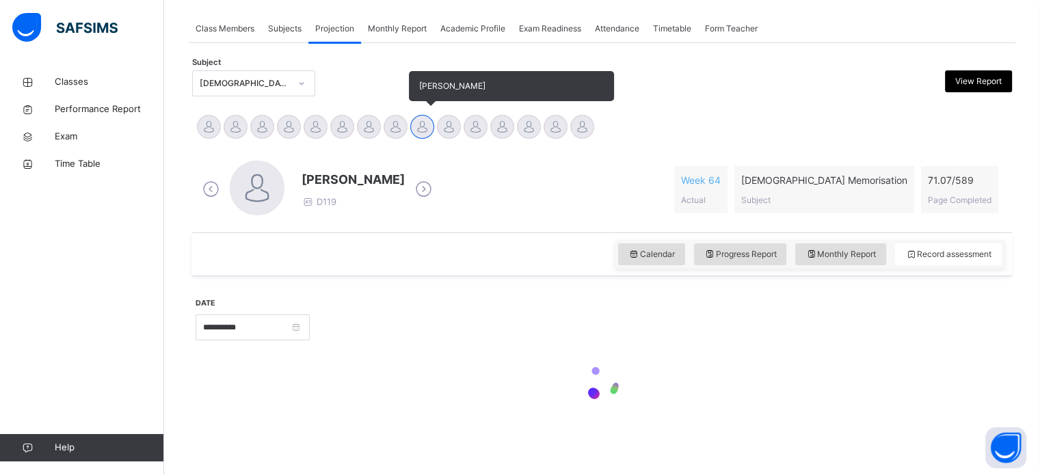
scroll to position [241, 0]
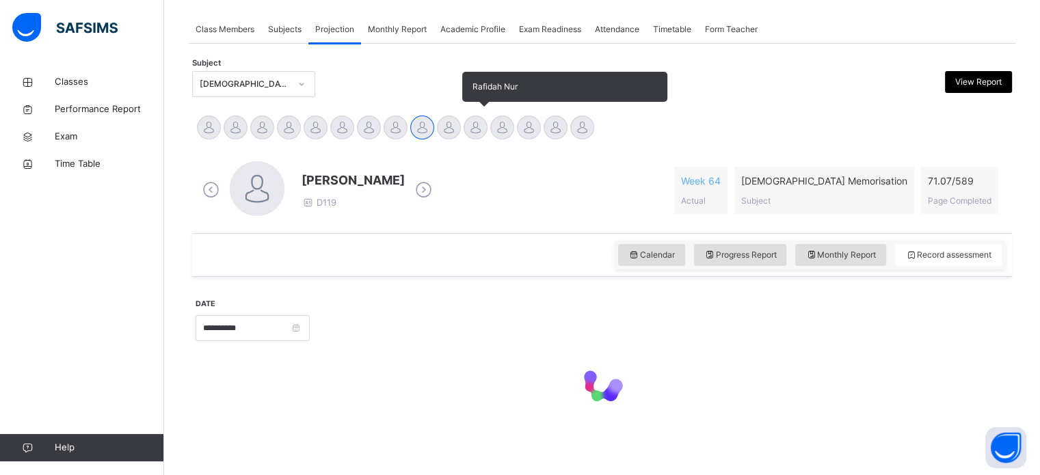
click at [463, 132] on div "Rafidah Nur" at bounding box center [475, 129] width 27 height 30
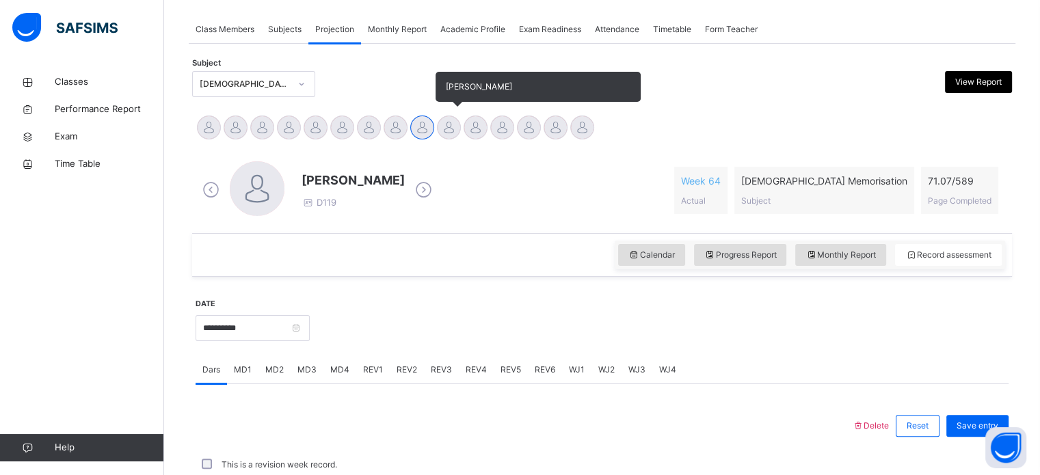
click at [457, 127] on div "[PERSON_NAME]" at bounding box center [449, 129] width 27 height 30
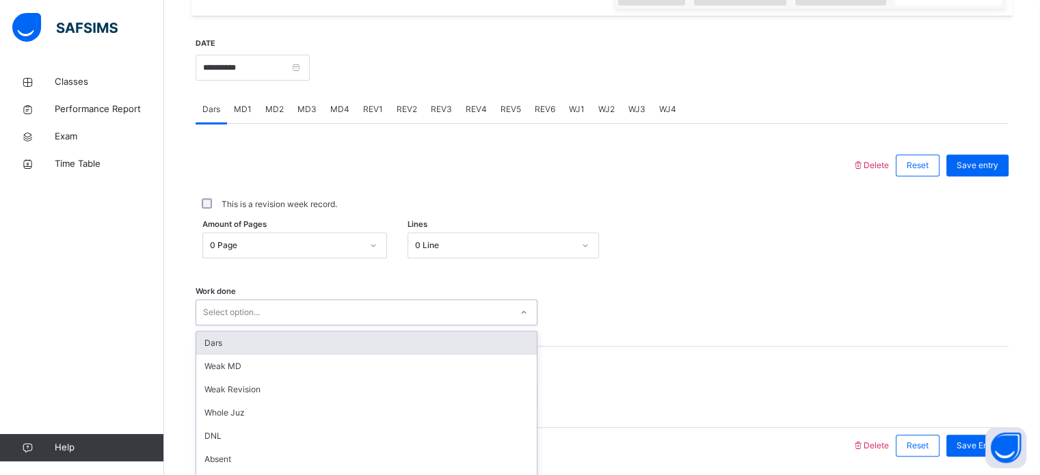
scroll to position [551, 0]
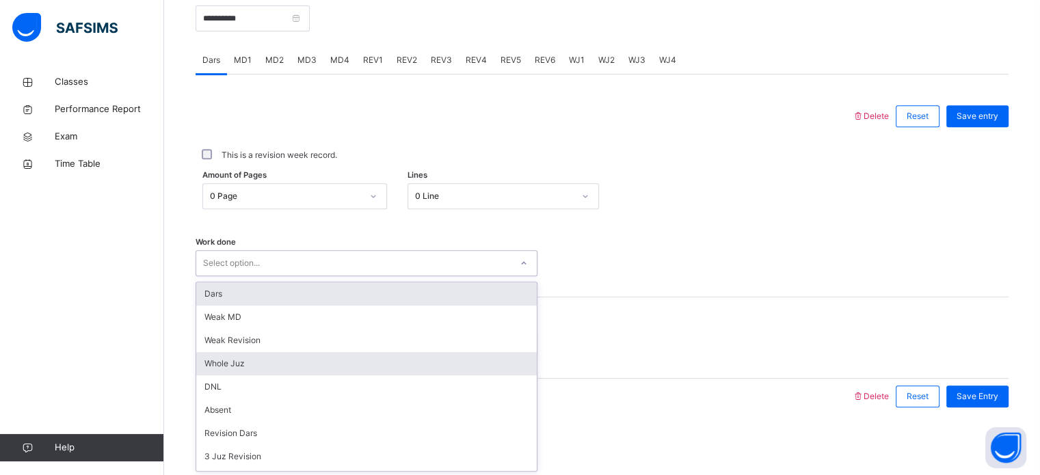
click at [227, 368] on div "Whole Juz" at bounding box center [366, 363] width 341 height 23
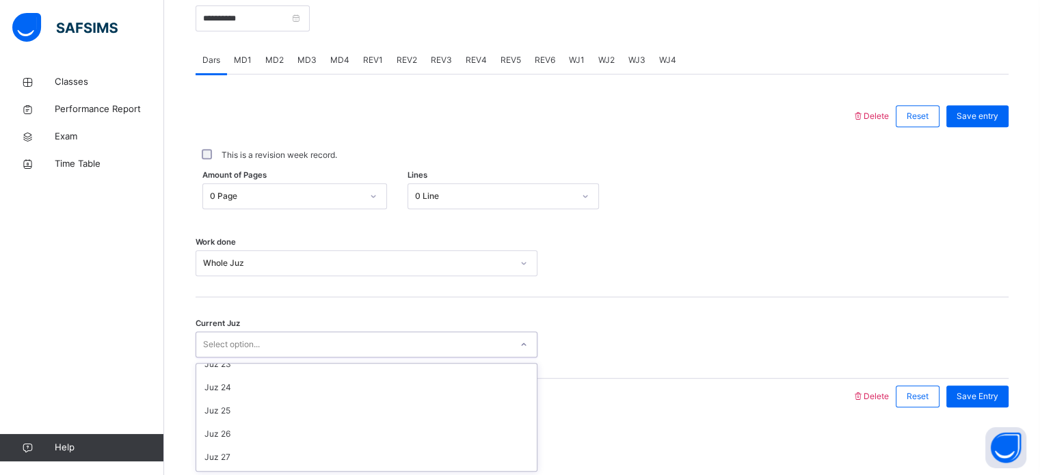
scroll to position [536, 0]
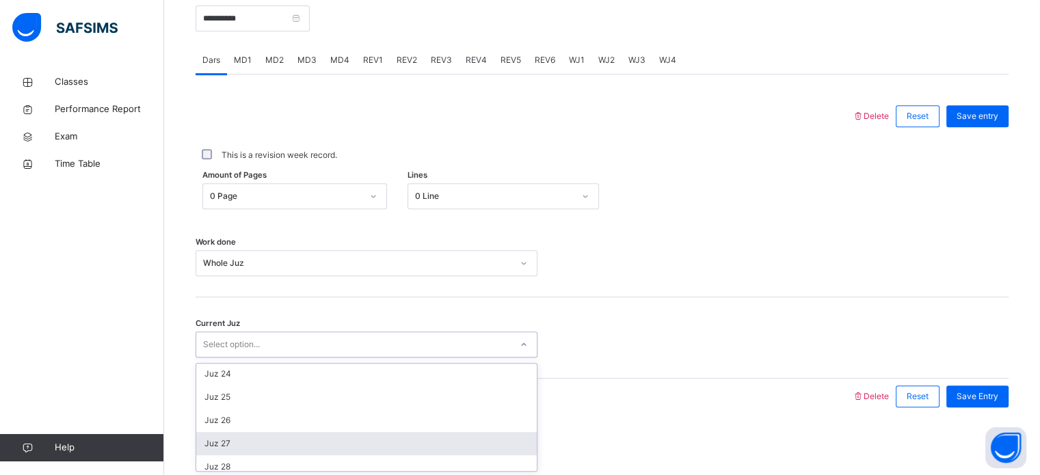
click at [235, 443] on div "Juz 27" at bounding box center [366, 443] width 341 height 23
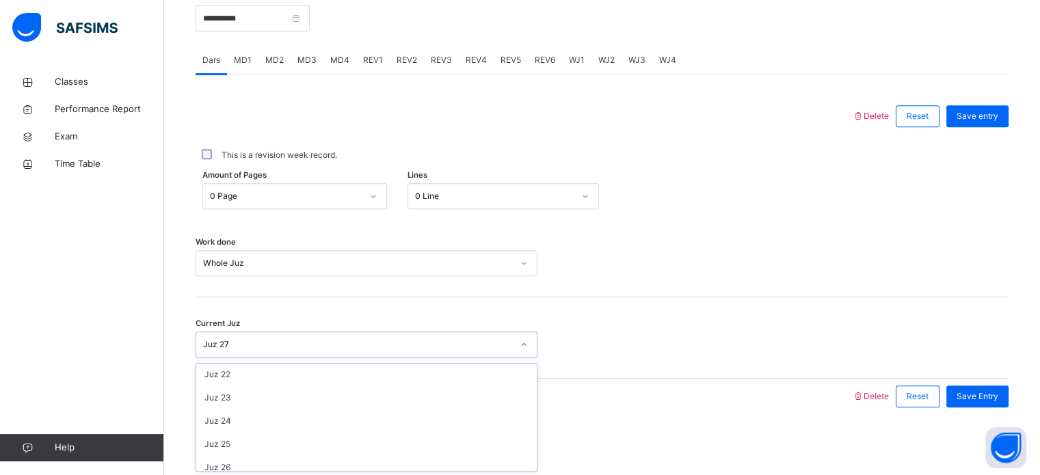
scroll to position [590, 0]
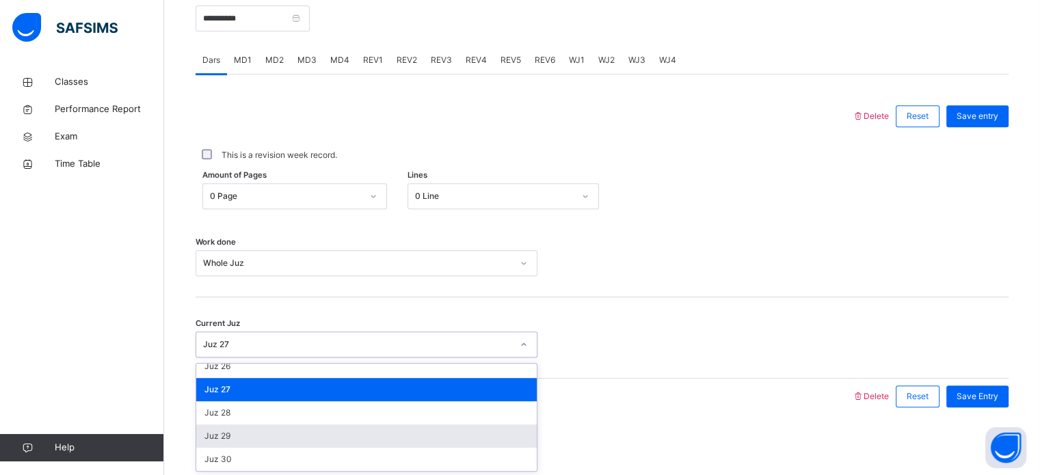
click at [266, 438] on div "Juz 29" at bounding box center [366, 436] width 341 height 23
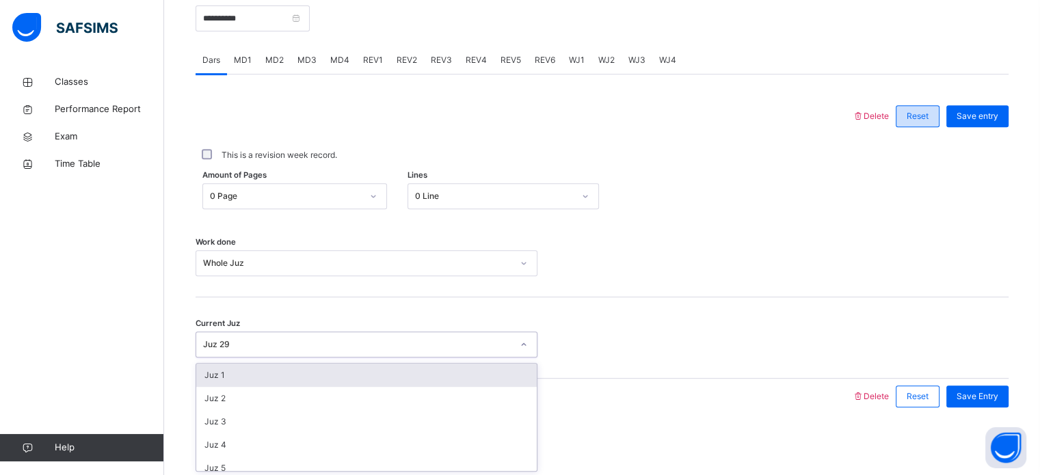
click at [924, 115] on span "Reset" at bounding box center [918, 116] width 22 height 12
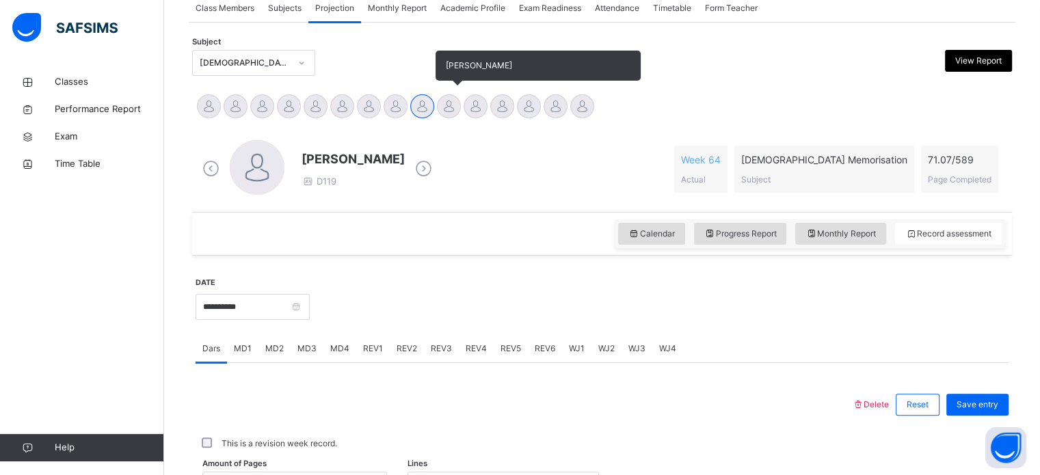
click at [445, 107] on div at bounding box center [449, 106] width 24 height 24
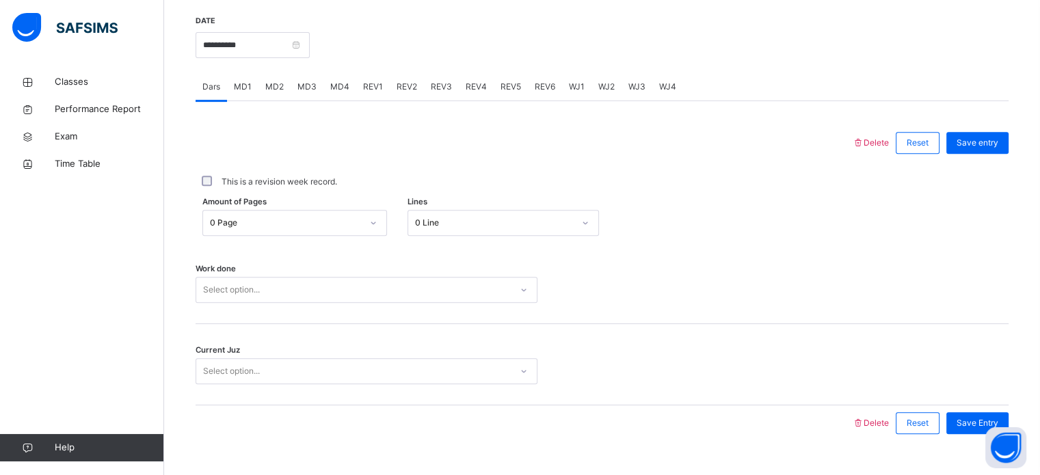
scroll to position [551, 0]
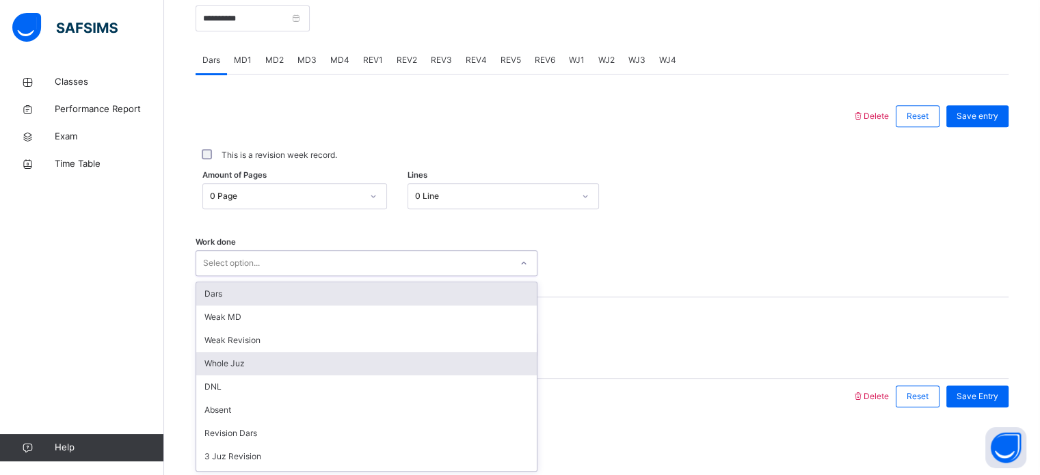
click at [230, 364] on div "Whole Juz" at bounding box center [366, 363] width 341 height 23
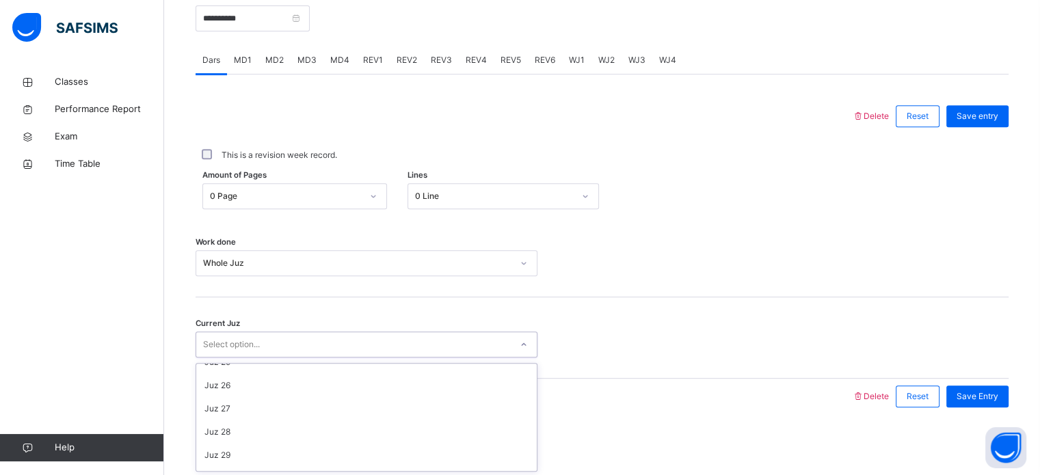
scroll to position [590, 0]
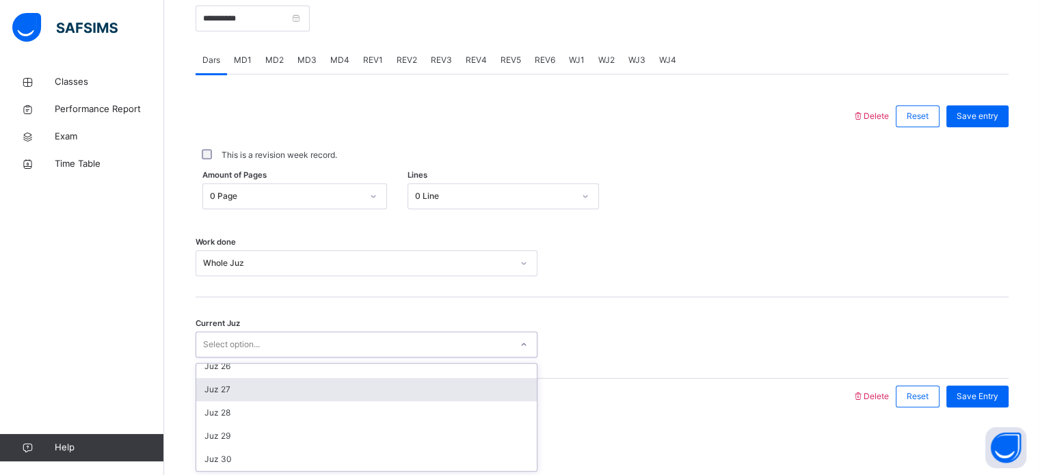
click at [227, 391] on div "Juz 27" at bounding box center [366, 389] width 341 height 23
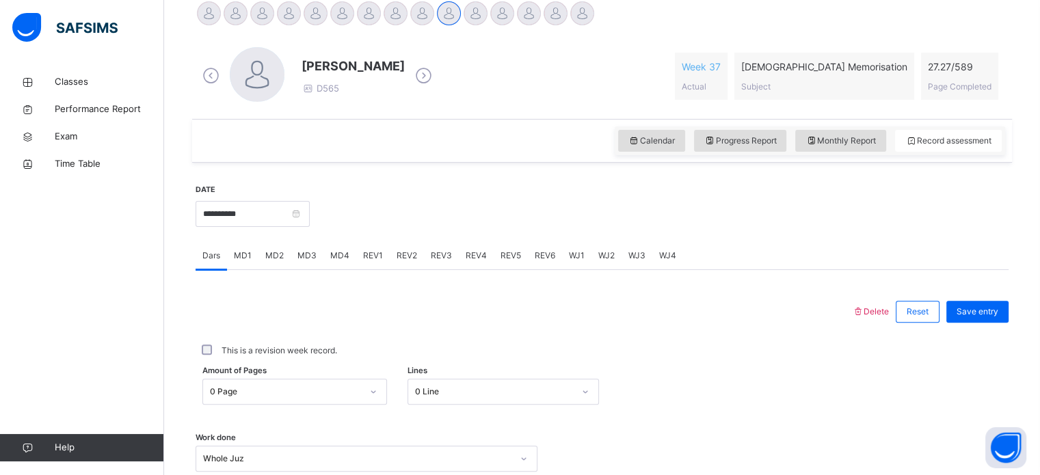
scroll to position [367, 0]
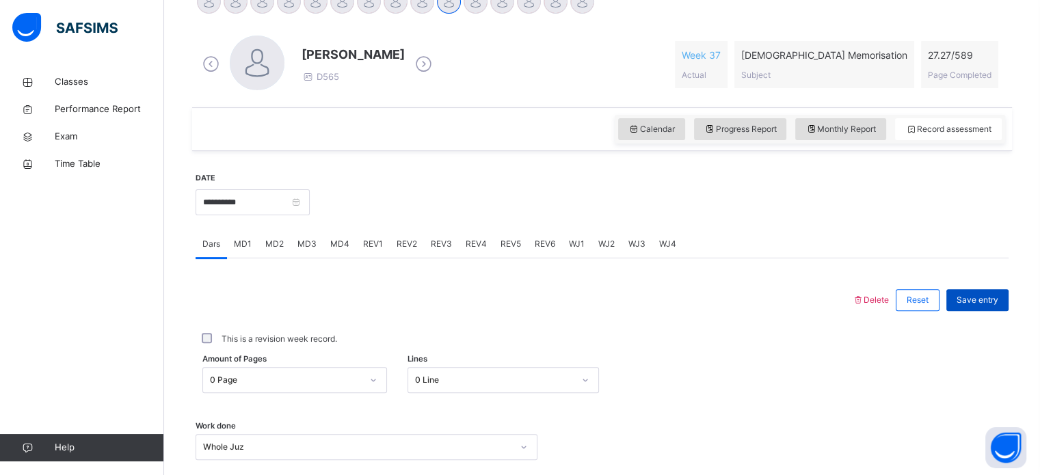
click at [991, 308] on div "Save entry" at bounding box center [978, 300] width 62 height 22
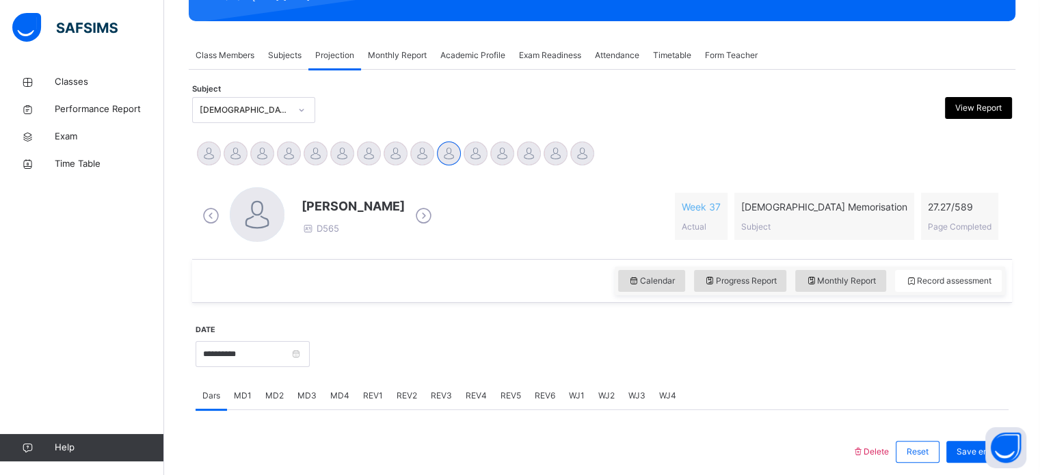
scroll to position [195, 0]
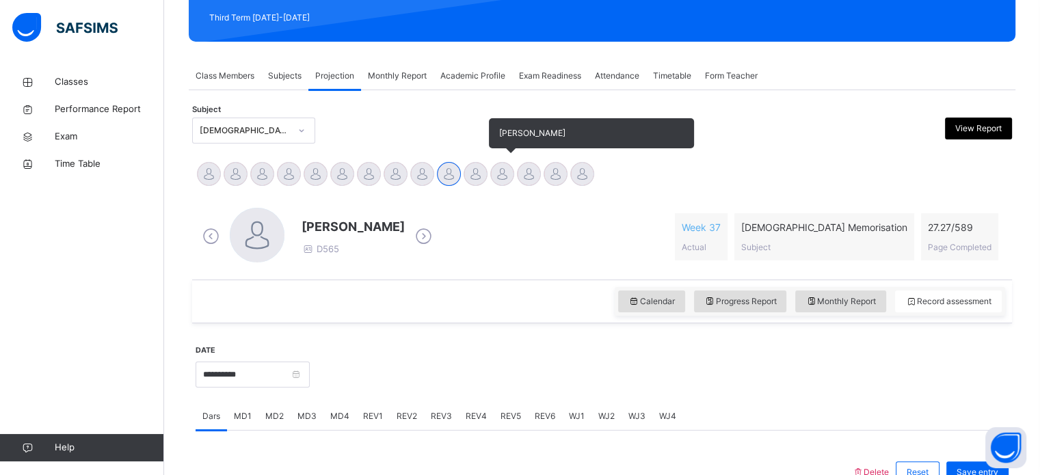
click at [503, 176] on div at bounding box center [502, 174] width 24 height 24
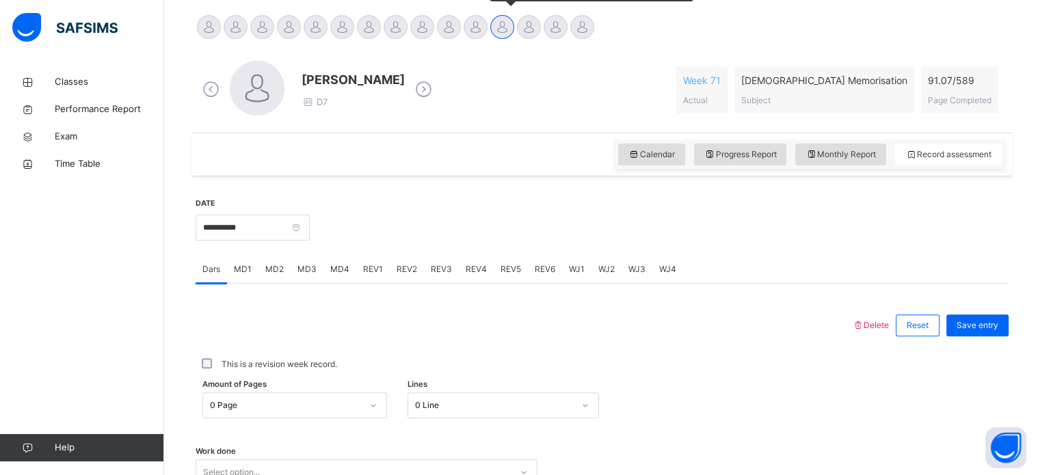
scroll to position [343, 0]
click at [631, 265] on span "WJ3" at bounding box center [637, 269] width 17 height 12
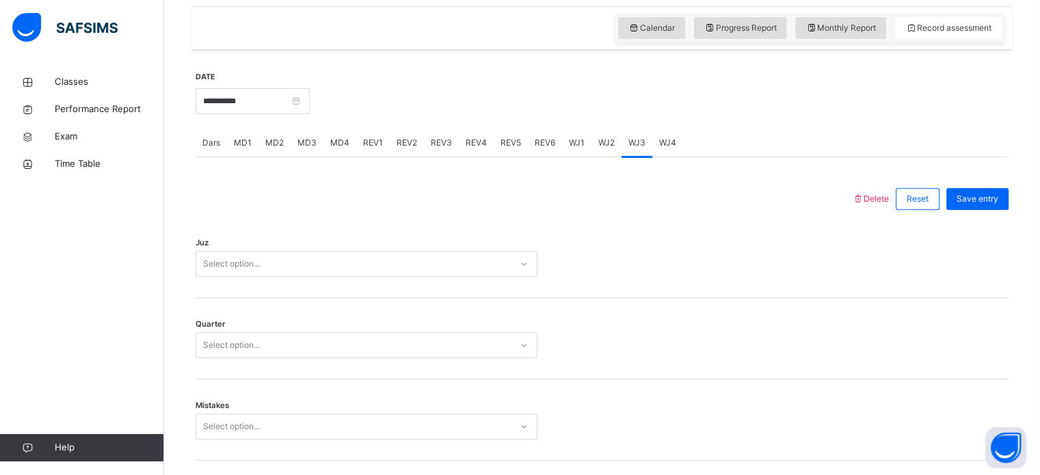
click at [328, 277] on div "Select option..." at bounding box center [367, 264] width 342 height 26
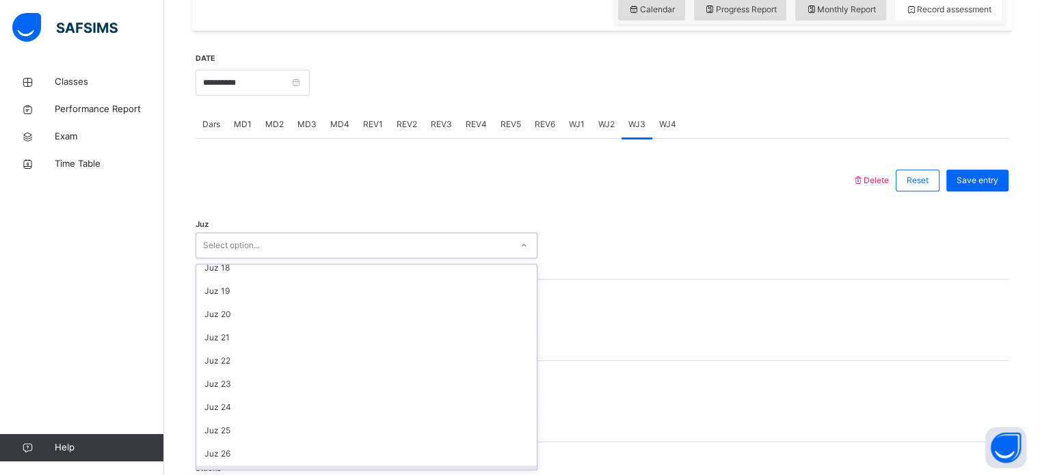
scroll to position [493, 0]
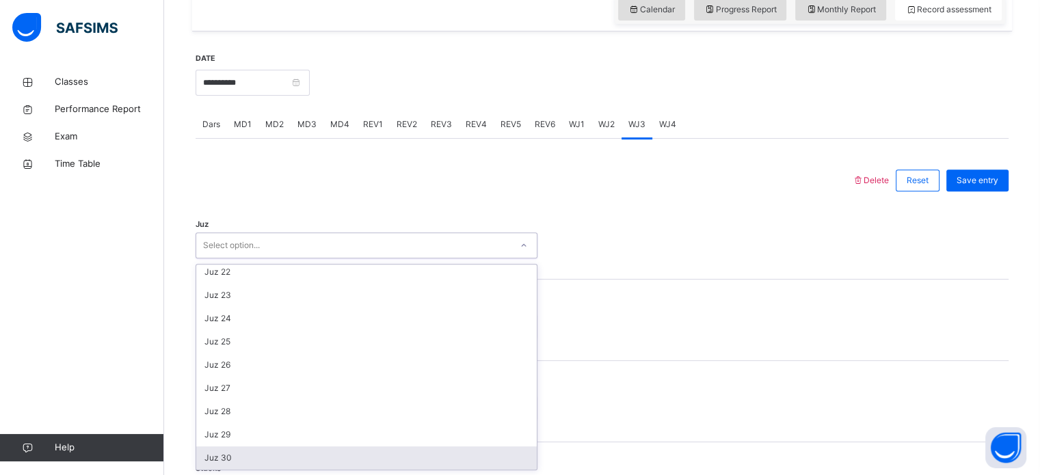
click at [255, 451] on div "Juz 30" at bounding box center [366, 458] width 341 height 23
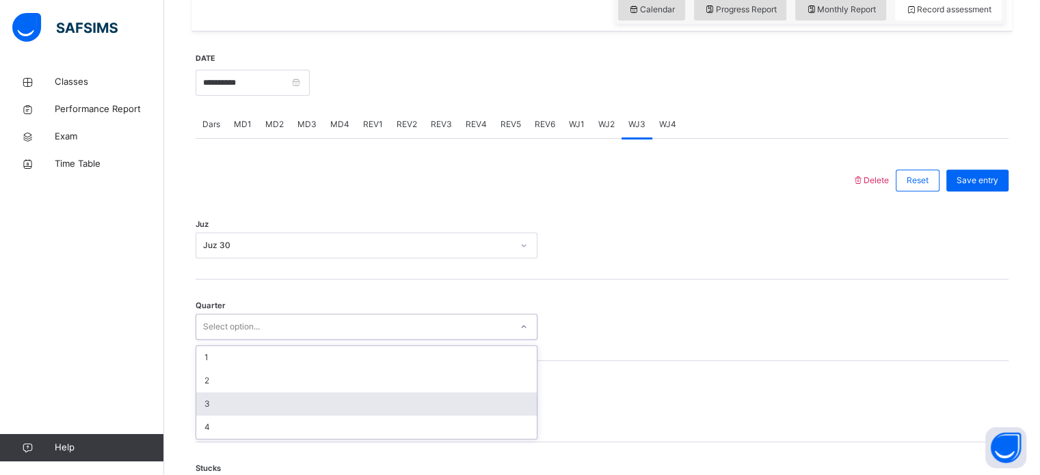
drag, startPoint x: 276, startPoint y: 316, endPoint x: 223, endPoint y: 406, distance: 104.3
click at [223, 340] on div "option 3 focused, 3 of 4. 4 results available. Use Up and Down to choose option…" at bounding box center [367, 327] width 342 height 26
click at [223, 406] on div "3" at bounding box center [366, 404] width 341 height 23
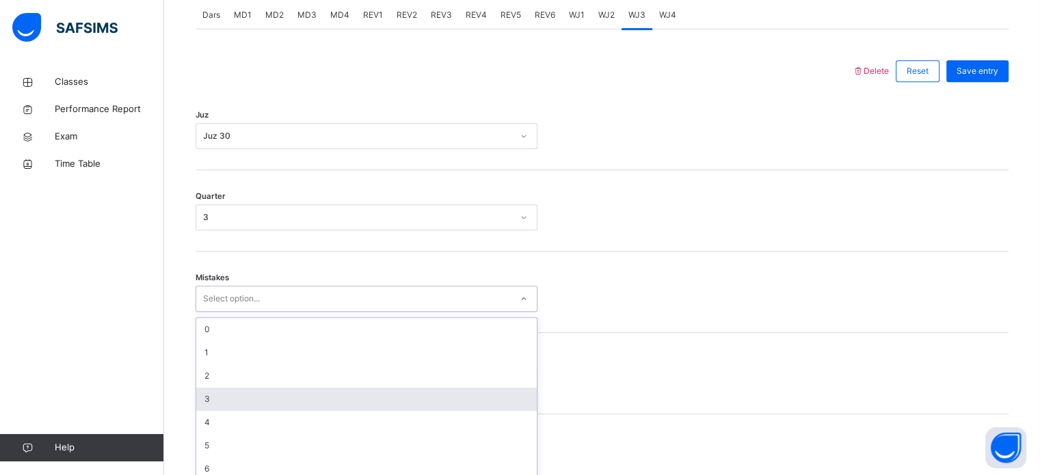
scroll to position [607, 0]
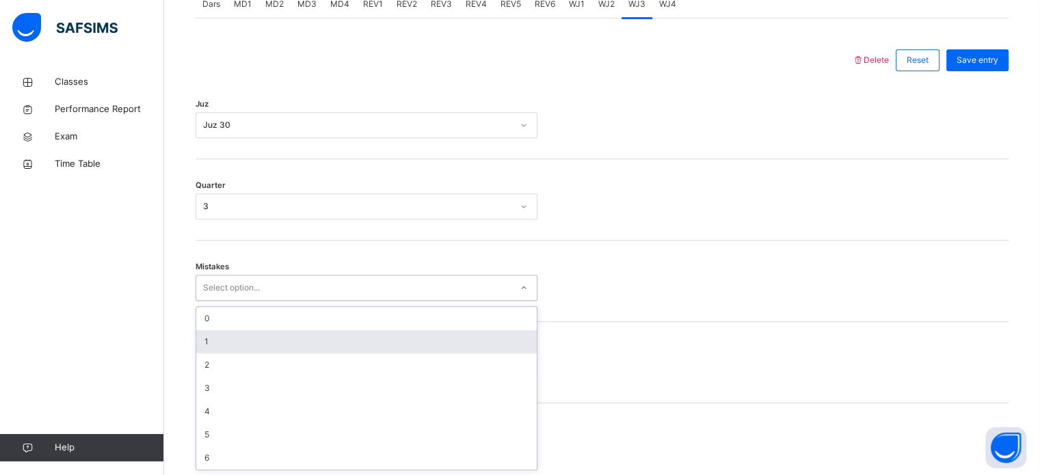
drag, startPoint x: 241, startPoint y: 407, endPoint x: 222, endPoint y: 342, distance: 67.8
click at [222, 301] on div "option 1 focused, 2 of 7. 7 results available. Use Up and Down to choose option…" at bounding box center [367, 288] width 342 height 26
click at [222, 342] on div "1" at bounding box center [366, 341] width 341 height 23
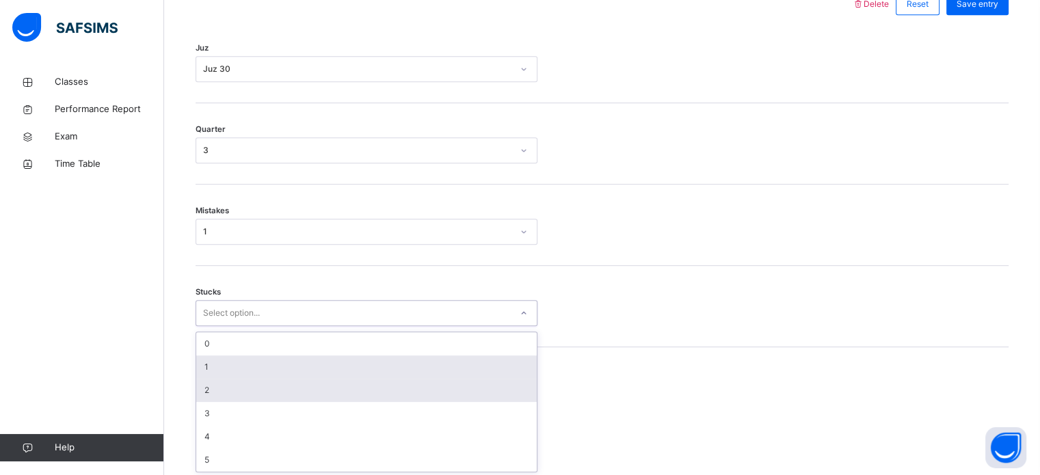
scroll to position [665, 0]
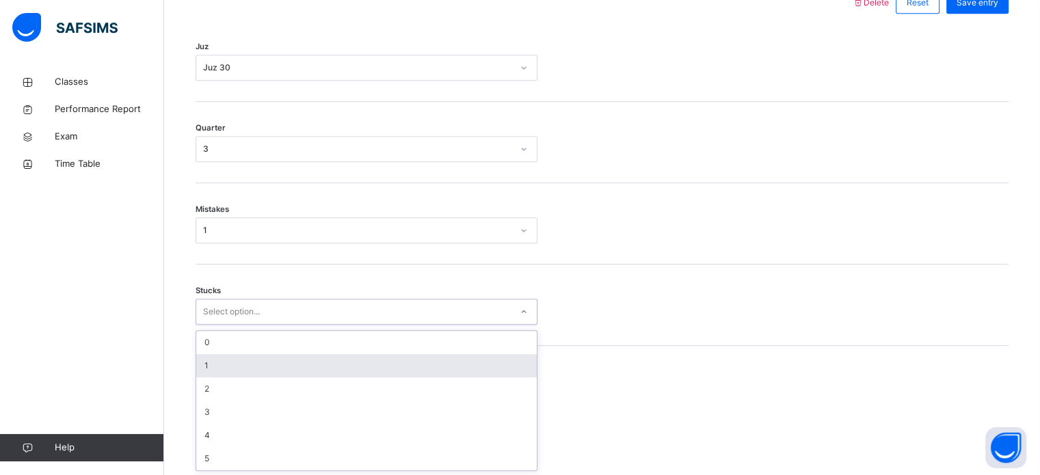
drag, startPoint x: 223, startPoint y: 363, endPoint x: 213, endPoint y: 368, distance: 10.7
click at [213, 325] on div "option 1 focused, 2 of 6. 6 results available. Use Up and Down to choose option…" at bounding box center [367, 312] width 342 height 26
click at [213, 368] on div "1" at bounding box center [366, 365] width 341 height 23
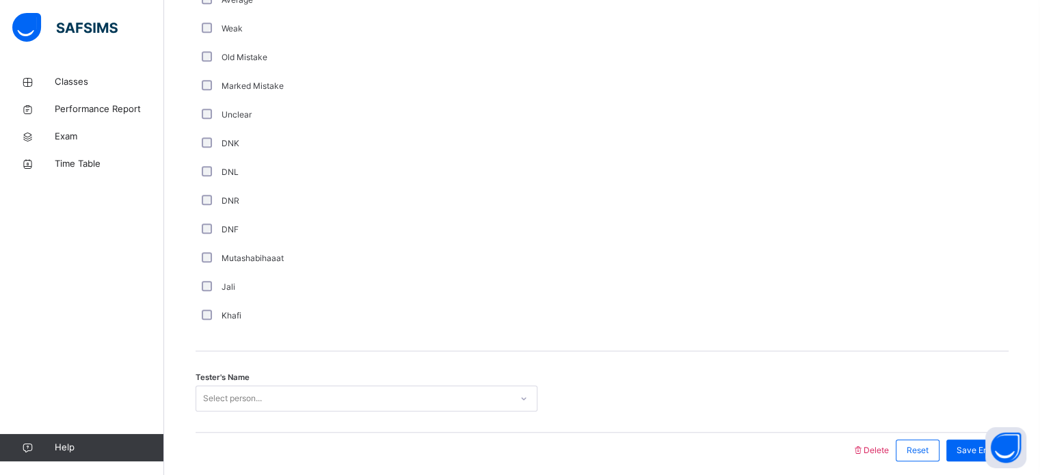
scroll to position [1154, 0]
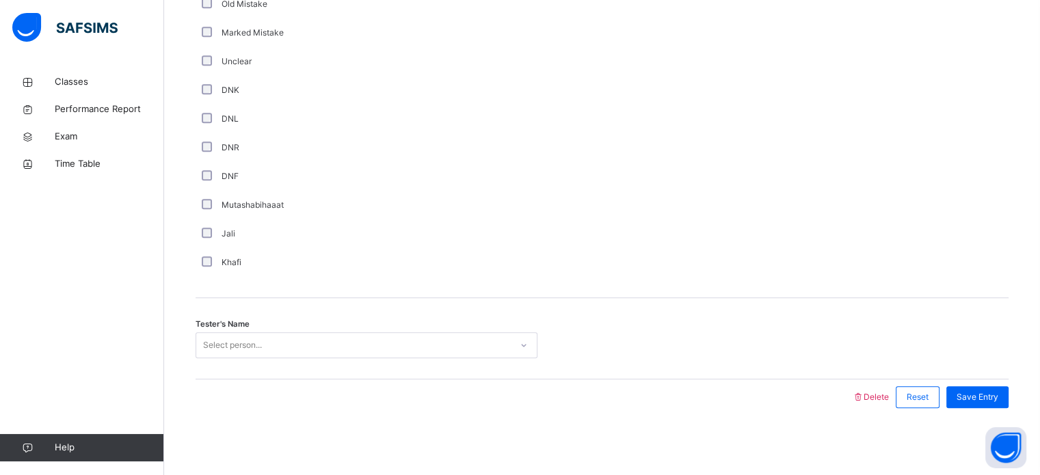
click at [272, 327] on div "Tester's Name Select person..." at bounding box center [602, 338] width 813 height 81
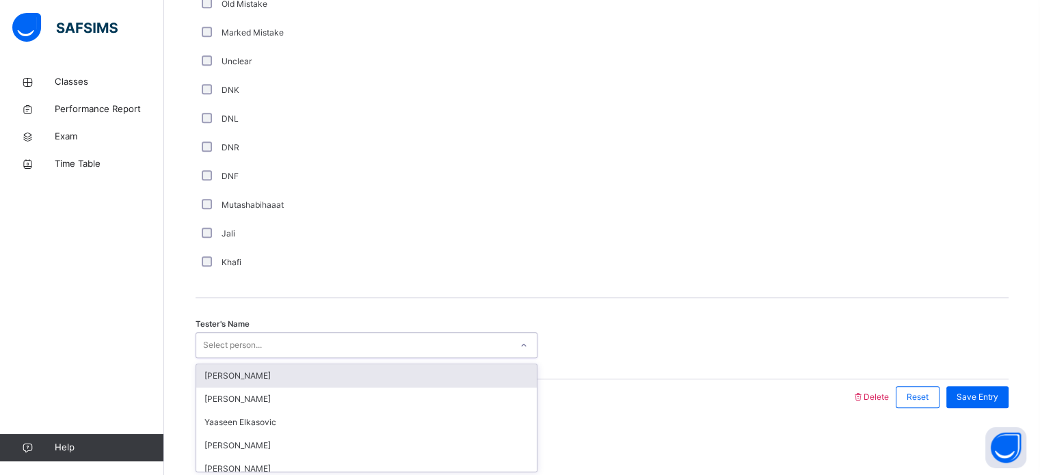
click at [287, 341] on div "Select person..." at bounding box center [353, 345] width 315 height 21
type input "****"
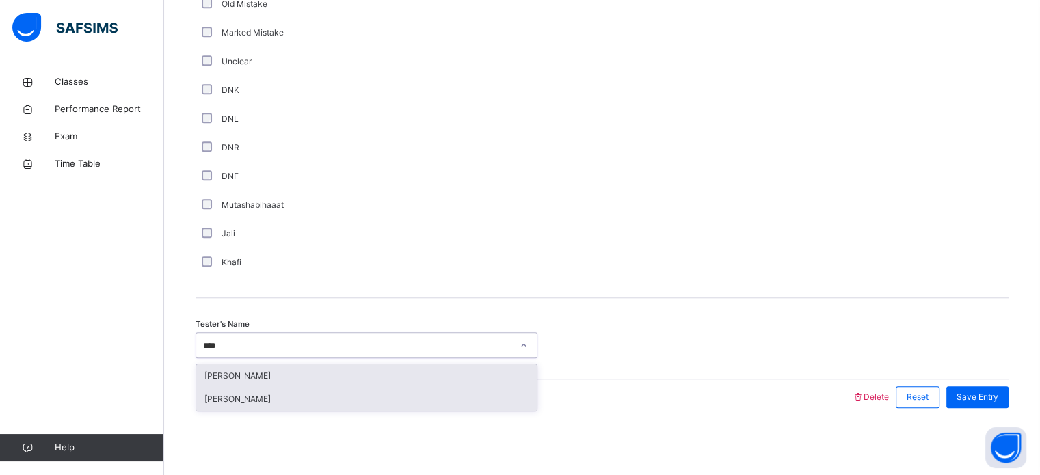
click at [496, 400] on div "[PERSON_NAME]" at bounding box center [366, 399] width 341 height 23
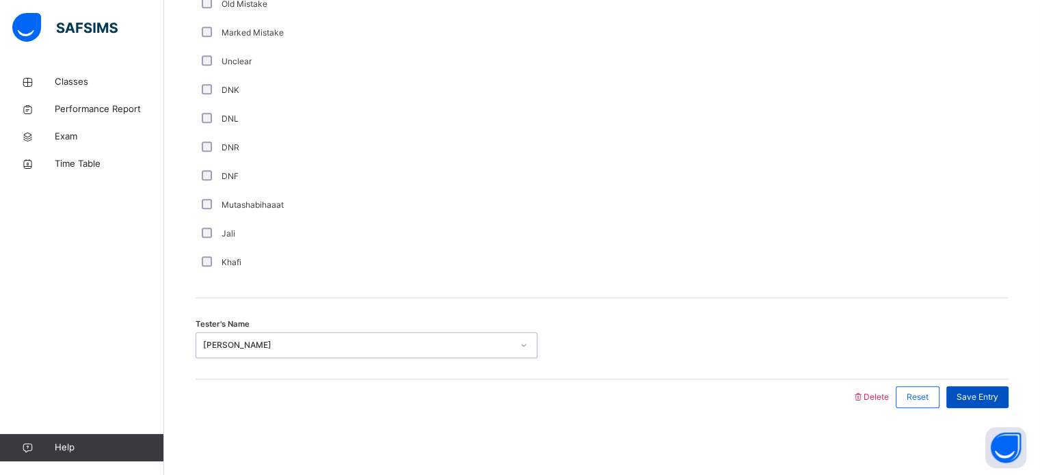
click at [992, 391] on span "Save Entry" at bounding box center [978, 397] width 42 height 12
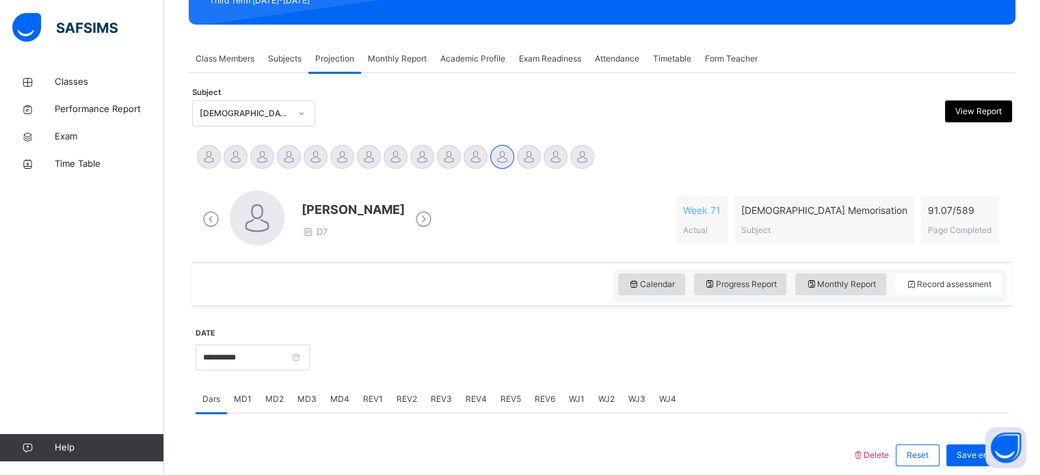
scroll to position [213, 0]
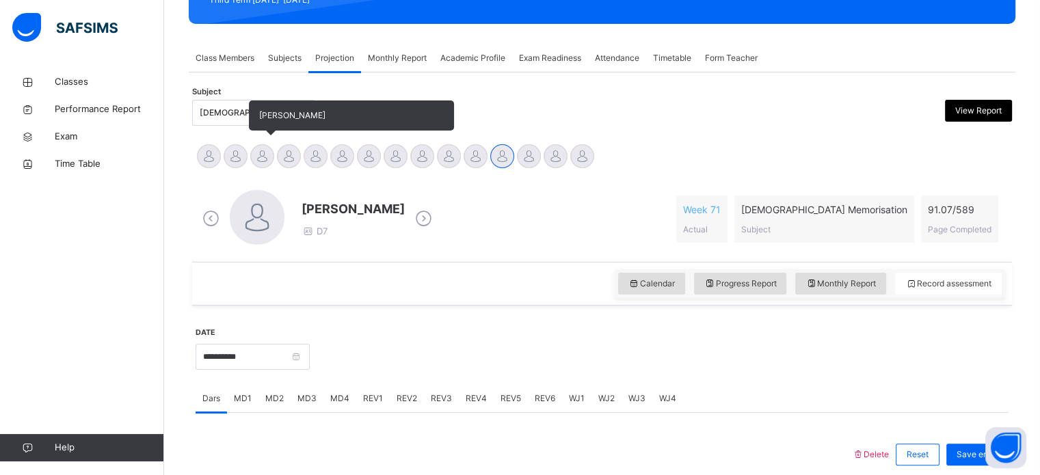
click at [263, 163] on div at bounding box center [262, 156] width 24 height 24
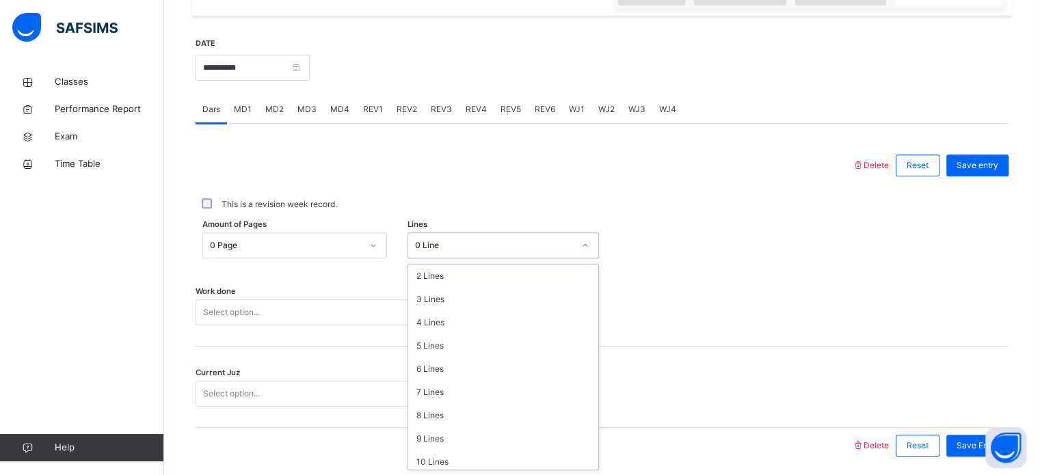
scroll to position [52, 0]
click at [436, 410] on div "8 Lines" at bounding box center [503, 410] width 190 height 23
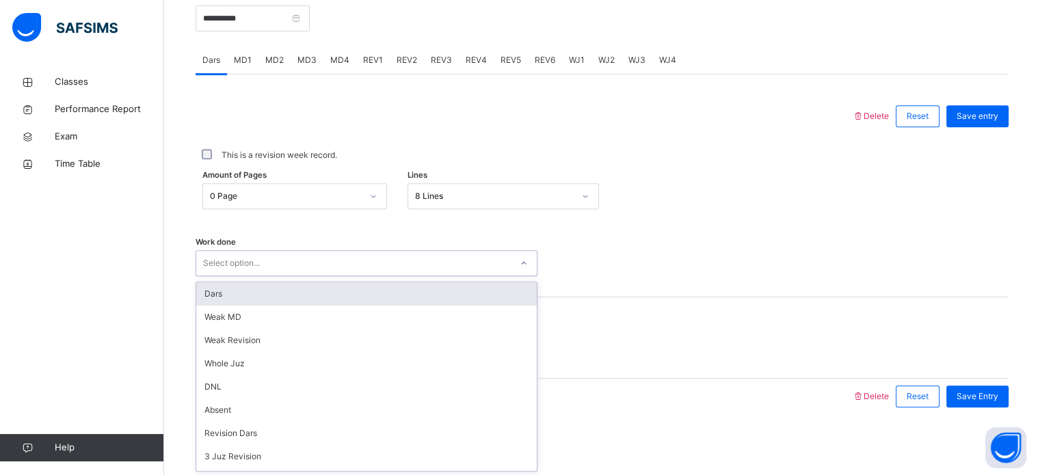
click at [220, 288] on div "Dars" at bounding box center [366, 294] width 341 height 23
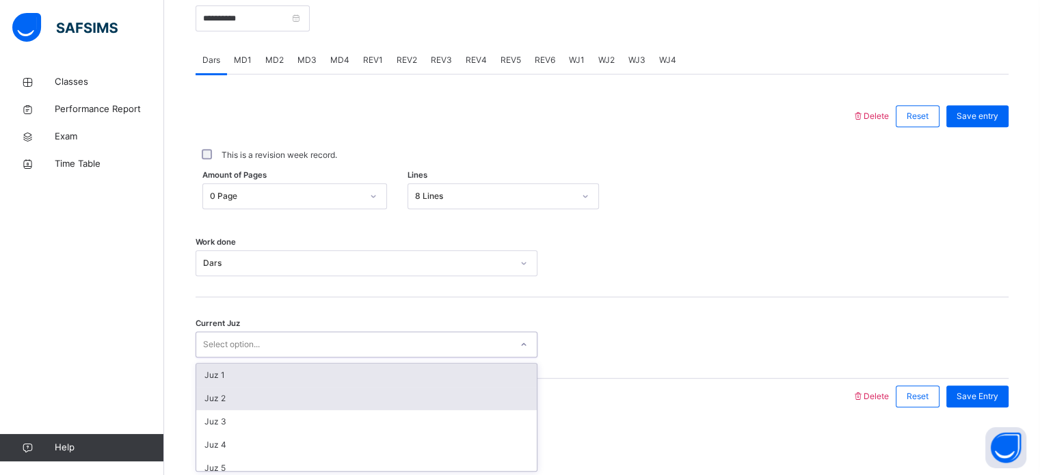
click at [219, 397] on div "Juz 2" at bounding box center [366, 398] width 341 height 23
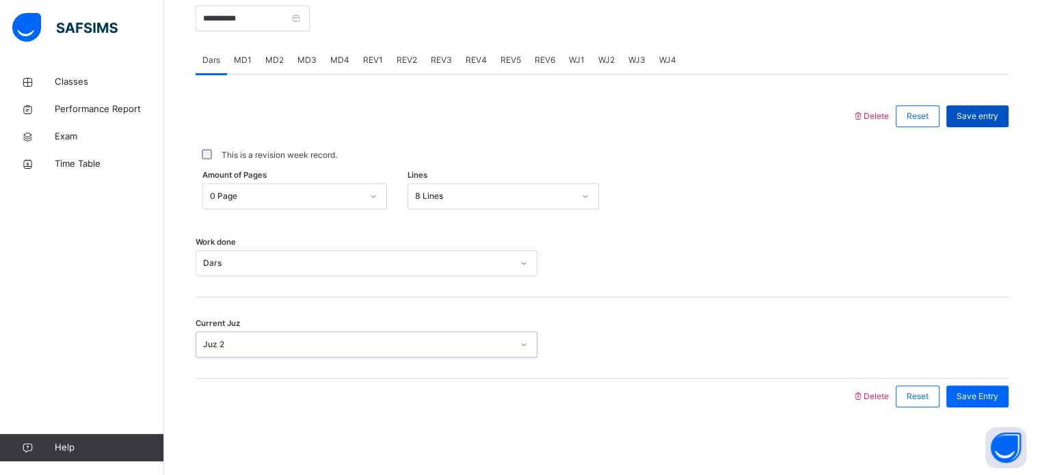
click at [977, 107] on div "Save entry" at bounding box center [978, 116] width 62 height 22
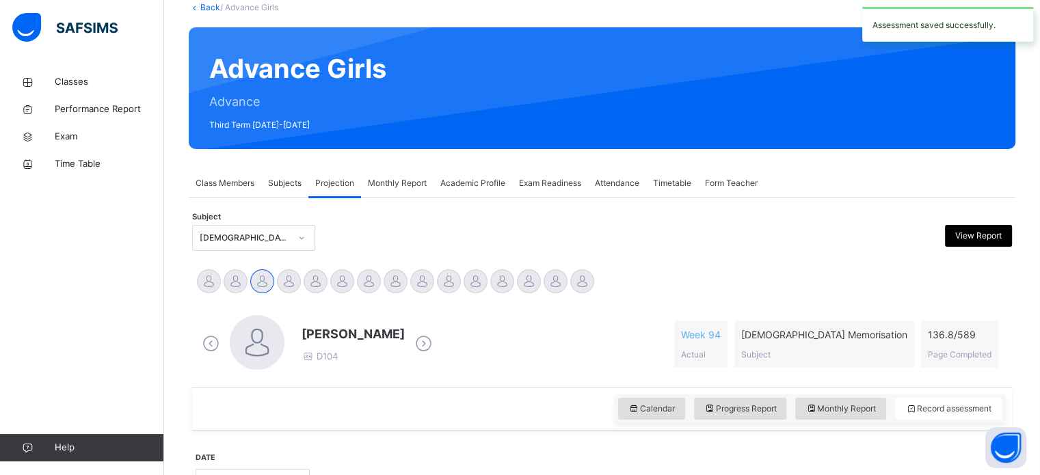
scroll to position [86, 0]
